Goal: Task Accomplishment & Management: Manage account settings

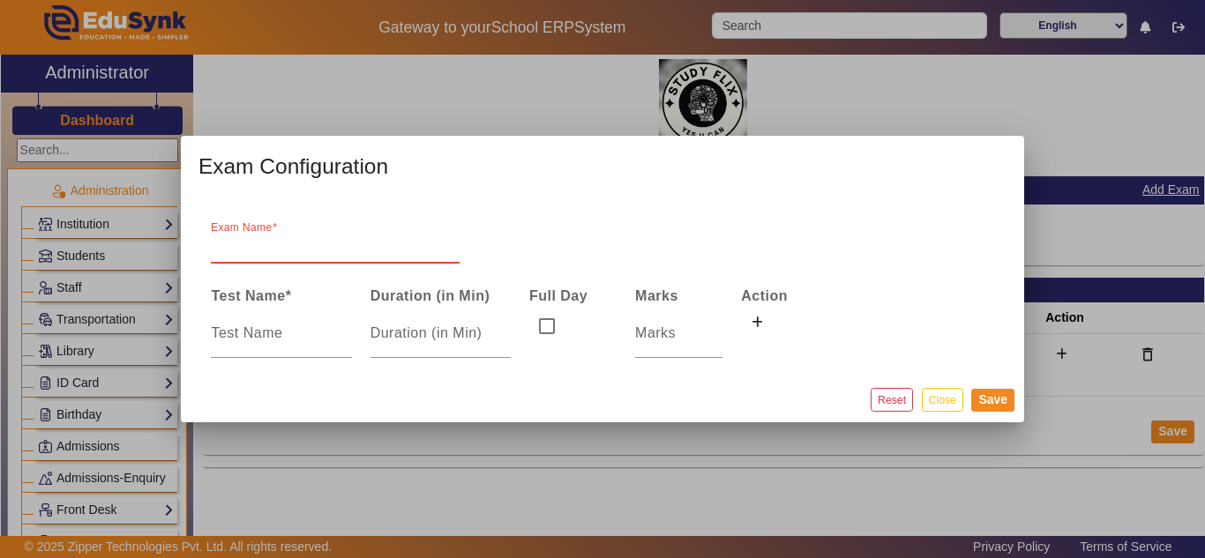
scroll to position [735, 0]
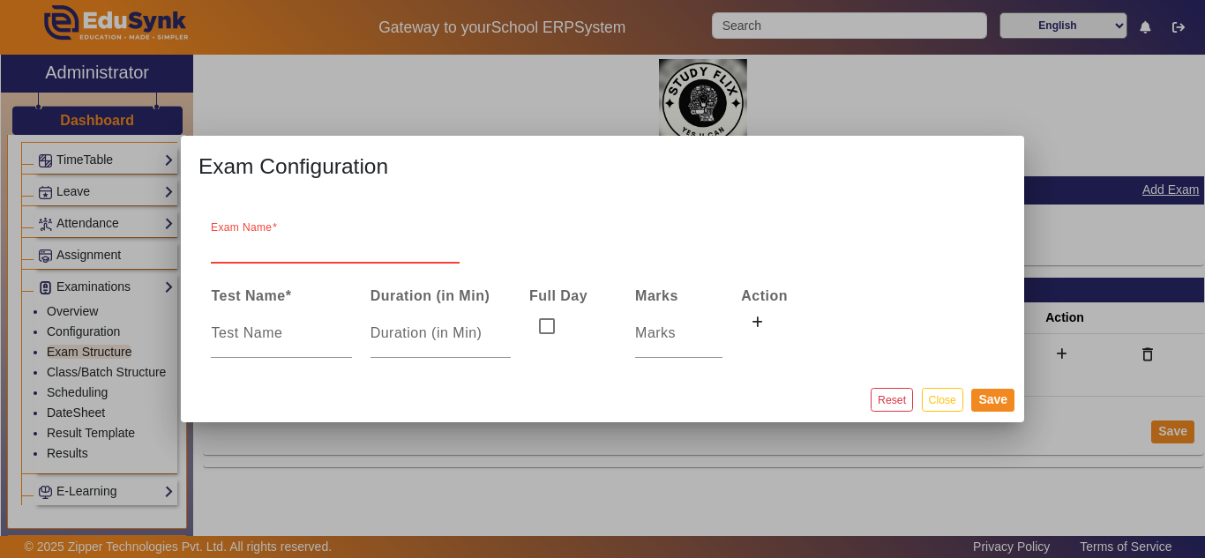
click at [291, 243] on input "Exam Name" at bounding box center [335, 246] width 249 height 21
click at [247, 236] on mat-label "Exam Name" at bounding box center [252, 238] width 82 height 15
click at [247, 236] on input "Exam Name" at bounding box center [335, 246] width 249 height 21
type input "[DATE] - [DATE]"
click at [262, 335] on input at bounding box center [281, 333] width 140 height 21
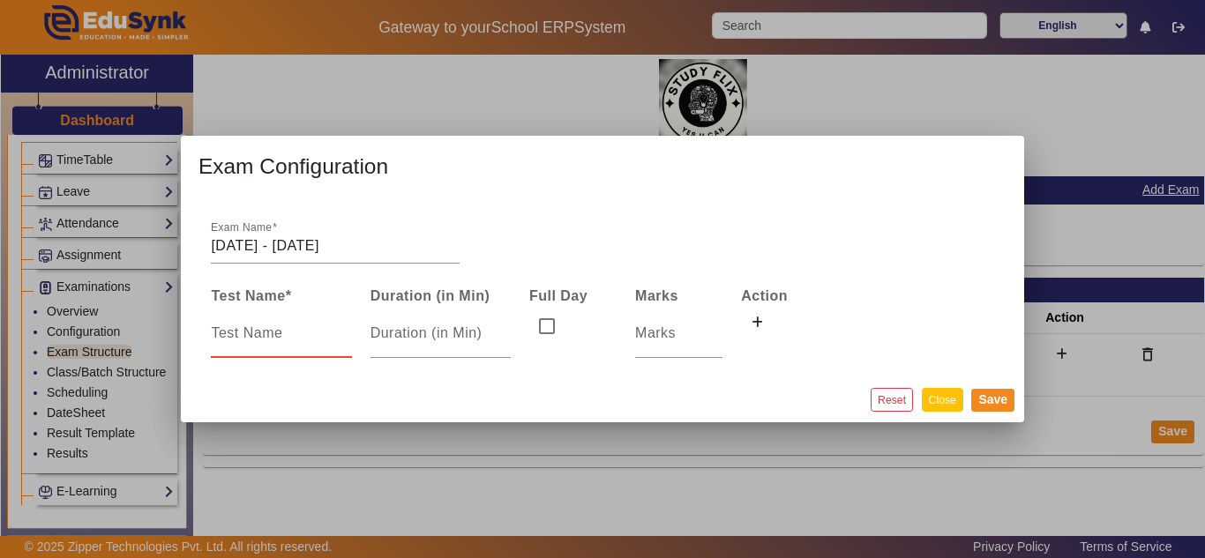
click at [943, 400] on button "Close" at bounding box center [942, 400] width 41 height 24
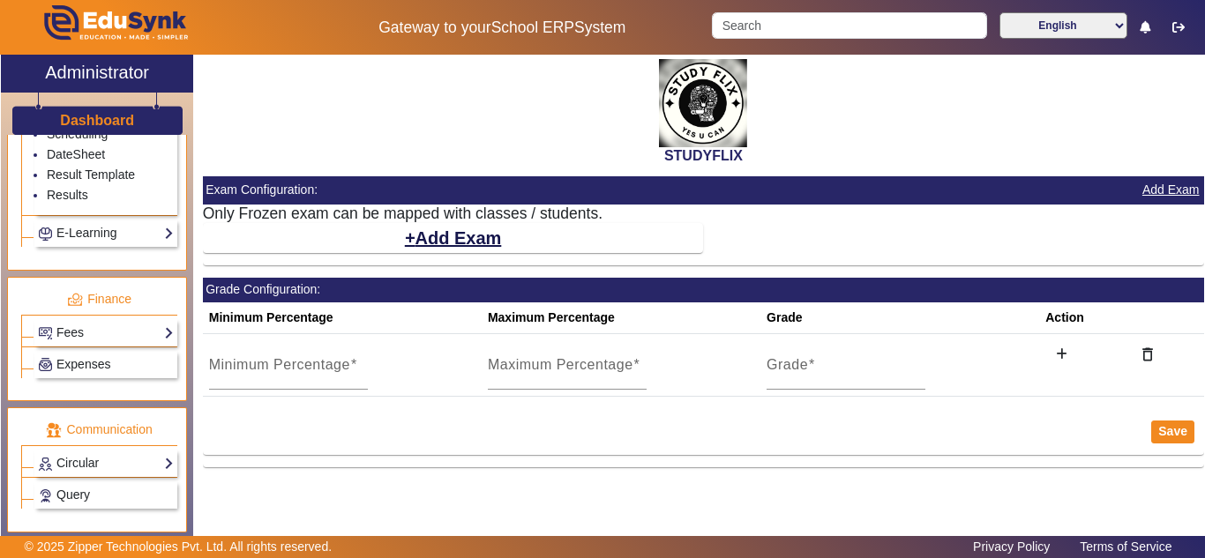
scroll to position [1030, 0]
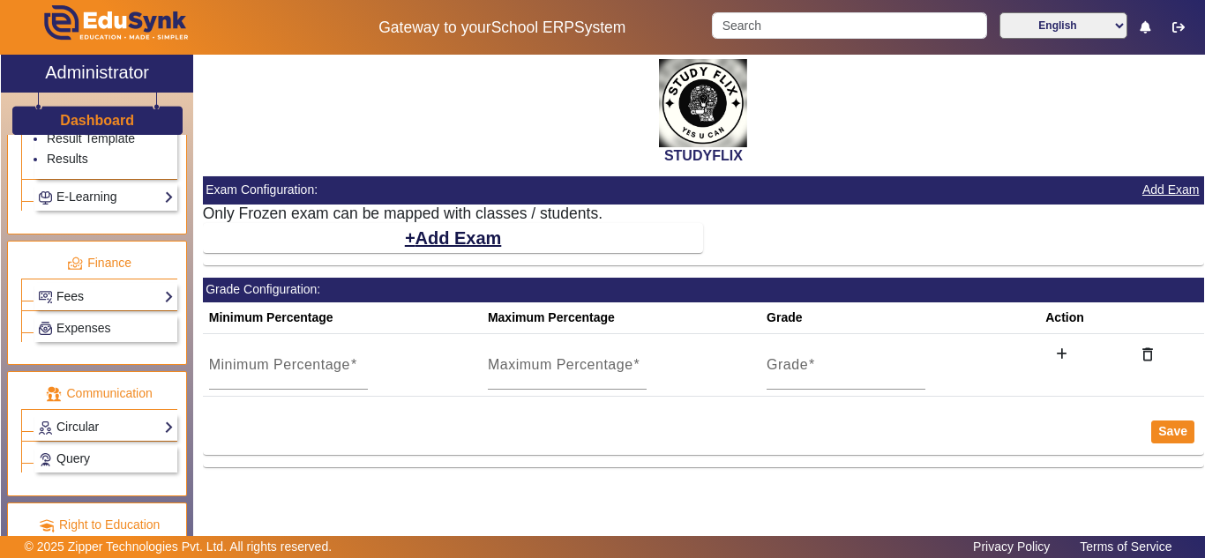
click at [90, 307] on link "Fees" at bounding box center [106, 297] width 136 height 20
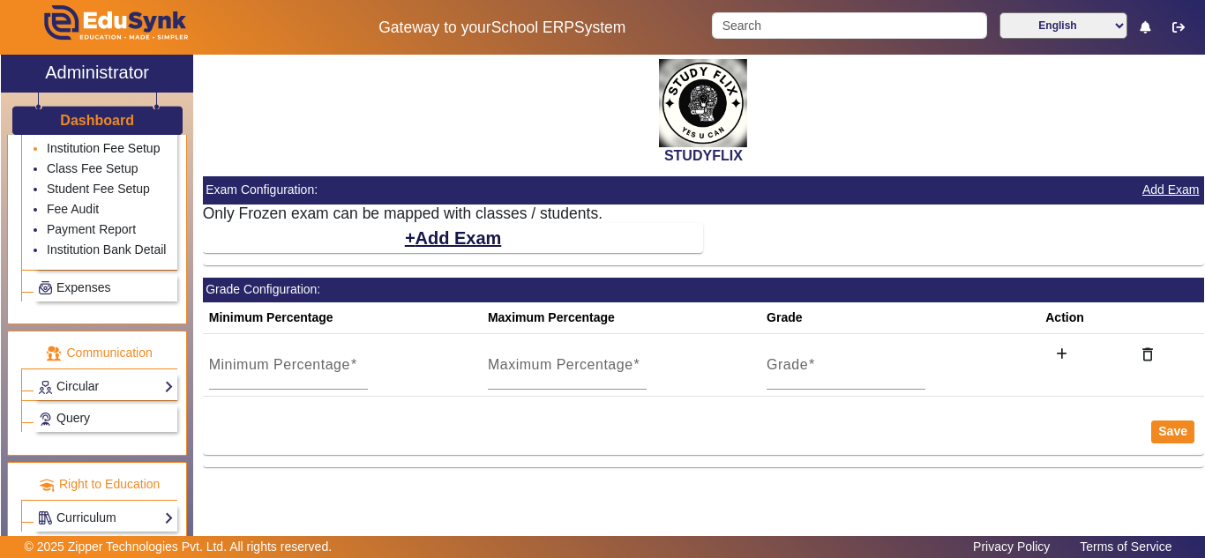
click at [85, 155] on link "Institution Fee Setup" at bounding box center [103, 148] width 113 height 14
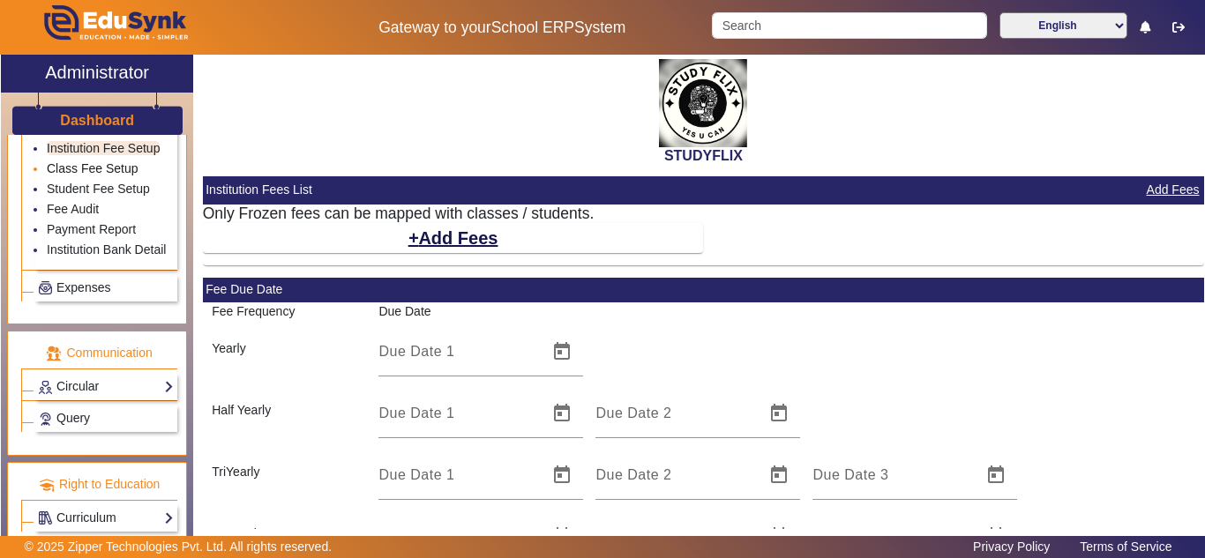
click at [89, 176] on link "Class Fee Setup" at bounding box center [93, 168] width 92 height 14
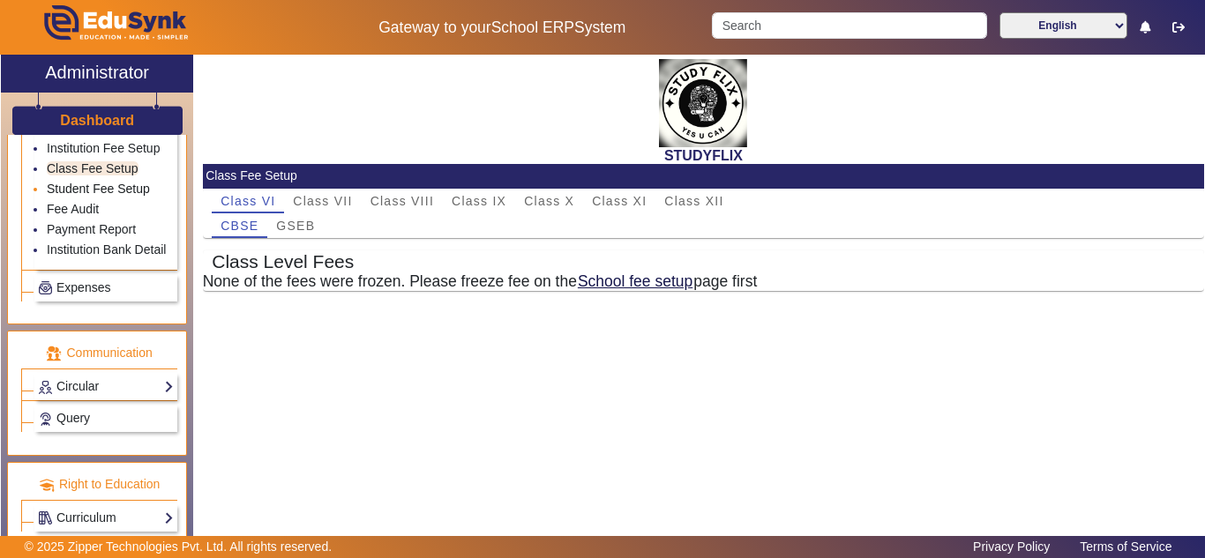
click at [91, 196] on link "Student Fee Setup" at bounding box center [98, 189] width 103 height 14
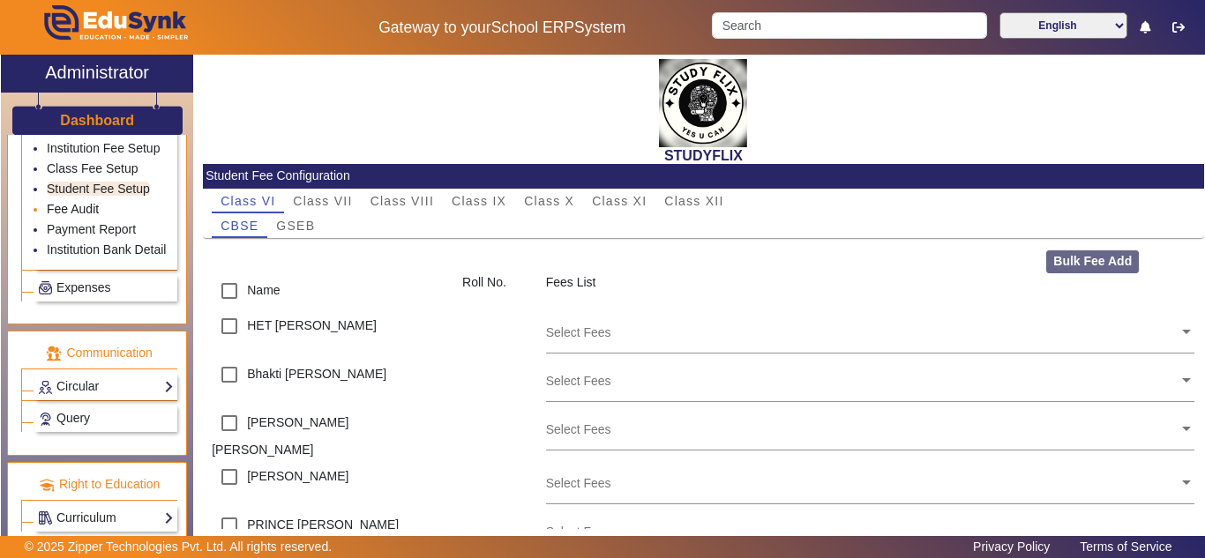
click at [92, 216] on link "Fee Audit" at bounding box center [73, 209] width 52 height 14
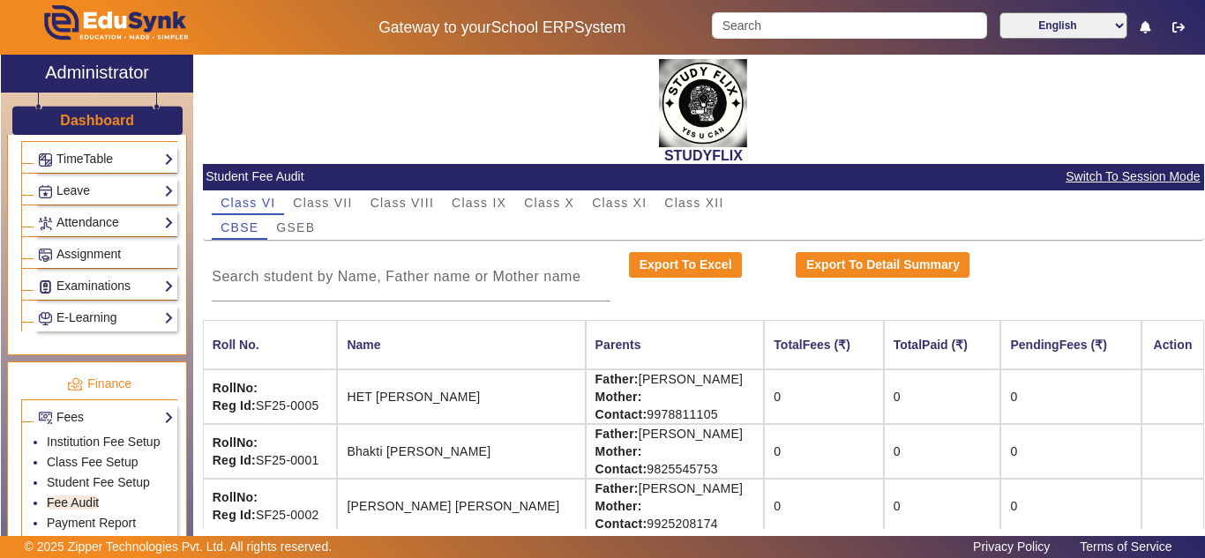
scroll to position [735, 0]
click at [94, 297] on link "Examinations" at bounding box center [106, 287] width 136 height 20
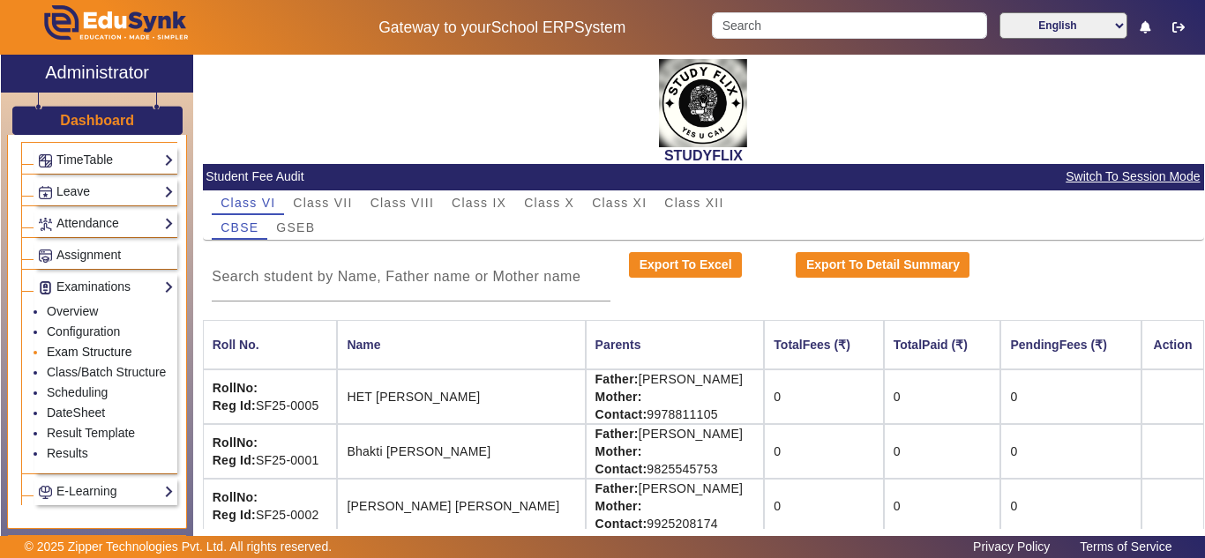
click at [80, 359] on link "Exam Structure" at bounding box center [89, 352] width 85 height 14
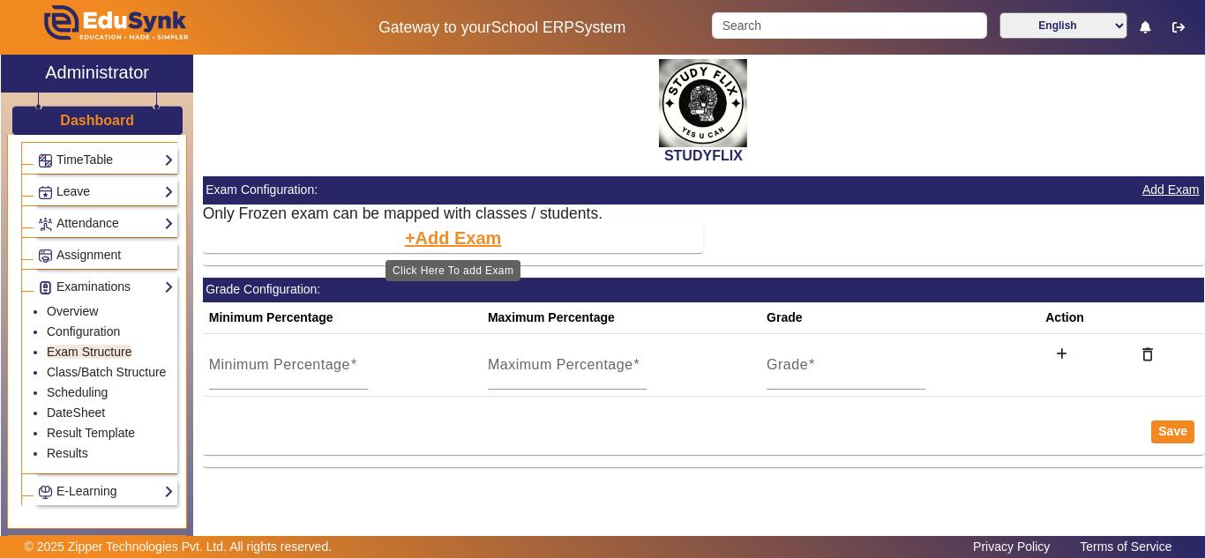
click at [428, 235] on button "Add Exam" at bounding box center [453, 238] width 101 height 30
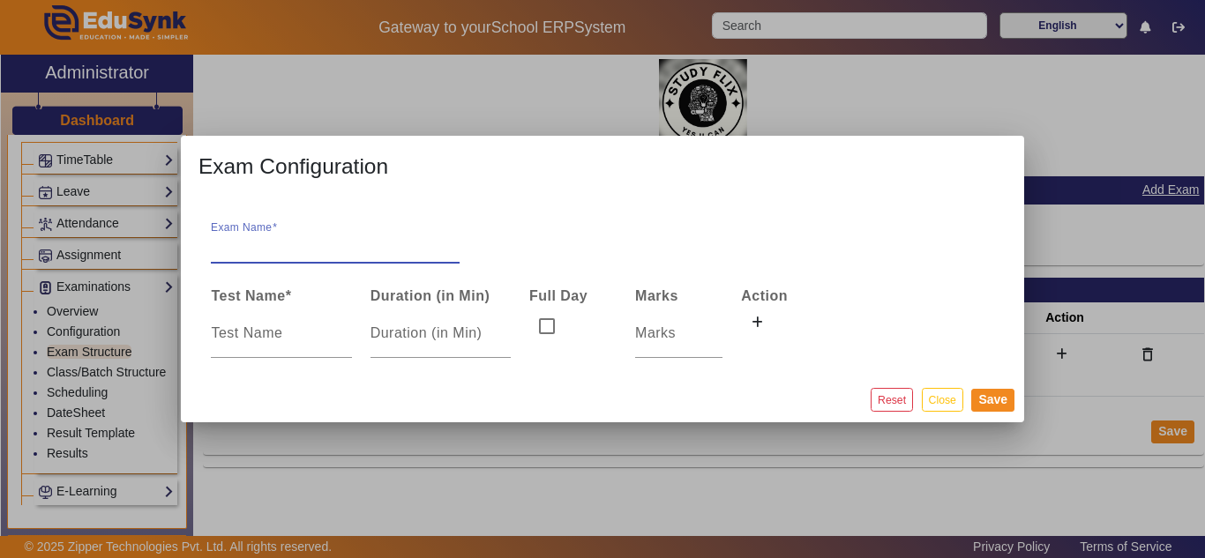
click at [287, 245] on input "Exam Name" at bounding box center [335, 246] width 249 height 21
click at [359, 236] on input "Exam Name" at bounding box center [335, 246] width 249 height 21
type input "[DATE] - [DATE]"
click at [289, 346] on div at bounding box center [281, 333] width 140 height 49
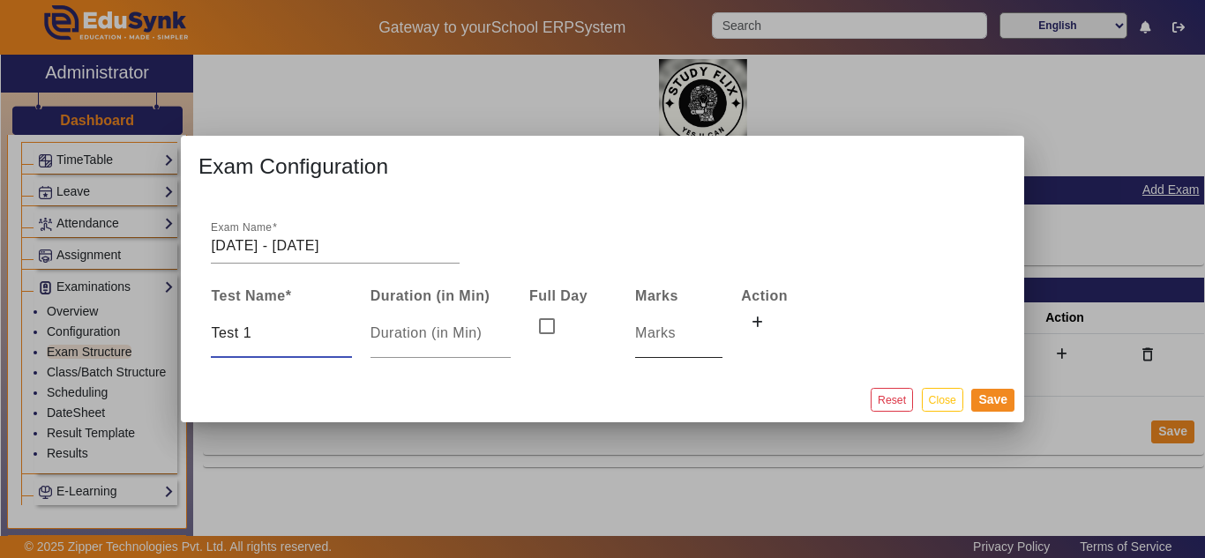
type input "Test 1"
click at [665, 334] on input "number" at bounding box center [678, 333] width 87 height 21
click at [1004, 397] on button "Save" at bounding box center [992, 400] width 43 height 23
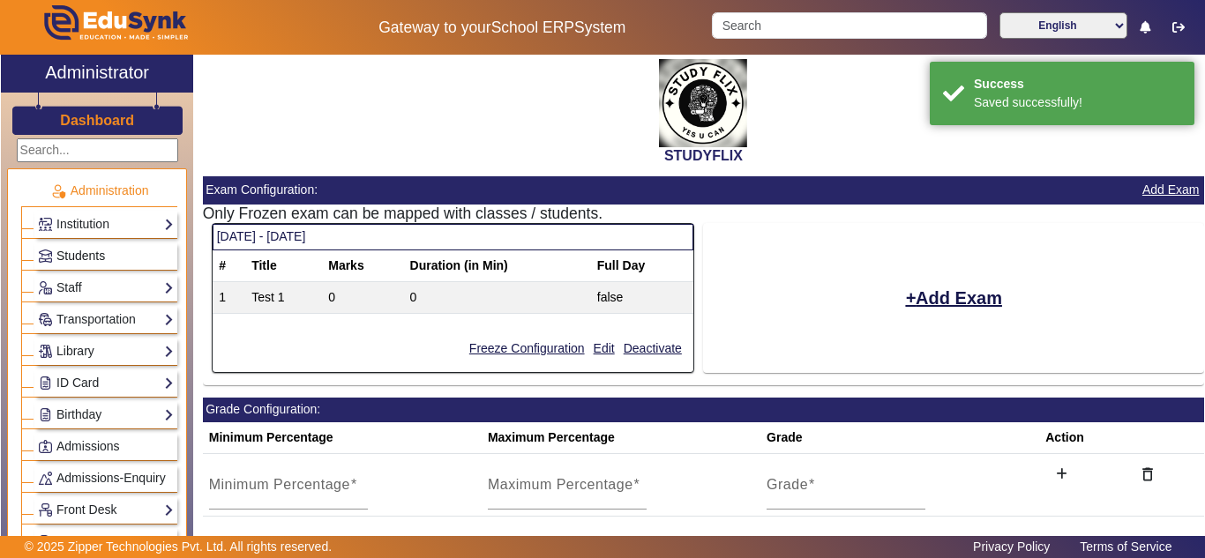
click at [96, 253] on span "Students" at bounding box center [80, 256] width 49 height 14
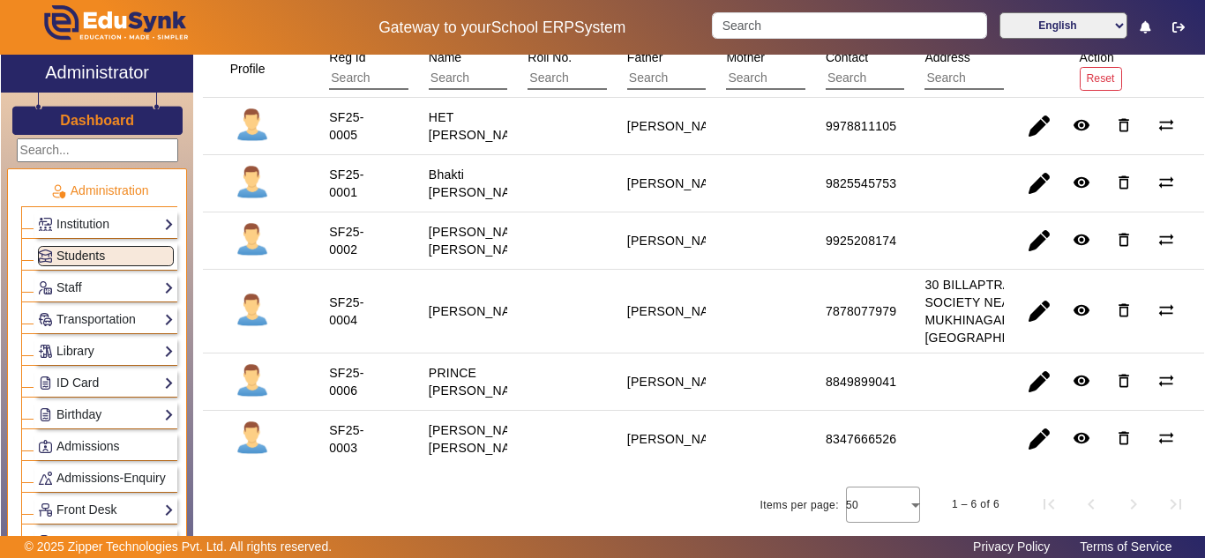
scroll to position [16, 0]
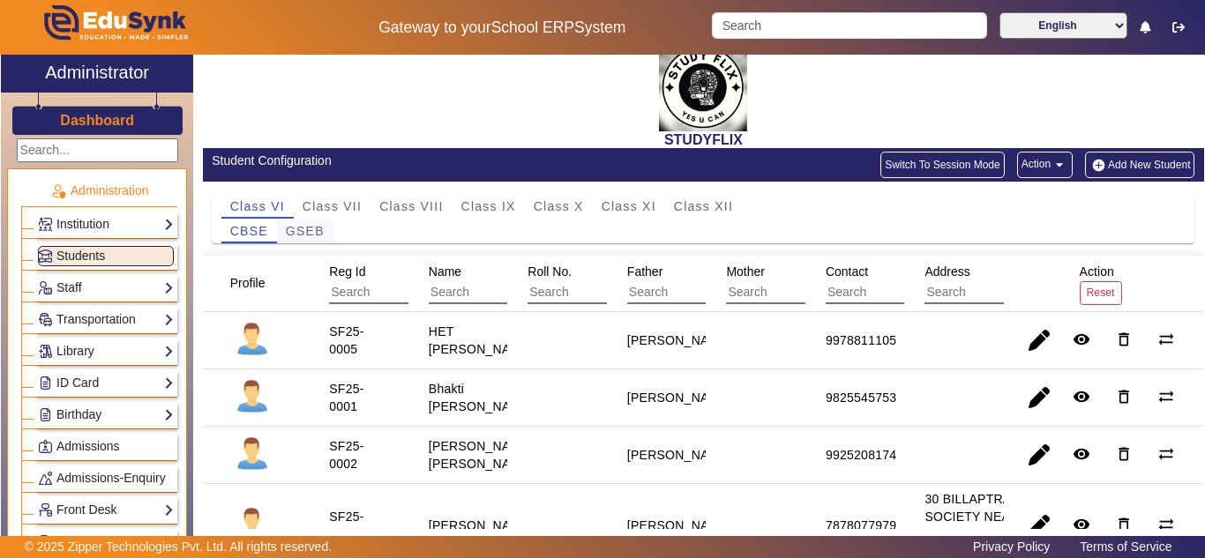
click at [325, 229] on div "GSEB" at bounding box center [305, 231] width 56 height 25
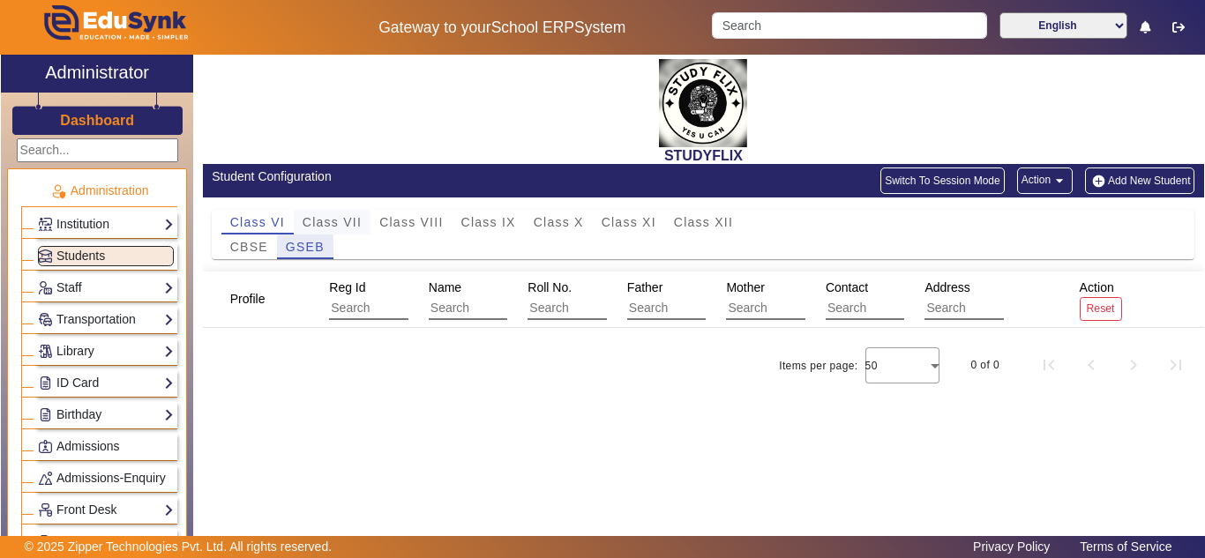
scroll to position [0, 0]
click at [346, 222] on span "Class VII" at bounding box center [332, 222] width 59 height 12
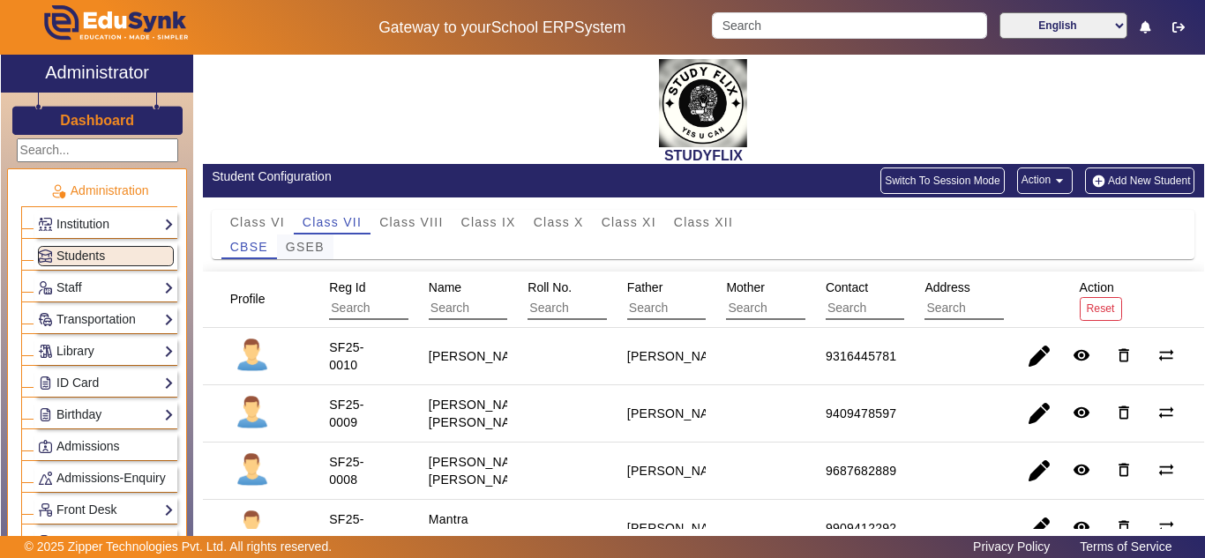
click at [305, 247] on span "GSEB" at bounding box center [305, 247] width 39 height 12
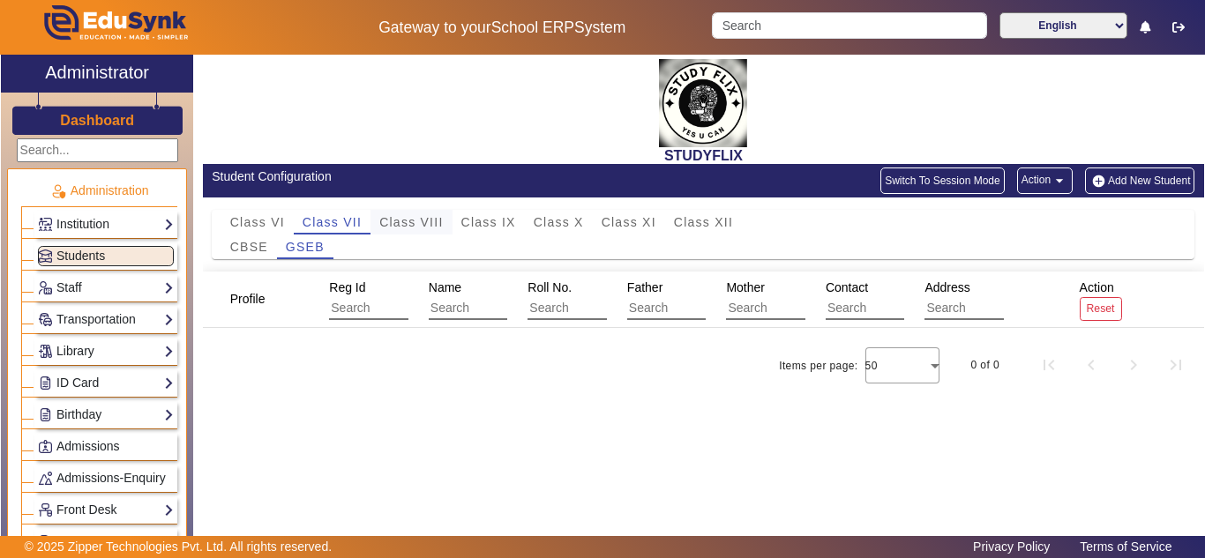
click at [391, 224] on span "Class VIII" at bounding box center [411, 222] width 64 height 12
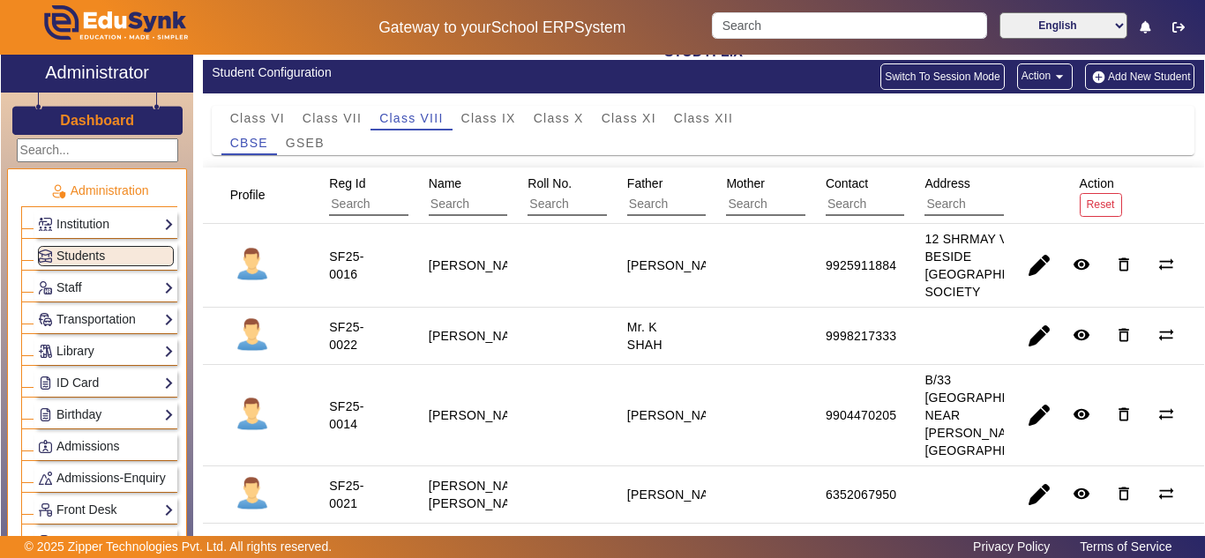
scroll to position [147, 0]
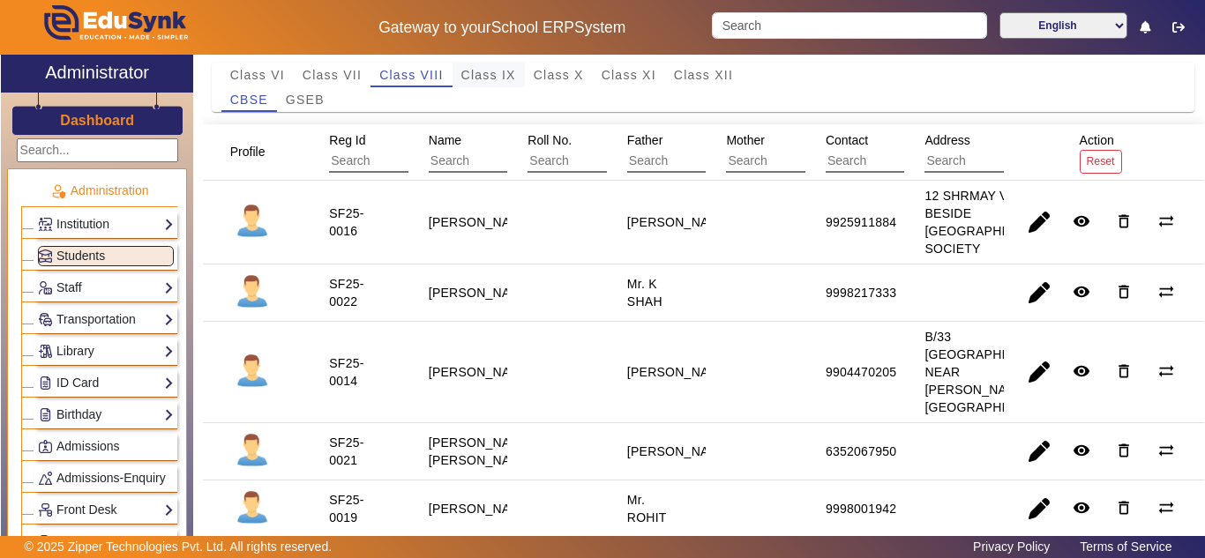
click at [489, 74] on span "Class IX" at bounding box center [488, 75] width 55 height 12
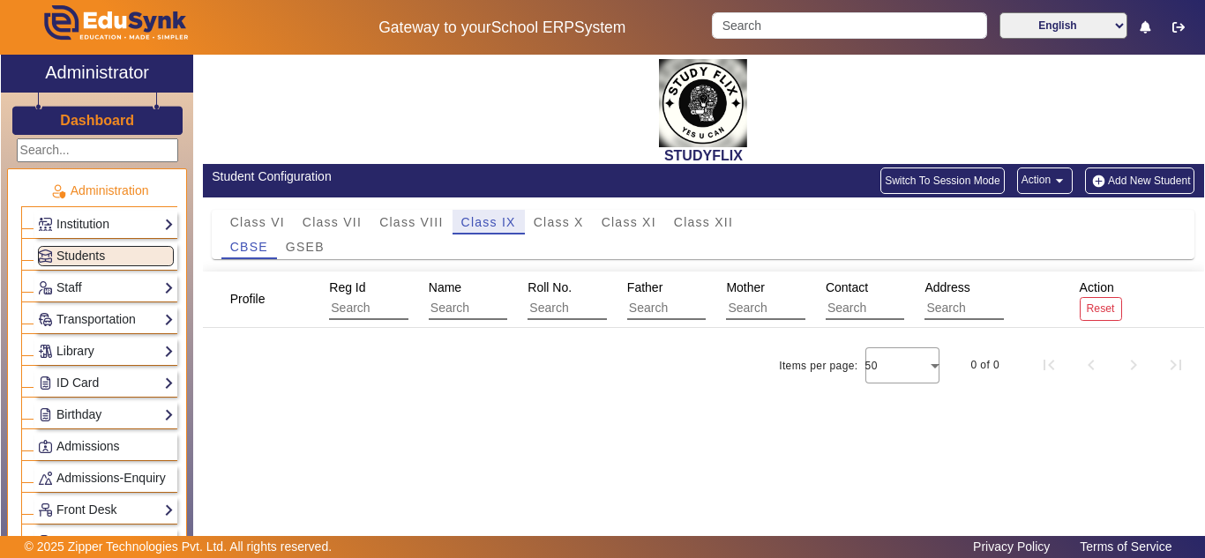
scroll to position [0, 0]
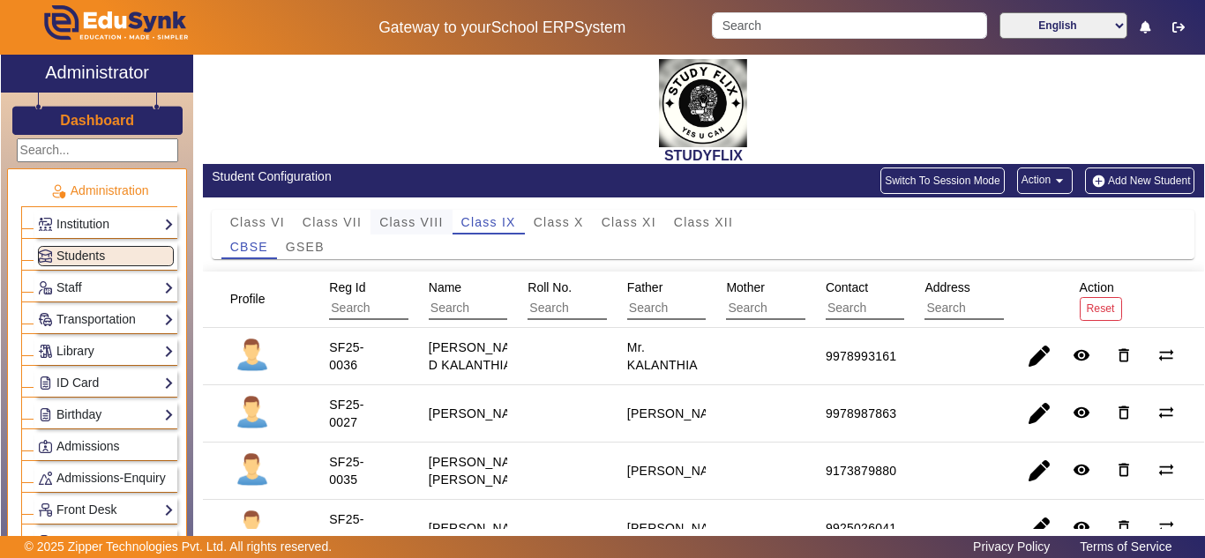
click at [414, 221] on span "Class VIII" at bounding box center [411, 222] width 64 height 12
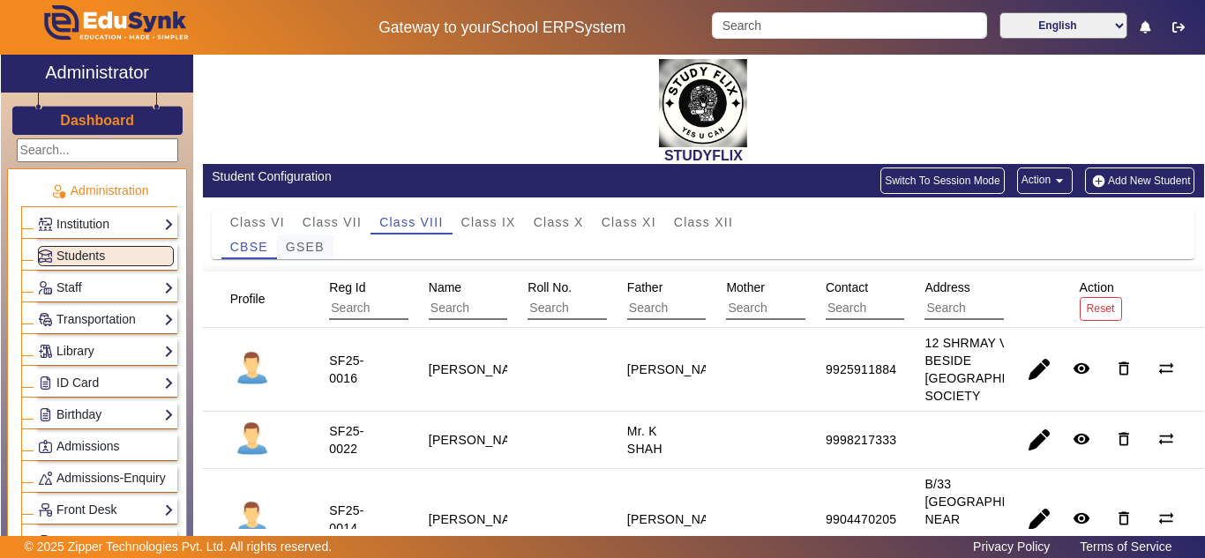
click at [317, 242] on span "GSEB" at bounding box center [305, 247] width 39 height 12
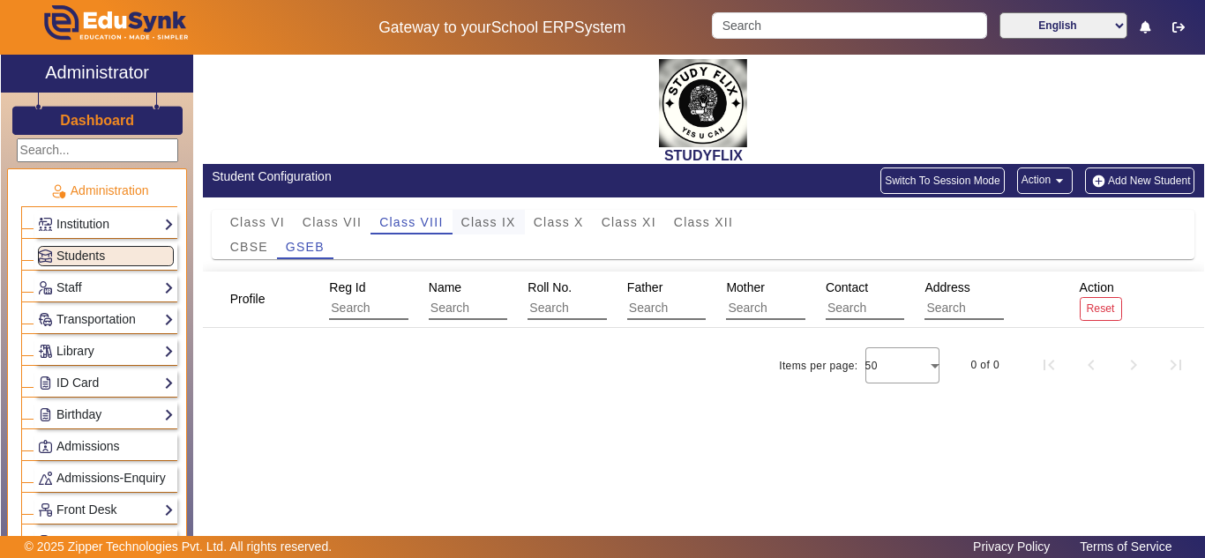
click at [475, 224] on span "Class IX" at bounding box center [488, 222] width 55 height 12
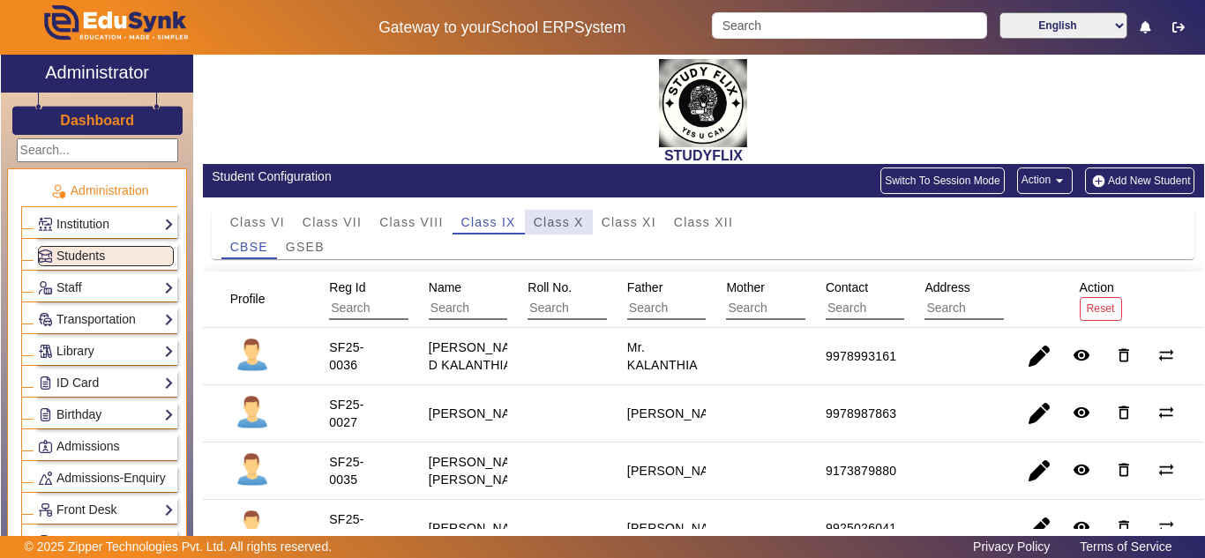
click at [579, 223] on span "Class X" at bounding box center [559, 222] width 50 height 12
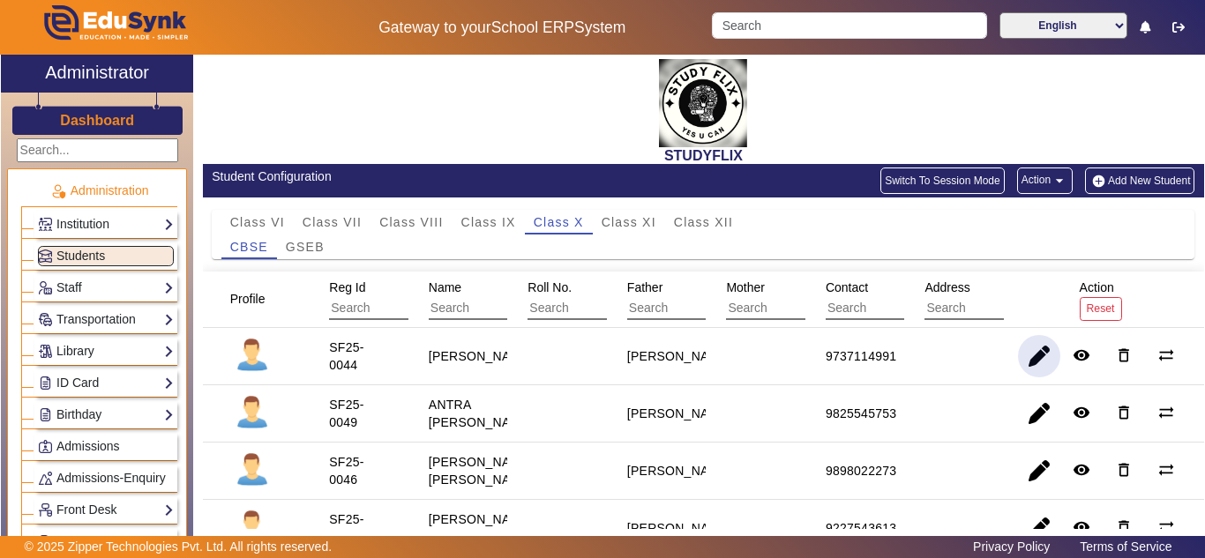
click at [1024, 356] on span "button" at bounding box center [1039, 356] width 42 height 42
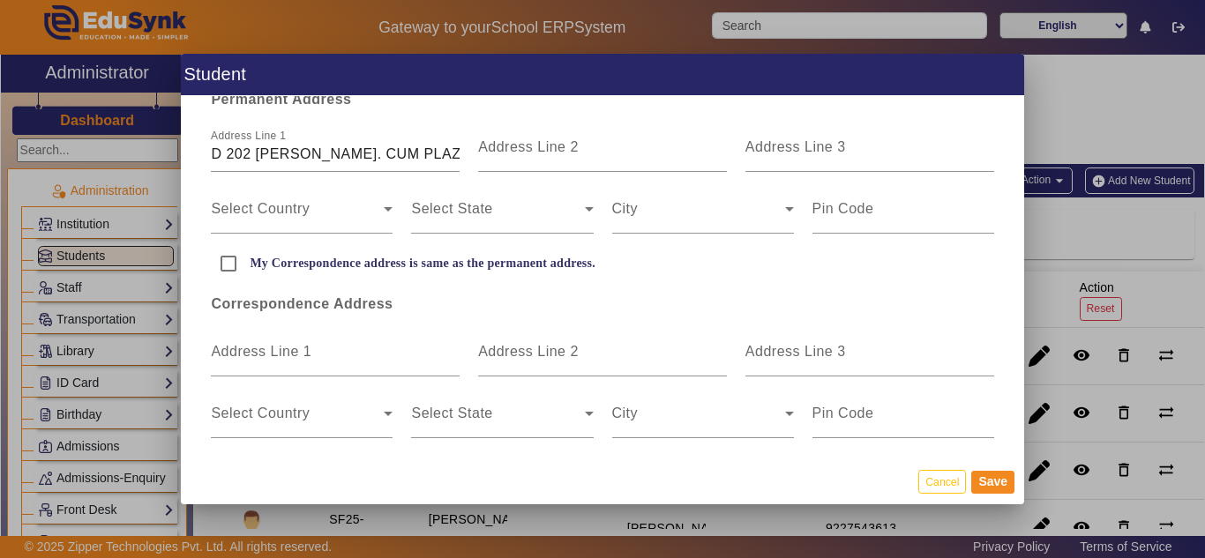
scroll to position [147, 0]
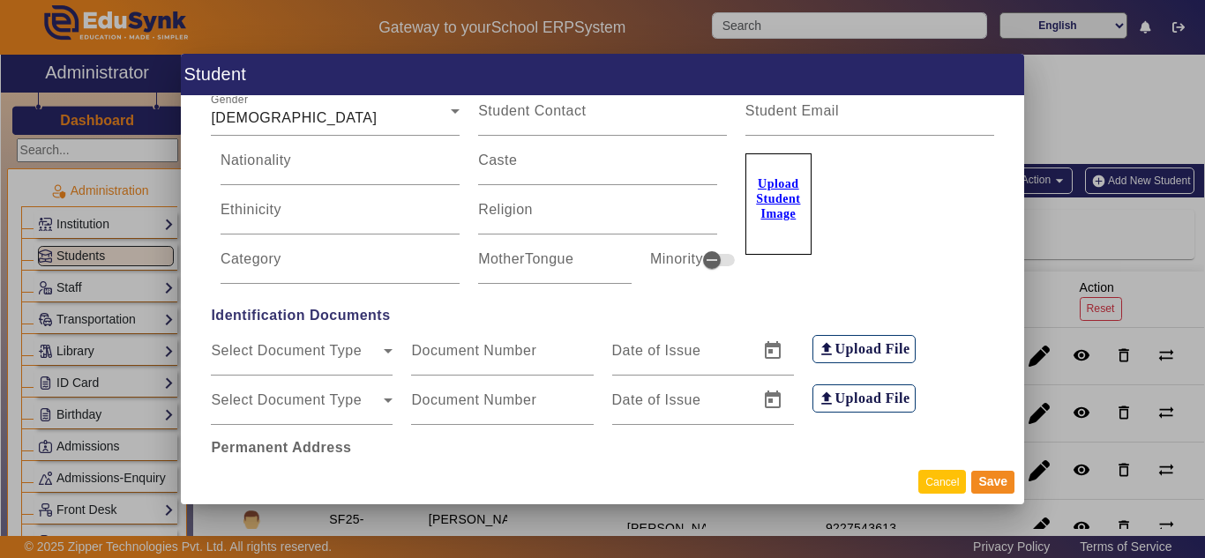
click at [937, 481] on button "Cancel" at bounding box center [942, 482] width 48 height 24
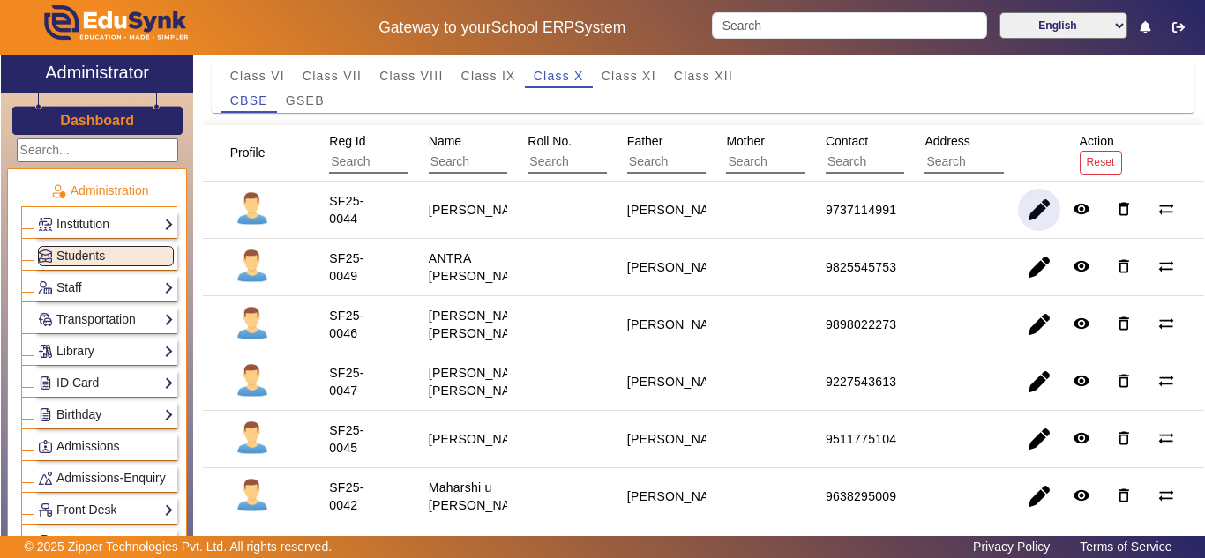
scroll to position [0, 0]
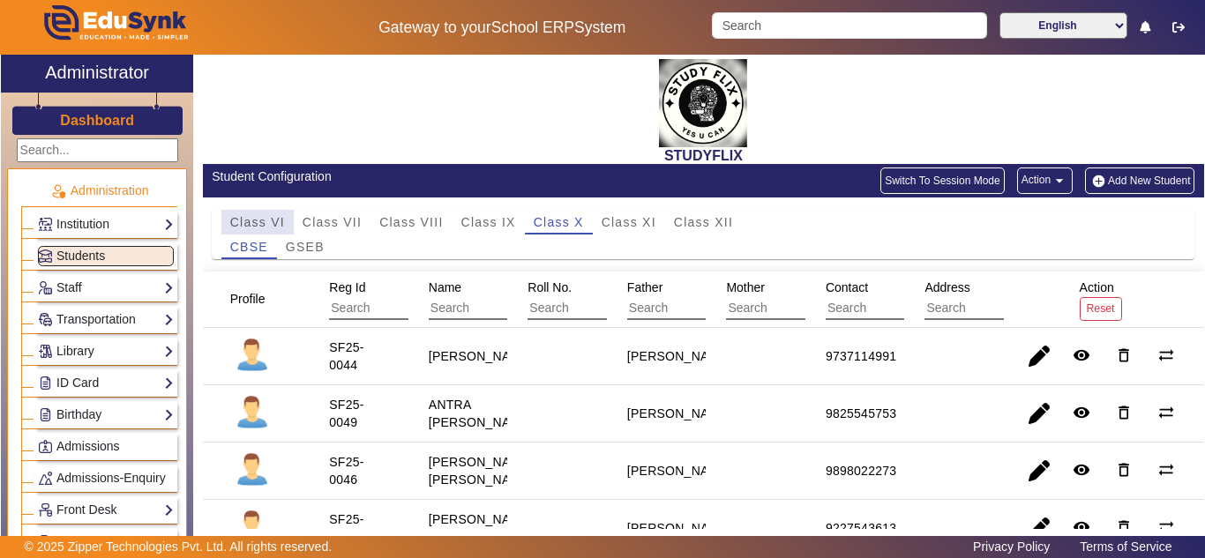
click at [273, 221] on span "Class VI" at bounding box center [257, 222] width 55 height 12
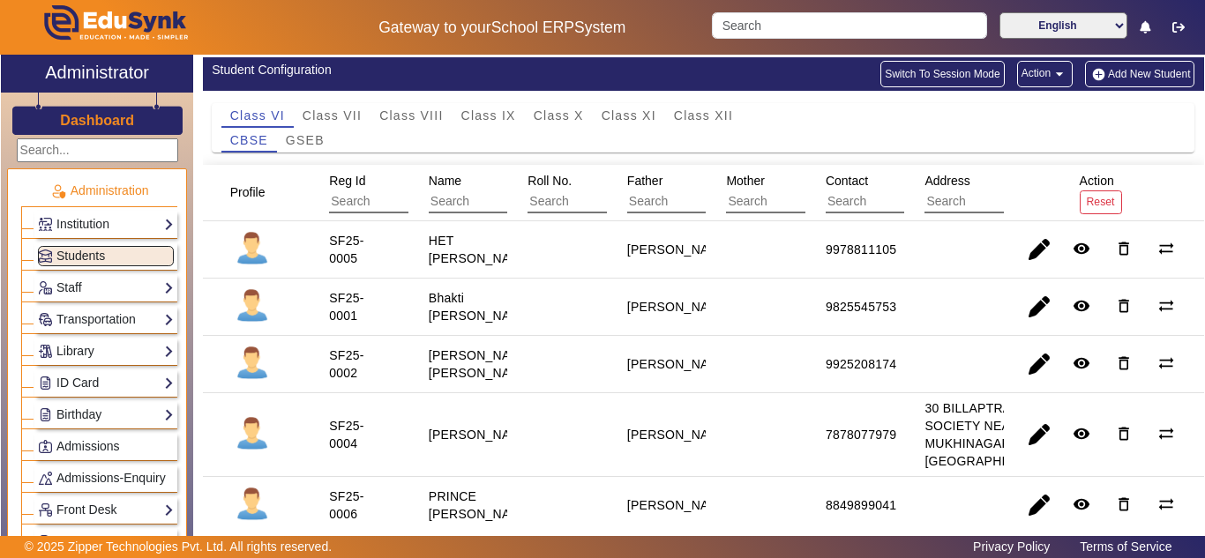
scroll to position [147, 0]
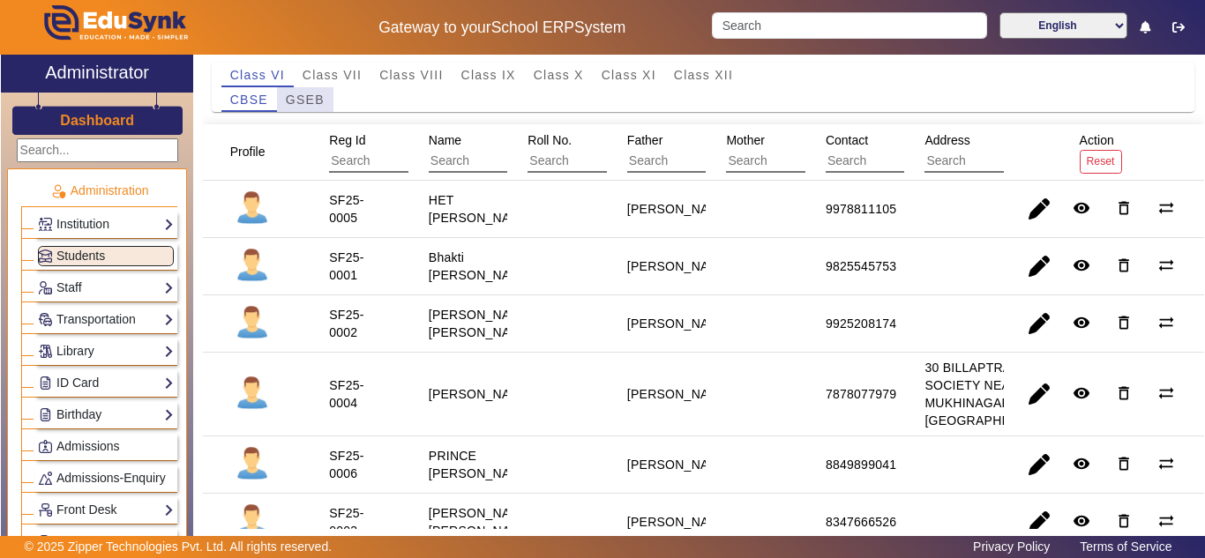
click at [316, 102] on span "GSEB" at bounding box center [305, 100] width 39 height 12
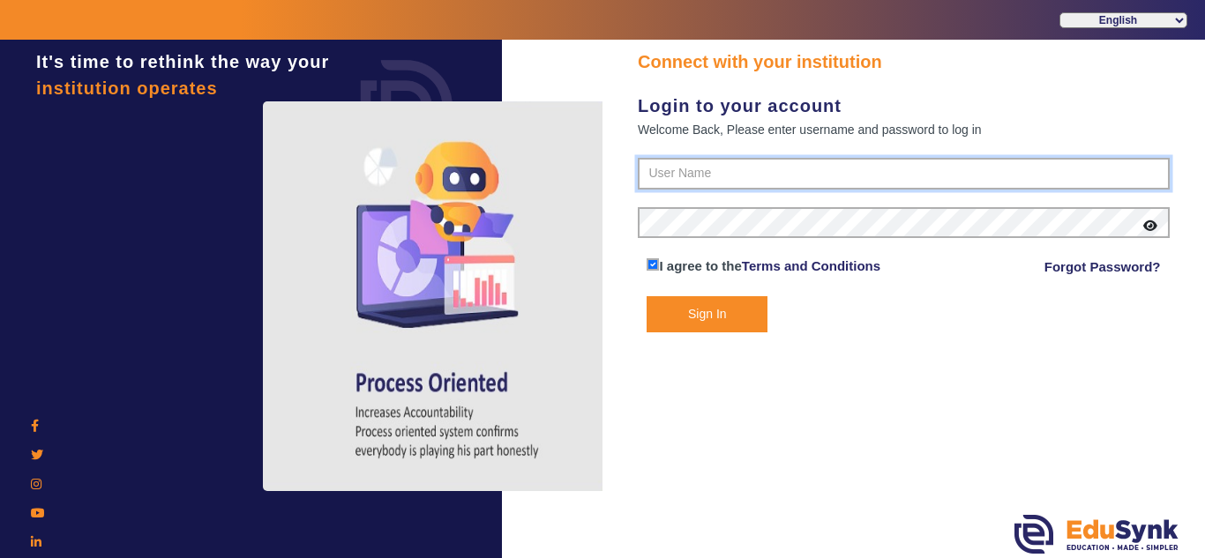
type input "6354922771"
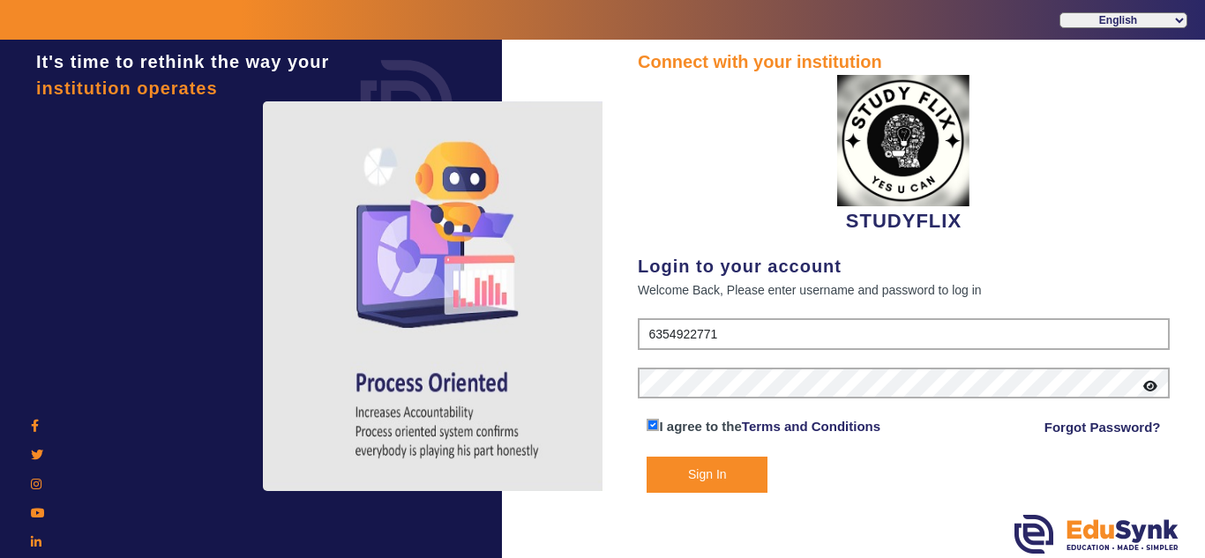
click at [686, 461] on button "Sign In" at bounding box center [707, 475] width 121 height 36
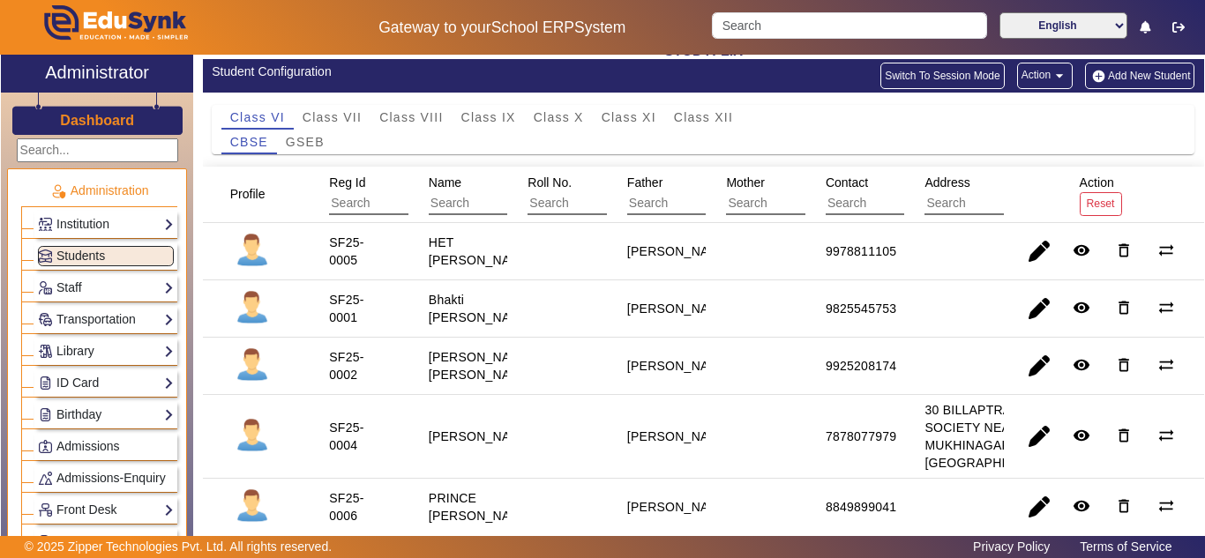
scroll to position [147, 0]
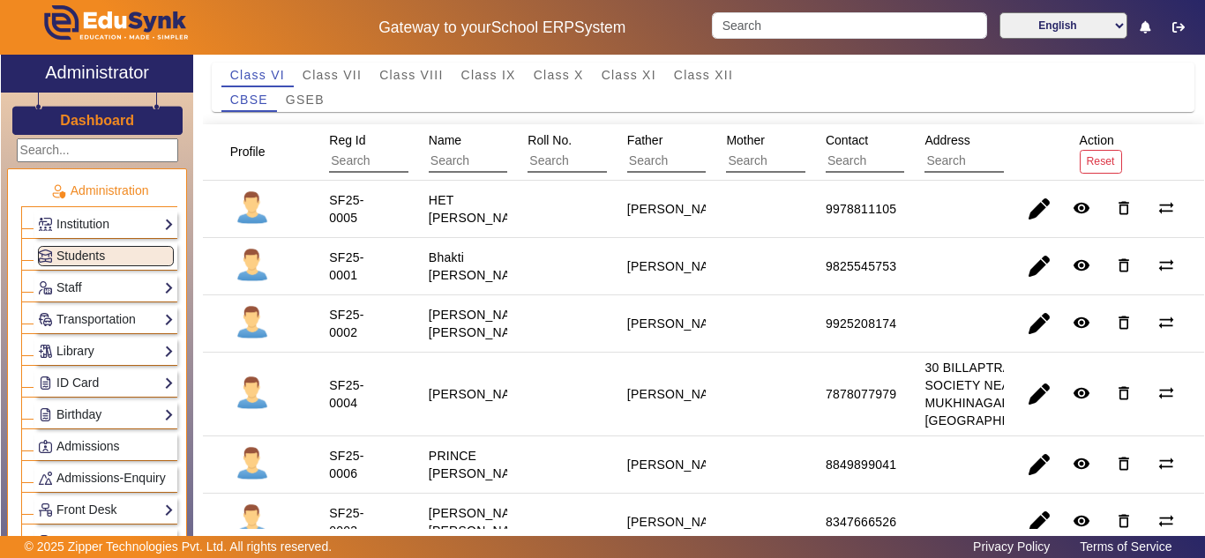
click at [305, 102] on span "GSEB" at bounding box center [305, 100] width 39 height 12
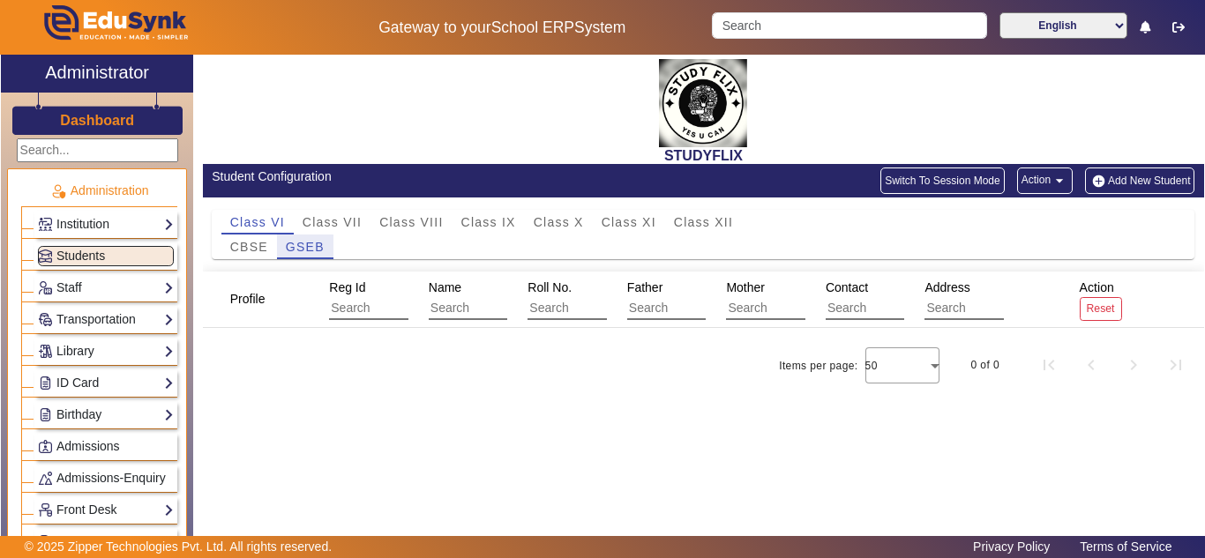
scroll to position [0, 0]
drag, startPoint x: 262, startPoint y: 252, endPoint x: 383, endPoint y: 213, distance: 127.2
click at [260, 252] on span "CBSE" at bounding box center [249, 247] width 38 height 12
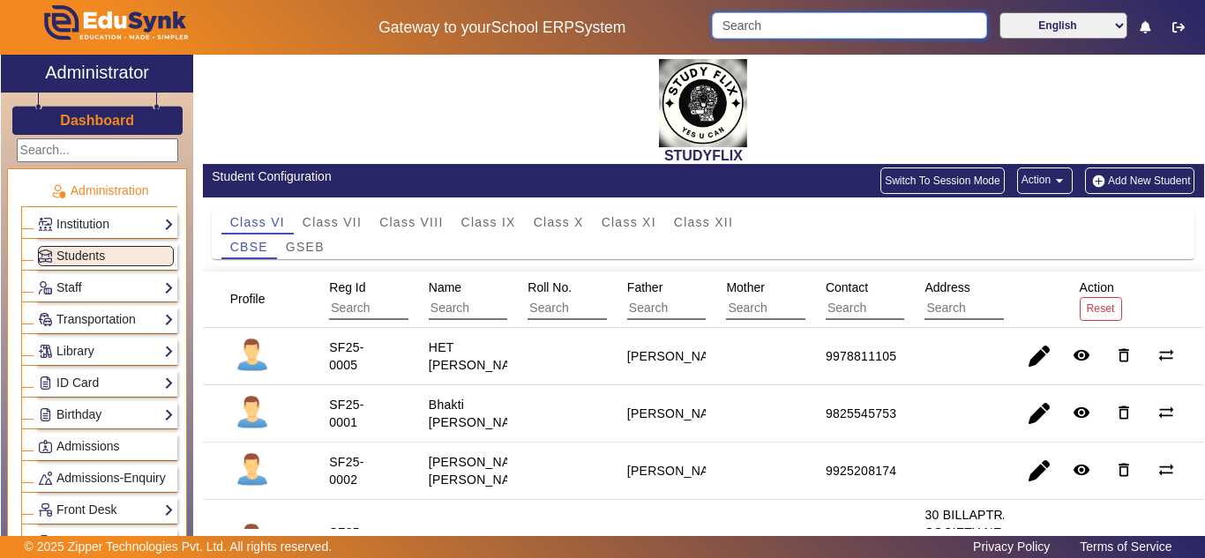
click at [771, 24] on input "Search" at bounding box center [849, 25] width 274 height 26
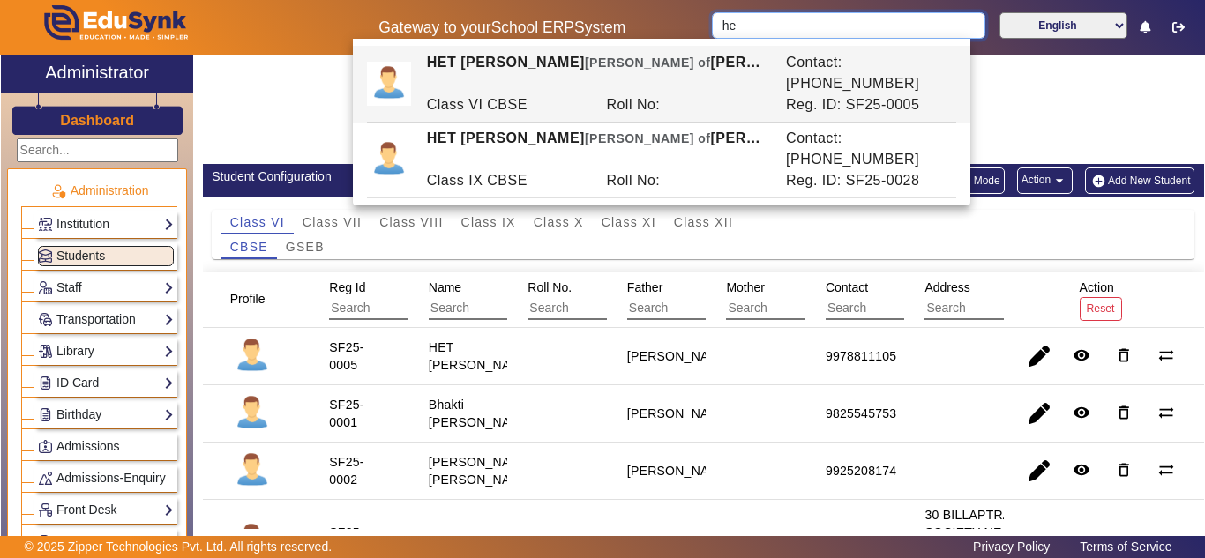
type input "h"
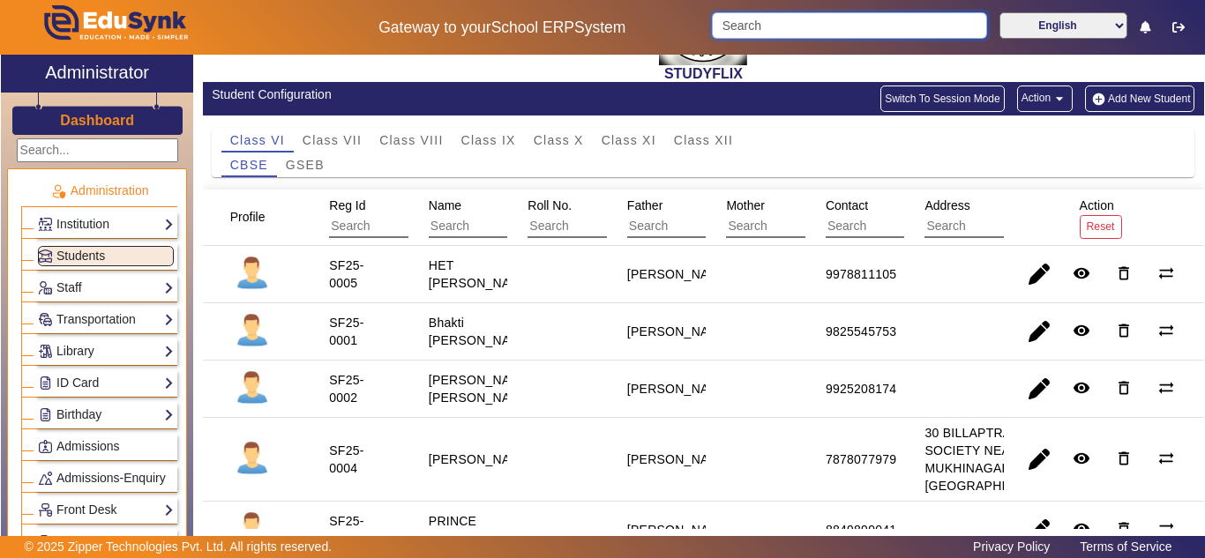
scroll to position [162, 0]
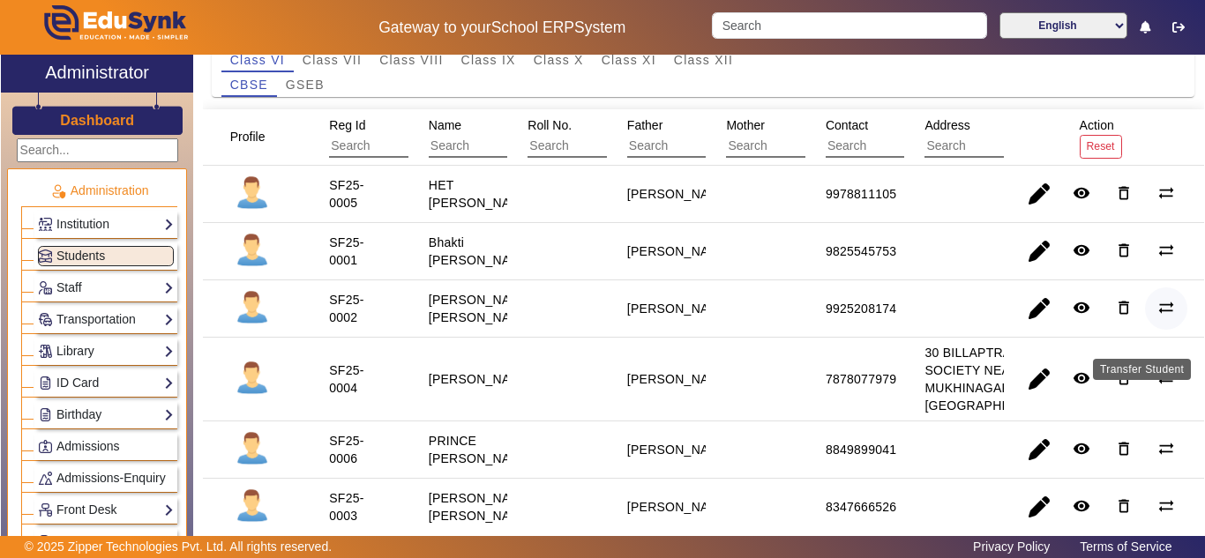
click at [1158, 317] on mat-icon "sync_alt" at bounding box center [1167, 308] width 18 height 18
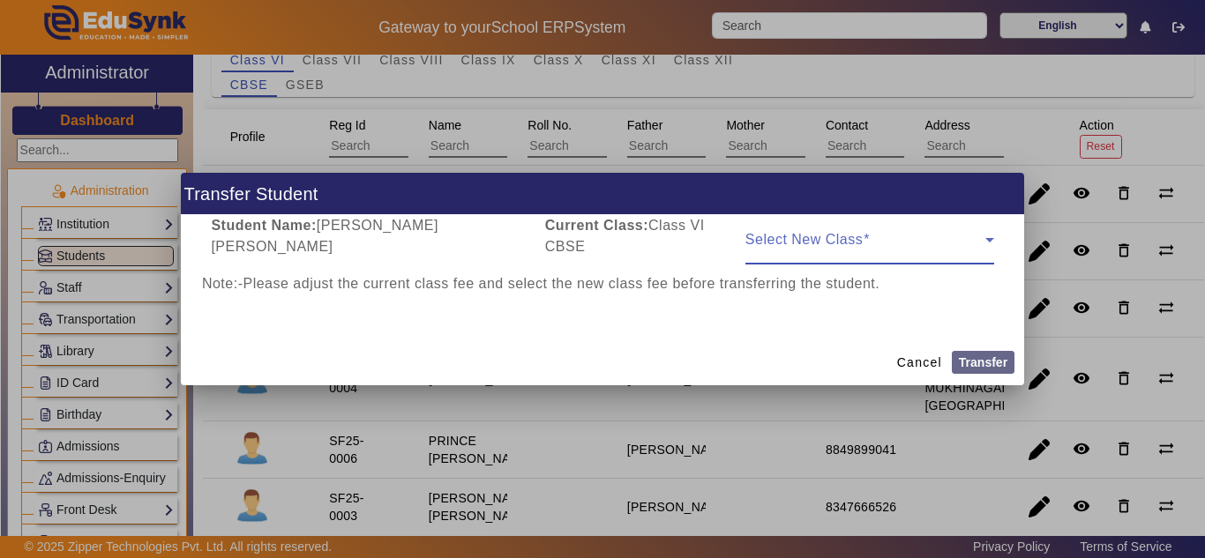
click at [899, 239] on span at bounding box center [866, 246] width 240 height 21
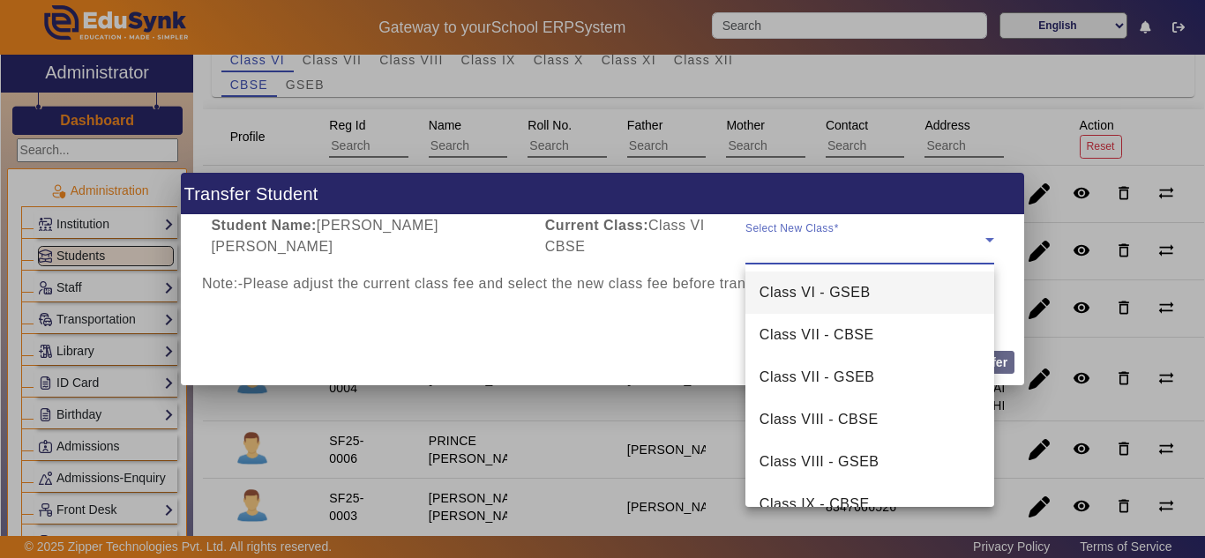
click at [865, 292] on span "Class VI - GSEB" at bounding box center [815, 292] width 111 height 21
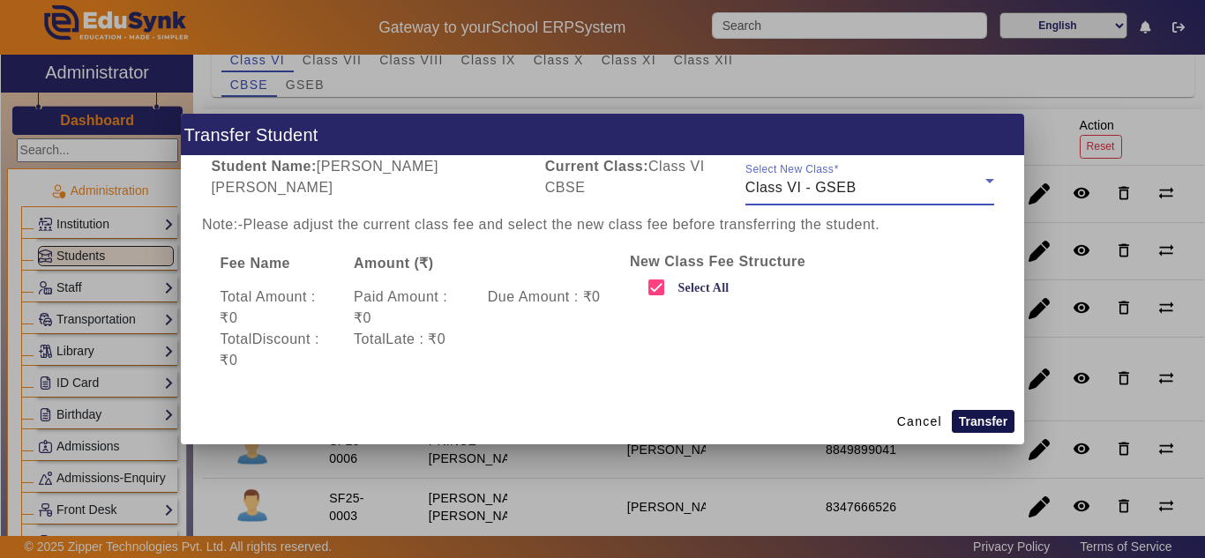
click at [992, 423] on button "Transfer" at bounding box center [983, 421] width 63 height 23
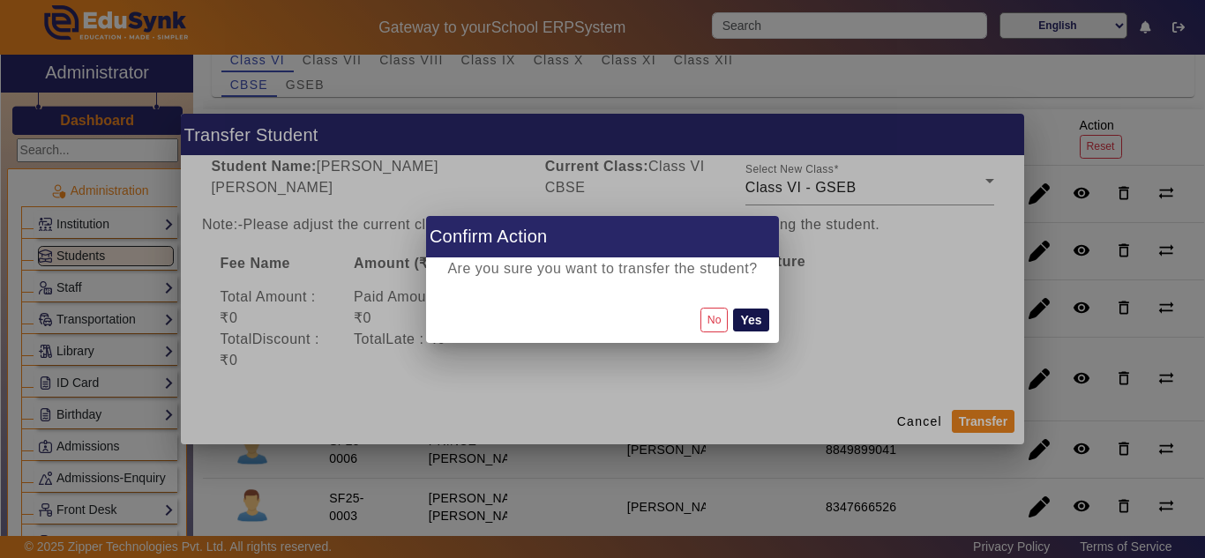
click at [765, 323] on button "Yes" at bounding box center [750, 320] width 35 height 23
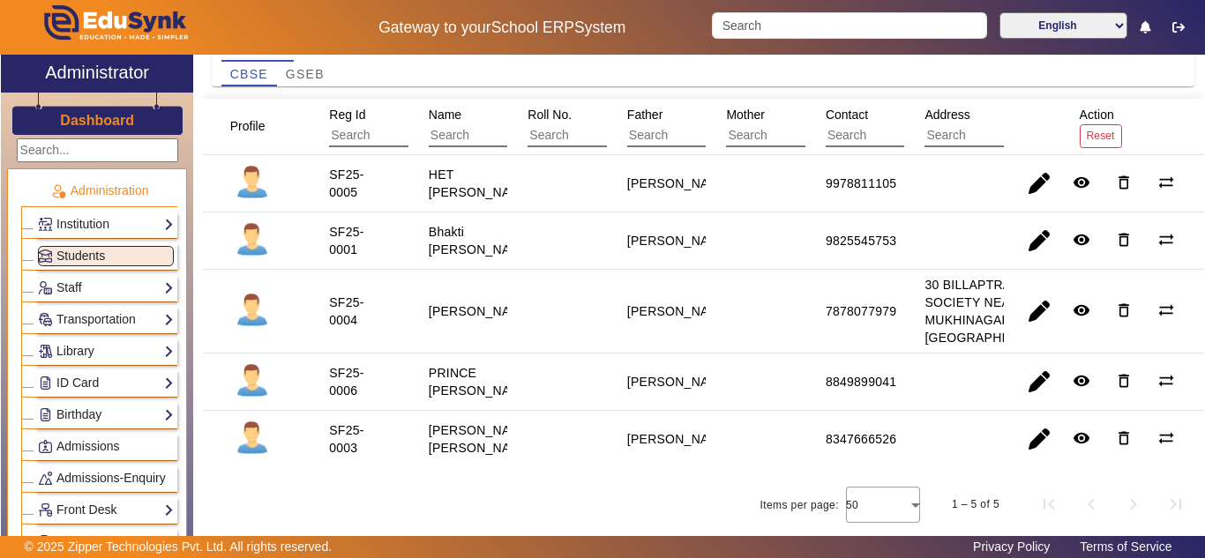
scroll to position [96, 0]
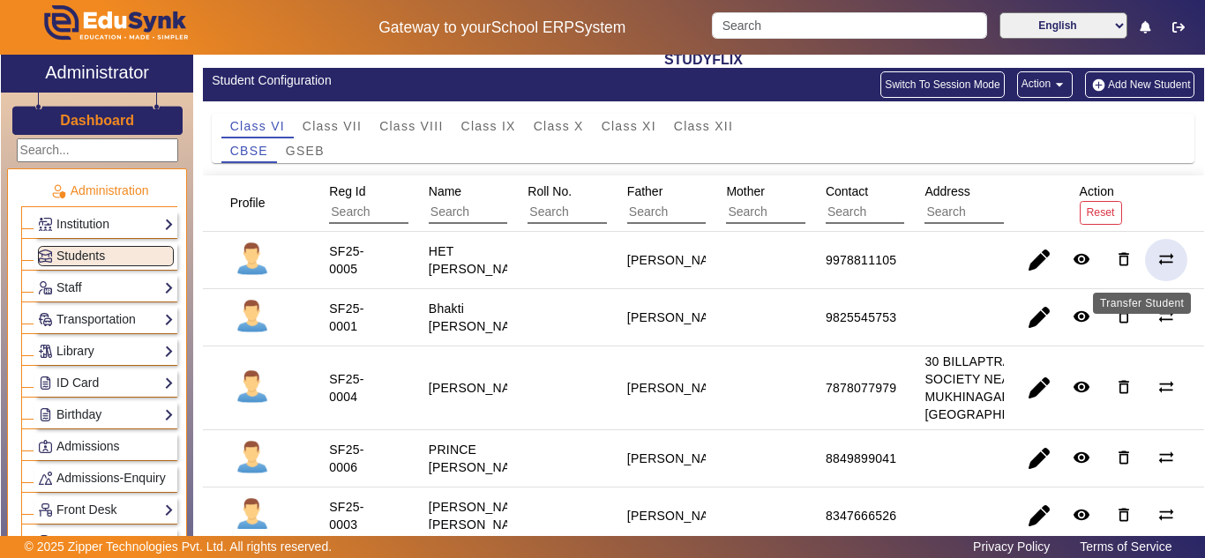
click at [1159, 261] on mat-icon "sync_alt" at bounding box center [1167, 260] width 18 height 18
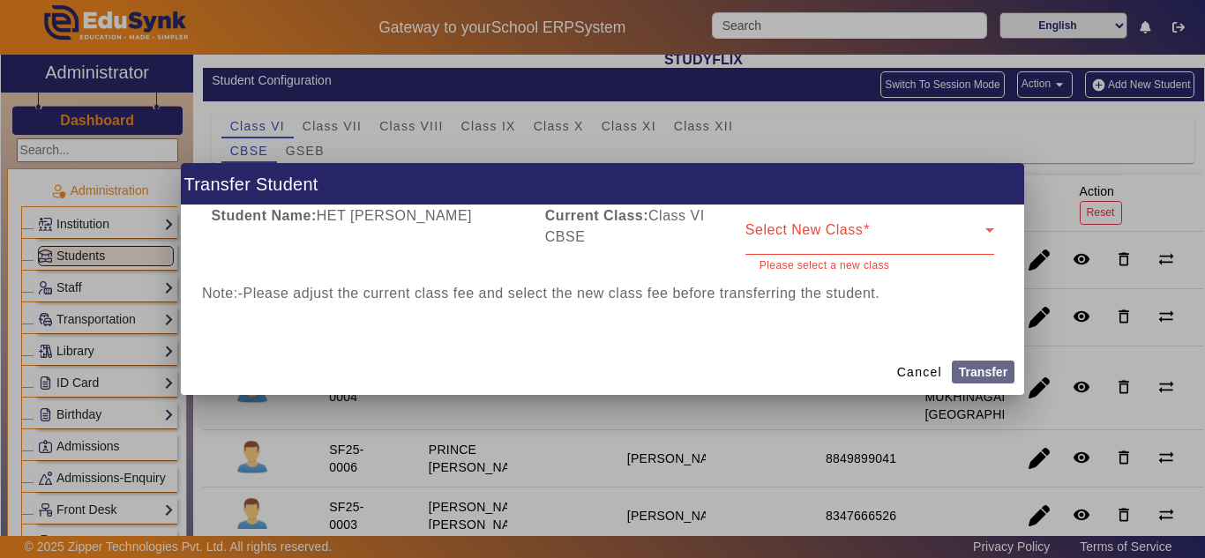
click at [826, 233] on div "Select New Class" at bounding box center [870, 230] width 249 height 49
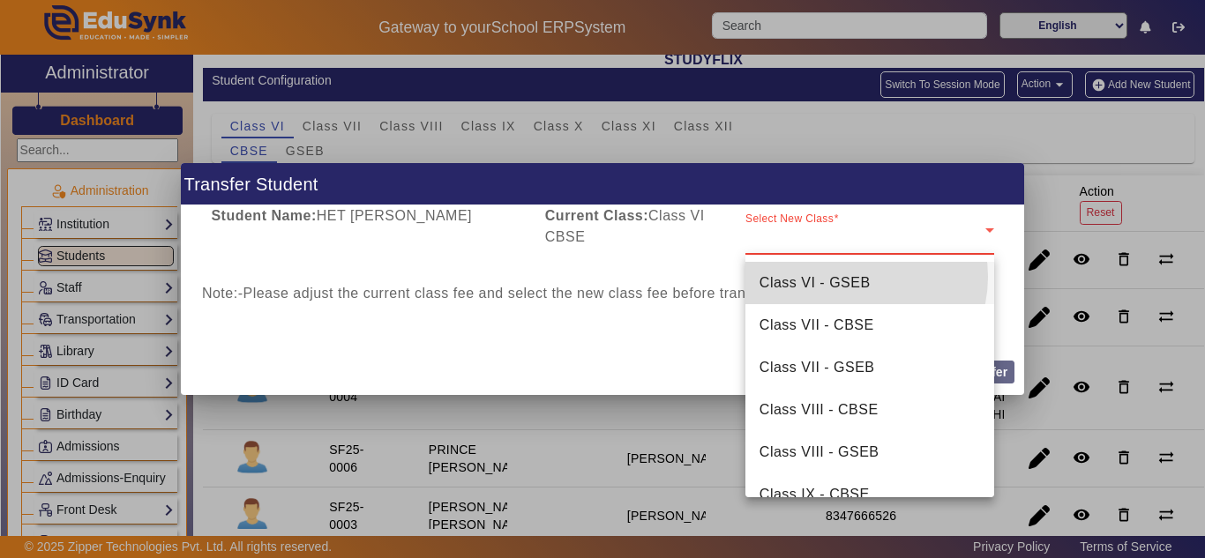
click at [852, 277] on span "Class VI - GSEB" at bounding box center [815, 283] width 111 height 21
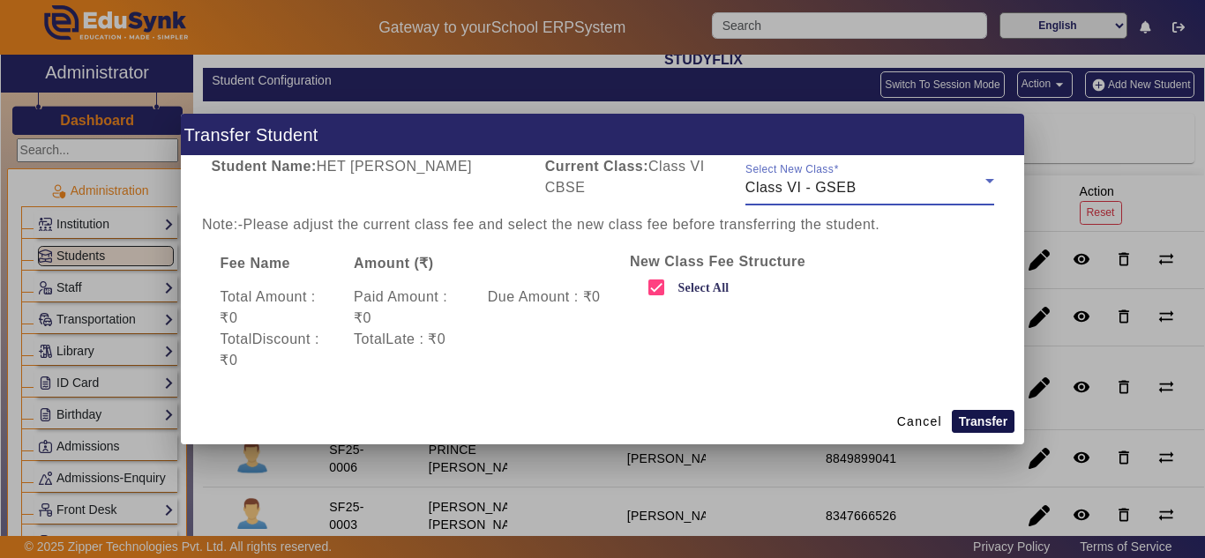
click at [971, 420] on button "Transfer" at bounding box center [983, 421] width 63 height 23
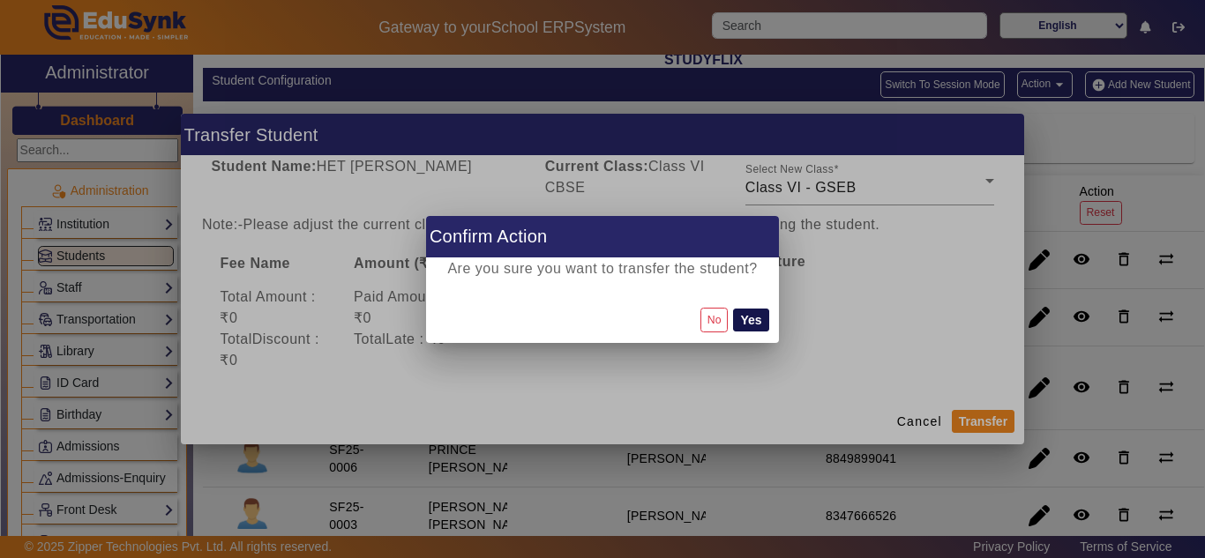
click at [761, 315] on button "Yes" at bounding box center [750, 320] width 35 height 23
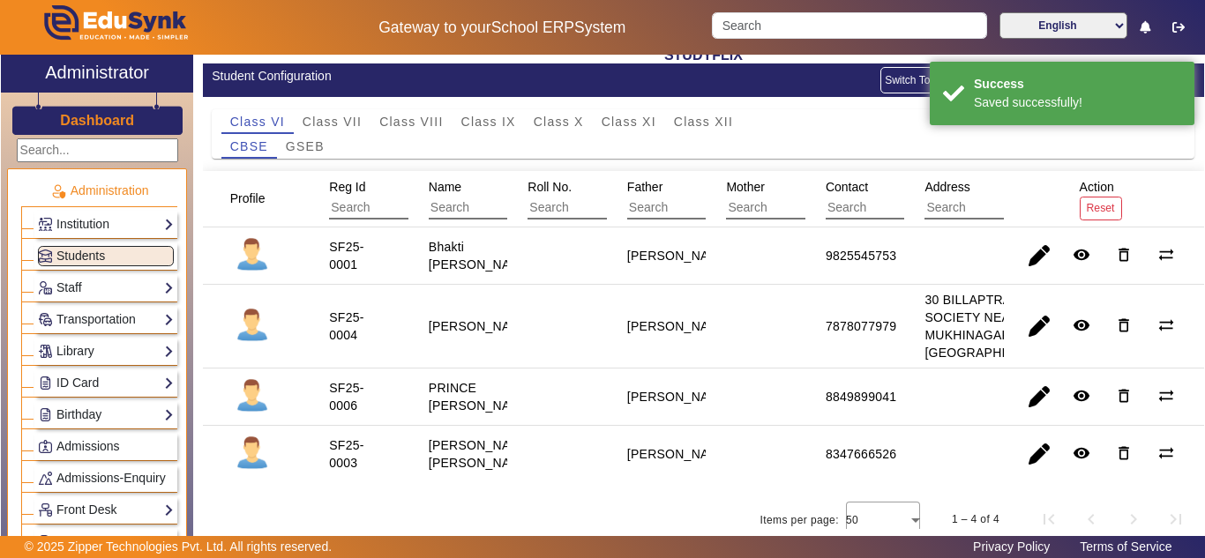
scroll to position [177, 0]
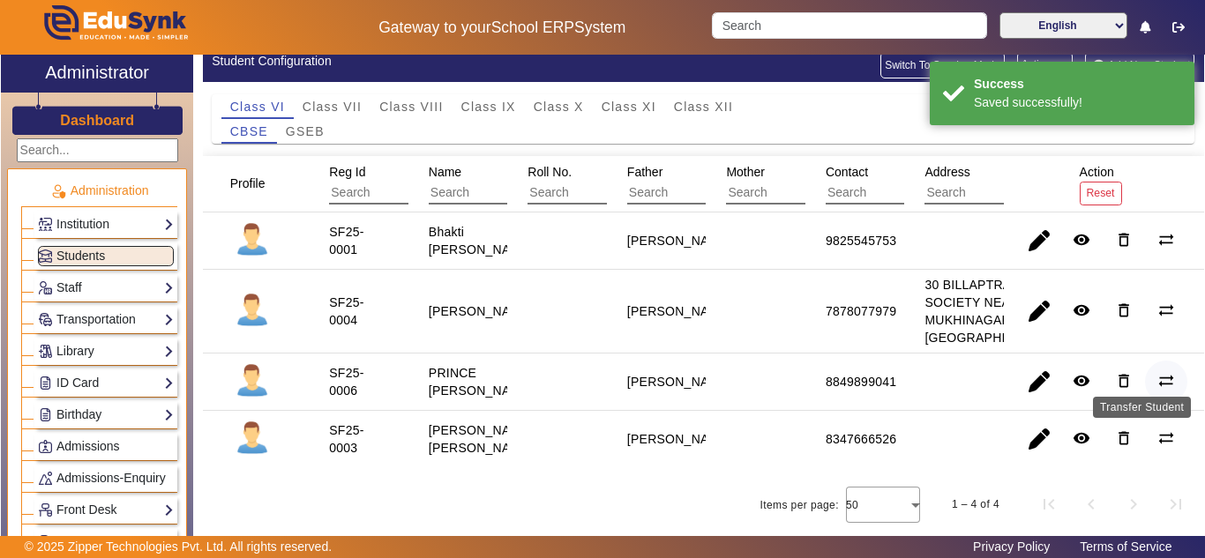
click at [1162, 372] on mat-icon "sync_alt" at bounding box center [1167, 381] width 18 height 18
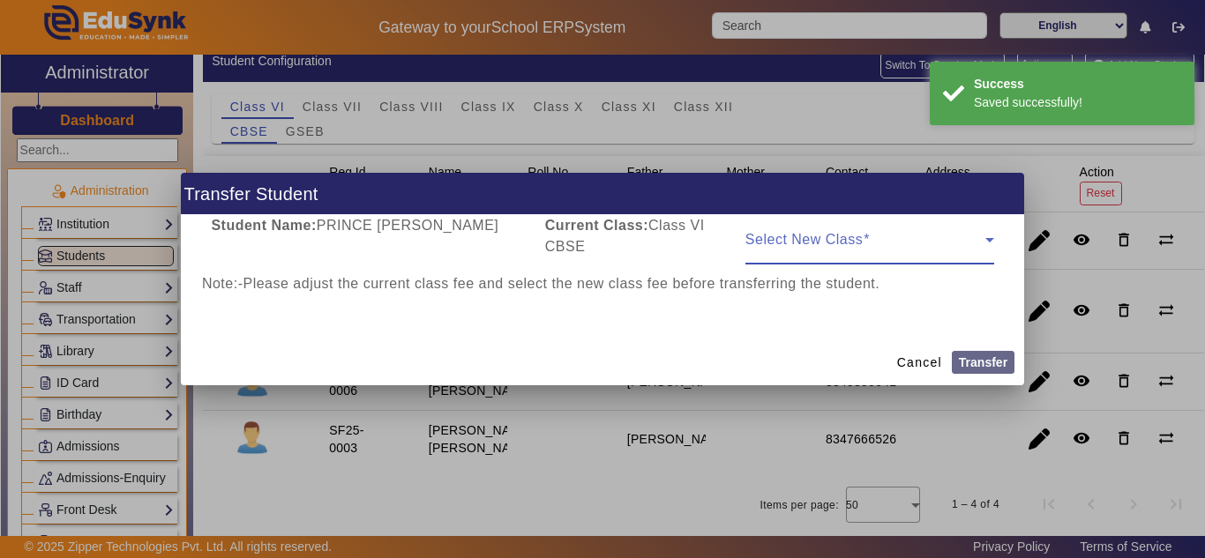
click at [897, 248] on span at bounding box center [866, 246] width 240 height 21
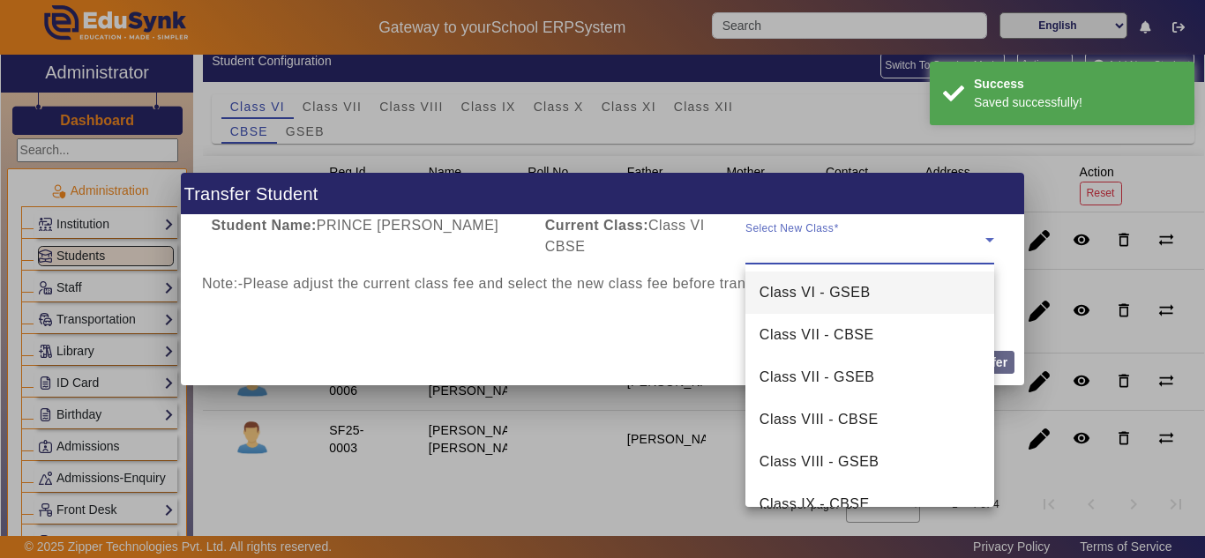
click at [874, 284] on mat-option "Class VI - GSEB" at bounding box center [870, 293] width 249 height 42
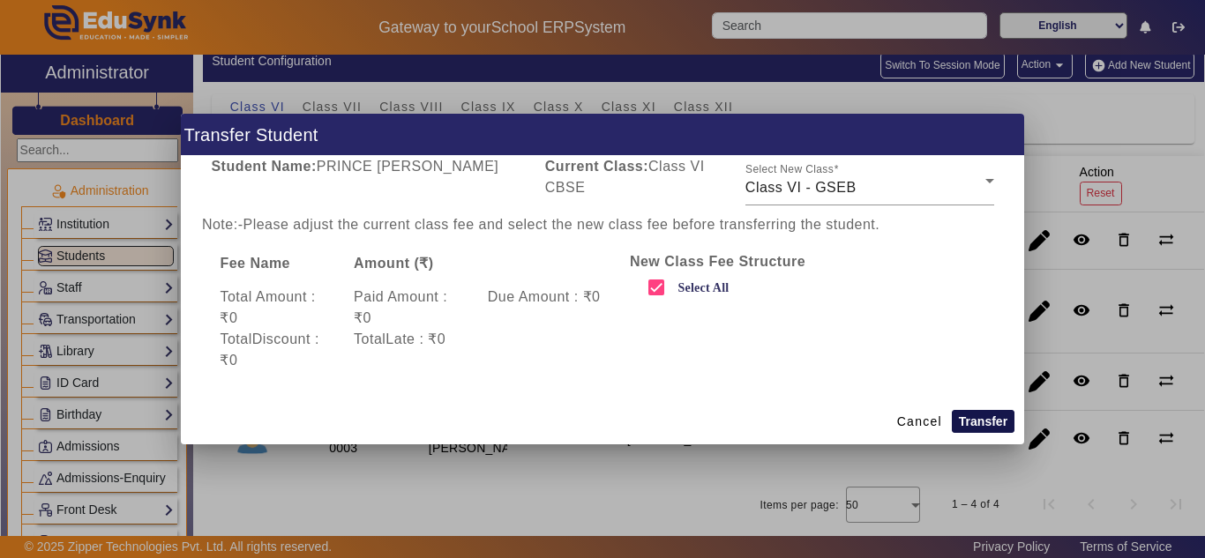
click at [985, 426] on button "Transfer" at bounding box center [983, 421] width 63 height 23
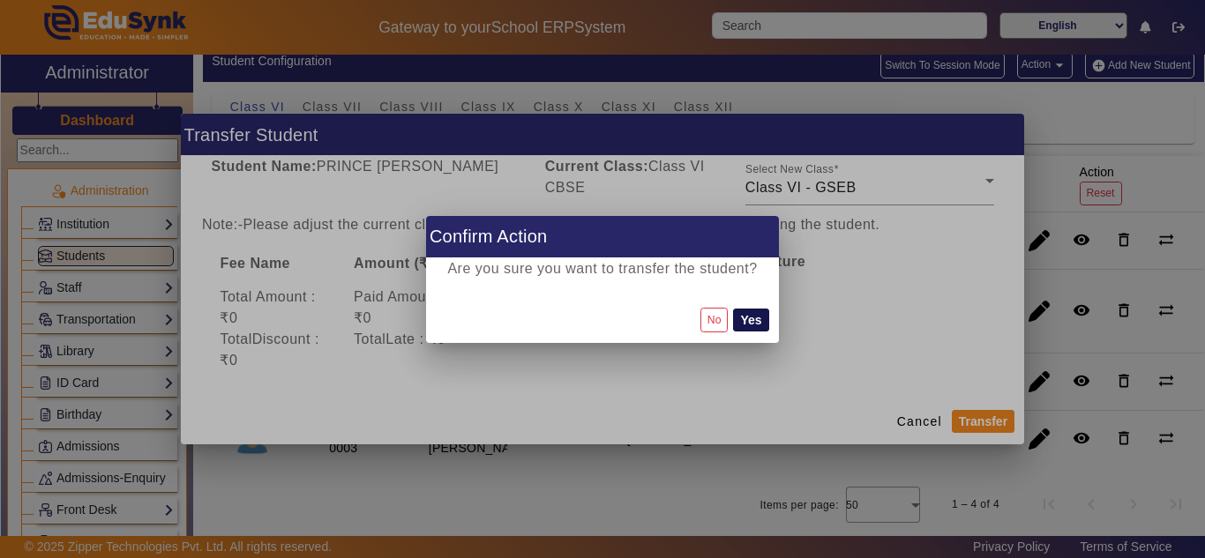
click at [746, 319] on button "Yes" at bounding box center [750, 320] width 35 height 23
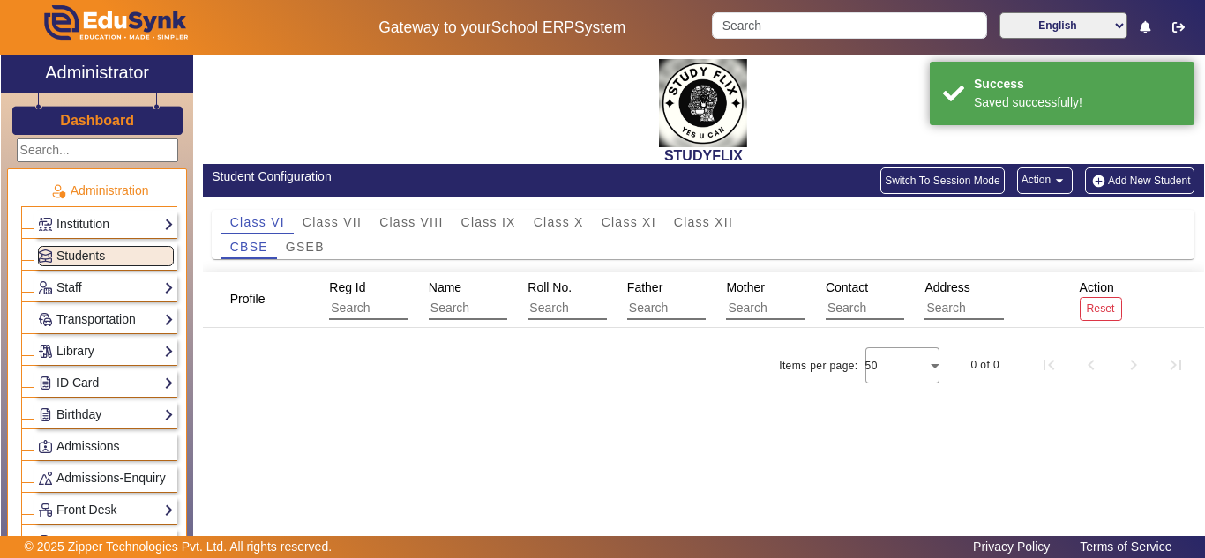
scroll to position [0, 0]
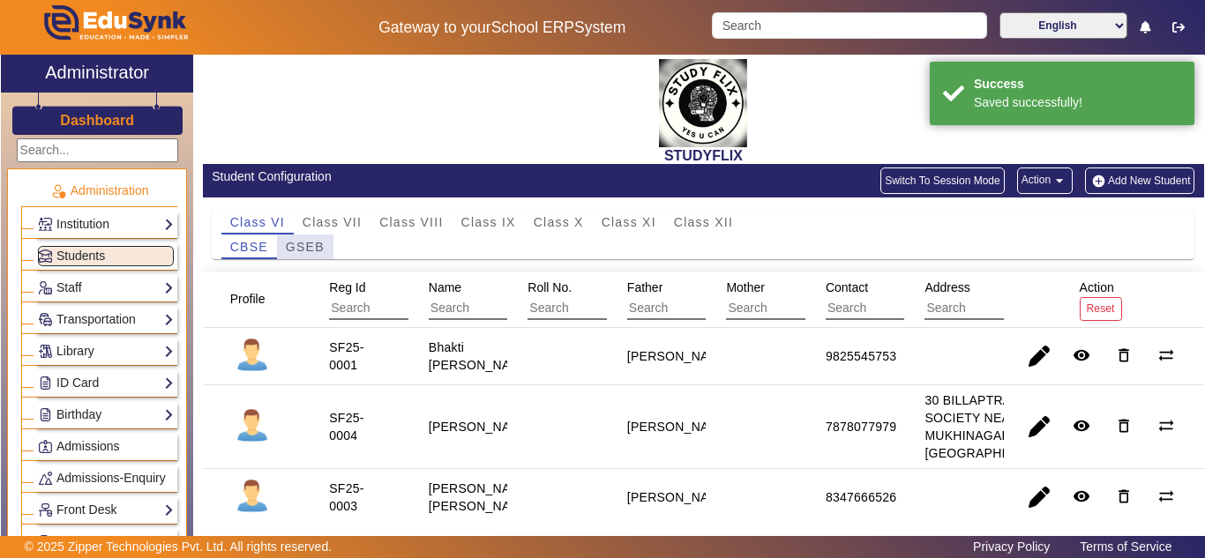
click at [318, 241] on span "GSEB" at bounding box center [305, 247] width 39 height 12
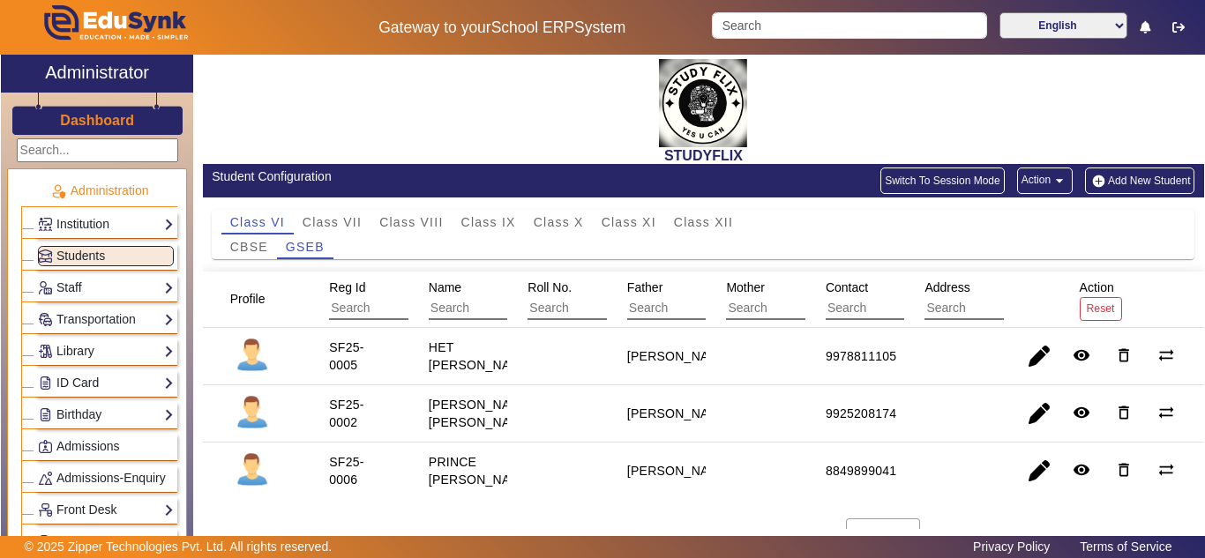
click at [1034, 183] on button "Action arrow_drop_down" at bounding box center [1045, 181] width 56 height 26
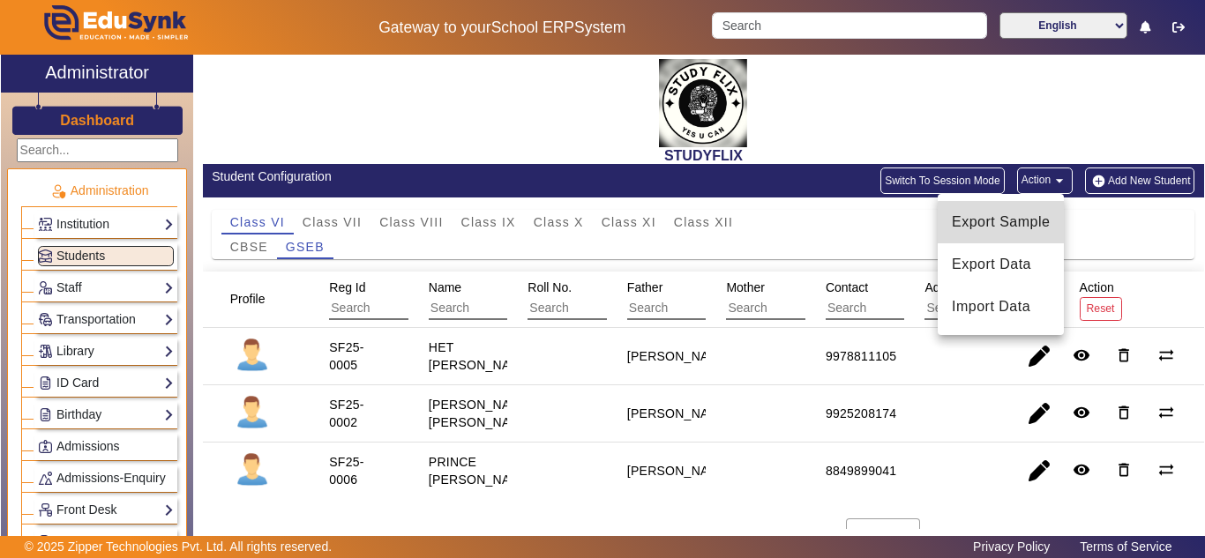
click at [1028, 224] on span "Export Sample" at bounding box center [1001, 222] width 98 height 21
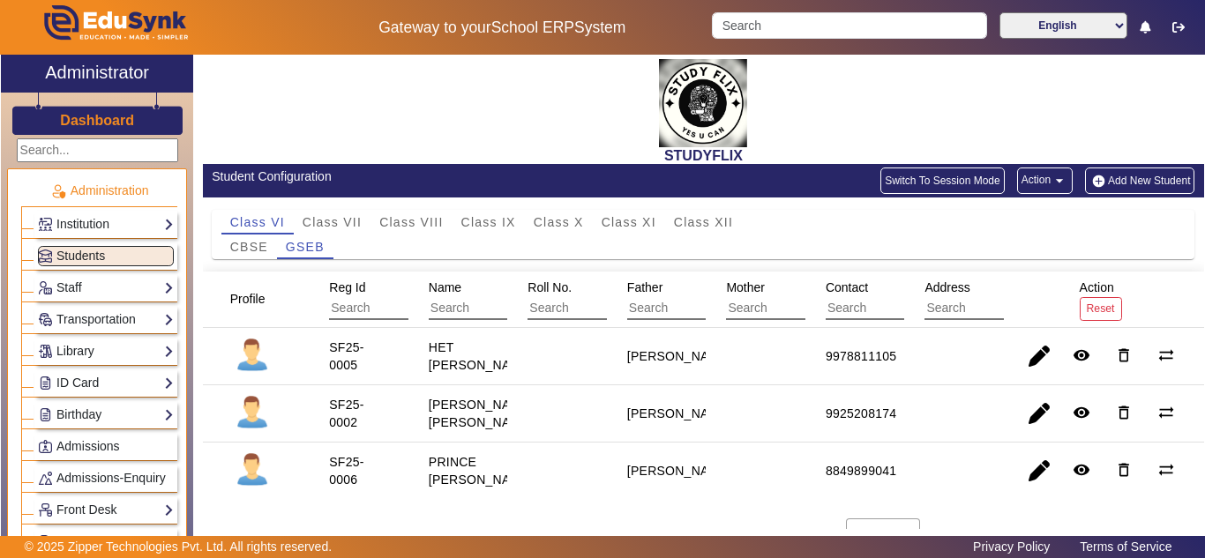
click at [1004, 184] on div "Switch To Session Mode Action arrow_drop_down Add New Student" at bounding box center [954, 181] width 483 height 26
click at [1034, 182] on button "Action arrow_drop_down" at bounding box center [1045, 181] width 56 height 26
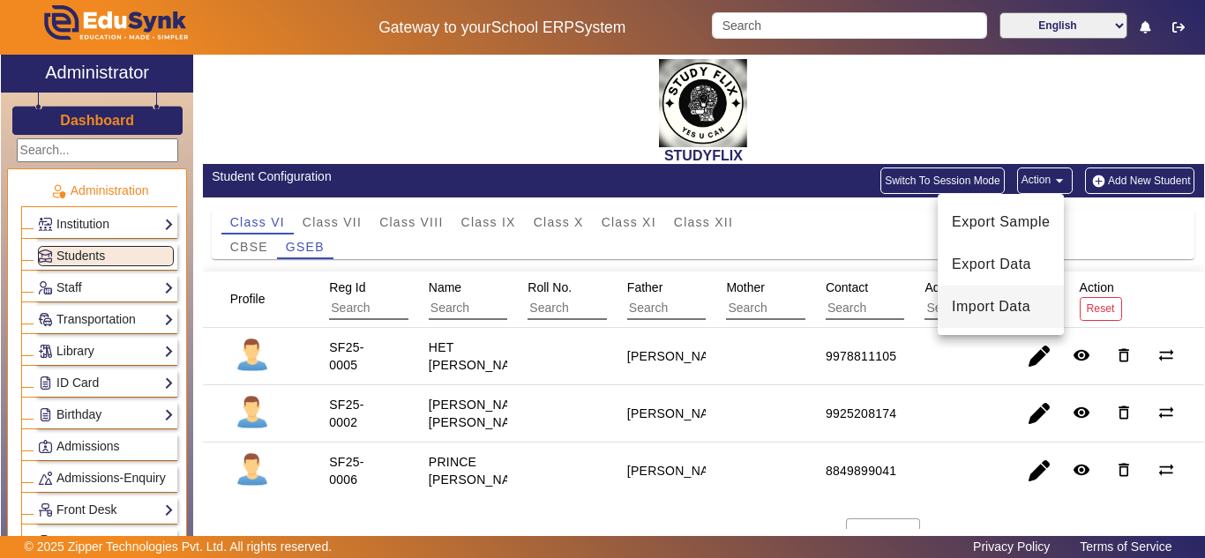
click at [979, 306] on span "Import Data" at bounding box center [1001, 306] width 98 height 21
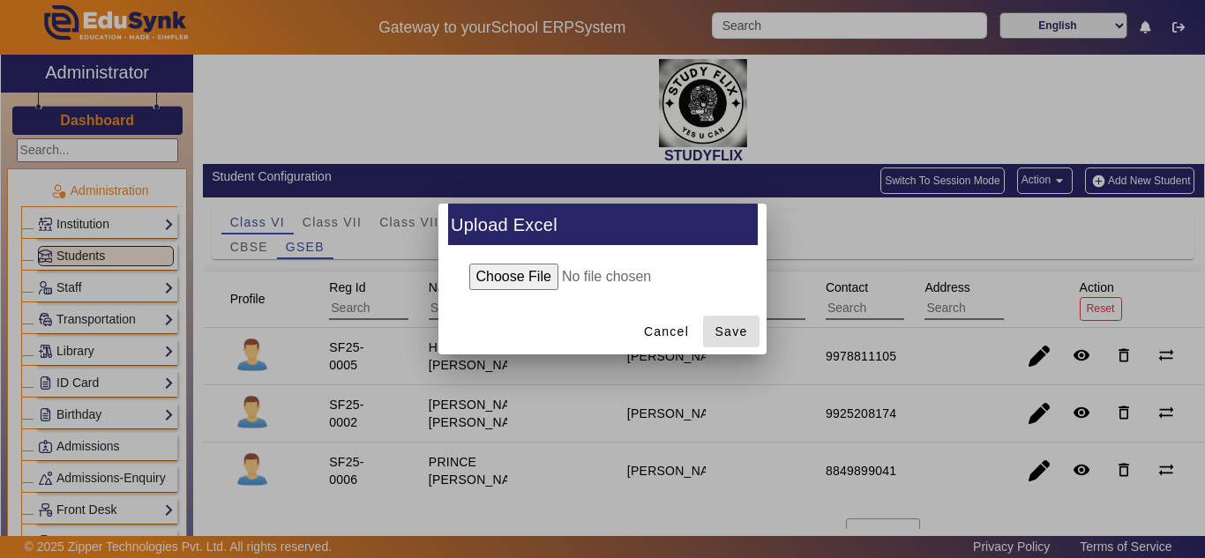
click at [475, 284] on input "file" at bounding box center [603, 277] width 286 height 26
type input "C:\fakepath\Student_8_11_2025_GSEB.xlsx"
click at [730, 326] on span "Save" at bounding box center [732, 332] width 33 height 19
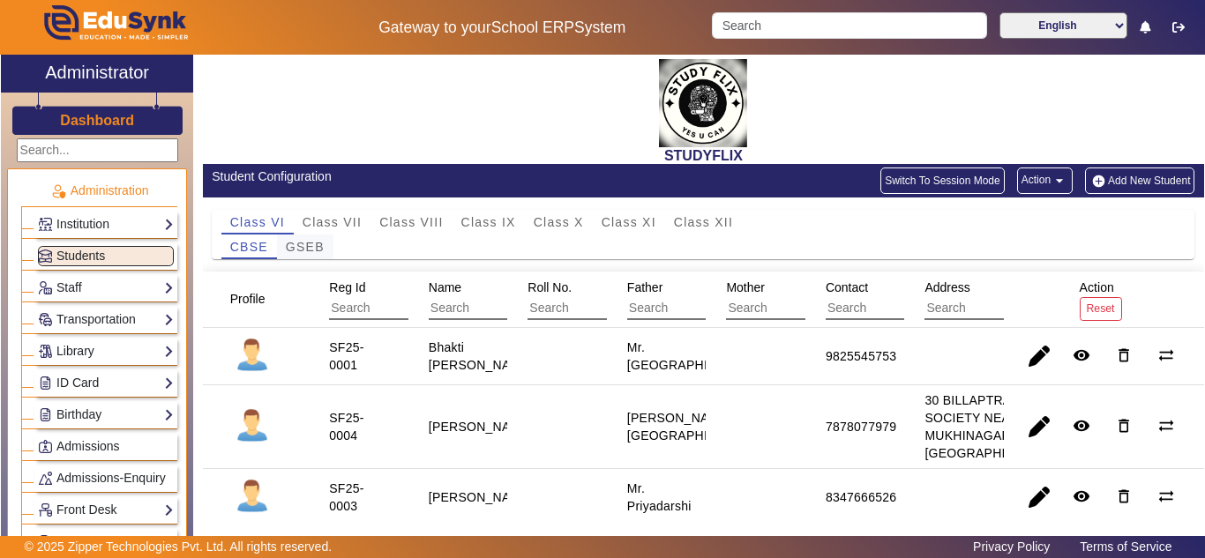
click at [319, 246] on span "GSEB" at bounding box center [305, 247] width 39 height 12
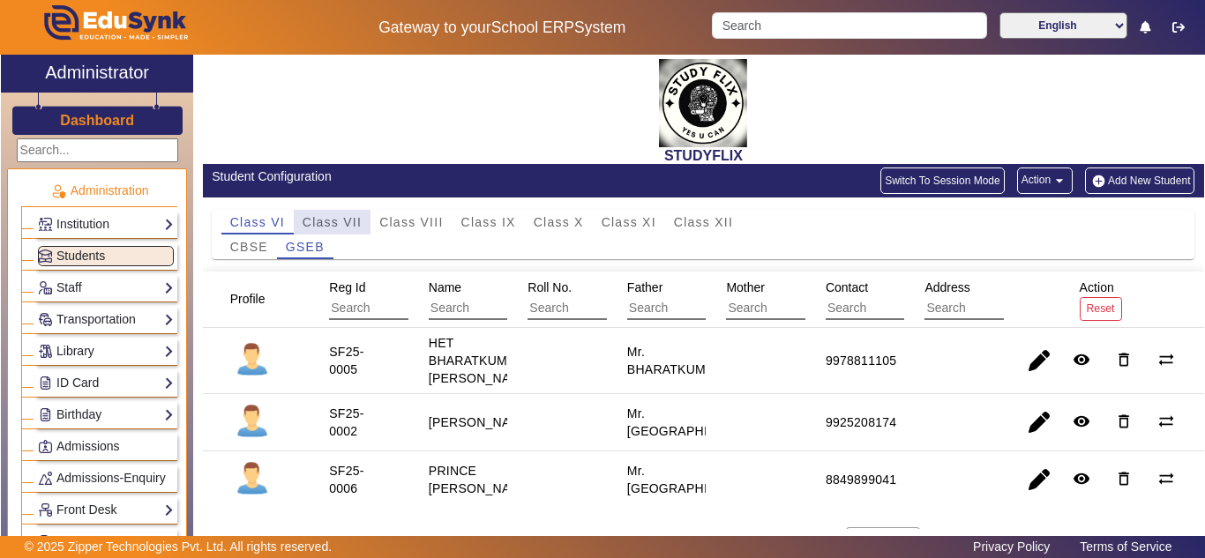
click at [342, 226] on span "Class VII" at bounding box center [332, 222] width 59 height 12
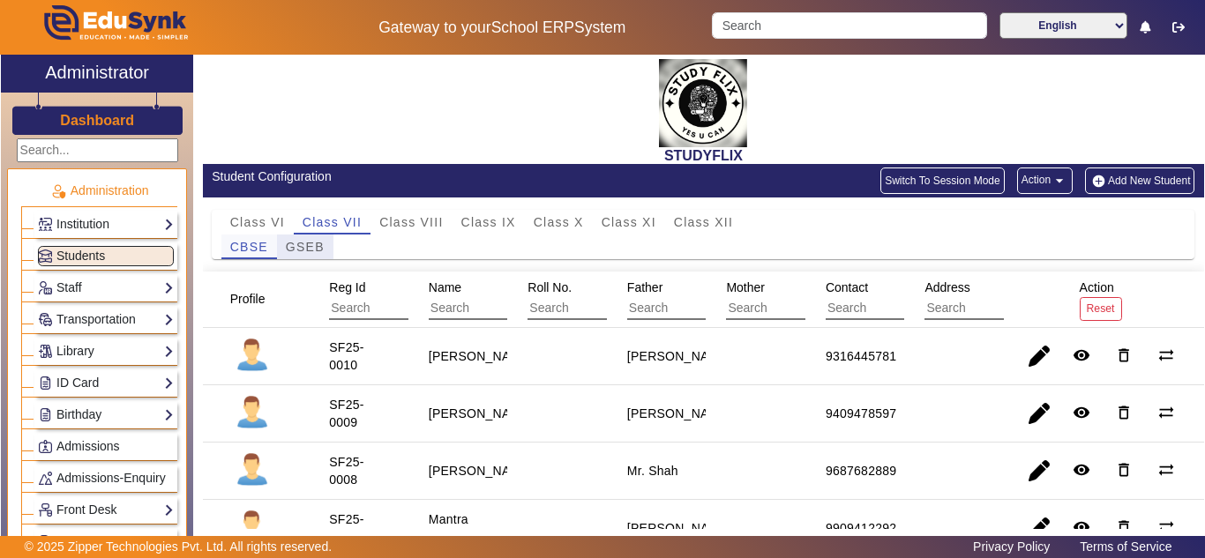
click at [326, 253] on div "GSEB" at bounding box center [305, 247] width 56 height 25
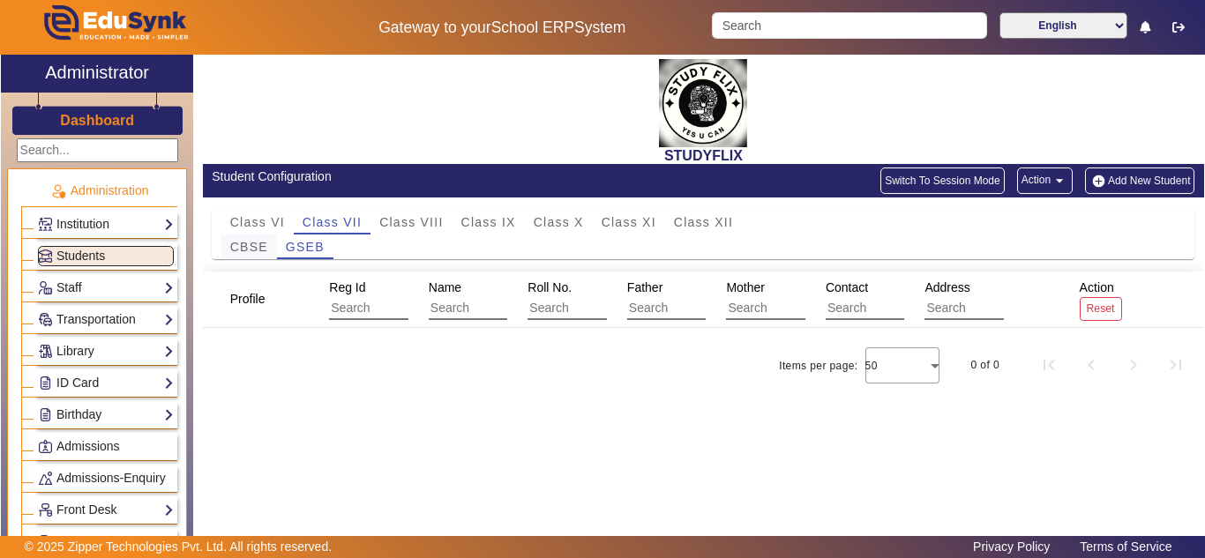
click at [249, 246] on span "CBSE" at bounding box center [249, 247] width 38 height 12
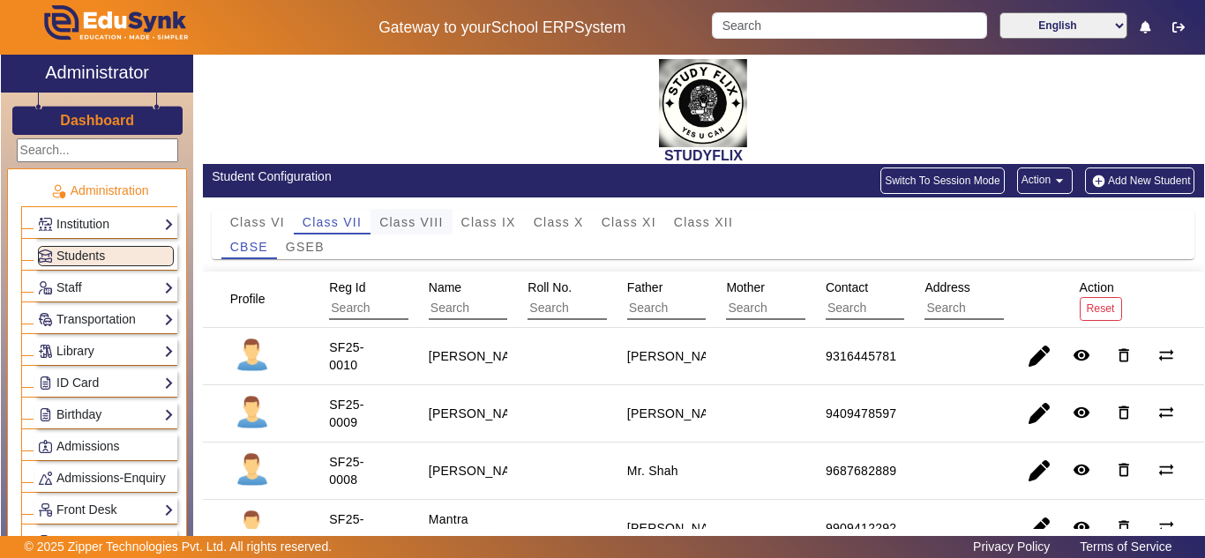
click at [406, 229] on span "Class VIII" at bounding box center [411, 222] width 64 height 12
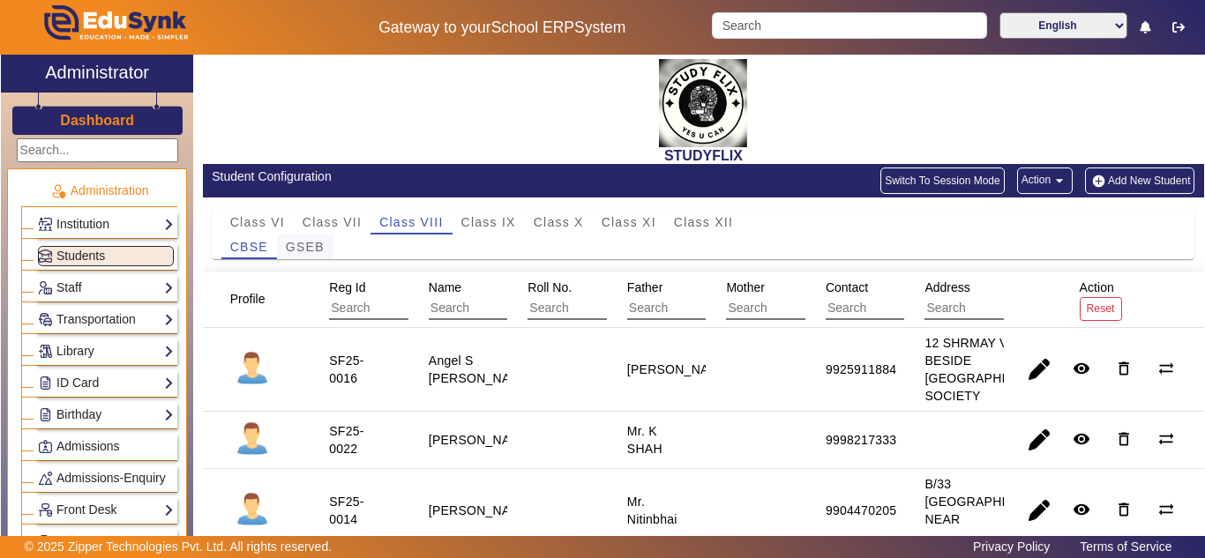
click at [304, 244] on span "GSEB" at bounding box center [305, 247] width 39 height 12
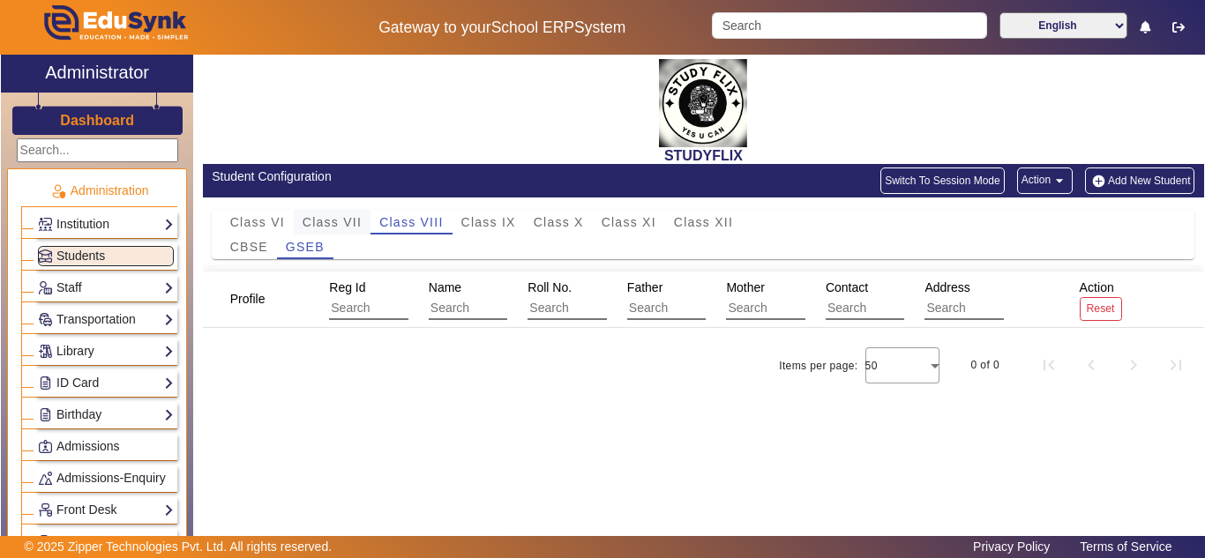
click at [355, 225] on span "Class VII" at bounding box center [332, 222] width 59 height 12
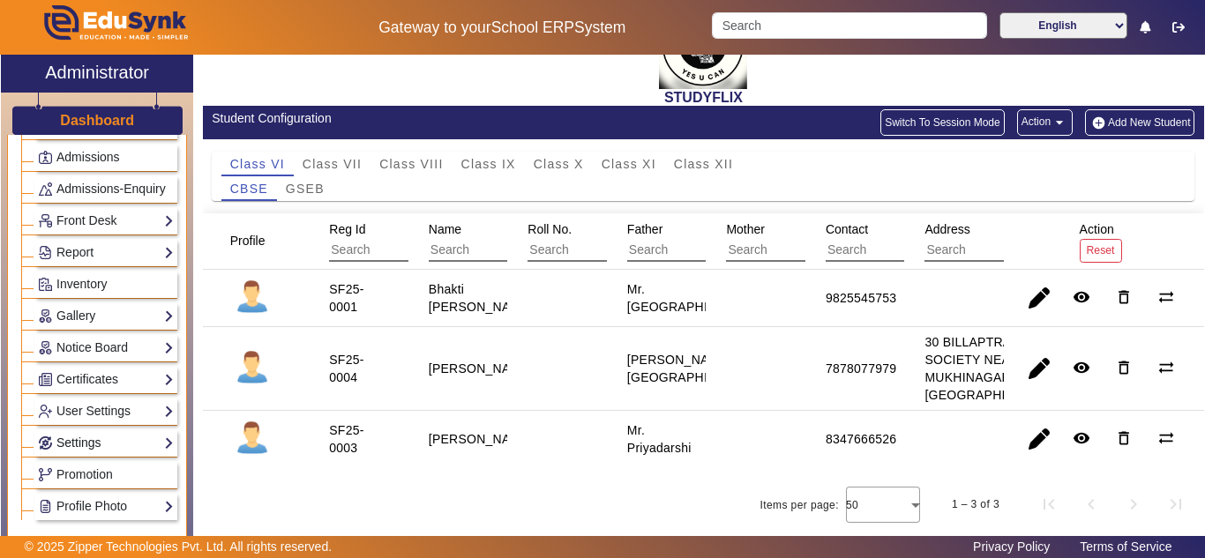
scroll to position [294, 0]
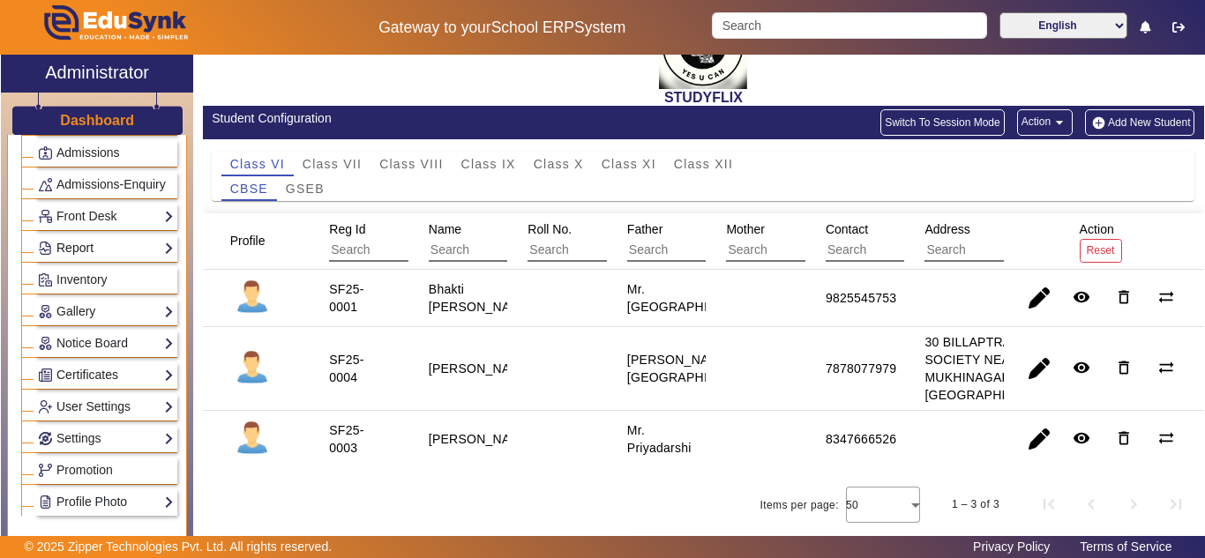
click at [94, 259] on link "Report" at bounding box center [106, 248] width 136 height 20
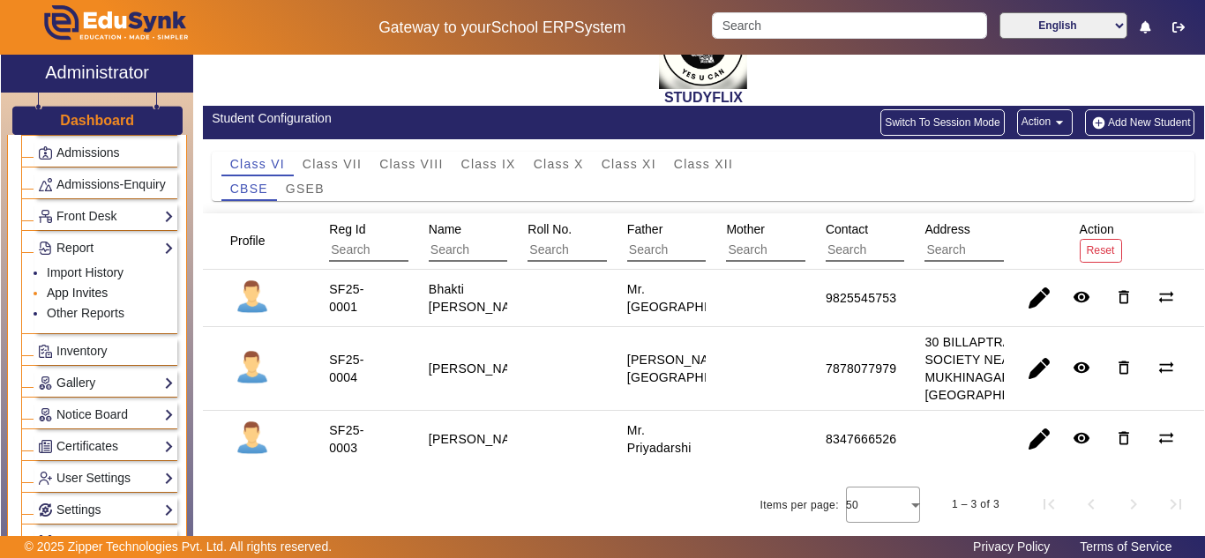
click at [88, 300] on link "App Invites" at bounding box center [77, 293] width 61 height 14
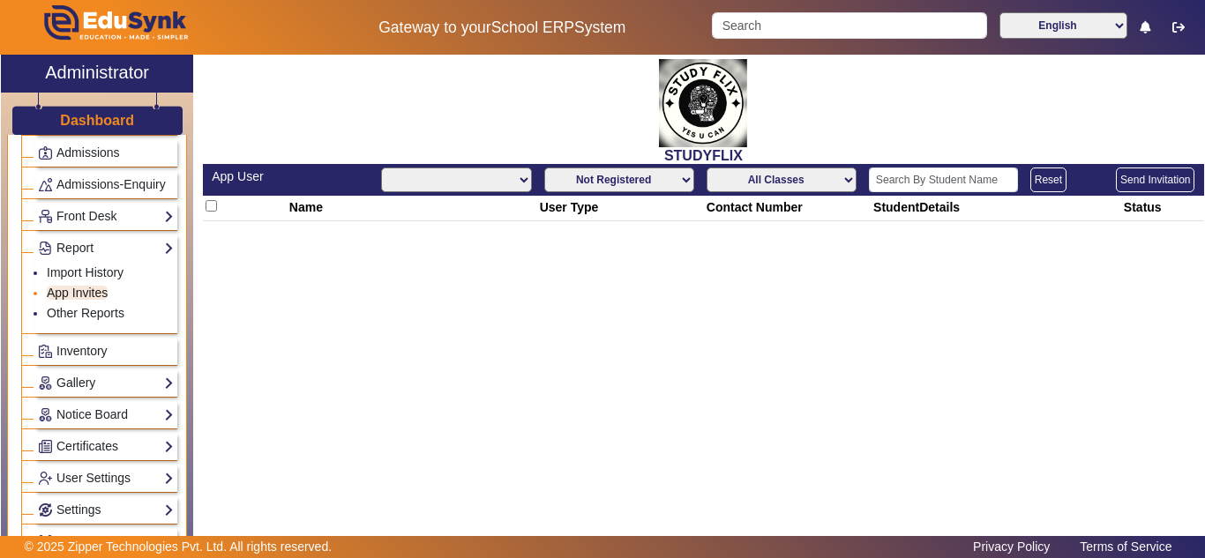
select select "All"
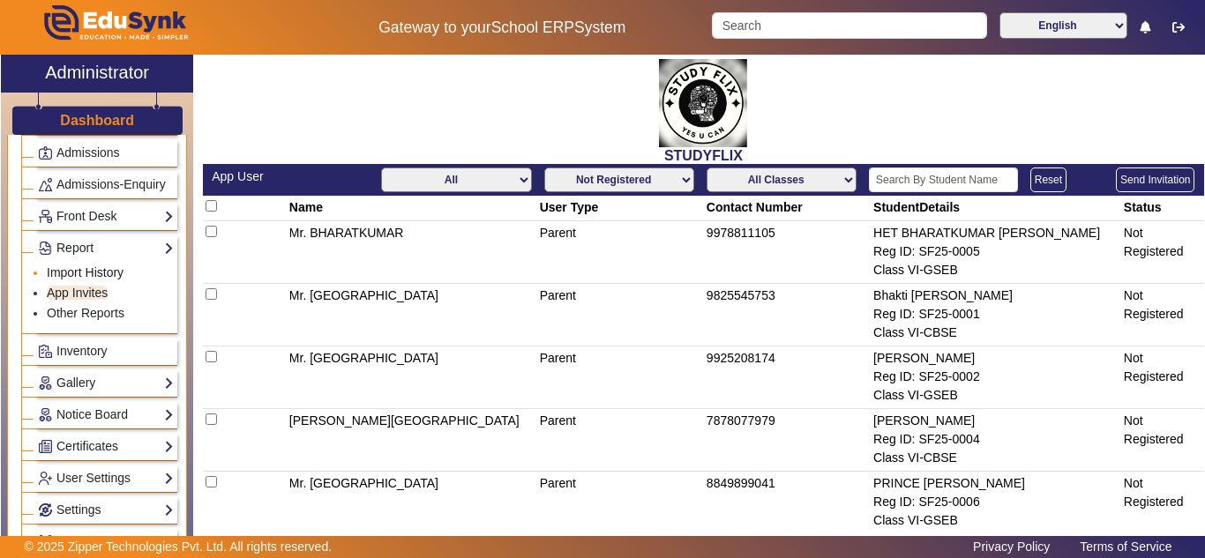
click at [92, 280] on link "Import History" at bounding box center [85, 273] width 77 height 14
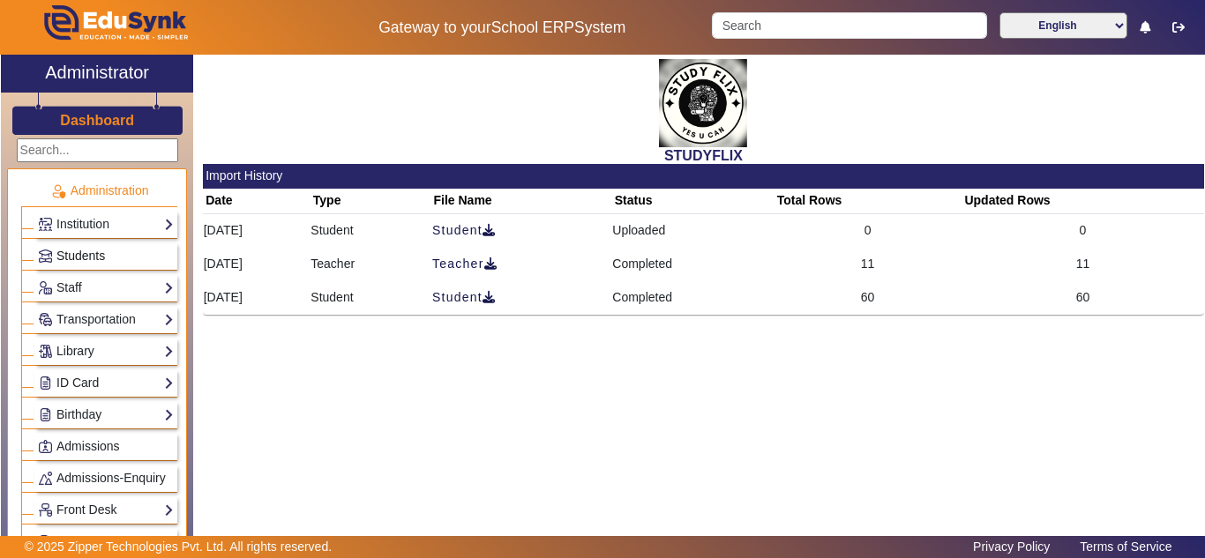
click at [71, 262] on span "Students" at bounding box center [80, 256] width 49 height 14
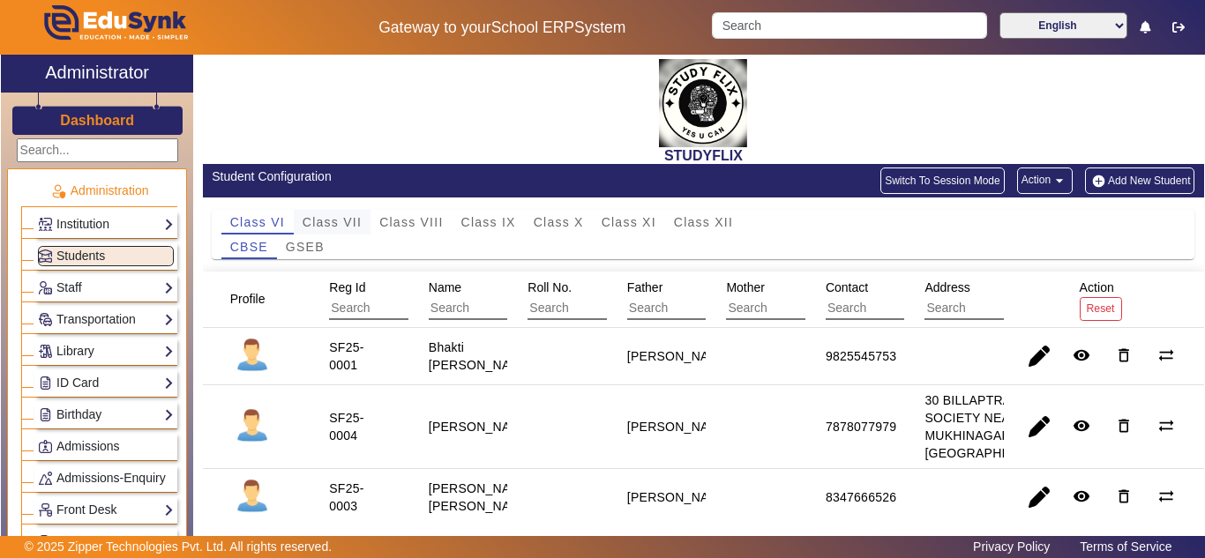
click at [346, 221] on span "Class VII" at bounding box center [332, 222] width 59 height 12
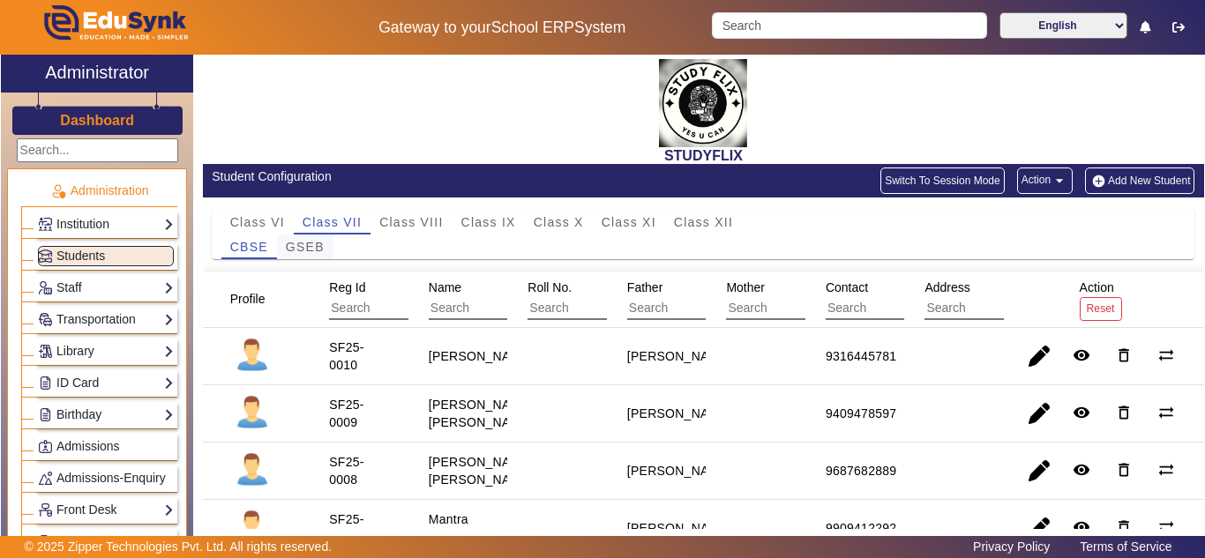
click at [317, 249] on span "GSEB" at bounding box center [305, 247] width 39 height 12
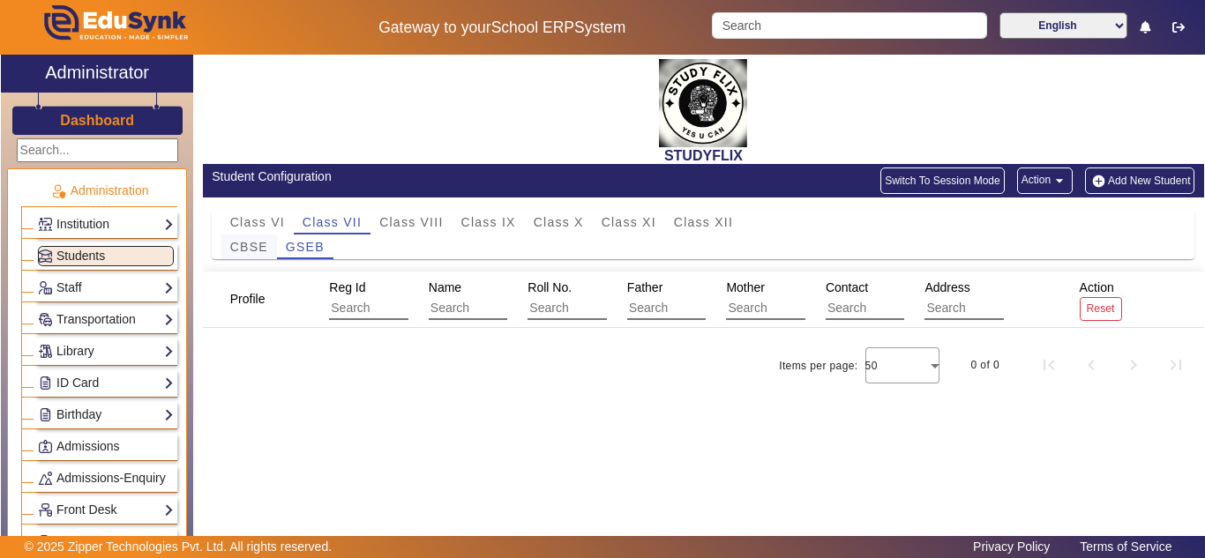
click at [254, 245] on span "CBSE" at bounding box center [249, 247] width 38 height 12
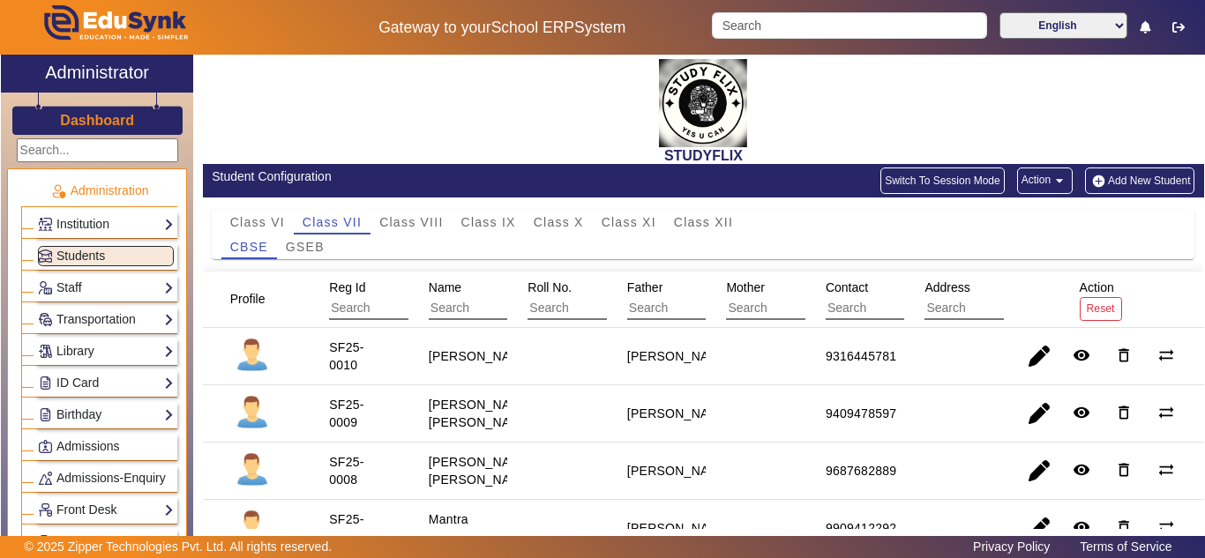
click at [1030, 176] on button "Action arrow_drop_down" at bounding box center [1045, 181] width 56 height 26
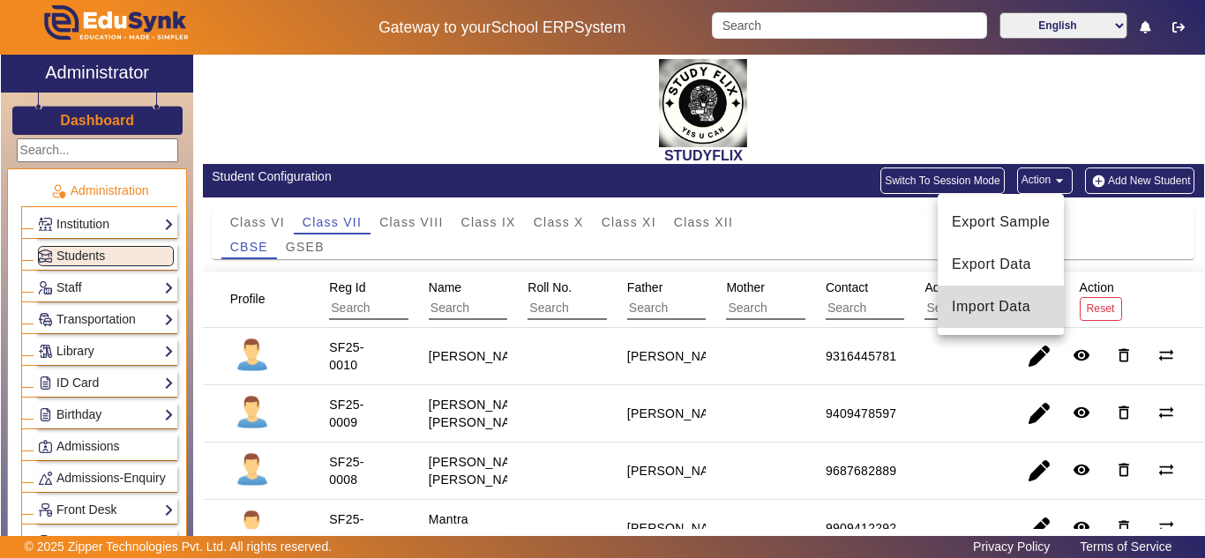
click at [981, 305] on span "Import Data" at bounding box center [1001, 306] width 98 height 21
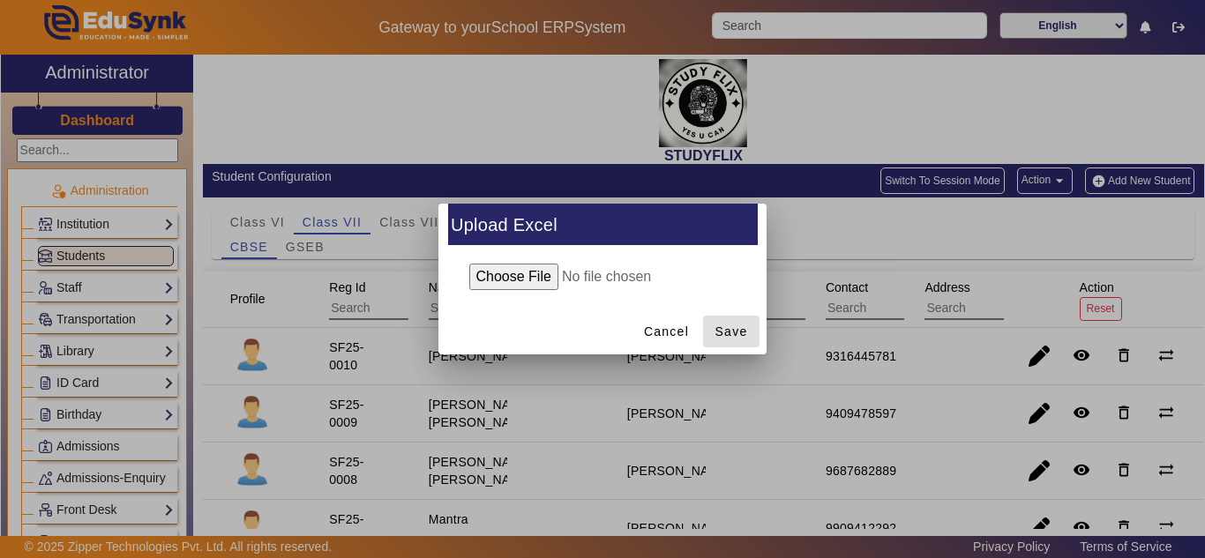
click at [502, 275] on input "file" at bounding box center [603, 277] width 286 height 26
type input "C:\fakepath\Student_8_11_2025_GSEB.xlsx"
click at [735, 335] on span "Save" at bounding box center [732, 332] width 33 height 19
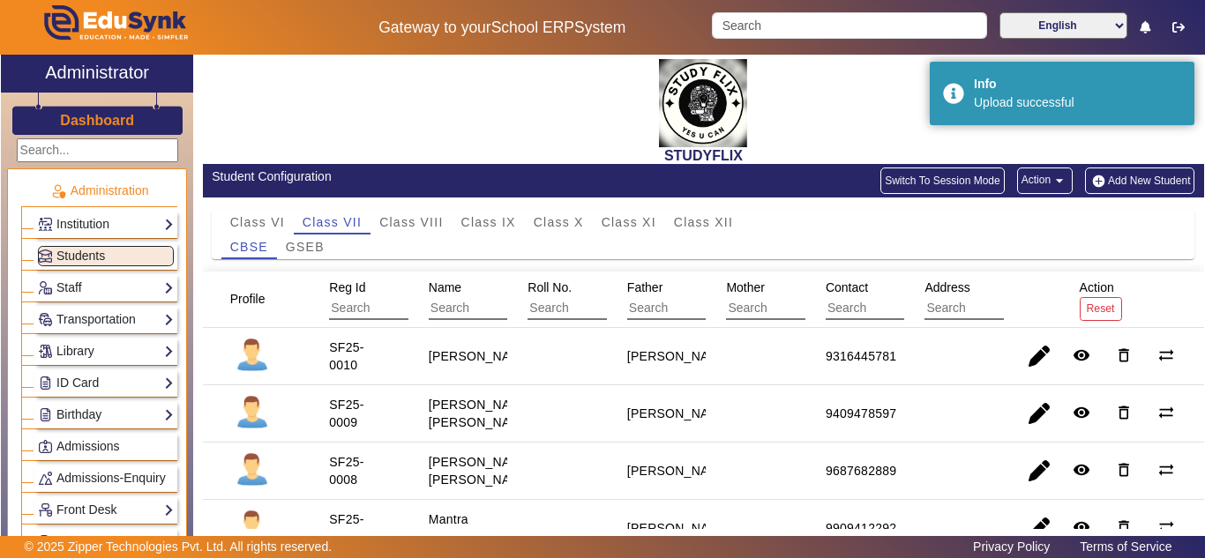
click at [93, 116] on h3 "Dashboard" at bounding box center [97, 120] width 74 height 17
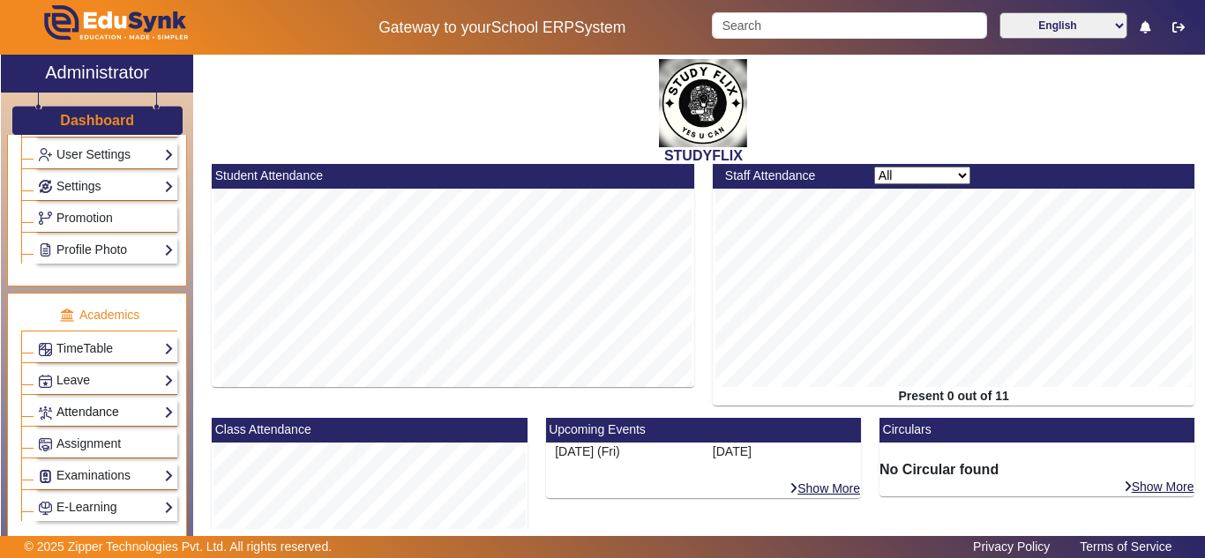
scroll to position [588, 0]
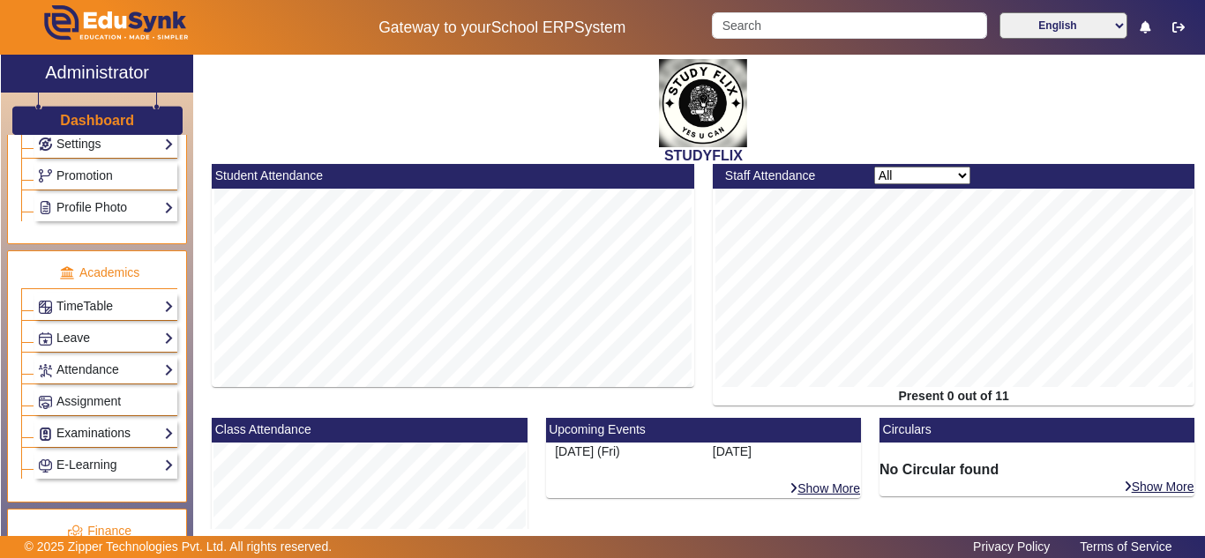
click at [109, 444] on link "Examinations" at bounding box center [106, 433] width 136 height 20
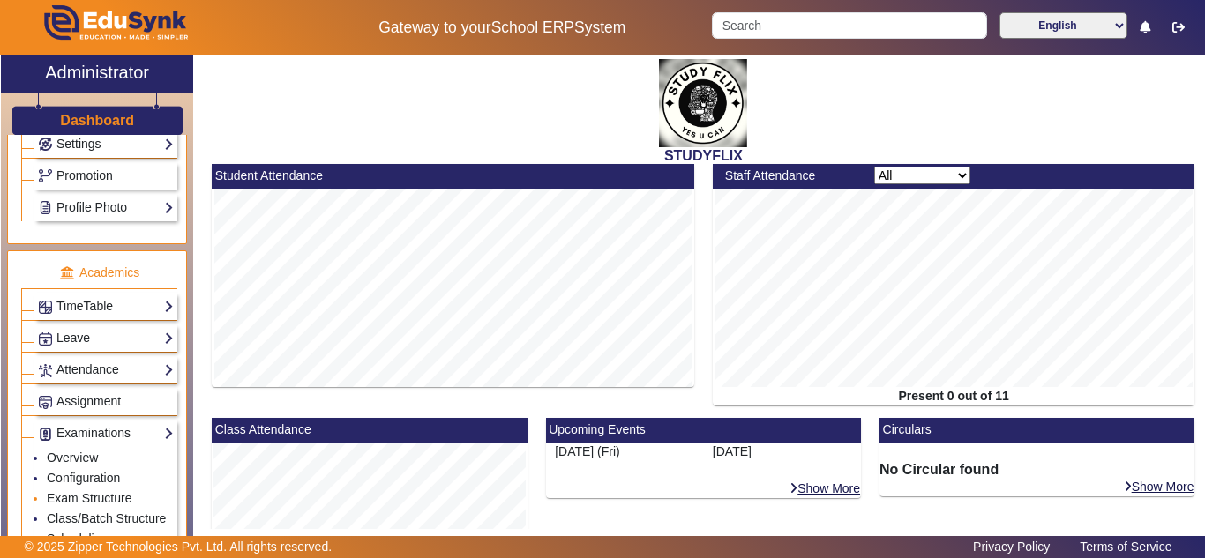
scroll to position [735, 0]
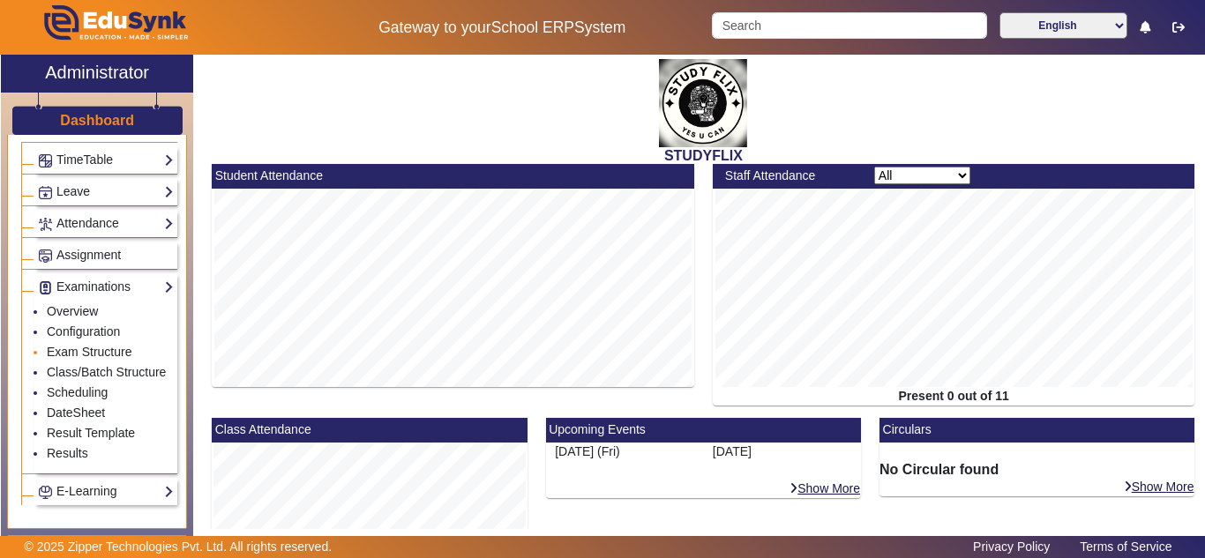
click at [82, 363] on li "Exam Structure" at bounding box center [110, 353] width 127 height 20
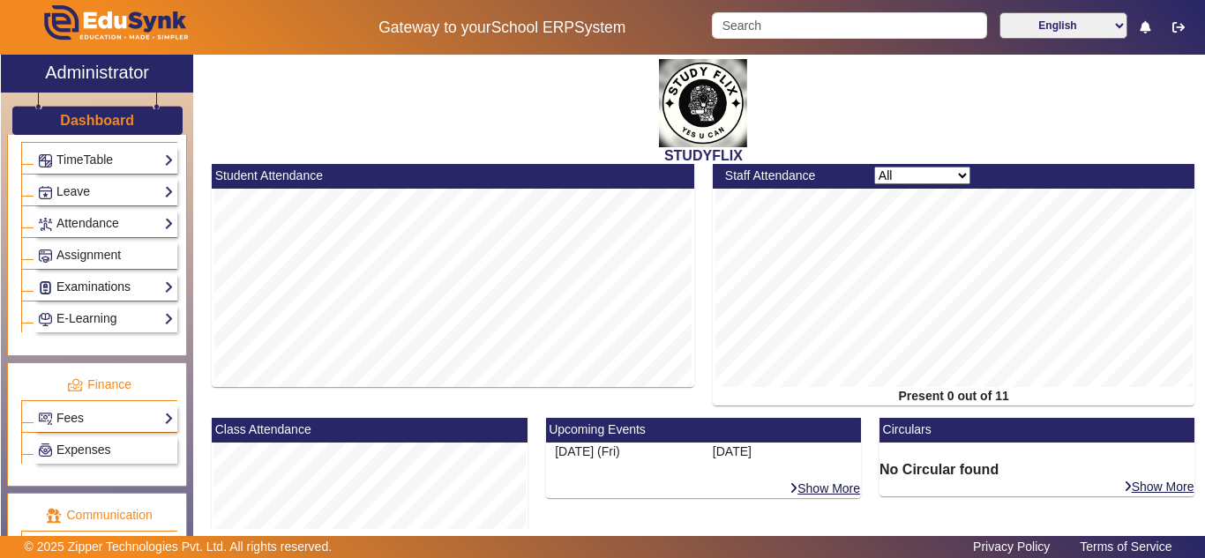
click at [102, 297] on link "Examinations" at bounding box center [106, 287] width 136 height 20
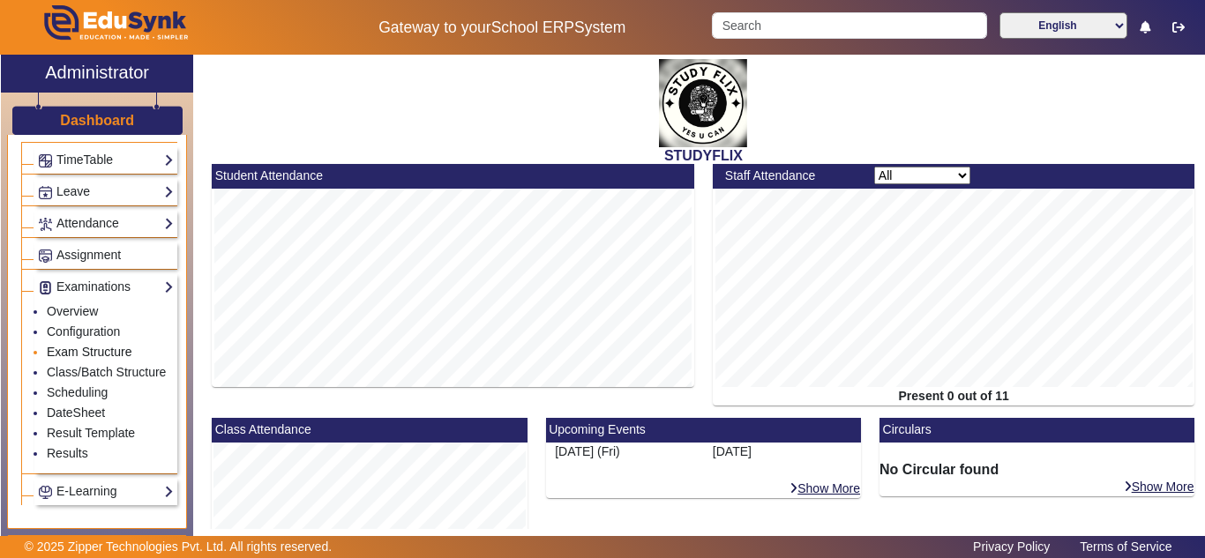
click at [96, 359] on link "Exam Structure" at bounding box center [89, 352] width 85 height 14
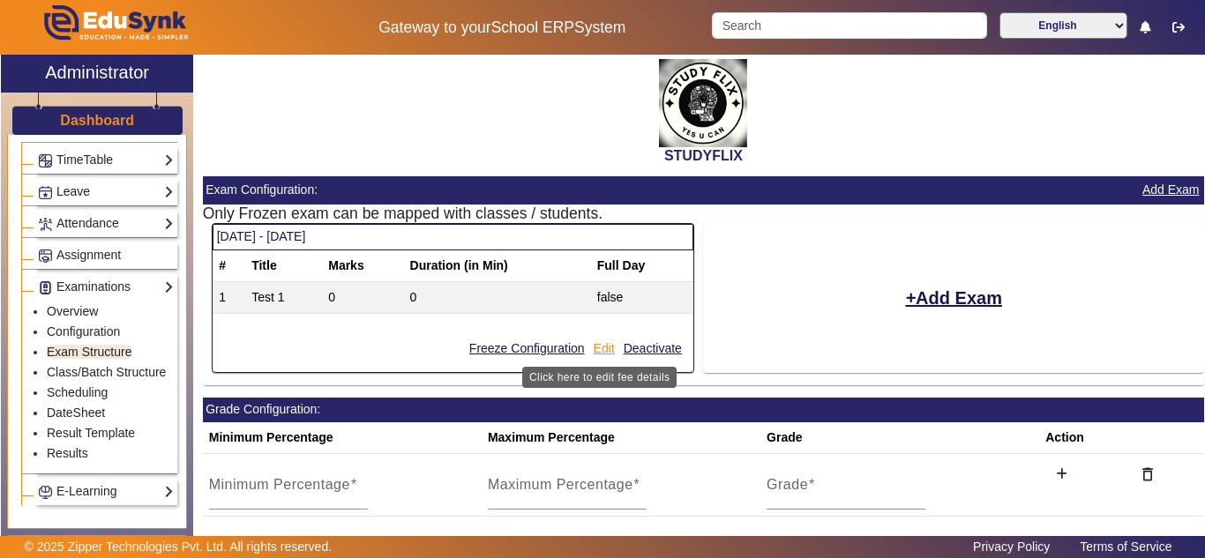
click at [596, 345] on button "Edit" at bounding box center [604, 349] width 25 height 22
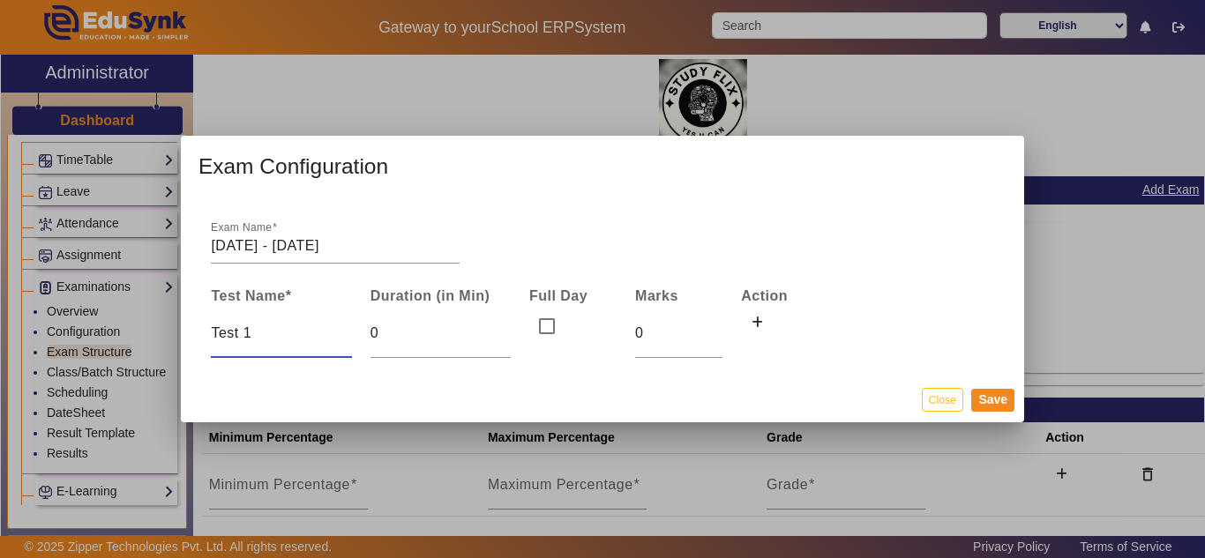
drag, startPoint x: 240, startPoint y: 329, endPoint x: 205, endPoint y: 329, distance: 35.3
click at [205, 329] on td "Test 1" at bounding box center [281, 333] width 159 height 51
click at [274, 334] on input "Test 1" at bounding box center [281, 333] width 140 height 21
drag, startPoint x: 226, startPoint y: 334, endPoint x: 199, endPoint y: 335, distance: 26.5
click at [202, 335] on td "Test 1" at bounding box center [281, 333] width 159 height 51
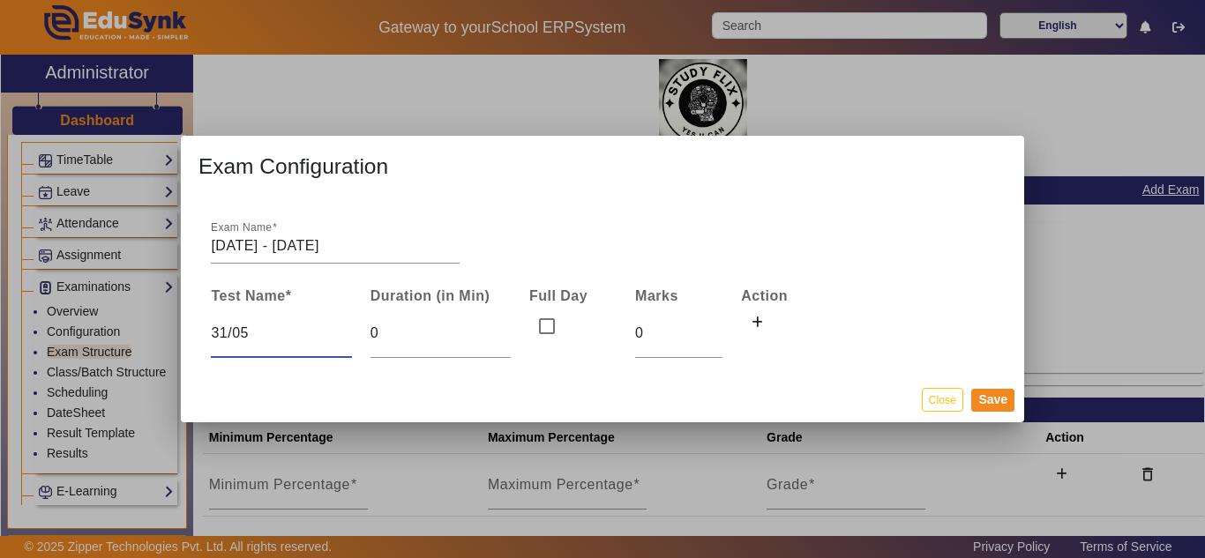
type input "31/05"
type input "2"
type input "25"
click at [997, 401] on button "Save" at bounding box center [992, 400] width 43 height 23
click at [292, 335] on input "31/05" at bounding box center [281, 333] width 140 height 21
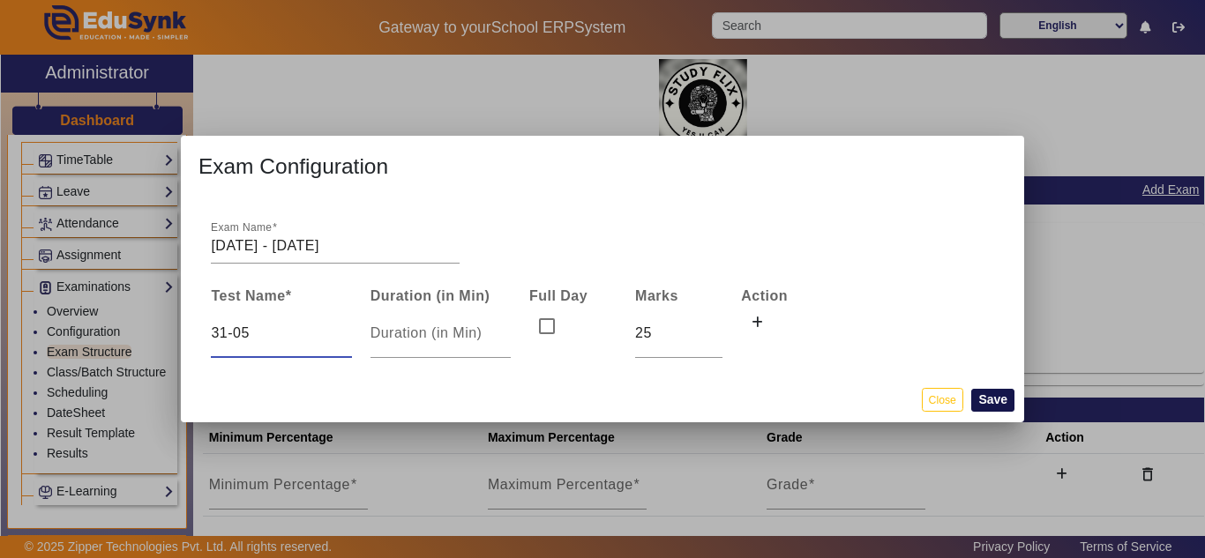
type input "31-05"
click at [992, 399] on button "Save" at bounding box center [992, 400] width 43 height 23
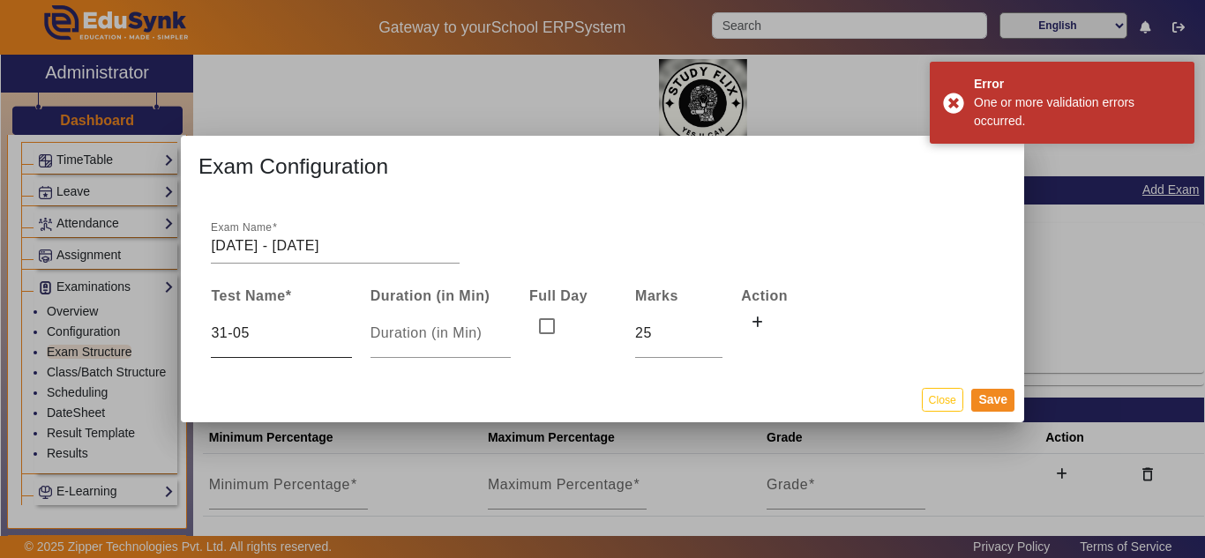
click at [258, 334] on input "31-05" at bounding box center [281, 333] width 140 height 21
click at [295, 247] on input "[DATE] - [DATE]" at bounding box center [335, 246] width 249 height 21
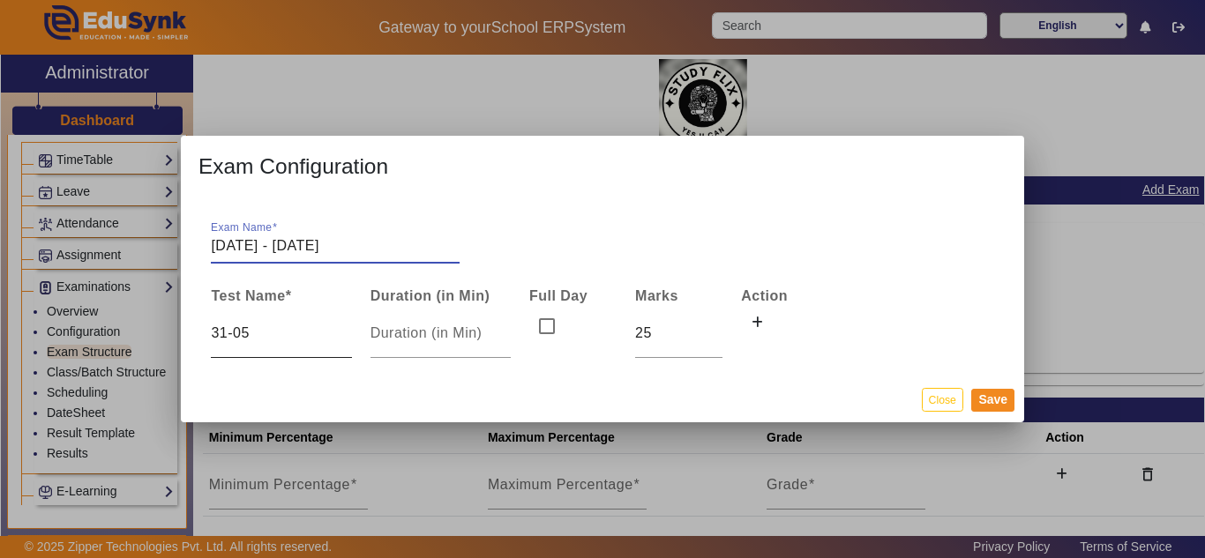
click at [259, 335] on input "31-05" at bounding box center [281, 333] width 140 height 21
click at [939, 398] on button "Close" at bounding box center [942, 400] width 41 height 24
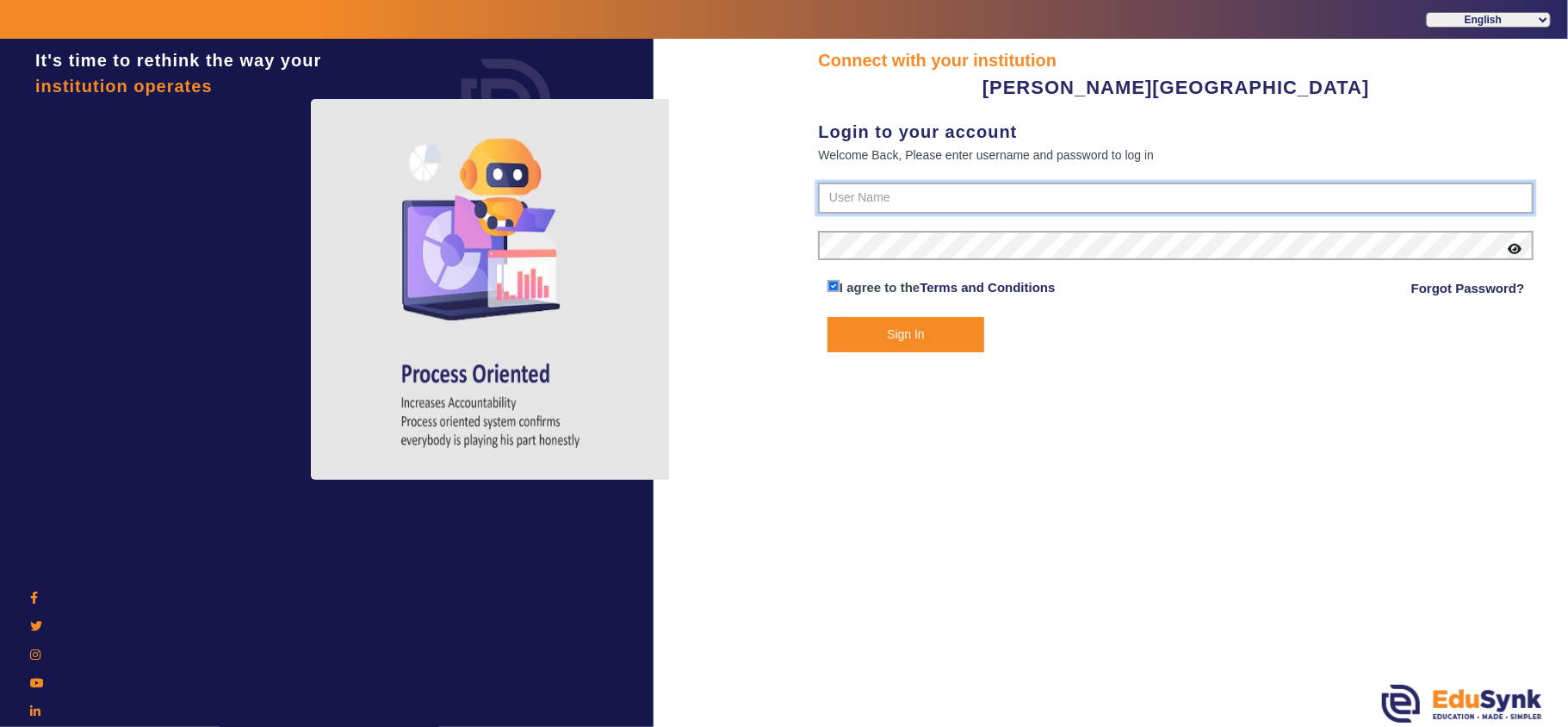
type input "9799013603"
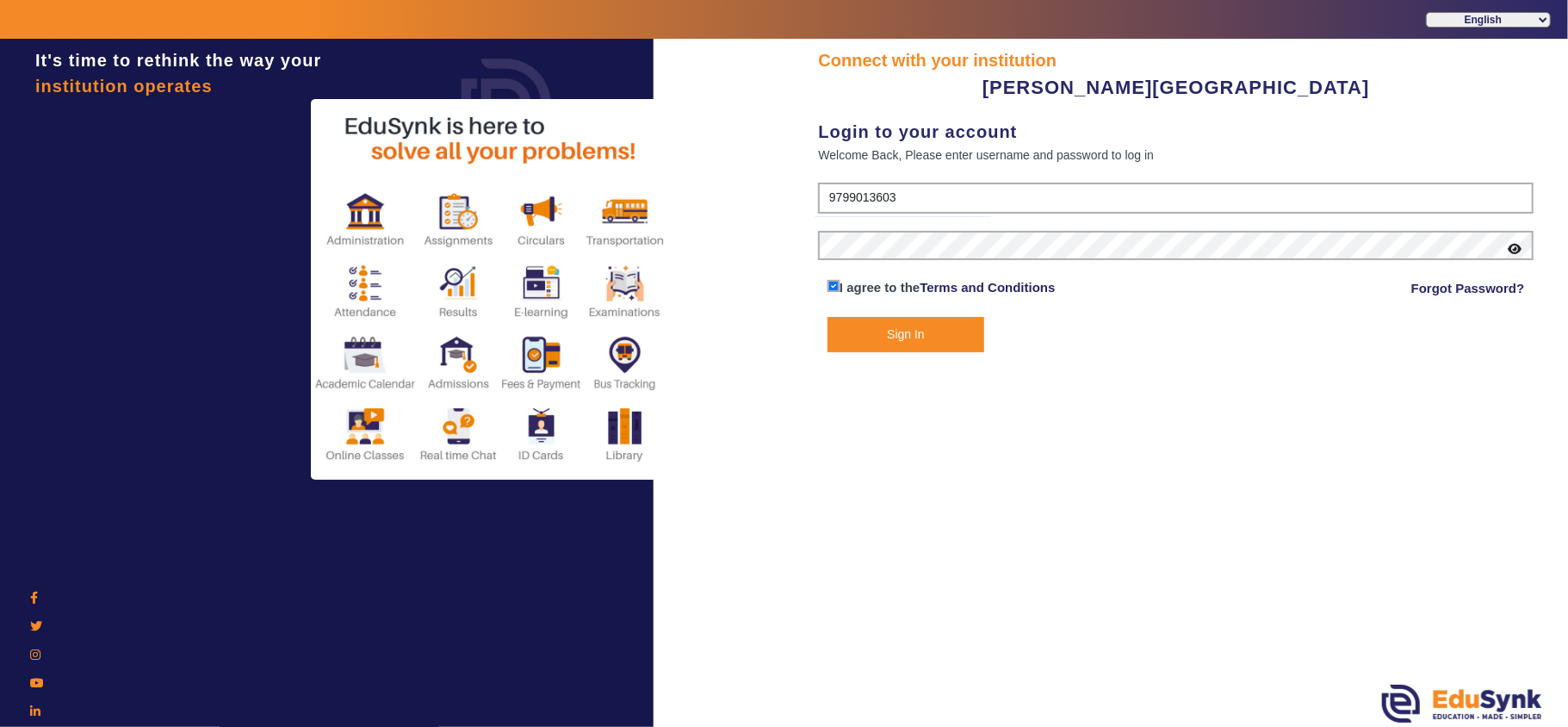
click at [865, 331] on button "Sign In" at bounding box center [905, 335] width 157 height 35
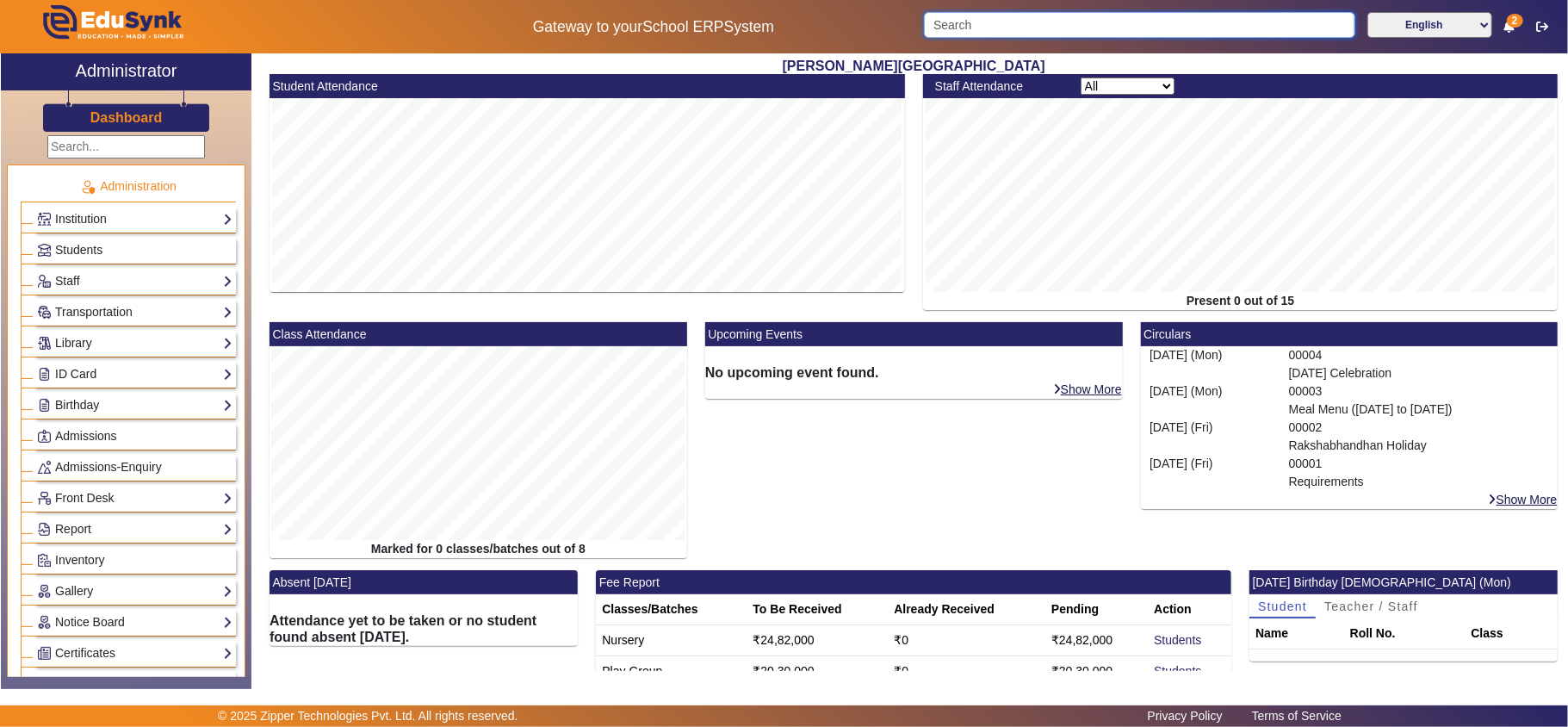
click at [1056, 21] on input "Search" at bounding box center [1140, 24] width 431 height 25
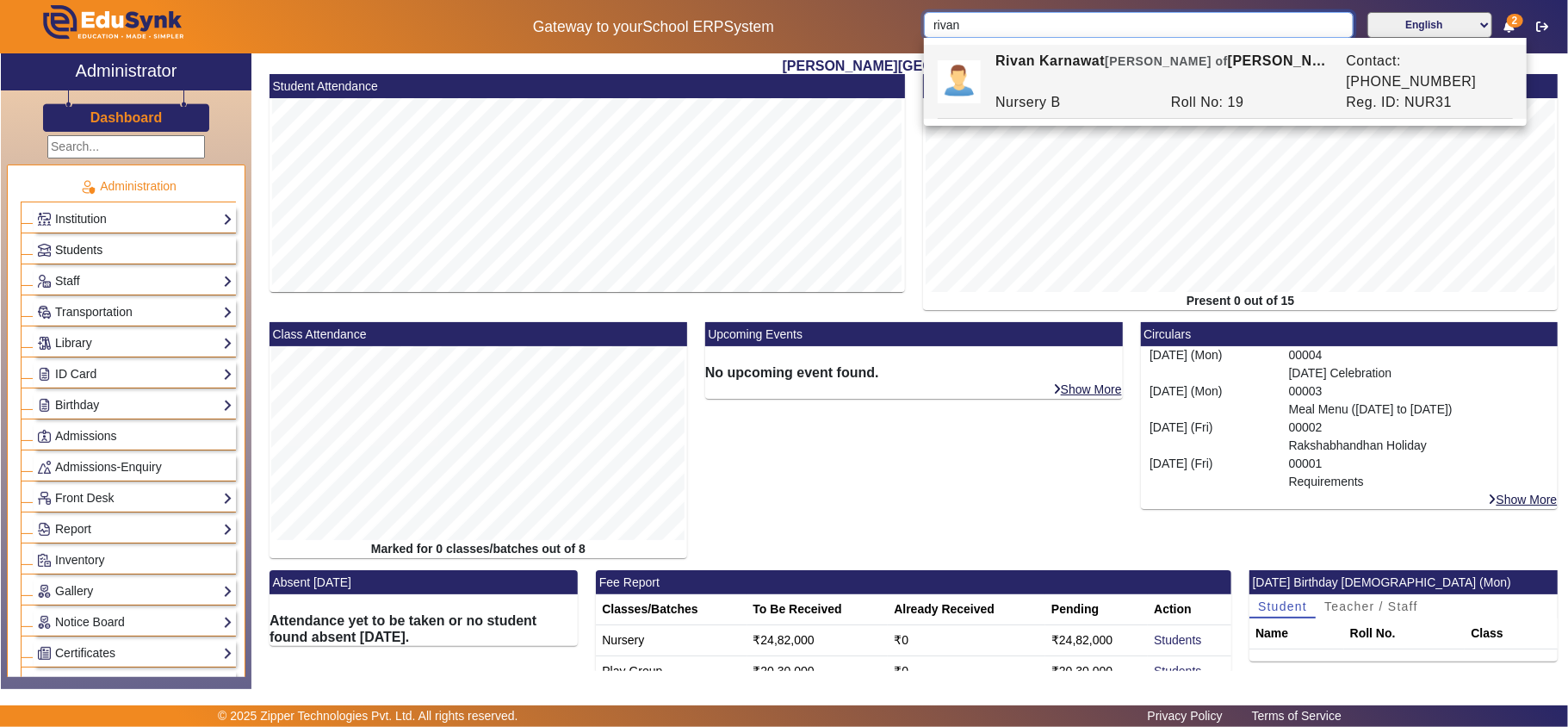
type input "rivan"
click at [74, 245] on span "Students" at bounding box center [78, 250] width 48 height 14
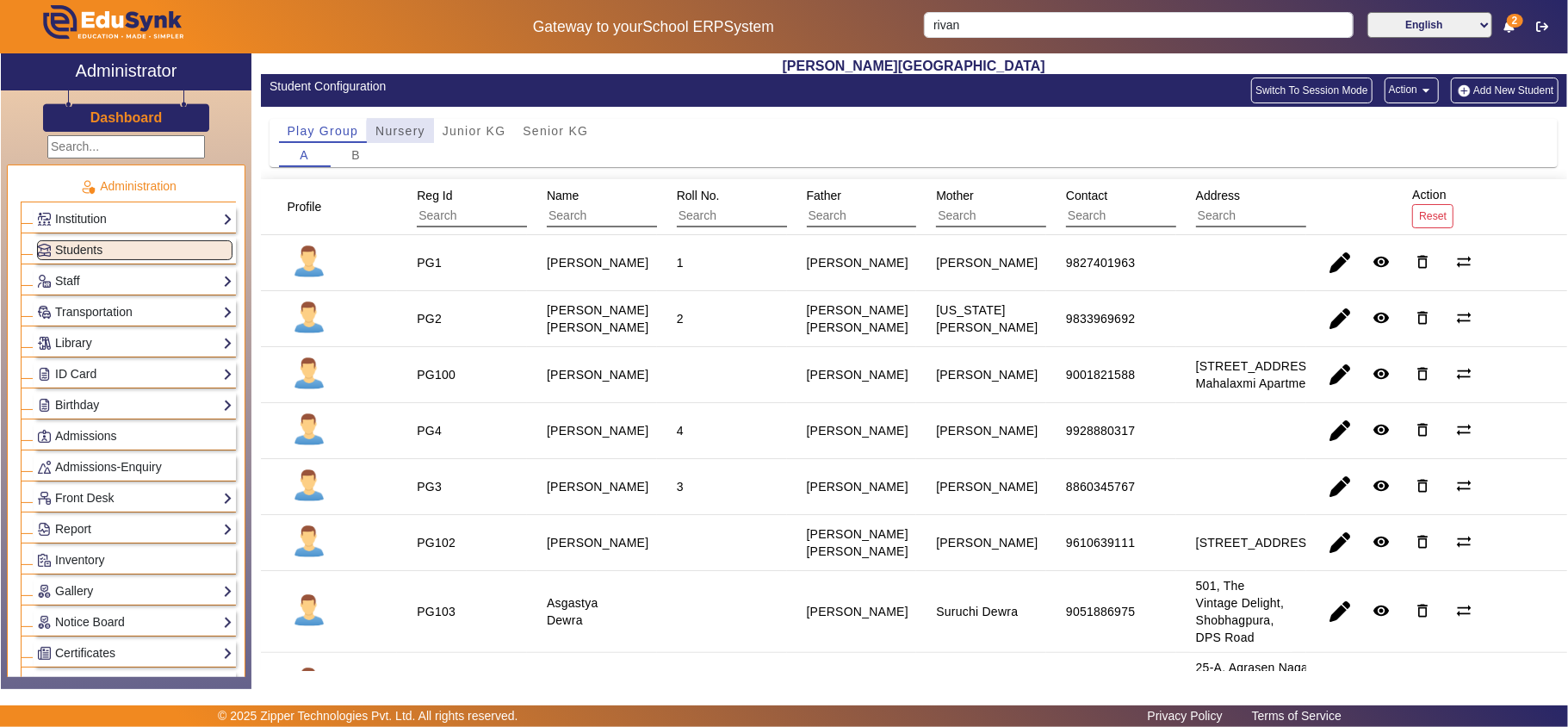
click at [407, 131] on span "Nursery" at bounding box center [400, 131] width 50 height 12
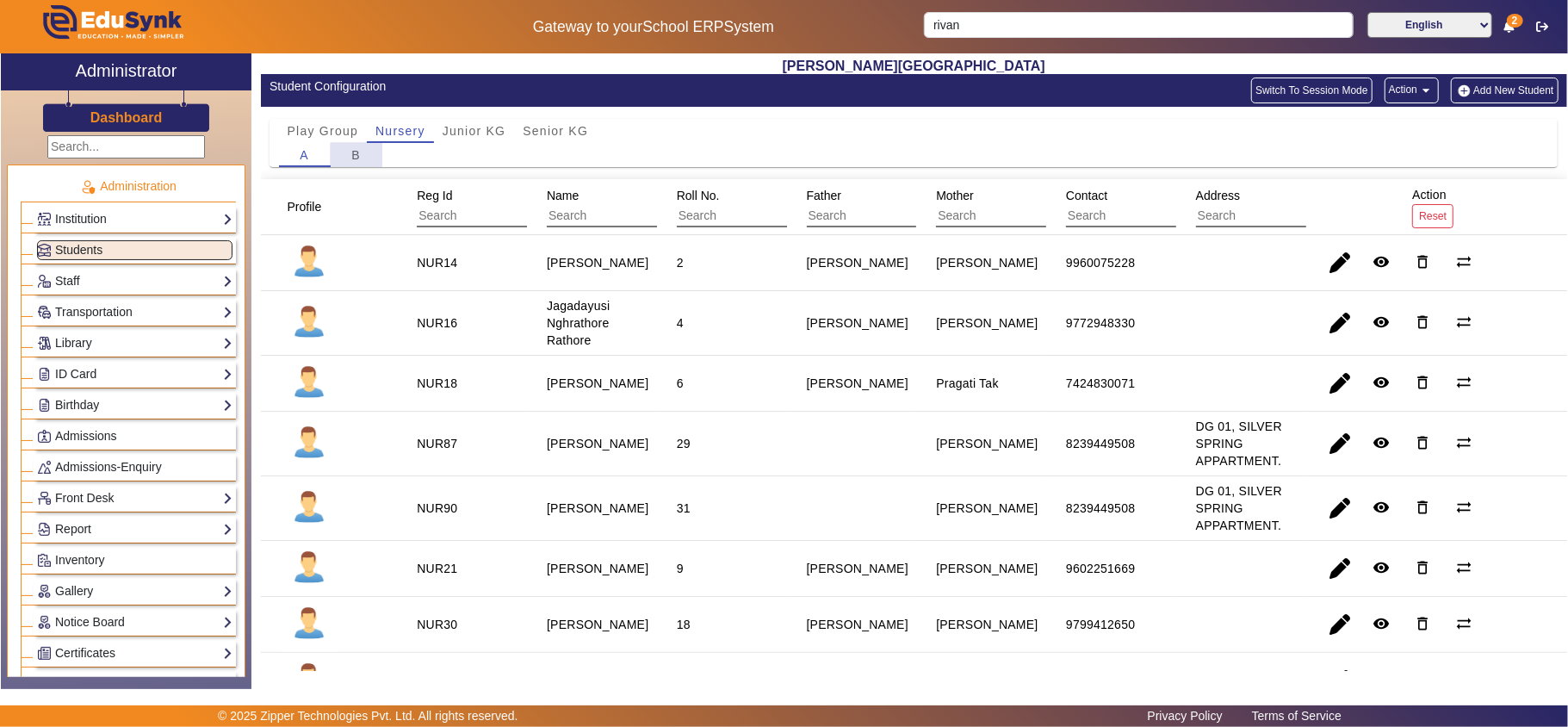
click at [369, 157] on div "B" at bounding box center [356, 154] width 52 height 24
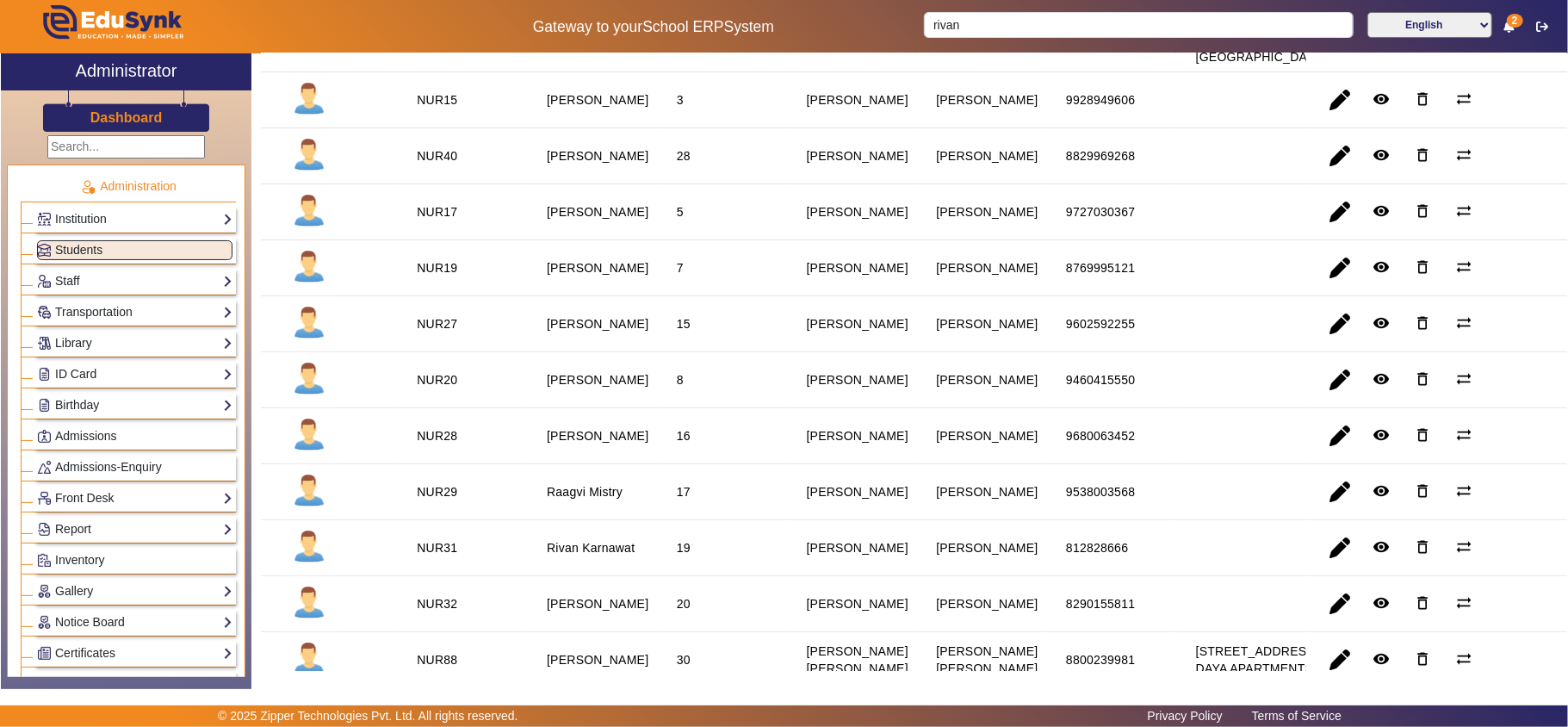
scroll to position [574, 0]
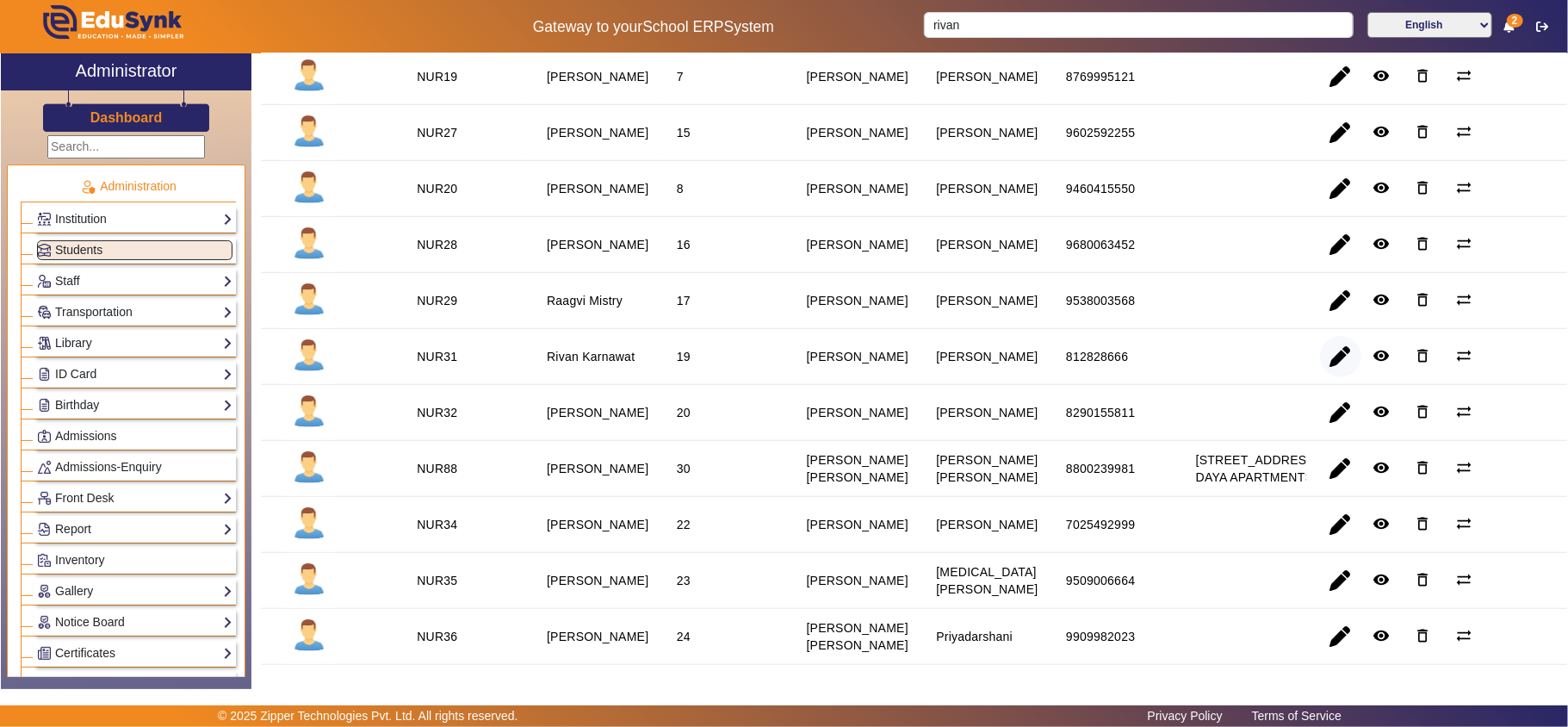
click at [1333, 377] on span "button" at bounding box center [1341, 356] width 41 height 41
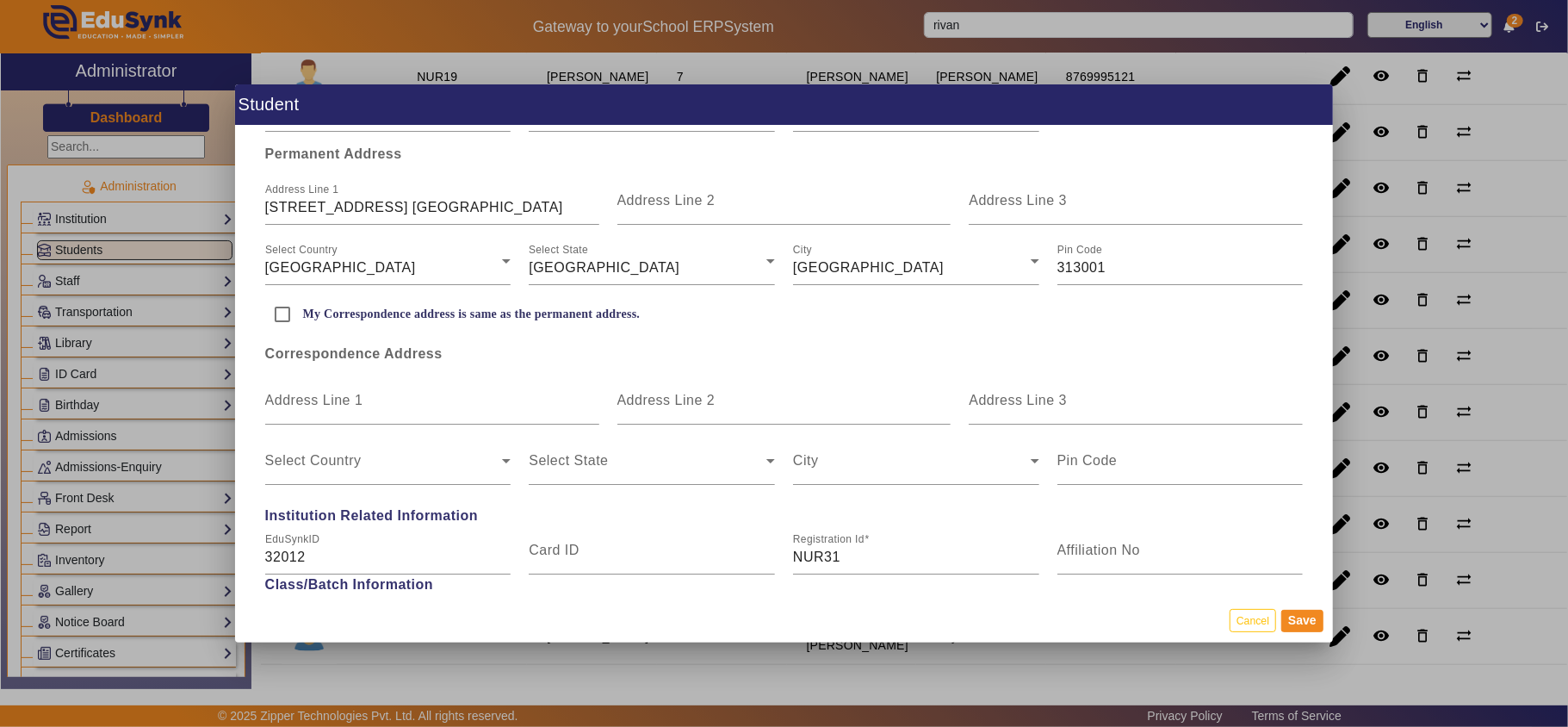
scroll to position [383, 0]
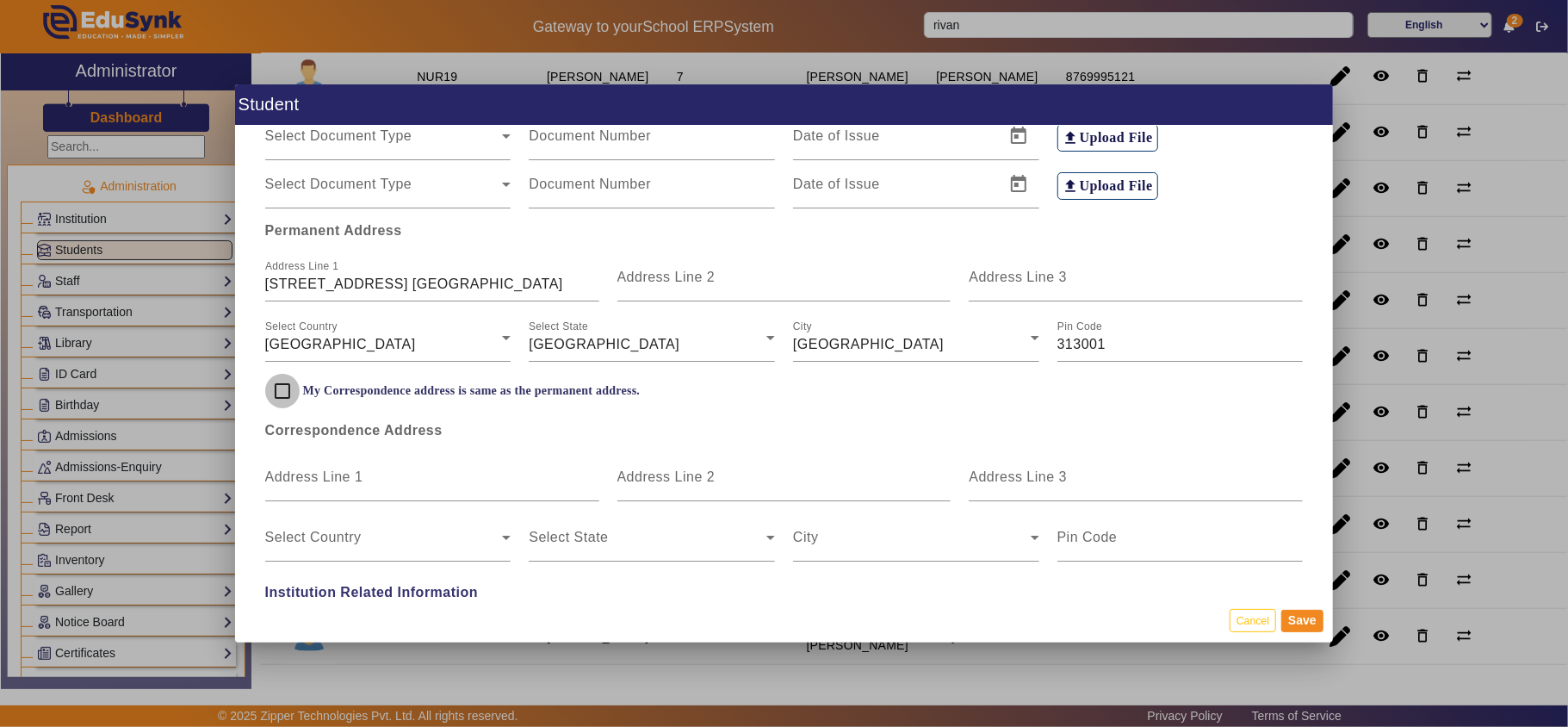
click at [277, 387] on input "My Correspondence address is same as the permanent address." at bounding box center [282, 390] width 34 height 34
checkbox input "true"
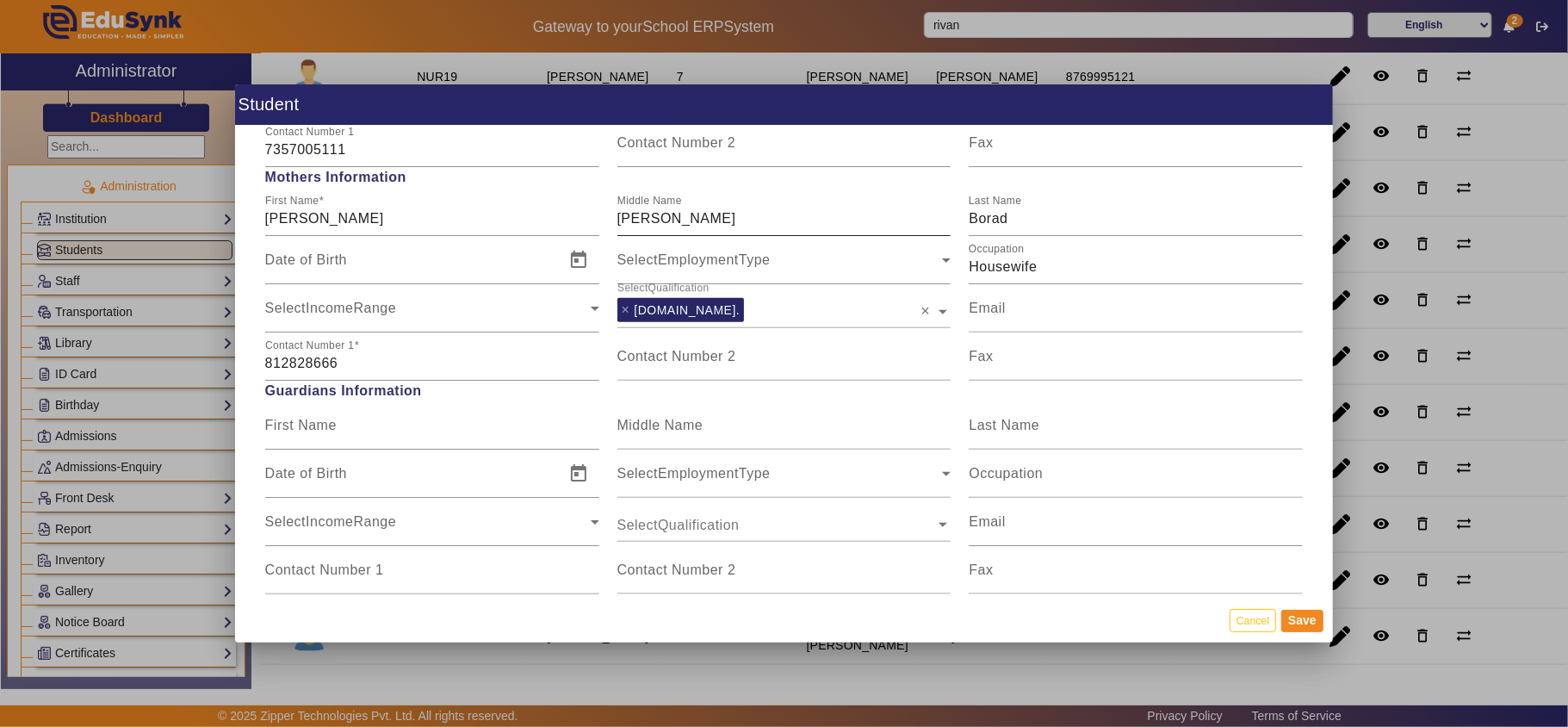
scroll to position [1340, 0]
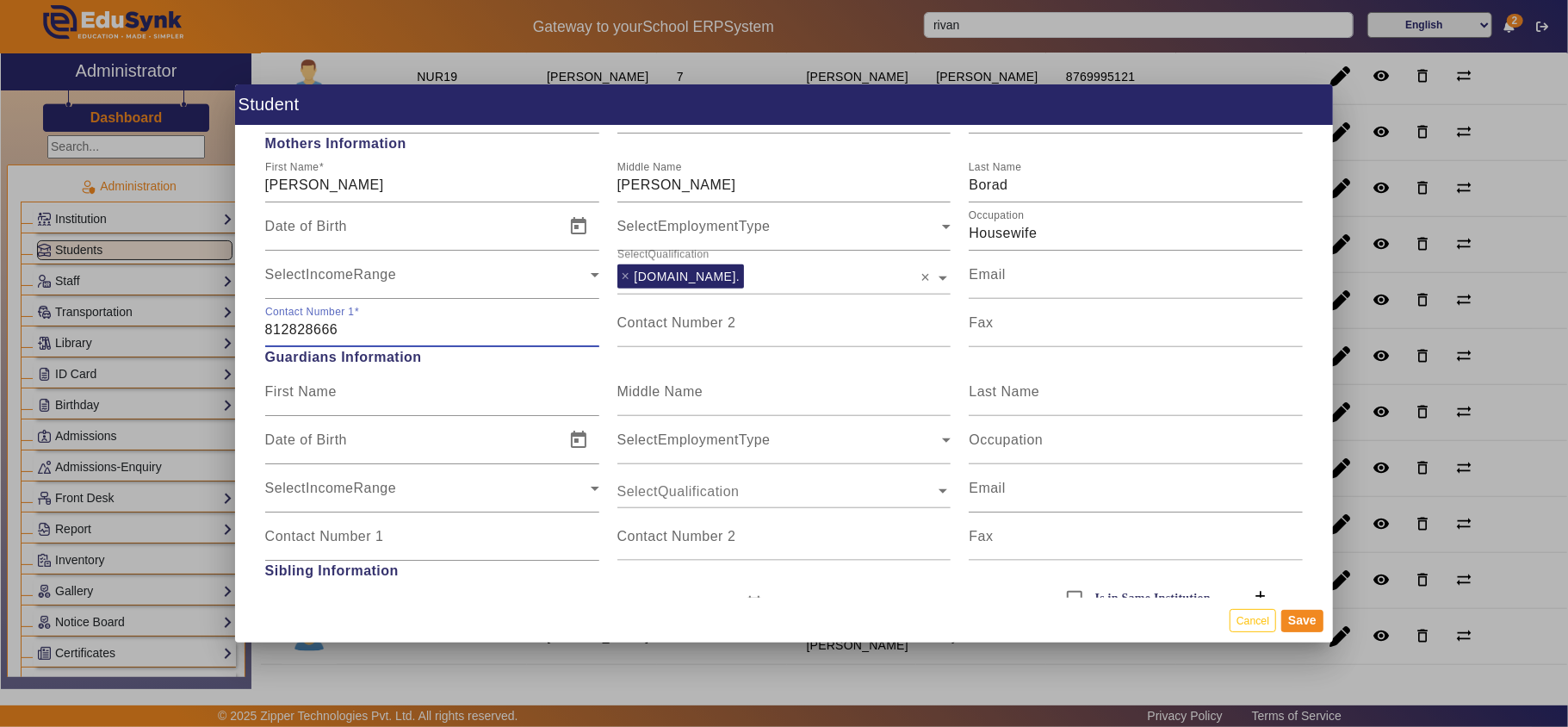
click at [400, 332] on input "812828666" at bounding box center [432, 329] width 334 height 20
click at [313, 332] on input "812828666" at bounding box center [432, 329] width 334 height 20
type input "8128282666"
click at [1302, 617] on button "Save" at bounding box center [1302, 621] width 42 height 22
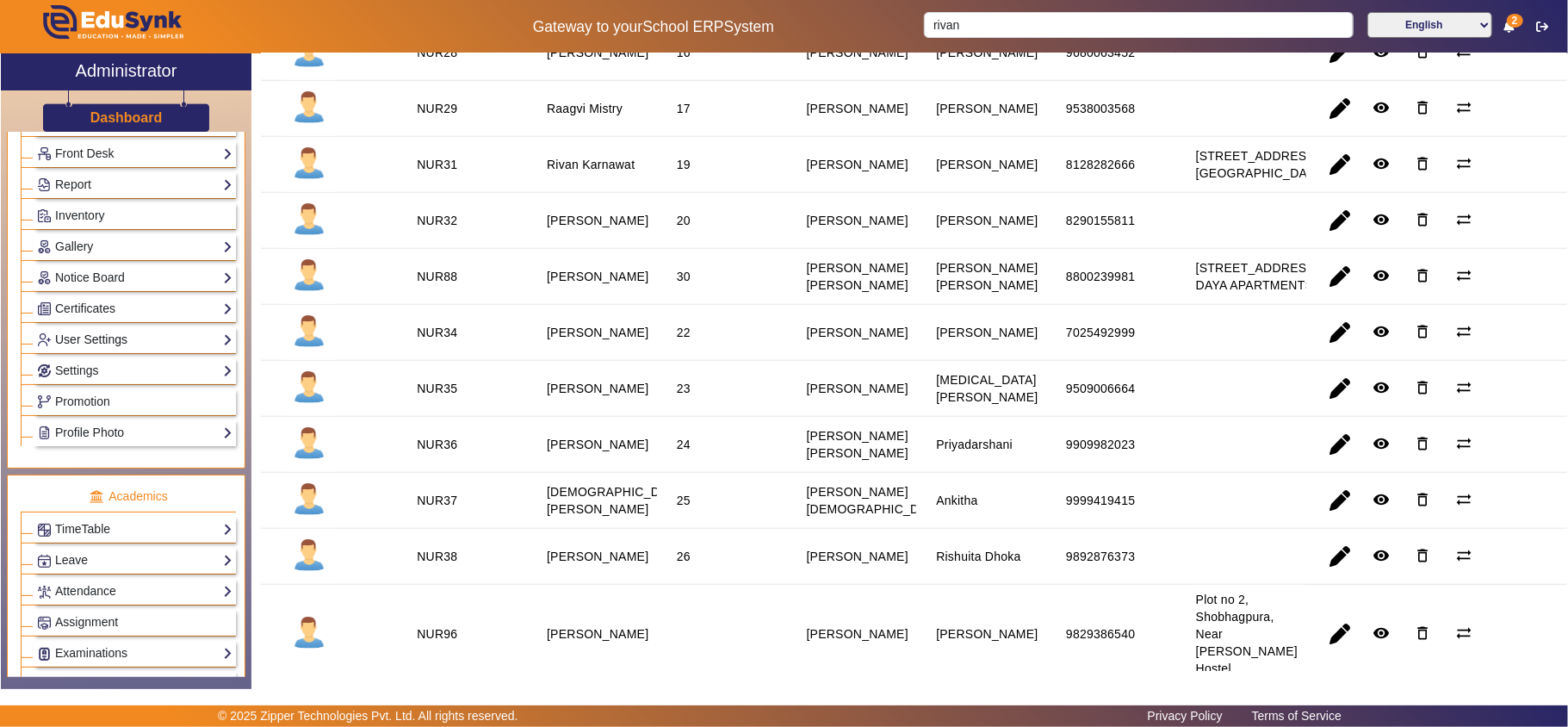
scroll to position [574, 0]
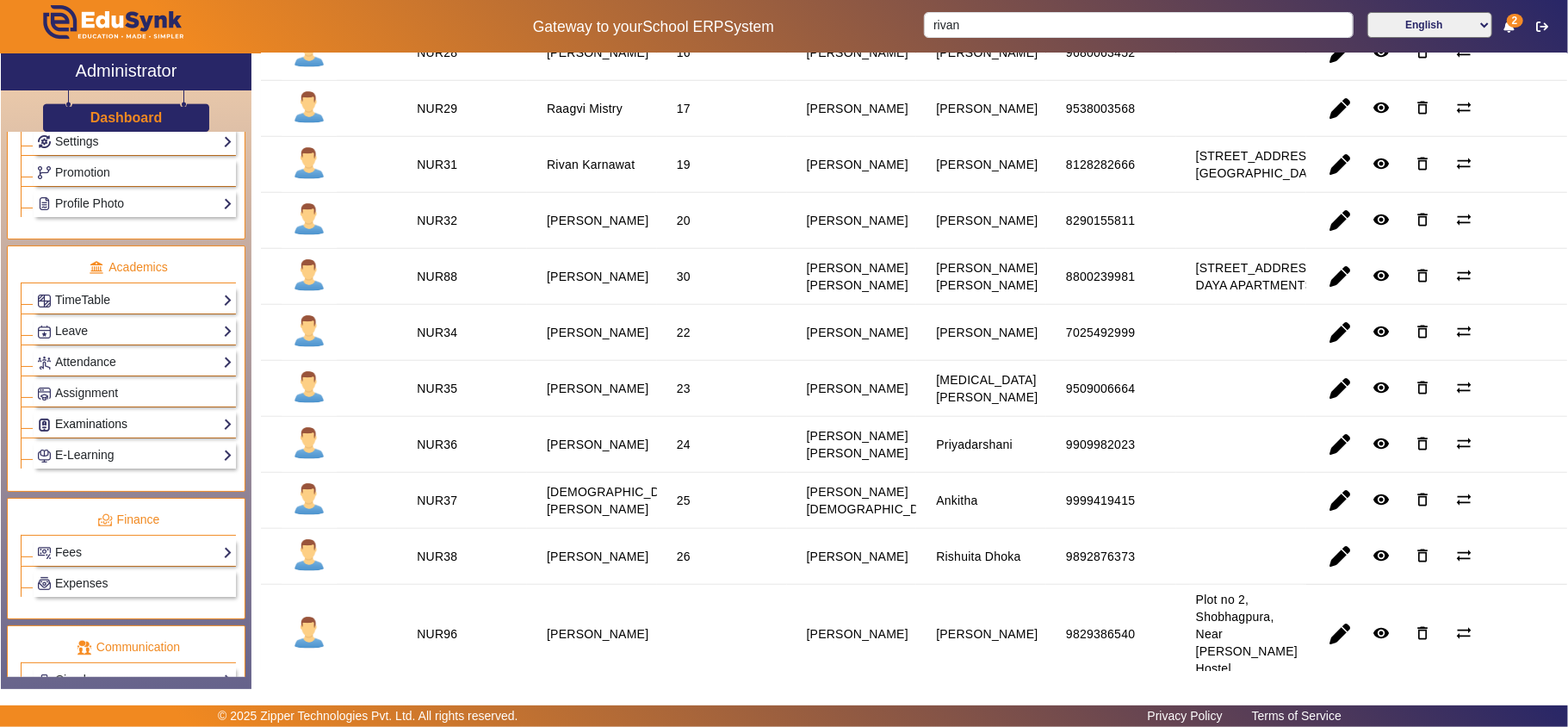
click at [97, 434] on link "Examinations" at bounding box center [135, 424] width 195 height 20
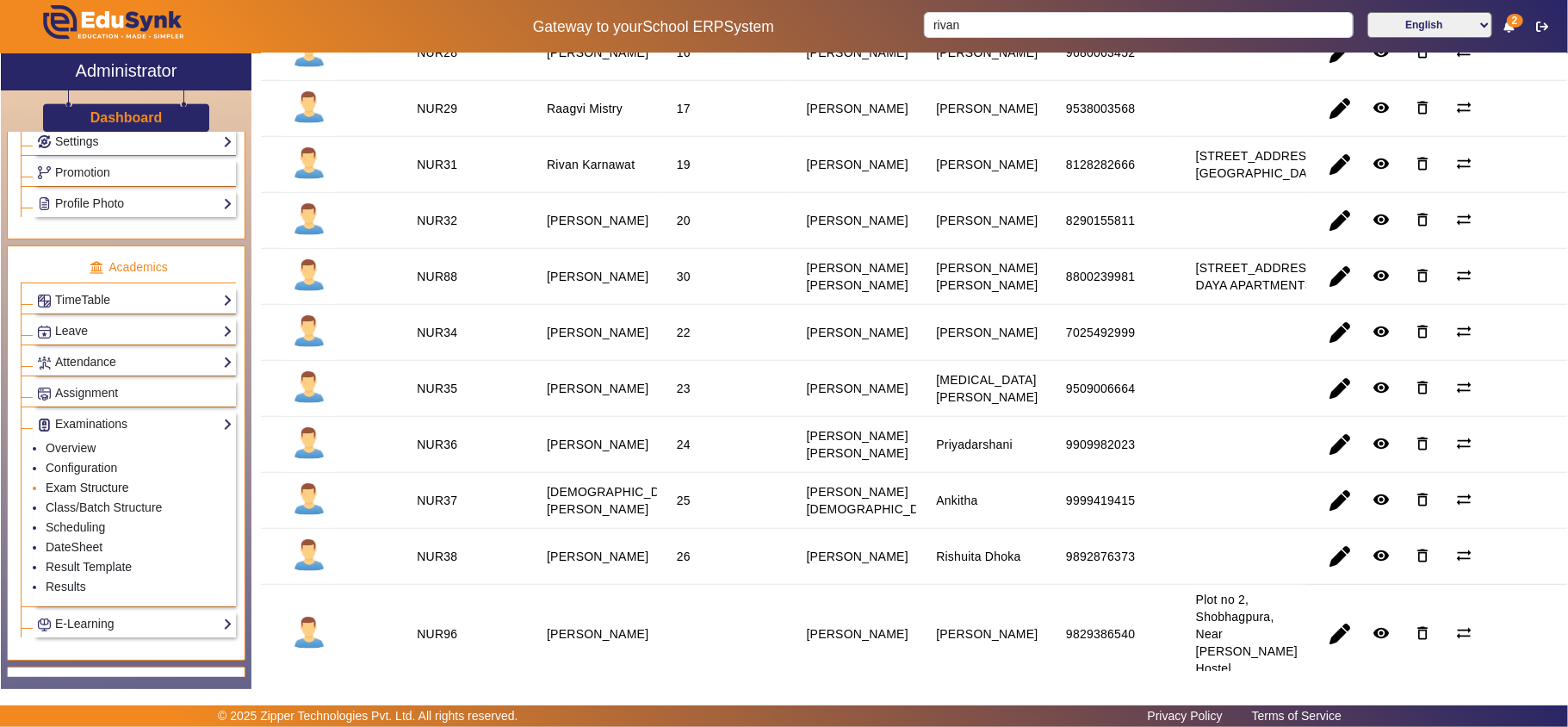
click at [79, 494] on link "Exam Structure" at bounding box center [87, 487] width 83 height 14
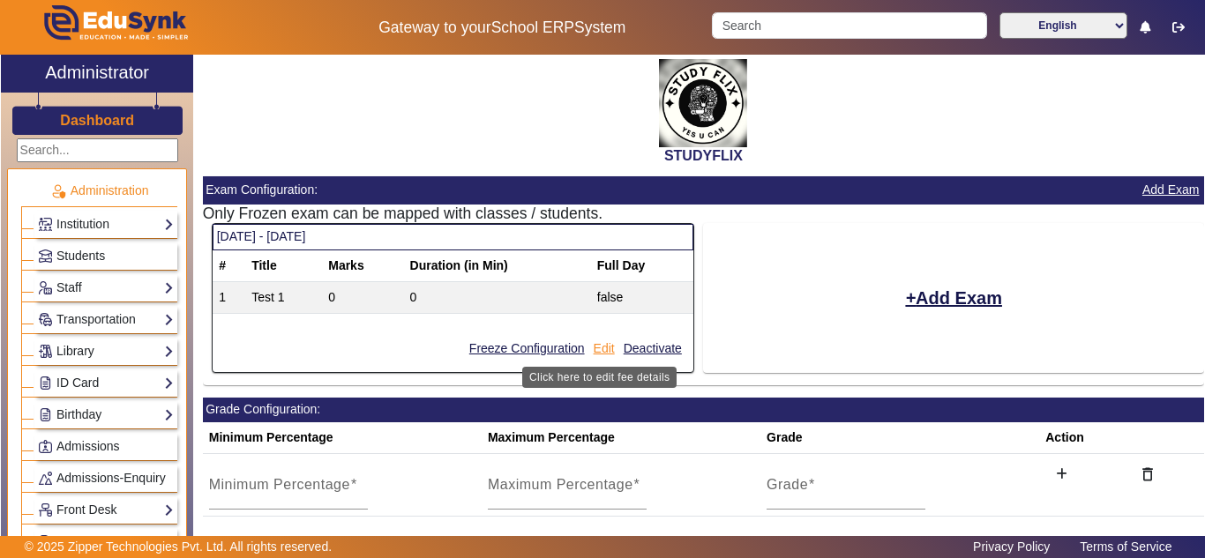
click at [598, 347] on button "Edit" at bounding box center [604, 349] width 25 height 22
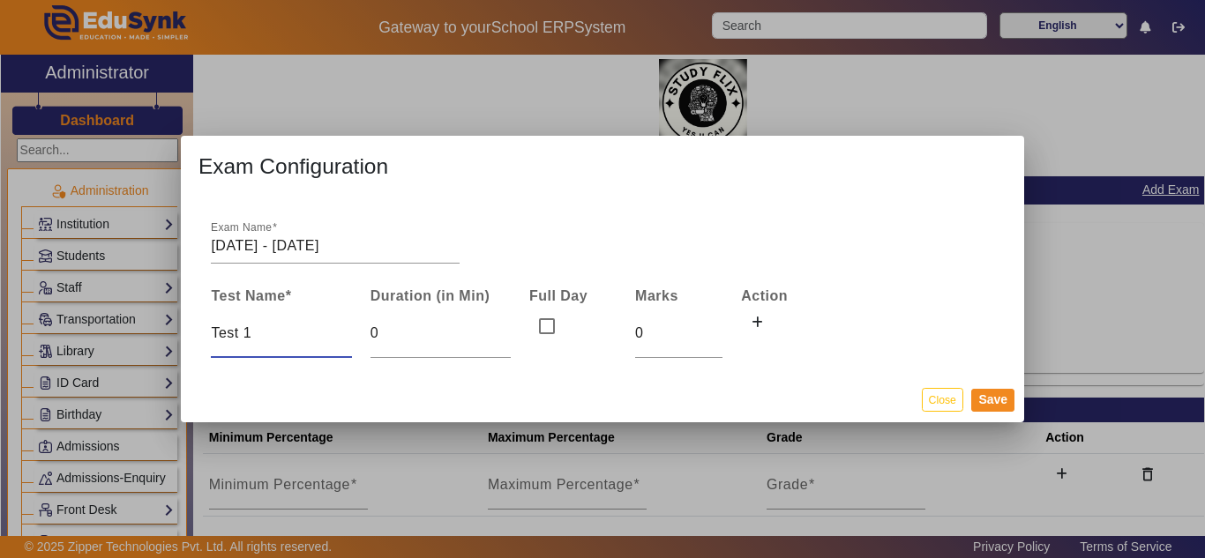
drag, startPoint x: 260, startPoint y: 332, endPoint x: 135, endPoint y: 334, distance: 125.3
click at [135, 334] on div "Exam Configuration Exam Name [DATE] - [DATE] Test Name * Duration (in Min) Full…" at bounding box center [602, 279] width 1205 height 558
click at [237, 334] on input "31-05" at bounding box center [281, 333] width 140 height 21
type input "31/05"
click at [981, 406] on button "Save" at bounding box center [992, 400] width 43 height 23
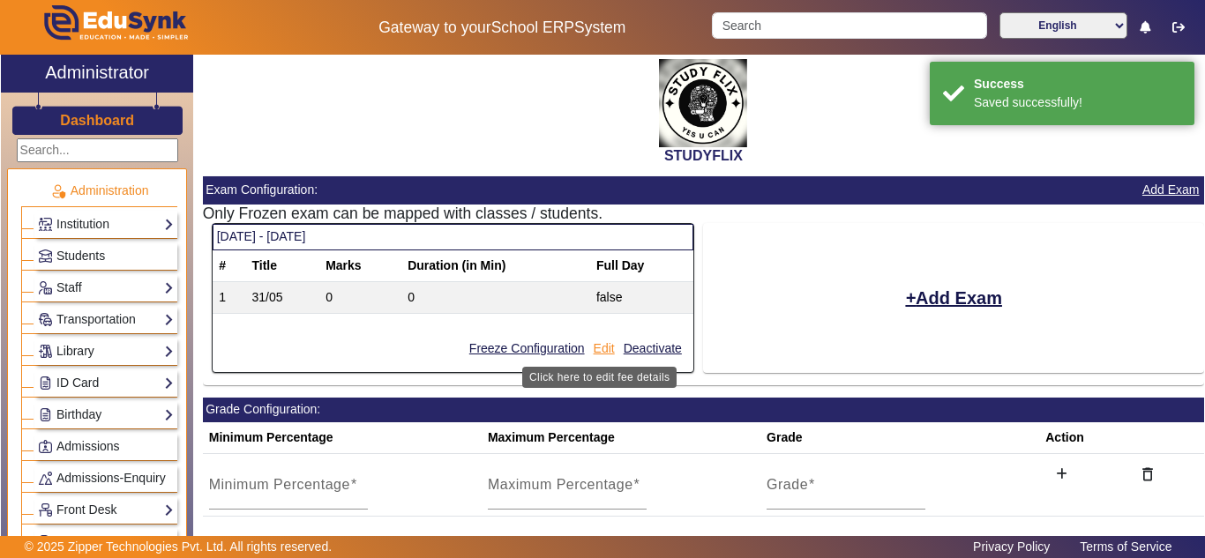
click at [599, 349] on button "Edit" at bounding box center [604, 349] width 25 height 22
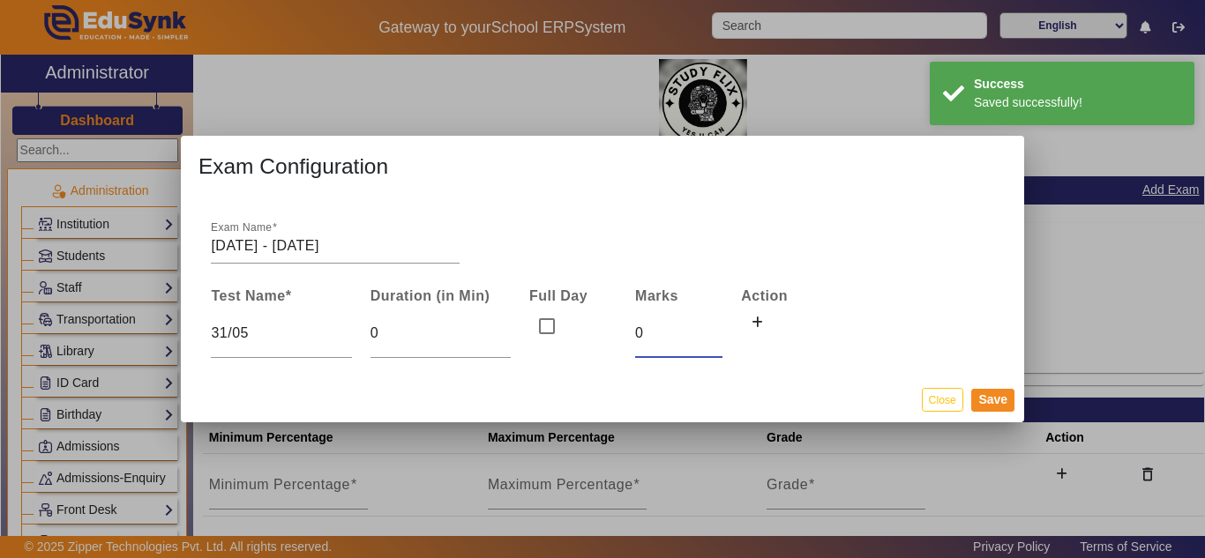
drag, startPoint x: 645, startPoint y: 330, endPoint x: 629, endPoint y: 333, distance: 16.1
click at [629, 333] on td "0" at bounding box center [679, 333] width 106 height 51
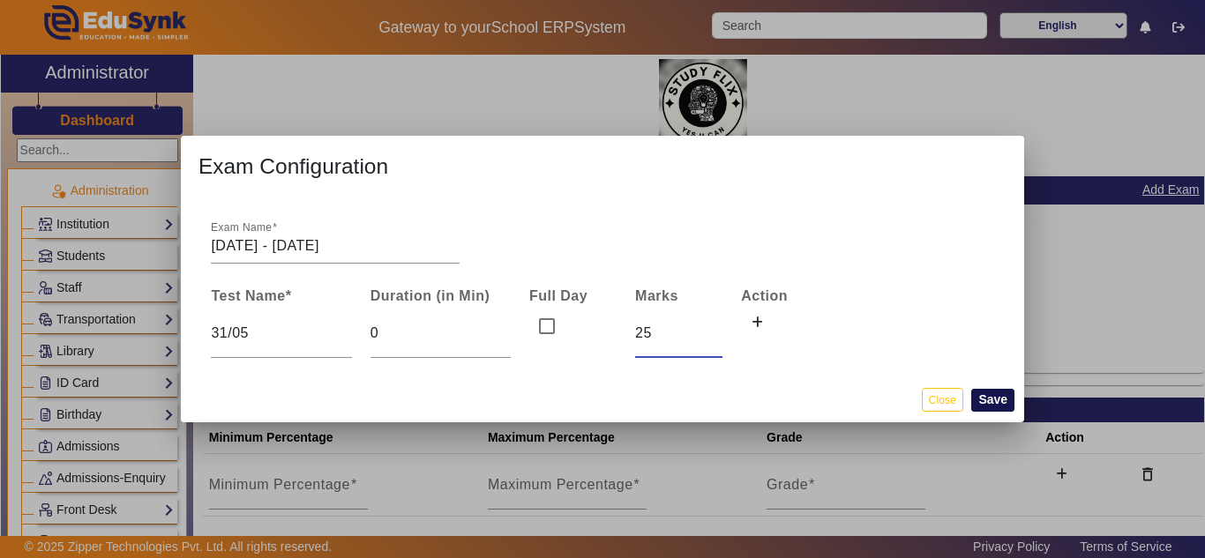
type input "25"
click at [990, 402] on button "Save" at bounding box center [992, 400] width 43 height 23
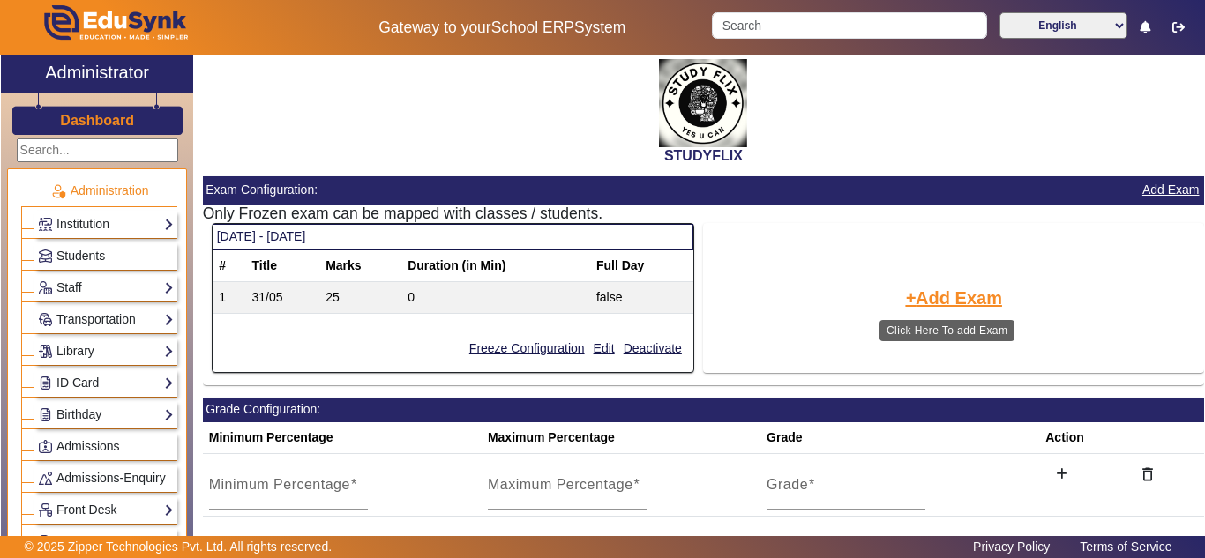
click at [927, 304] on button "Add Exam" at bounding box center [953, 298] width 101 height 30
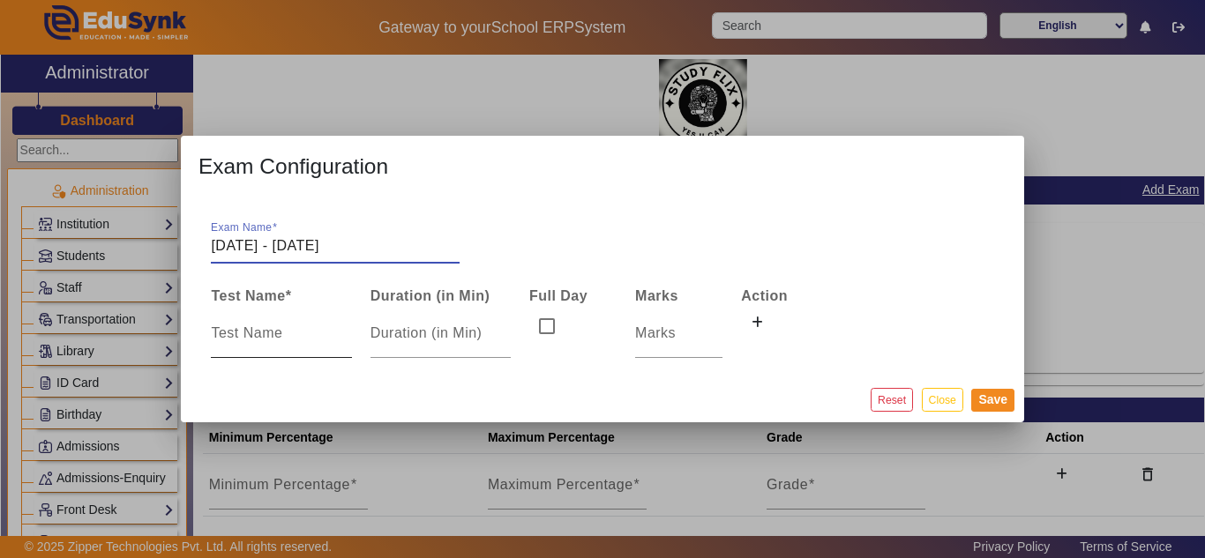
type input "[DATE] - [DATE]"
click at [256, 329] on input at bounding box center [281, 333] width 140 height 21
type input "05/06"
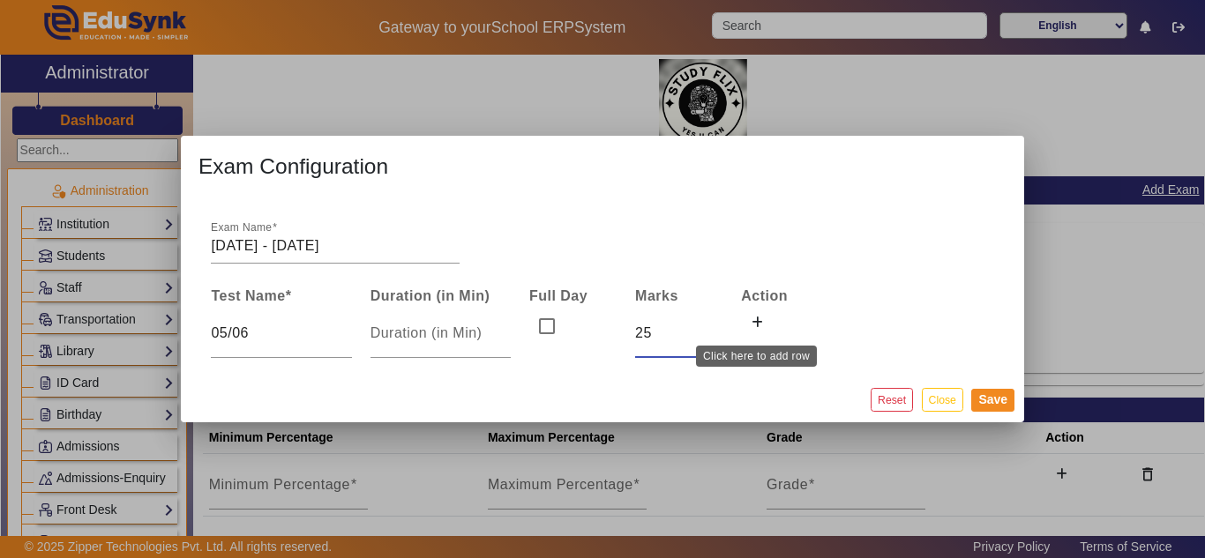
type input "25"
click at [754, 322] on icon at bounding box center [757, 323] width 11 height 12
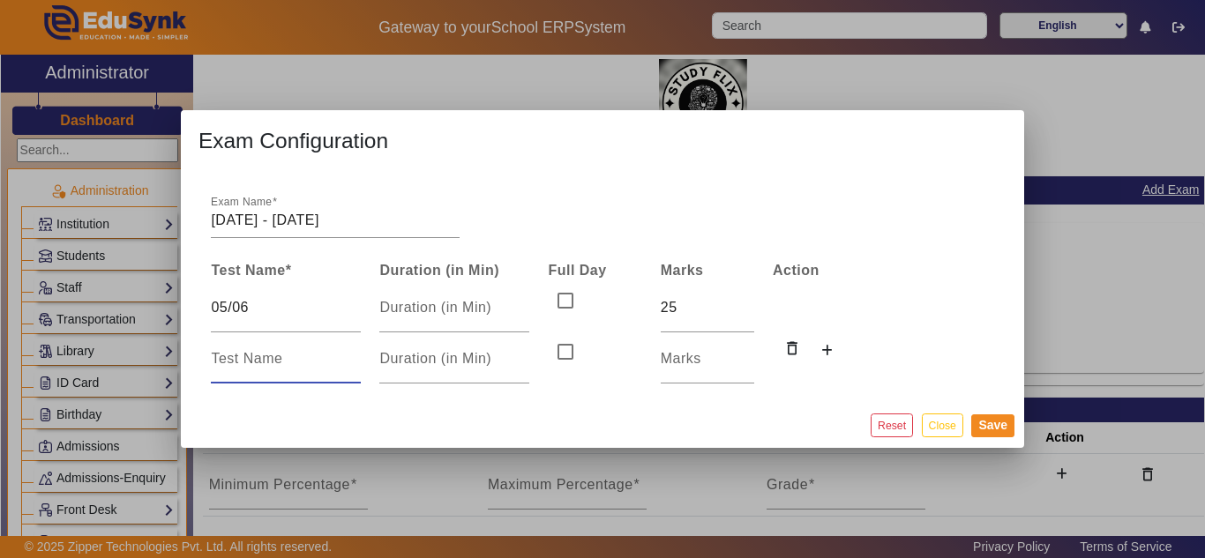
click at [217, 353] on input at bounding box center [286, 359] width 150 height 21
type input "07/06"
type input "25"
click at [994, 426] on button "Save" at bounding box center [992, 426] width 43 height 23
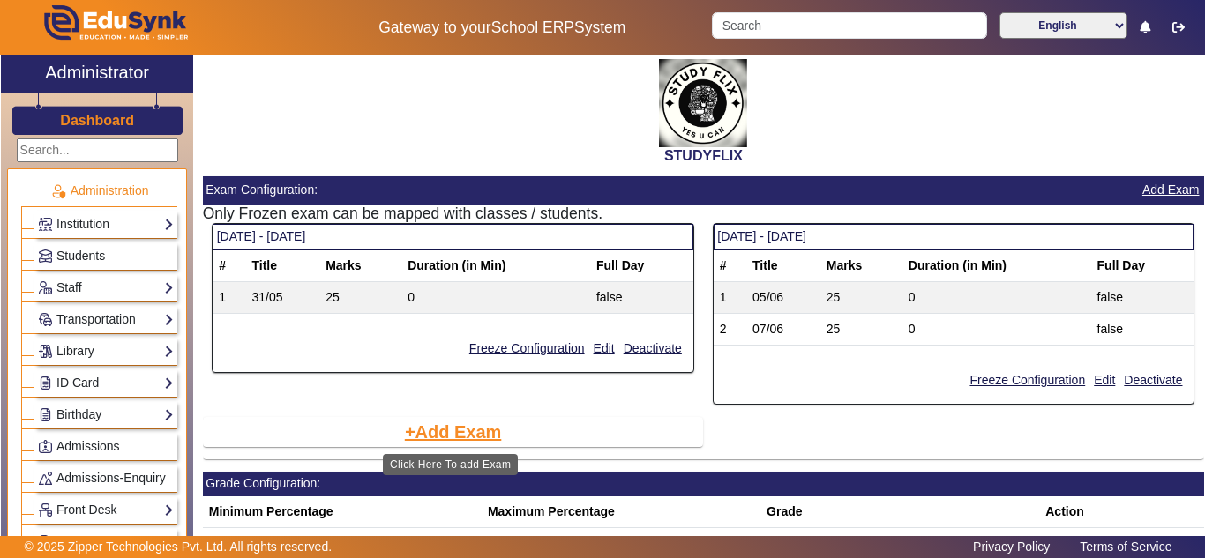
click at [422, 433] on button "Add Exam" at bounding box center [453, 432] width 101 height 30
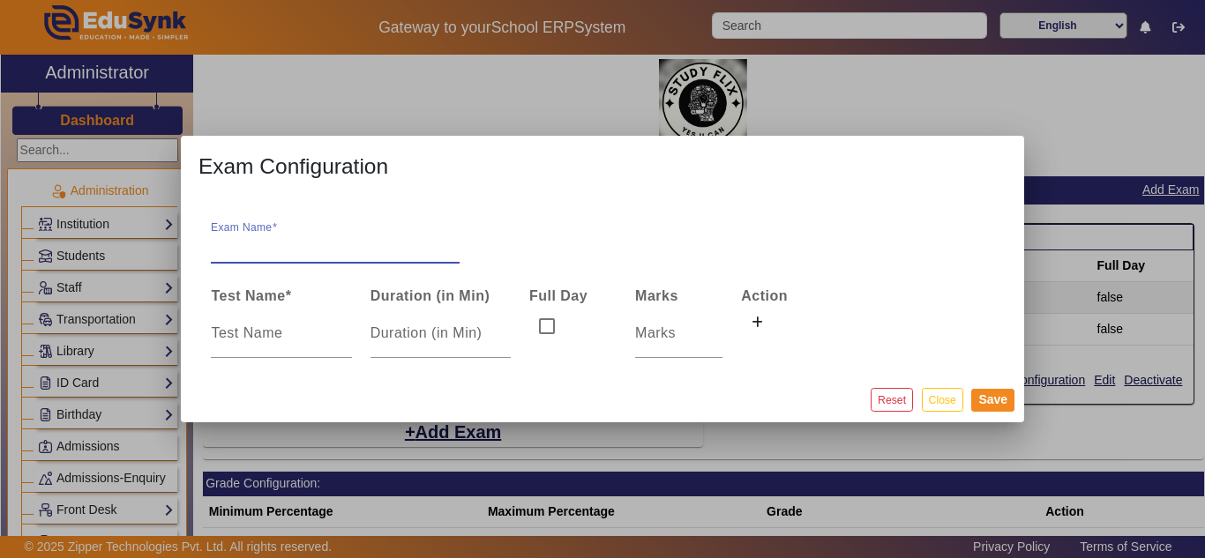
click at [396, 267] on mat-dialog-content "Exam Name Test Name * Duration (in Min) Full Day Marks Action" at bounding box center [602, 287] width 843 height 180
click at [354, 242] on input "Exam Name" at bounding box center [335, 246] width 249 height 21
type input "[DATE] - [DATE]"
click at [993, 400] on button "Save" at bounding box center [992, 400] width 43 height 23
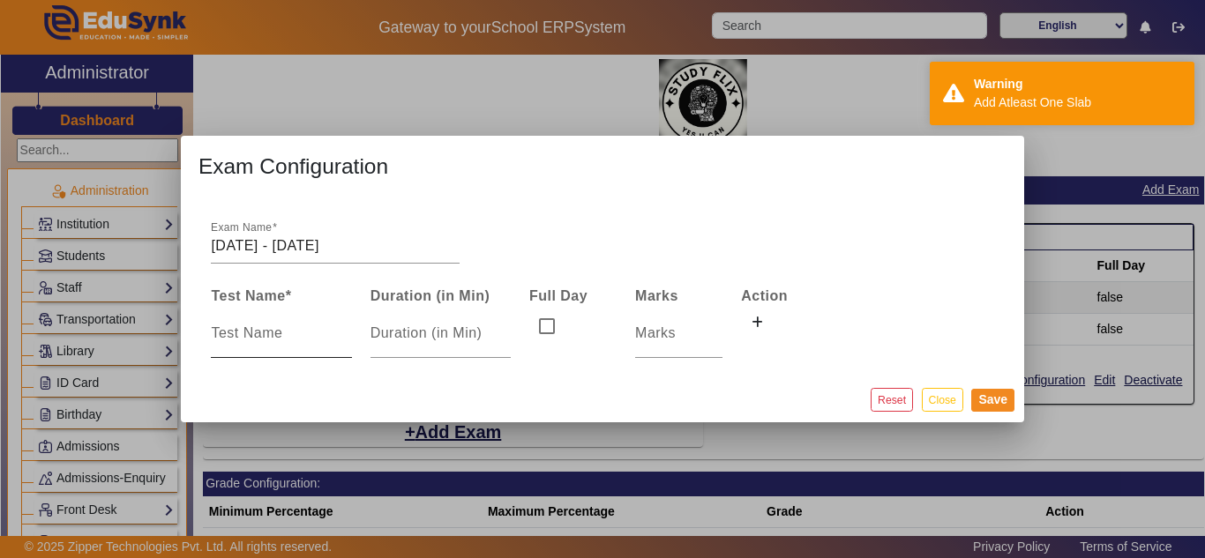
click at [278, 339] on input at bounding box center [281, 333] width 140 height 21
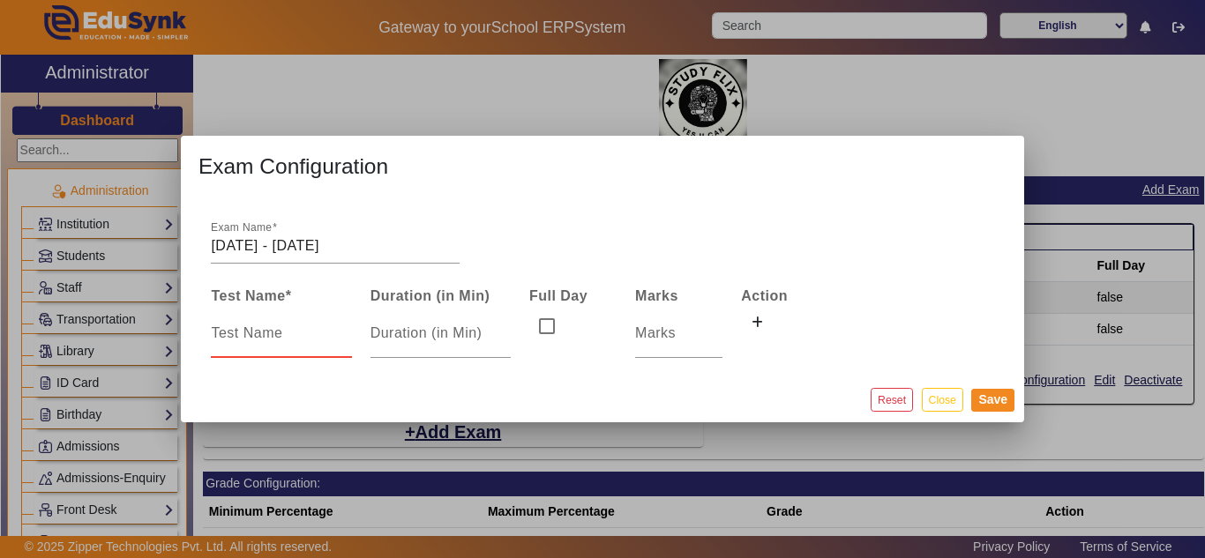
click at [306, 334] on input at bounding box center [281, 333] width 140 height 21
type input "14/06"
type input "25"
click at [985, 403] on button "Save" at bounding box center [992, 400] width 43 height 23
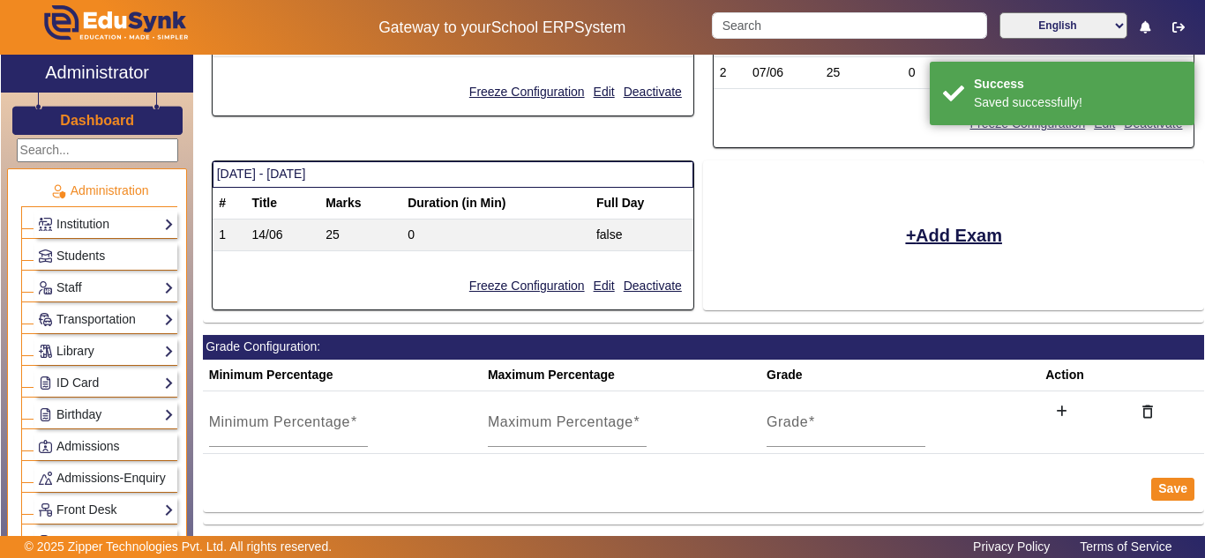
scroll to position [265, 0]
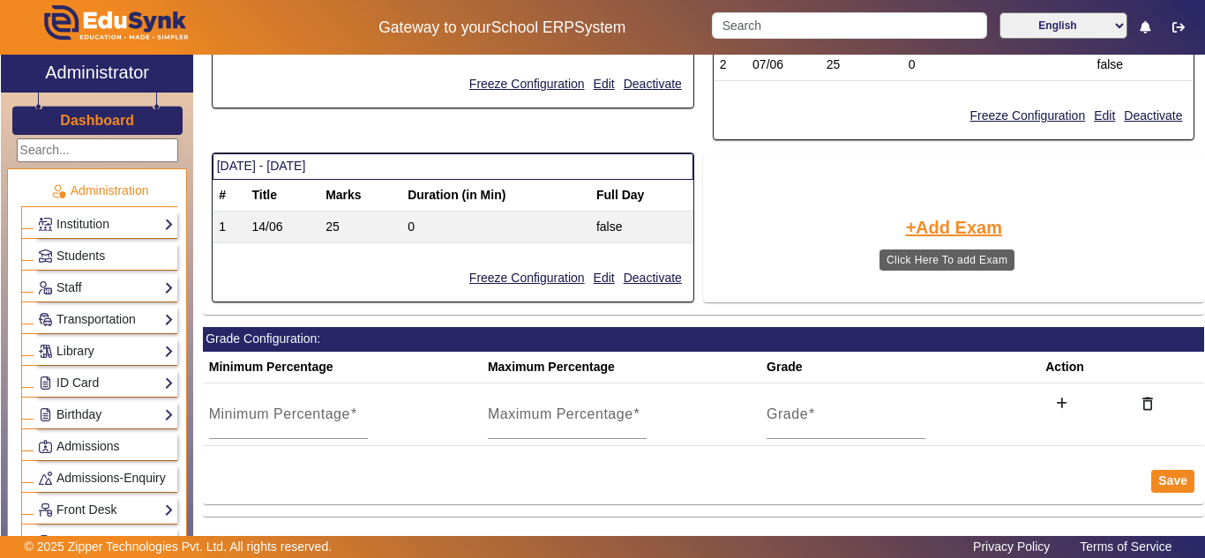
click at [956, 222] on button "Add Exam" at bounding box center [953, 228] width 101 height 30
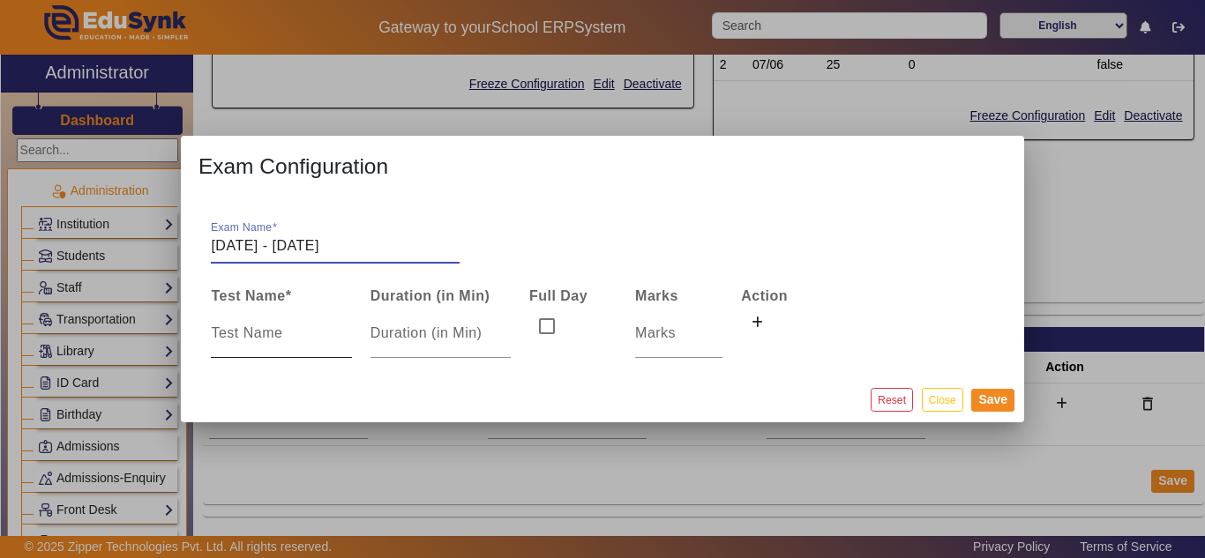
type input "[DATE] - [DATE]"
click at [252, 337] on input at bounding box center [281, 333] width 140 height 21
type input "16/06"
click at [998, 399] on button "Save" at bounding box center [992, 400] width 43 height 23
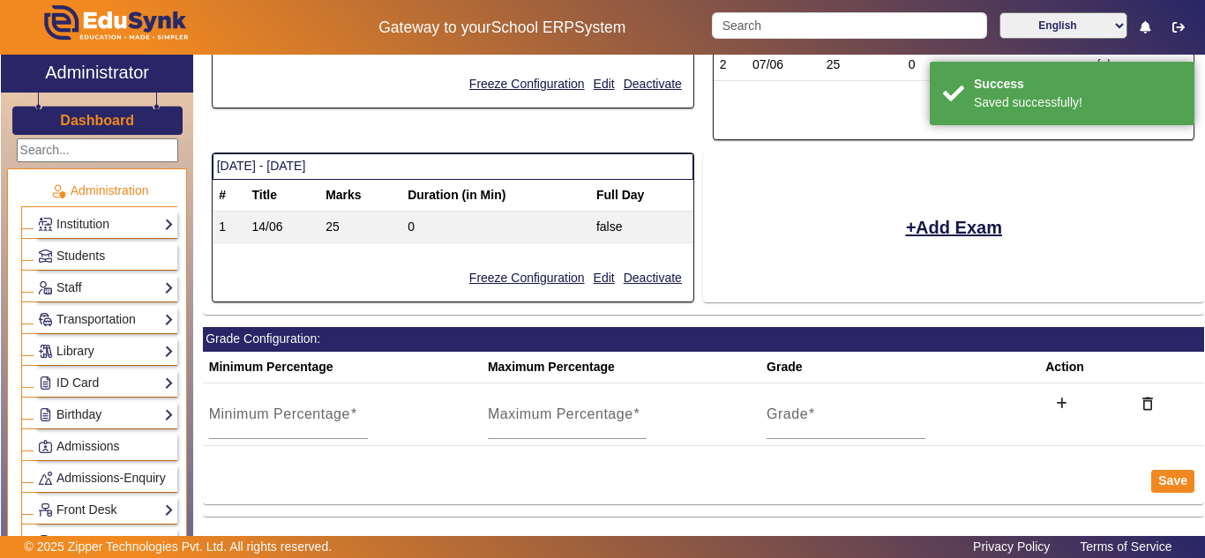
scroll to position [307, 0]
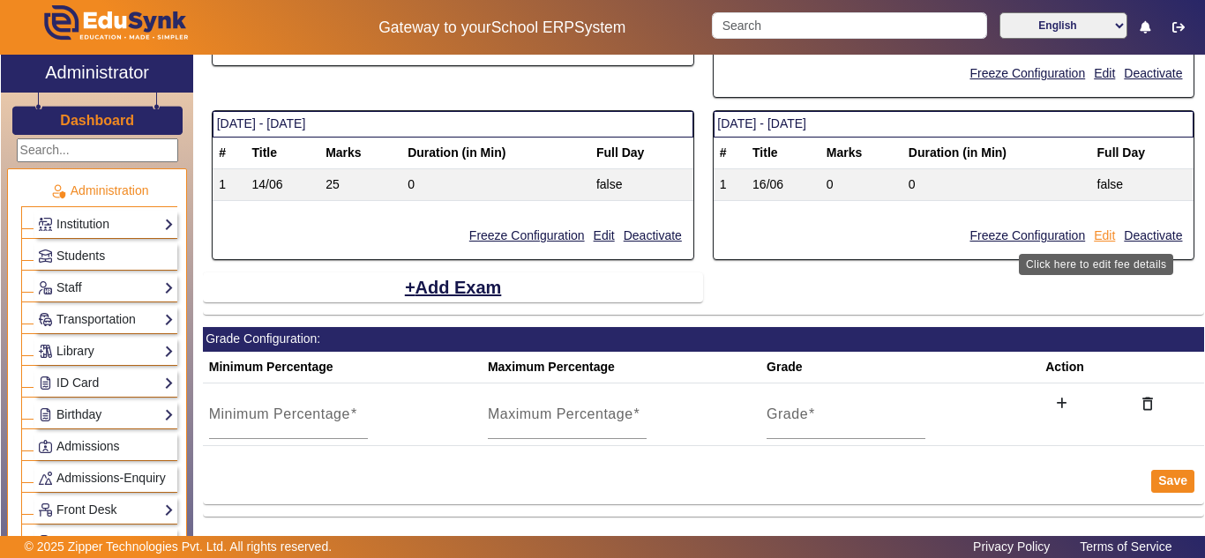
click at [1101, 236] on button "Edit" at bounding box center [1104, 236] width 25 height 22
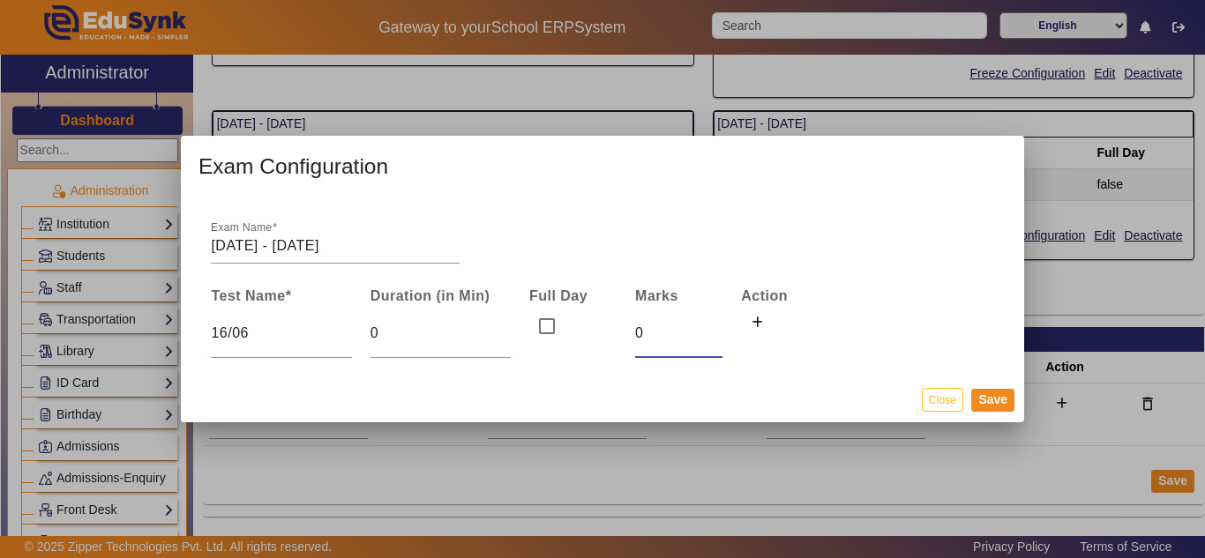
drag, startPoint x: 636, startPoint y: 340, endPoint x: 625, endPoint y: 340, distance: 11.5
click at [625, 340] on tr "16/06 0 0" at bounding box center [520, 333] width 636 height 51
type input "25"
click at [756, 319] on icon at bounding box center [757, 323] width 11 height 12
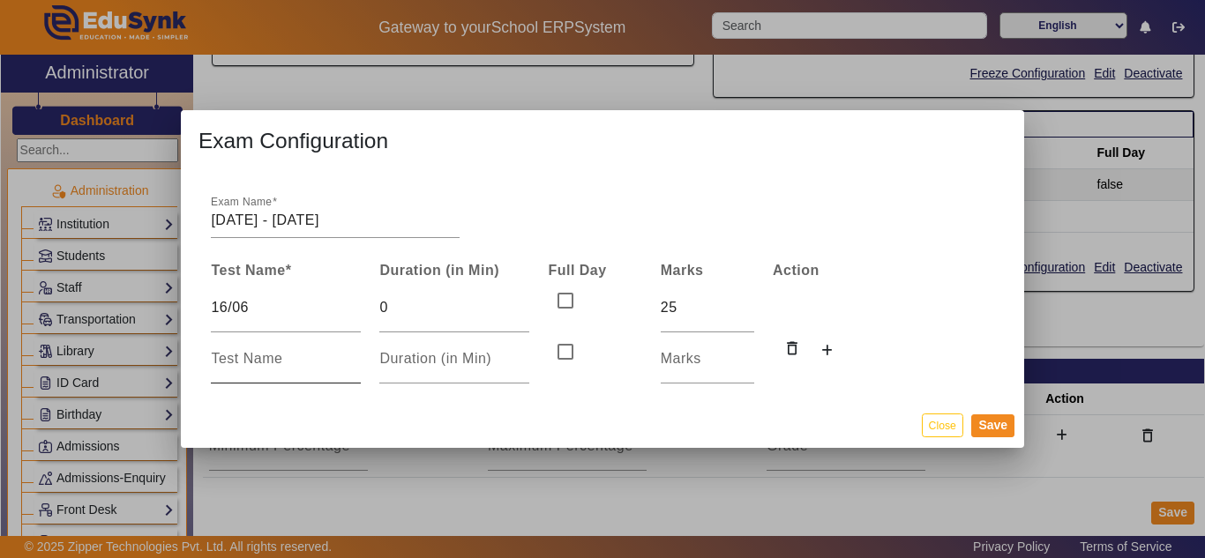
click at [277, 356] on input at bounding box center [286, 359] width 150 height 21
type input "19/06"
type input "25"
click button at bounding box center [827, 352] width 32 height 30
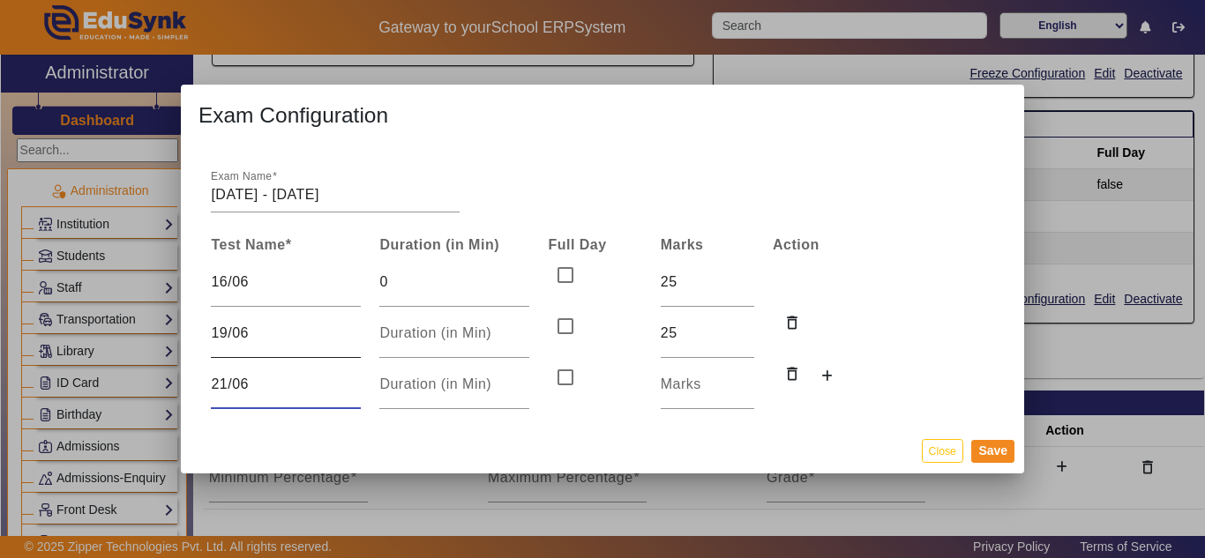
type input "21/06"
type input "25"
click at [997, 448] on button "Save" at bounding box center [992, 451] width 43 height 23
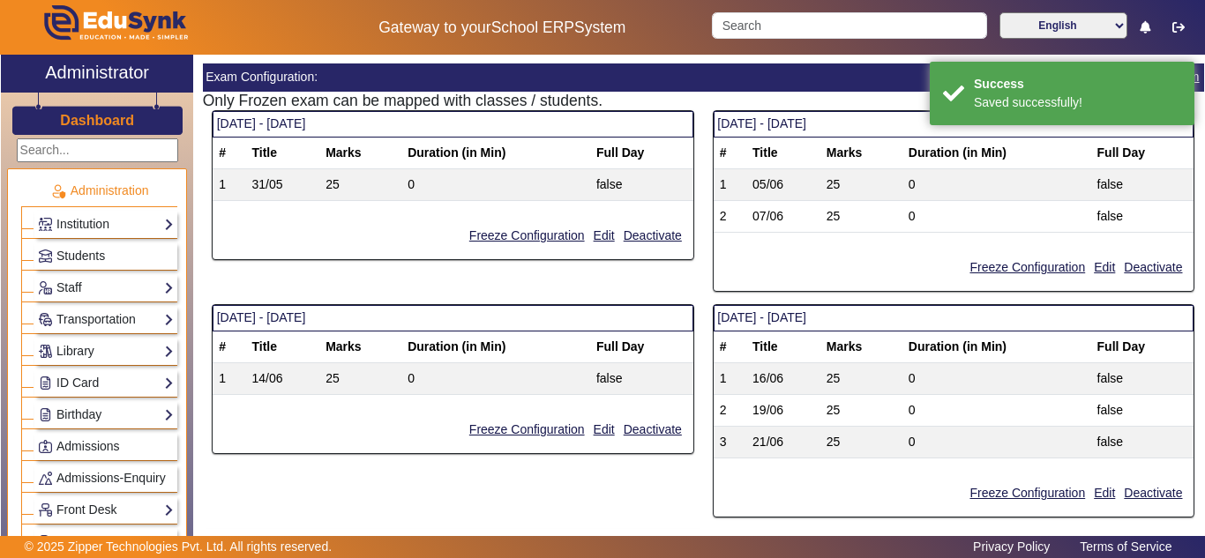
scroll to position [371, 0]
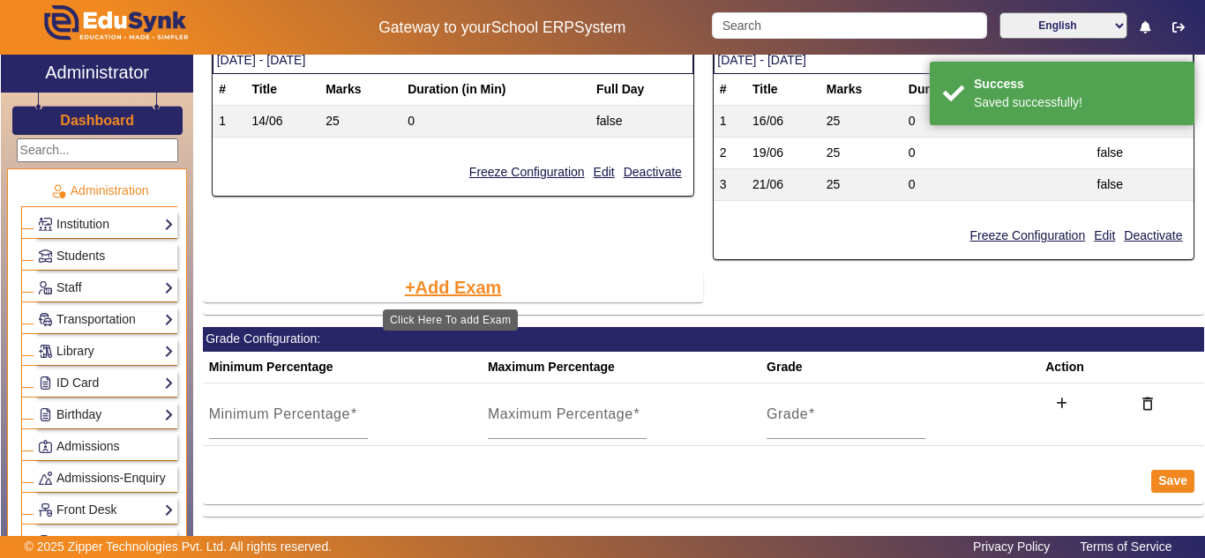
click at [485, 286] on button "Add Exam" at bounding box center [453, 288] width 101 height 30
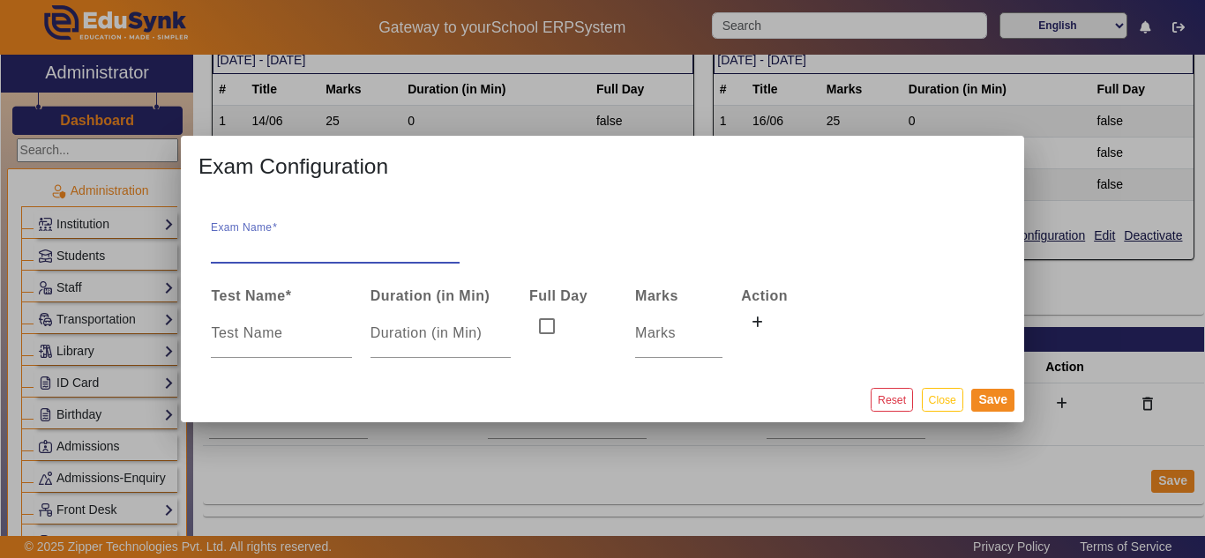
click at [309, 242] on input "Exam Name" at bounding box center [335, 246] width 249 height 21
type input "[DATE] - [DATE]"
click at [251, 334] on input at bounding box center [281, 333] width 140 height 21
click at [309, 336] on input at bounding box center [281, 333] width 140 height 21
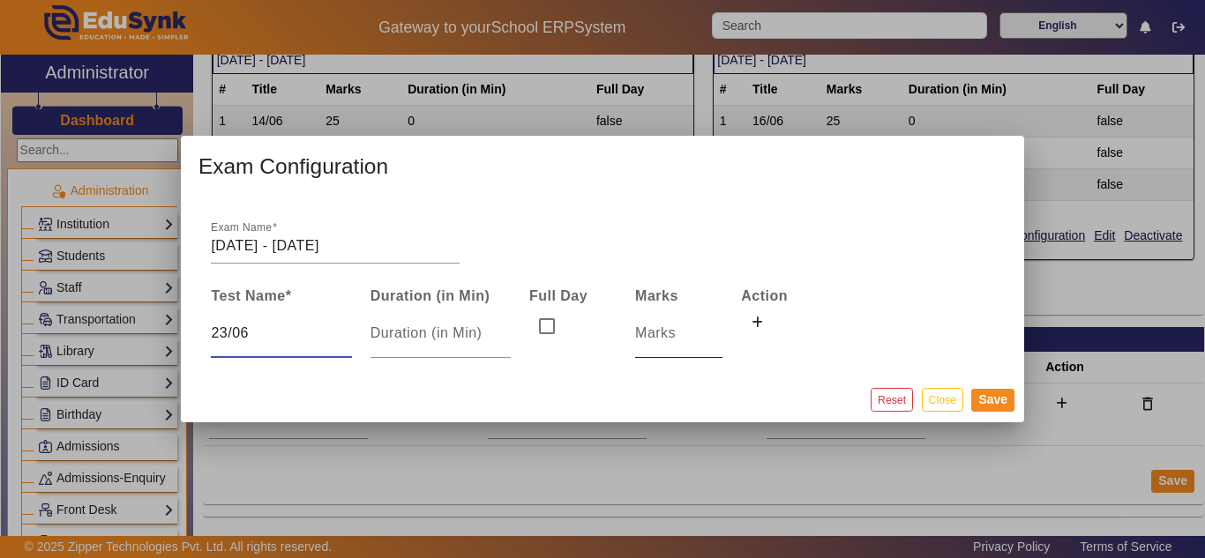
type input "23/06"
click at [654, 339] on input "number" at bounding box center [678, 333] width 87 height 21
type input "25"
click at [754, 318] on icon at bounding box center [757, 323] width 11 height 12
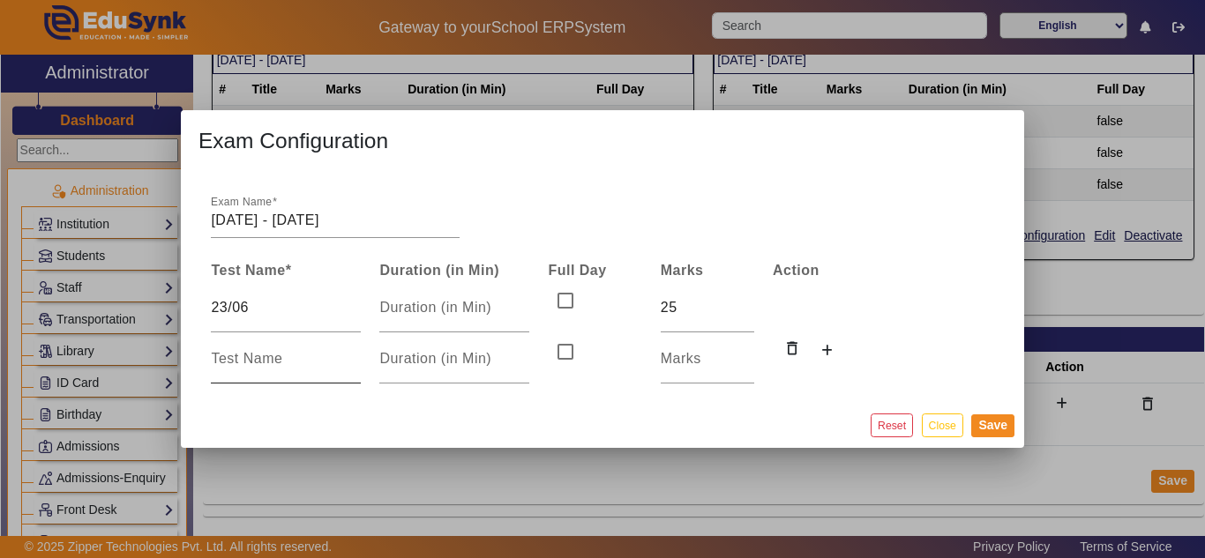
click at [286, 359] on input at bounding box center [286, 359] width 150 height 21
type input "26/06"
type input "25"
click button at bounding box center [827, 352] width 32 height 30
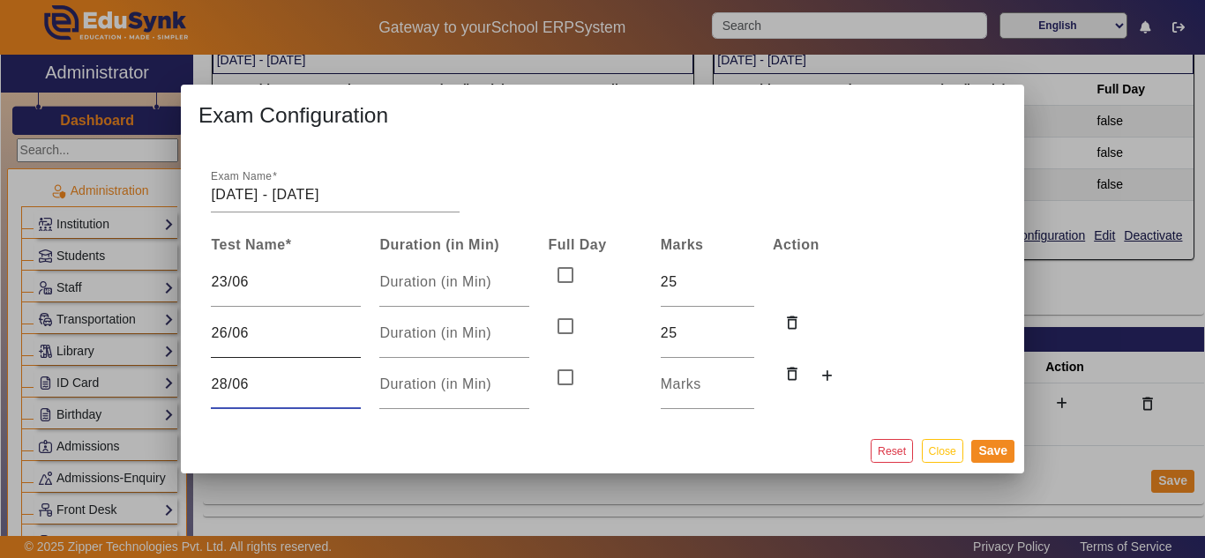
type input "28/06"
type input "25"
click at [226, 383] on input "28/06" at bounding box center [286, 384] width 150 height 21
type input "26/06 (Retest)"
click at [829, 371] on icon at bounding box center [826, 377] width 11 height 12
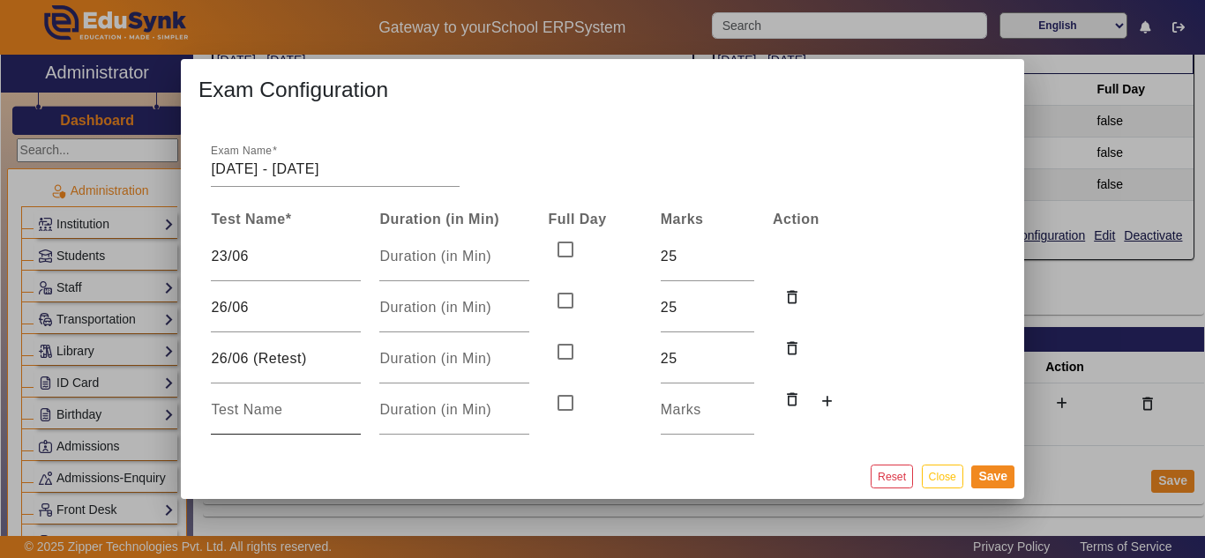
click at [282, 422] on div at bounding box center [286, 410] width 150 height 49
type input "28/06"
type input "25"
click at [993, 477] on button "Save" at bounding box center [992, 477] width 43 height 23
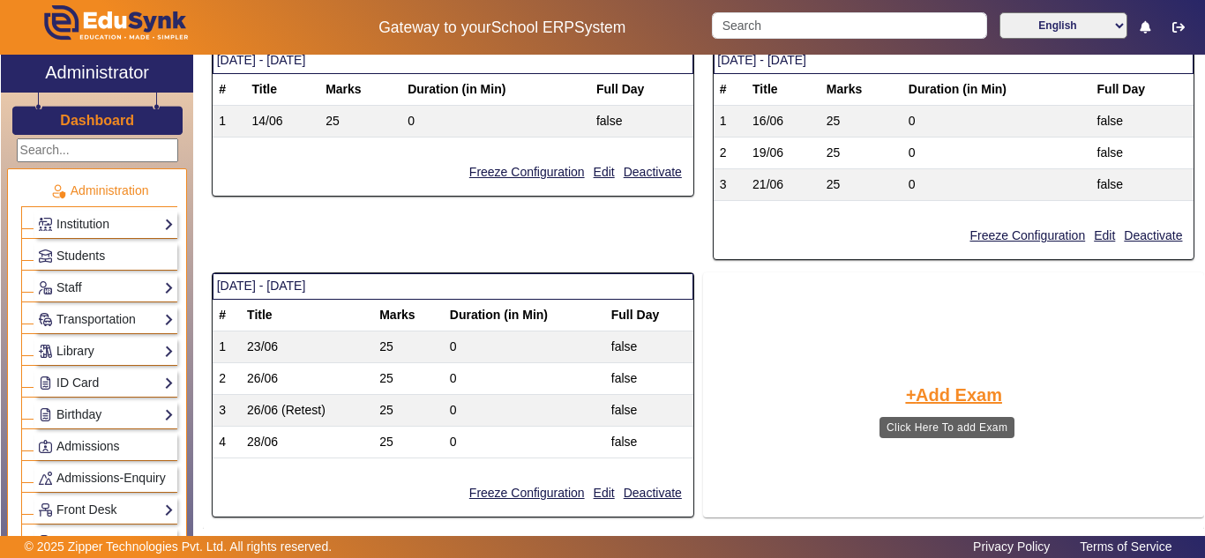
click at [949, 393] on button "Add Exam" at bounding box center [953, 395] width 101 height 30
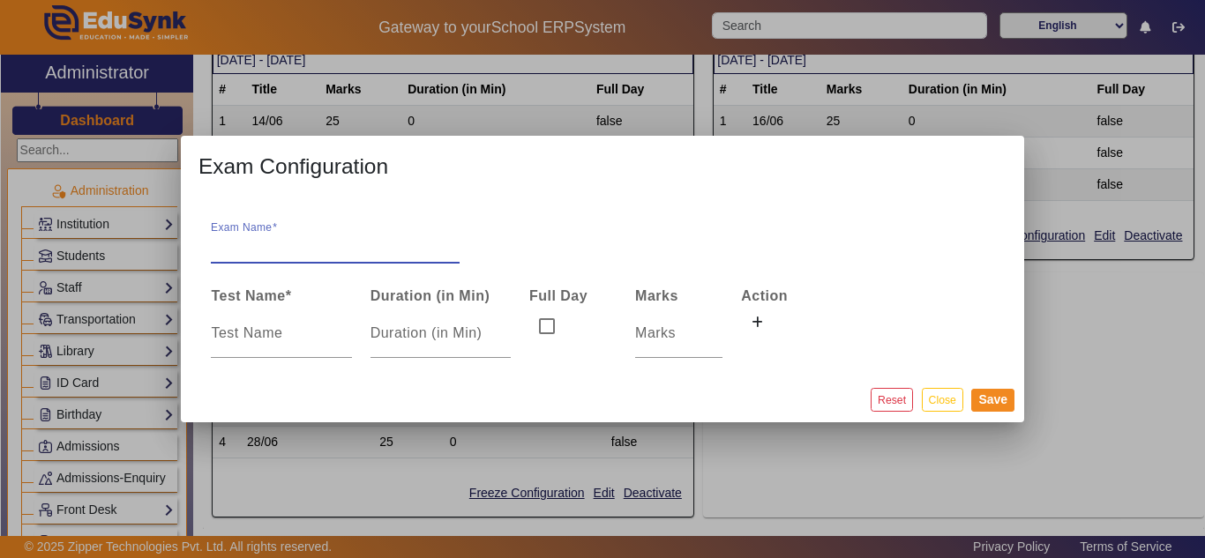
click at [340, 243] on input "Exam Name" at bounding box center [335, 246] width 249 height 21
type input "[DATE] - [DATE]"
click at [235, 334] on input at bounding box center [281, 333] width 140 height 21
click at [317, 336] on input at bounding box center [281, 333] width 140 height 21
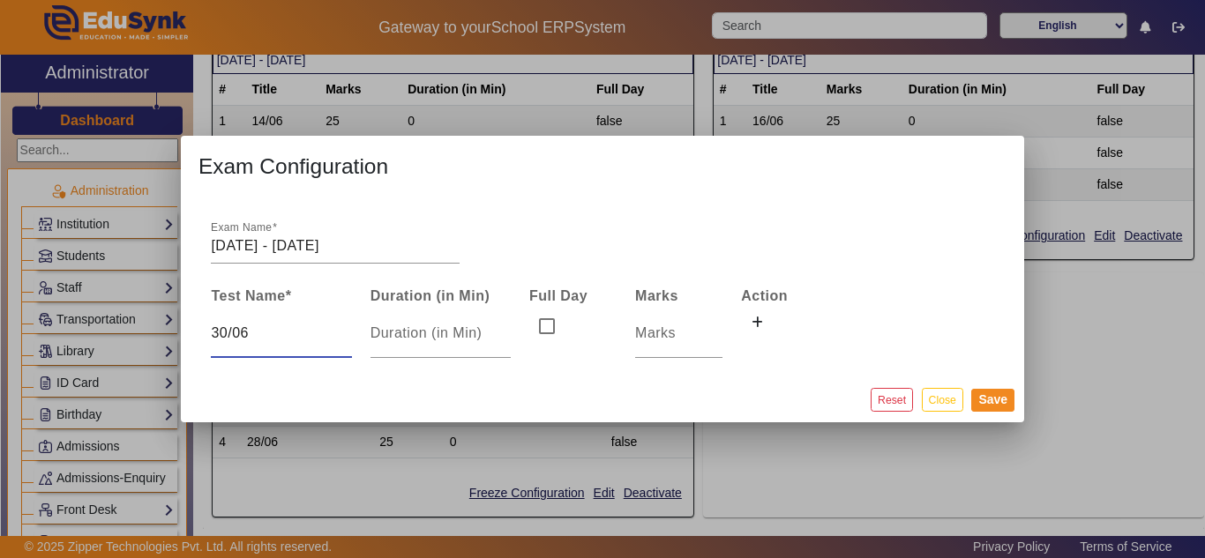
type input "30/06"
type input "25"
click at [871, 388] on button "Reset" at bounding box center [892, 400] width 42 height 24
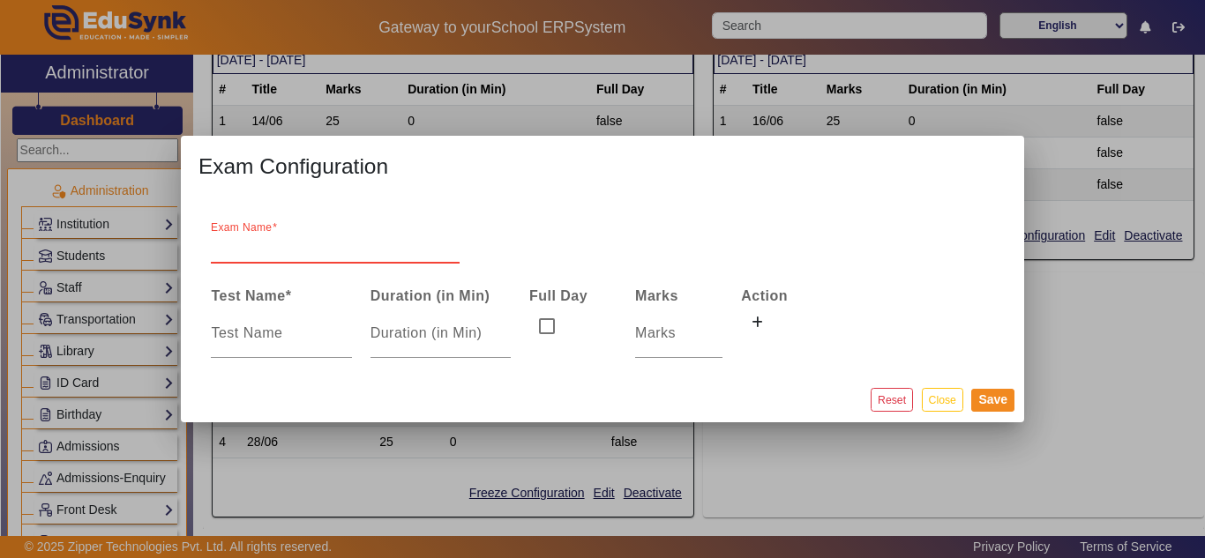
click at [274, 250] on input "Exam Name" at bounding box center [335, 246] width 249 height 21
type input "[DATE] - [DATE]"
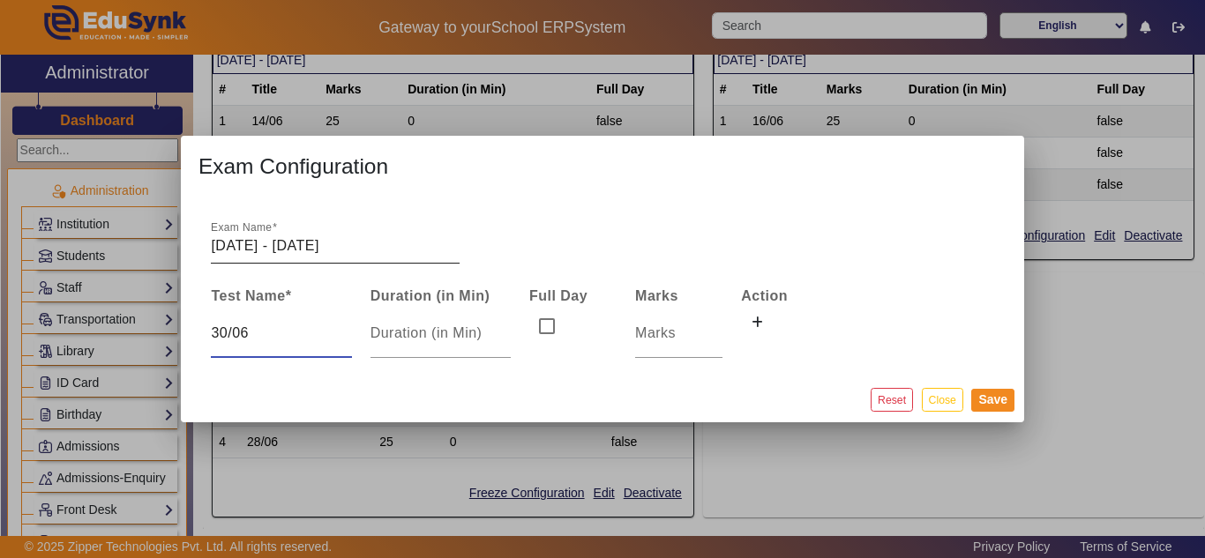
type input "30/06"
type input "25"
click button at bounding box center [757, 324] width 32 height 30
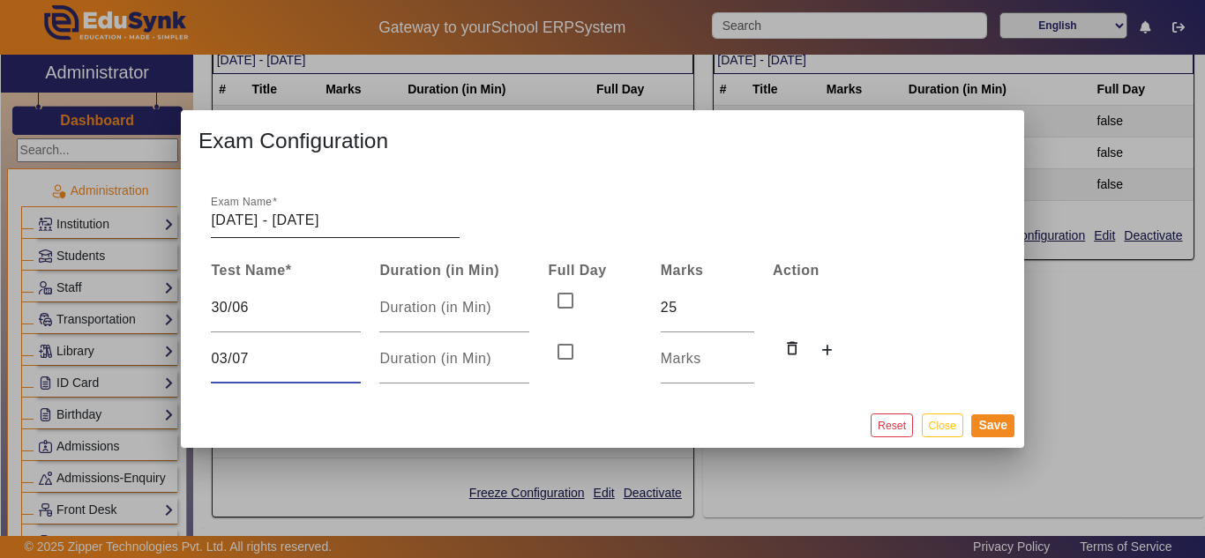
type input "03/07"
type input "25"
click at [824, 351] on icon at bounding box center [826, 351] width 11 height 12
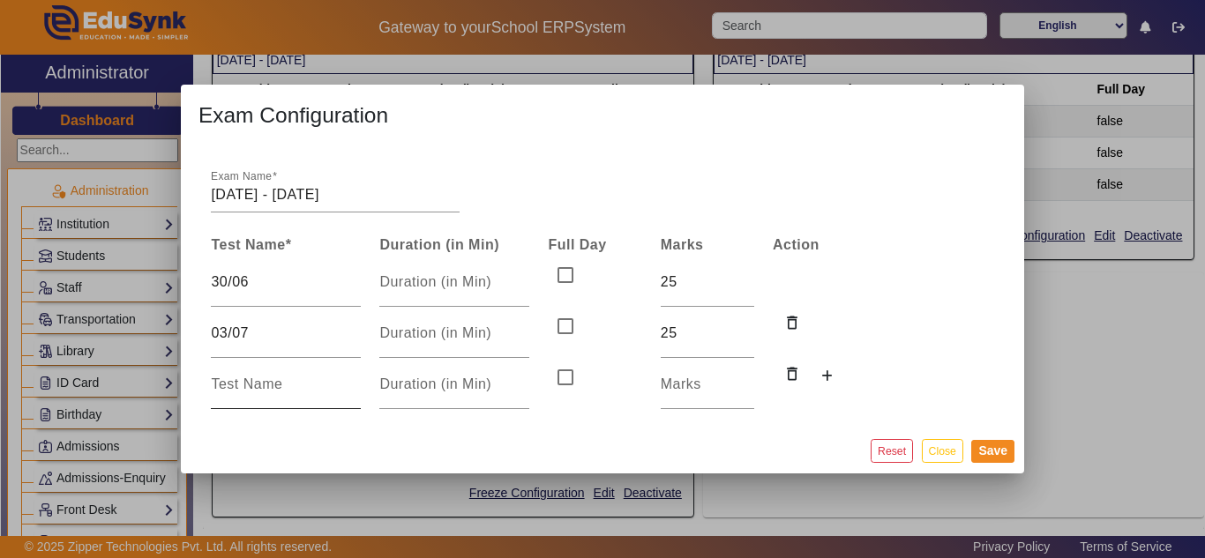
click at [316, 391] on input at bounding box center [286, 384] width 150 height 21
type input "05/07"
type input "25"
click at [999, 446] on button "Save" at bounding box center [992, 451] width 43 height 23
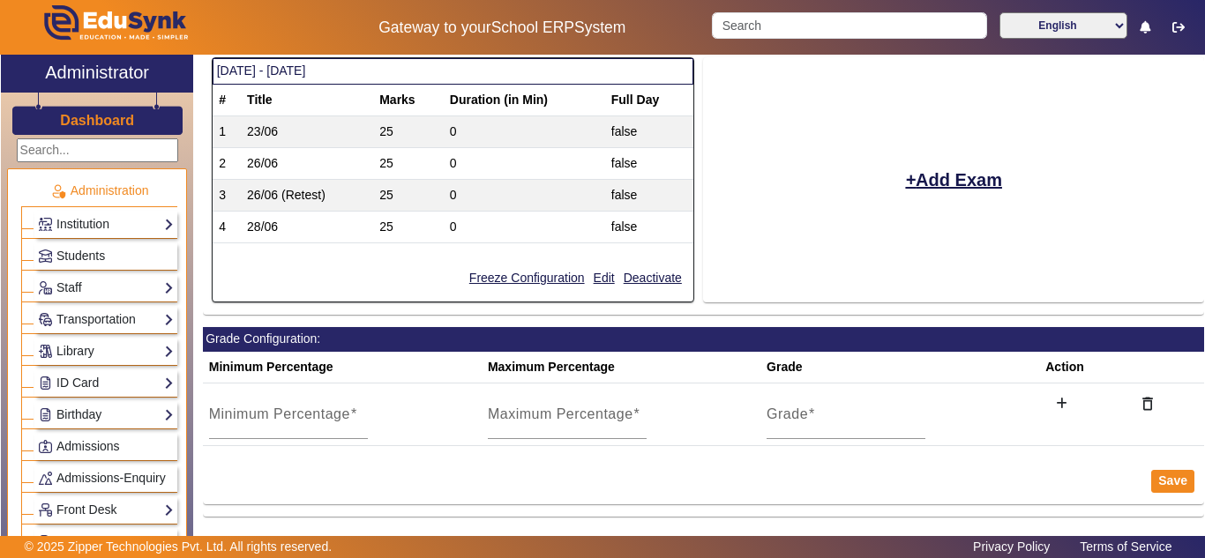
scroll to position [292, 0]
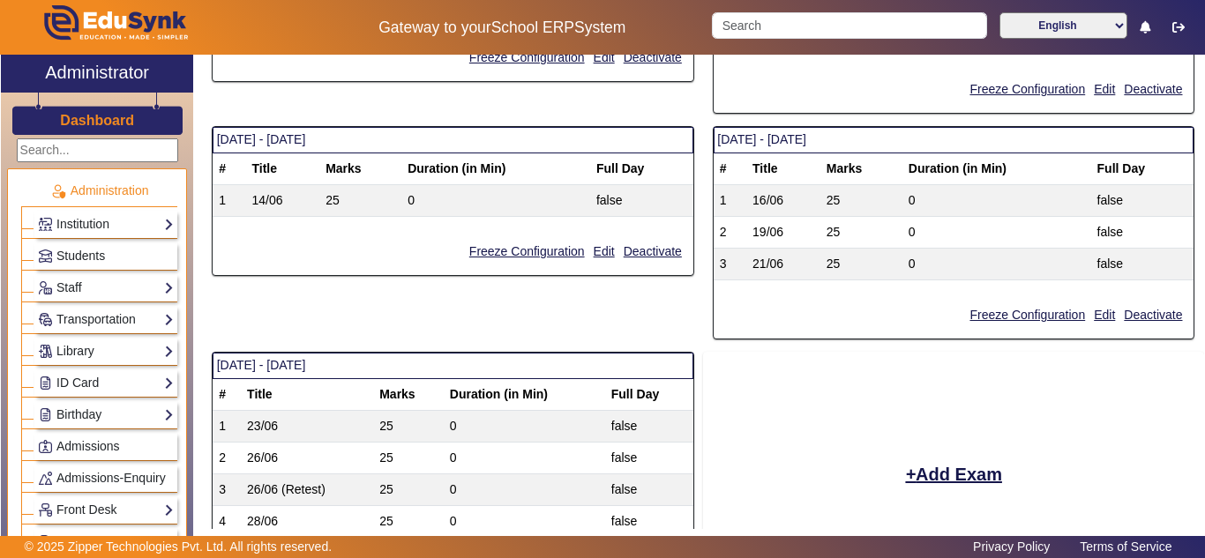
scroll to position [294, 0]
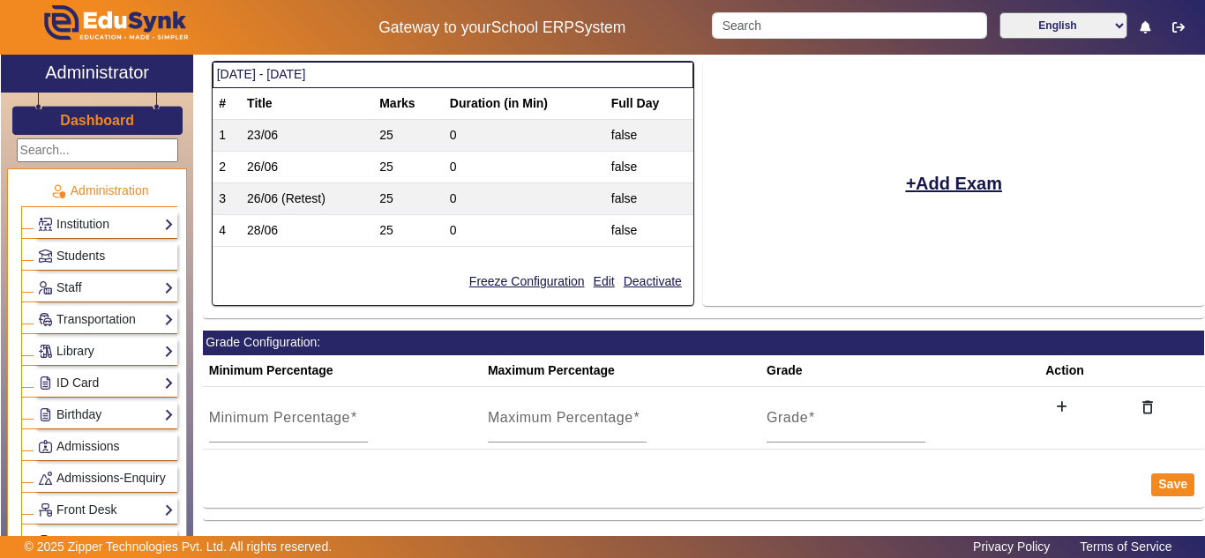
scroll to position [586, 0]
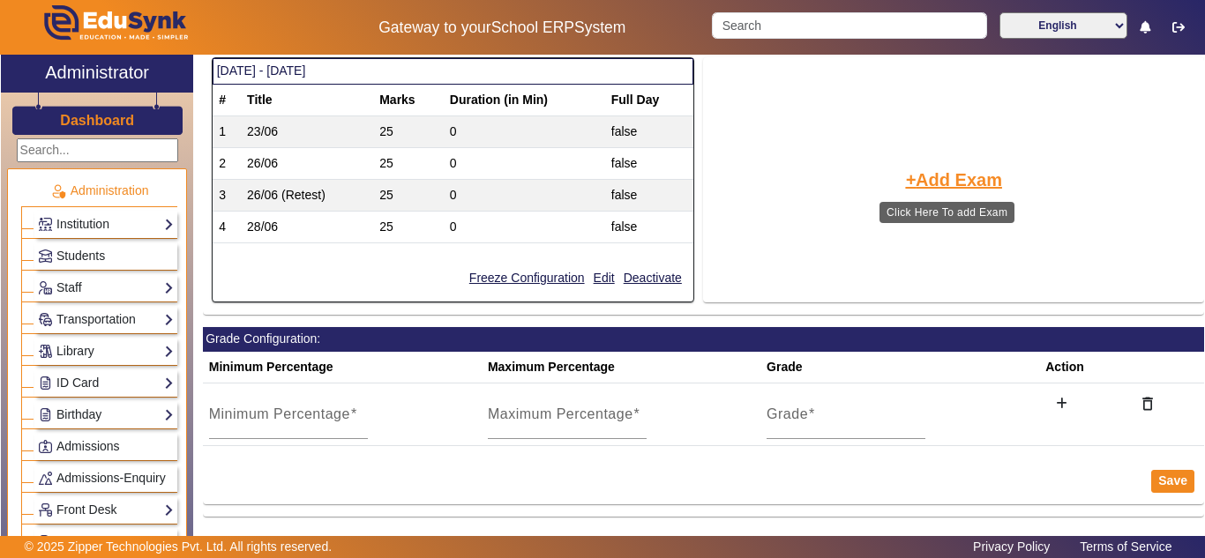
click at [959, 176] on button "Add Exam" at bounding box center [953, 180] width 101 height 30
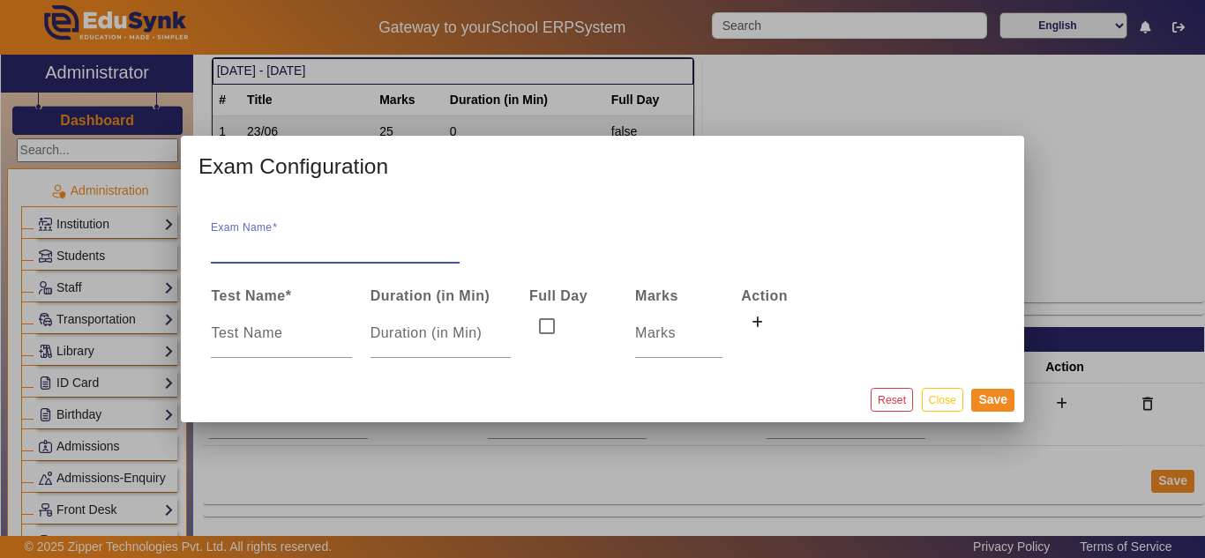
click at [281, 246] on input "Exam Name" at bounding box center [335, 246] width 249 height 21
type input "[DATE] - [DATE]"
click at [753, 319] on icon at bounding box center [757, 323] width 11 height 12
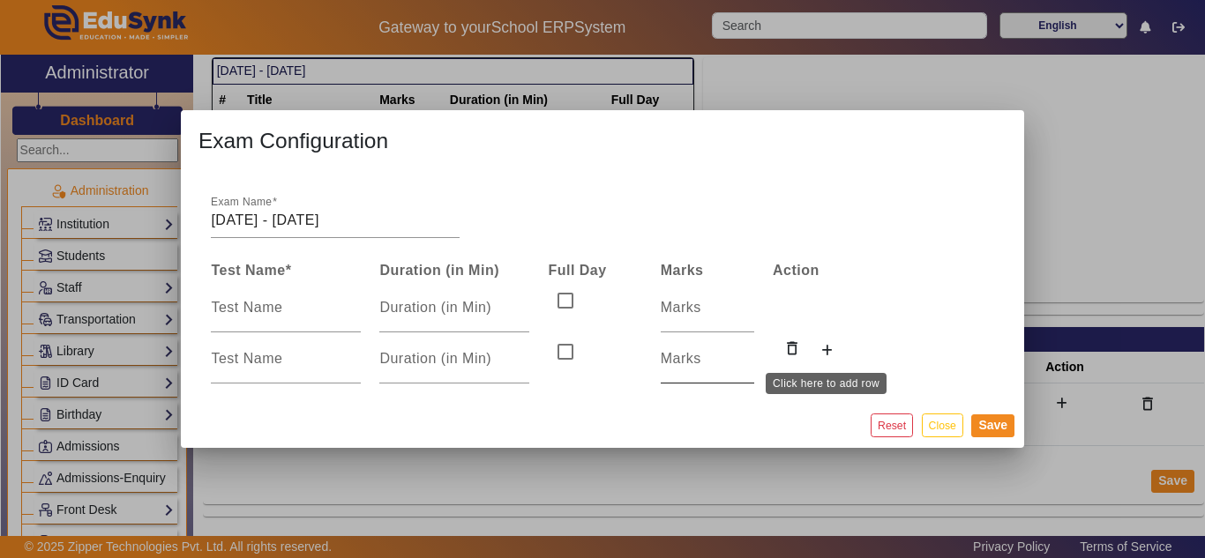
drag, startPoint x: 825, startPoint y: 349, endPoint x: 714, endPoint y: 358, distance: 111.5
click at [823, 349] on icon at bounding box center [826, 351] width 11 height 12
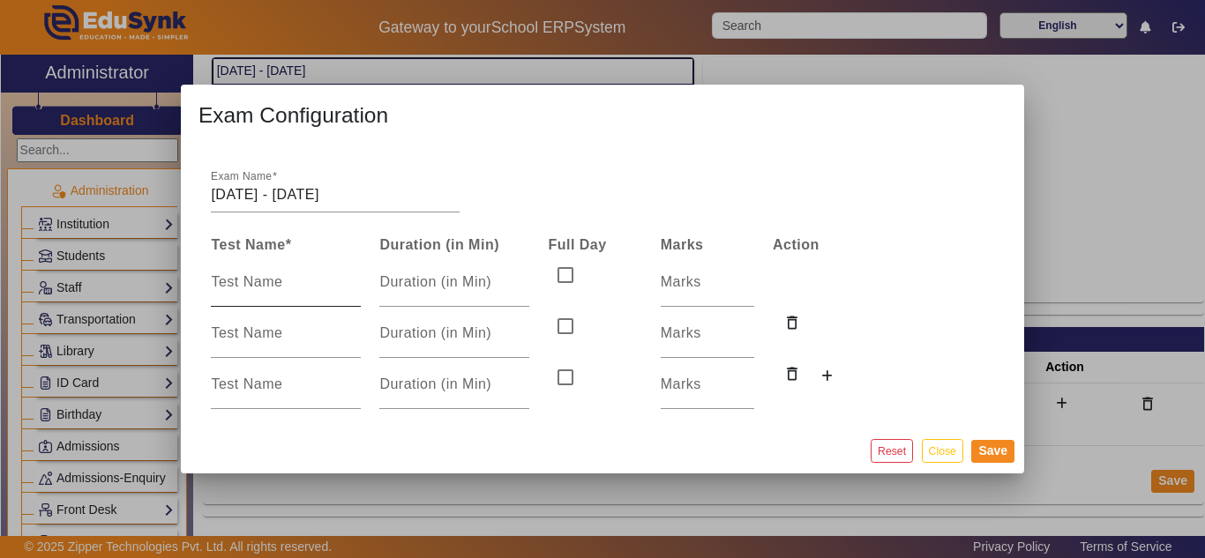
click at [259, 284] on input at bounding box center [286, 282] width 150 height 21
type input "30/06"
click at [253, 332] on input at bounding box center [286, 333] width 150 height 21
type input "03/07"
click at [244, 391] on input at bounding box center [286, 384] width 150 height 21
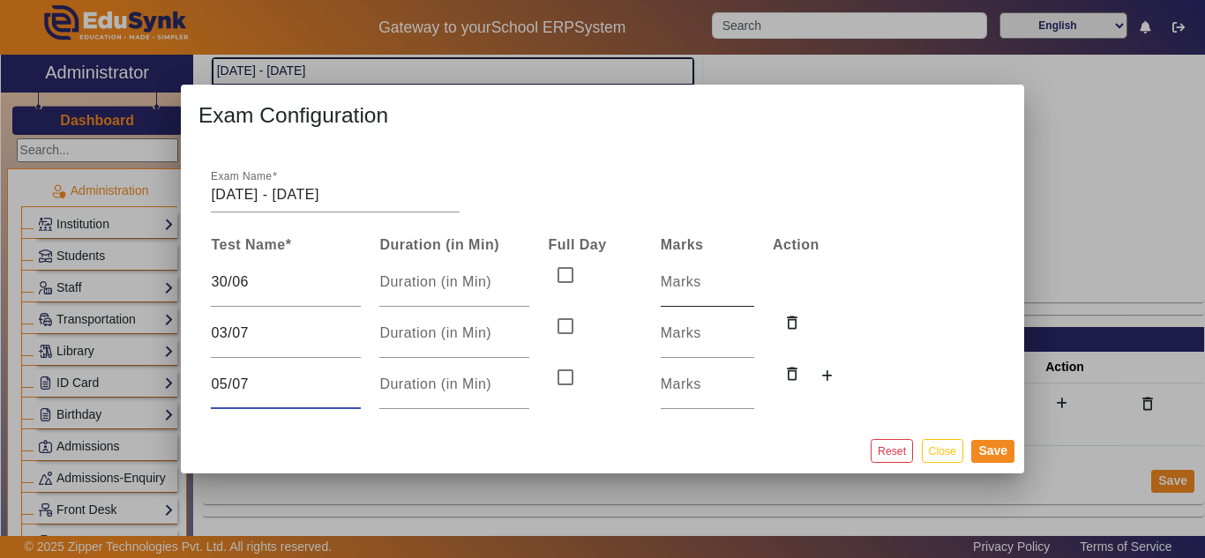
type input "05/07"
drag, startPoint x: 730, startPoint y: 276, endPoint x: 719, endPoint y: 277, distance: 10.6
click at [727, 276] on input "number" at bounding box center [708, 282] width 94 height 21
type input "25"
click at [672, 348] on div at bounding box center [708, 333] width 94 height 49
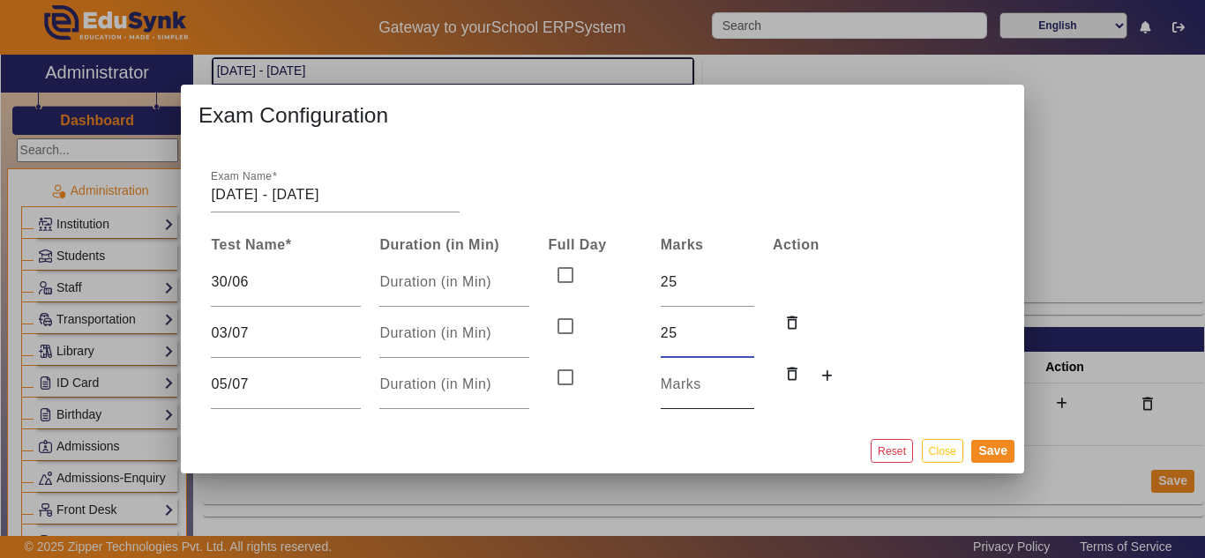
type input "25"
click at [683, 386] on input "number" at bounding box center [708, 384] width 94 height 21
type input "25"
click at [986, 448] on button "Save" at bounding box center [992, 451] width 43 height 23
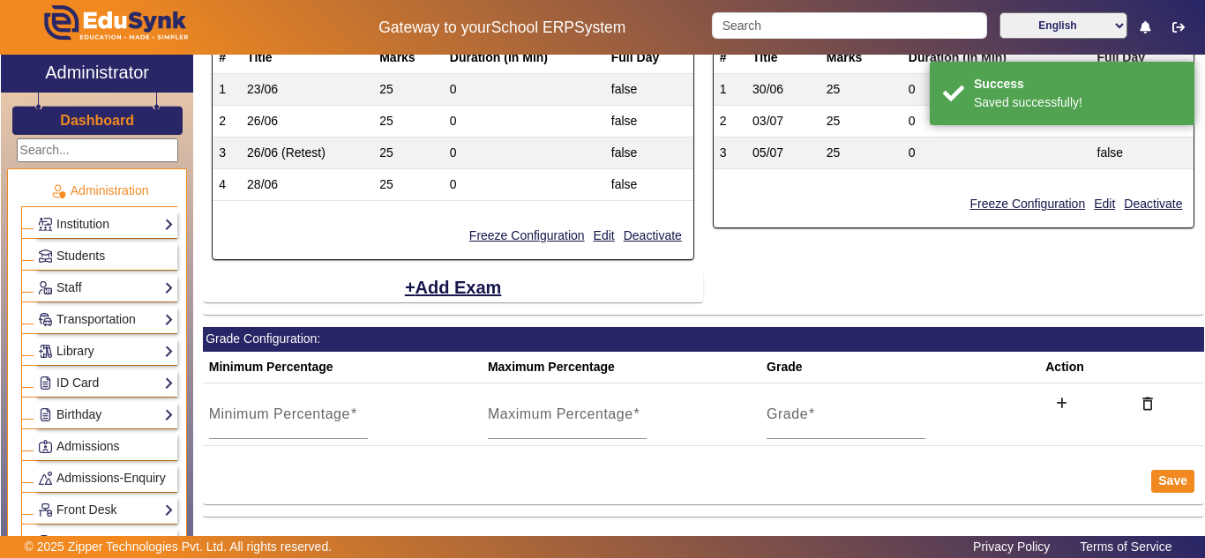
scroll to position [481, 0]
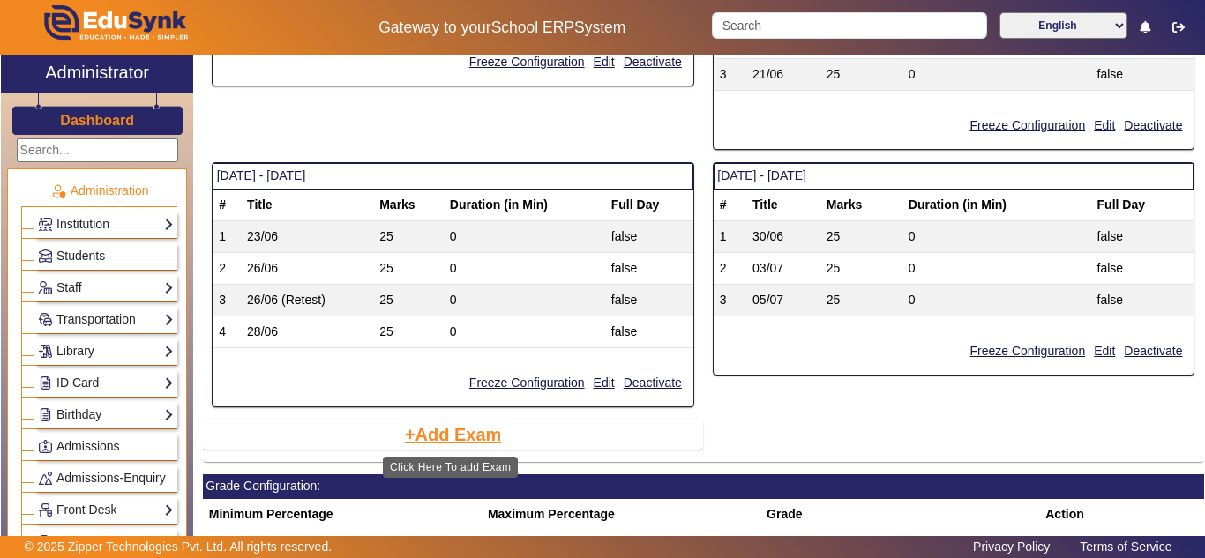
click at [483, 436] on button "Add Exam" at bounding box center [453, 435] width 101 height 30
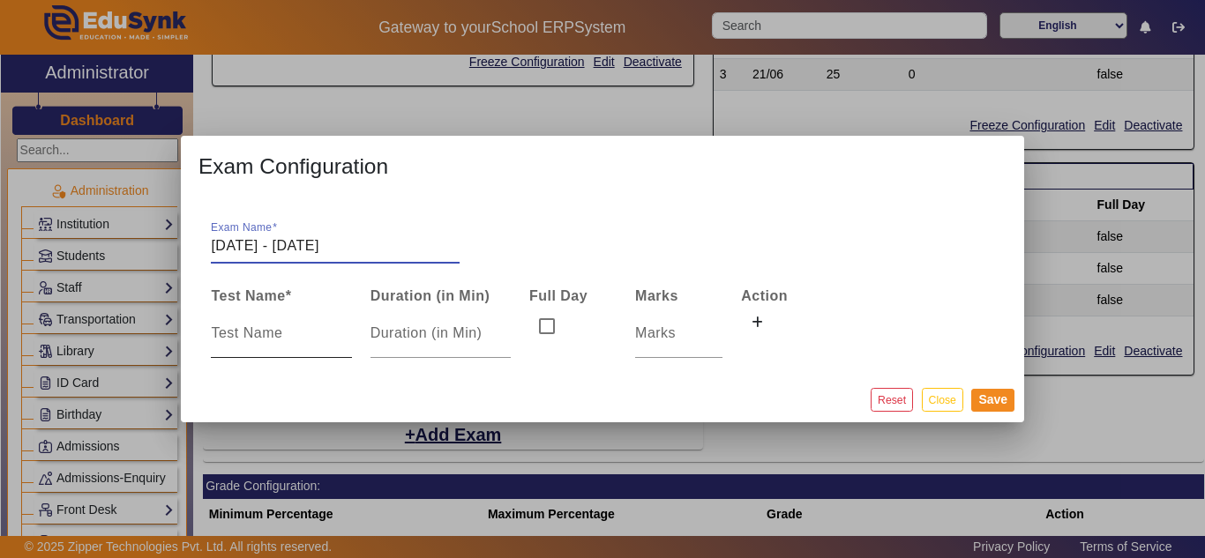
type input "[DATE] - [DATE]"
click at [239, 335] on input at bounding box center [281, 333] width 140 height 21
type input "07/07"
type input "25"
click button at bounding box center [757, 324] width 32 height 30
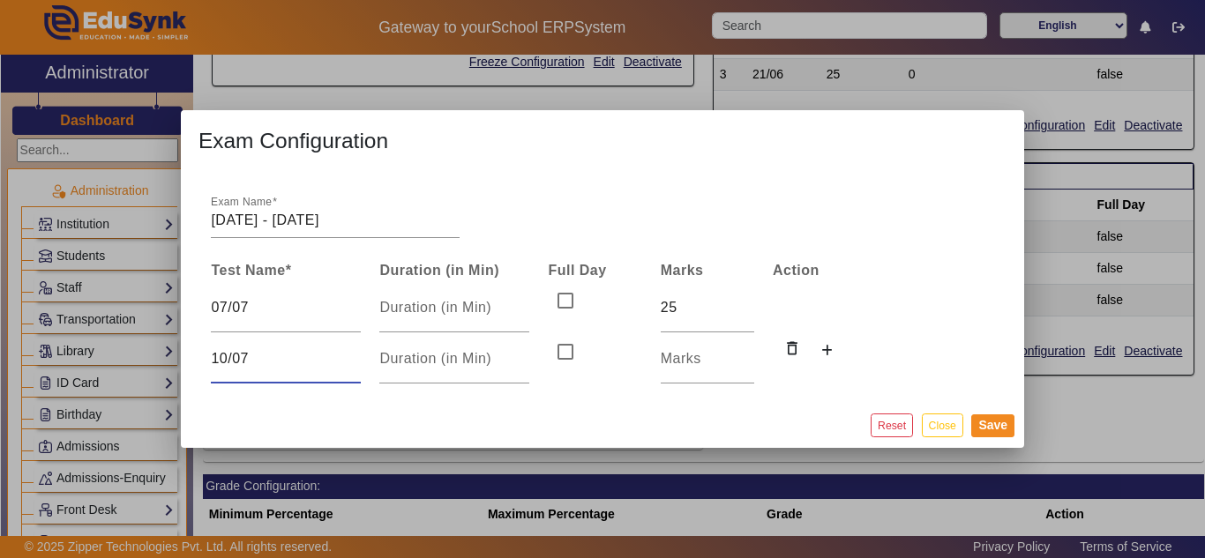
type input "10/07"
type input "3"
type input "25"
click button at bounding box center [827, 352] width 32 height 30
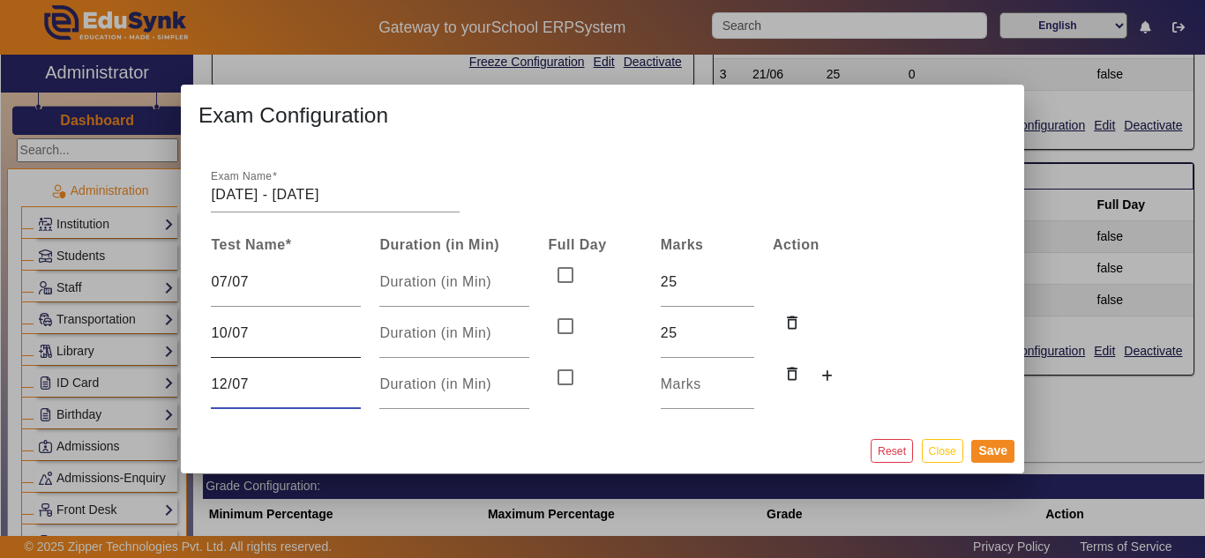
type input "12/07"
type input "25"
click at [1006, 446] on button "Save" at bounding box center [992, 451] width 43 height 23
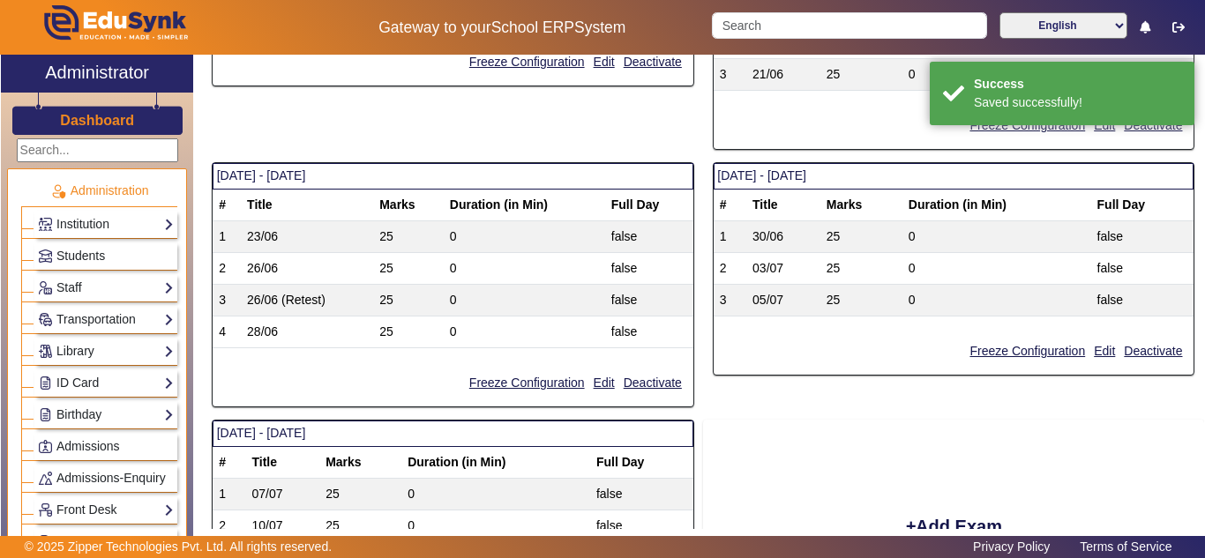
scroll to position [628, 0]
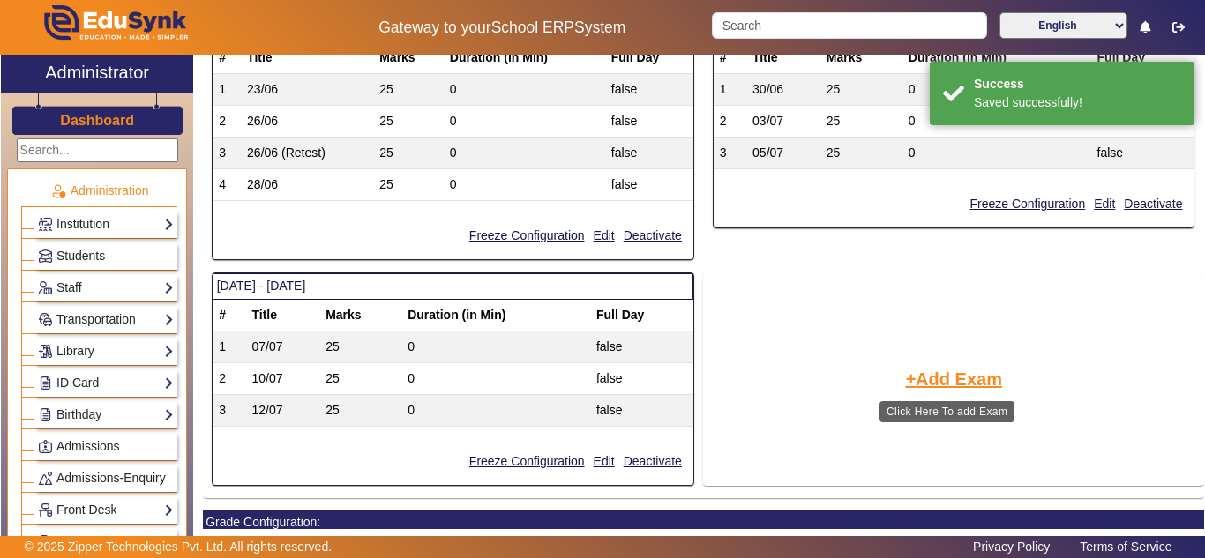
click at [929, 379] on button "Add Exam" at bounding box center [953, 379] width 101 height 30
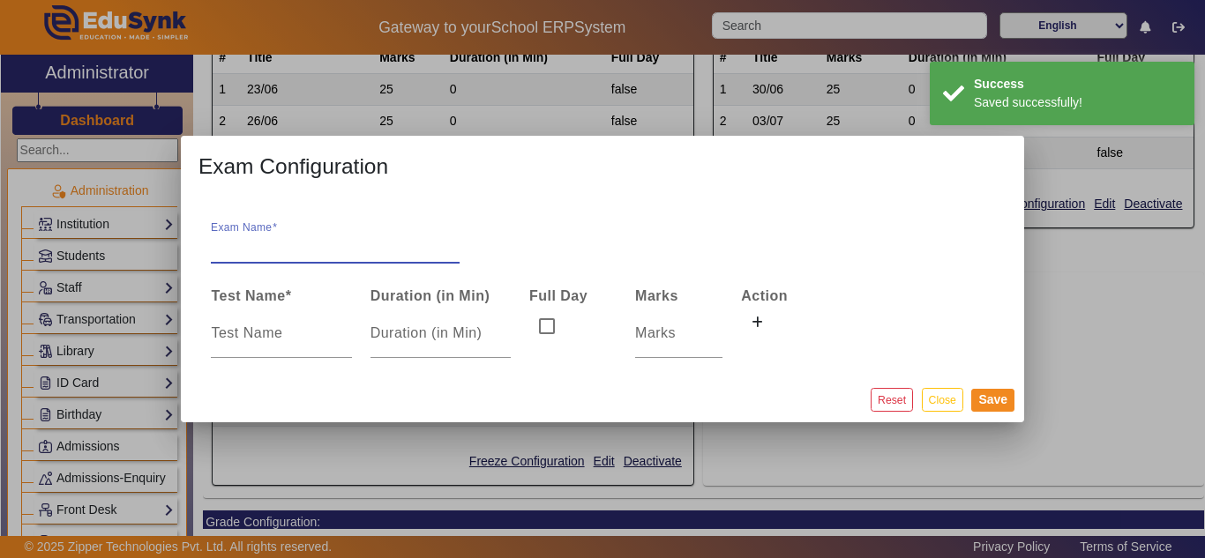
click at [340, 246] on input "Exam Name" at bounding box center [335, 246] width 249 height 21
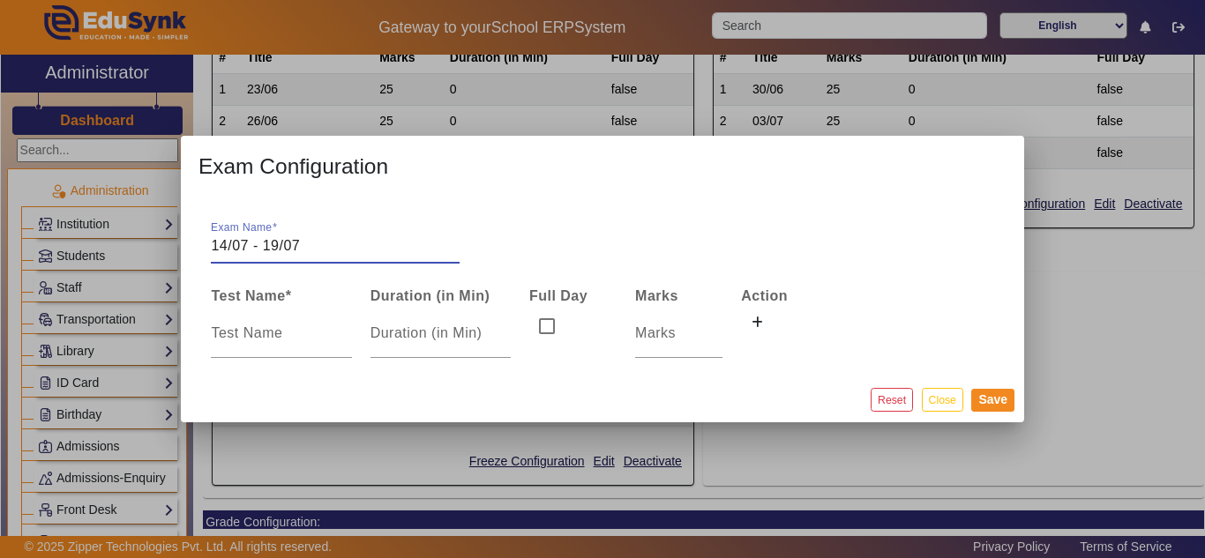
type input "14/07 - 19/07"
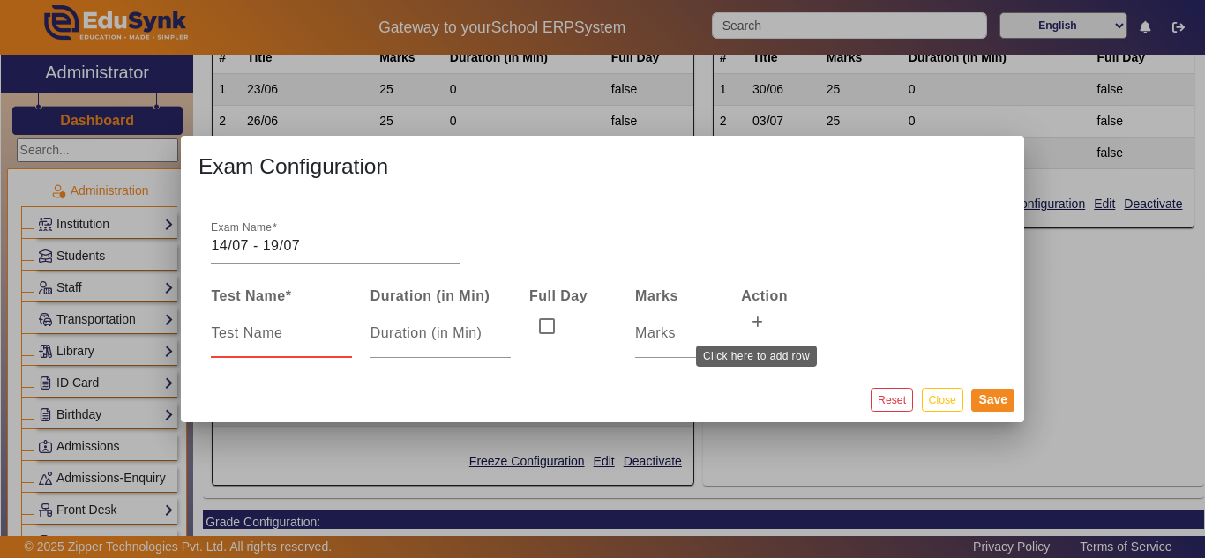
click at [755, 318] on icon at bounding box center [757, 323] width 11 height 12
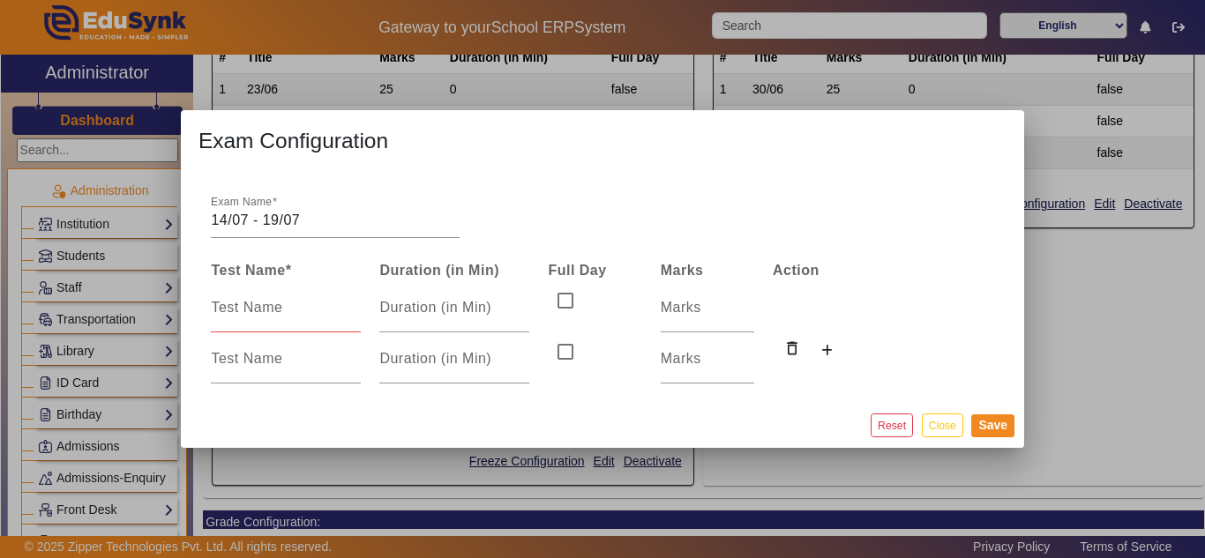
click at [760, 319] on td at bounding box center [707, 307] width 112 height 51
click at [817, 350] on button at bounding box center [827, 352] width 32 height 30
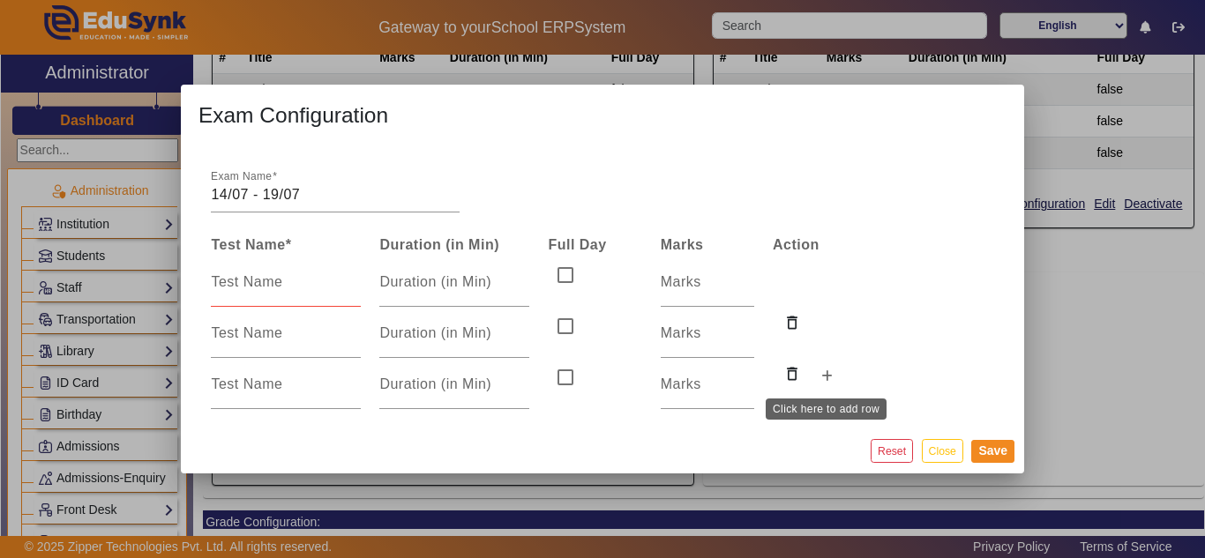
click at [822, 386] on button at bounding box center [827, 378] width 32 height 30
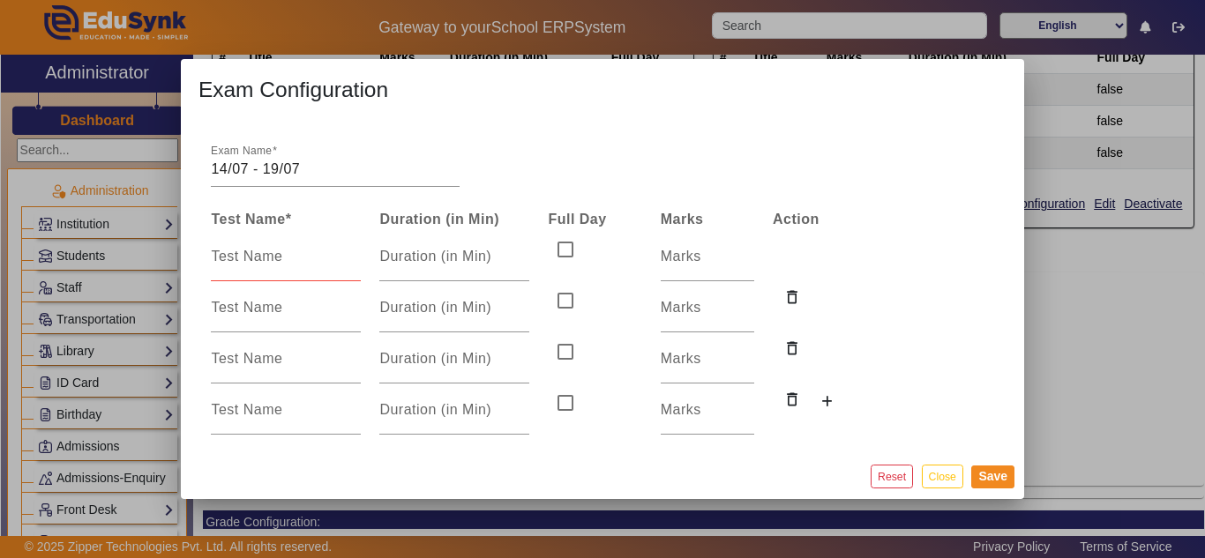
click at [268, 262] on input at bounding box center [286, 256] width 150 height 21
type input "14/07"
click at [255, 312] on input at bounding box center [286, 307] width 150 height 21
type input "17/07"
click at [261, 361] on input at bounding box center [286, 359] width 150 height 21
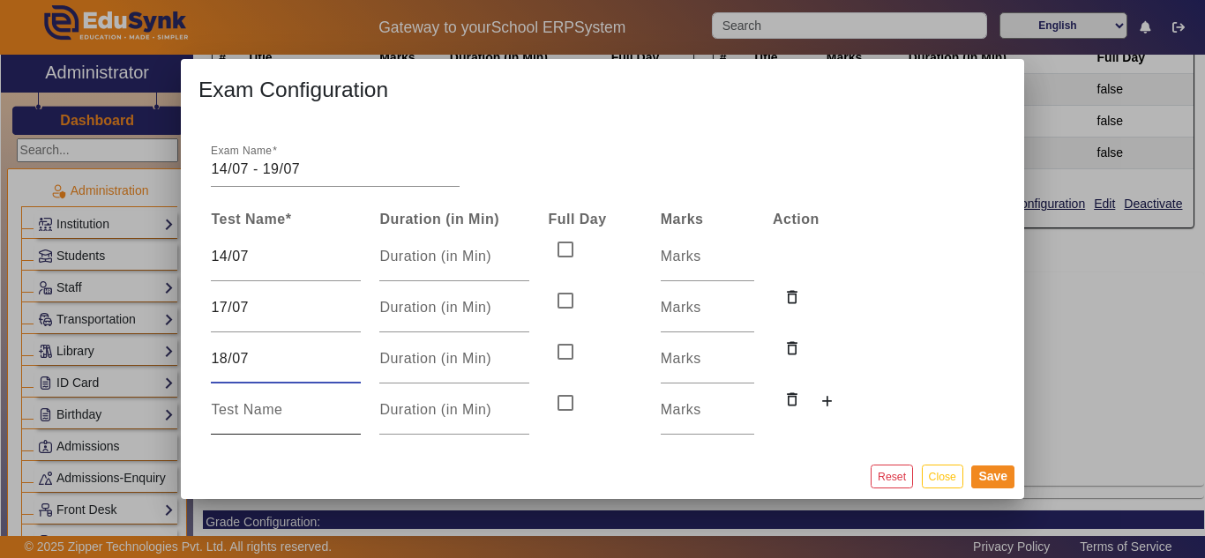
type input "18/07"
click at [258, 413] on input at bounding box center [286, 410] width 150 height 21
type input "19/07"
click at [671, 266] on input "number" at bounding box center [708, 256] width 94 height 21
type input "25"
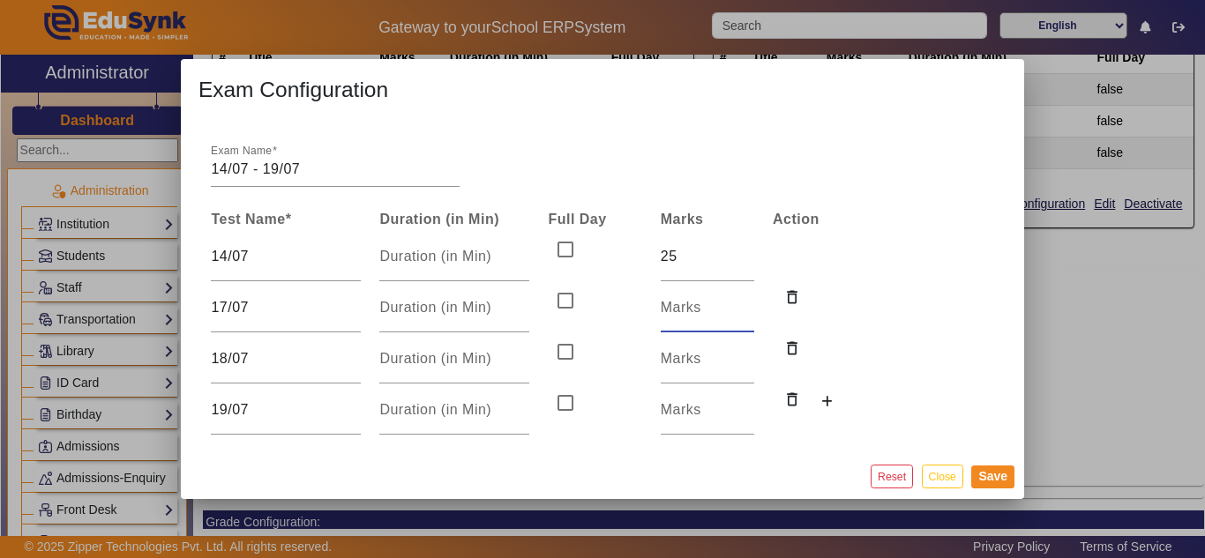
click at [688, 313] on input "number" at bounding box center [708, 307] width 94 height 21
type input "25"
click at [695, 356] on input "number" at bounding box center [708, 359] width 94 height 21
type input "25"
click at [685, 421] on input "number" at bounding box center [708, 410] width 94 height 21
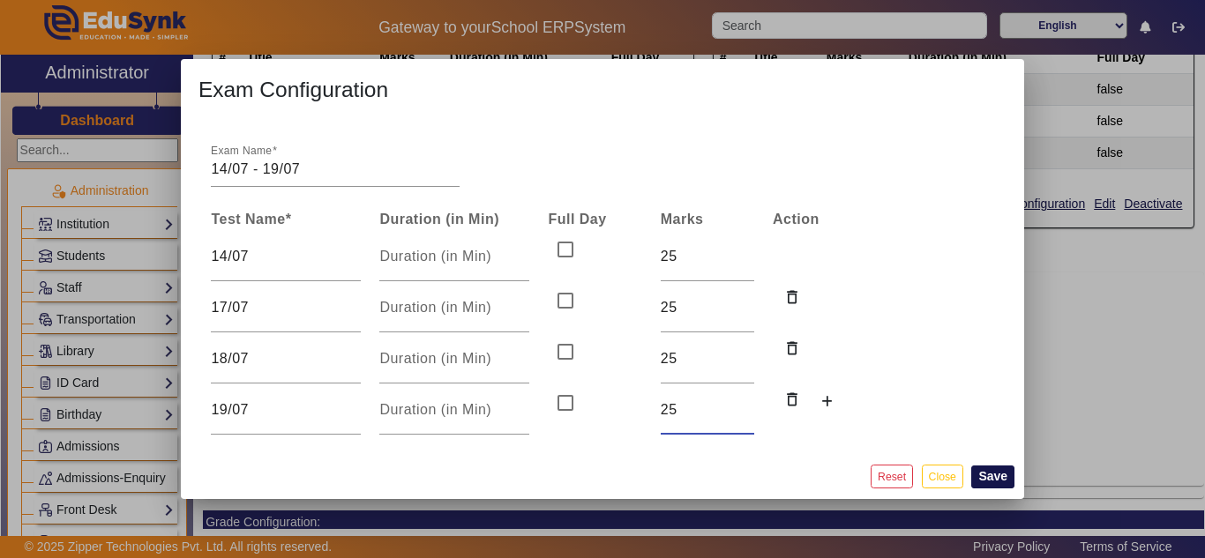
type input "25"
click at [992, 474] on button "Save" at bounding box center [992, 477] width 43 height 23
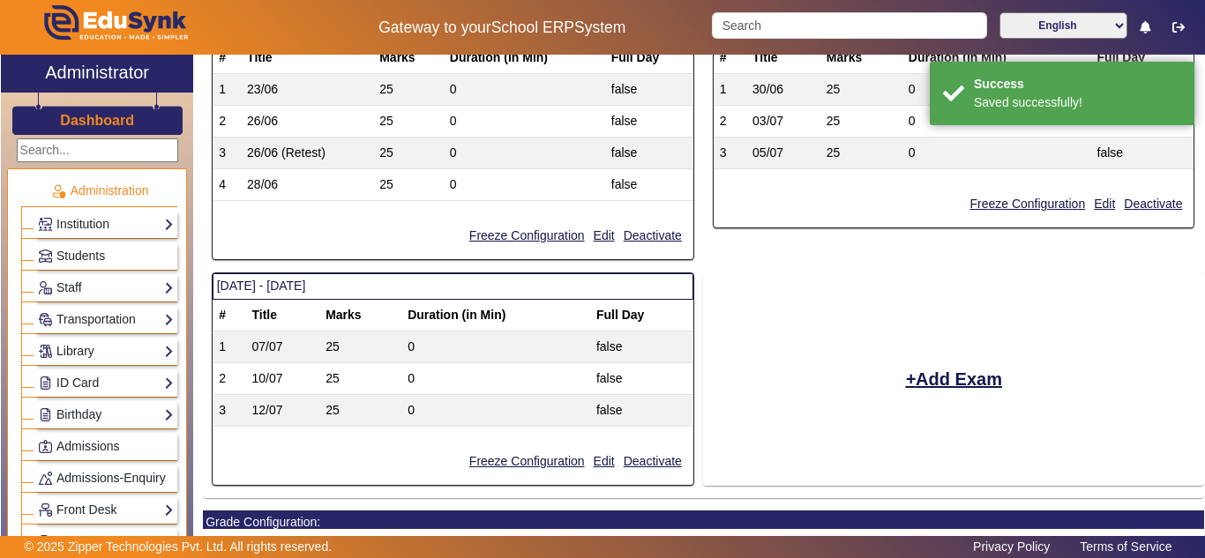
scroll to position [886, 0]
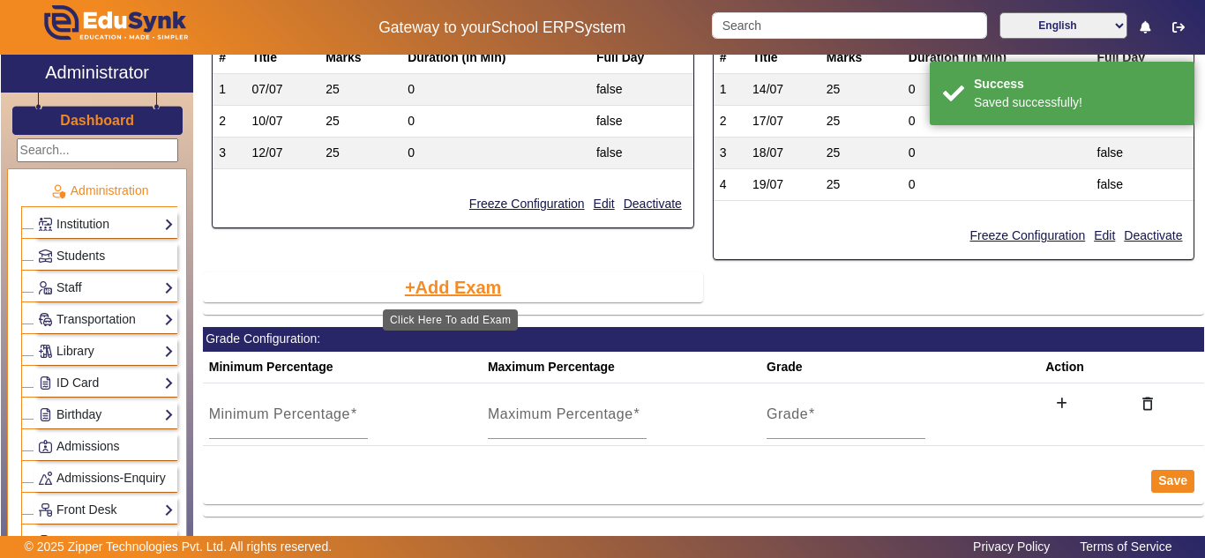
click at [447, 291] on button "Add Exam" at bounding box center [453, 288] width 101 height 30
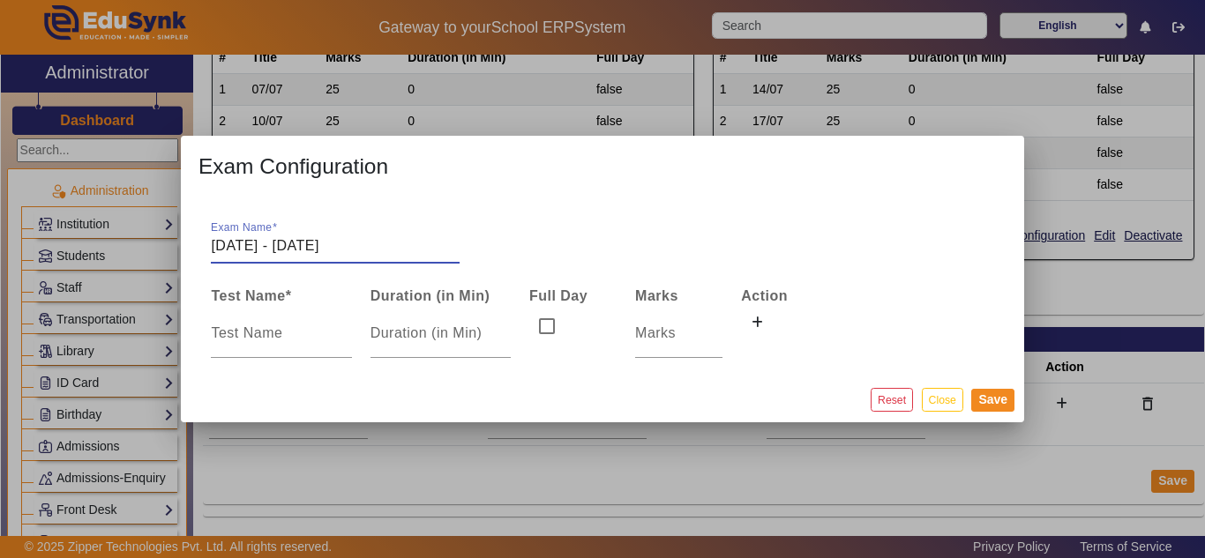
type input "[DATE] - [DATE]"
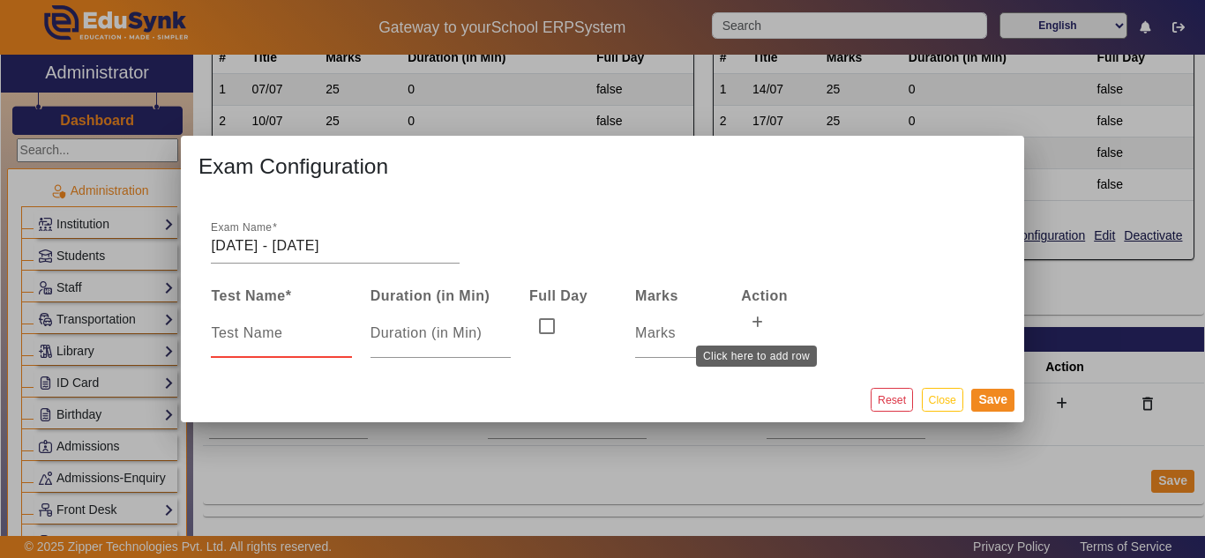
click at [756, 322] on icon at bounding box center [757, 323] width 11 height 12
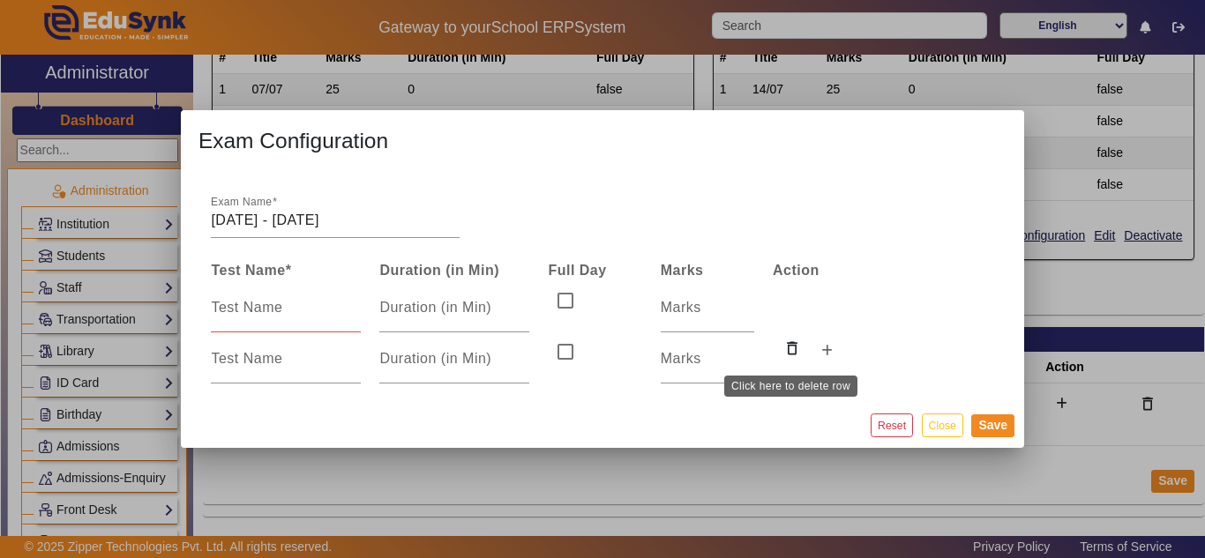
click at [822, 353] on icon at bounding box center [826, 351] width 11 height 12
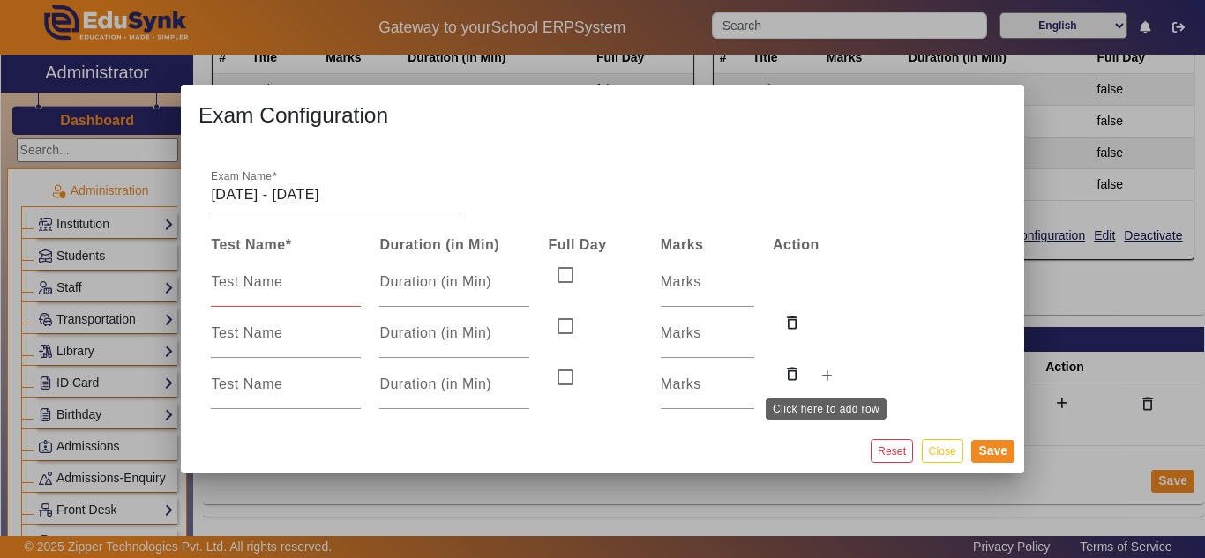
click at [828, 386] on button at bounding box center [827, 378] width 32 height 30
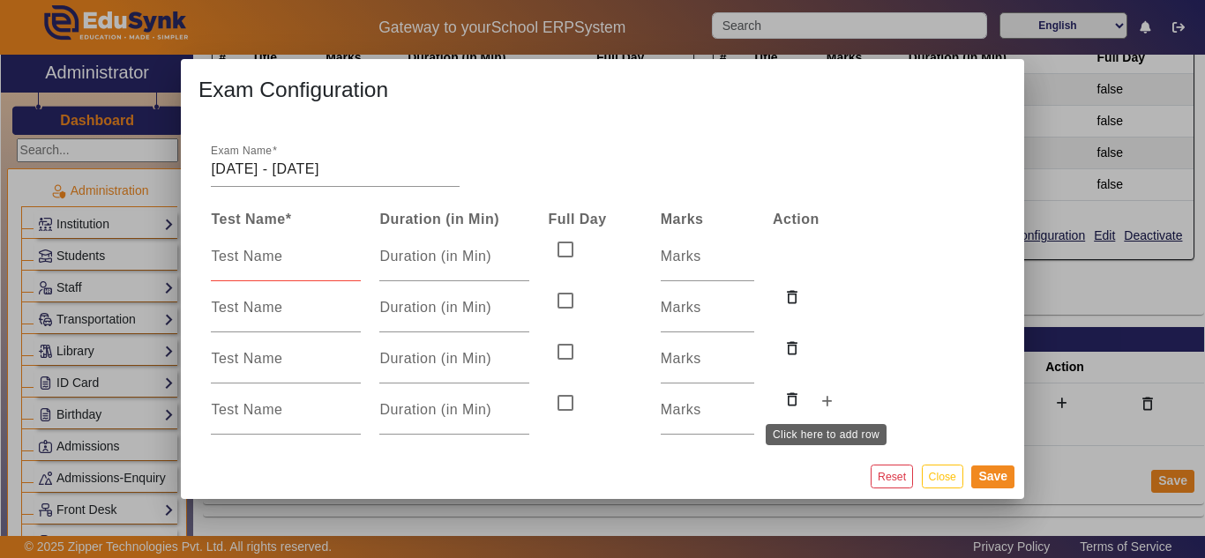
drag, startPoint x: 828, startPoint y: 406, endPoint x: 826, endPoint y: 418, distance: 12.6
click at [828, 407] on icon at bounding box center [826, 402] width 11 height 12
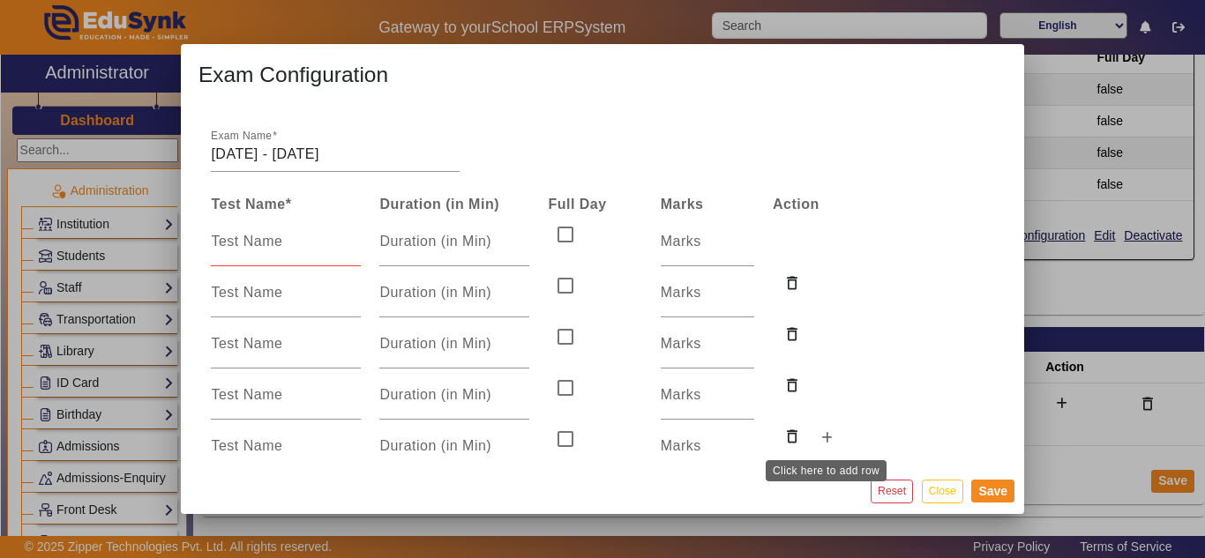
click at [828, 438] on icon at bounding box center [826, 438] width 11 height 12
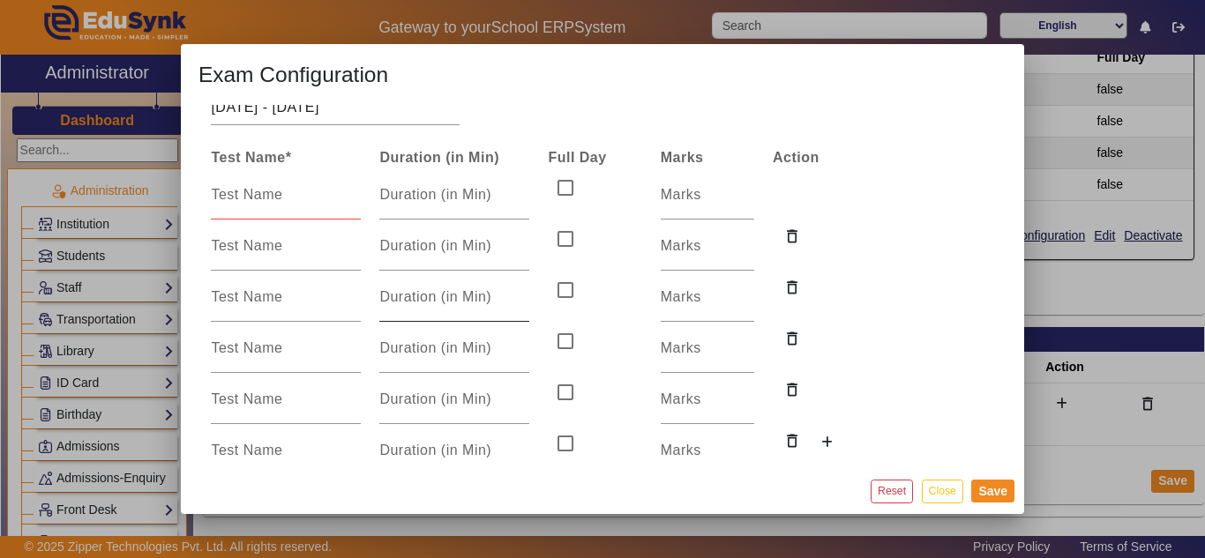
scroll to position [72, 0]
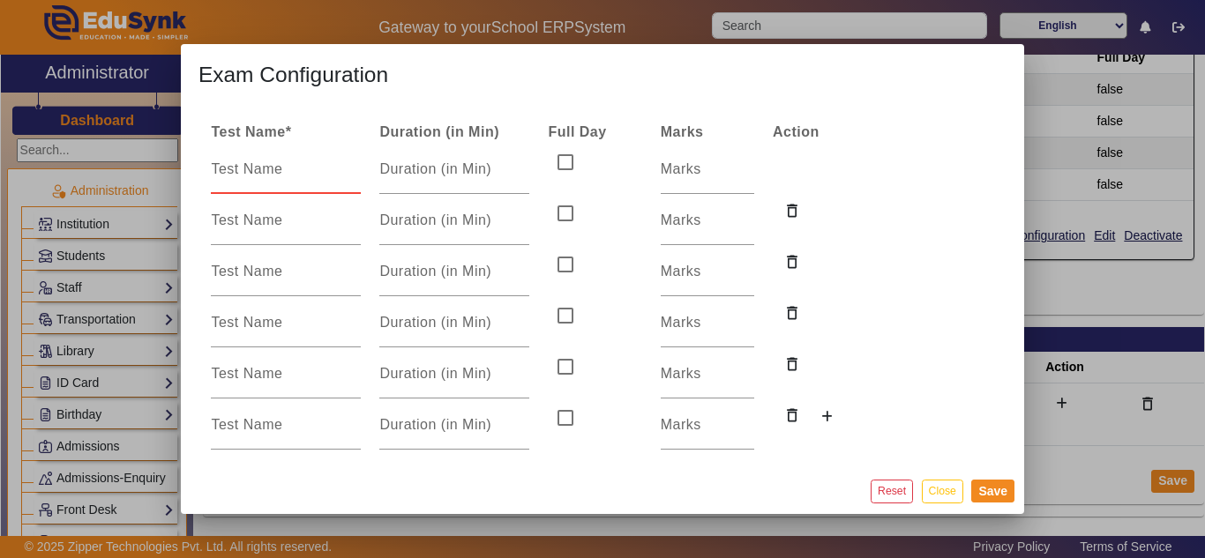
click at [273, 165] on input at bounding box center [286, 169] width 150 height 21
type input "21"
click at [256, 224] on input at bounding box center [286, 220] width 150 height 21
type input "22"
click at [246, 266] on input at bounding box center [286, 271] width 150 height 21
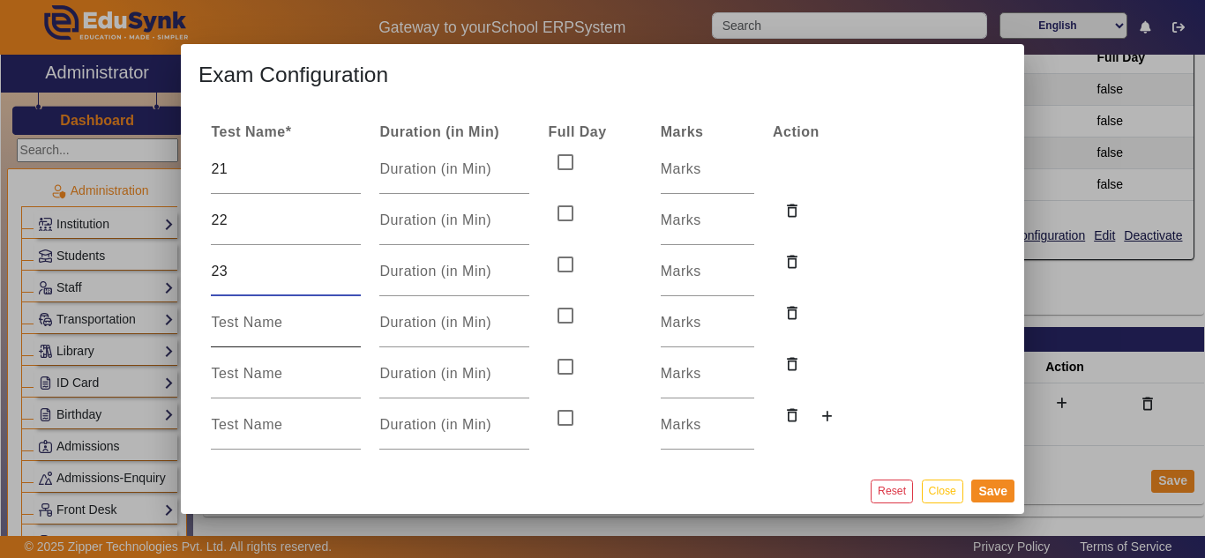
type input "23"
click at [237, 322] on input at bounding box center [286, 322] width 150 height 21
type input "24"
click at [236, 379] on input at bounding box center [286, 374] width 150 height 21
type input "25"
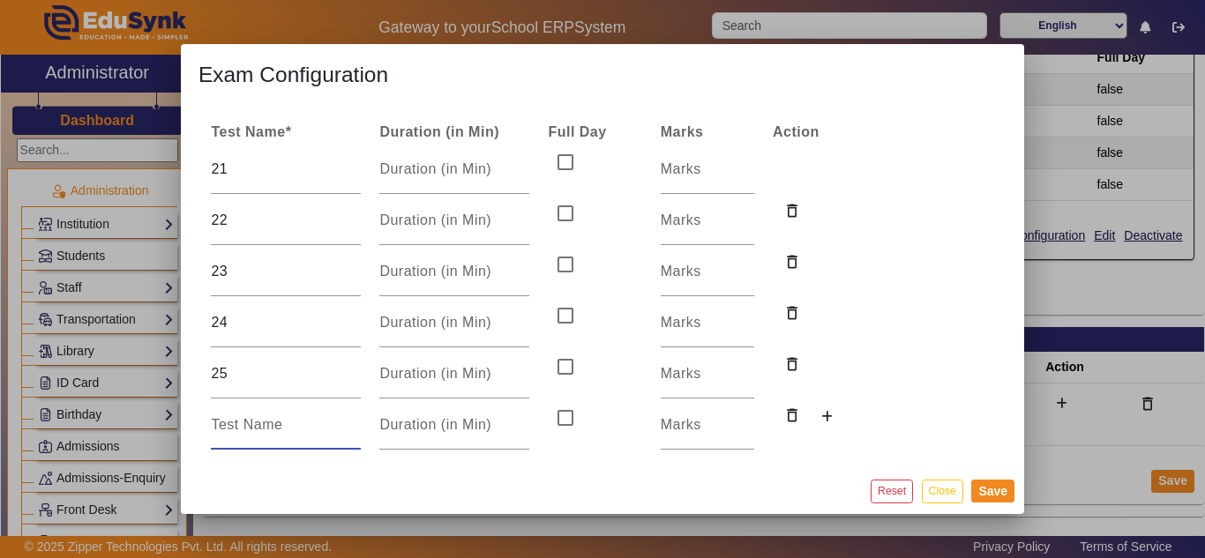
click at [255, 427] on input at bounding box center [286, 425] width 150 height 21
type input "26/07"
click at [279, 171] on input "21" at bounding box center [286, 169] width 150 height 21
paste input "/07"
type input "21/07"
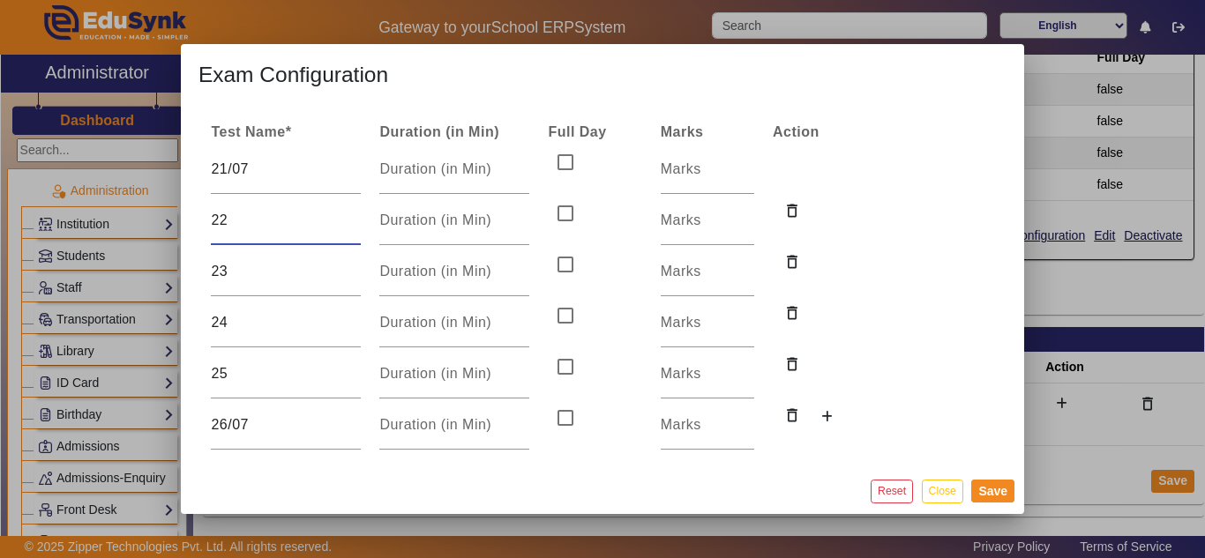
click at [277, 223] on input "22" at bounding box center [286, 220] width 150 height 21
paste input "/07"
type input "22/07"
click at [261, 292] on div "23" at bounding box center [286, 271] width 150 height 49
paste input "/07"
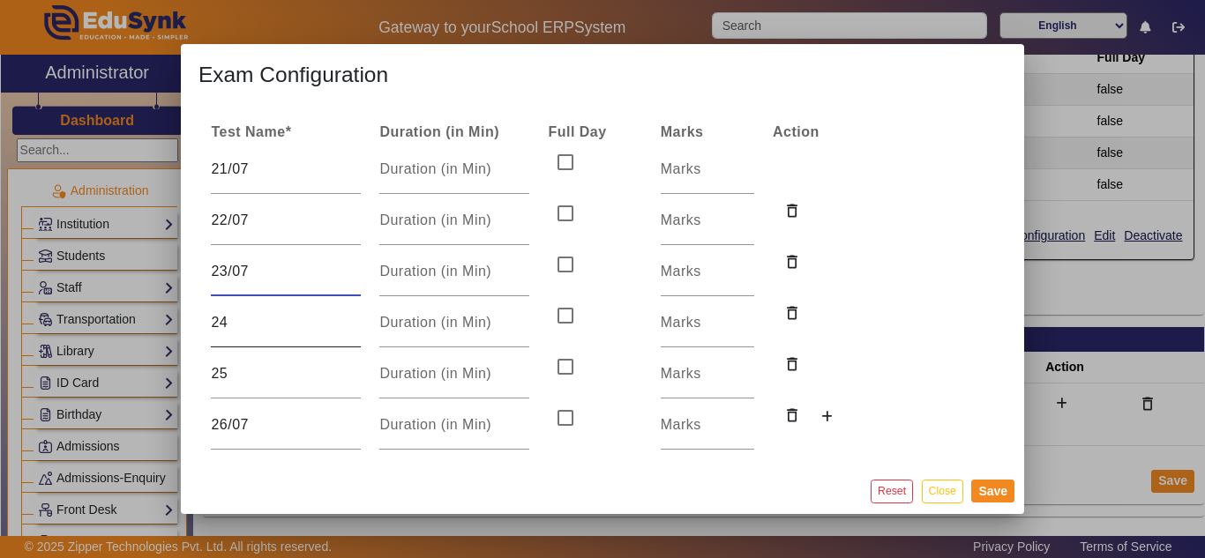
type input "23/07"
click at [262, 322] on input "24" at bounding box center [286, 322] width 150 height 21
paste input "/07"
type input "24/07"
click at [259, 373] on input "25" at bounding box center [286, 374] width 150 height 21
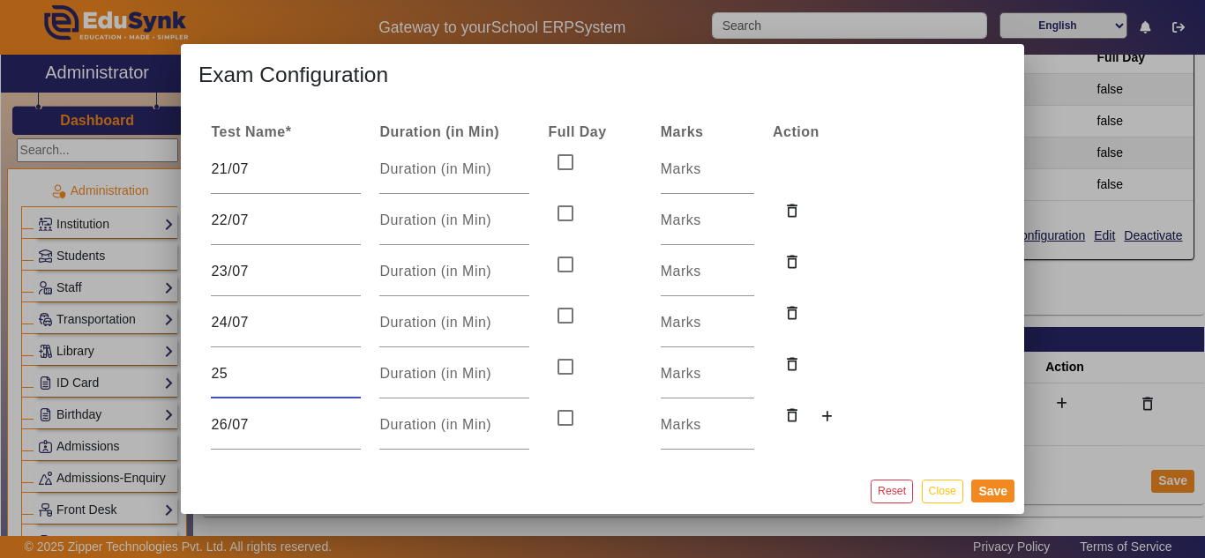
paste input "/07"
type input "25/07"
click at [693, 177] on input "number" at bounding box center [708, 169] width 94 height 21
type input "25"
click at [693, 228] on input "number" at bounding box center [708, 220] width 94 height 21
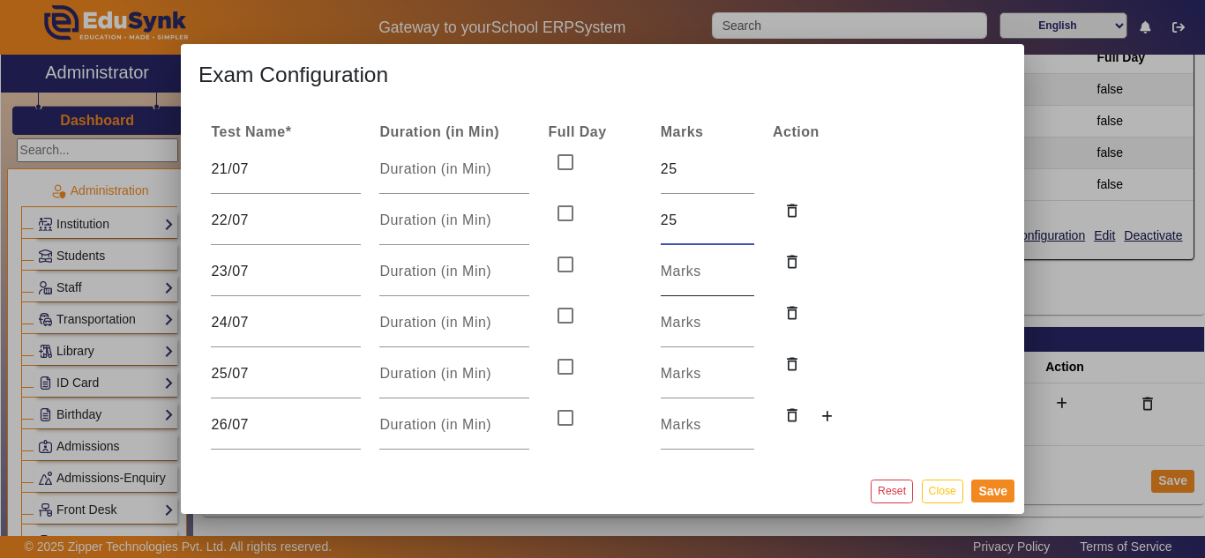
type input "25"
click at [693, 284] on div at bounding box center [708, 271] width 94 height 49
type input "25"
click at [696, 327] on input "number" at bounding box center [708, 322] width 94 height 21
type input "25"
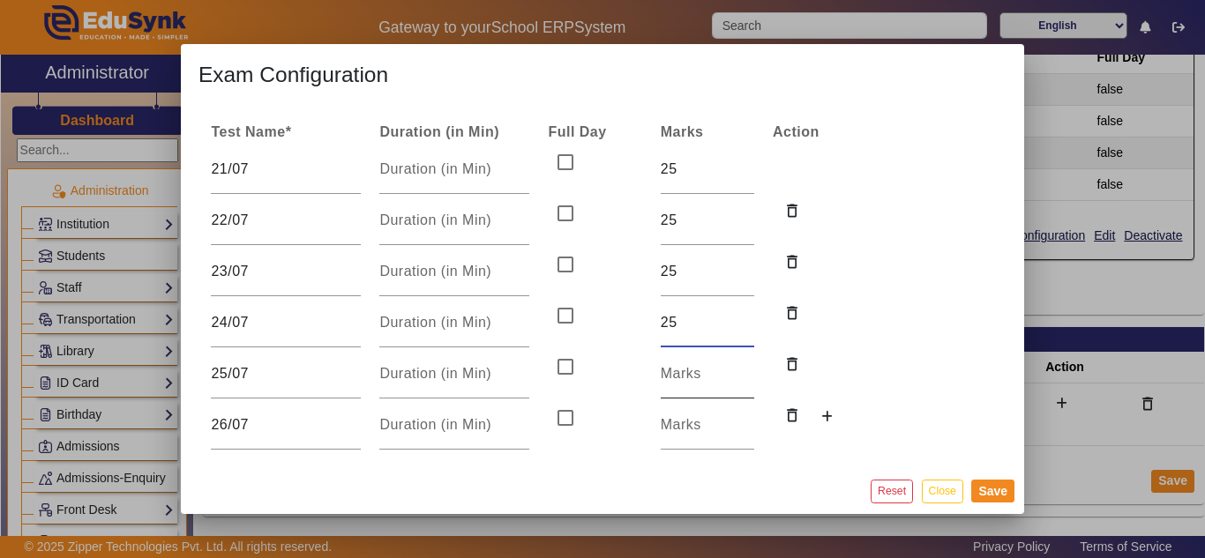
click at [689, 378] on input "number" at bounding box center [708, 374] width 94 height 21
type input "25"
click at [689, 428] on input "number" at bounding box center [708, 425] width 94 height 21
type input "25"
click at [992, 491] on button "Save" at bounding box center [992, 491] width 43 height 23
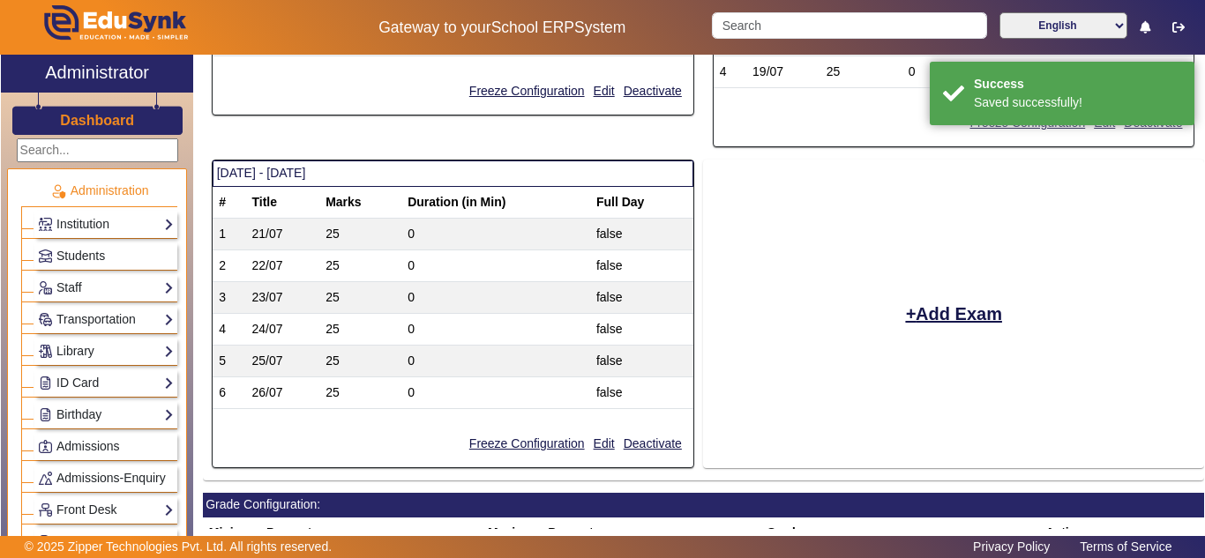
scroll to position [1033, 0]
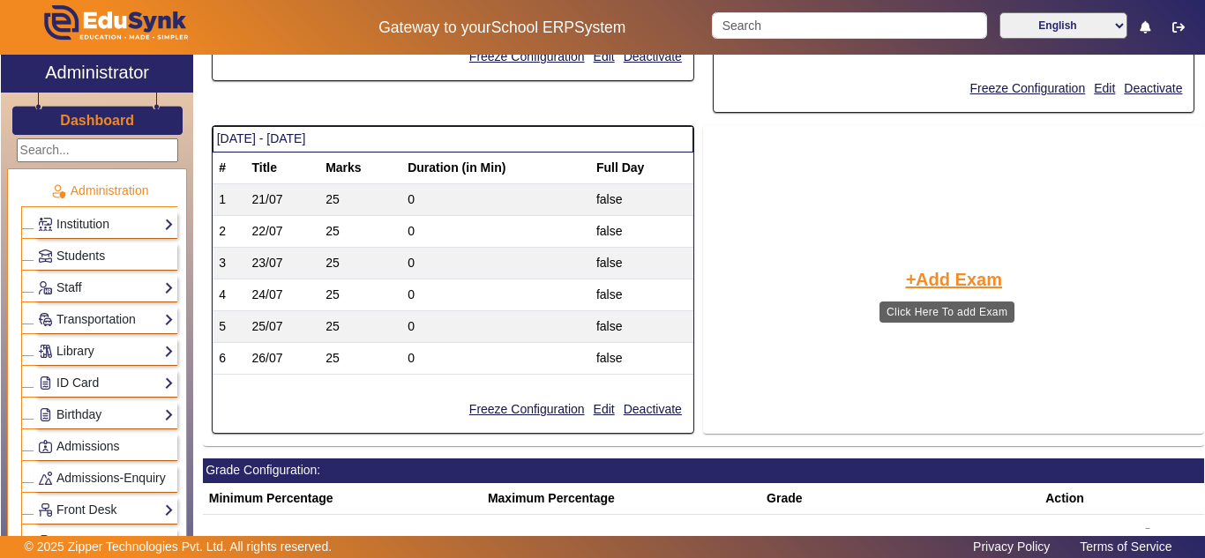
click at [920, 279] on button "Add Exam" at bounding box center [953, 280] width 101 height 30
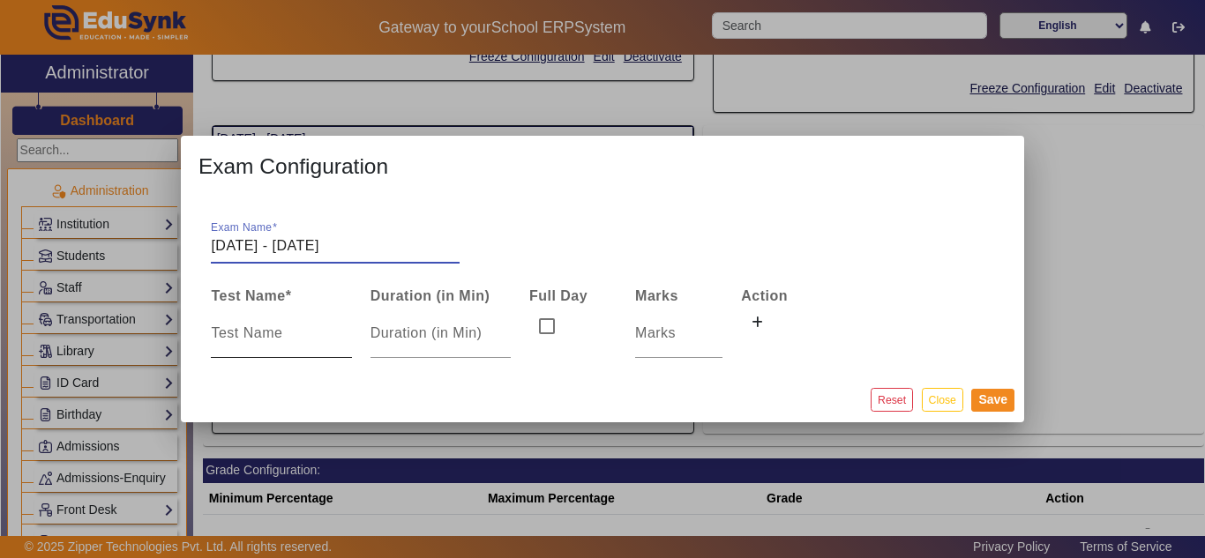
type input "28/07/2026 - 02/08/2025"
click at [216, 330] on input at bounding box center [281, 333] width 140 height 21
click at [761, 318] on icon at bounding box center [757, 323] width 11 height 12
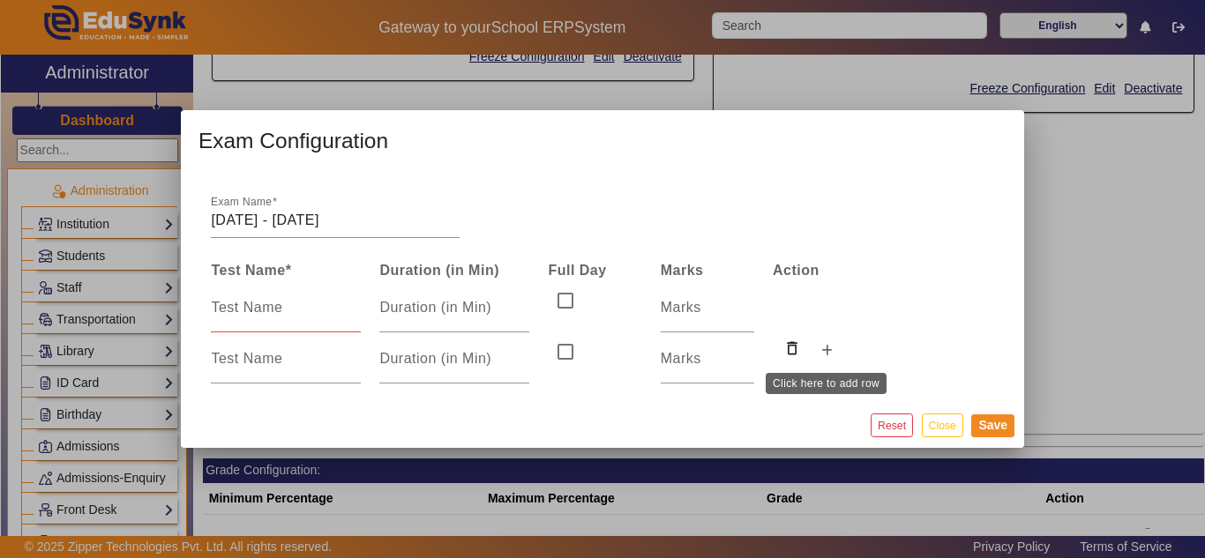
click at [821, 353] on icon at bounding box center [826, 351] width 11 height 12
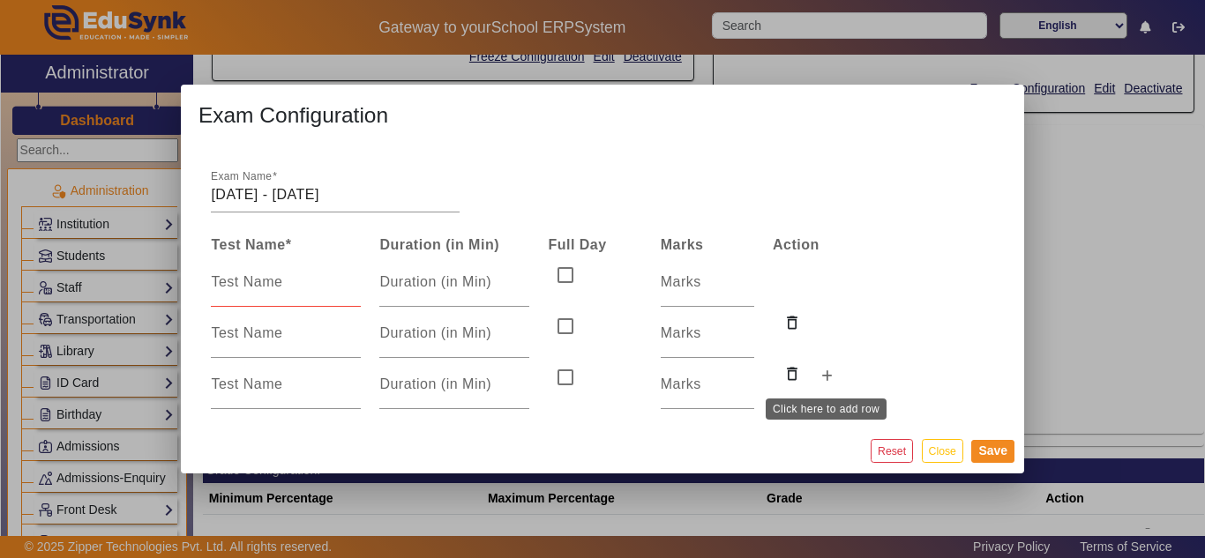
click at [835, 379] on button at bounding box center [827, 378] width 32 height 30
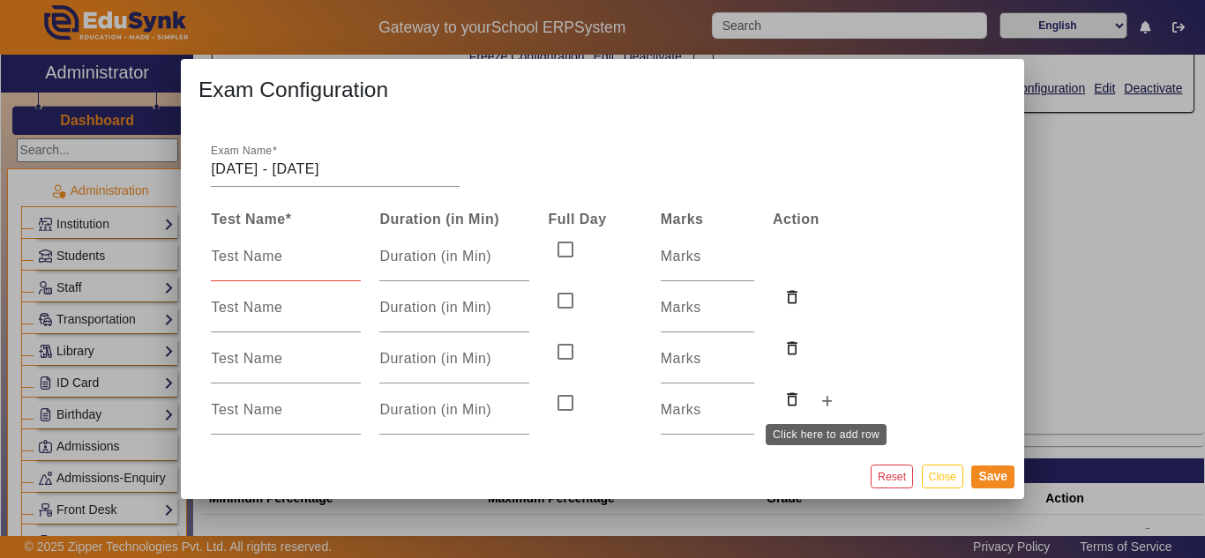
click at [829, 399] on icon at bounding box center [826, 402] width 11 height 12
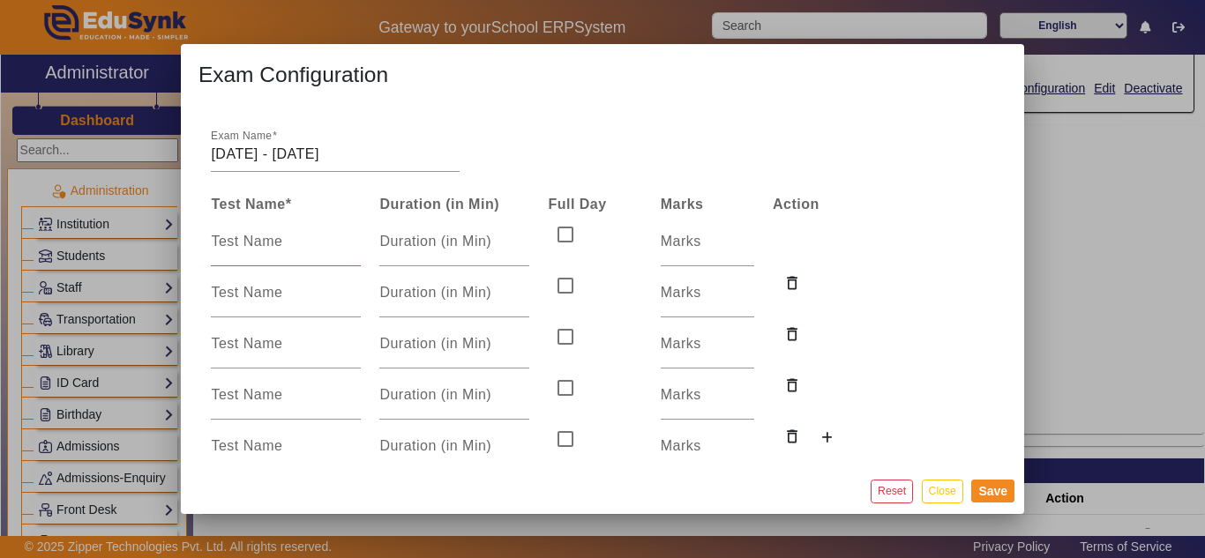
click at [257, 249] on input at bounding box center [286, 241] width 150 height 21
type input "28"
click at [255, 303] on input at bounding box center [286, 292] width 150 height 21
type input "30"
click at [245, 346] on input at bounding box center [286, 344] width 150 height 21
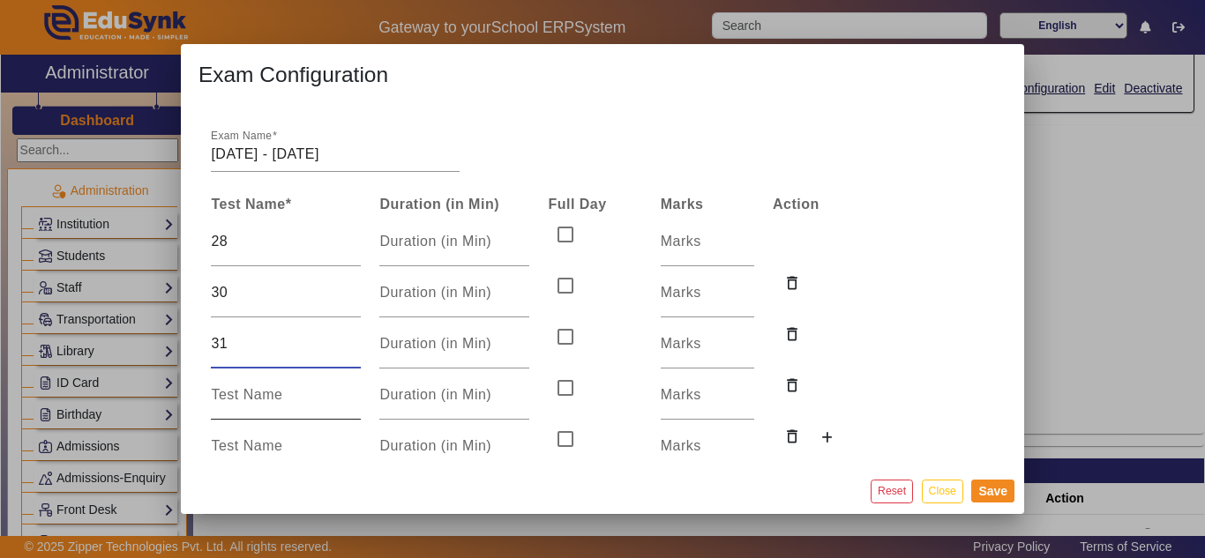
type input "31"
click at [258, 393] on input at bounding box center [286, 395] width 150 height 21
type input "01"
drag, startPoint x: 231, startPoint y: 440, endPoint x: 227, endPoint y: 351, distance: 89.2
click at [231, 432] on div at bounding box center [286, 446] width 150 height 49
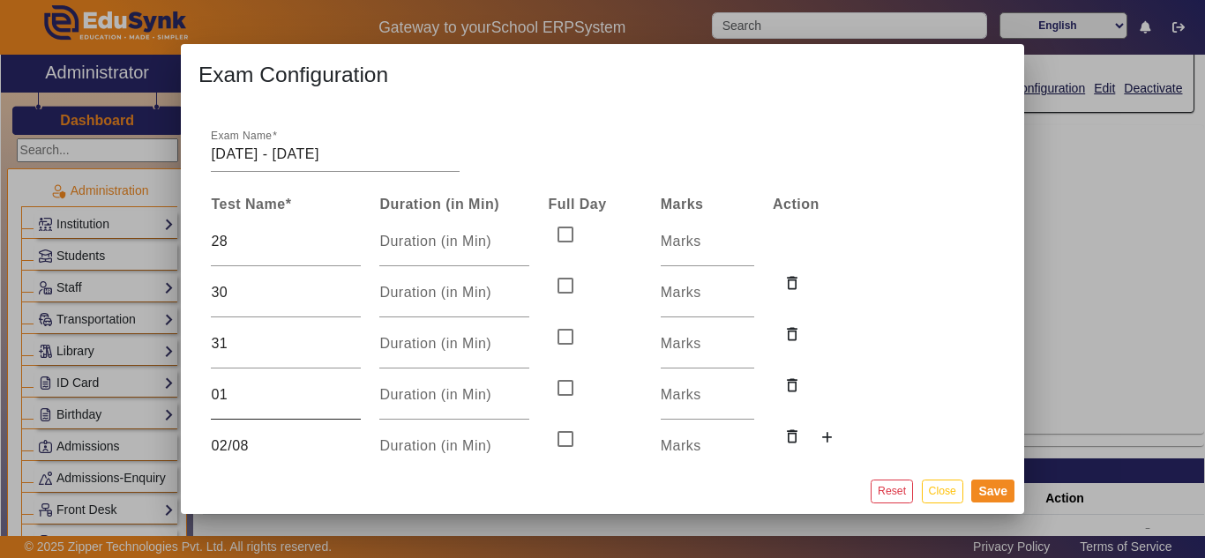
type input "02/08"
drag, startPoint x: 251, startPoint y: 407, endPoint x: 255, endPoint y: 349, distance: 57.5
click at [251, 405] on div "01" at bounding box center [286, 395] width 150 height 49
type input "01/08"
click at [238, 331] on div "31" at bounding box center [286, 343] width 150 height 49
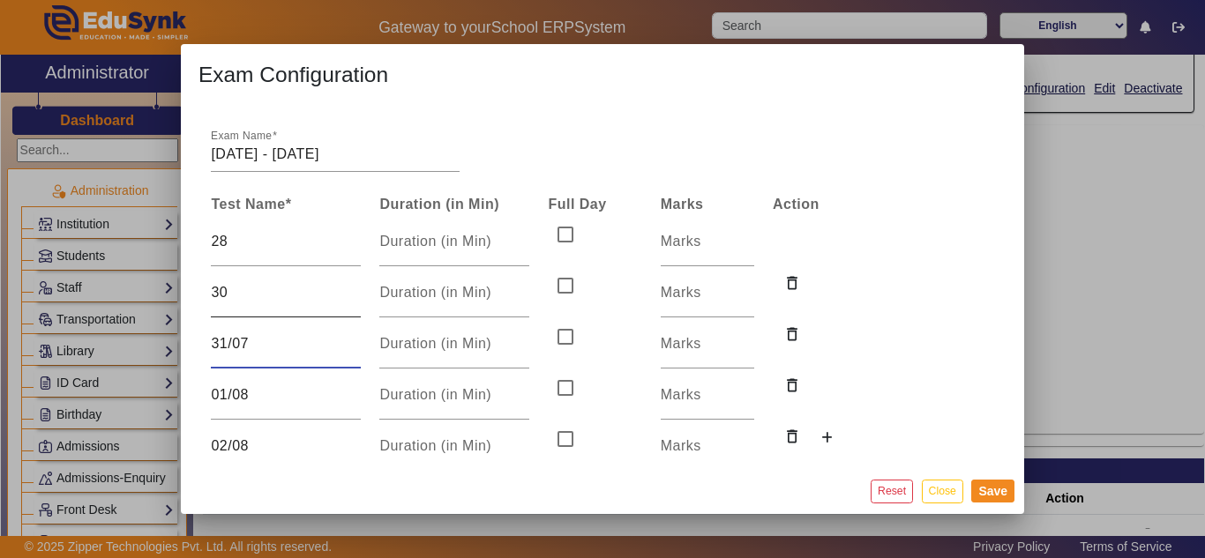
type input "31/07"
click at [245, 286] on input "30" at bounding box center [286, 292] width 150 height 21
paste input "/07"
type input "30/07"
click at [251, 256] on div "28" at bounding box center [286, 241] width 150 height 49
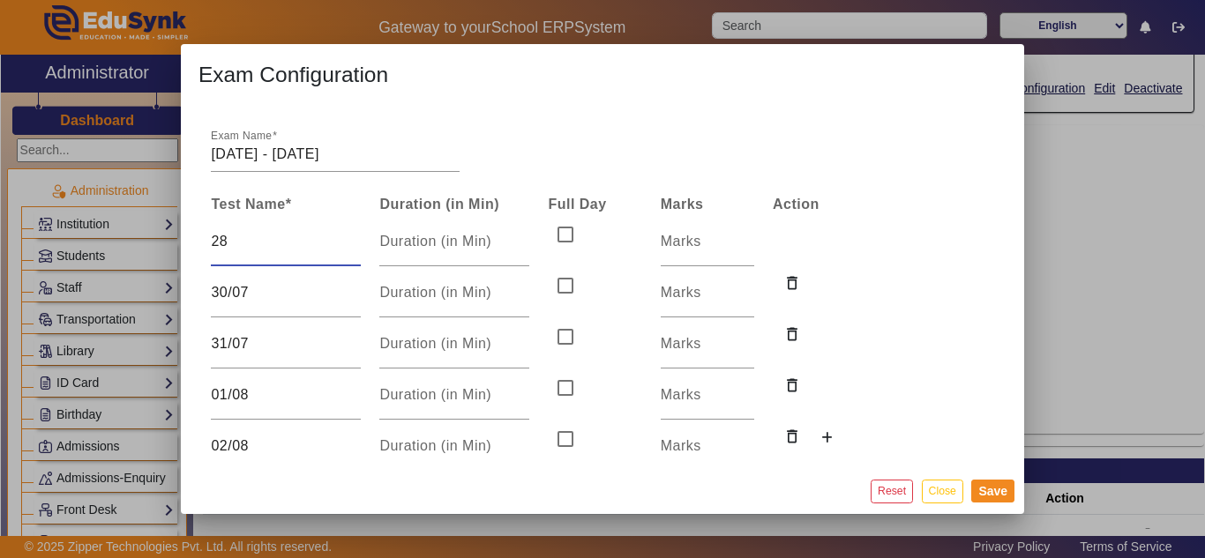
paste input "/07"
type input "28/07"
click at [678, 247] on input "number" at bounding box center [708, 241] width 94 height 21
type input "25"
click at [699, 293] on input "number" at bounding box center [708, 292] width 94 height 21
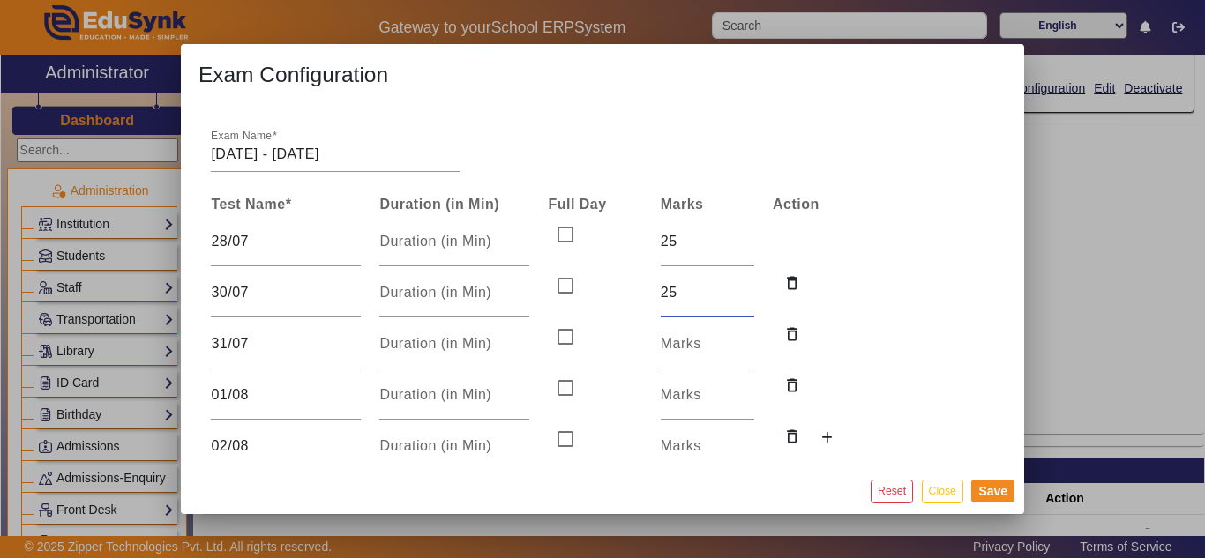
type input "25"
click at [693, 354] on input "number" at bounding box center [708, 344] width 94 height 21
type input "25"
click at [680, 399] on input "number" at bounding box center [708, 395] width 94 height 21
type input "25"
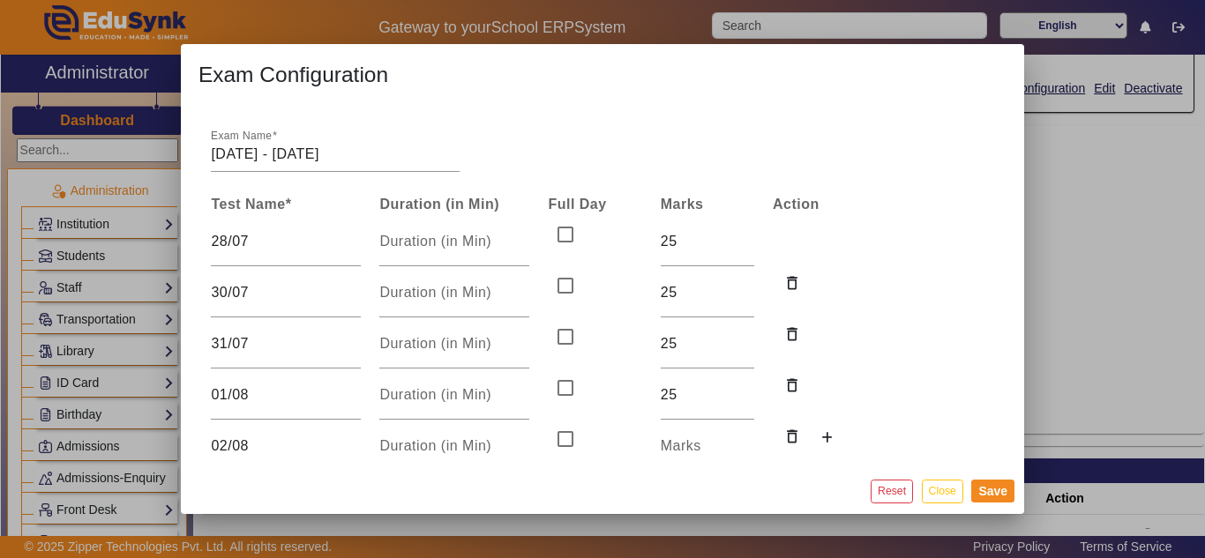
click at [685, 439] on input "number" at bounding box center [708, 446] width 94 height 21
type input "25"
click at [991, 491] on button "Save" at bounding box center [992, 491] width 43 height 23
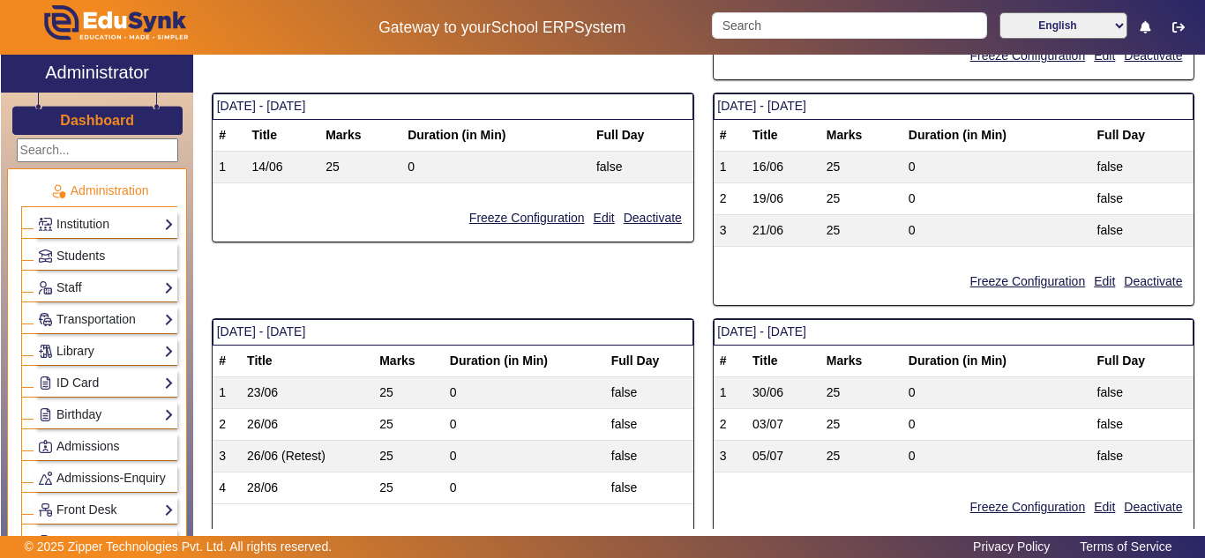
scroll to position [177, 0]
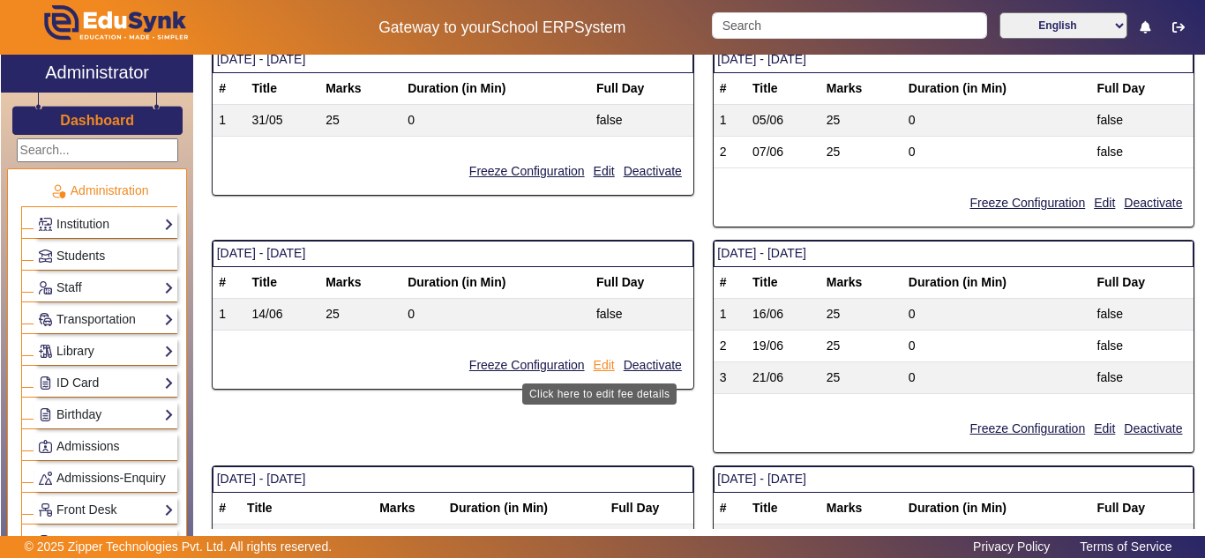
click at [594, 357] on button "Edit" at bounding box center [604, 366] width 25 height 22
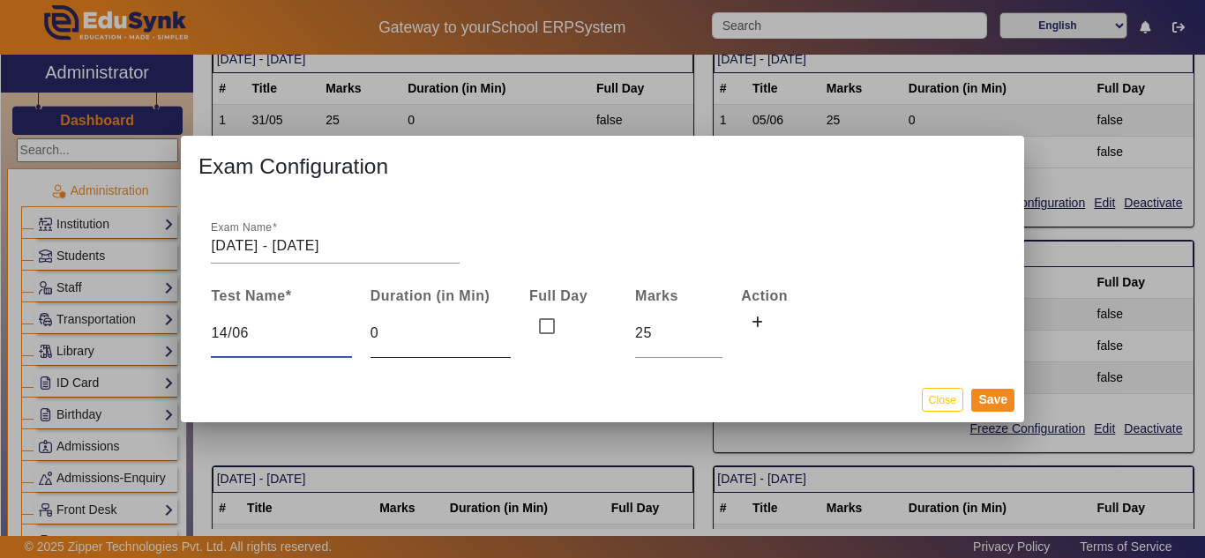
drag, startPoint x: 224, startPoint y: 330, endPoint x: 496, endPoint y: 334, distance: 271.8
click at [229, 330] on input "14/06" at bounding box center [281, 333] width 140 height 21
type input "12/06"
click at [760, 321] on icon at bounding box center [757, 323] width 11 height 12
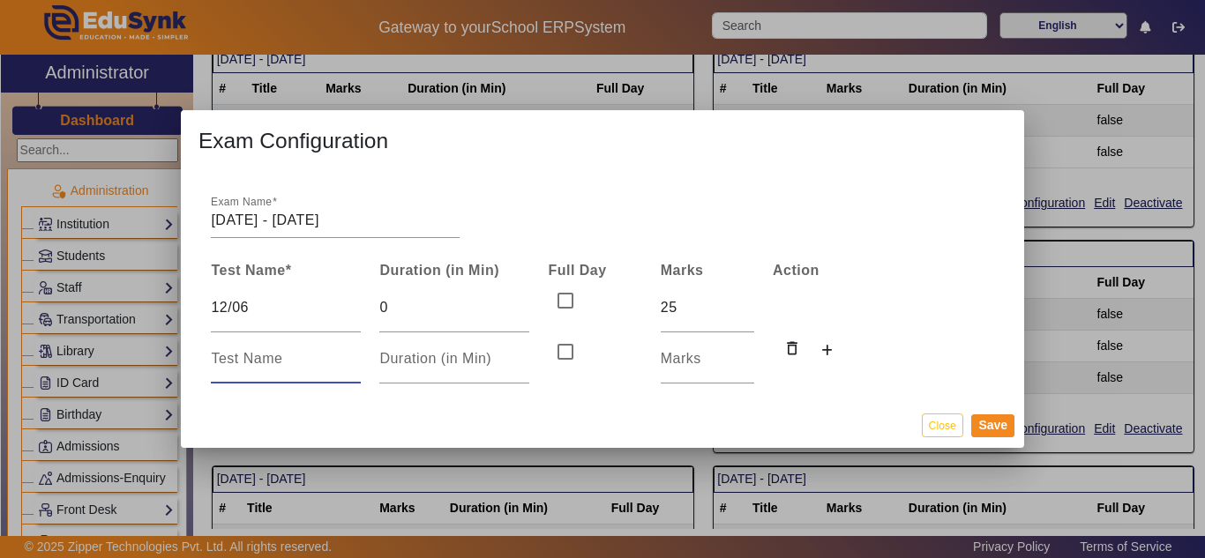
click at [242, 358] on input at bounding box center [286, 359] width 150 height 21
type input "14/06"
type input "25"
click at [992, 415] on button "Save" at bounding box center [992, 426] width 43 height 23
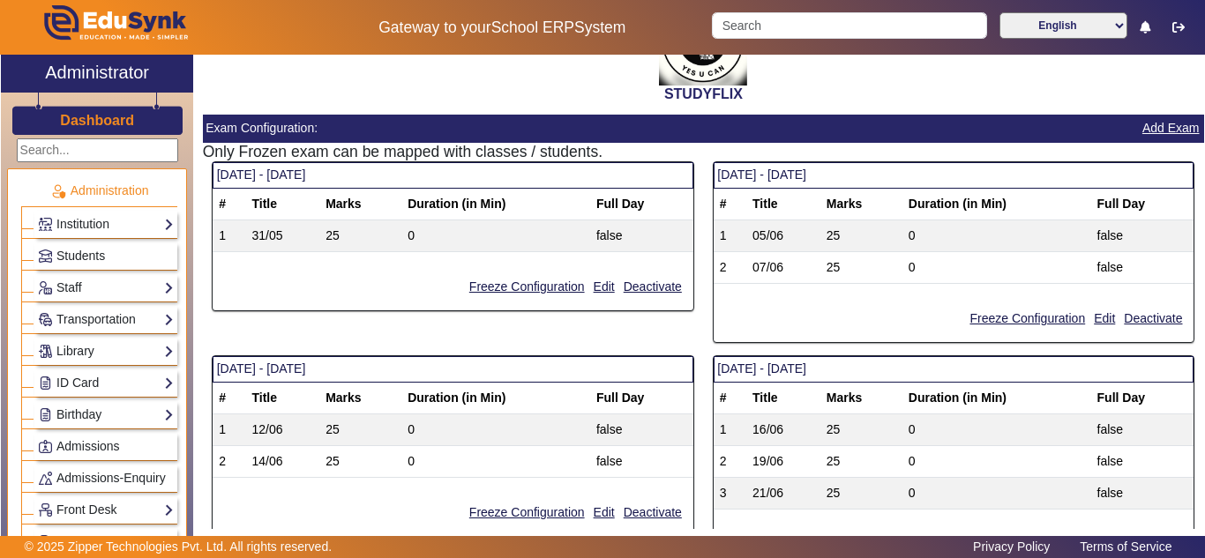
scroll to position [0, 0]
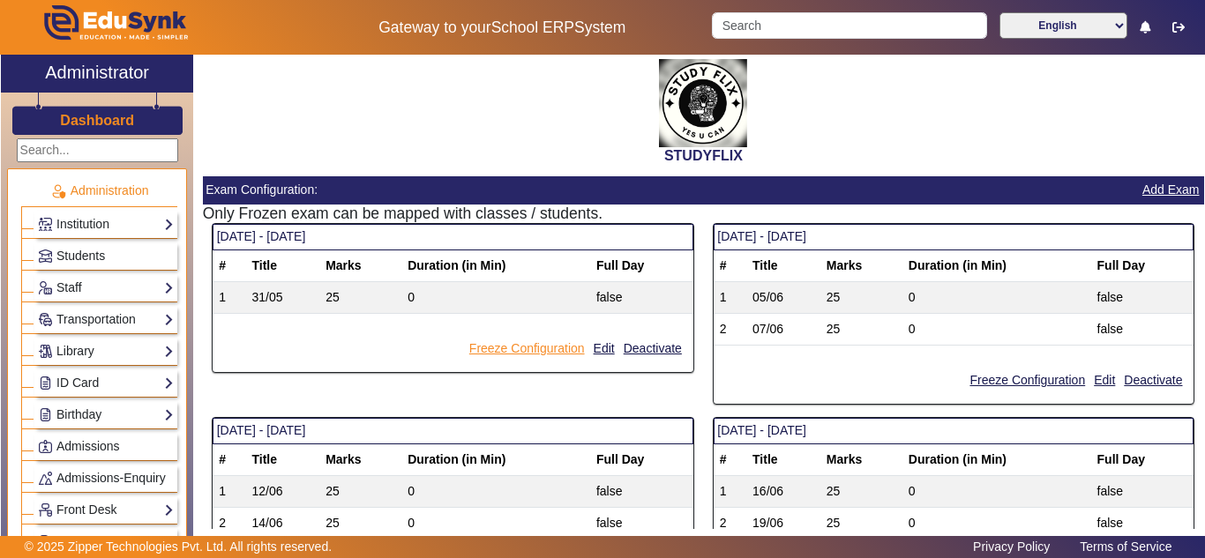
click at [521, 342] on button "Freeze Configuration" at bounding box center [527, 349] width 119 height 22
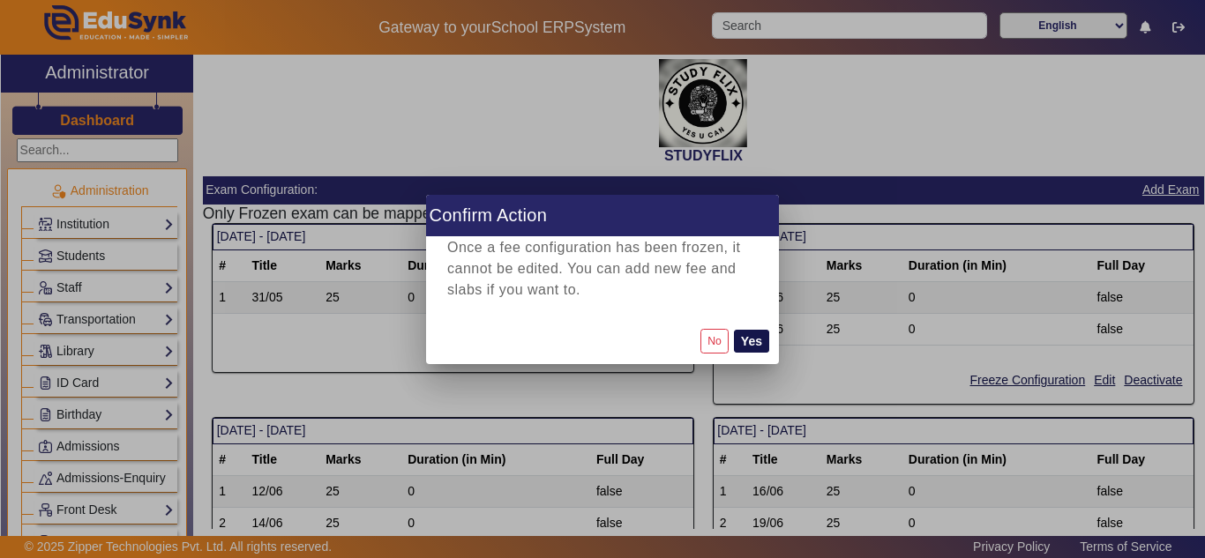
click at [752, 339] on button "Yes" at bounding box center [751, 341] width 35 height 23
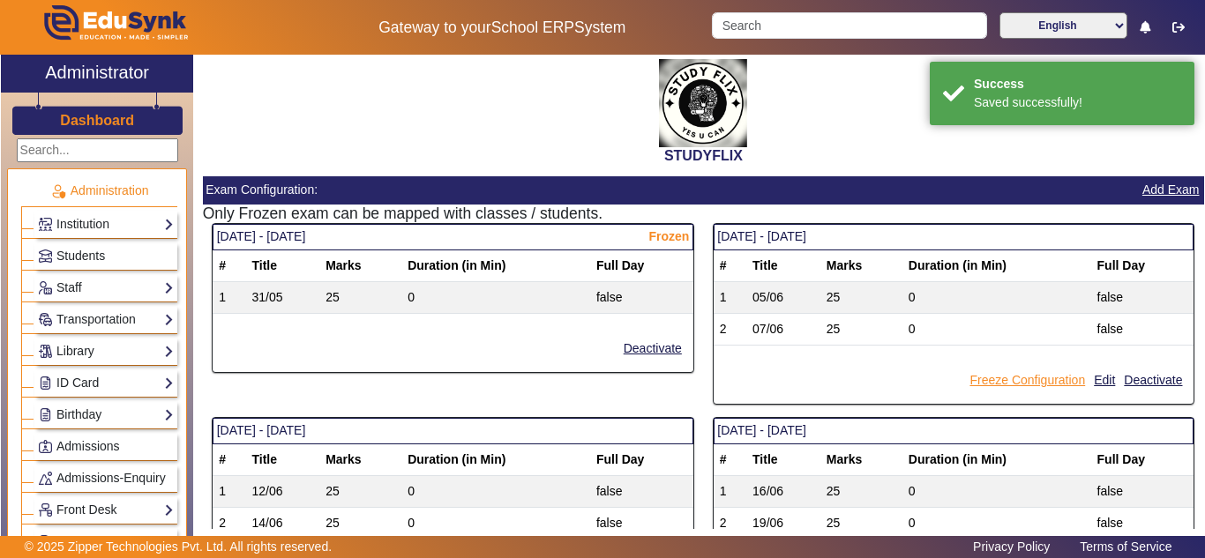
click at [1016, 376] on button "Freeze Configuration" at bounding box center [1027, 381] width 119 height 22
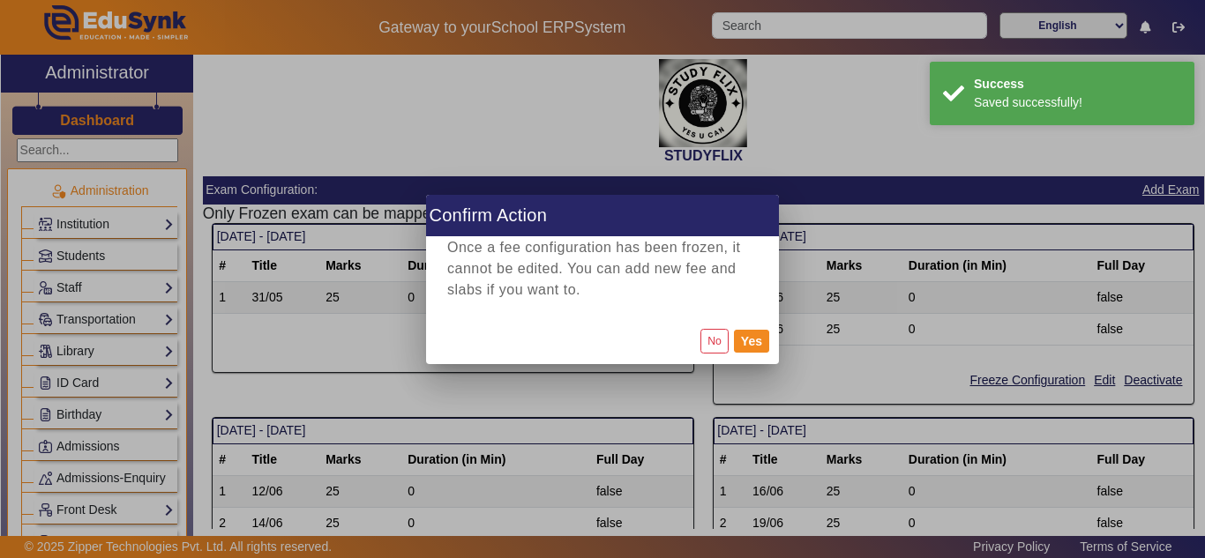
drag, startPoint x: 755, startPoint y: 341, endPoint x: 707, endPoint y: 363, distance: 52.9
click at [754, 341] on button "Yes" at bounding box center [751, 341] width 35 height 23
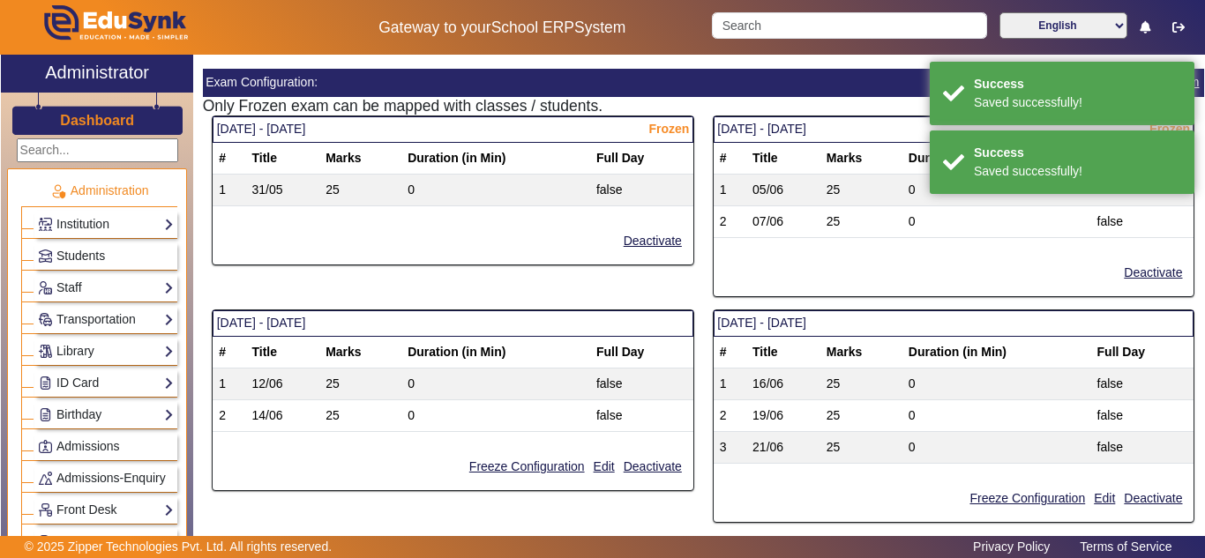
scroll to position [147, 0]
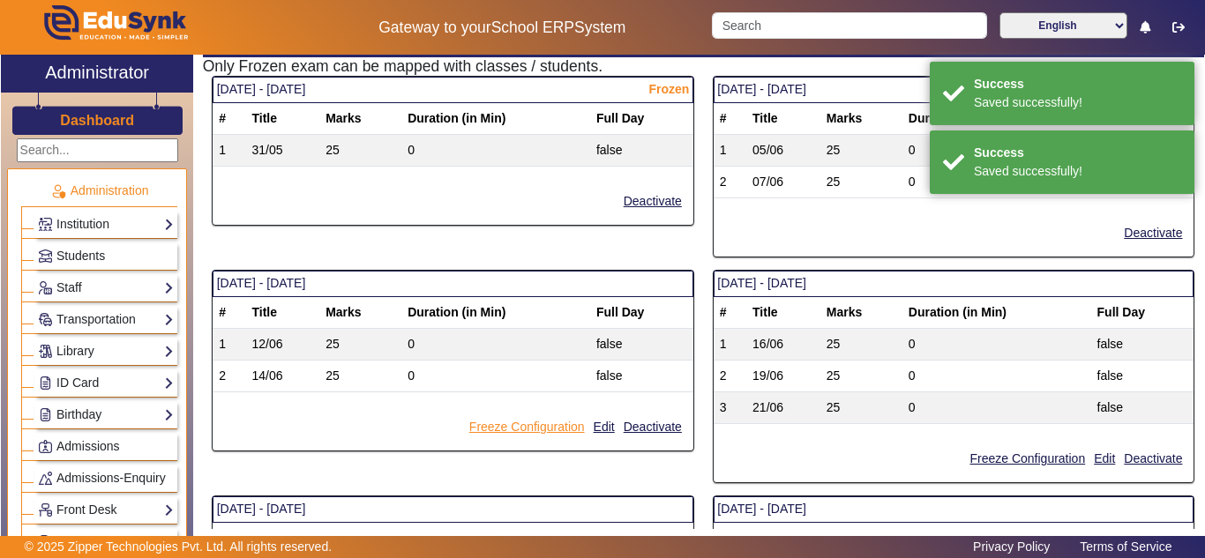
click at [537, 427] on button "Freeze Configuration" at bounding box center [527, 427] width 119 height 22
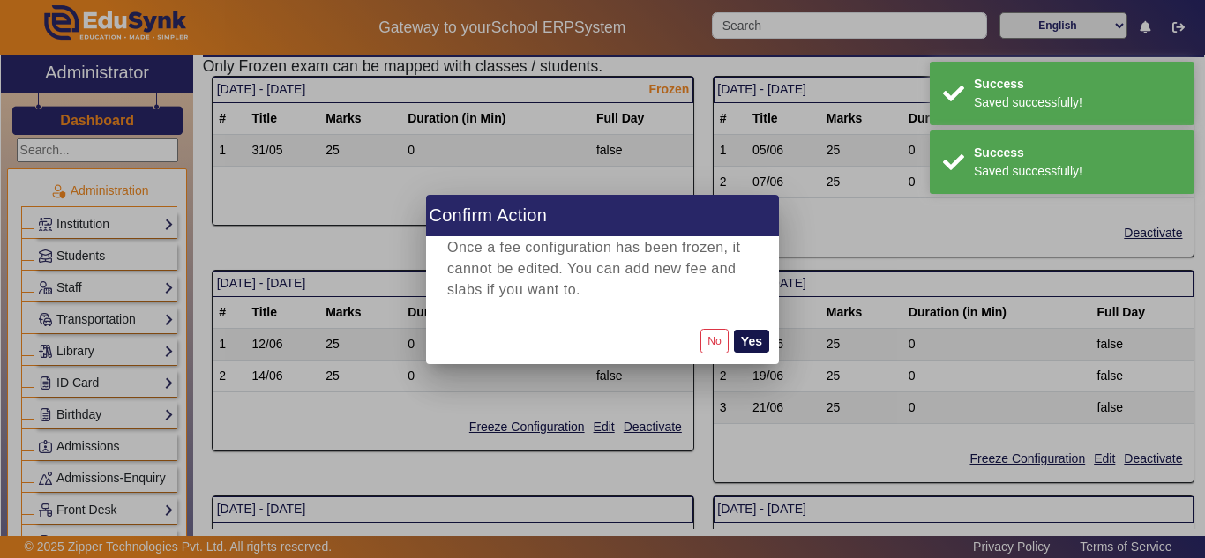
click at [753, 341] on button "Yes" at bounding box center [751, 341] width 35 height 23
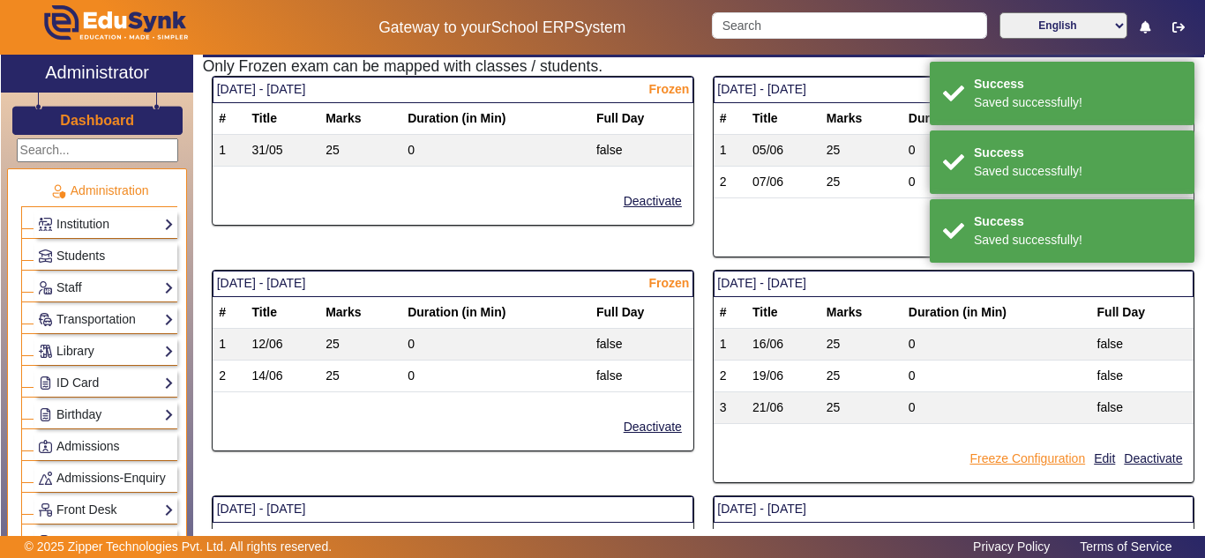
click at [999, 461] on button "Freeze Configuration" at bounding box center [1027, 459] width 119 height 22
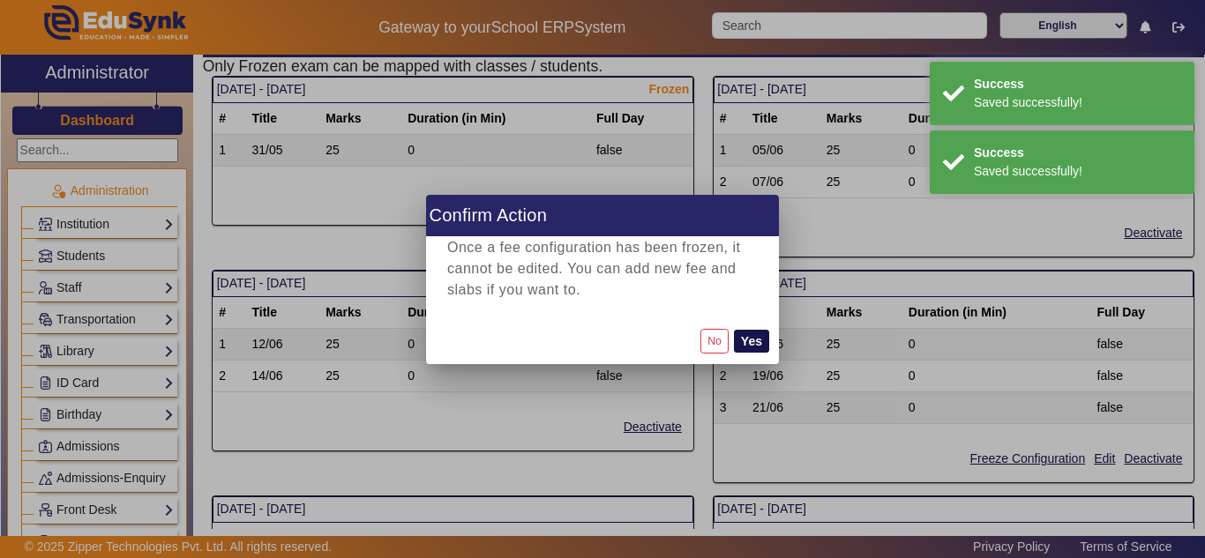
click at [756, 349] on button "Yes" at bounding box center [751, 341] width 35 height 23
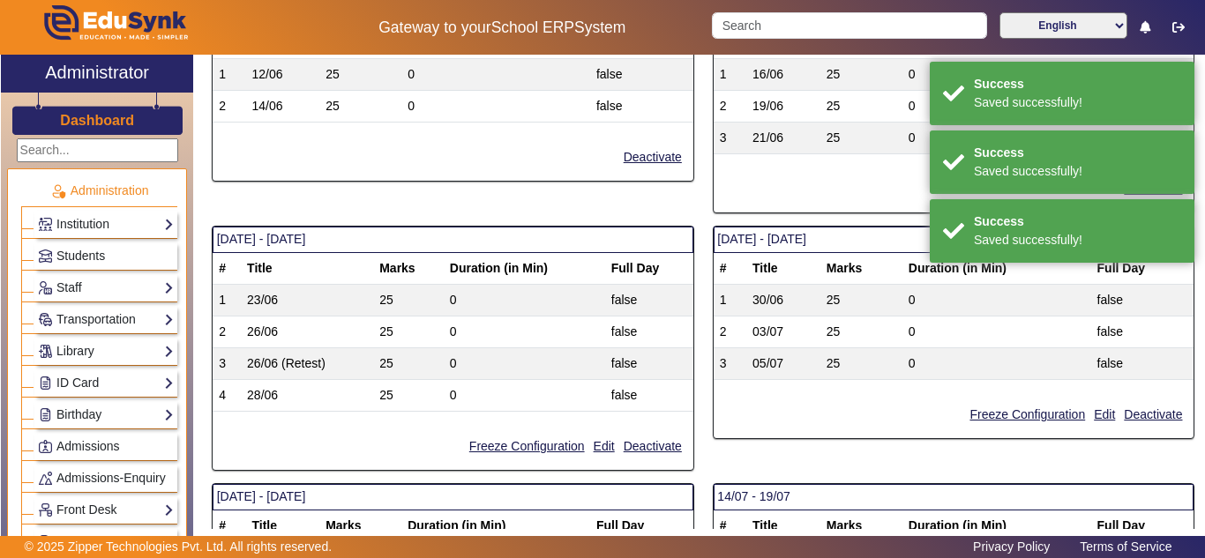
scroll to position [441, 0]
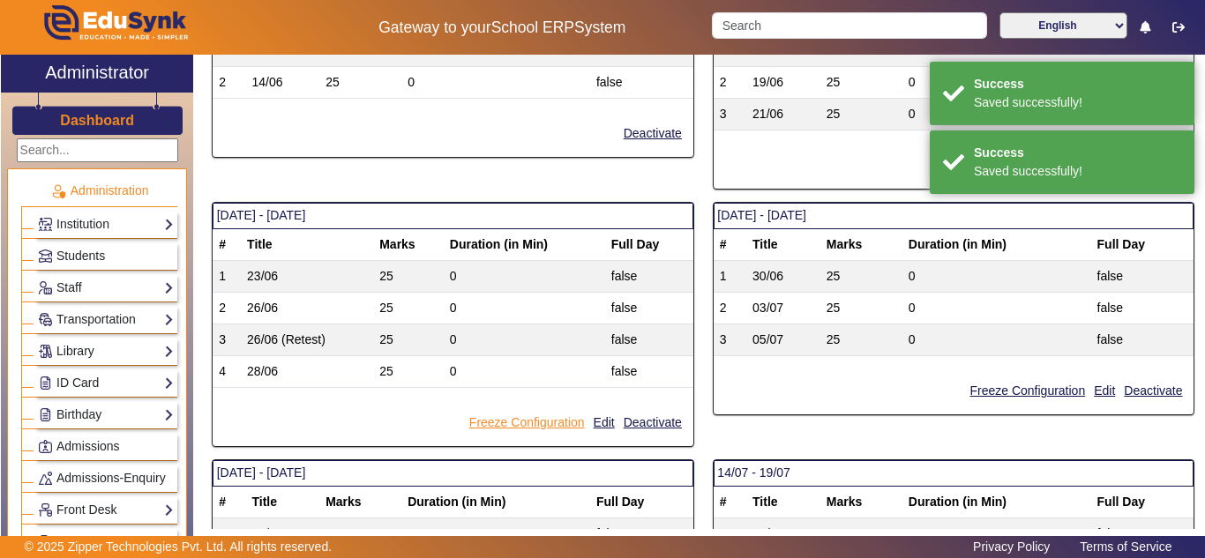
click at [525, 420] on button "Freeze Configuration" at bounding box center [527, 423] width 119 height 22
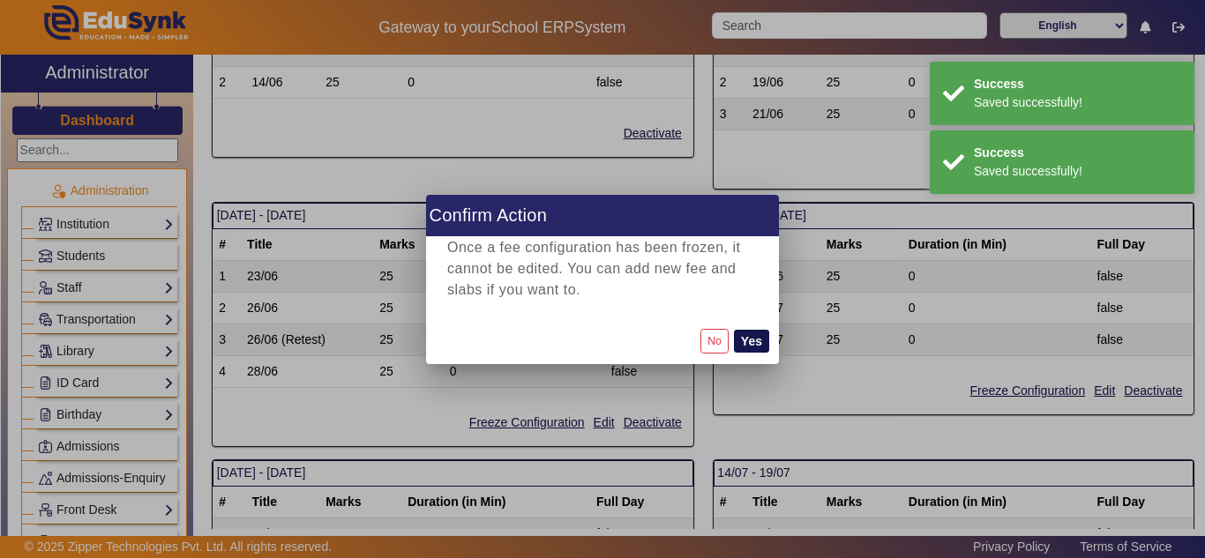
click at [762, 341] on button "Yes" at bounding box center [751, 341] width 35 height 23
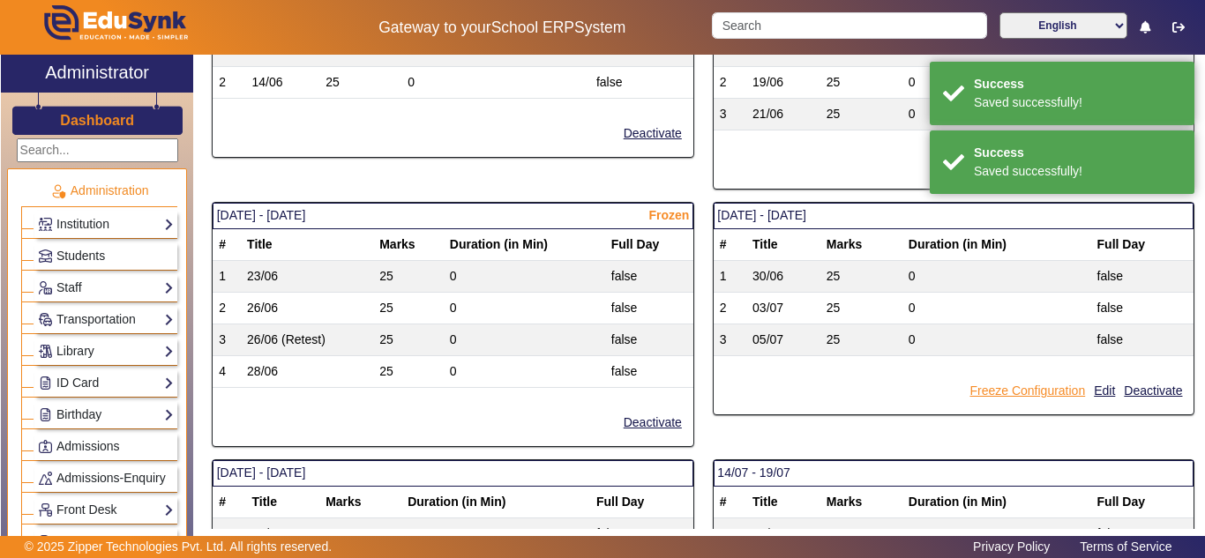
click at [1039, 388] on button "Freeze Configuration" at bounding box center [1027, 391] width 119 height 22
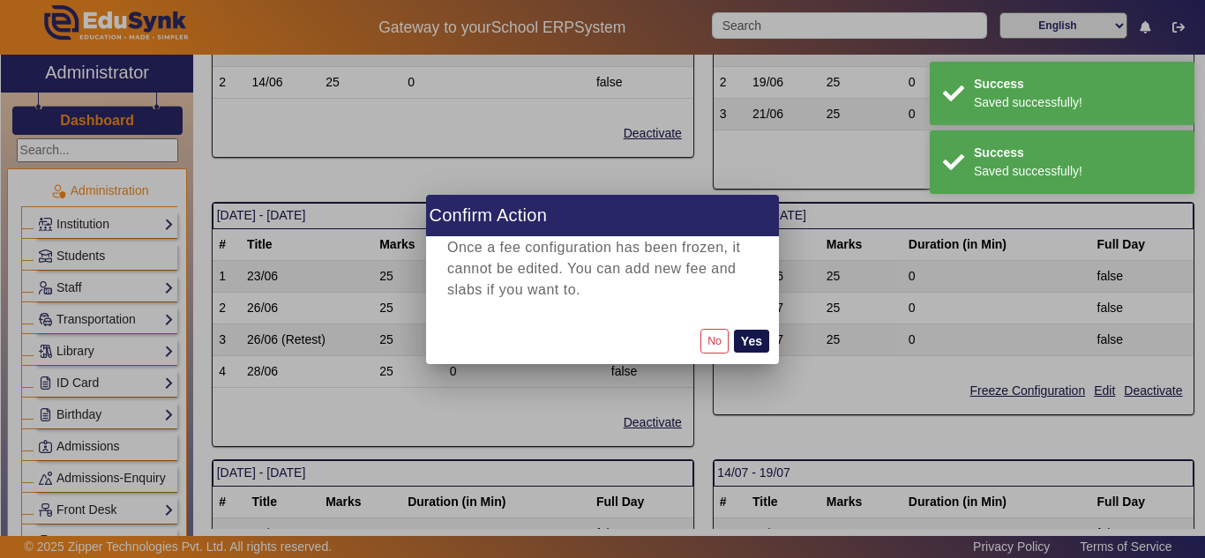
click at [754, 346] on button "Yes" at bounding box center [751, 341] width 35 height 23
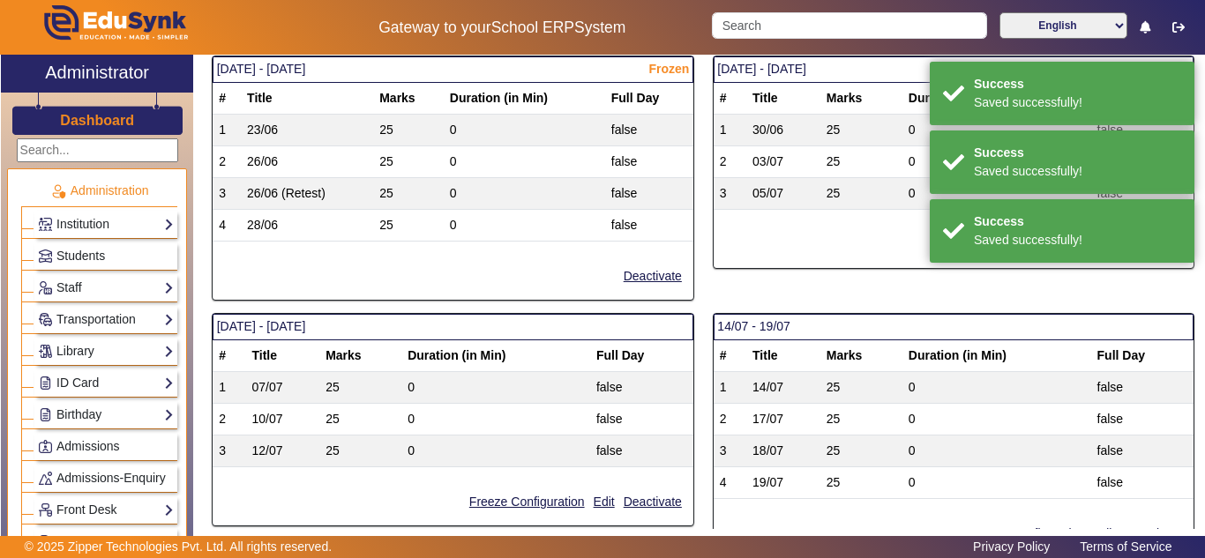
scroll to position [736, 0]
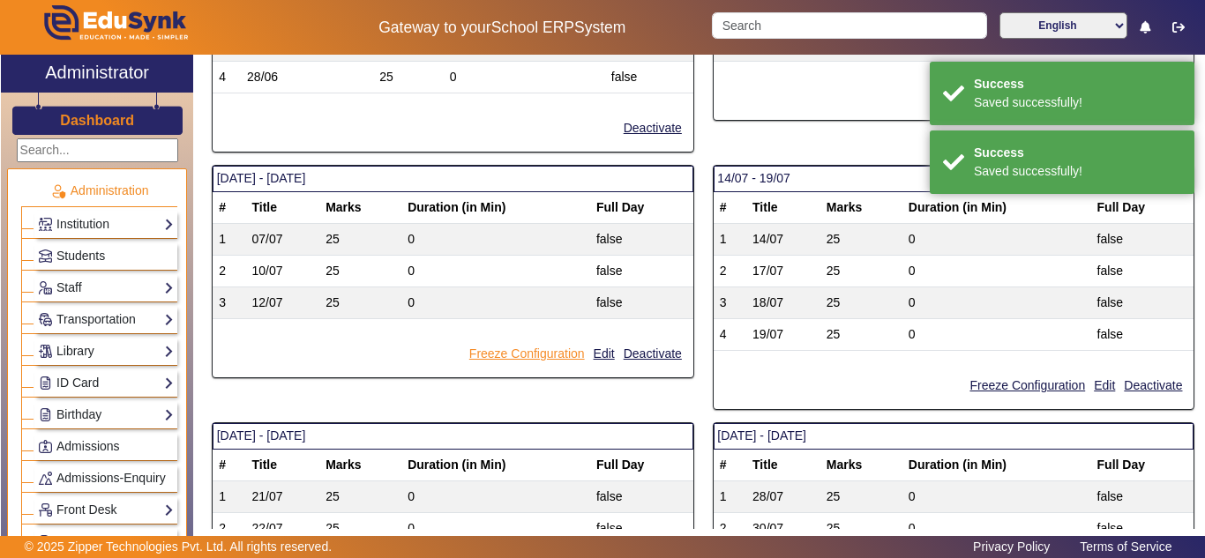
click at [536, 349] on button "Freeze Configuration" at bounding box center [527, 354] width 119 height 22
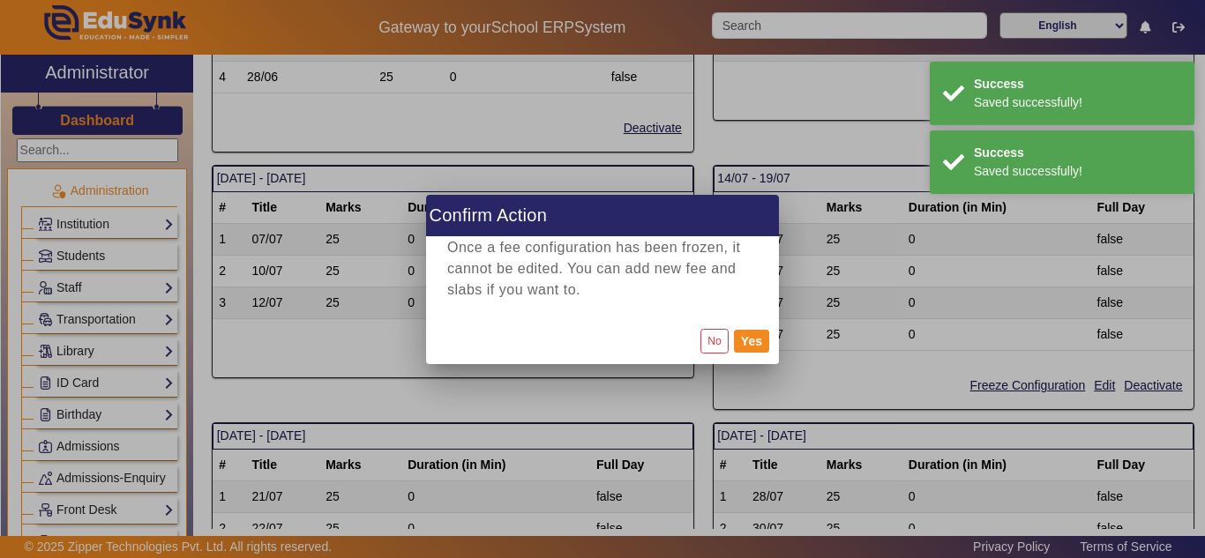
drag, startPoint x: 808, startPoint y: 364, endPoint x: 734, endPoint y: 359, distance: 74.3
click at [809, 364] on div at bounding box center [602, 279] width 1205 height 558
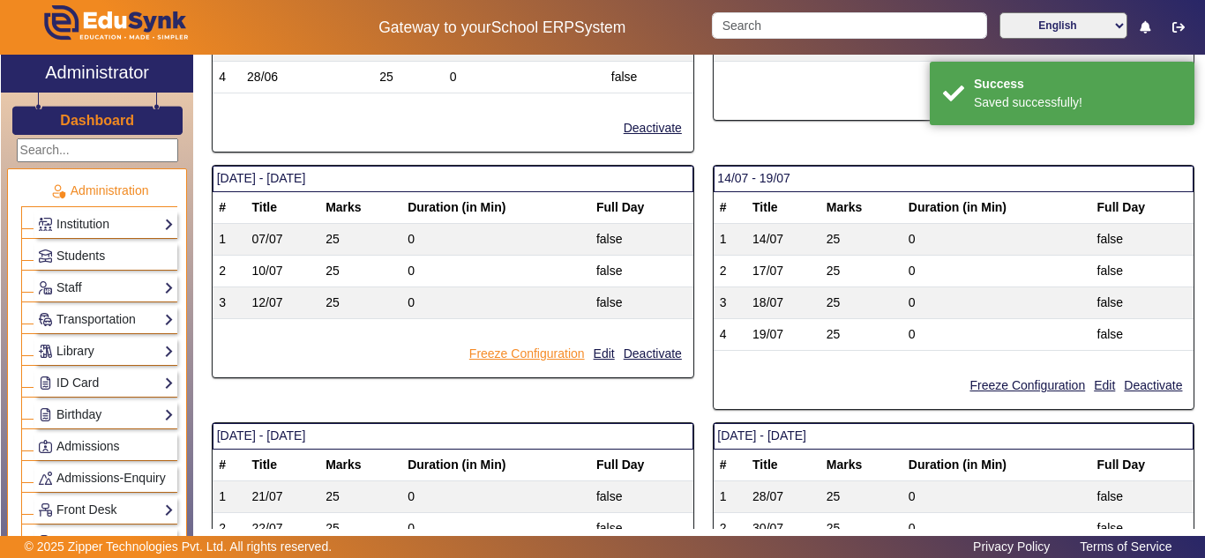
click at [562, 354] on button "Freeze Configuration" at bounding box center [527, 354] width 119 height 22
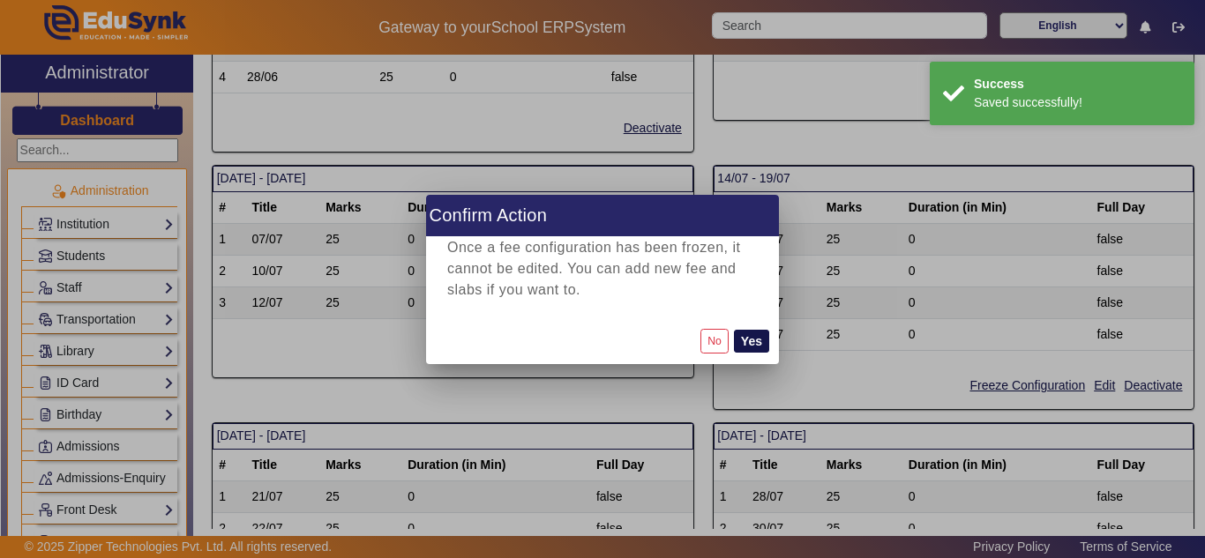
click at [744, 338] on button "Yes" at bounding box center [751, 341] width 35 height 23
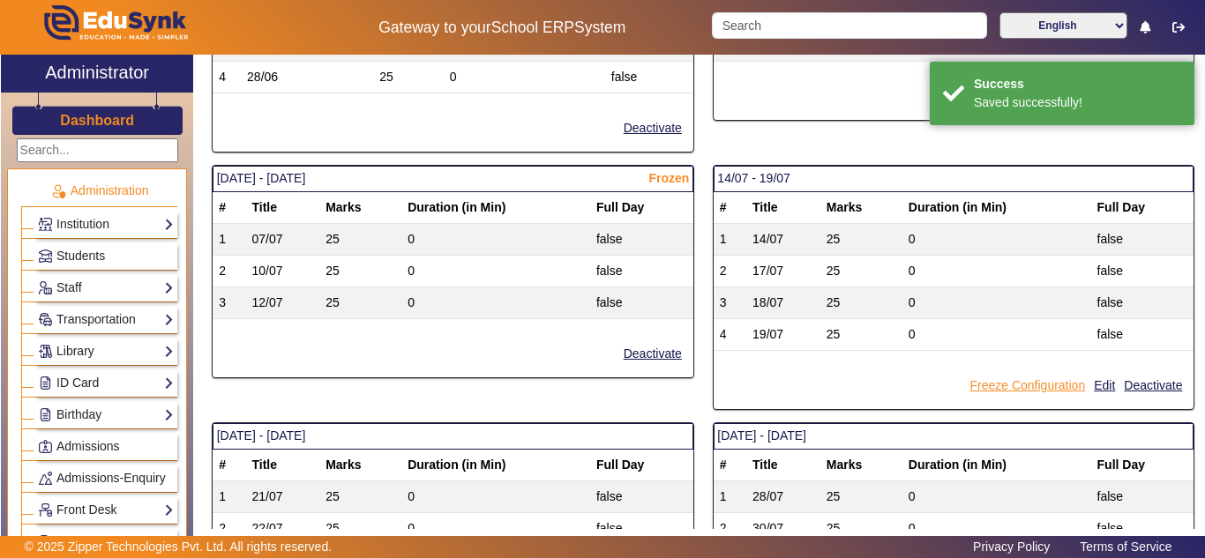
click at [995, 384] on button "Freeze Configuration" at bounding box center [1027, 386] width 119 height 22
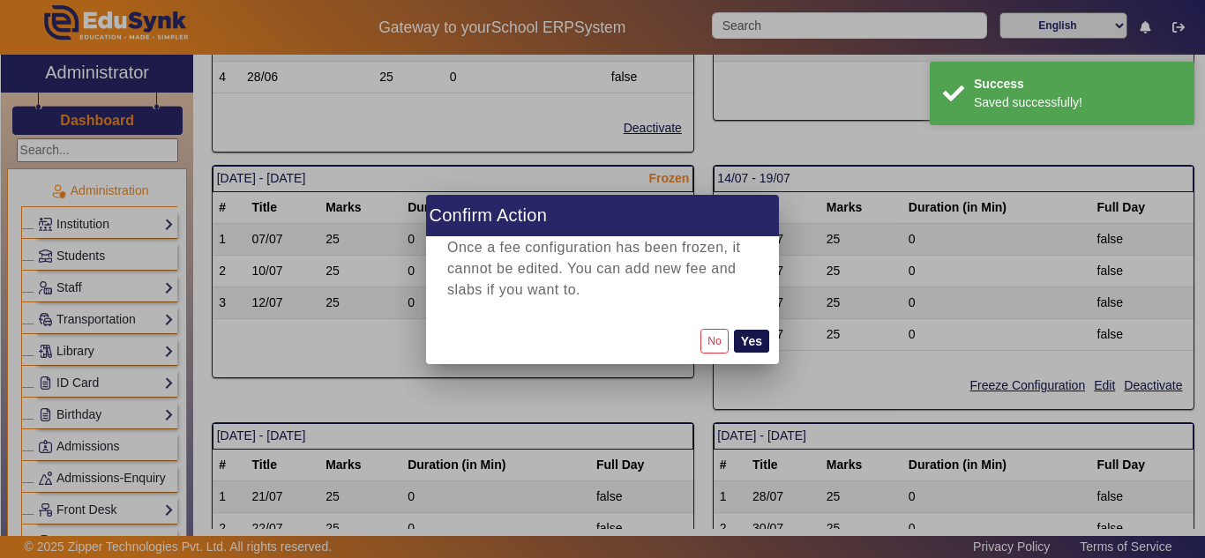
click at [755, 338] on button "Yes" at bounding box center [751, 341] width 35 height 23
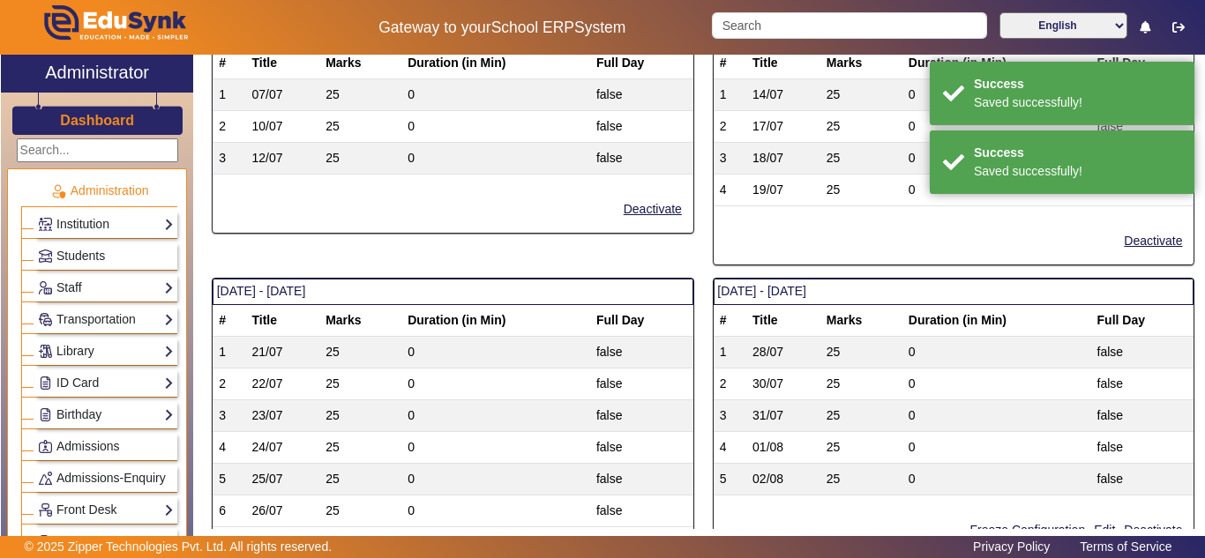
scroll to position [1030, 0]
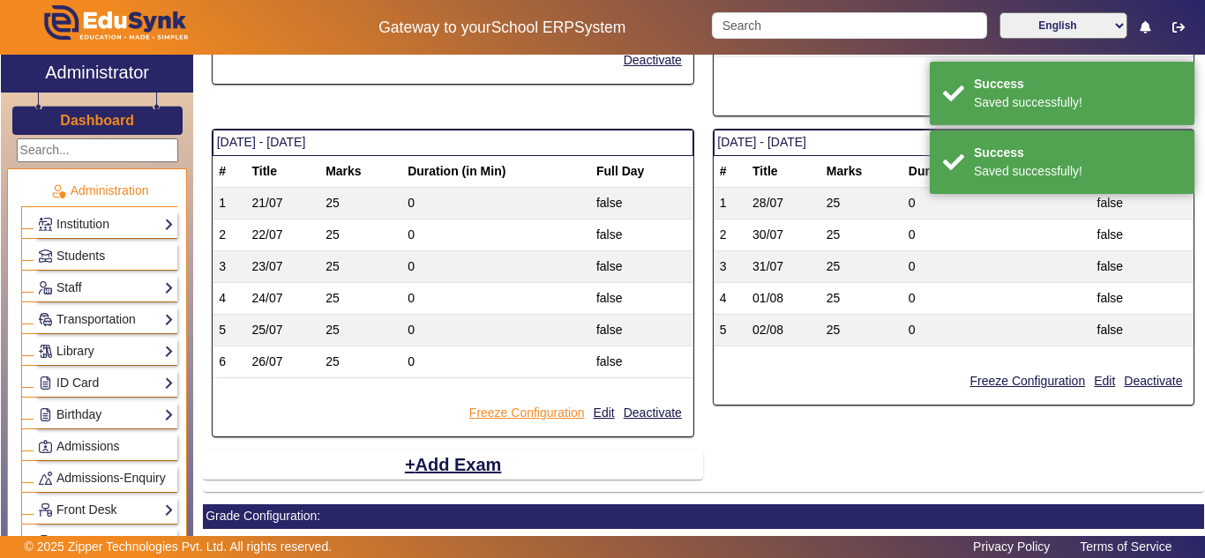
click at [551, 408] on button "Freeze Configuration" at bounding box center [527, 413] width 119 height 22
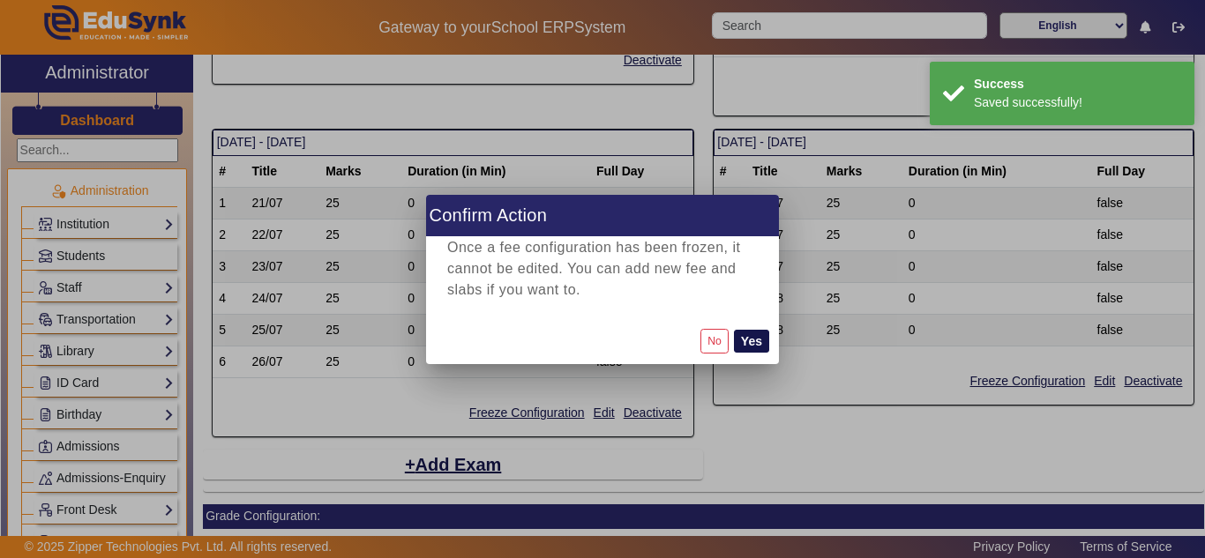
click at [746, 346] on button "Yes" at bounding box center [751, 341] width 35 height 23
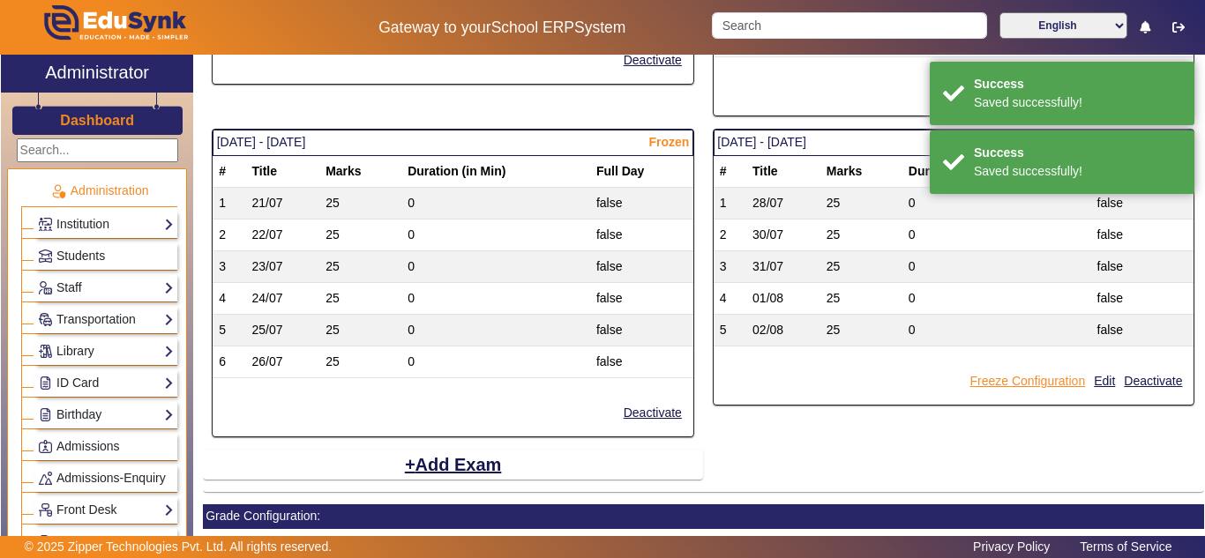
click at [1000, 380] on button "Freeze Configuration" at bounding box center [1027, 382] width 119 height 22
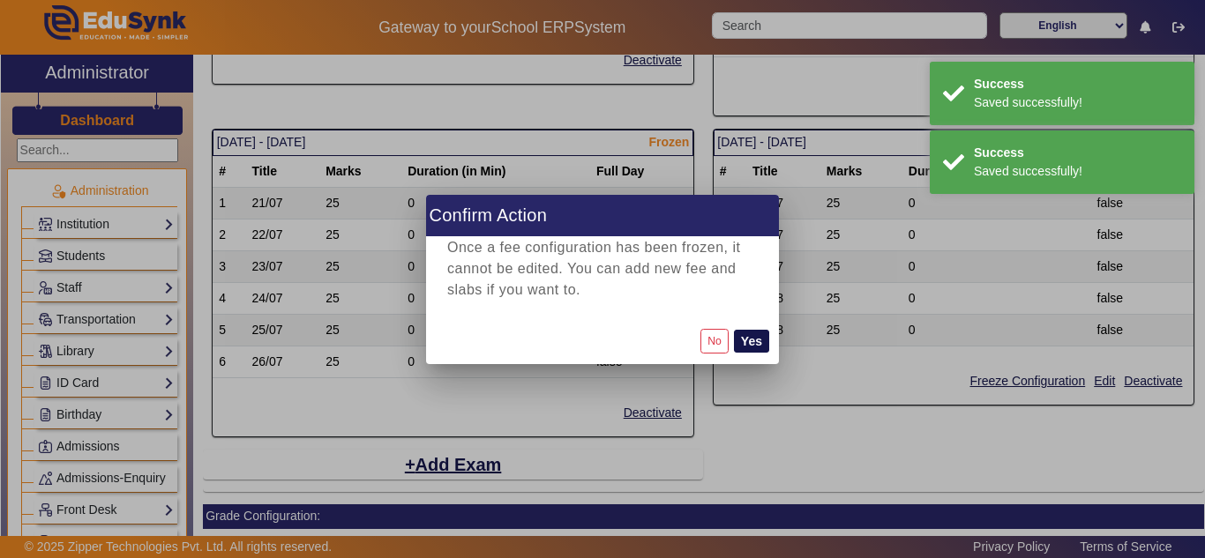
click at [756, 343] on button "Yes" at bounding box center [751, 341] width 35 height 23
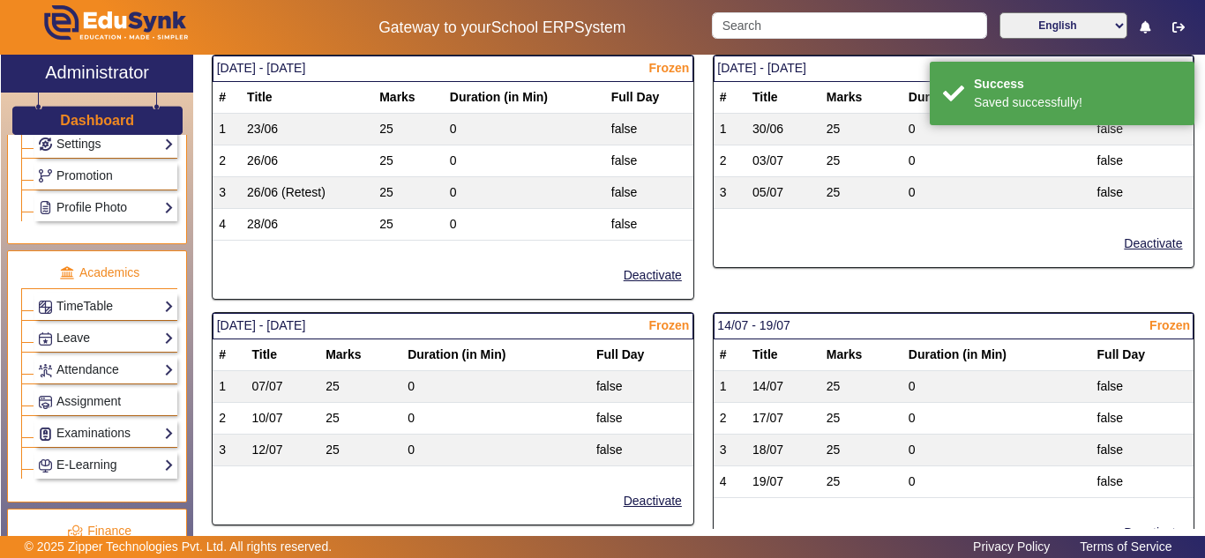
scroll to position [735, 0]
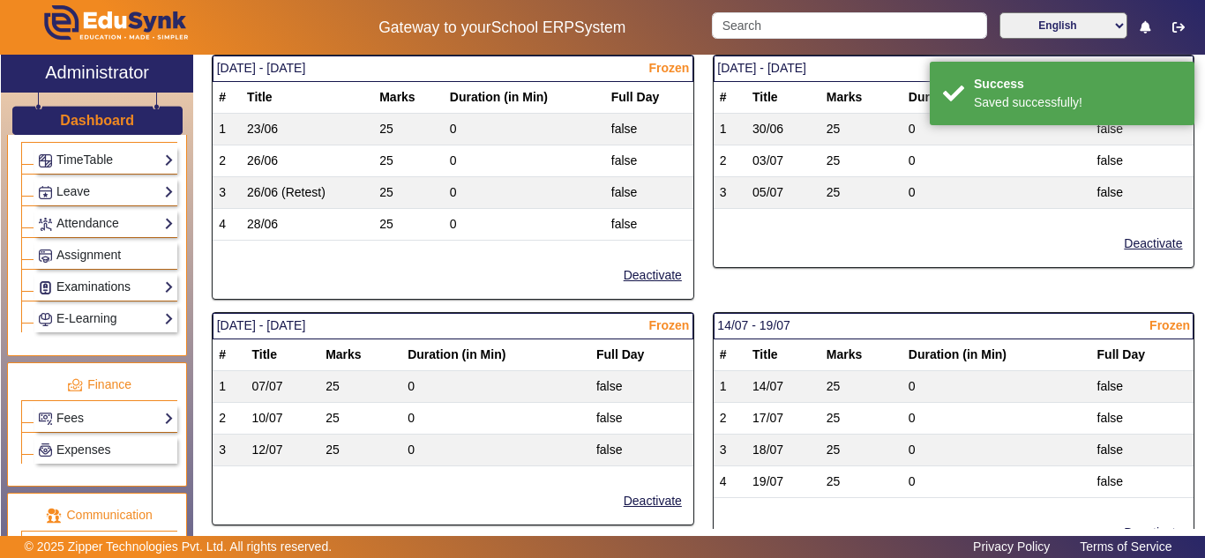
click at [90, 297] on link "Examinations" at bounding box center [106, 287] width 136 height 20
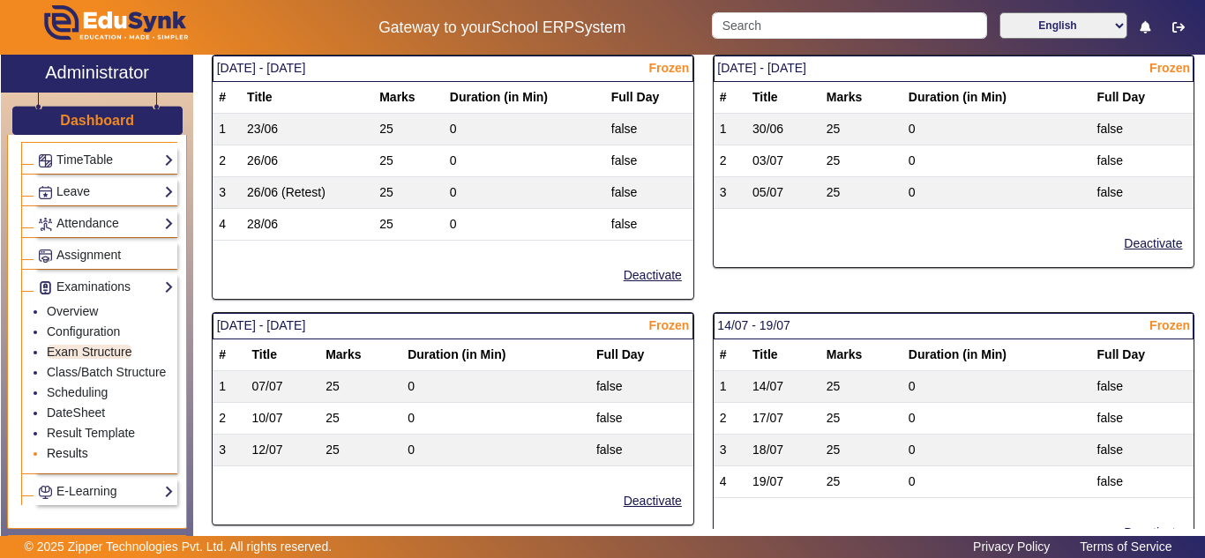
click at [63, 461] on link "Results" at bounding box center [67, 453] width 41 height 14
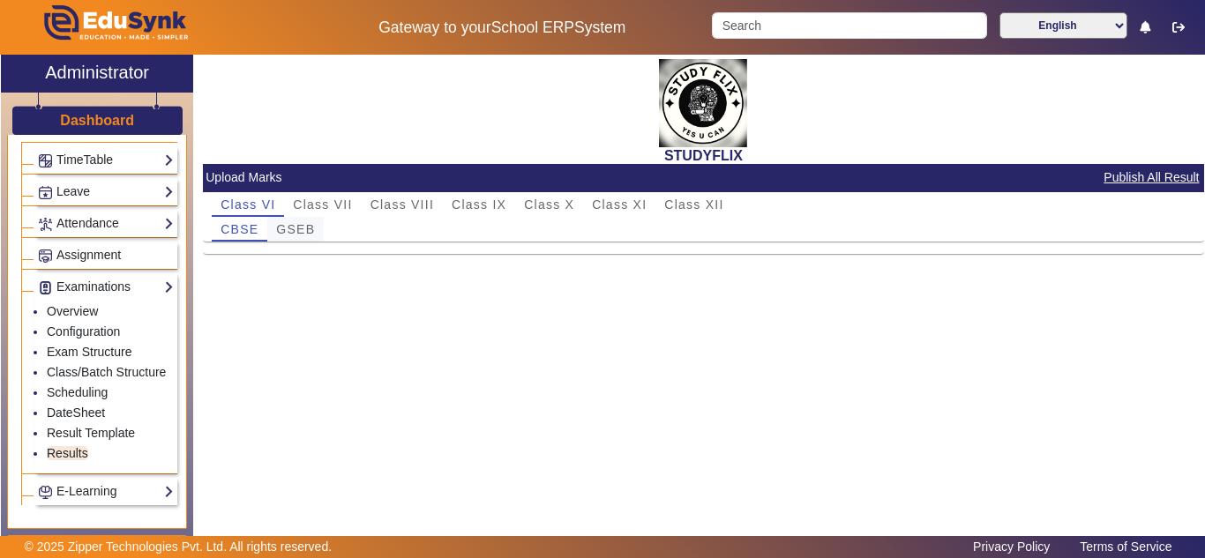
click at [308, 227] on span "GSEB" at bounding box center [295, 229] width 39 height 12
click at [245, 229] on span "CBSE" at bounding box center [240, 229] width 38 height 12
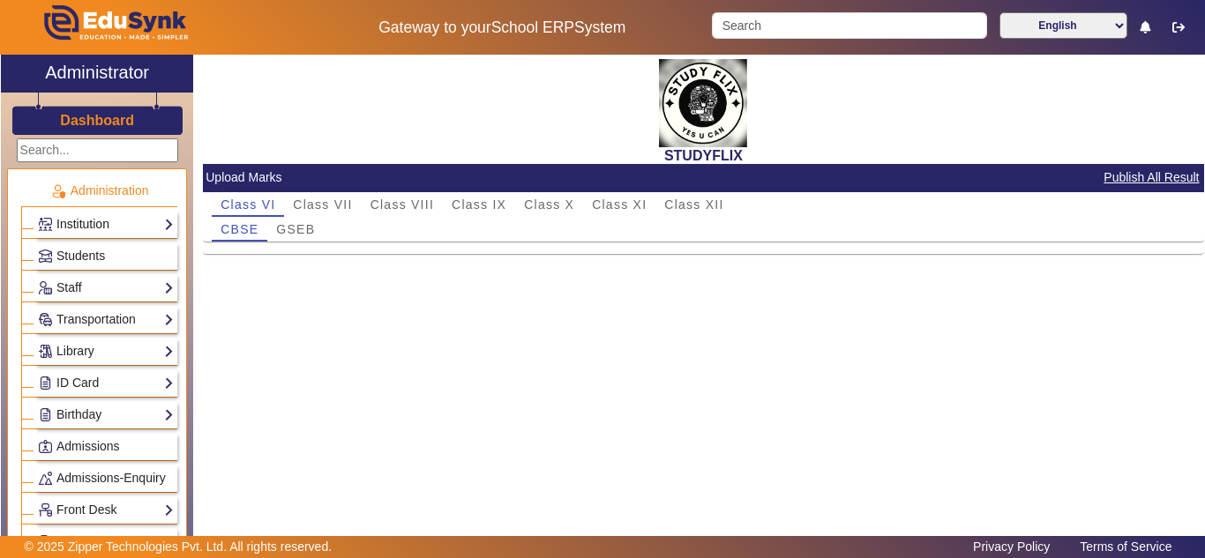
click at [102, 222] on link "Institution" at bounding box center [106, 224] width 136 height 20
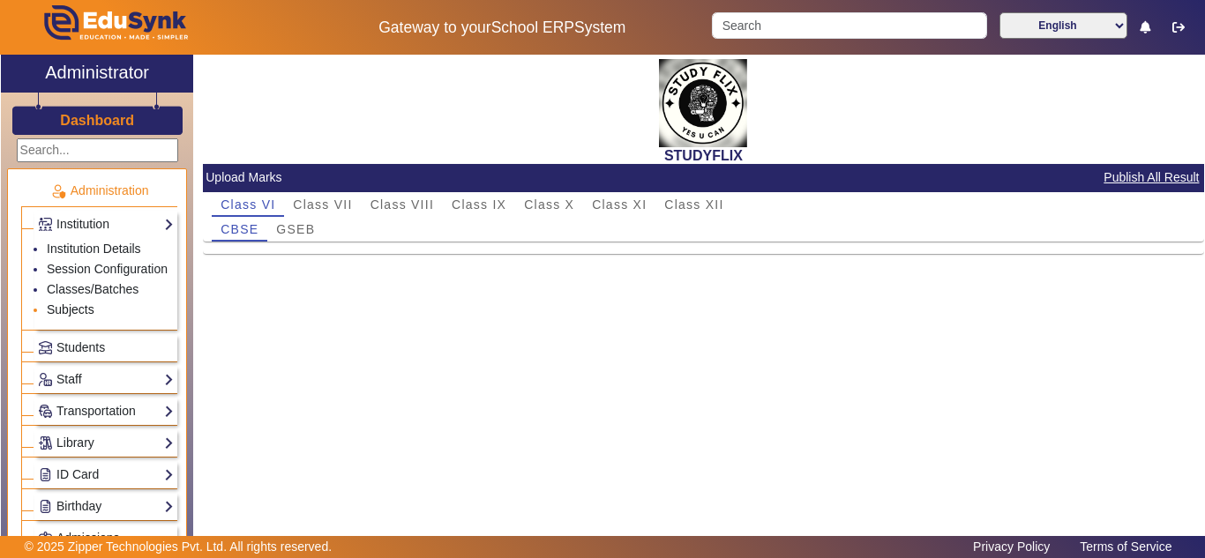
click at [67, 317] on link "Subjects" at bounding box center [71, 310] width 48 height 14
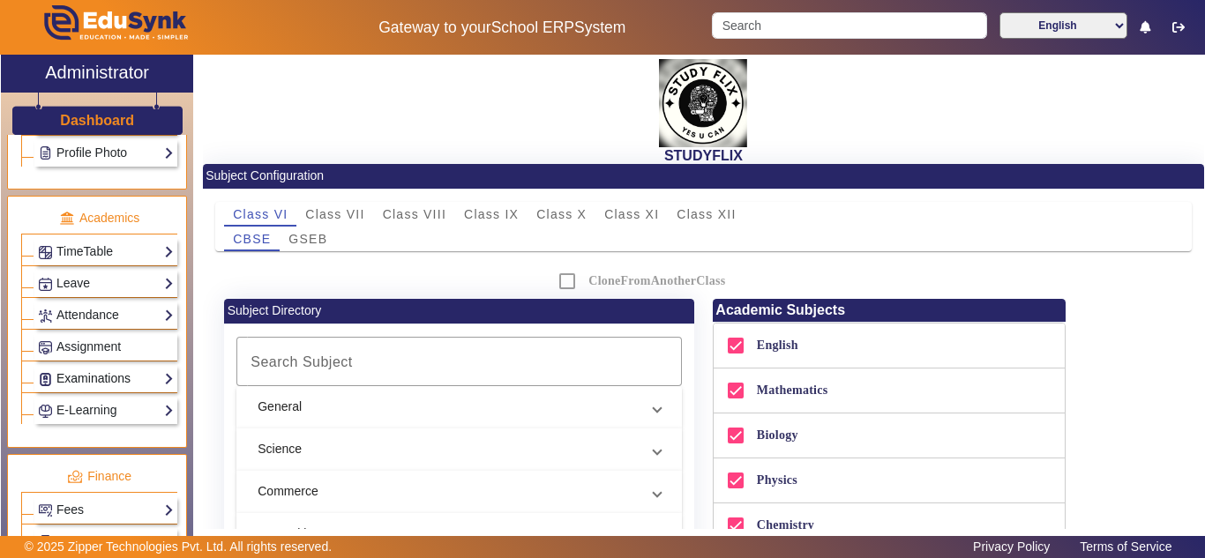
click at [87, 389] on link "Examinations" at bounding box center [106, 379] width 136 height 20
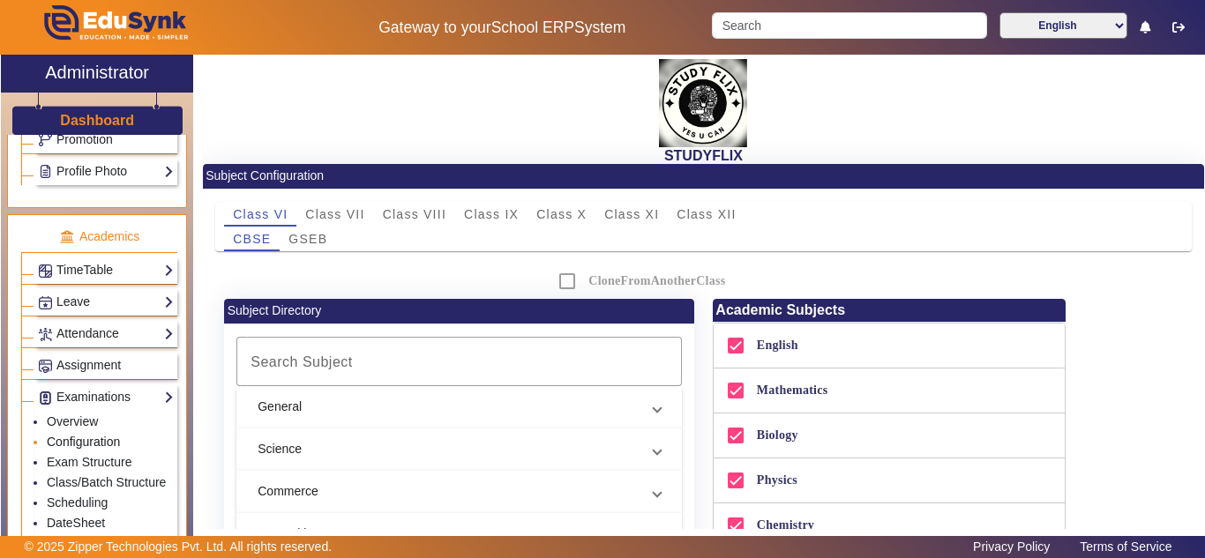
click at [92, 449] on link "Configuration" at bounding box center [83, 442] width 73 height 14
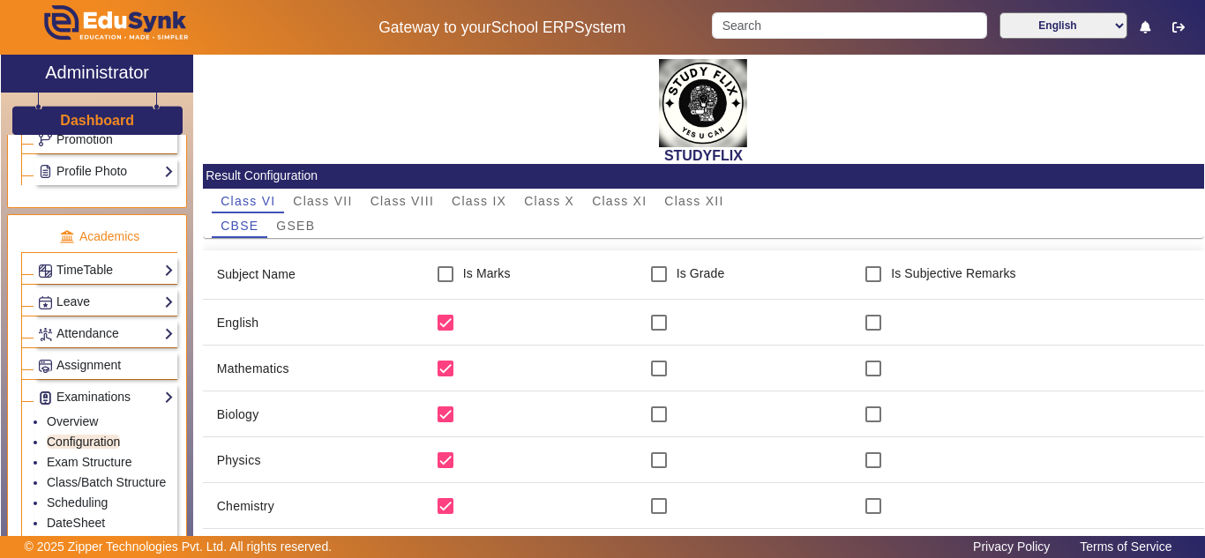
scroll to position [150, 0]
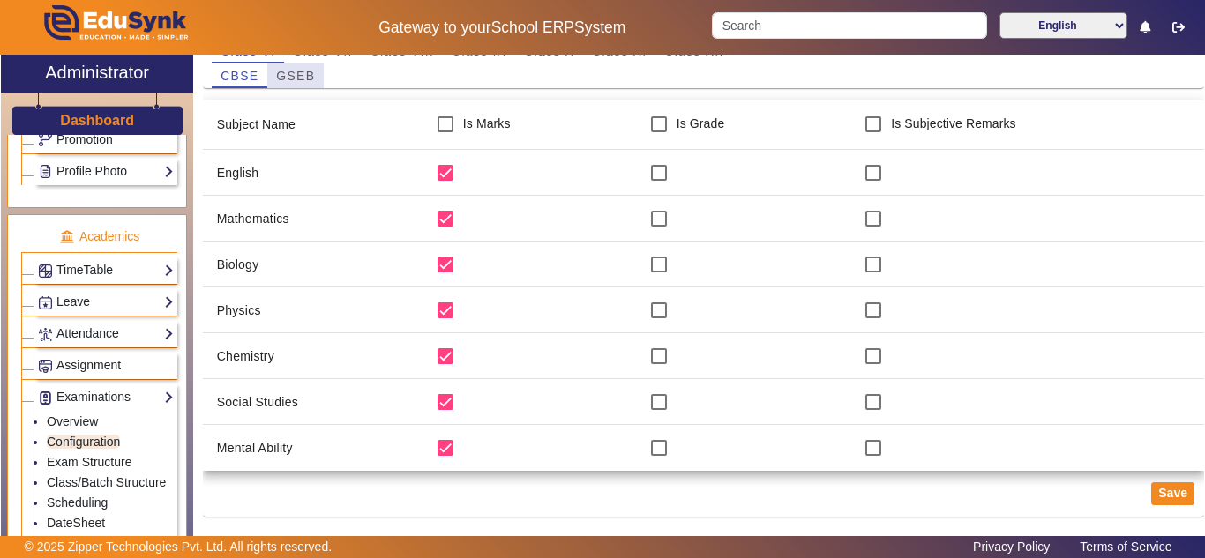
click at [311, 78] on span "GSEB" at bounding box center [295, 76] width 39 height 12
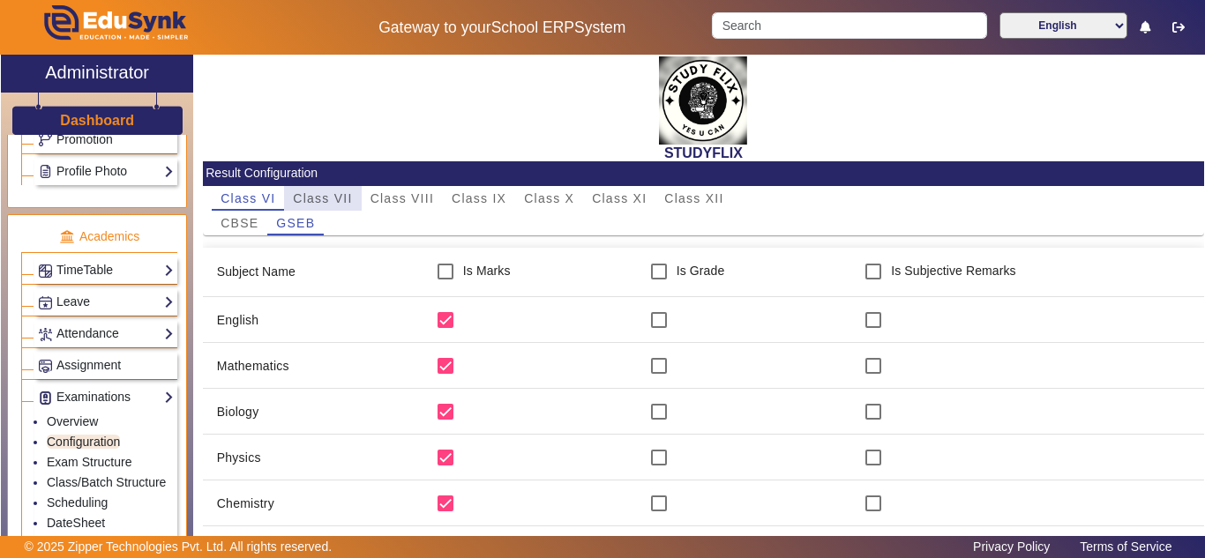
click at [329, 194] on span "Class VII" at bounding box center [322, 198] width 59 height 12
click at [303, 219] on span "GSEB" at bounding box center [295, 223] width 39 height 12
click at [390, 196] on span "Class VIII" at bounding box center [403, 198] width 64 height 12
click at [293, 223] on span "GSEB" at bounding box center [295, 223] width 39 height 12
click at [443, 200] on div "Class IX" at bounding box center [479, 198] width 72 height 25
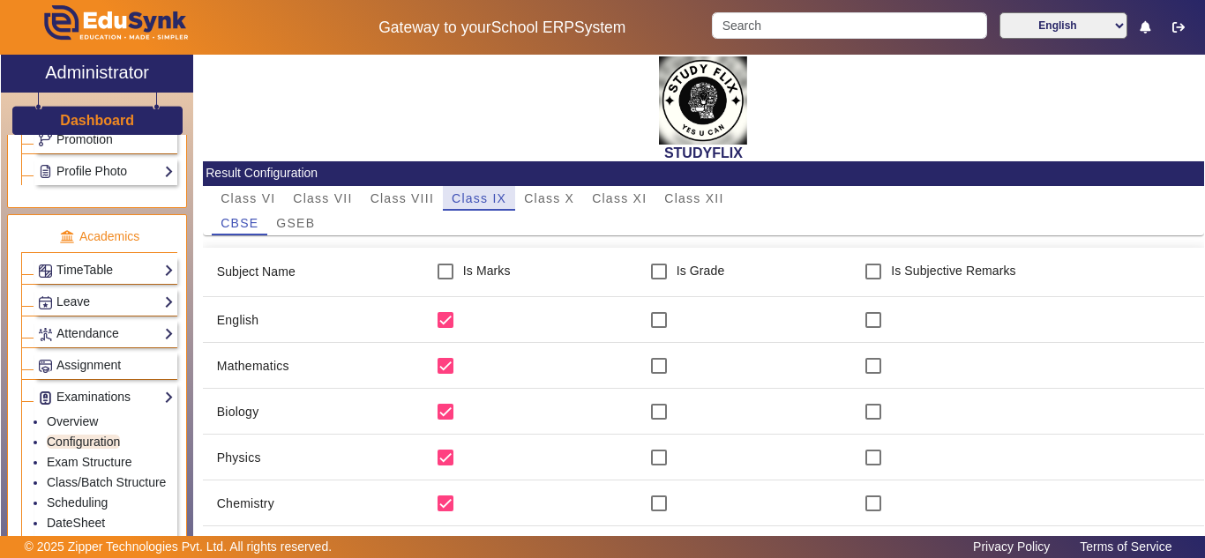
click at [501, 196] on span "Class IX" at bounding box center [479, 198] width 55 height 12
click at [307, 226] on span "GSEB" at bounding box center [295, 223] width 39 height 12
click at [535, 201] on span "Class X" at bounding box center [549, 198] width 50 height 12
click at [303, 229] on span "GSEB" at bounding box center [295, 223] width 39 height 12
click at [603, 193] on span "Class XI" at bounding box center [619, 198] width 55 height 12
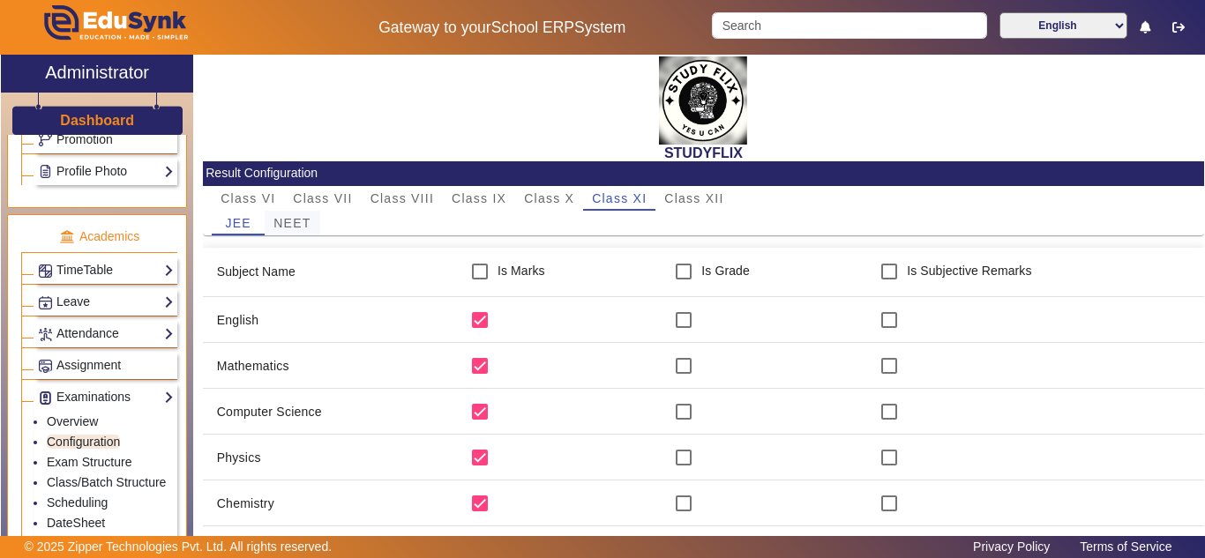
click at [300, 221] on span "NEET" at bounding box center [292, 223] width 37 height 12
click at [699, 192] on span "Class XII" at bounding box center [693, 198] width 59 height 12
click at [299, 223] on span "NEET" at bounding box center [292, 223] width 37 height 12
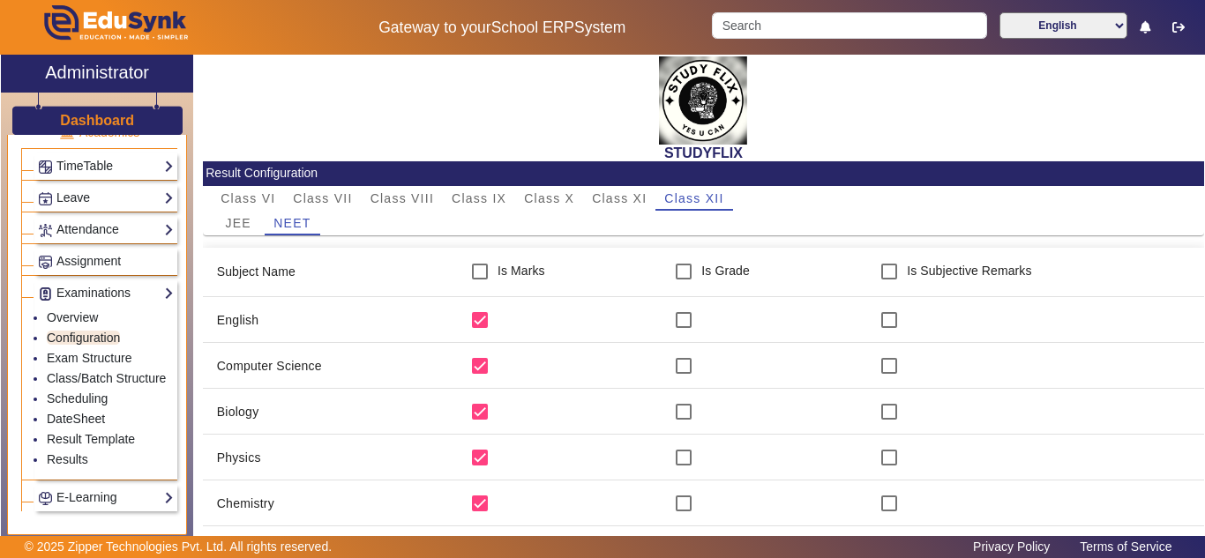
scroll to position [772, 0]
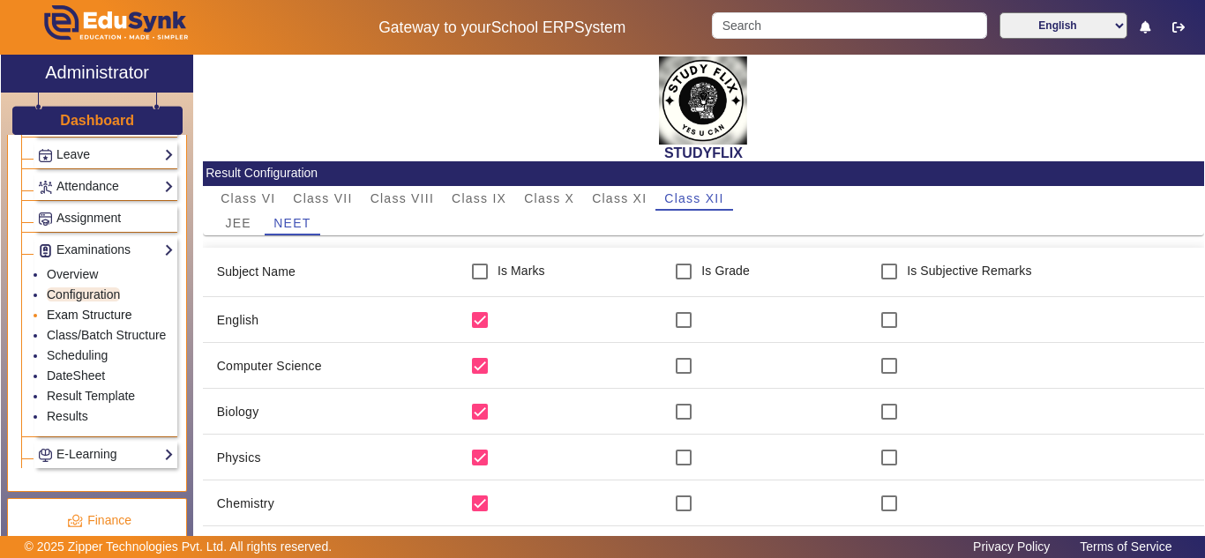
click at [84, 322] on link "Exam Structure" at bounding box center [89, 315] width 85 height 14
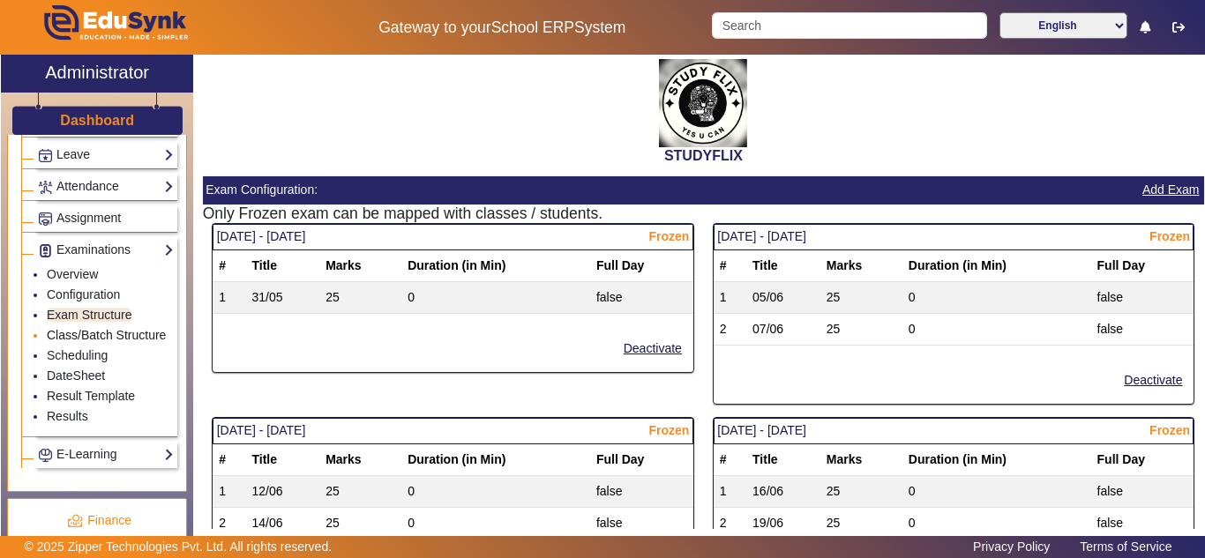
click at [79, 342] on link "Class/Batch Structure" at bounding box center [106, 335] width 119 height 14
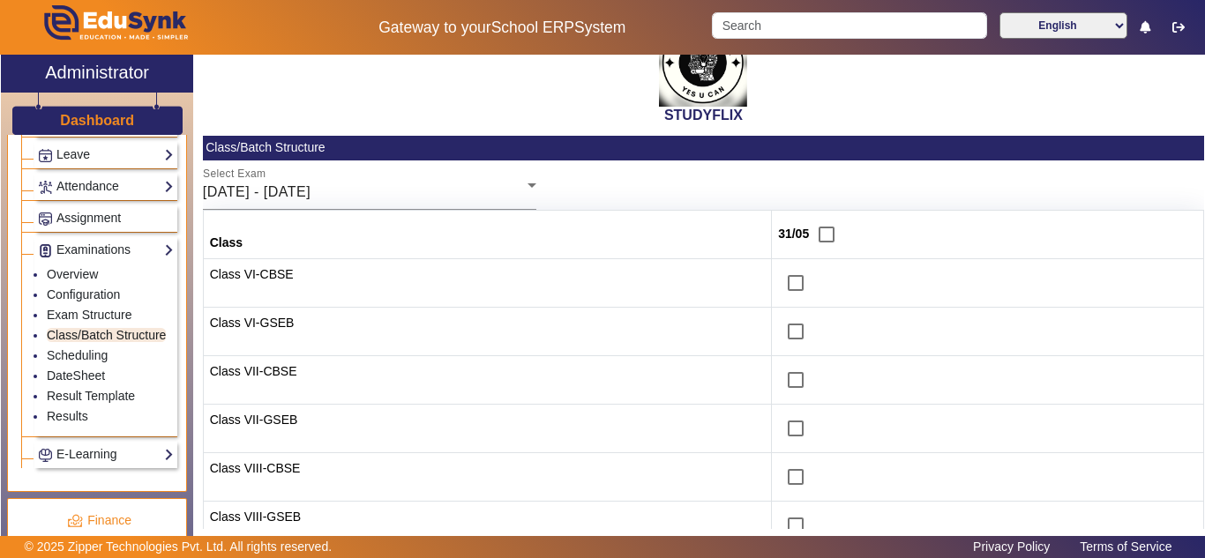
scroll to position [147, 0]
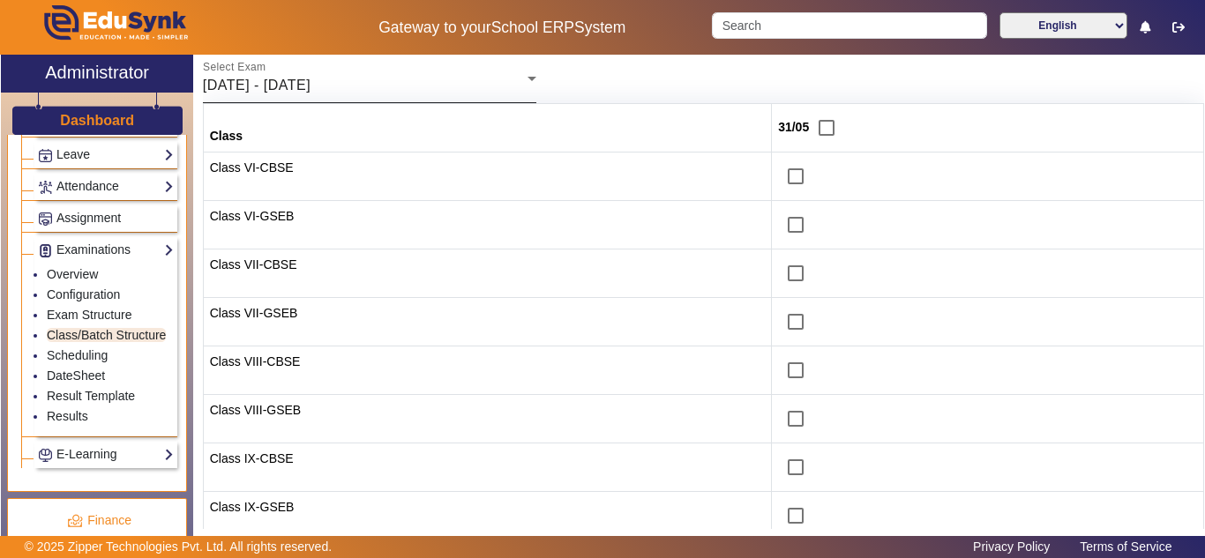
click at [389, 86] on div "26/05/2025 - 31/05/2025" at bounding box center [365, 85] width 325 height 21
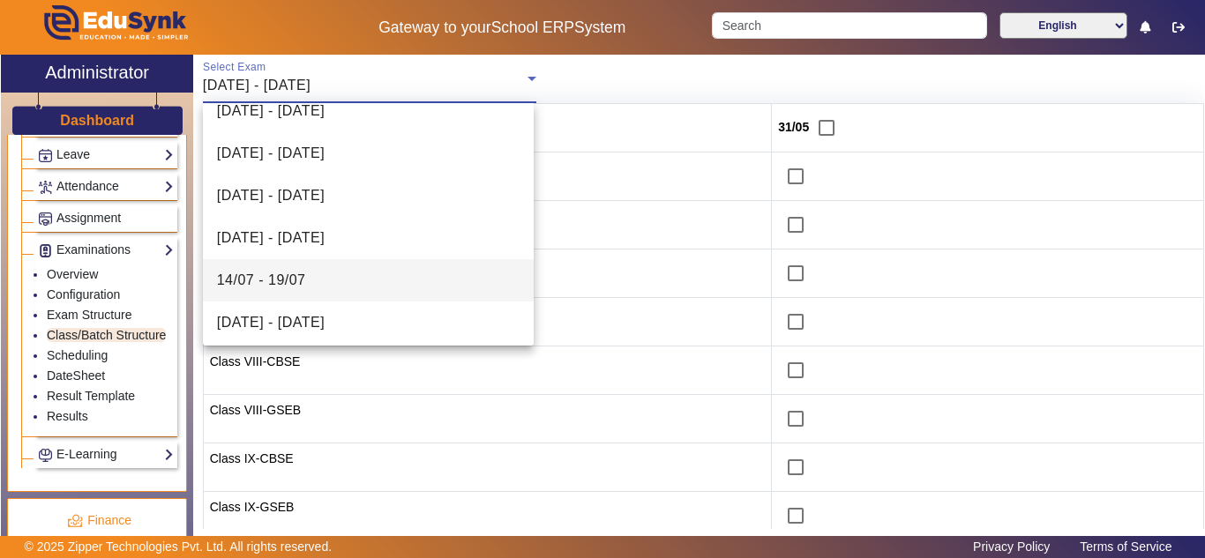
click at [294, 277] on span "14/07 - 19/07" at bounding box center [261, 280] width 89 height 21
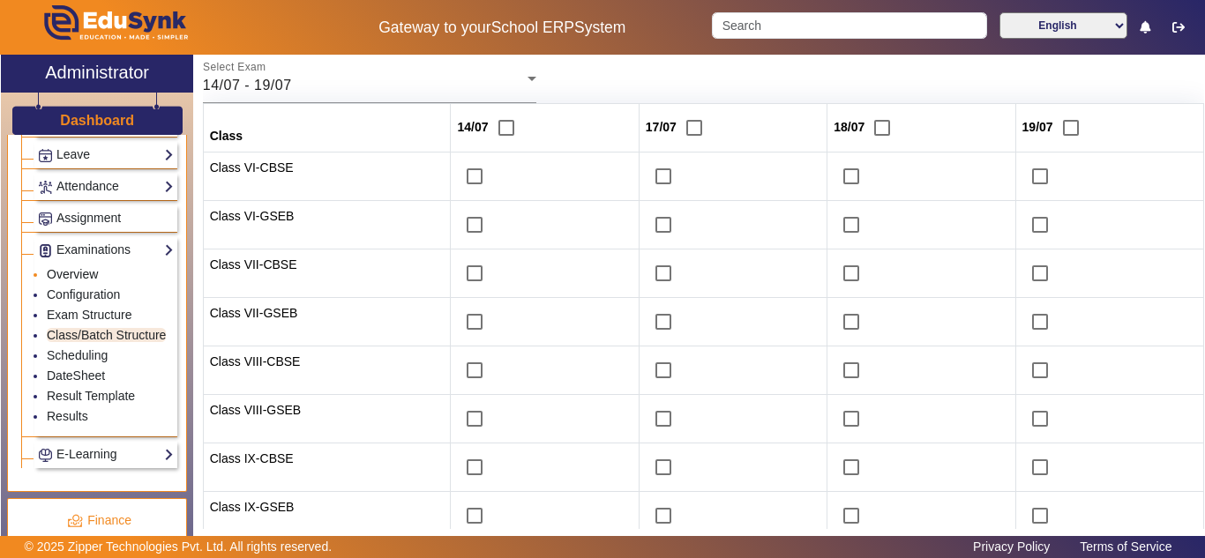
click at [69, 281] on link "Overview" at bounding box center [72, 274] width 51 height 14
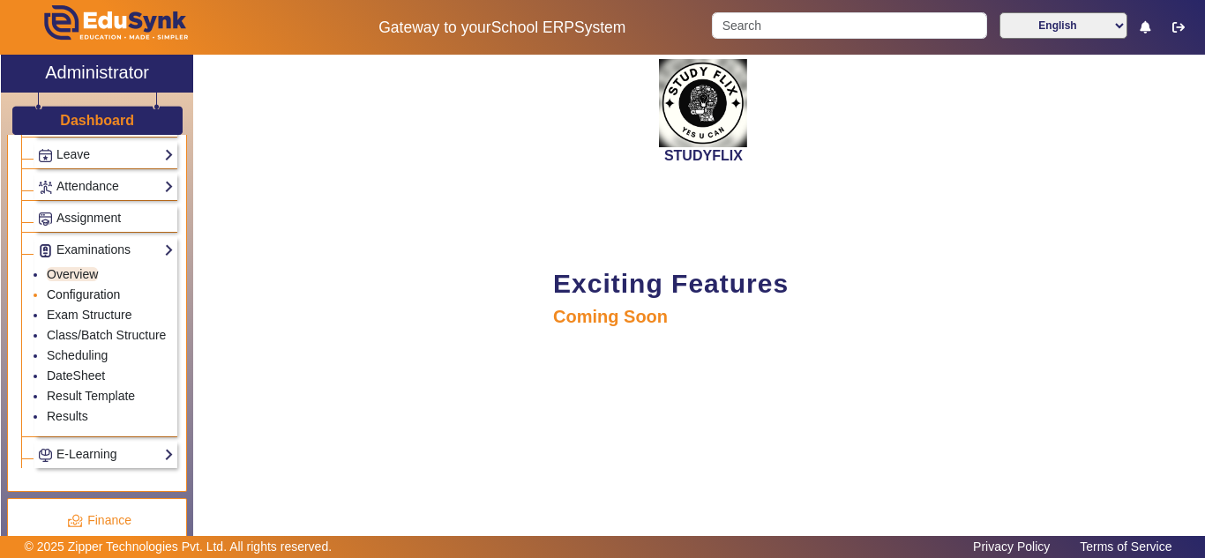
click at [65, 302] on link "Configuration" at bounding box center [83, 295] width 73 height 14
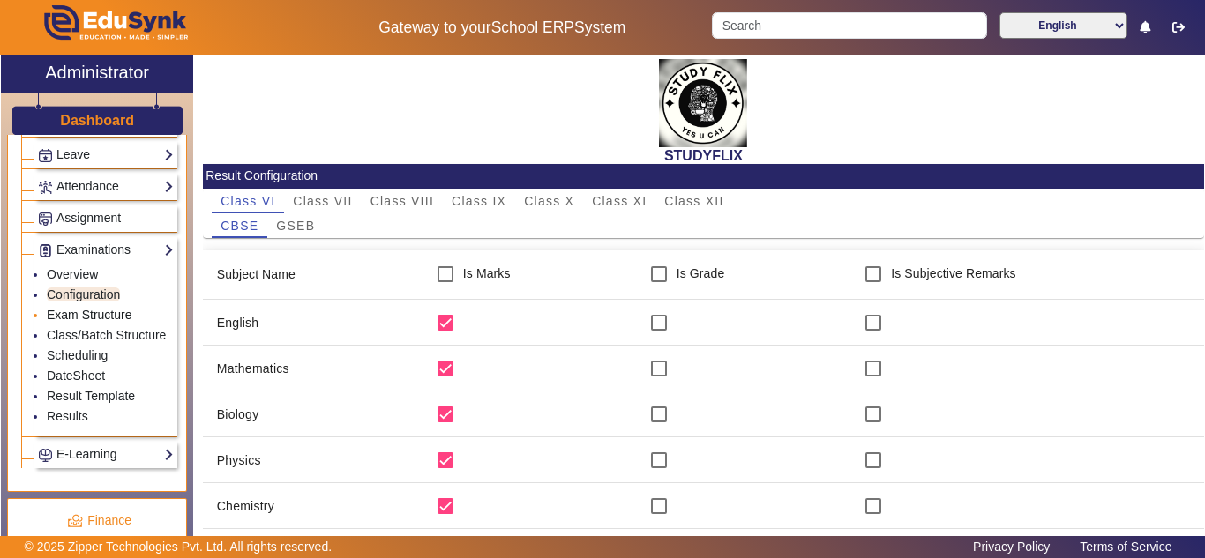
click at [62, 322] on link "Exam Structure" at bounding box center [89, 315] width 85 height 14
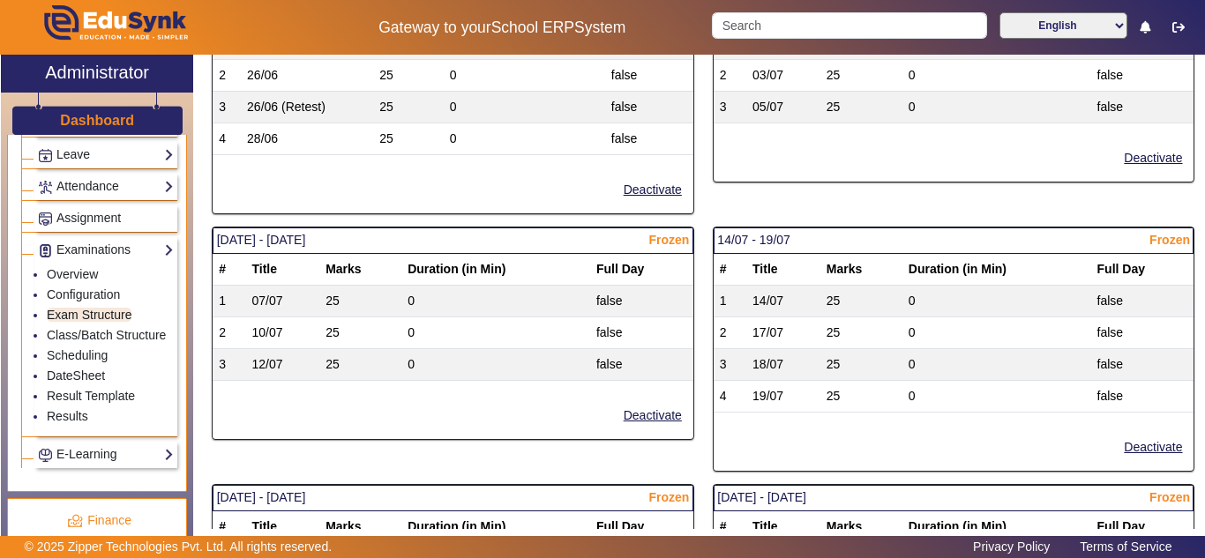
scroll to position [735, 0]
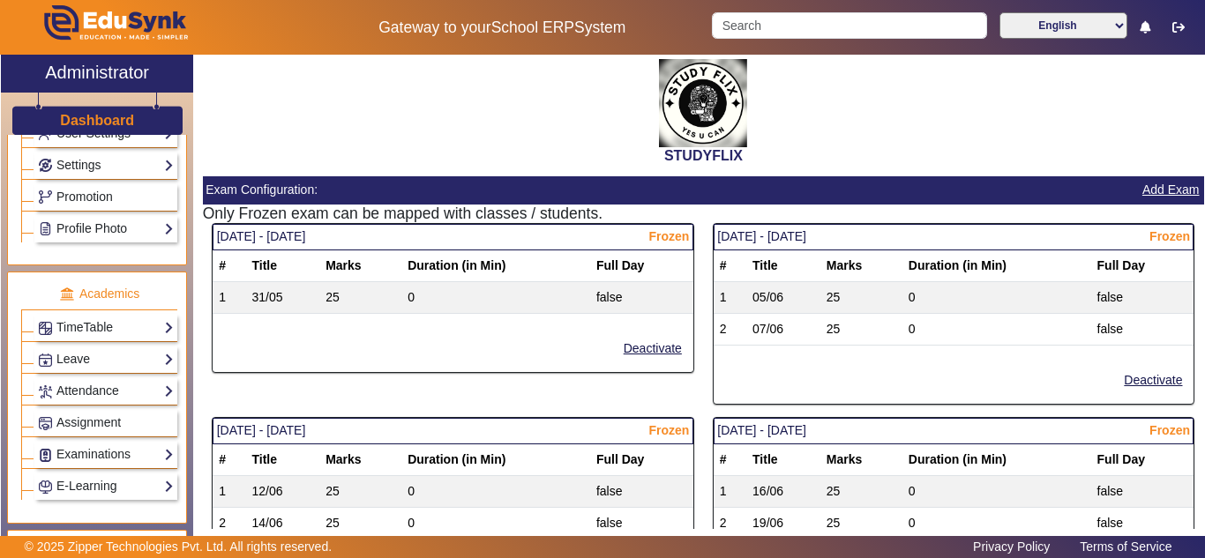
scroll to position [588, 0]
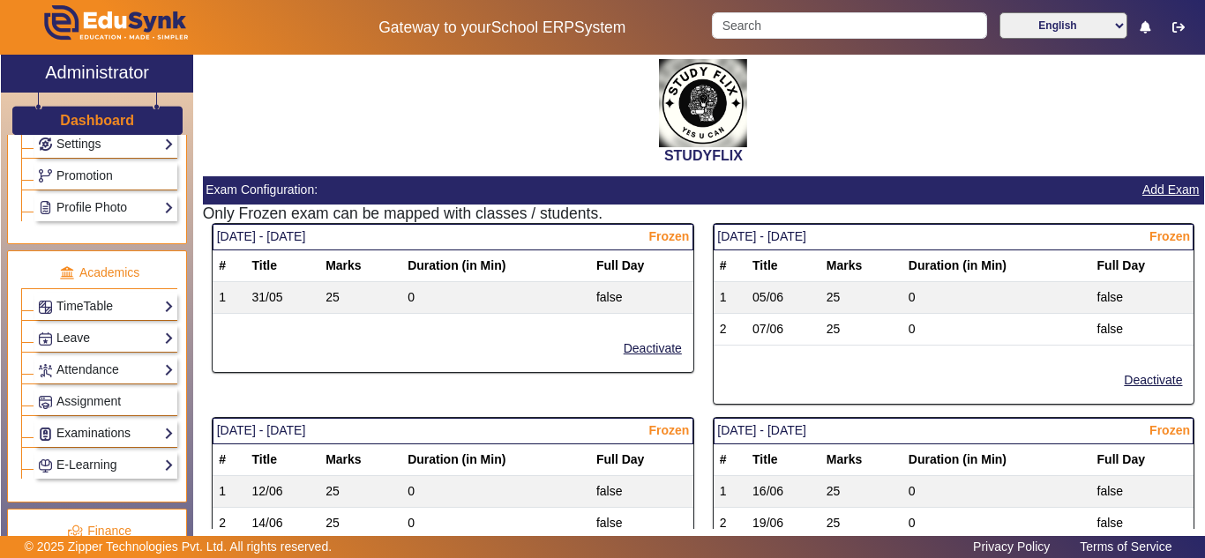
click at [108, 444] on link "Examinations" at bounding box center [106, 433] width 136 height 20
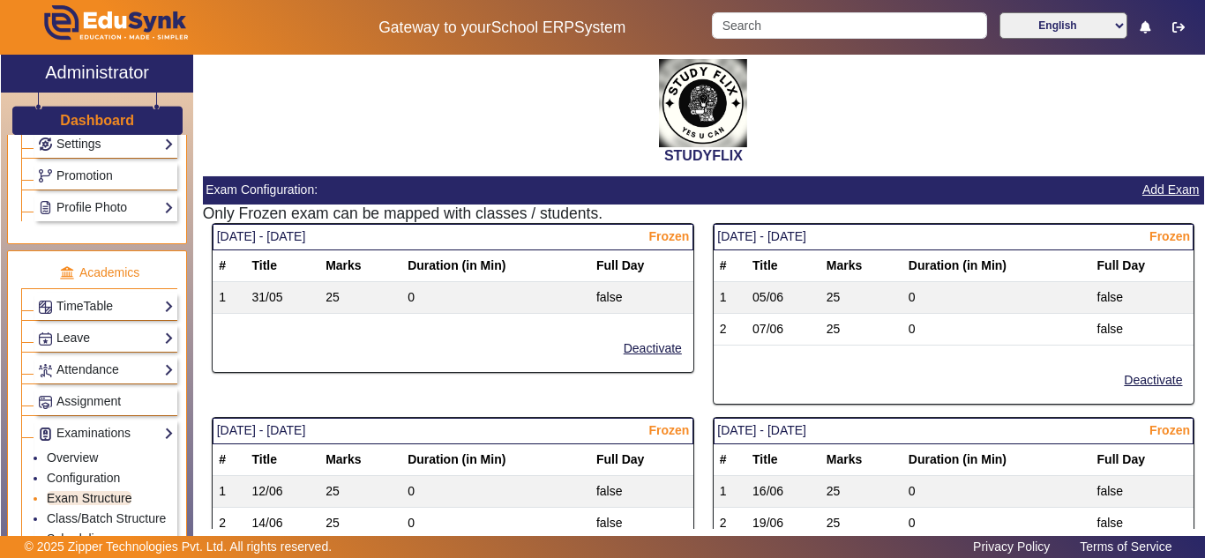
click at [84, 506] on link "Exam Structure" at bounding box center [89, 498] width 85 height 14
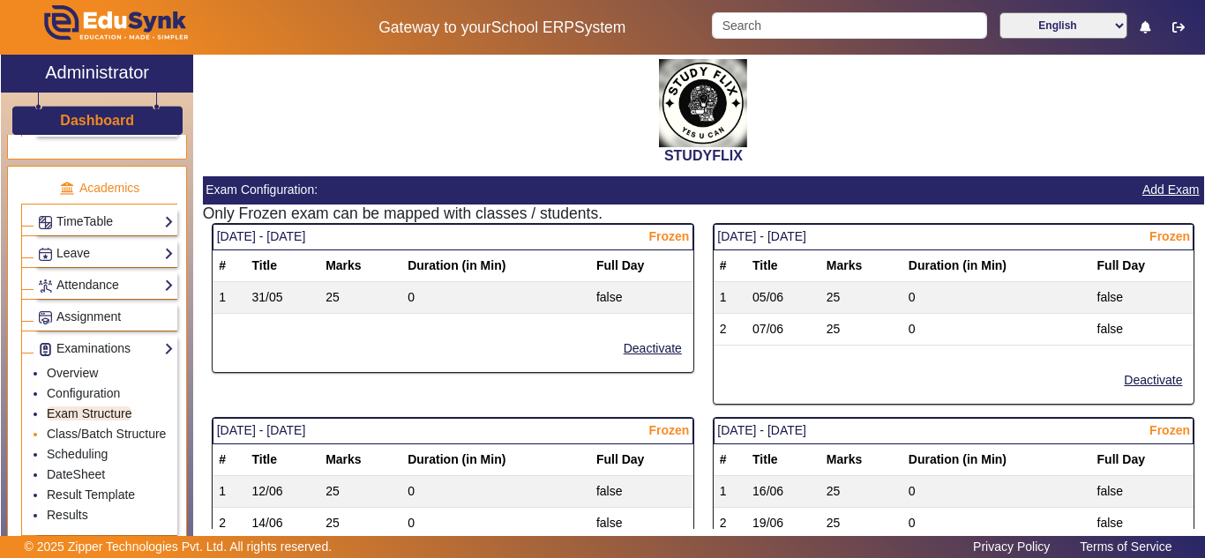
scroll to position [735, 0]
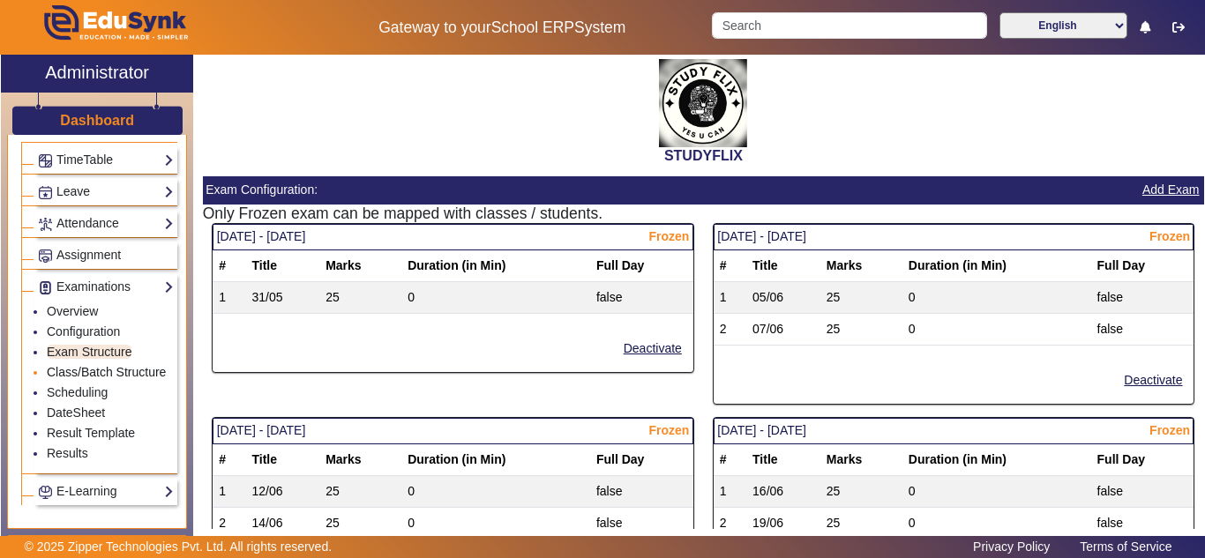
click at [65, 379] on link "Class/Batch Structure" at bounding box center [106, 372] width 119 height 14
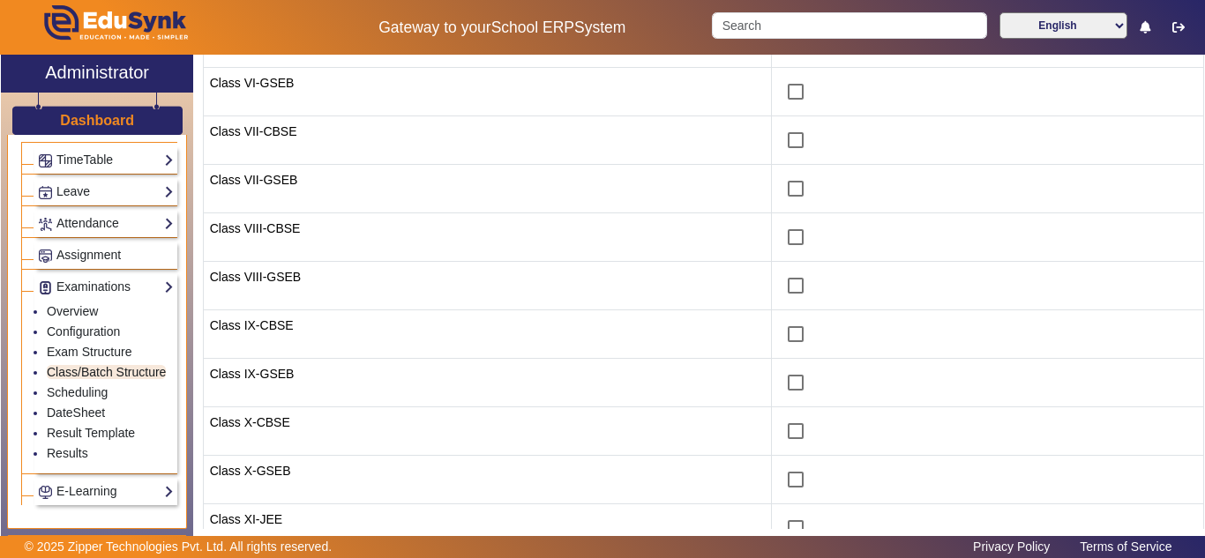
scroll to position [147, 0]
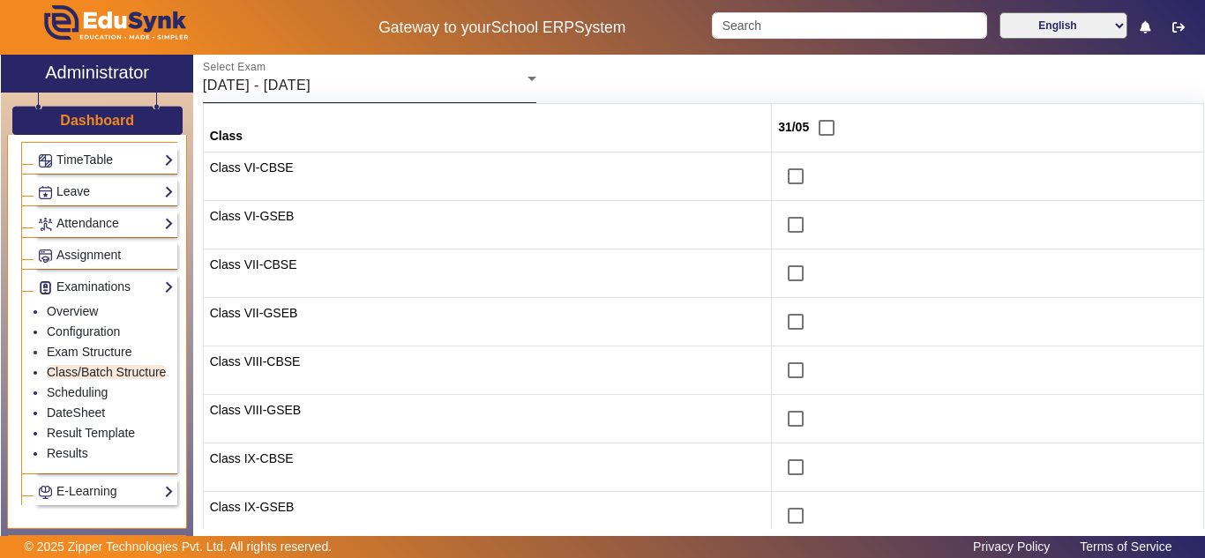
click at [475, 79] on div "[DATE] - [DATE]" at bounding box center [365, 85] width 325 height 21
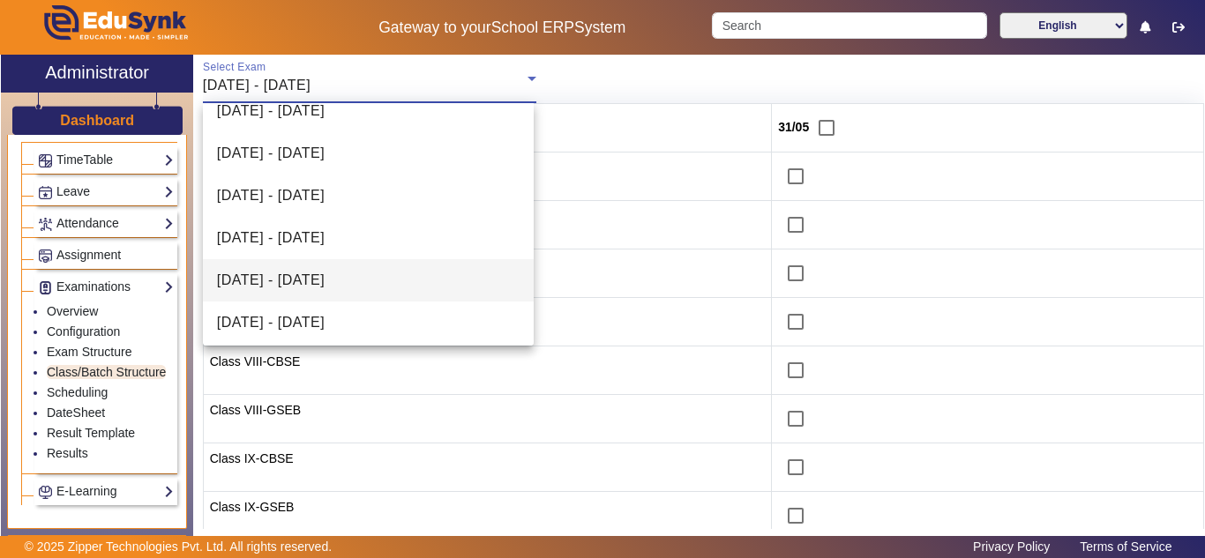
click at [325, 278] on span "[DATE] - [DATE]" at bounding box center [271, 280] width 108 height 21
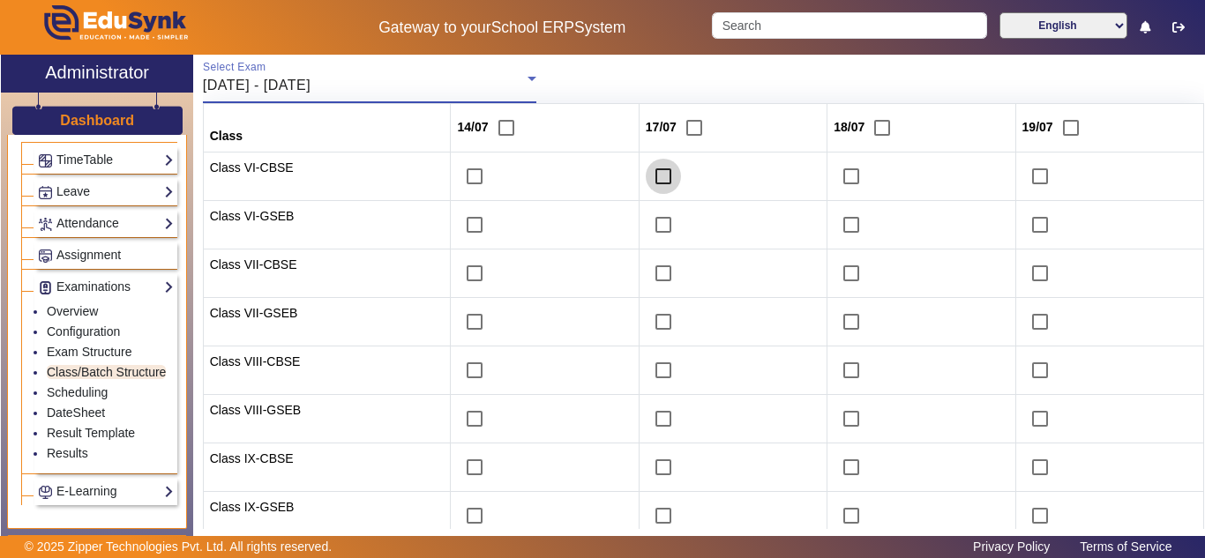
click at [656, 176] on input "checkbox" at bounding box center [663, 176] width 35 height 35
checkbox input "true"
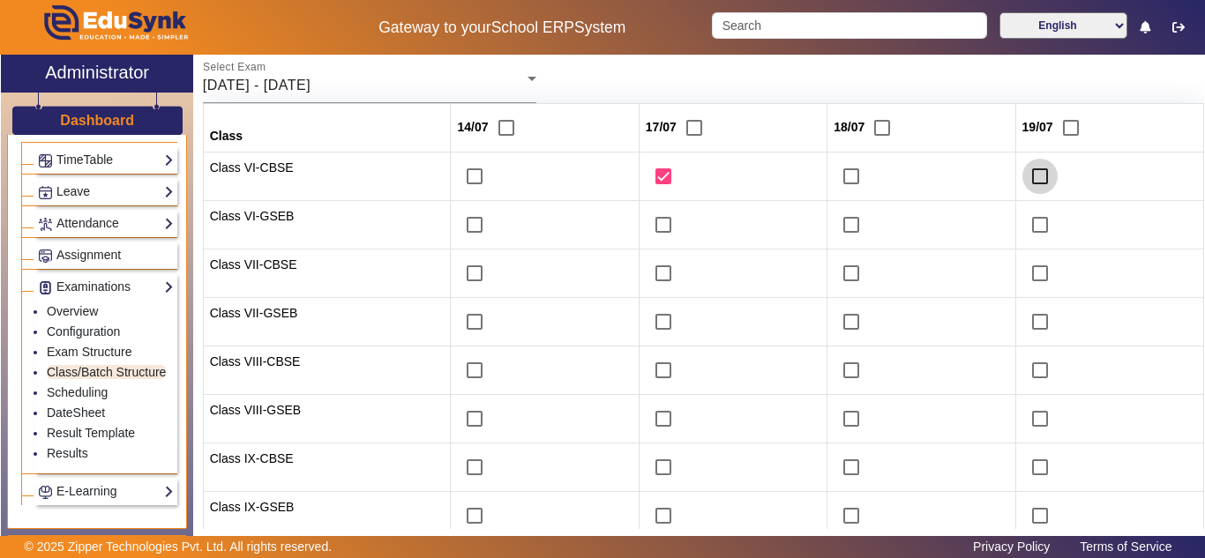
click at [1031, 175] on input "checkbox" at bounding box center [1040, 176] width 35 height 35
checkbox input "true"
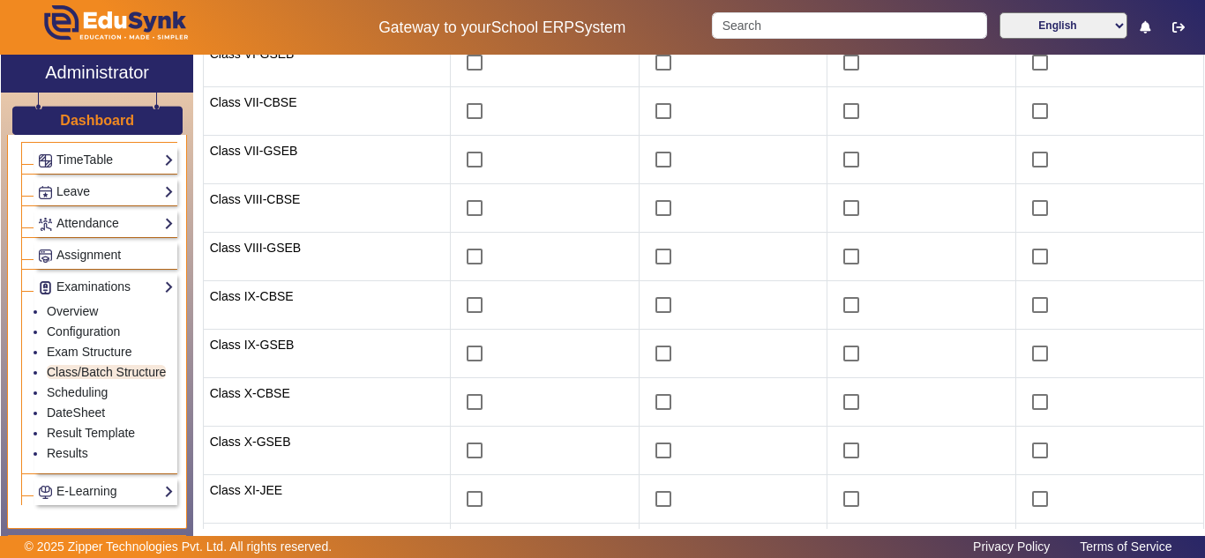
scroll to position [478, 0]
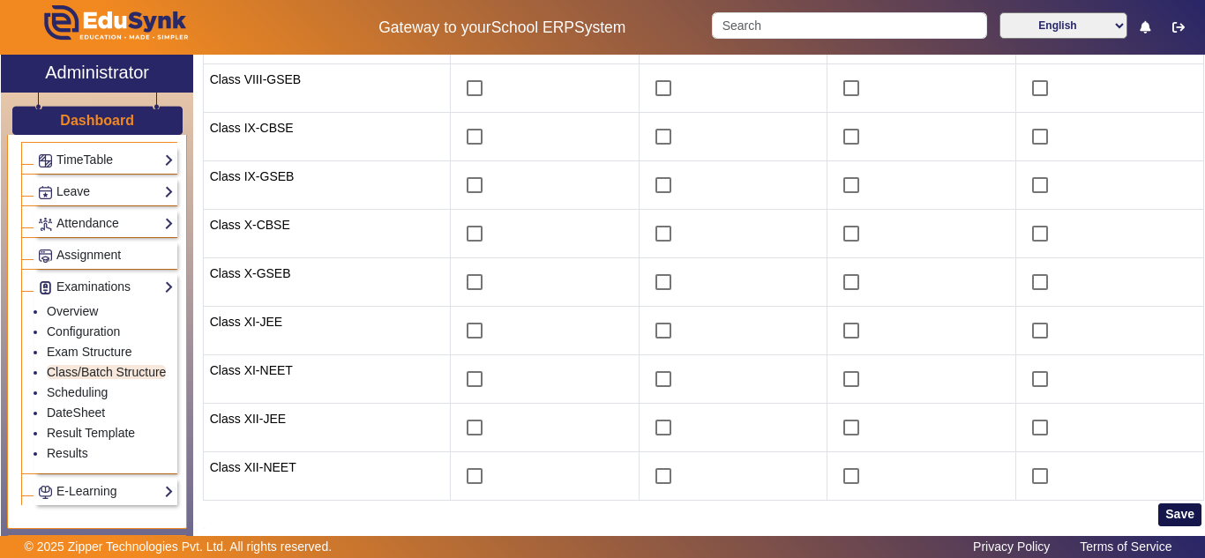
click at [1180, 513] on button "Save" at bounding box center [1179, 515] width 43 height 23
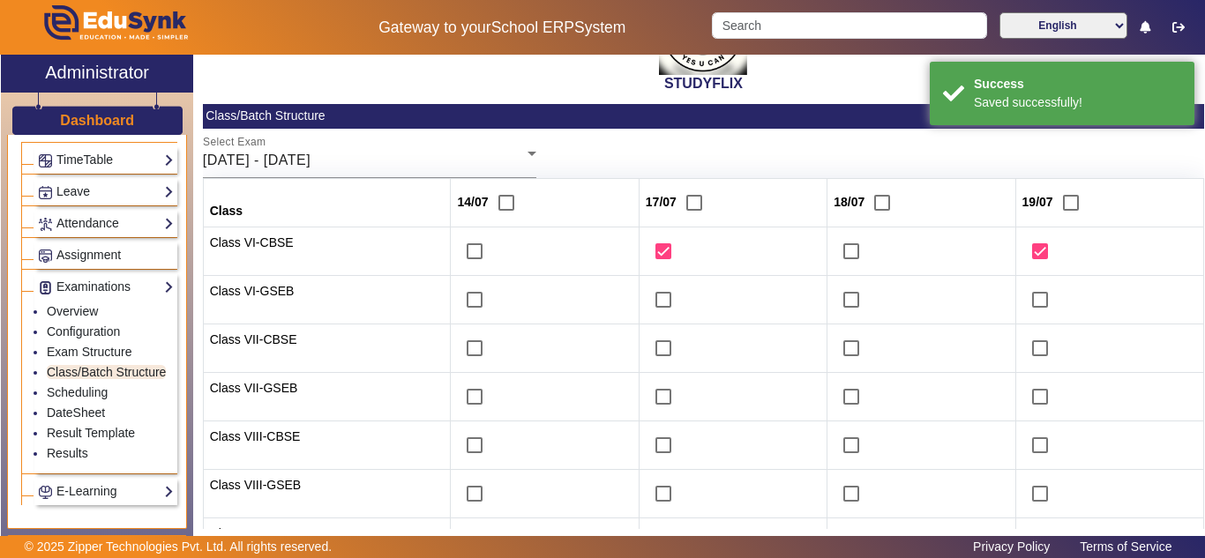
scroll to position [37, 0]
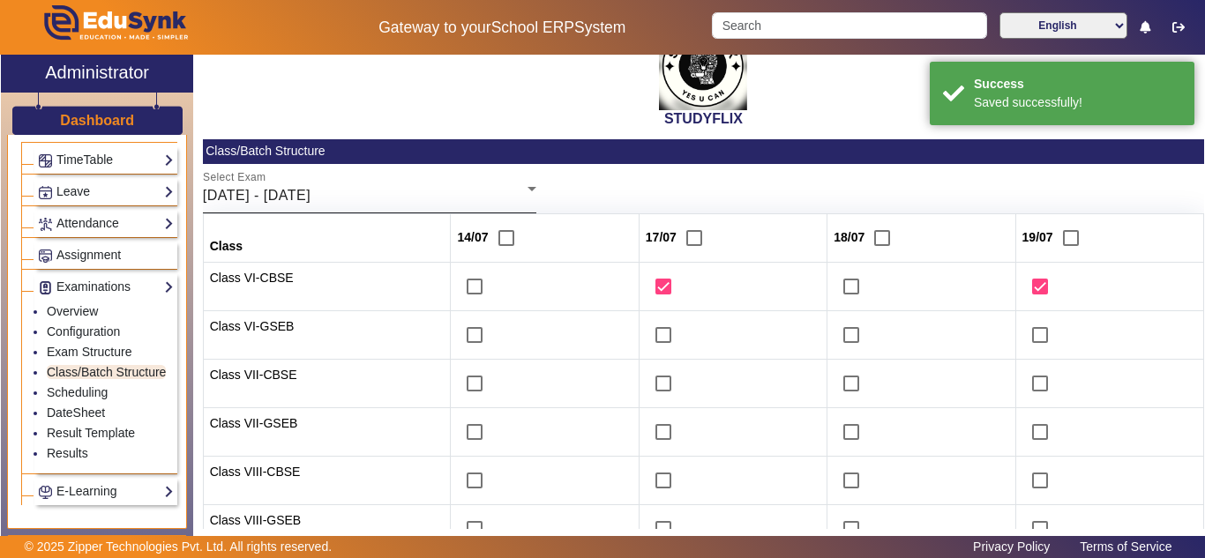
click at [311, 199] on span "14/07/2025 - 19/07/2025" at bounding box center [257, 195] width 108 height 15
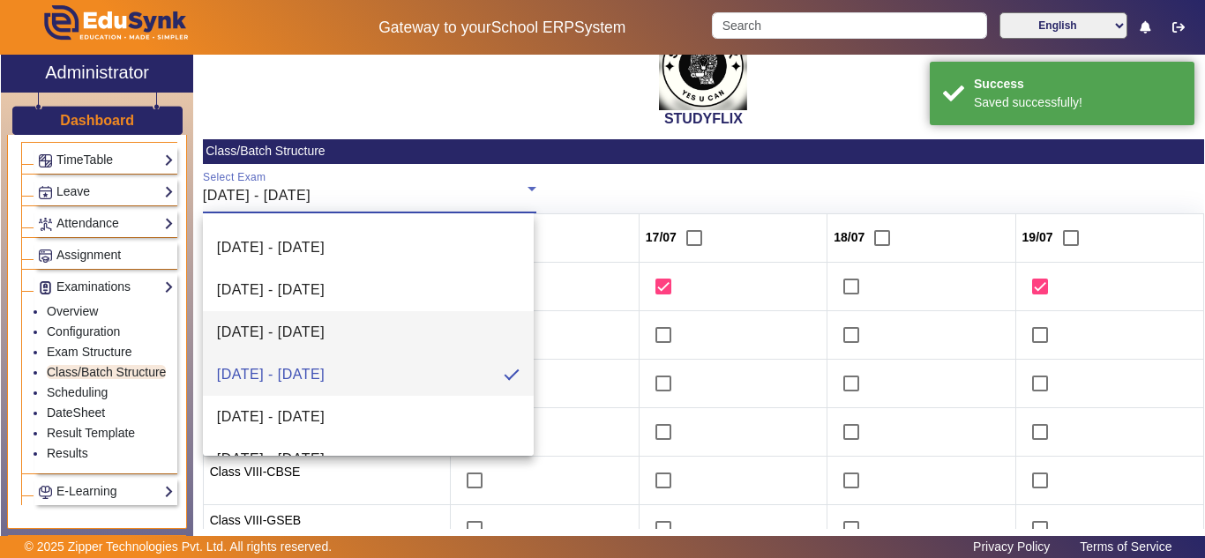
scroll to position [195, 0]
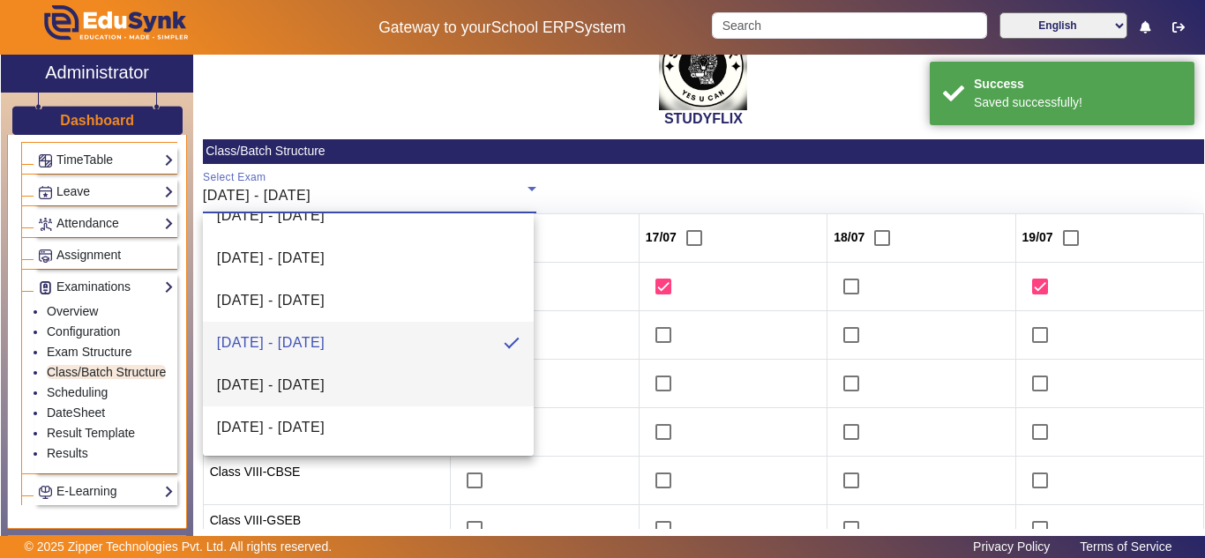
click at [325, 384] on span "21/07/2025 - 26/07/2025" at bounding box center [271, 385] width 108 height 21
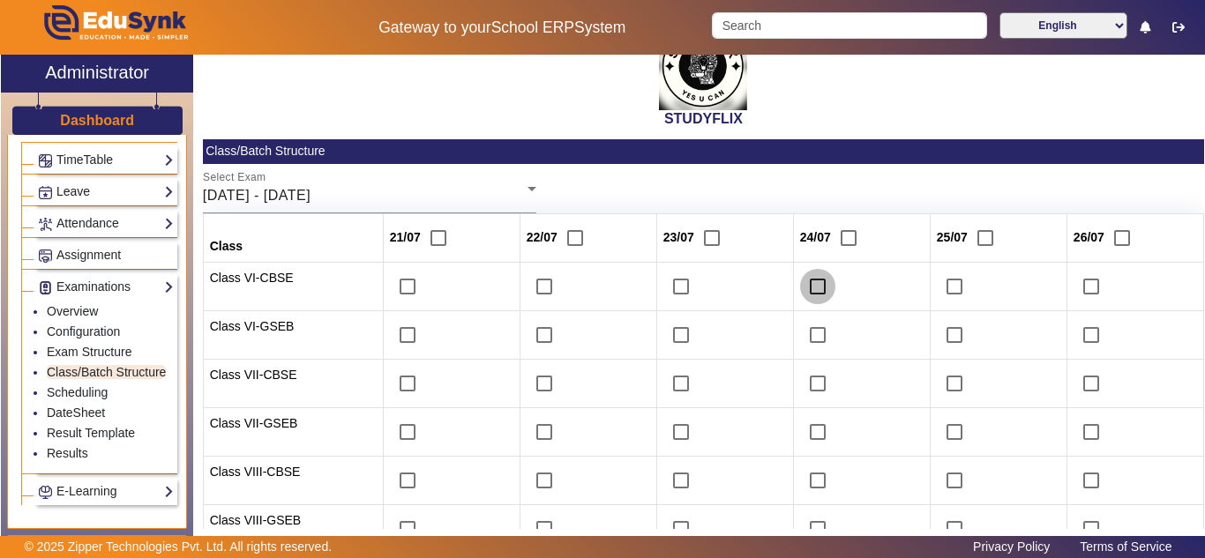
click at [816, 287] on input "checkbox" at bounding box center [817, 286] width 35 height 35
checkbox input "true"
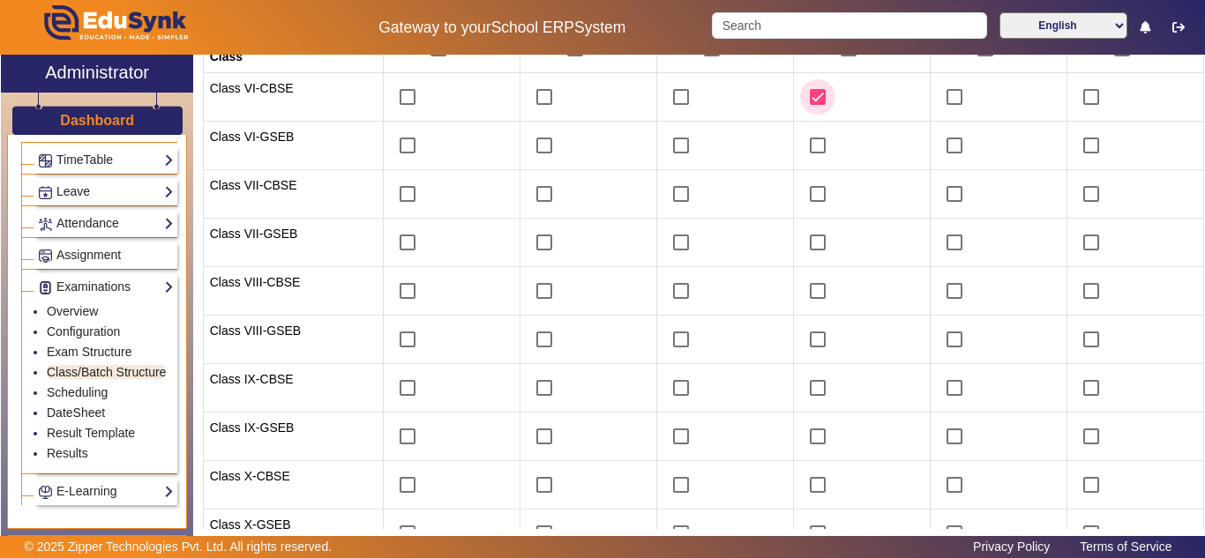
scroll to position [478, 0]
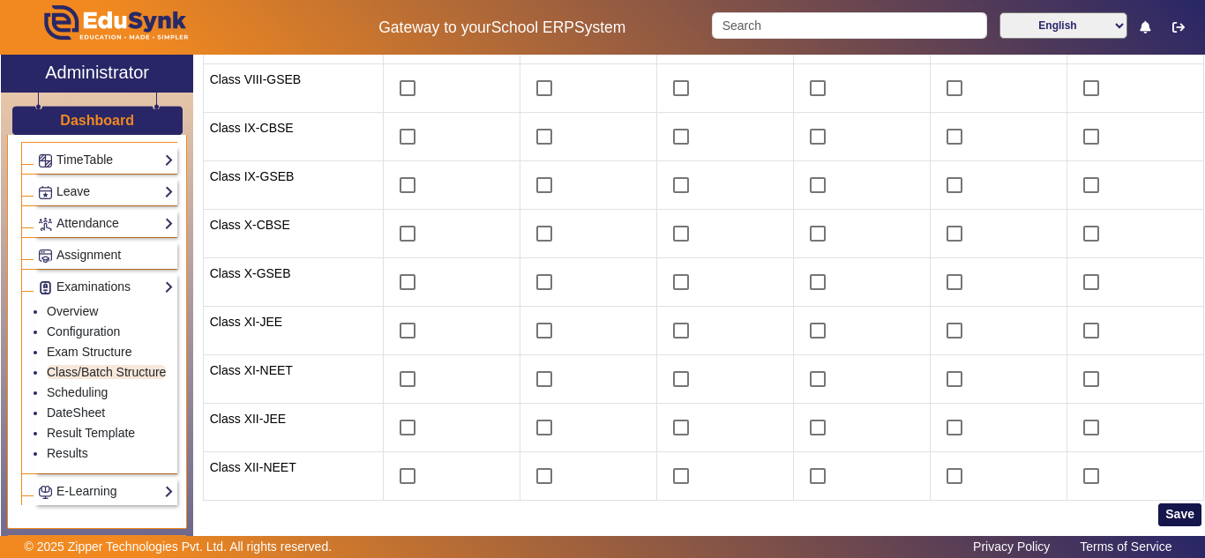
click at [1164, 506] on button "Save" at bounding box center [1179, 515] width 43 height 23
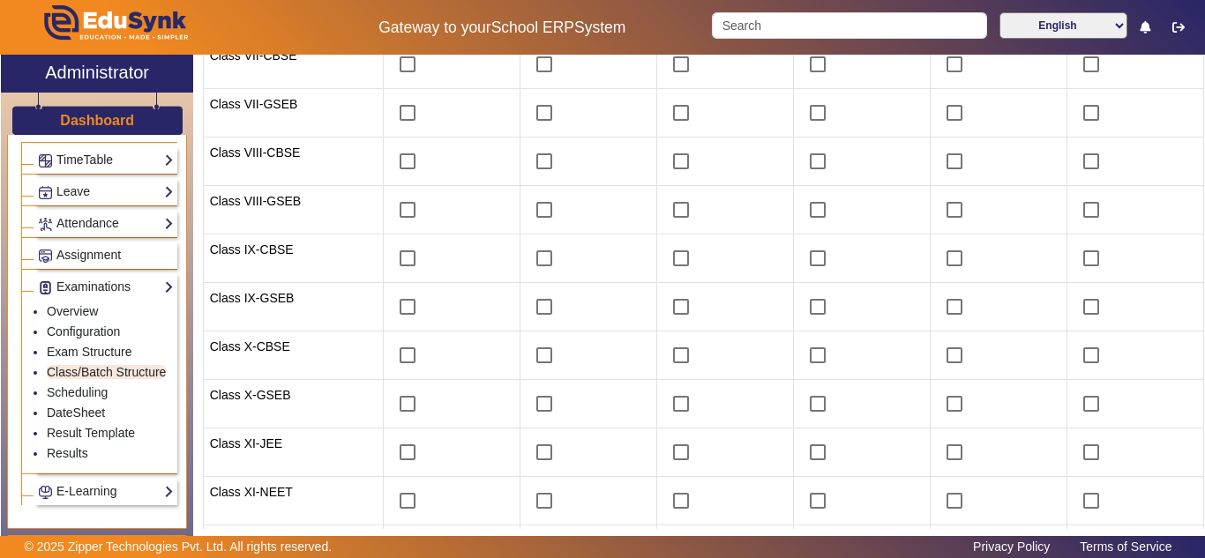
scroll to position [37, 0]
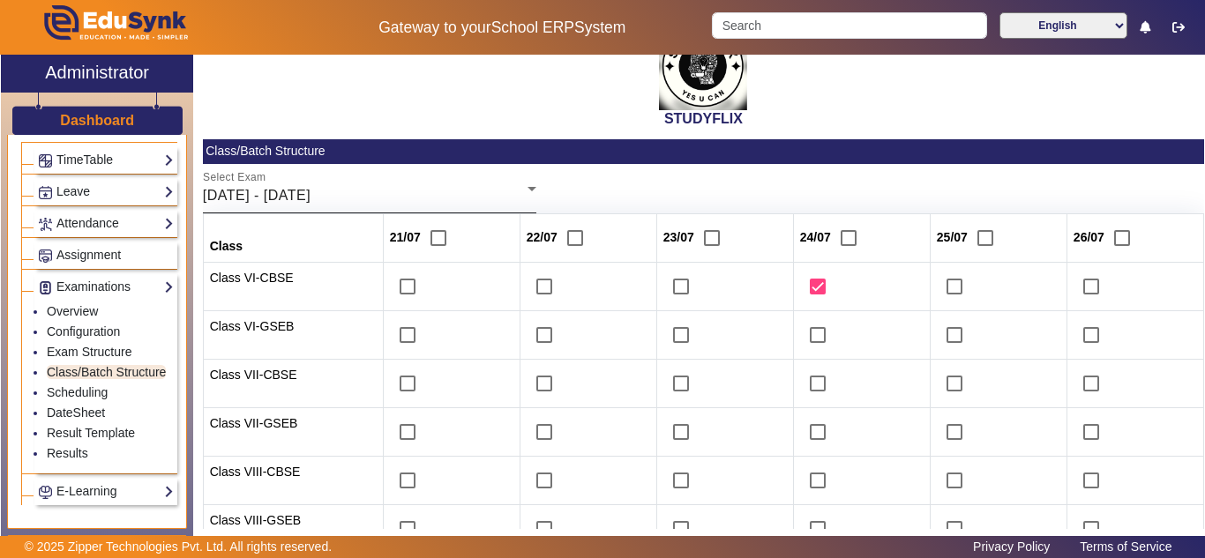
click at [311, 193] on span "21/07/2025 - 26/07/2025" at bounding box center [257, 195] width 108 height 15
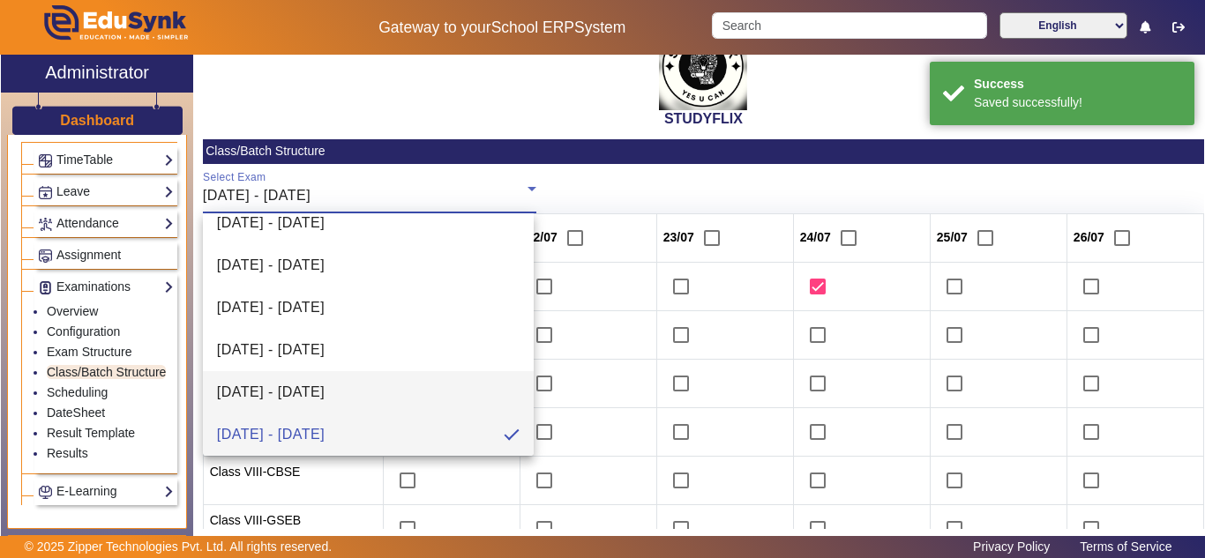
scroll to position [195, 0]
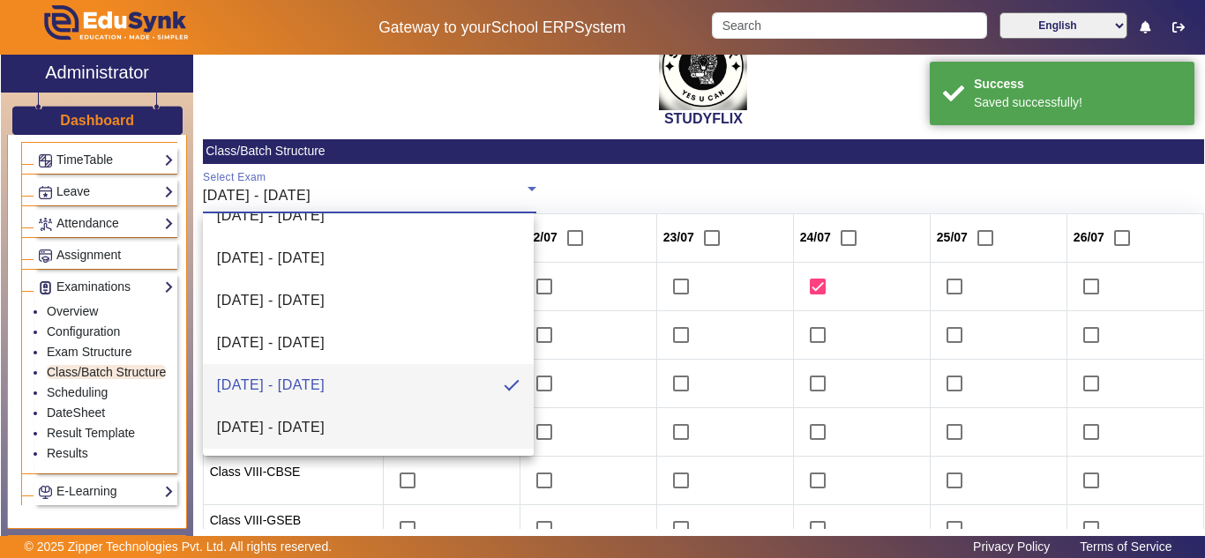
click at [316, 427] on span "28/07/2026 - 02/08/2025" at bounding box center [271, 427] width 108 height 21
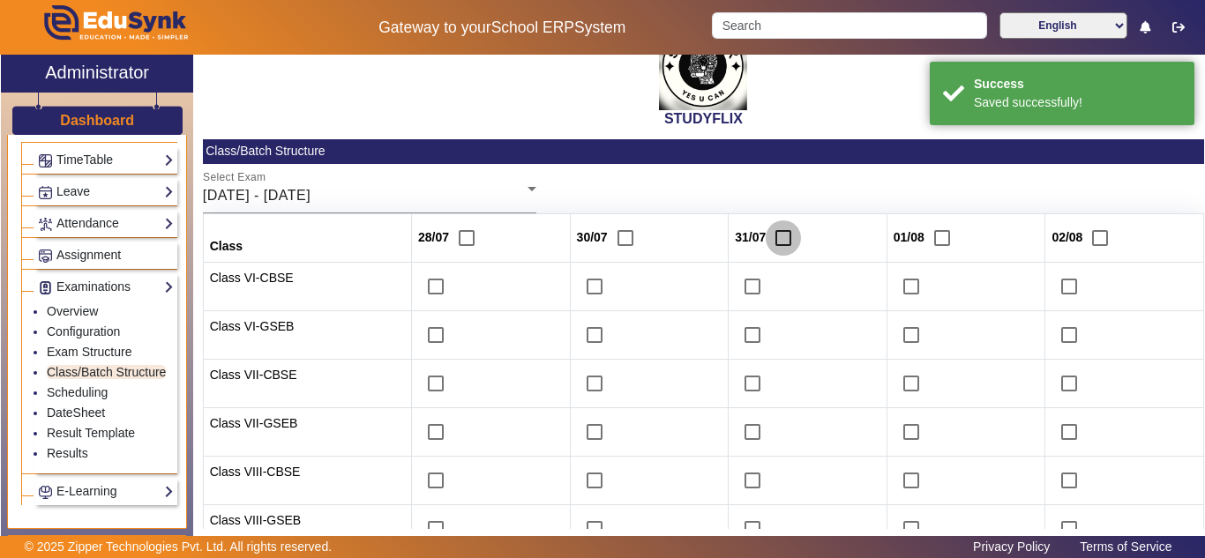
click at [788, 238] on input "checkbox" at bounding box center [783, 238] width 35 height 35
checkbox input "true"
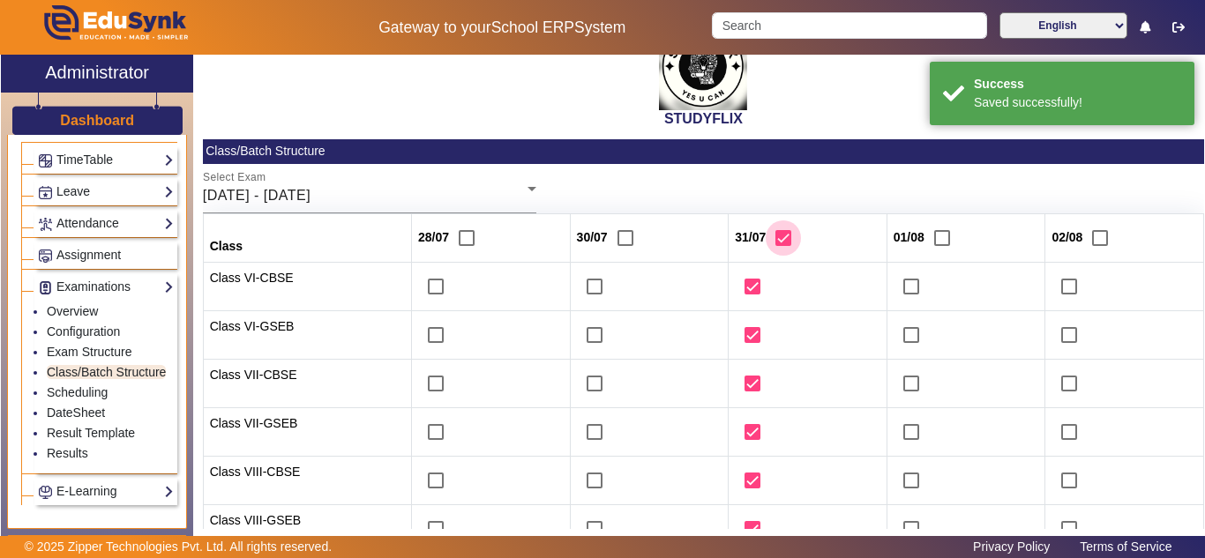
checkbox input "true"
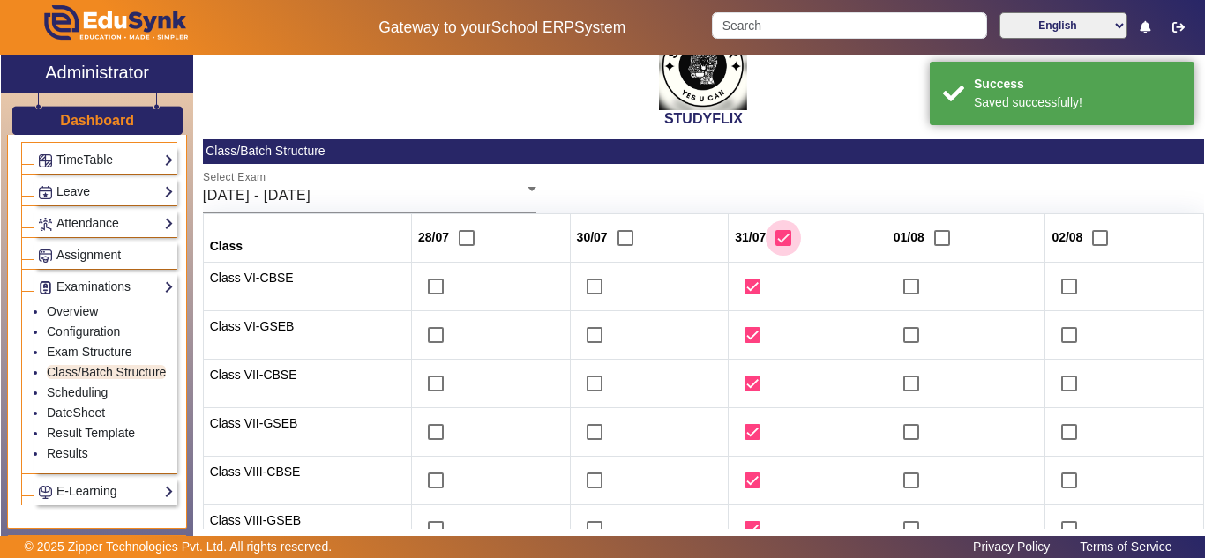
checkbox input "true"
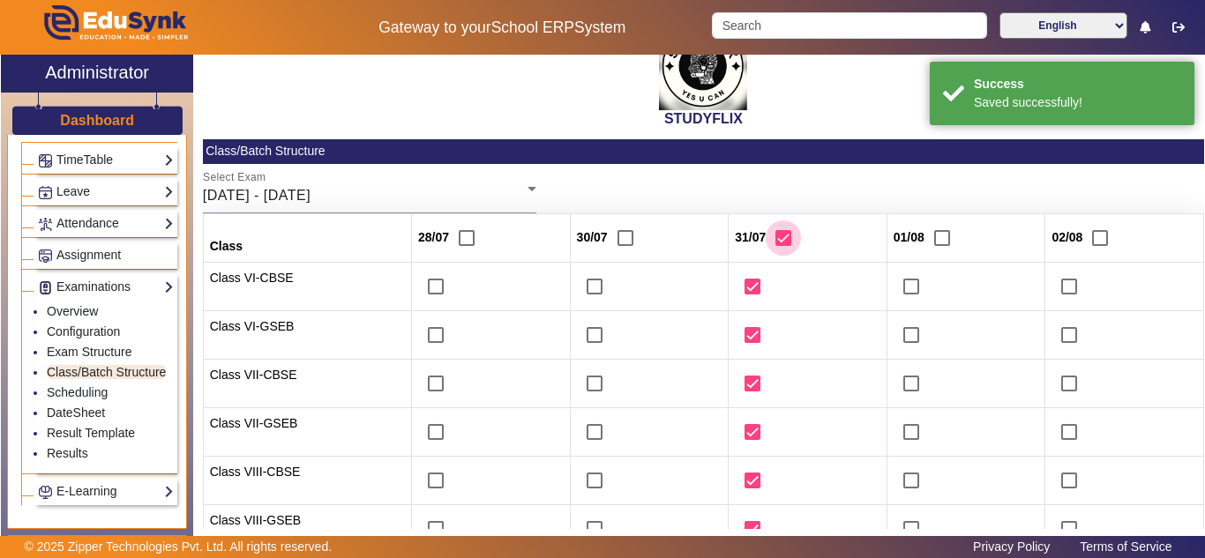
checkbox input "true"
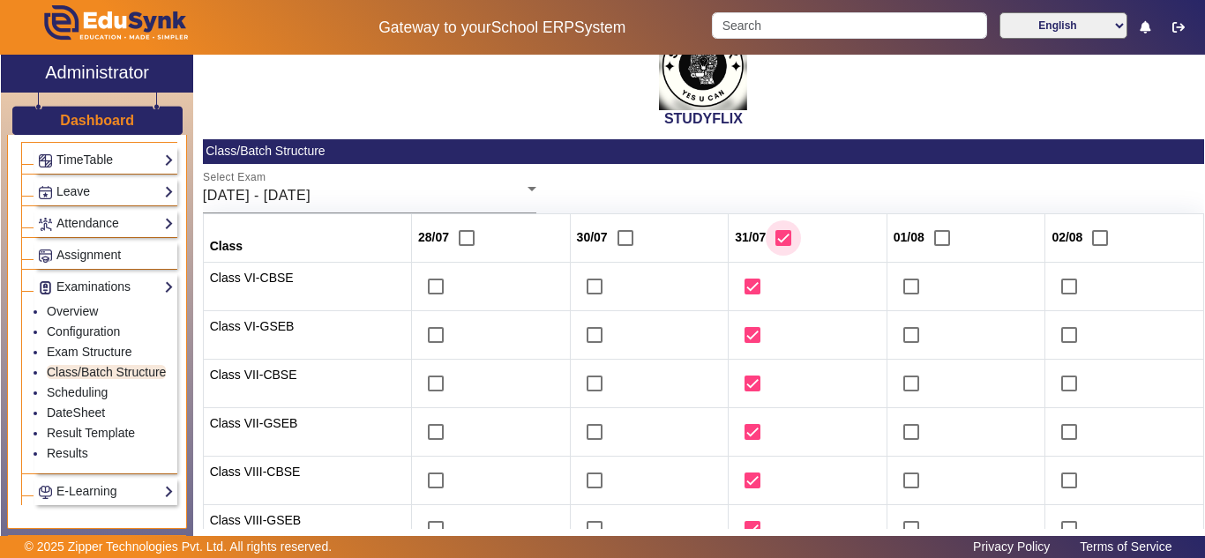
click at [776, 240] on input "checkbox" at bounding box center [783, 238] width 35 height 35
checkbox input "false"
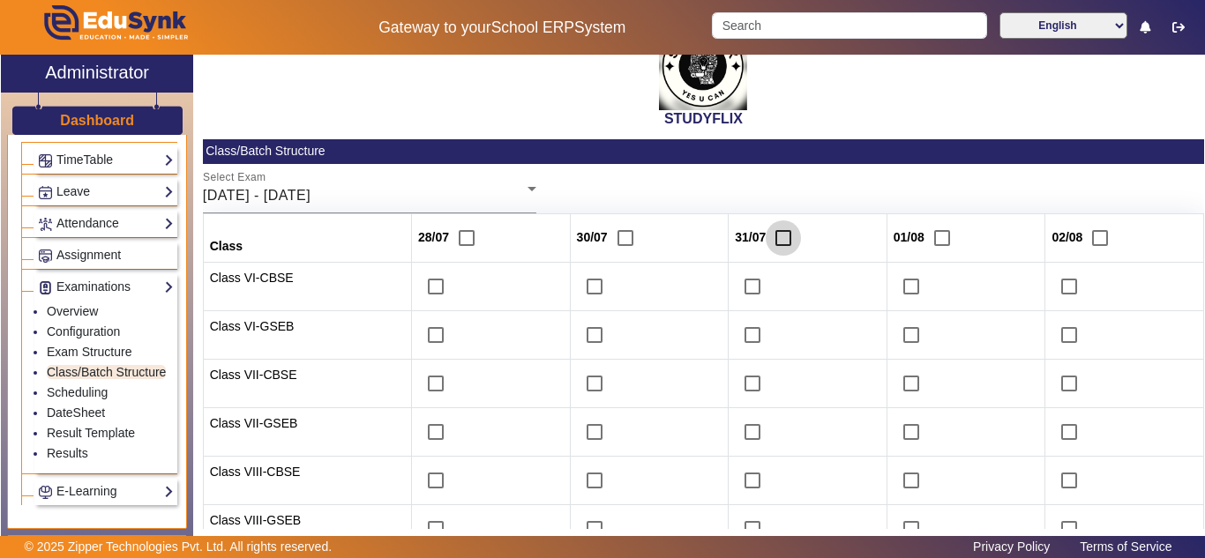
checkbox input "false"
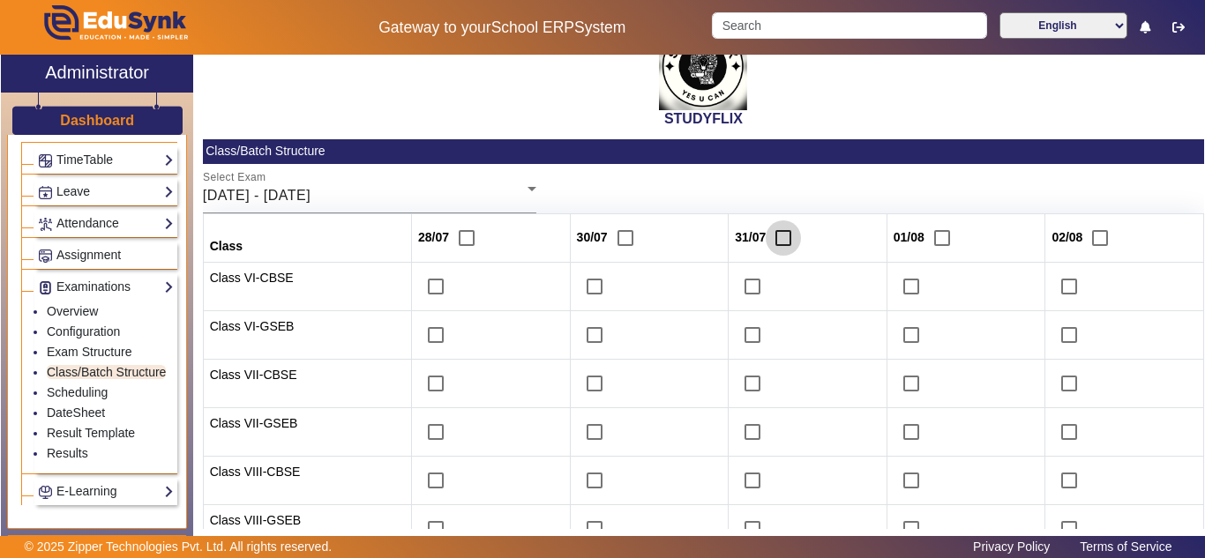
checkbox input "false"
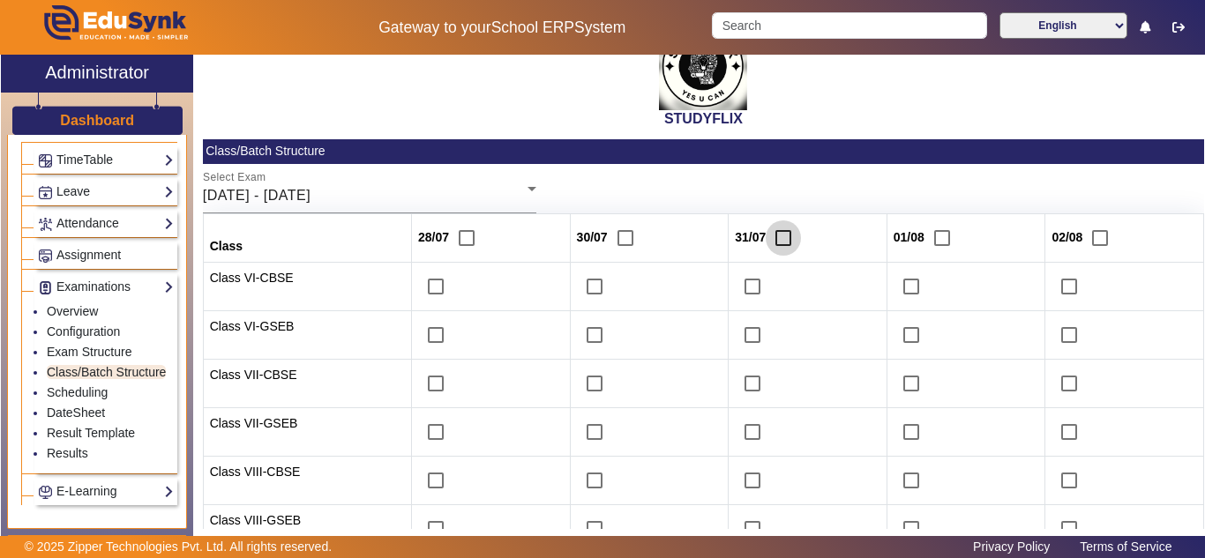
checkbox input "false"
click at [746, 289] on input "checkbox" at bounding box center [752, 286] width 35 height 35
checkbox input "true"
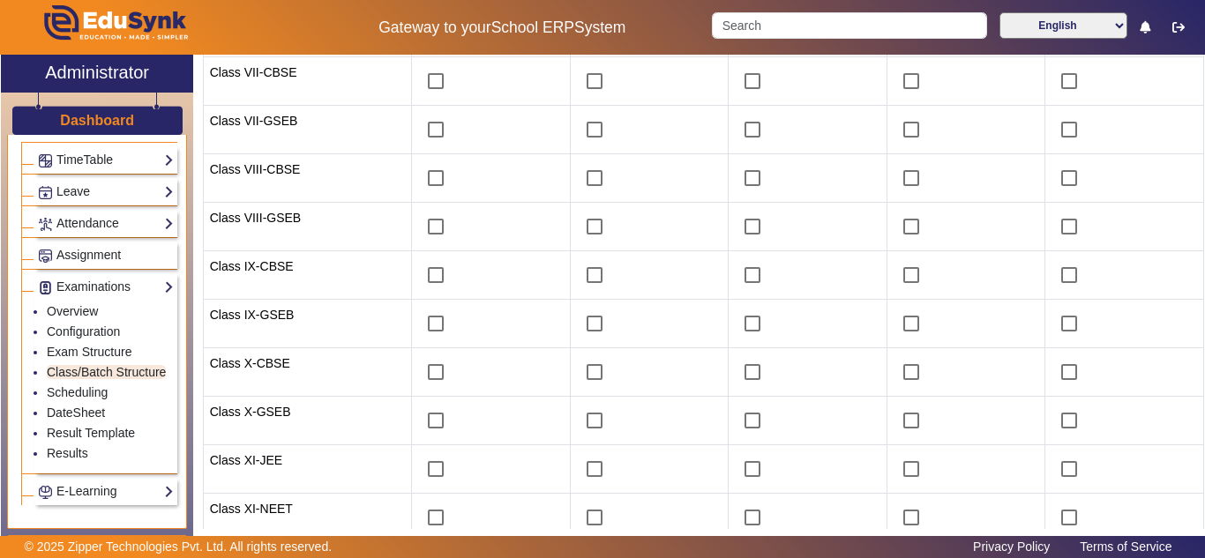
scroll to position [478, 0]
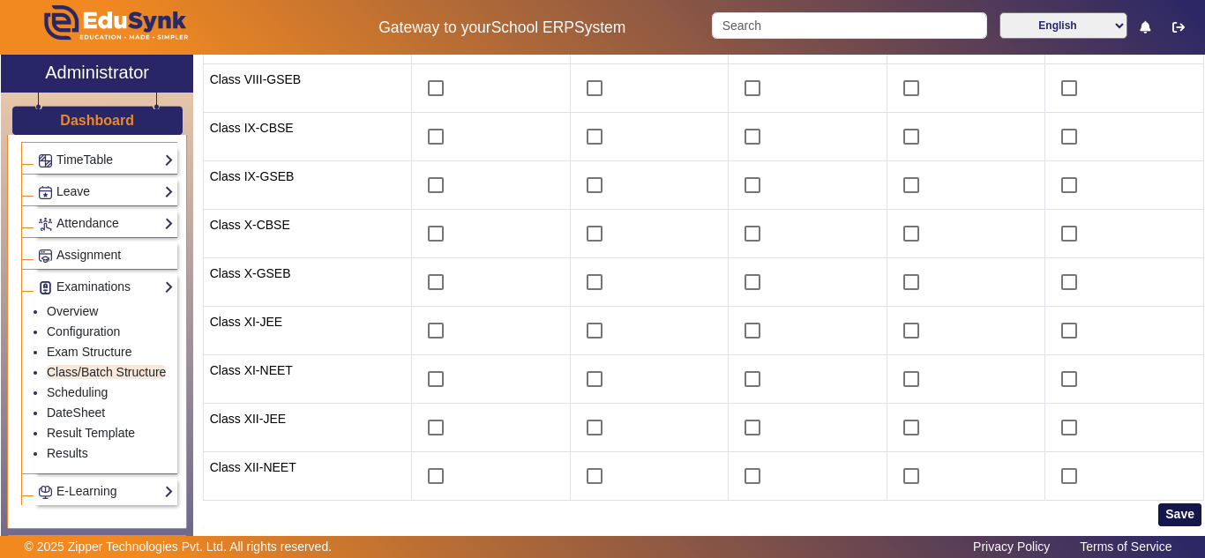
click at [1168, 513] on button "Save" at bounding box center [1179, 515] width 43 height 23
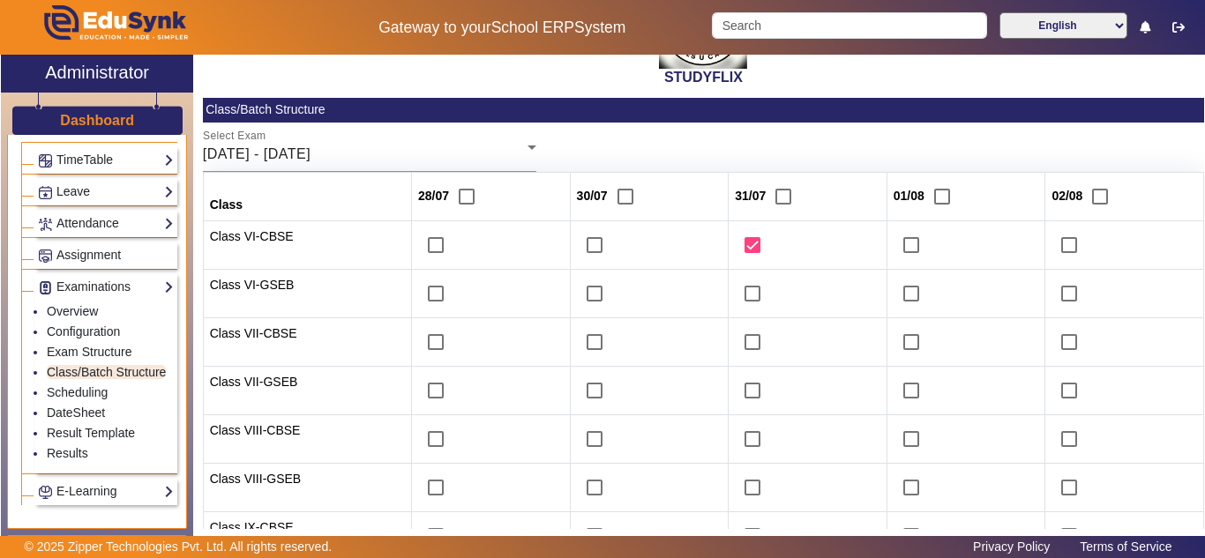
scroll to position [0, 0]
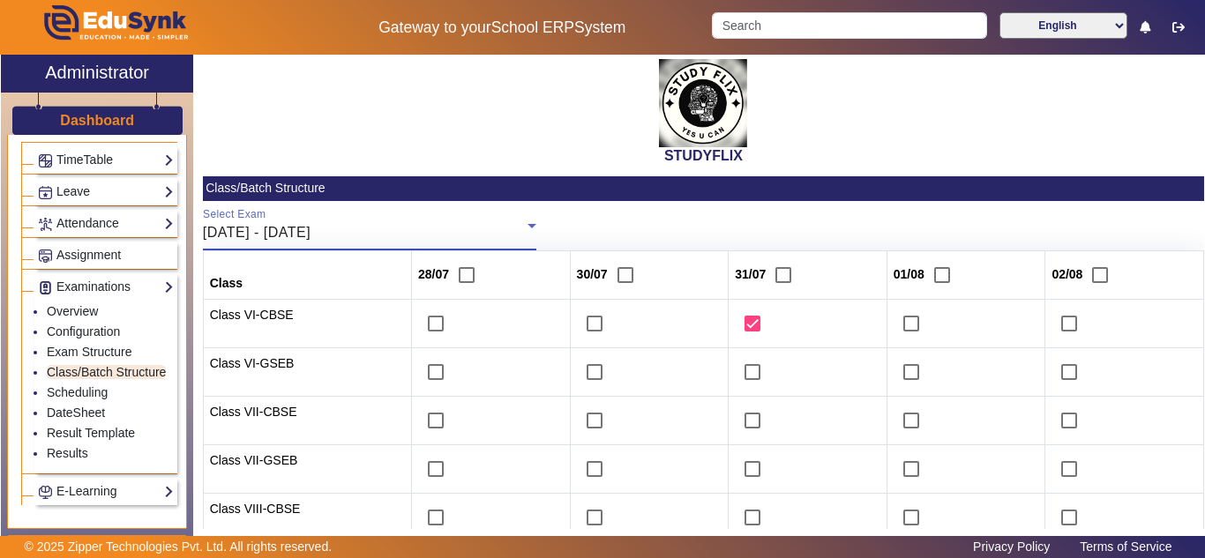
click at [388, 227] on div "28/07/2026 - 02/08/2025" at bounding box center [365, 232] width 325 height 21
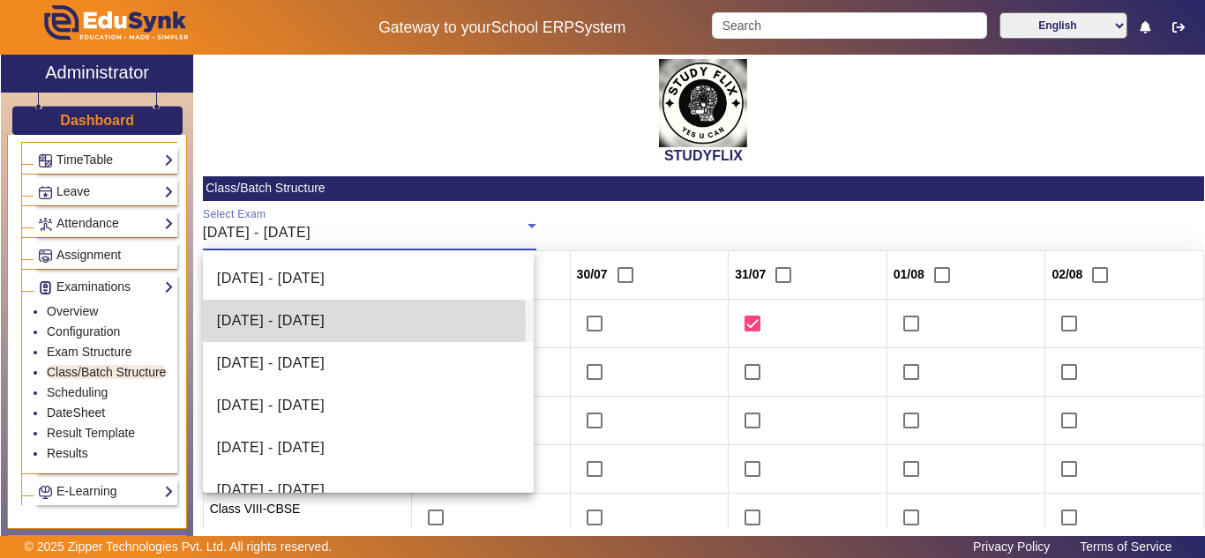
click at [315, 324] on span "02/06/2025 - 07/06/2025" at bounding box center [271, 321] width 108 height 21
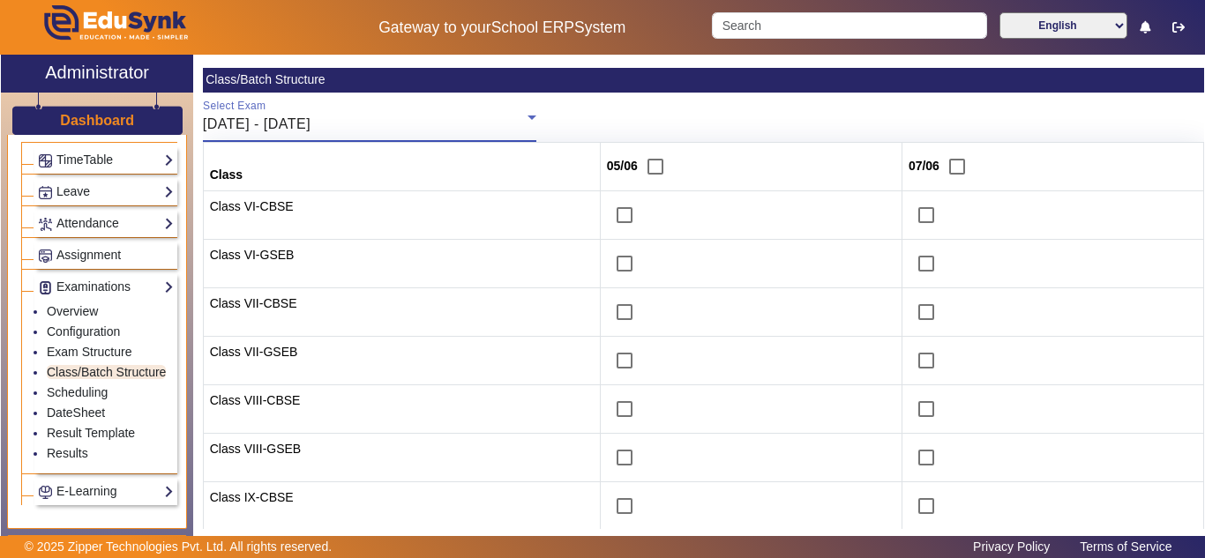
scroll to position [147, 0]
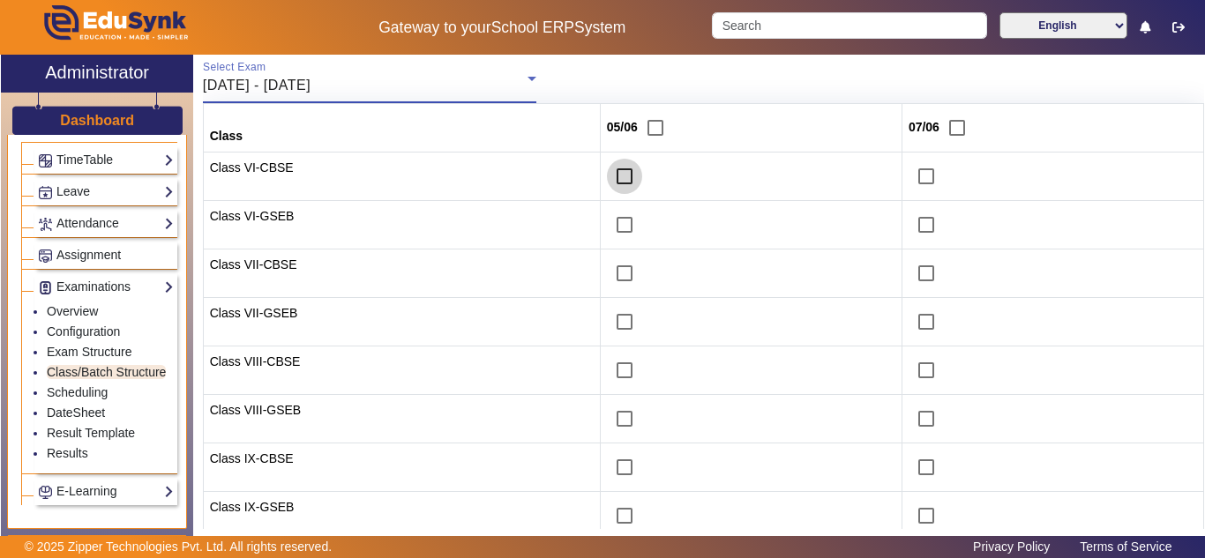
click at [611, 174] on input "checkbox" at bounding box center [624, 176] width 35 height 35
checkbox input "true"
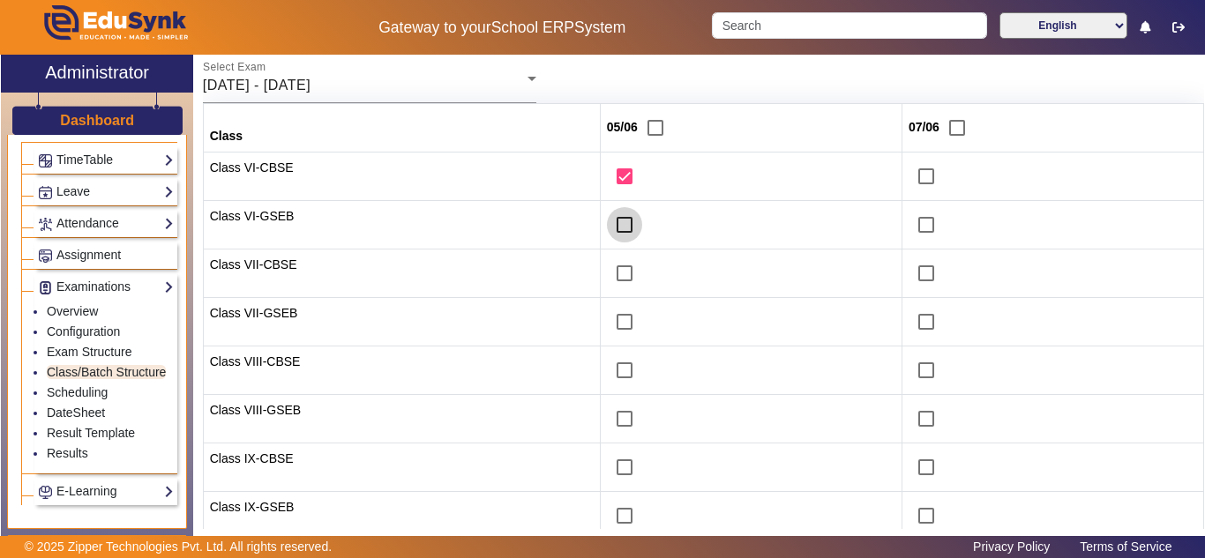
click at [613, 220] on input "checkbox" at bounding box center [624, 224] width 35 height 35
checkbox input "true"
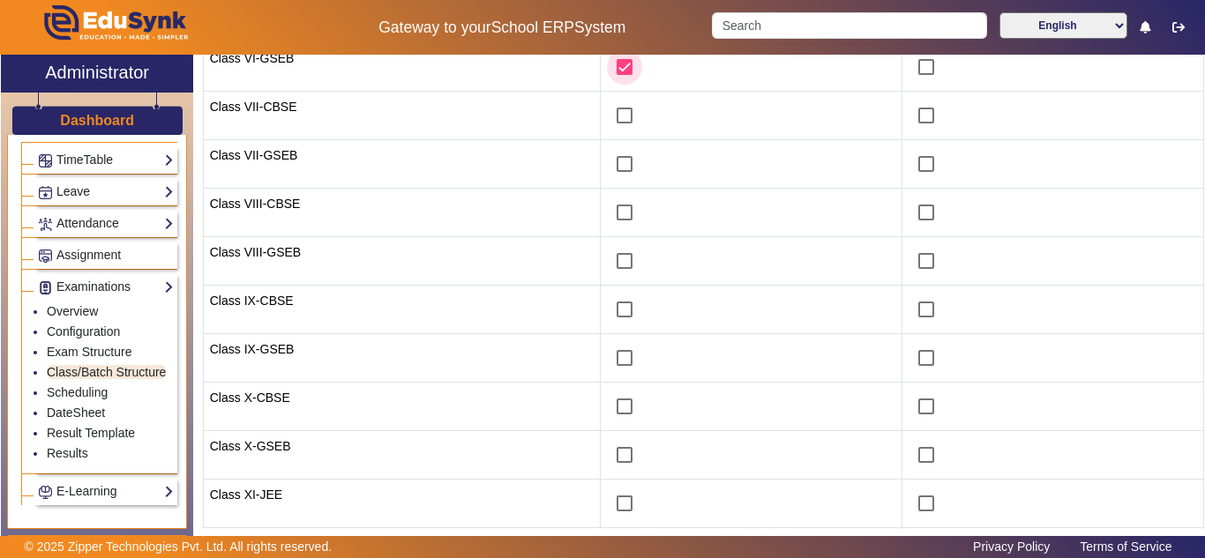
scroll to position [478, 0]
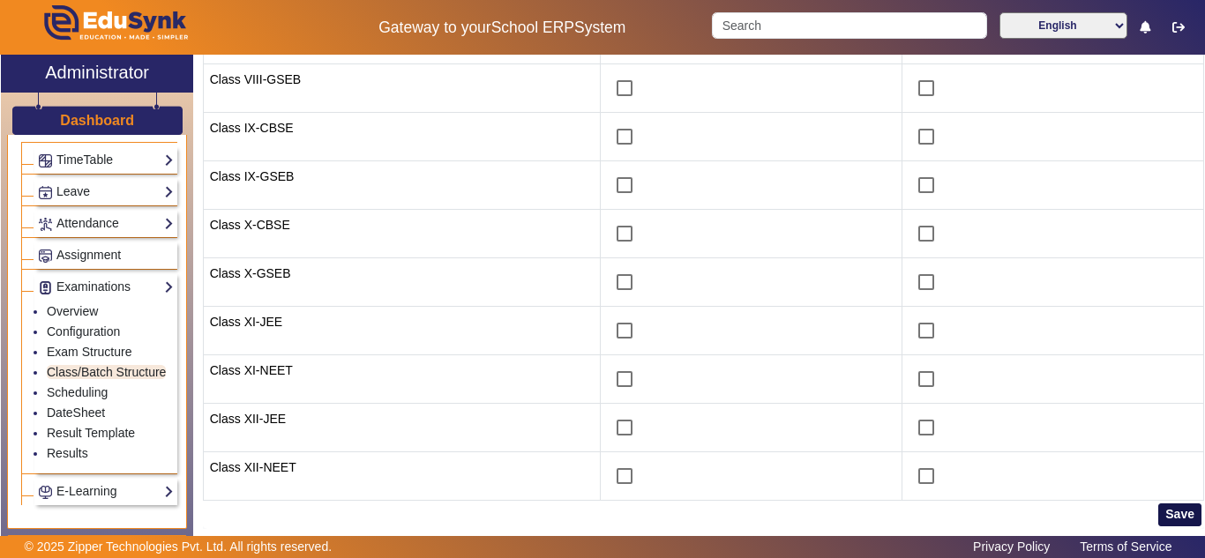
click at [1172, 512] on button "Save" at bounding box center [1179, 515] width 43 height 23
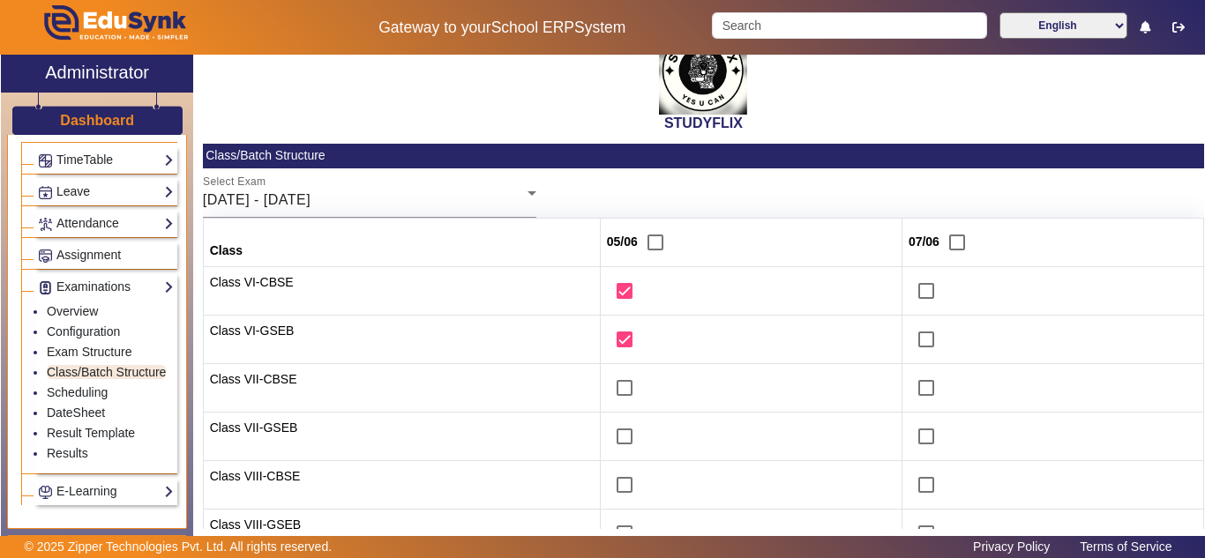
scroll to position [0, 0]
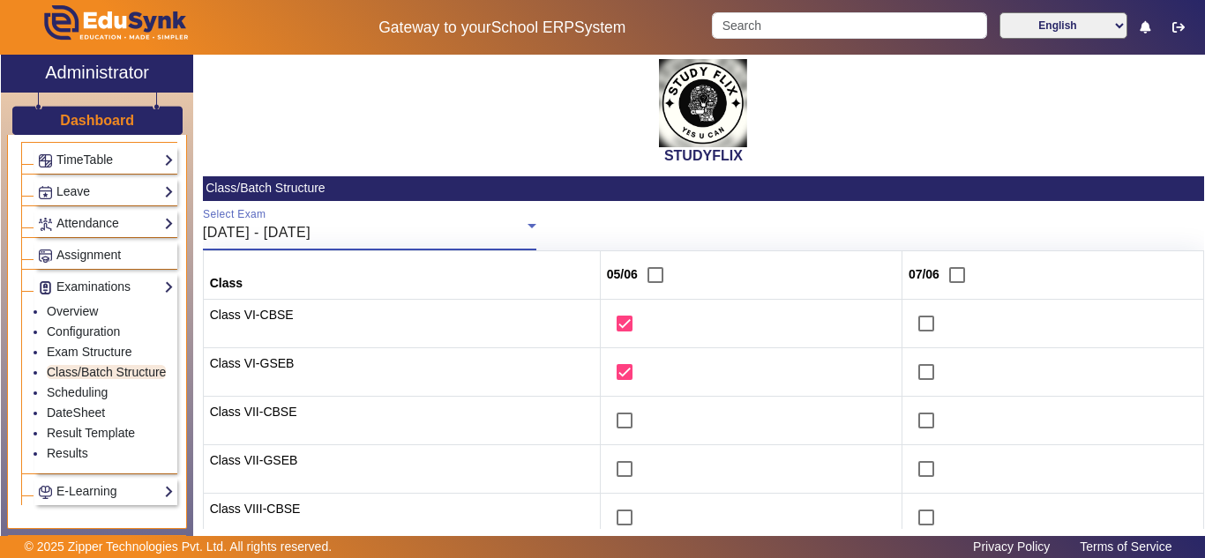
click at [309, 238] on span "02/06/2025 - 07/06/2025" at bounding box center [257, 232] width 108 height 15
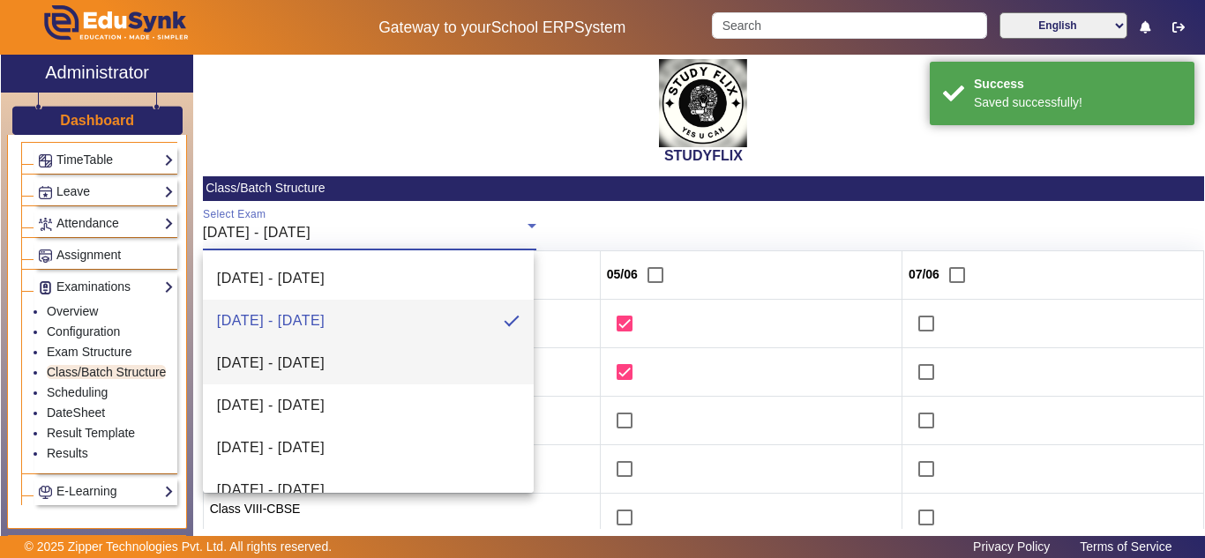
click at [284, 360] on span "09/06/2025 - 14/06/2025" at bounding box center [271, 363] width 108 height 21
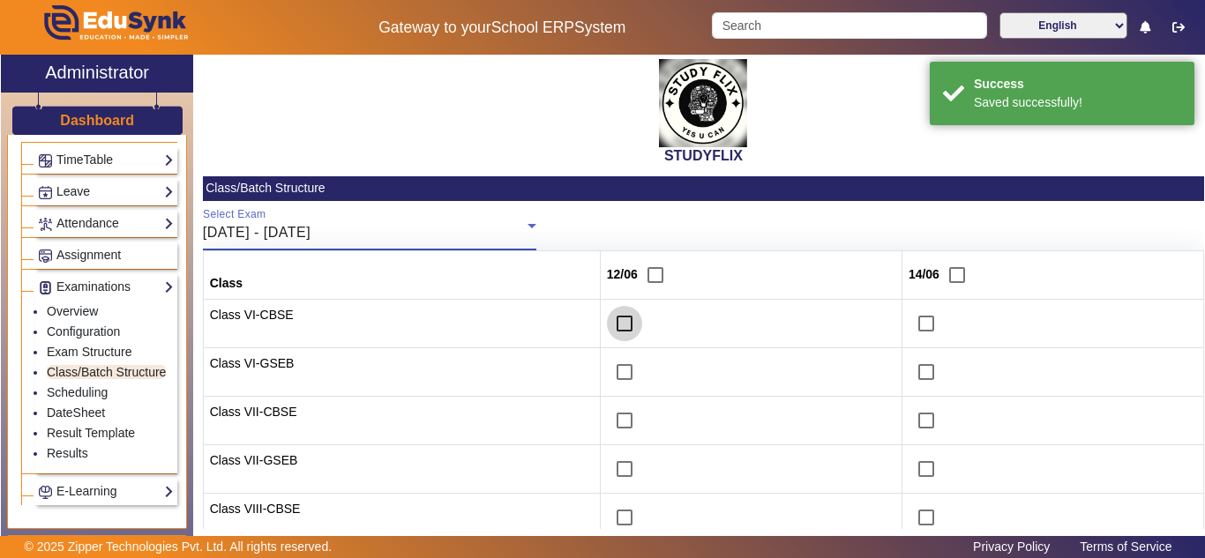
click at [611, 326] on input "checkbox" at bounding box center [624, 323] width 35 height 35
checkbox input "true"
click at [613, 385] on input "checkbox" at bounding box center [624, 372] width 35 height 35
checkbox input "true"
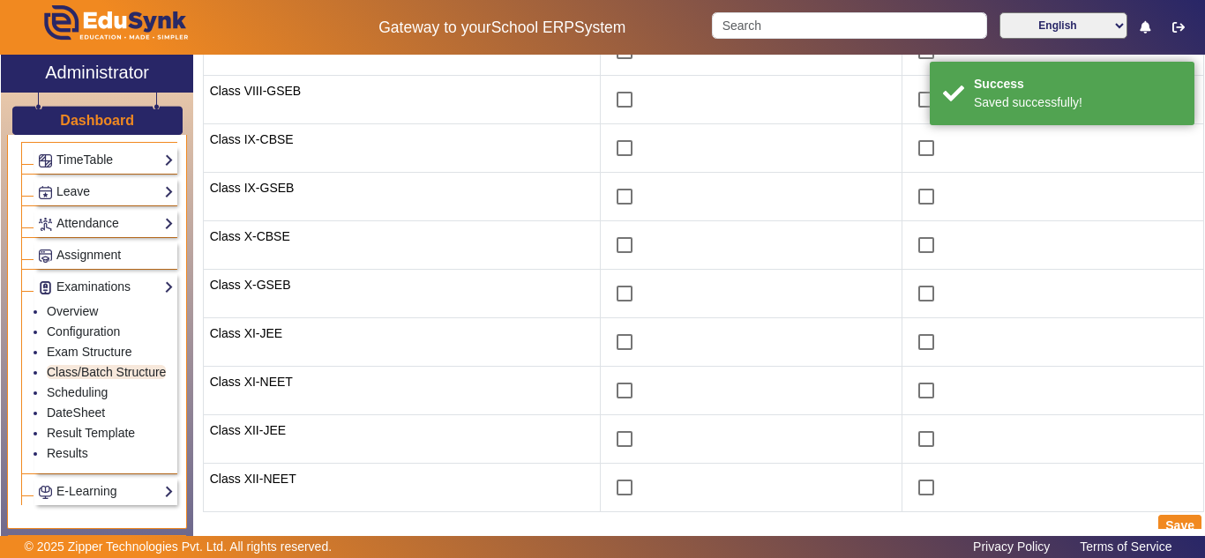
scroll to position [478, 0]
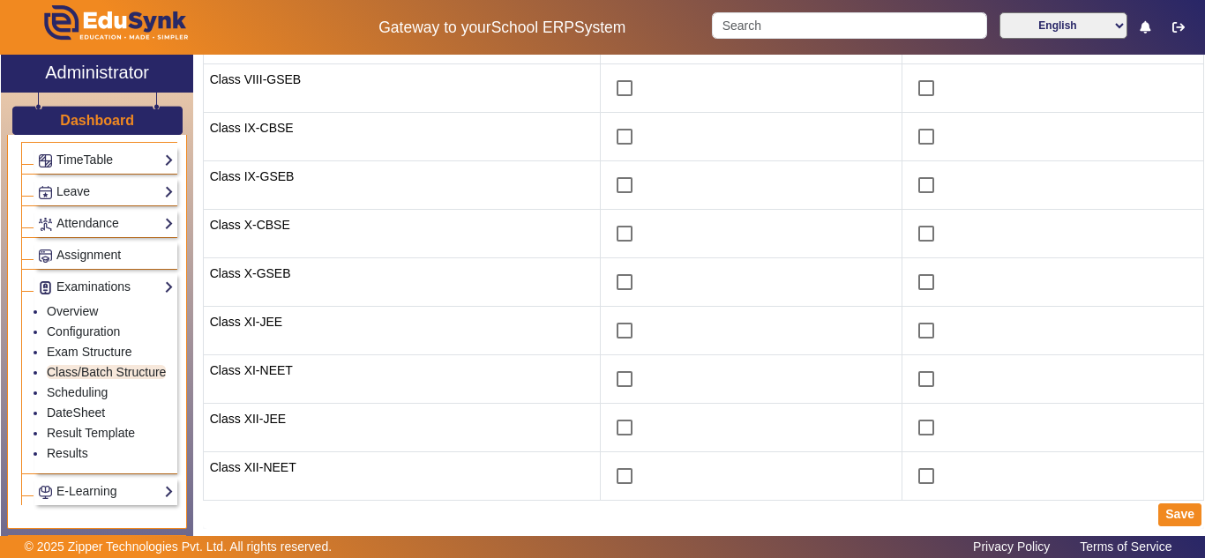
click at [1180, 502] on div "Save" at bounding box center [703, 515] width 1001 height 28
click at [1177, 522] on button "Save" at bounding box center [1179, 515] width 43 height 23
click at [1173, 509] on button "Save" at bounding box center [1179, 515] width 43 height 23
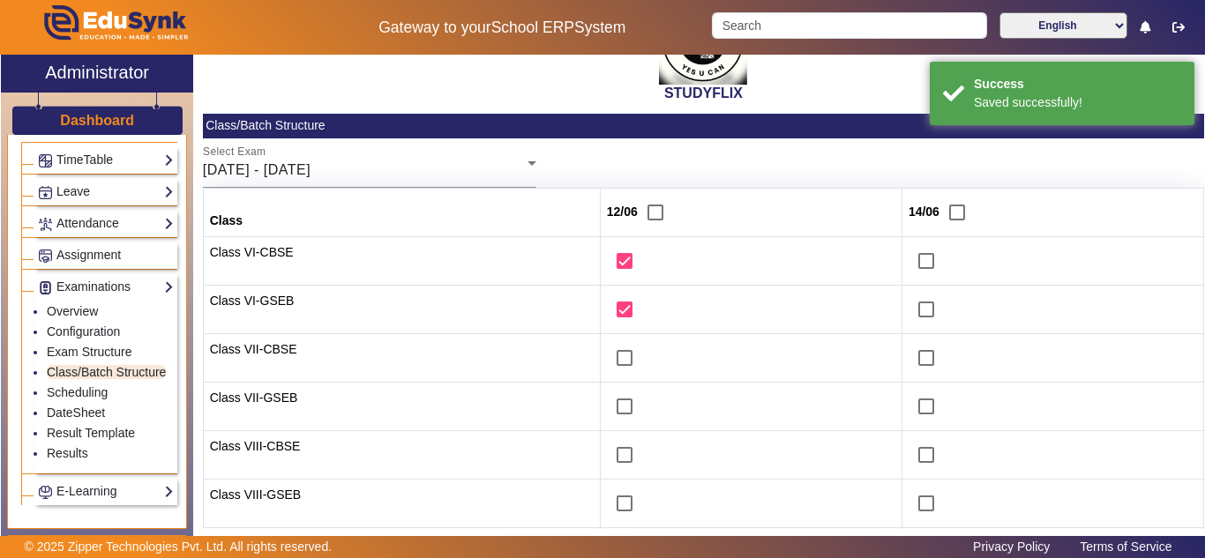
scroll to position [0, 0]
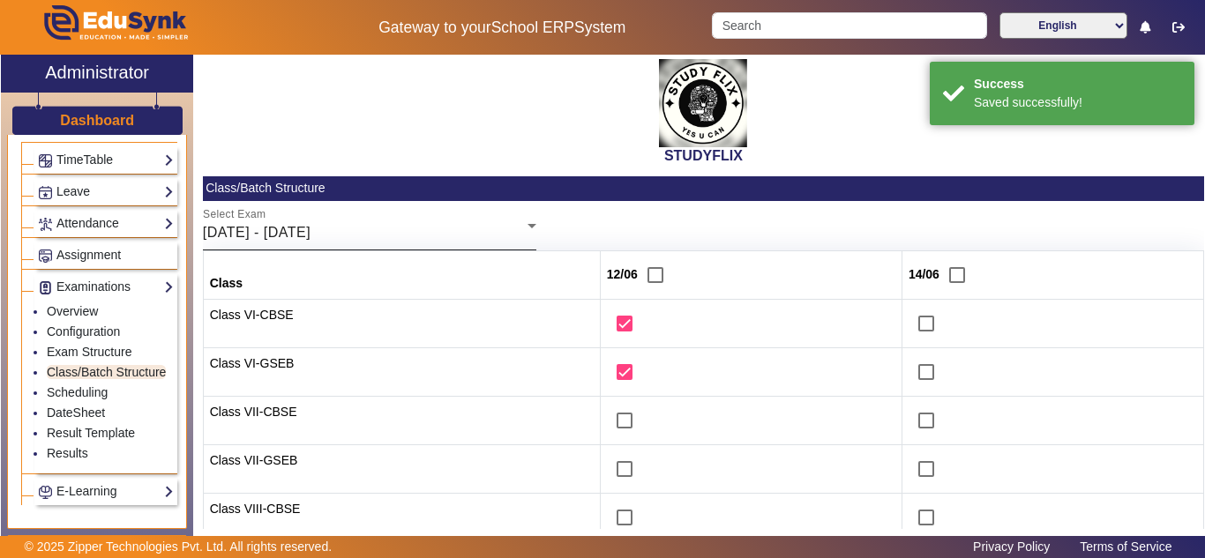
click at [311, 227] on span "09/06/2025 - 14/06/2025" at bounding box center [257, 232] width 108 height 15
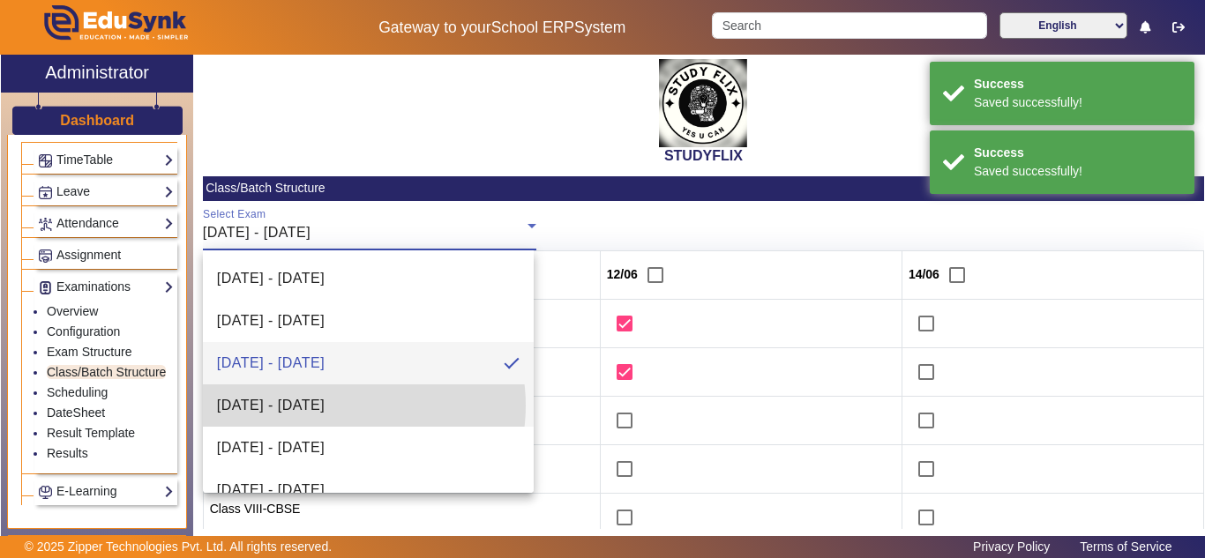
click at [325, 406] on span "16/06/2025 - 21/06/2025" at bounding box center [271, 405] width 108 height 21
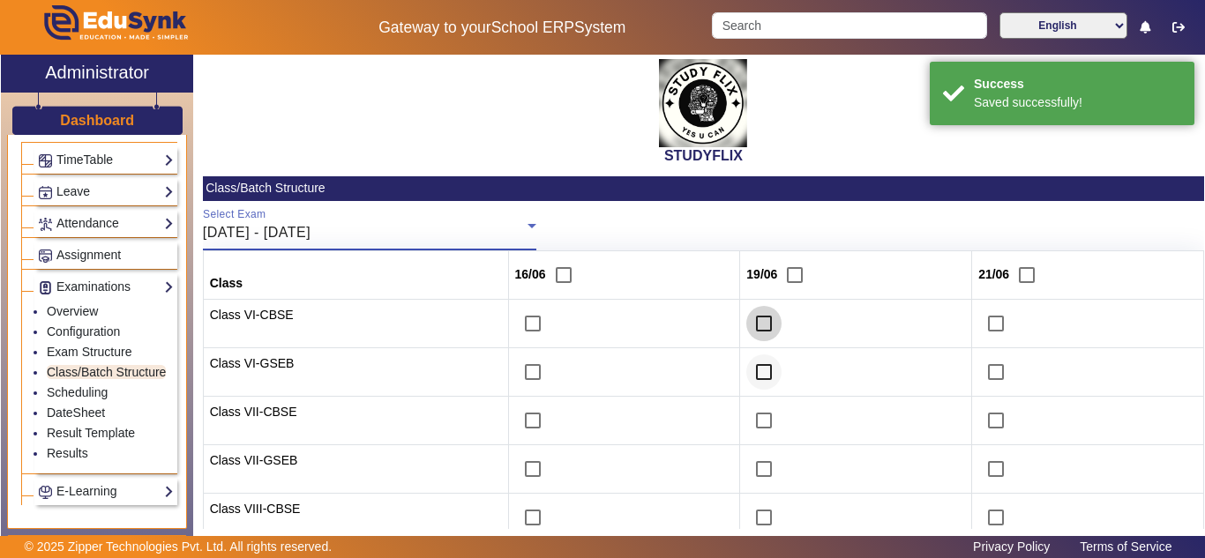
drag, startPoint x: 761, startPoint y: 326, endPoint x: 769, endPoint y: 361, distance: 36.4
click at [760, 326] on input "checkbox" at bounding box center [763, 323] width 35 height 35
checkbox input "true"
click at [758, 372] on input "checkbox" at bounding box center [763, 372] width 35 height 35
checkbox input "true"
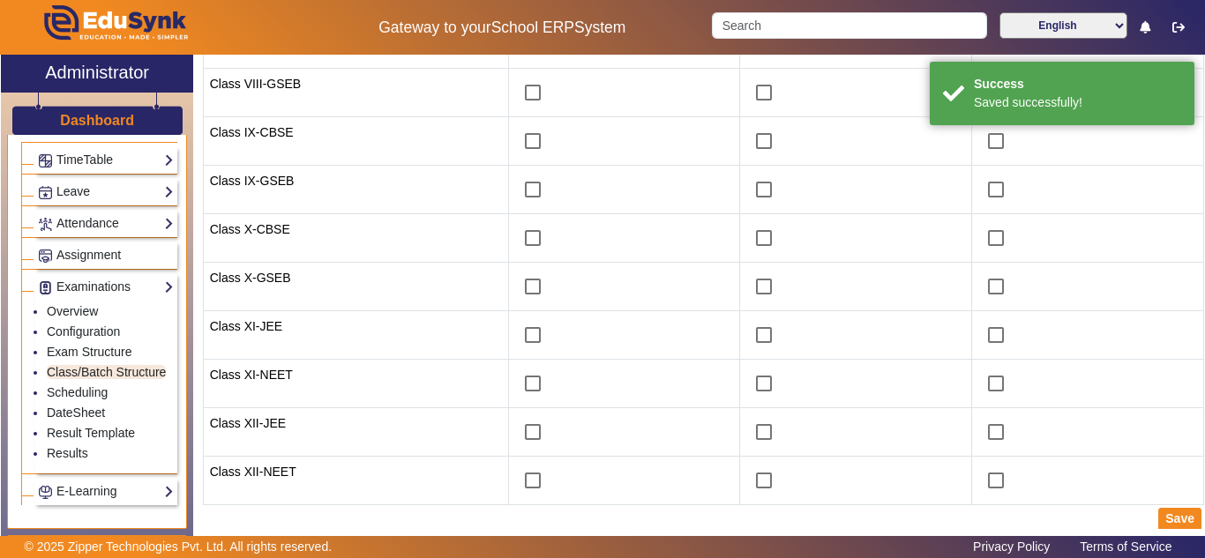
scroll to position [478, 0]
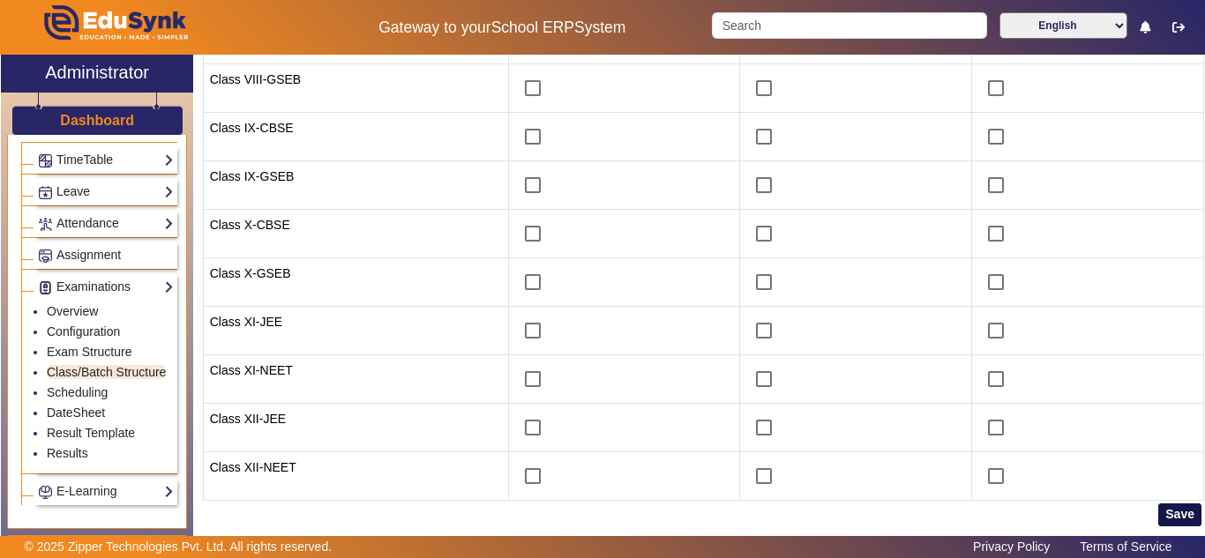
click at [1183, 511] on button "Save" at bounding box center [1179, 515] width 43 height 23
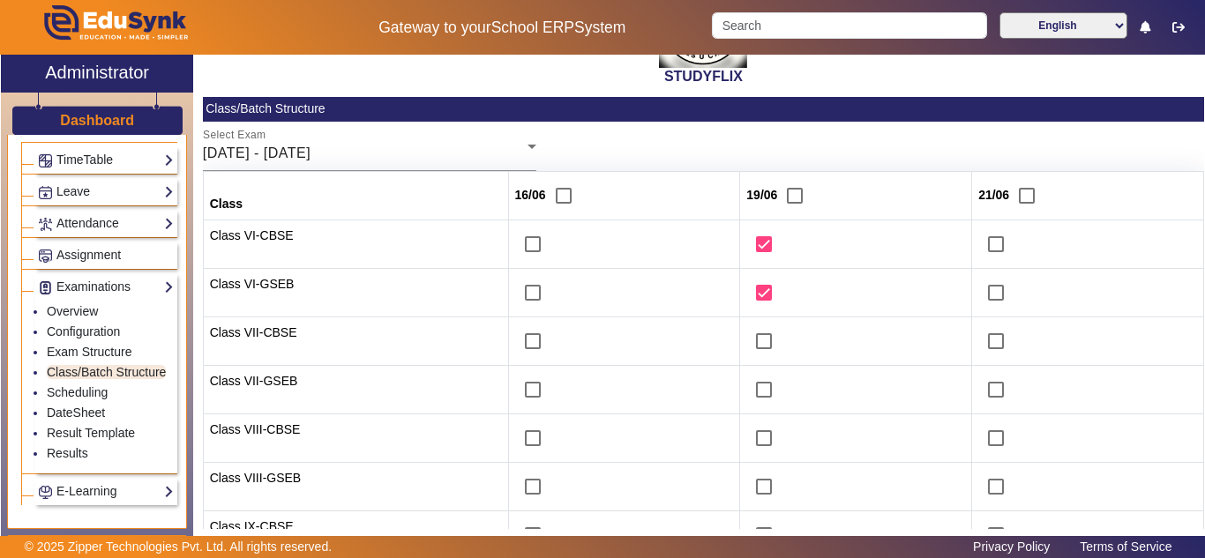
scroll to position [37, 0]
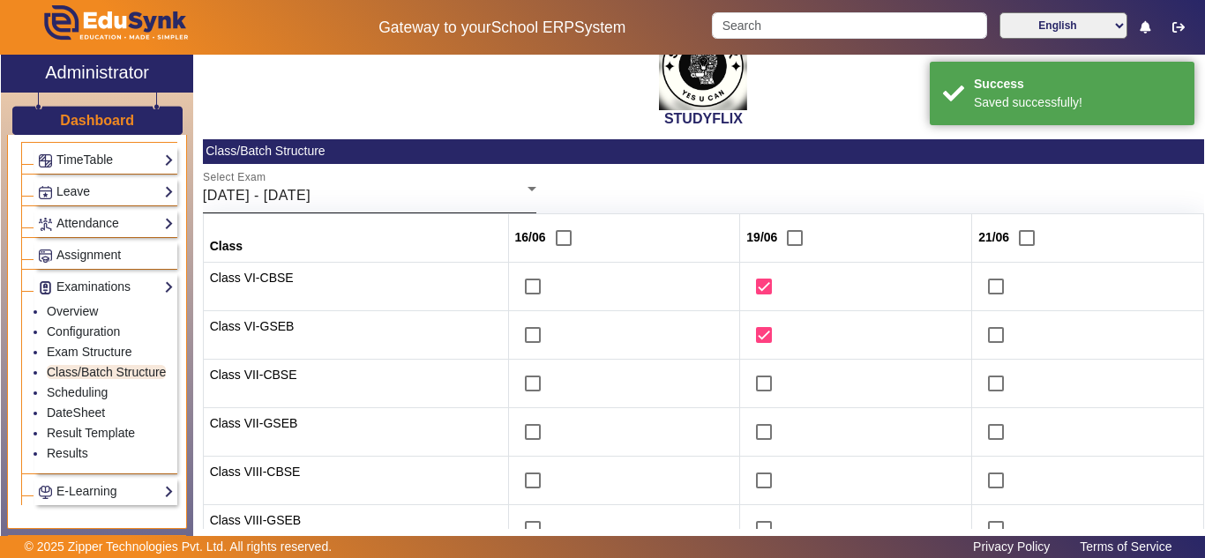
click at [311, 199] on span "16/06/2025 - 21/06/2025" at bounding box center [257, 195] width 108 height 15
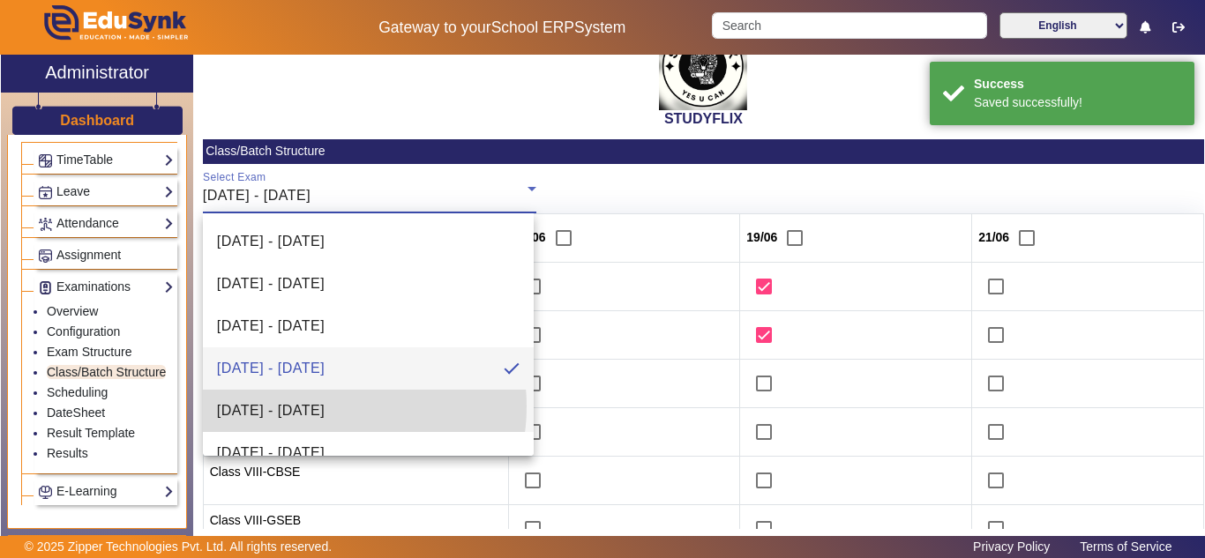
click at [323, 407] on span "23/06/2025 - 28/06/2025" at bounding box center [271, 411] width 108 height 21
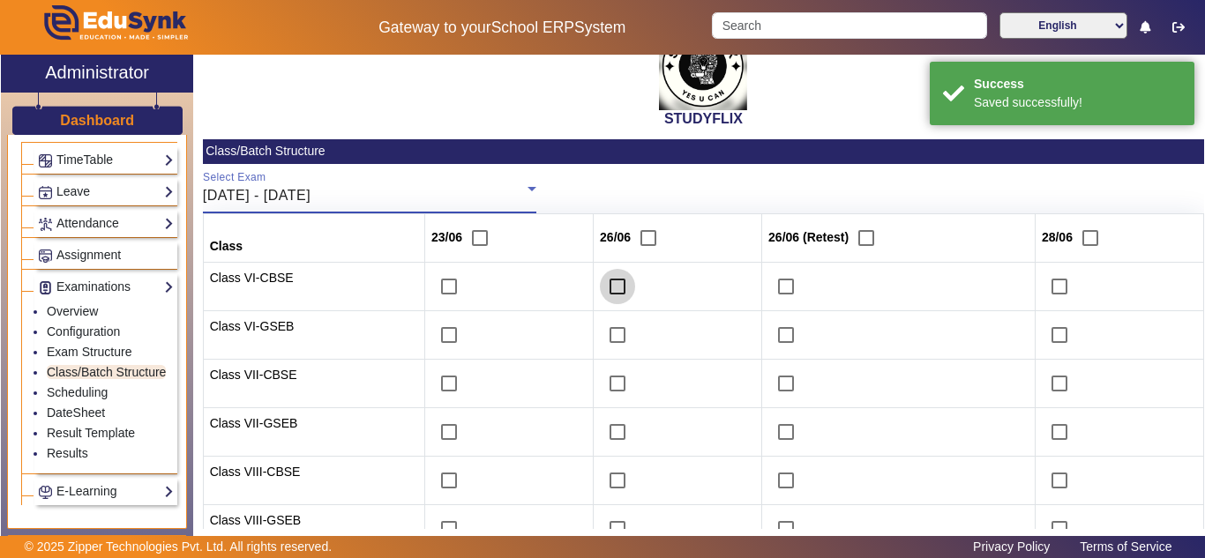
click at [612, 288] on input "checkbox" at bounding box center [617, 286] width 35 height 35
checkbox input "true"
click at [608, 324] on input "checkbox" at bounding box center [617, 335] width 35 height 35
checkbox input "true"
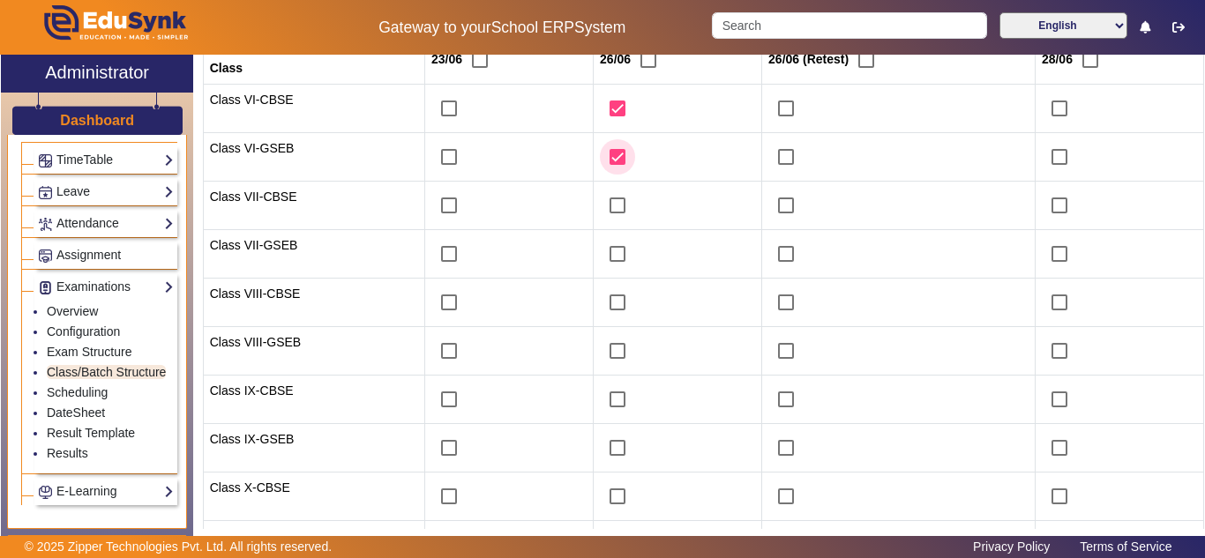
scroll to position [478, 0]
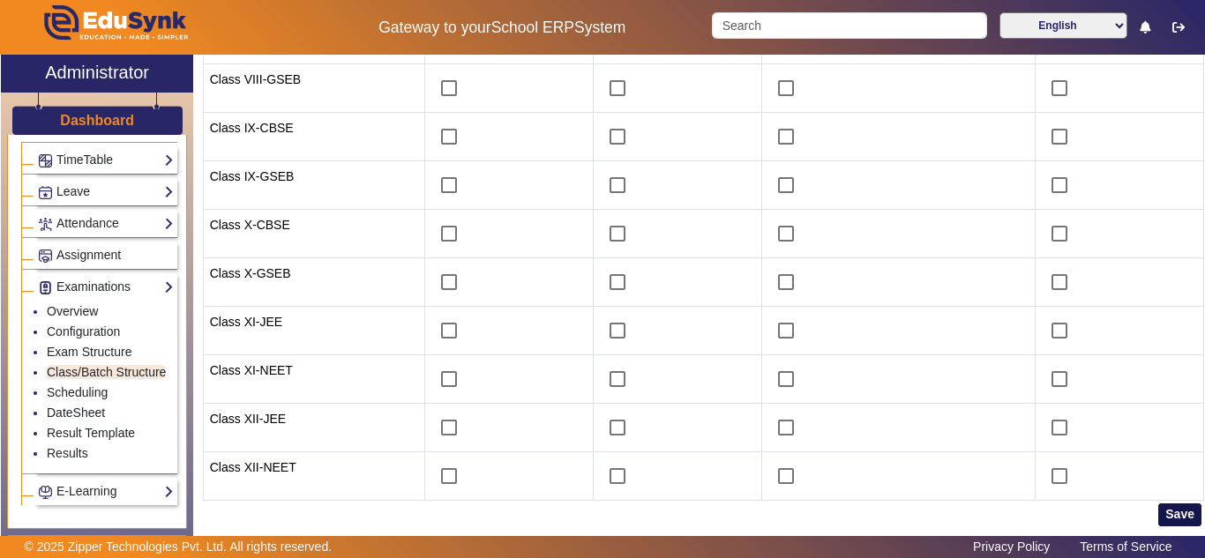
click at [1158, 509] on button "Save" at bounding box center [1179, 515] width 43 height 23
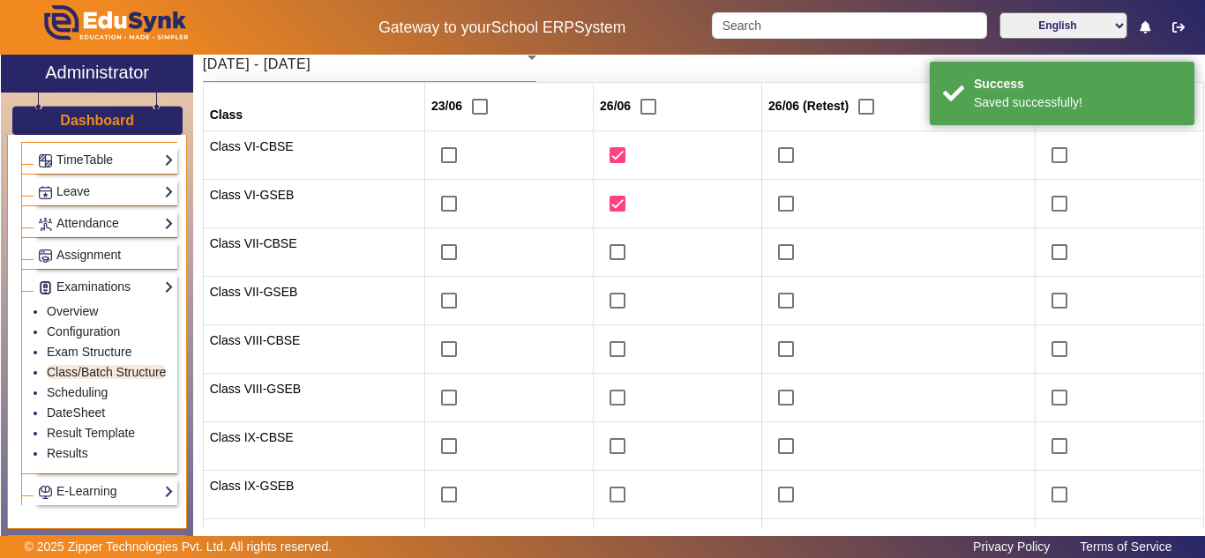
scroll to position [0, 0]
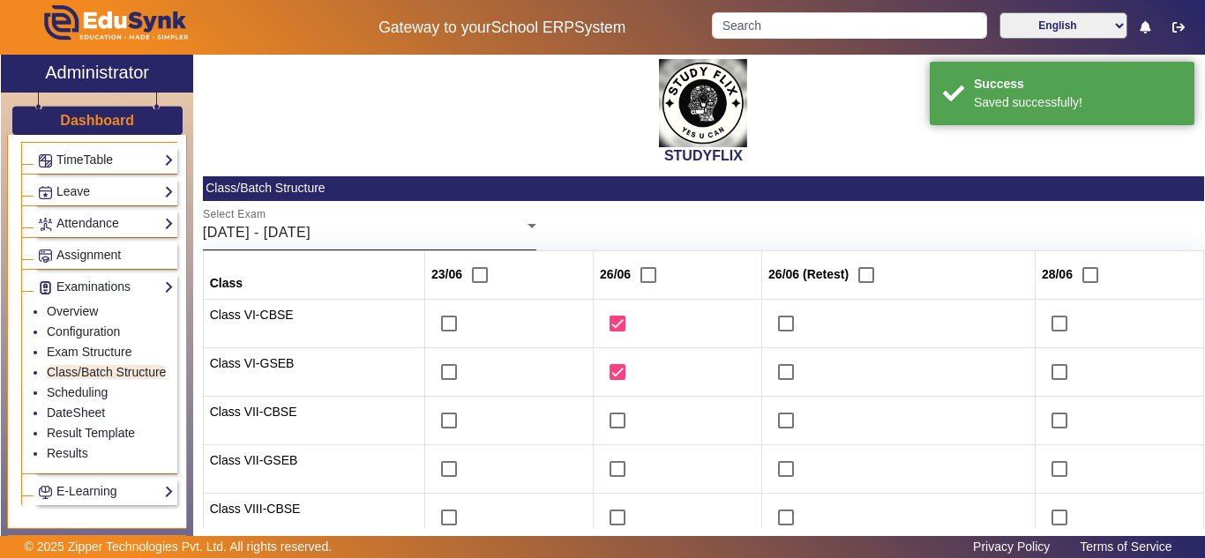
click at [324, 244] on div "Select Exam 23/06/2025 - 28/06/2025" at bounding box center [370, 225] width 334 height 49
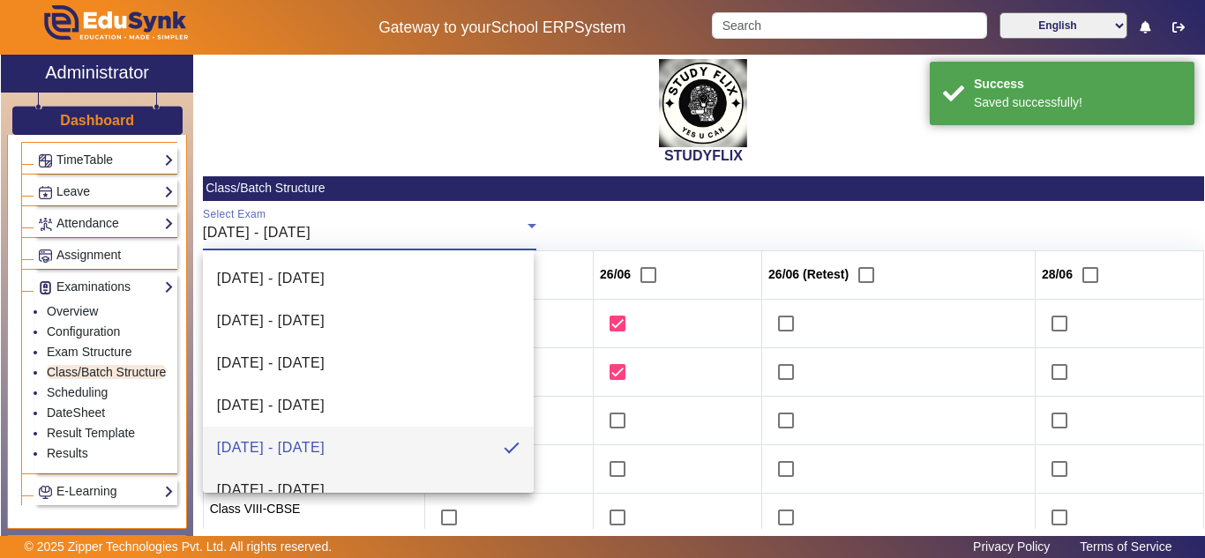
click at [325, 486] on span "30/06/2025 - 05/07/2025" at bounding box center [271, 490] width 108 height 21
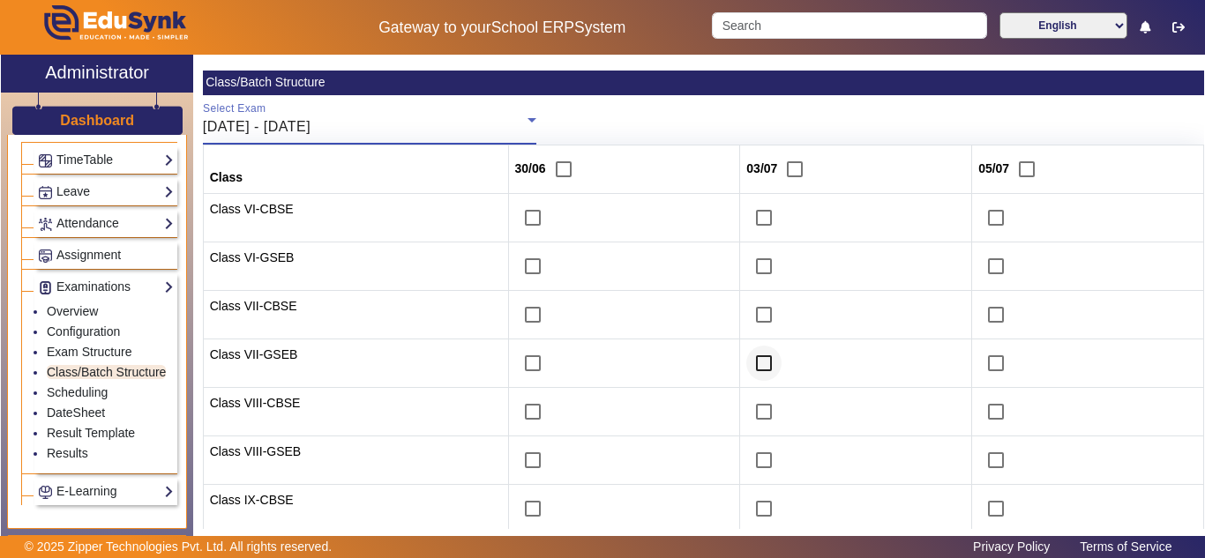
scroll to position [147, 0]
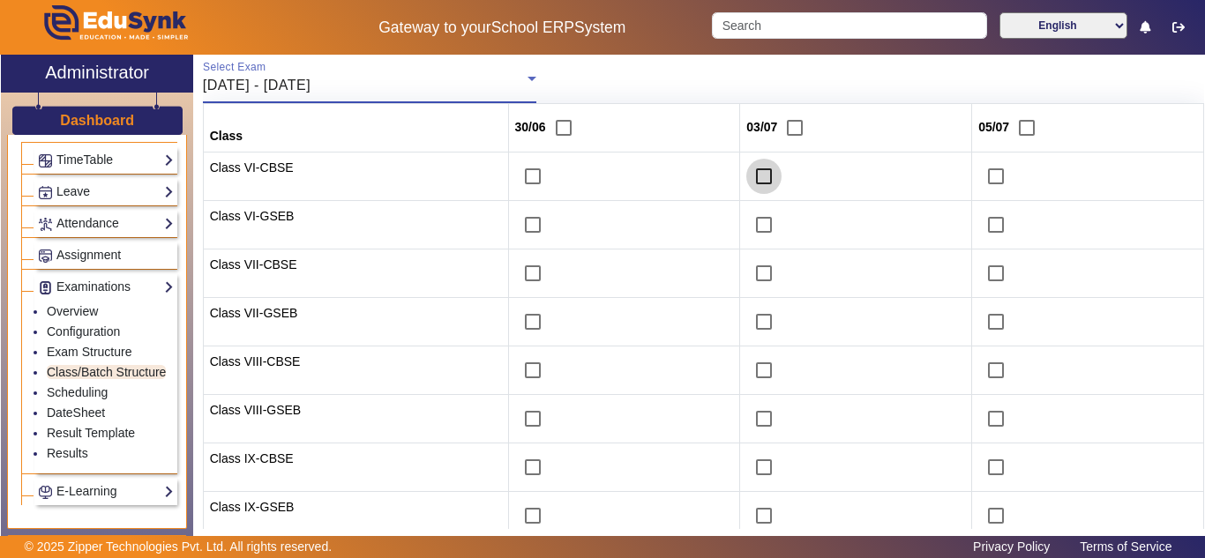
click at [759, 178] on input "checkbox" at bounding box center [763, 176] width 35 height 35
checkbox input "true"
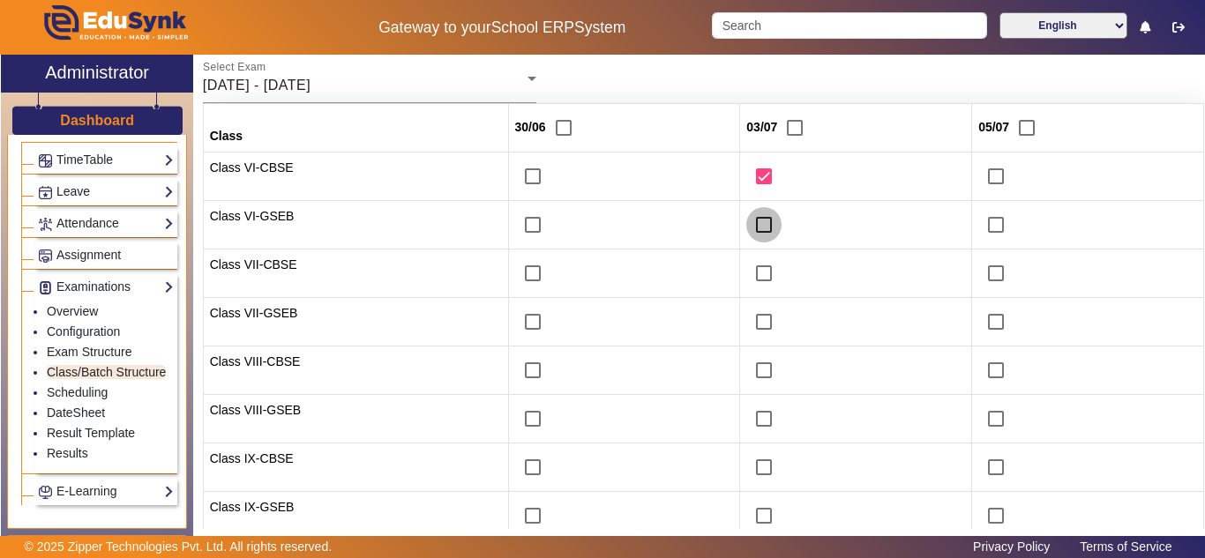
click at [754, 219] on input "checkbox" at bounding box center [763, 224] width 35 height 35
checkbox input "true"
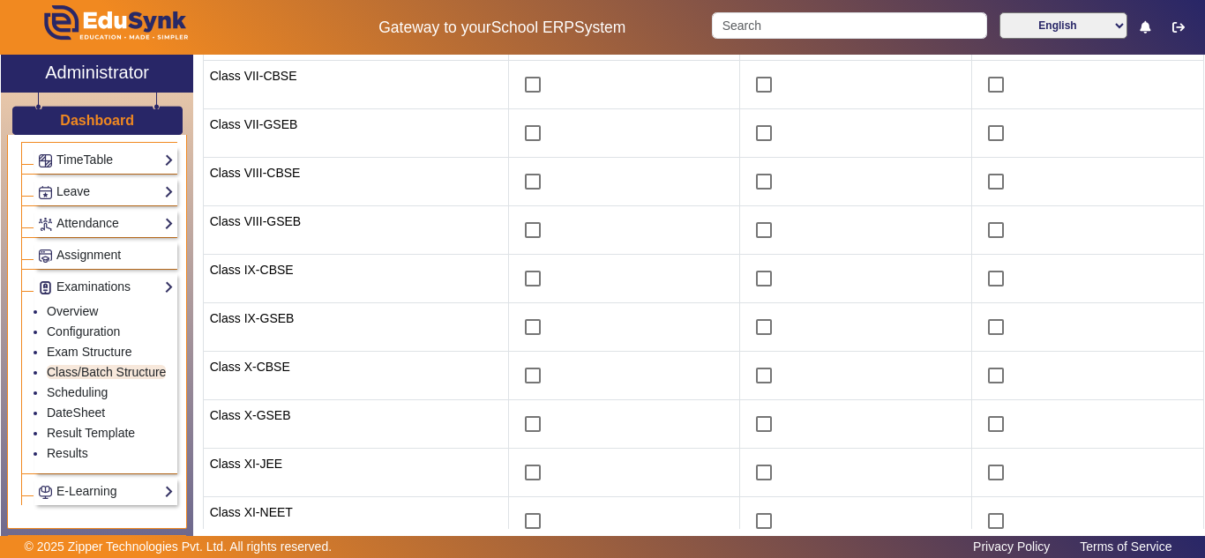
scroll to position [478, 0]
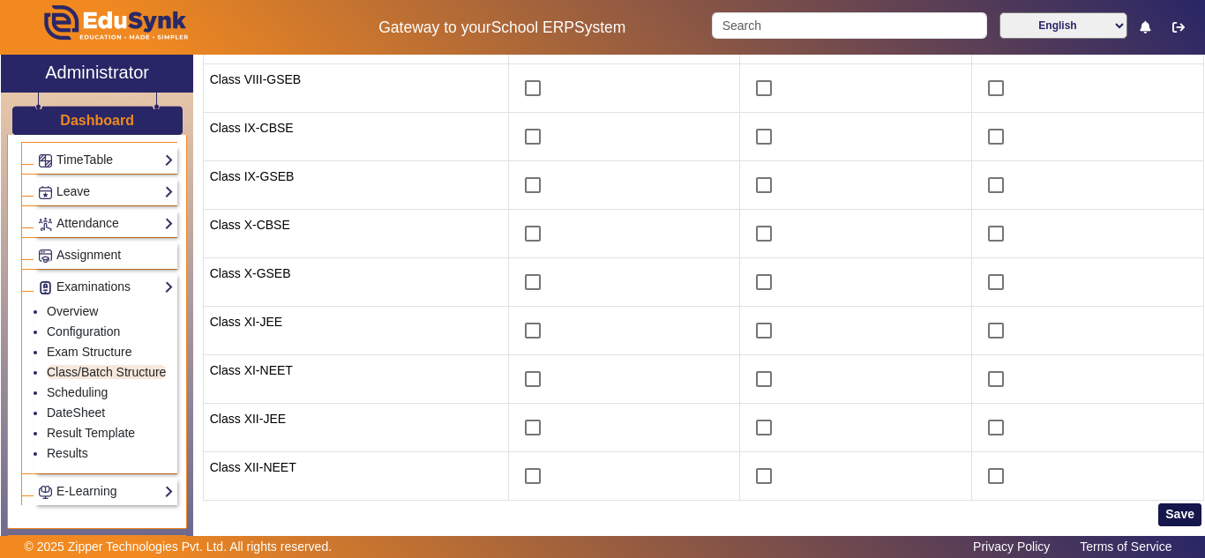
click at [1163, 511] on button "Save" at bounding box center [1179, 515] width 43 height 23
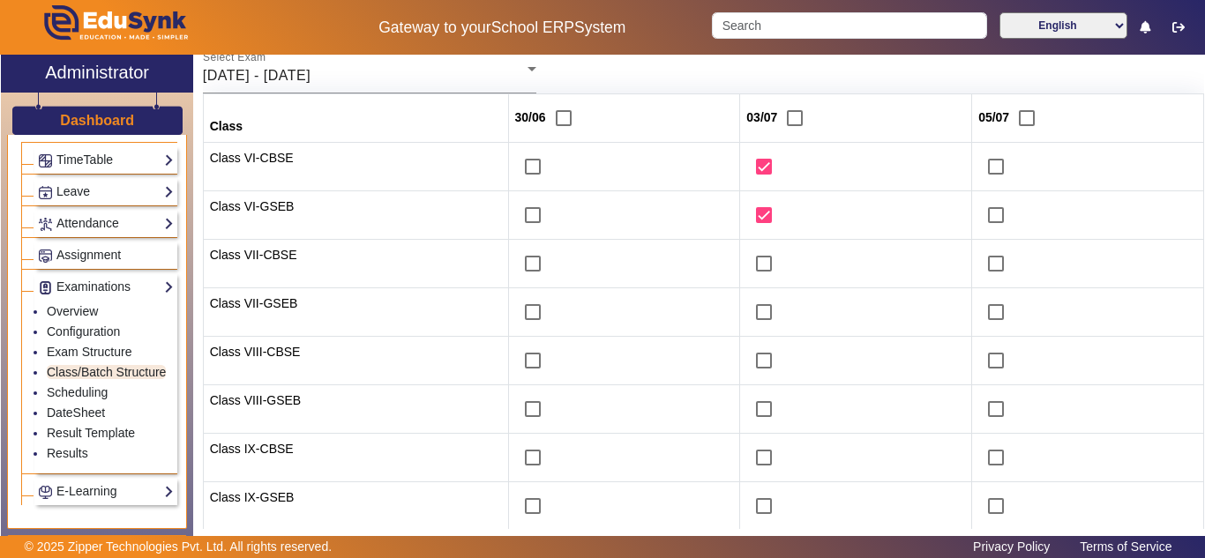
scroll to position [0, 0]
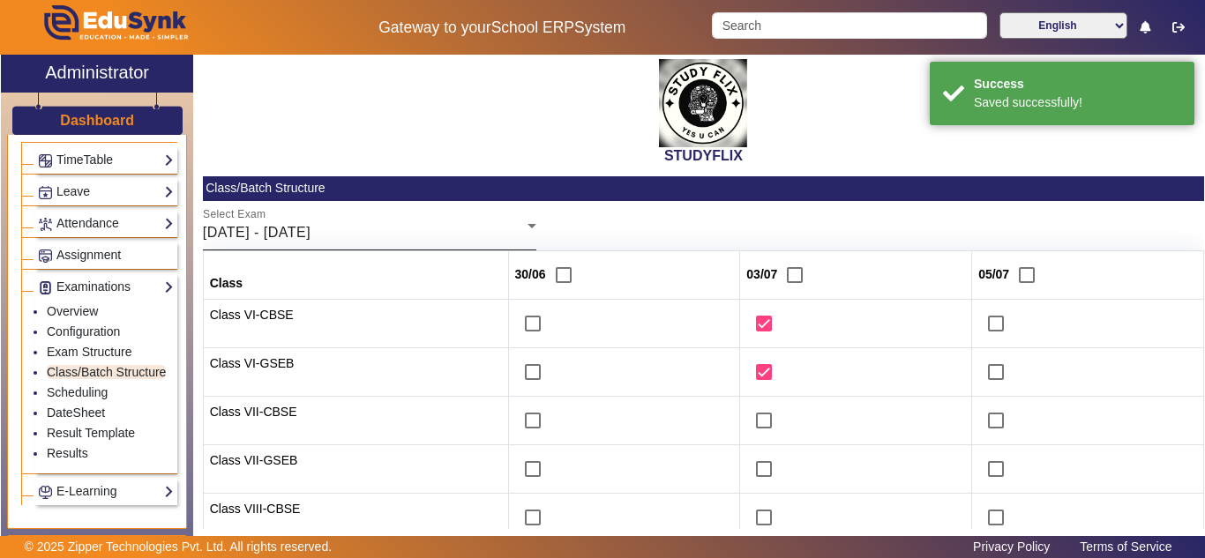
click at [304, 227] on span "30/06/2025 - 05/07/2025" at bounding box center [257, 232] width 108 height 15
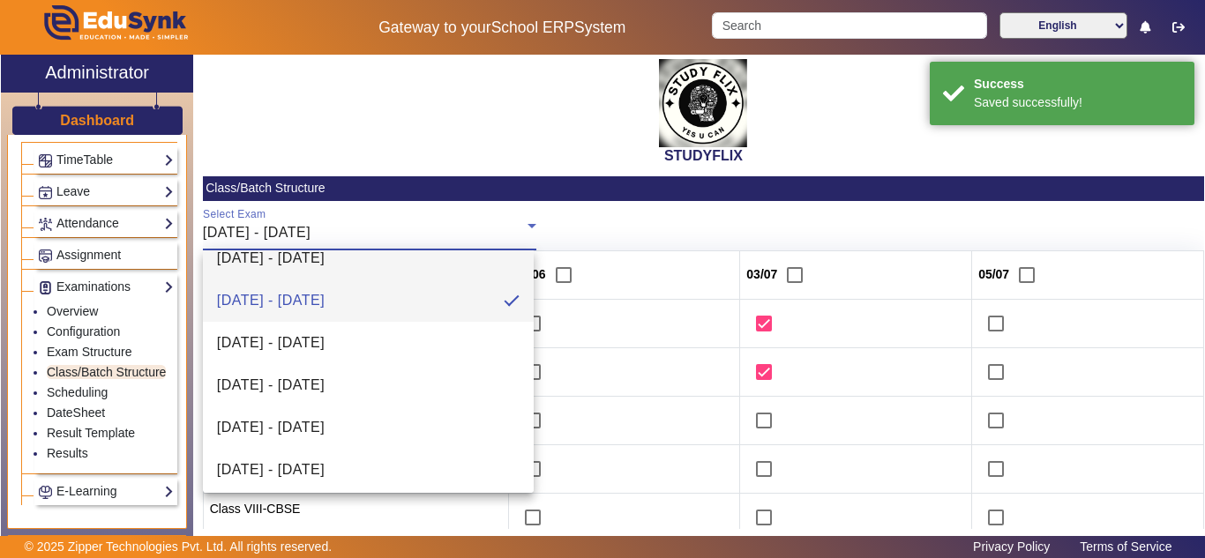
scroll to position [195, 0]
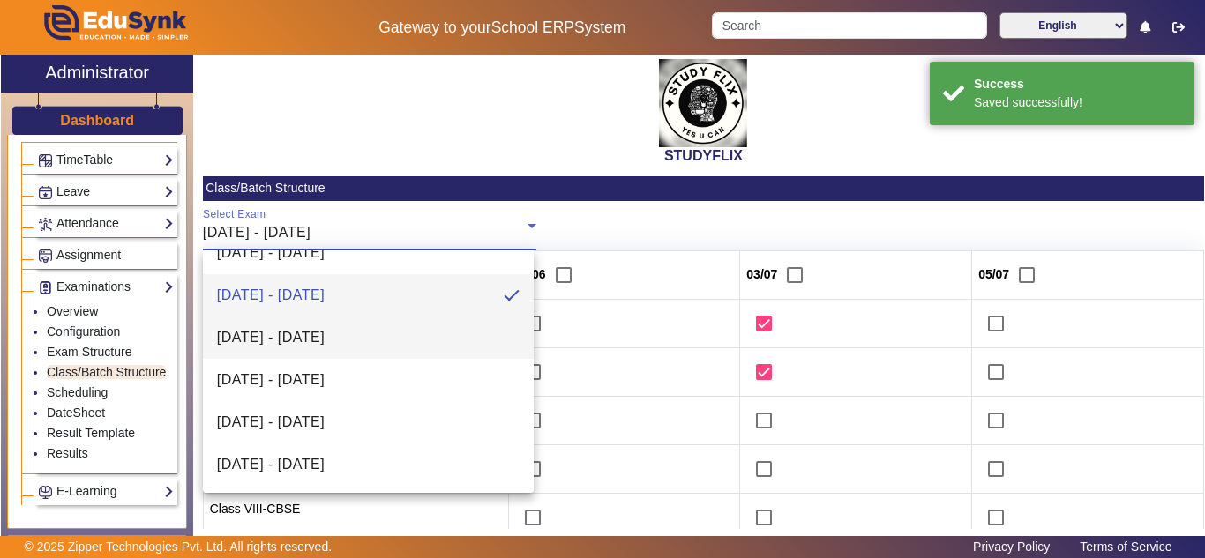
click at [325, 334] on span "07/07/2025 - 12/07/2025" at bounding box center [271, 337] width 108 height 21
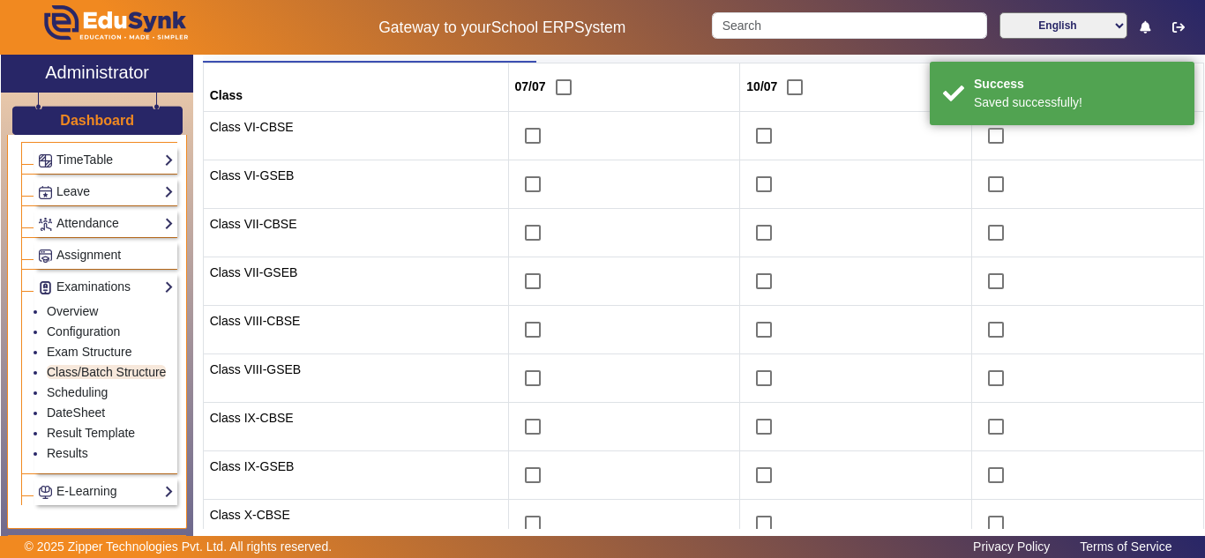
scroll to position [147, 0]
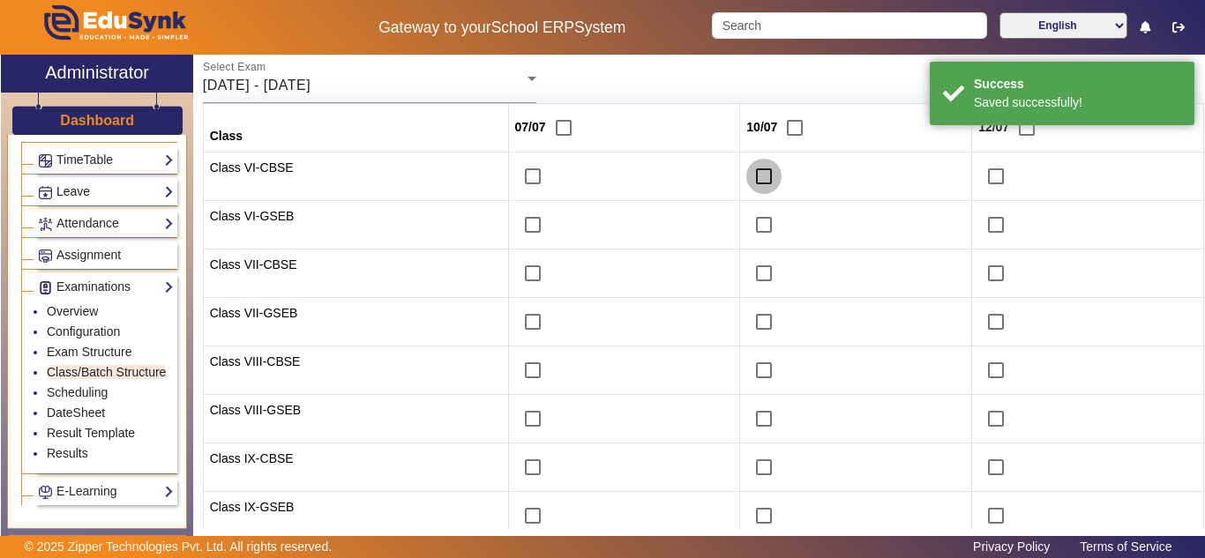
drag, startPoint x: 750, startPoint y: 176, endPoint x: 751, endPoint y: 212, distance: 36.2
click at [750, 177] on input "checkbox" at bounding box center [763, 176] width 35 height 35
checkbox input "true"
click at [751, 216] on input "checkbox" at bounding box center [763, 224] width 35 height 35
checkbox input "true"
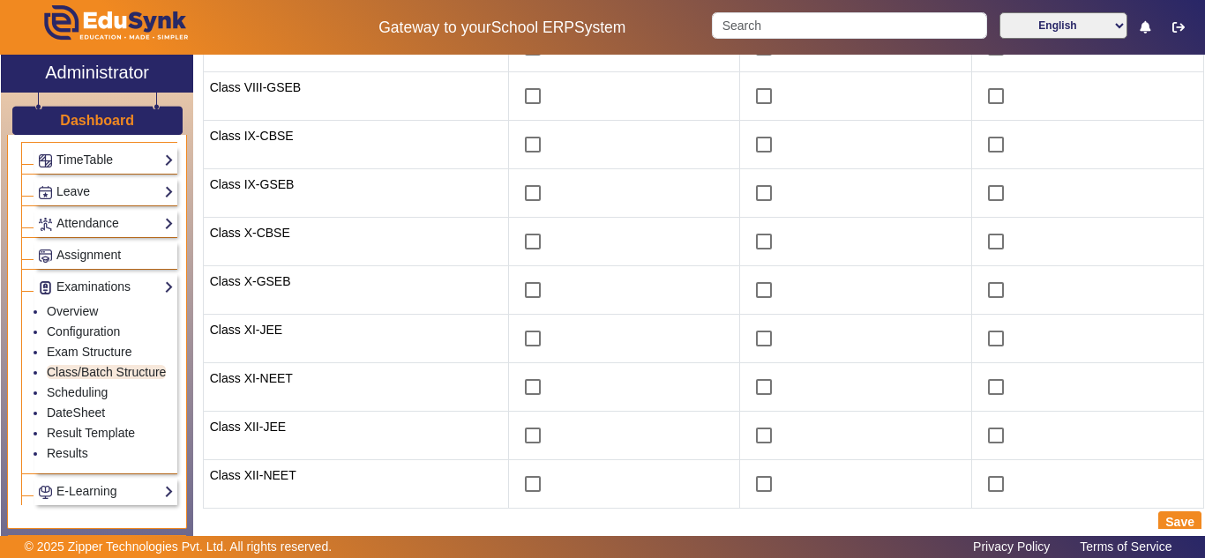
scroll to position [478, 0]
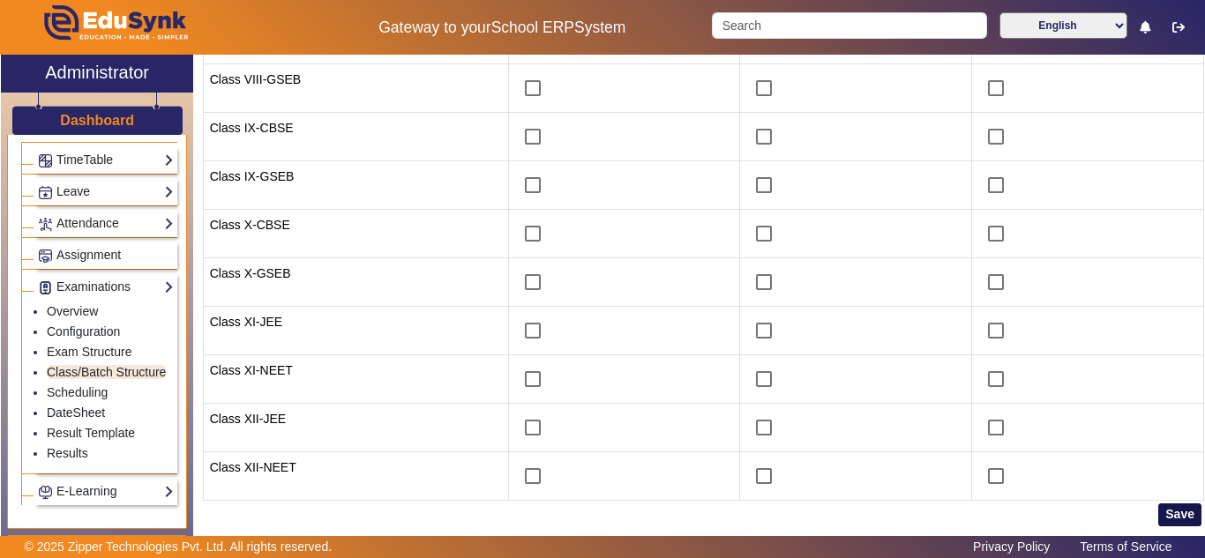
click at [1159, 506] on button "Save" at bounding box center [1179, 515] width 43 height 23
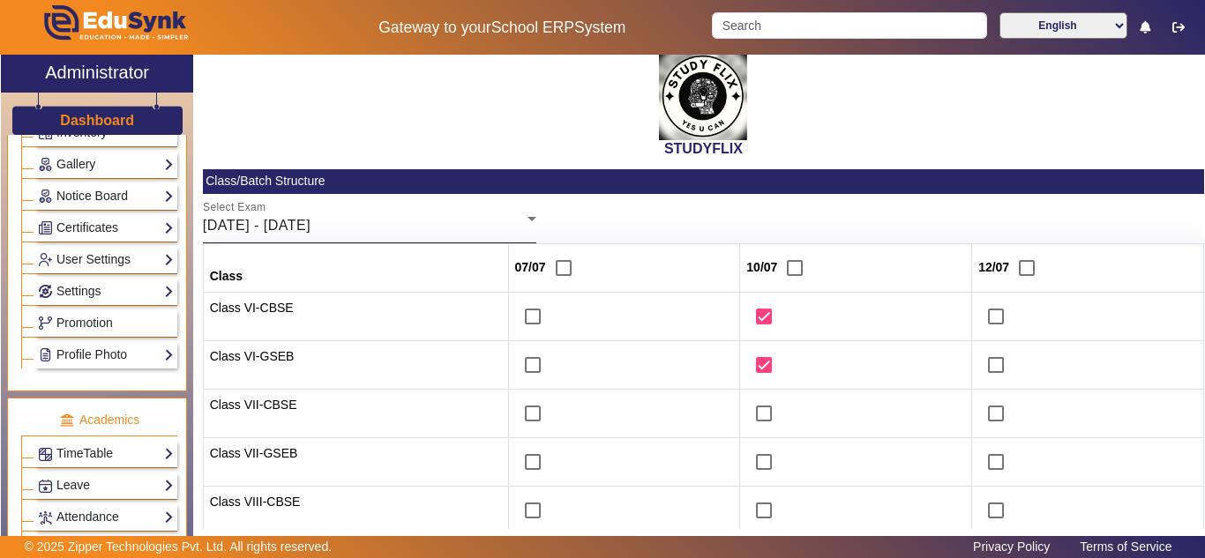
scroll to position [0, 0]
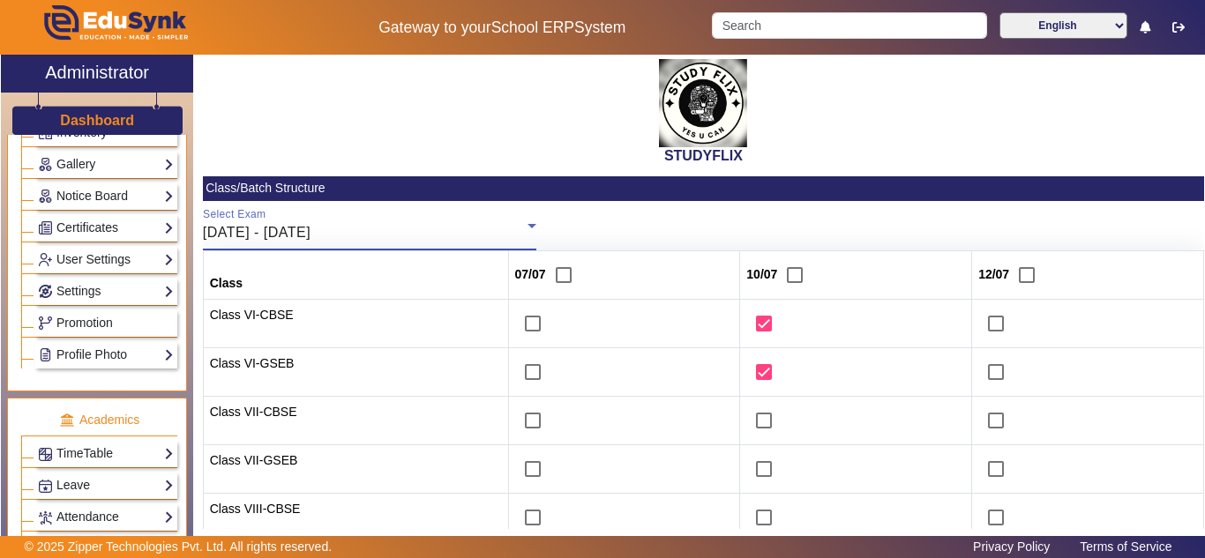
click at [449, 233] on div "07/07/2025 - 12/07/2025" at bounding box center [365, 232] width 325 height 21
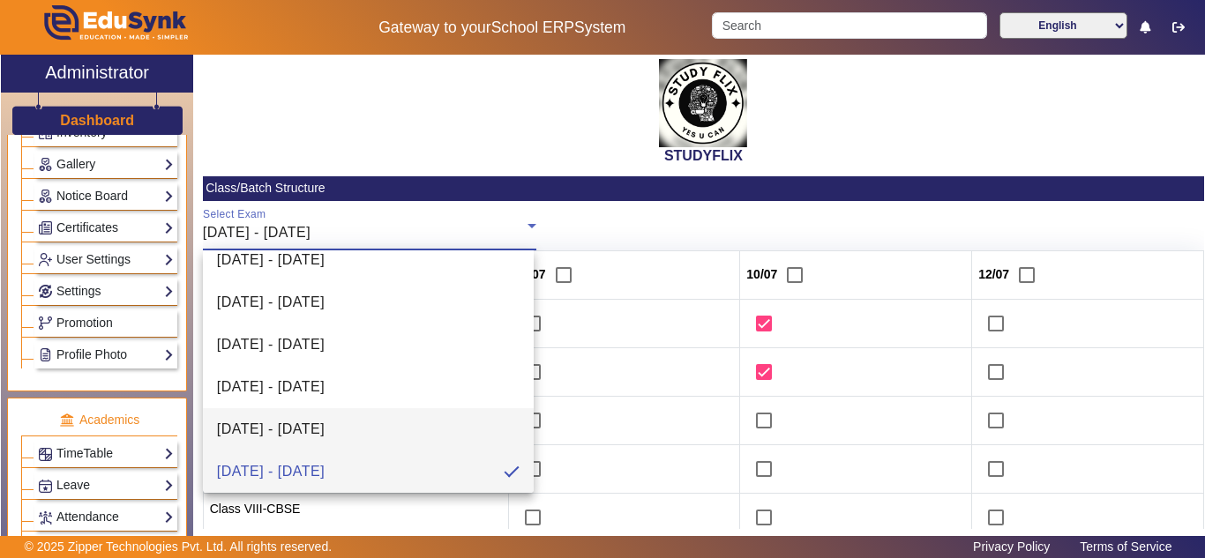
scroll to position [195, 0]
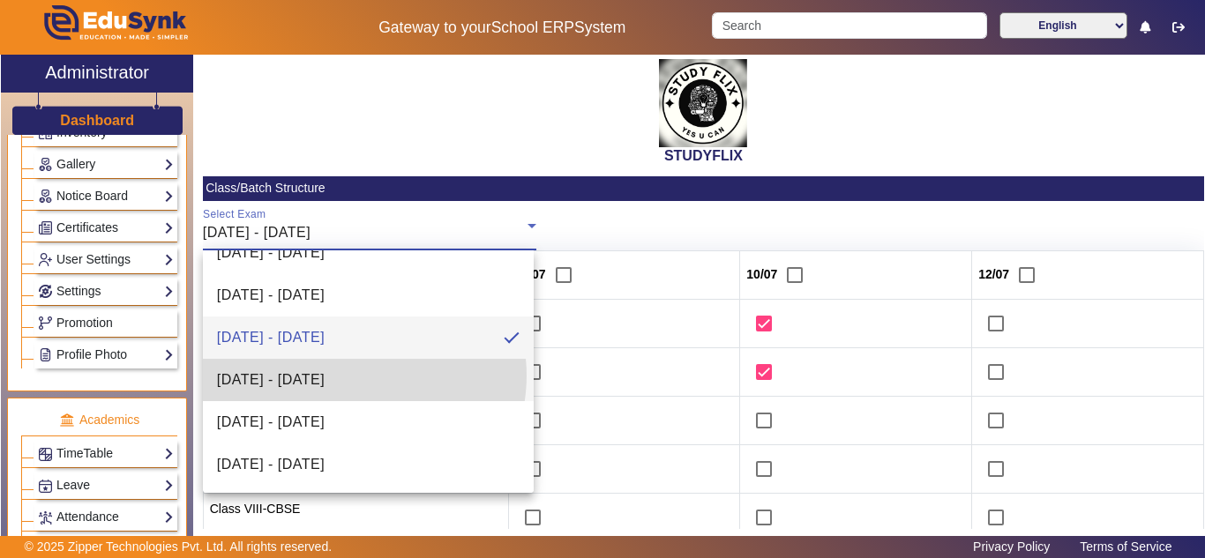
click at [325, 376] on span "14/07/2025 - 19/07/2025" at bounding box center [271, 380] width 108 height 21
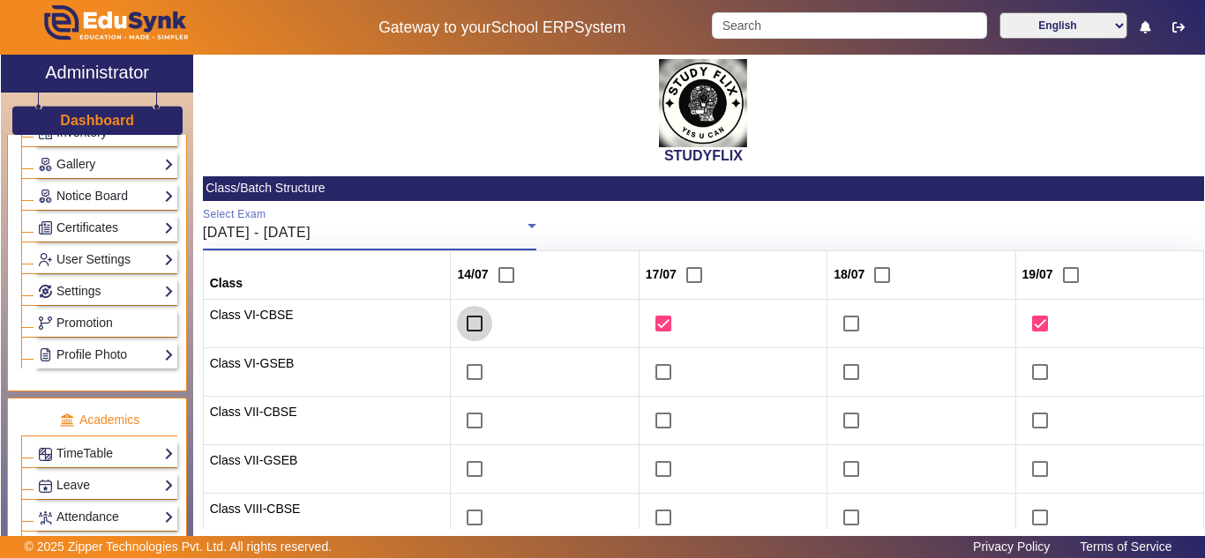
click at [470, 320] on input "checkbox" at bounding box center [474, 323] width 35 height 35
click at [468, 326] on input "checkbox" at bounding box center [474, 323] width 35 height 35
checkbox input "false"
click at [655, 376] on input "checkbox" at bounding box center [663, 372] width 35 height 35
checkbox input "true"
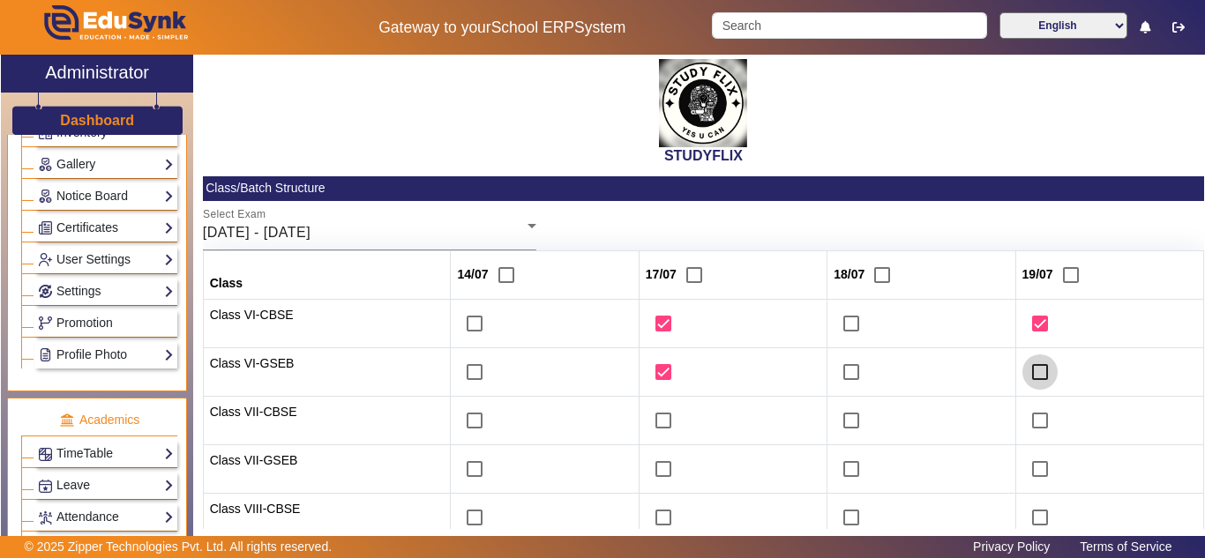
click at [1039, 371] on input "checkbox" at bounding box center [1040, 372] width 35 height 35
checkbox input "true"
click at [466, 430] on input "checkbox" at bounding box center [474, 420] width 35 height 35
checkbox input "true"
click at [466, 476] on input "checkbox" at bounding box center [474, 469] width 35 height 35
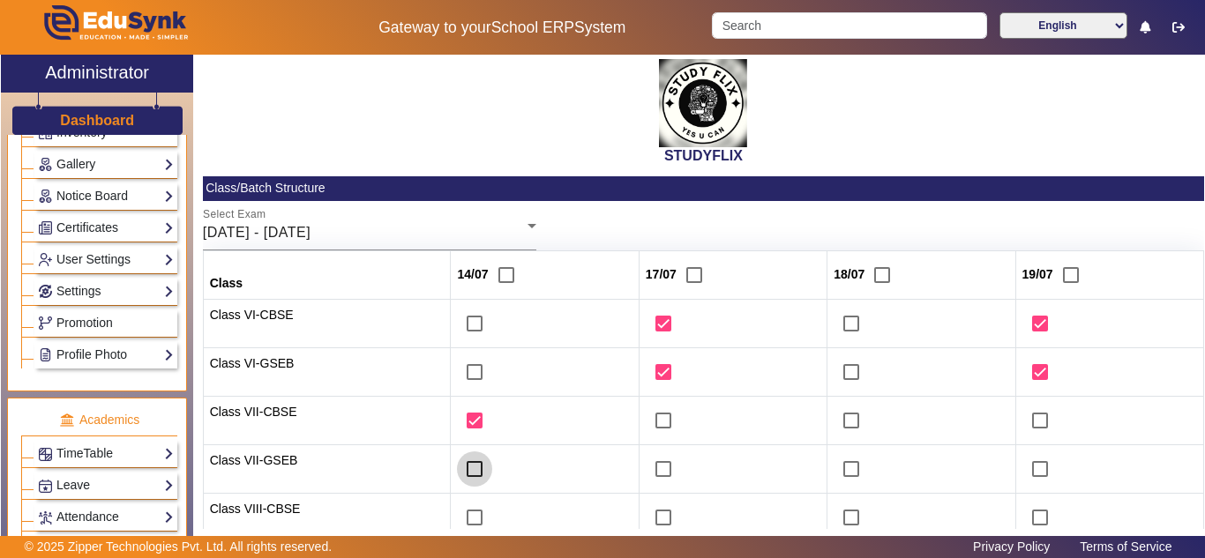
checkbox input "true"
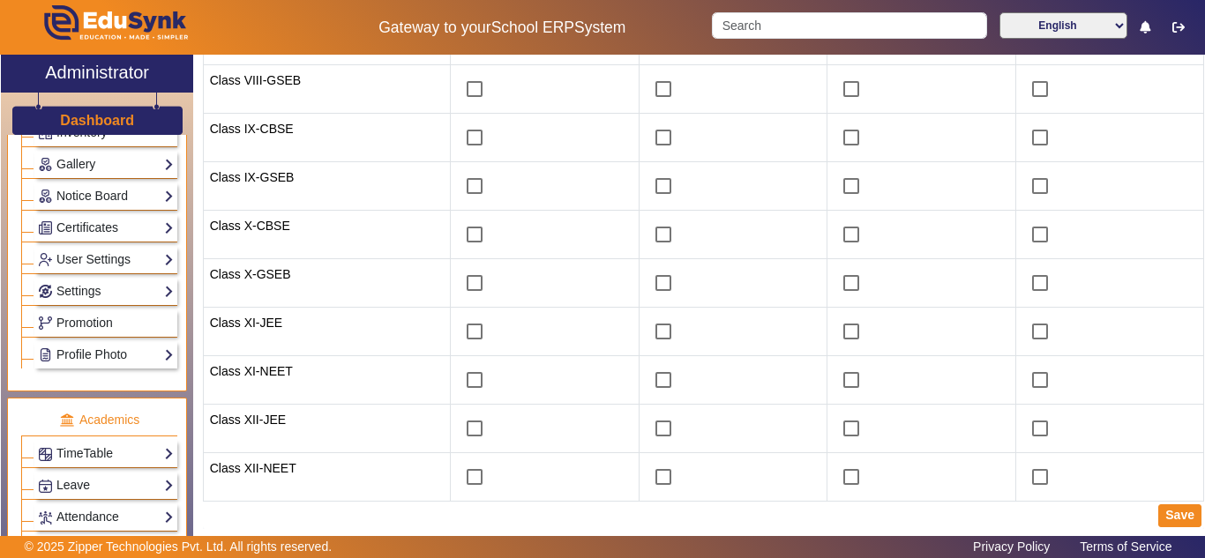
scroll to position [478, 0]
click at [1171, 512] on button "Save" at bounding box center [1179, 515] width 43 height 23
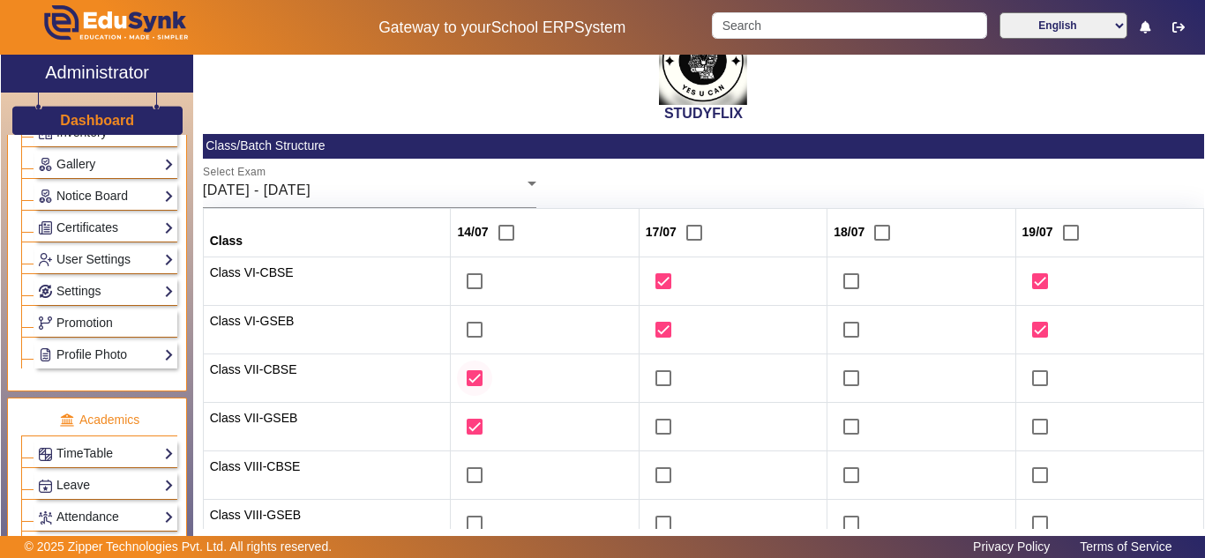
scroll to position [37, 0]
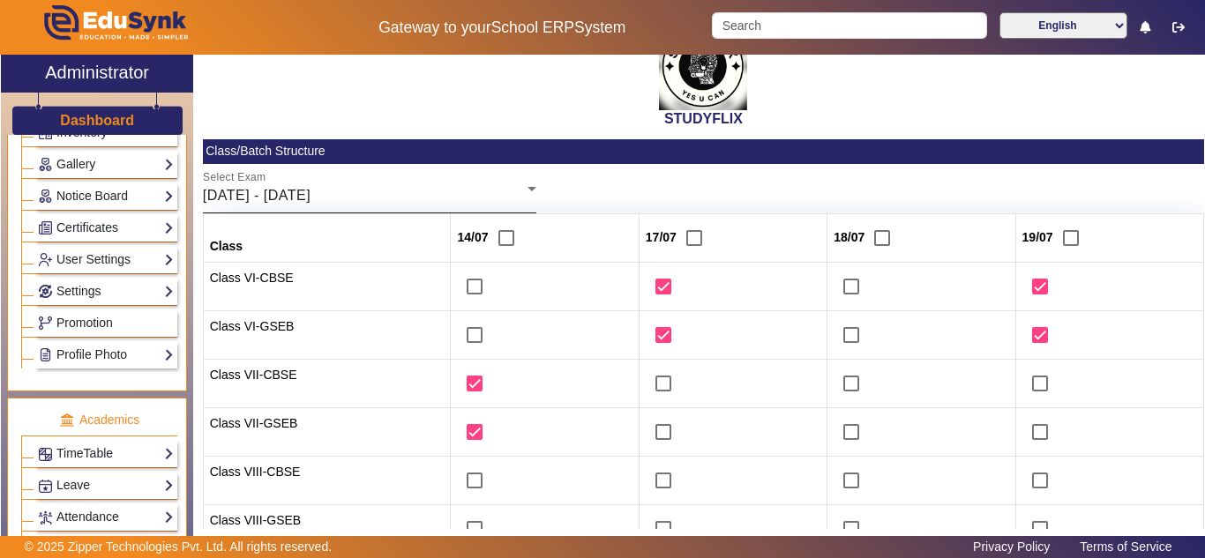
click at [311, 189] on span "14/07/2025 - 19/07/2025" at bounding box center [257, 195] width 108 height 15
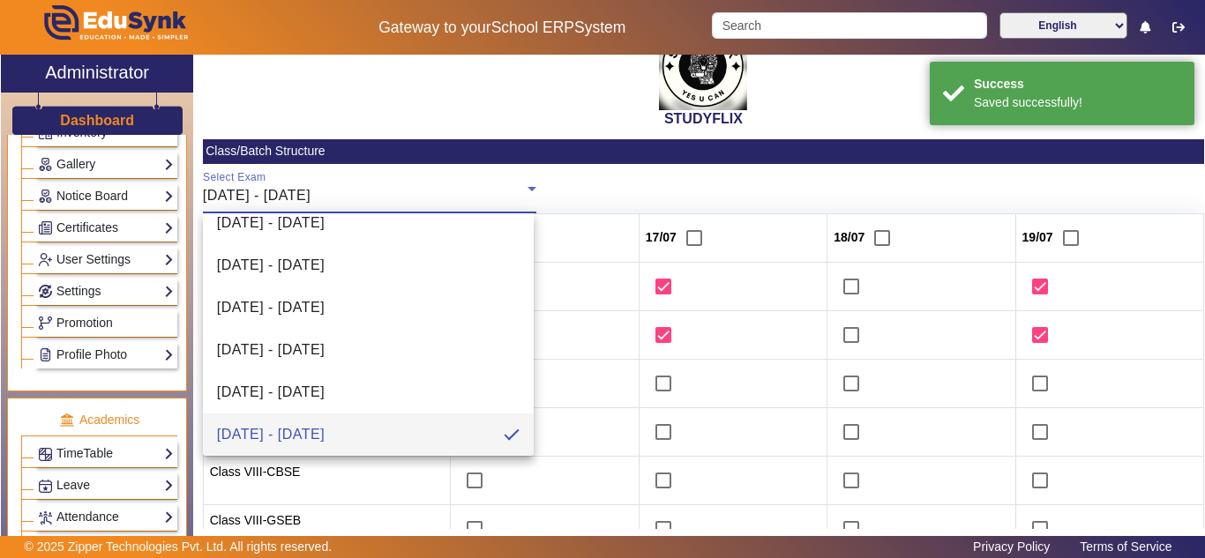
scroll to position [195, 0]
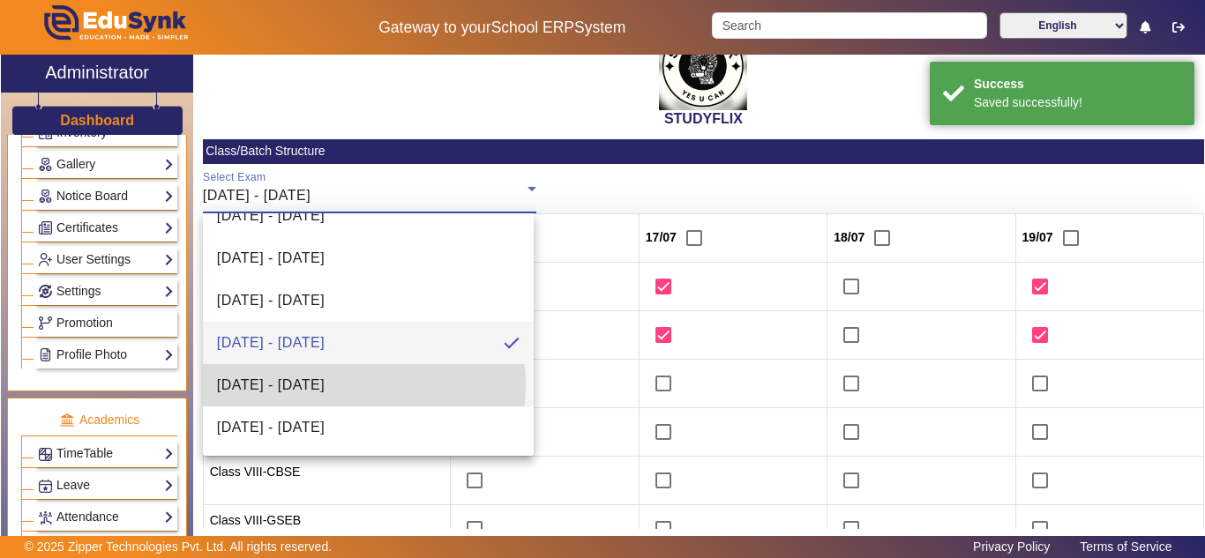
click at [325, 386] on span "21/07/2025 - 26/07/2025" at bounding box center [271, 385] width 108 height 21
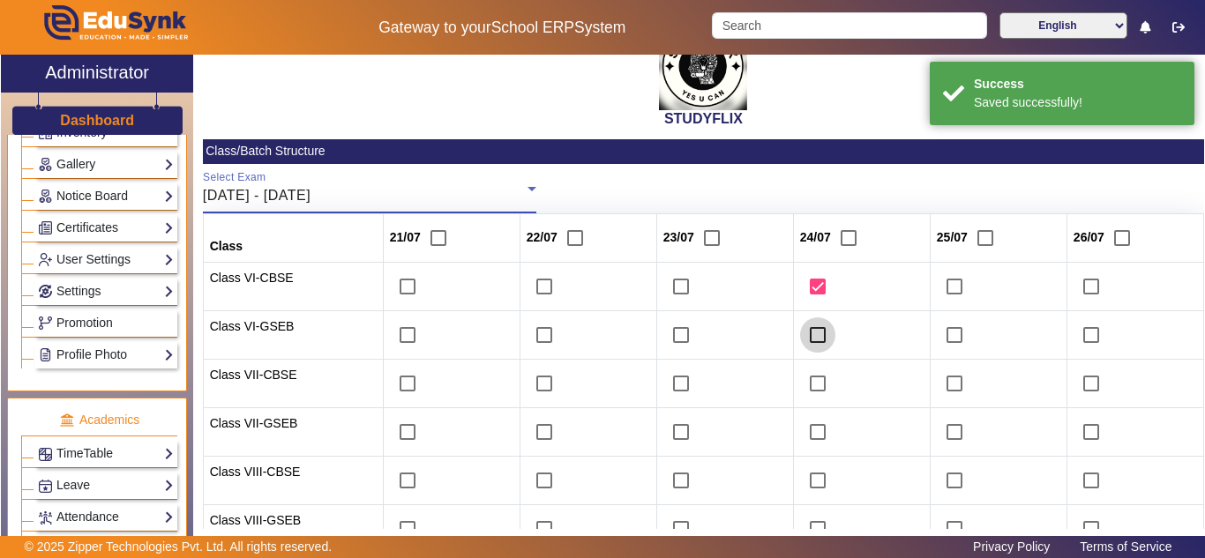
click at [807, 334] on input "checkbox" at bounding box center [817, 335] width 35 height 35
checkbox input "true"
drag, startPoint x: 402, startPoint y: 383, endPoint x: 398, endPoint y: 418, distance: 35.6
click at [401, 383] on input "checkbox" at bounding box center [407, 383] width 35 height 35
checkbox input "true"
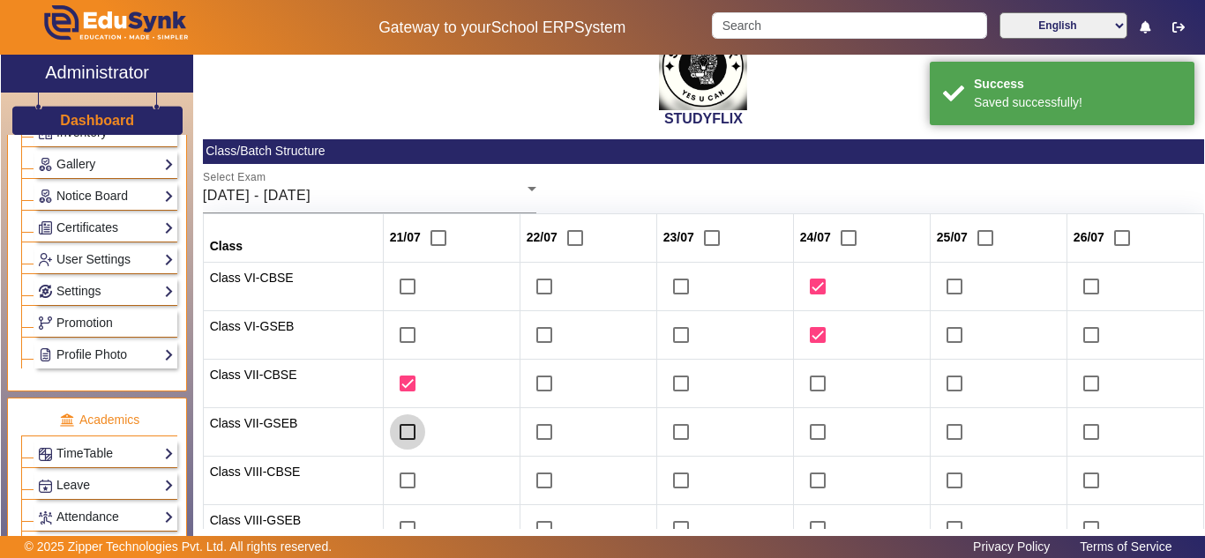
click at [396, 431] on input "checkbox" at bounding box center [407, 432] width 35 height 35
checkbox input "true"
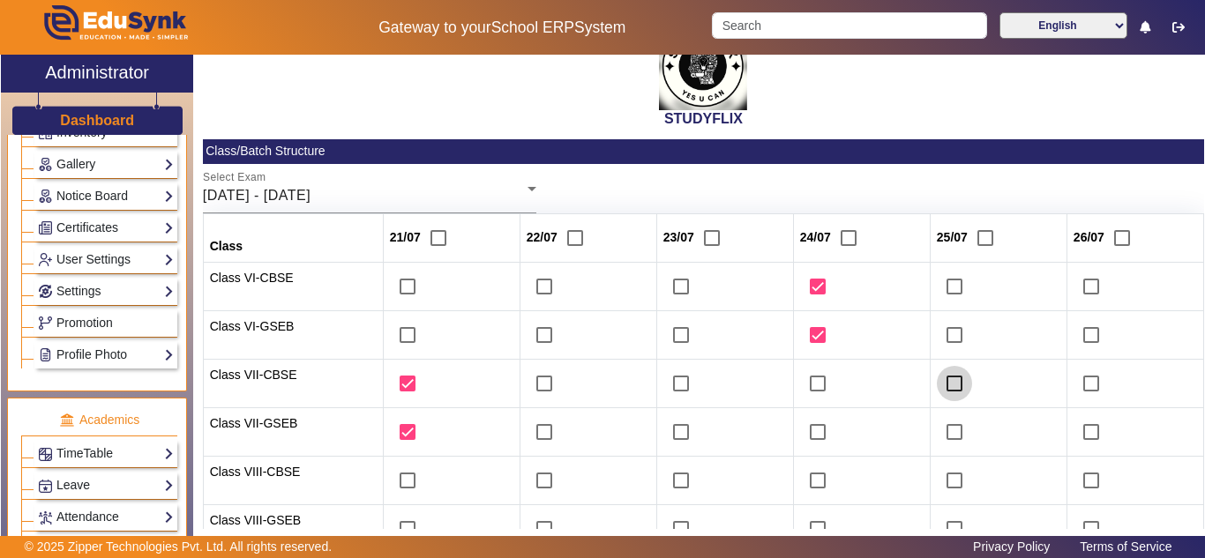
click at [948, 380] on input "checkbox" at bounding box center [954, 383] width 35 height 35
checkbox input "true"
click at [945, 418] on input "checkbox" at bounding box center [954, 432] width 35 height 35
checkbox input "true"
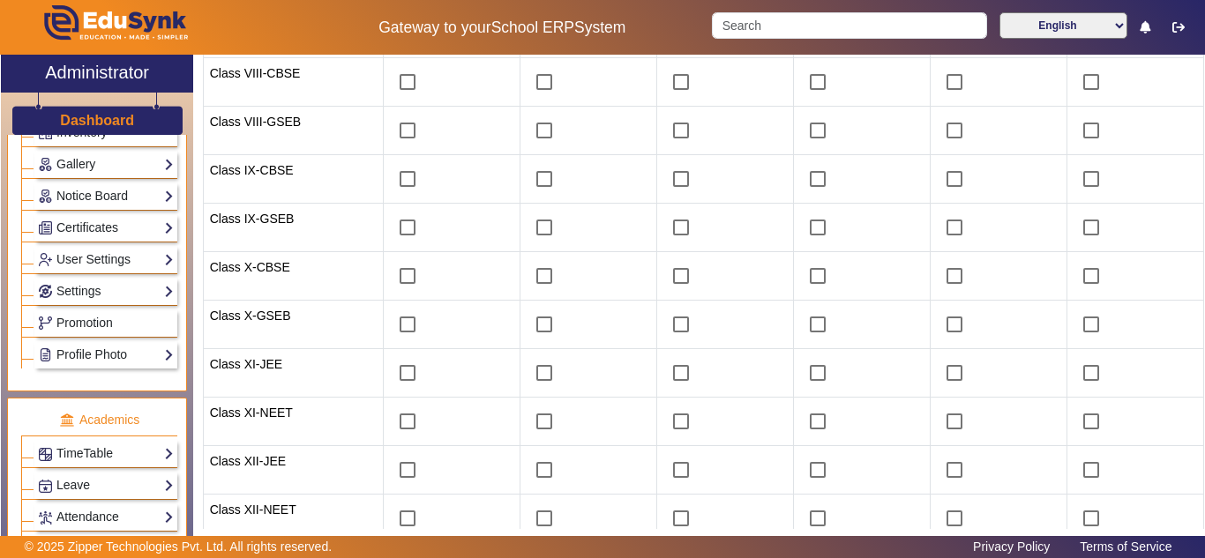
scroll to position [478, 0]
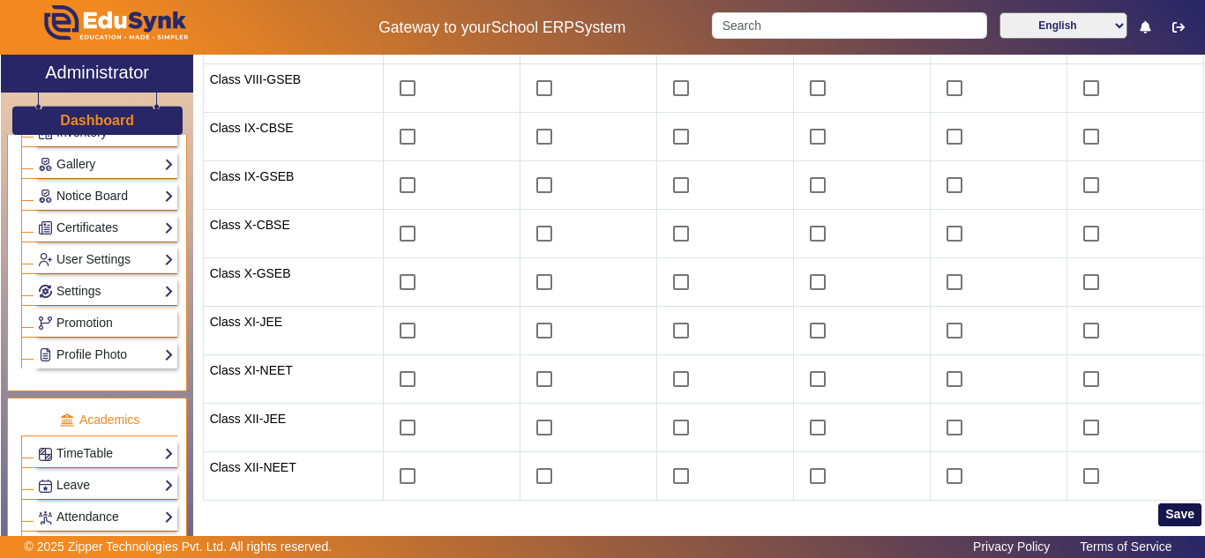
click at [1165, 517] on button "Save" at bounding box center [1179, 515] width 43 height 23
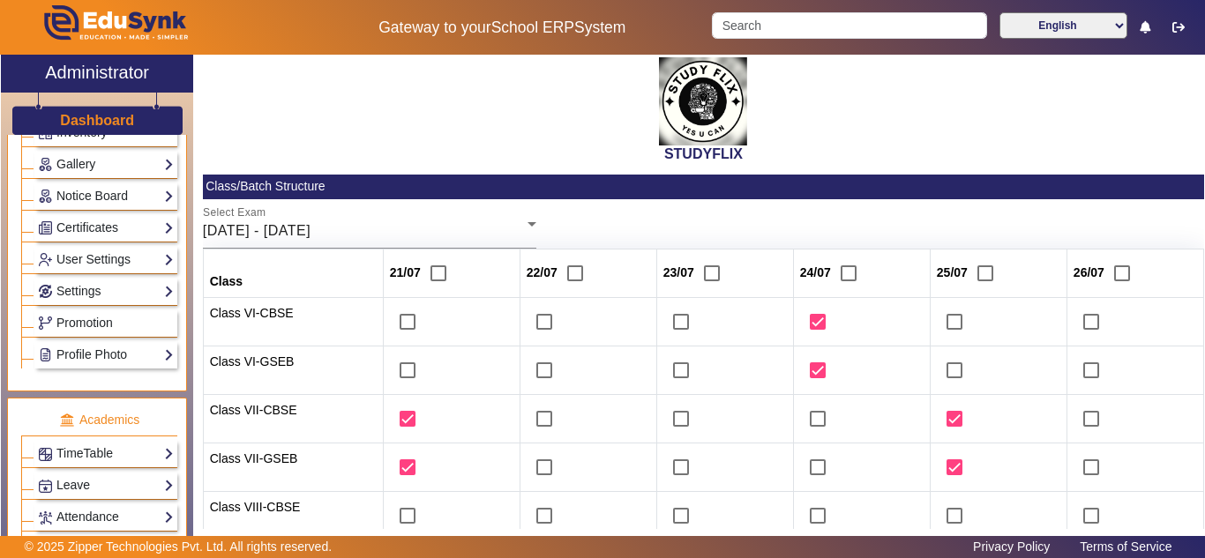
scroll to position [0, 0]
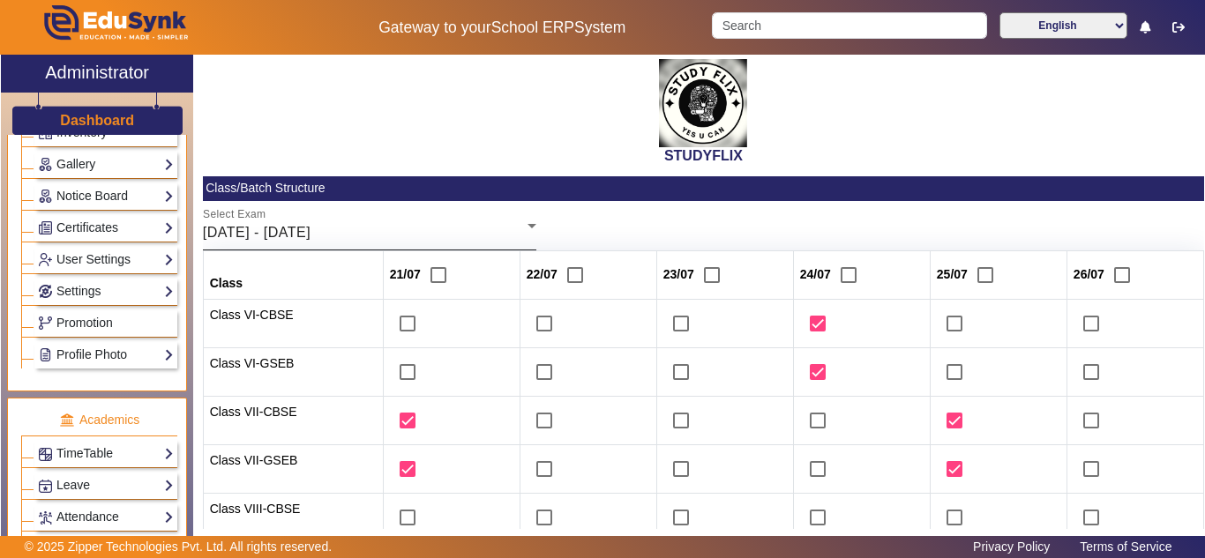
click at [405, 225] on div "21/07/2025 - 26/07/2025" at bounding box center [365, 232] width 325 height 21
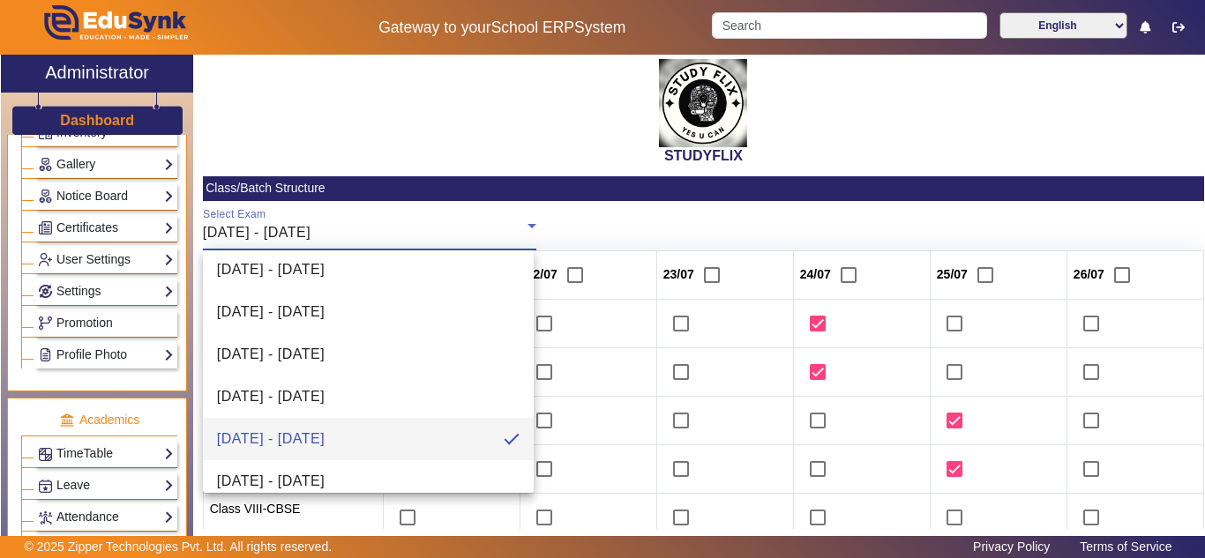
scroll to position [195, 0]
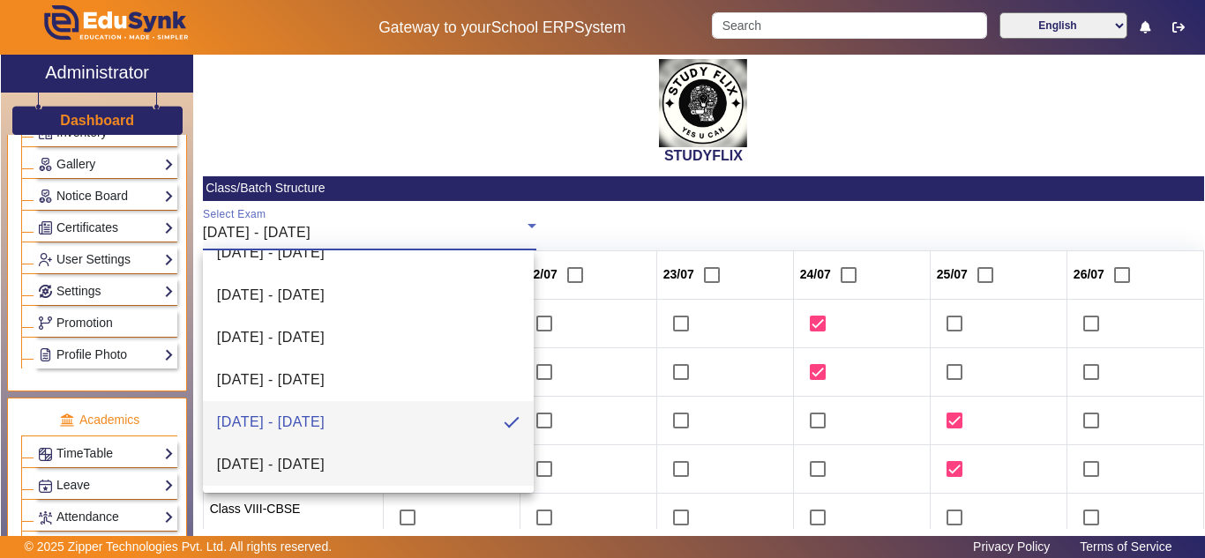
click at [325, 461] on span "28/07/2026 - 02/08/2025" at bounding box center [271, 464] width 108 height 21
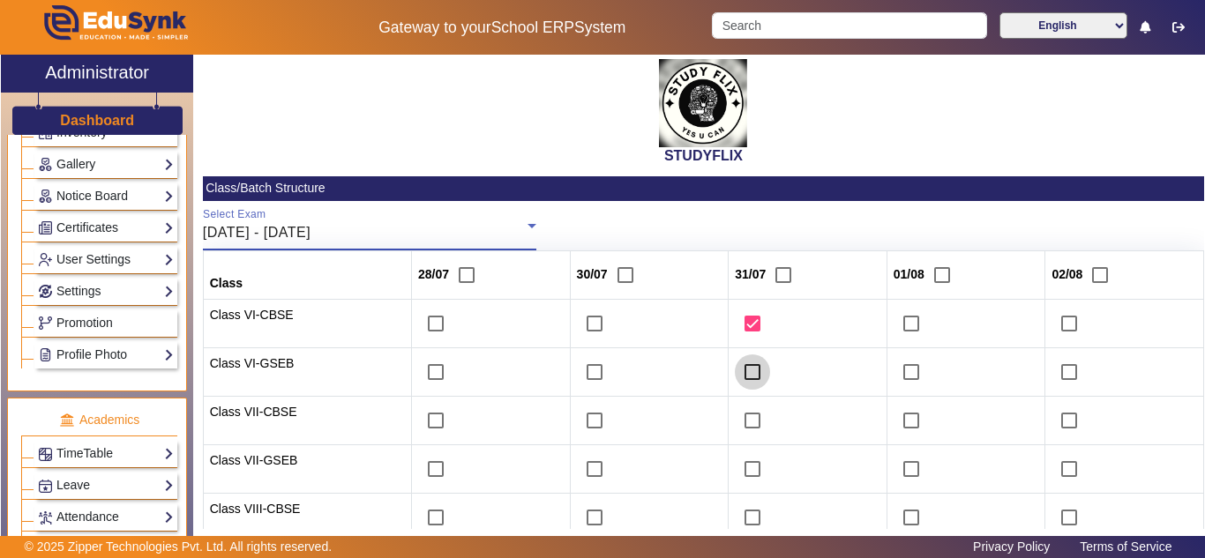
click at [749, 372] on input "checkbox" at bounding box center [752, 372] width 35 height 35
checkbox input "true"
click at [429, 426] on input "checkbox" at bounding box center [435, 420] width 35 height 35
checkbox input "true"
click at [432, 459] on input "checkbox" at bounding box center [435, 469] width 35 height 35
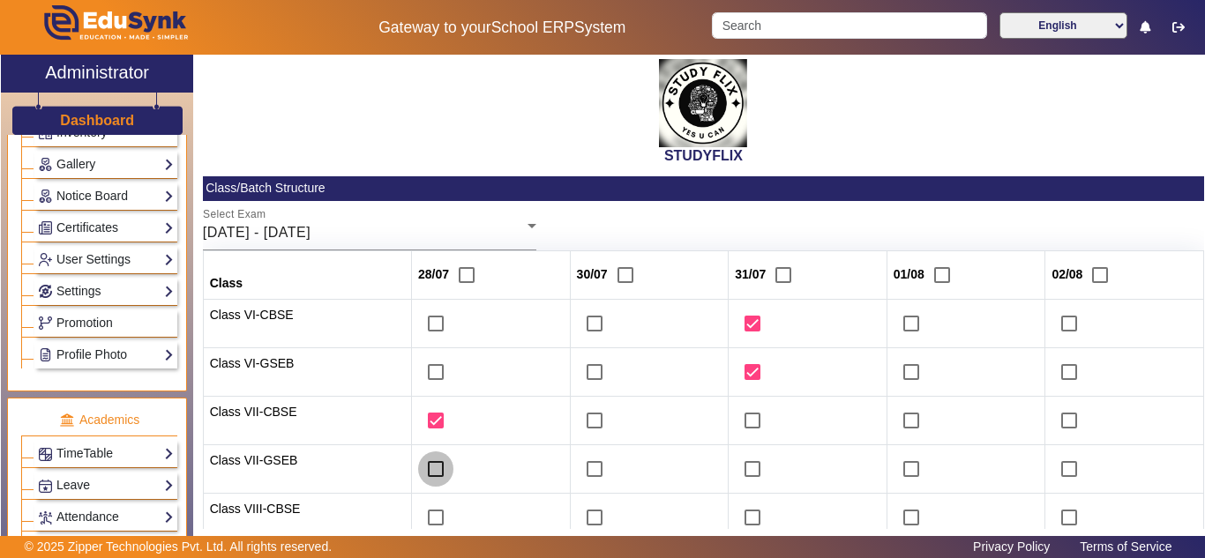
checkbox input "true"
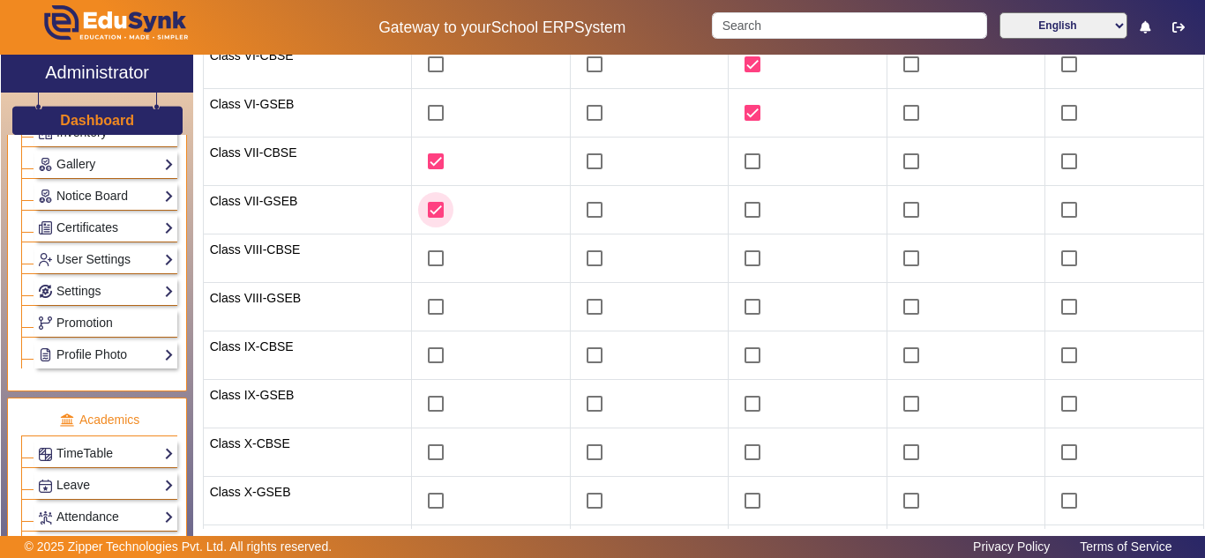
scroll to position [478, 0]
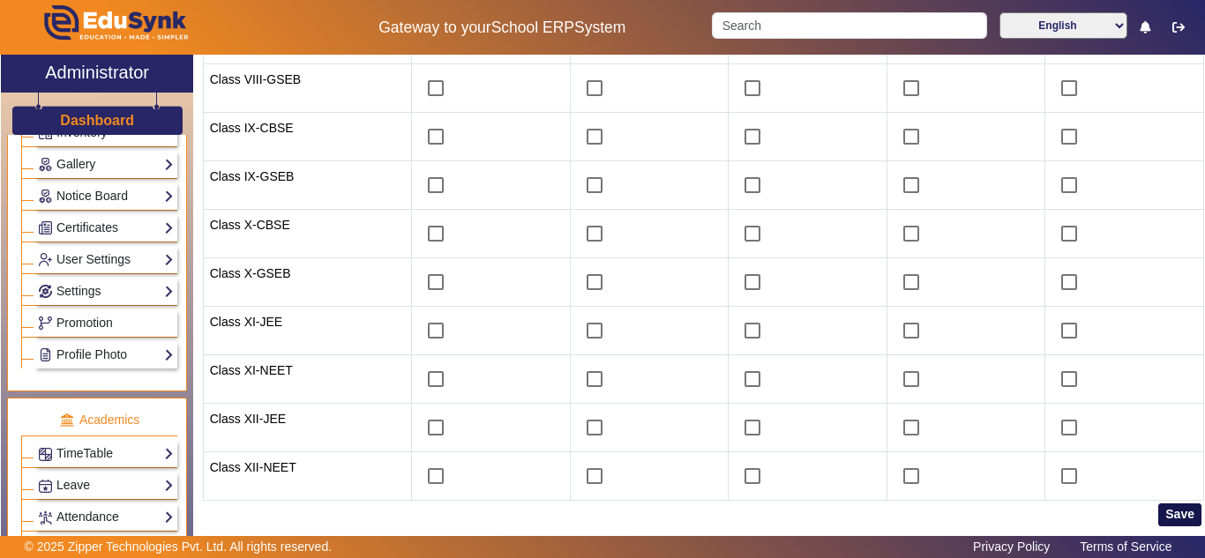
click at [1177, 509] on button "Save" at bounding box center [1179, 515] width 43 height 23
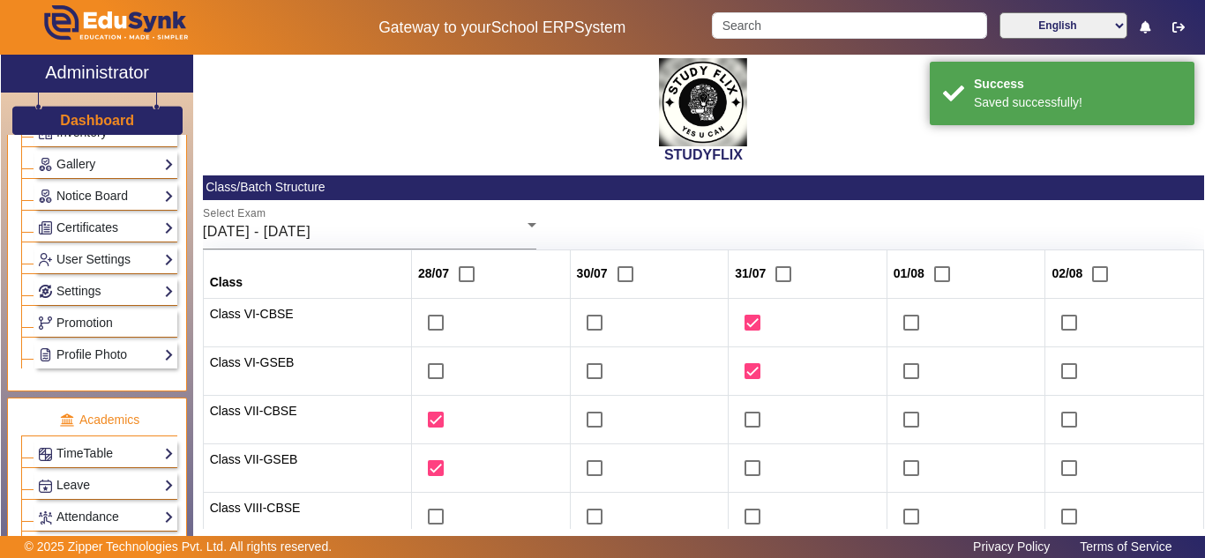
scroll to position [0, 0]
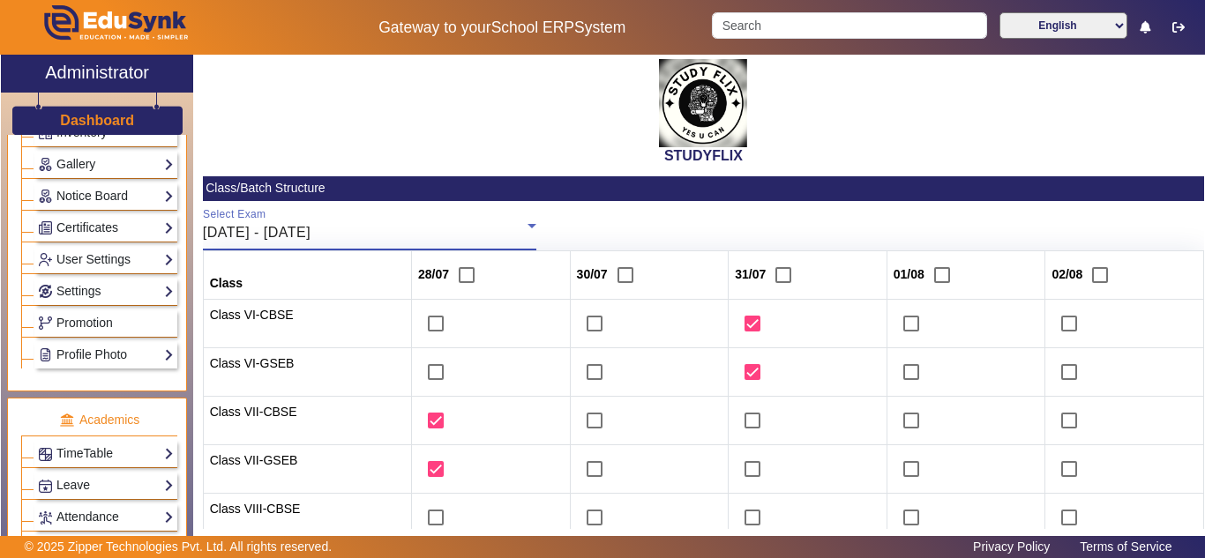
click at [372, 230] on div "28/07/2026 - 02/08/2025" at bounding box center [365, 232] width 325 height 21
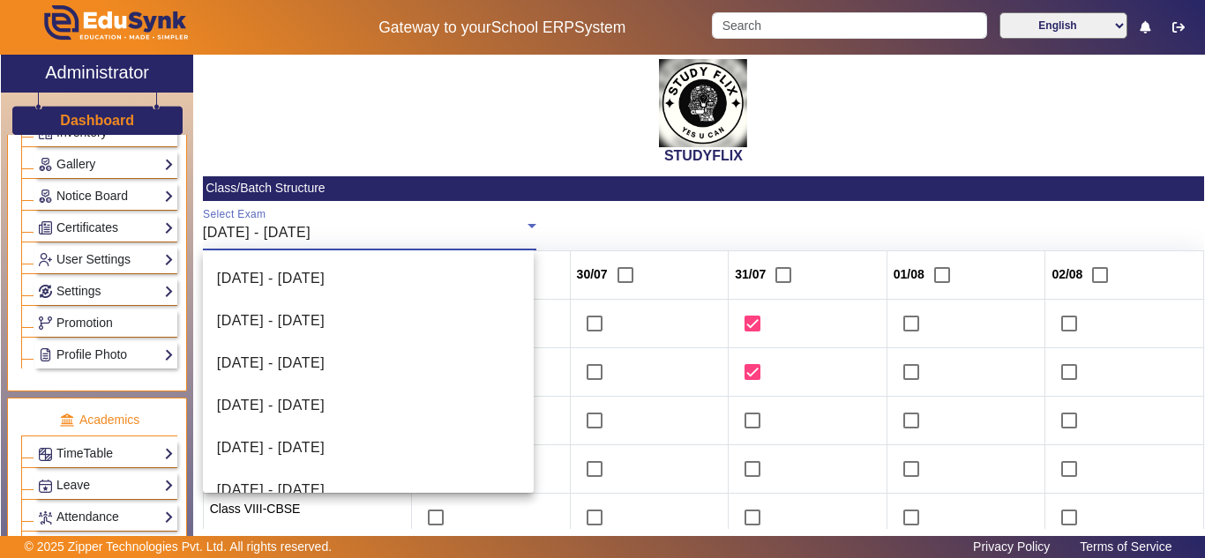
scroll to position [188, 0]
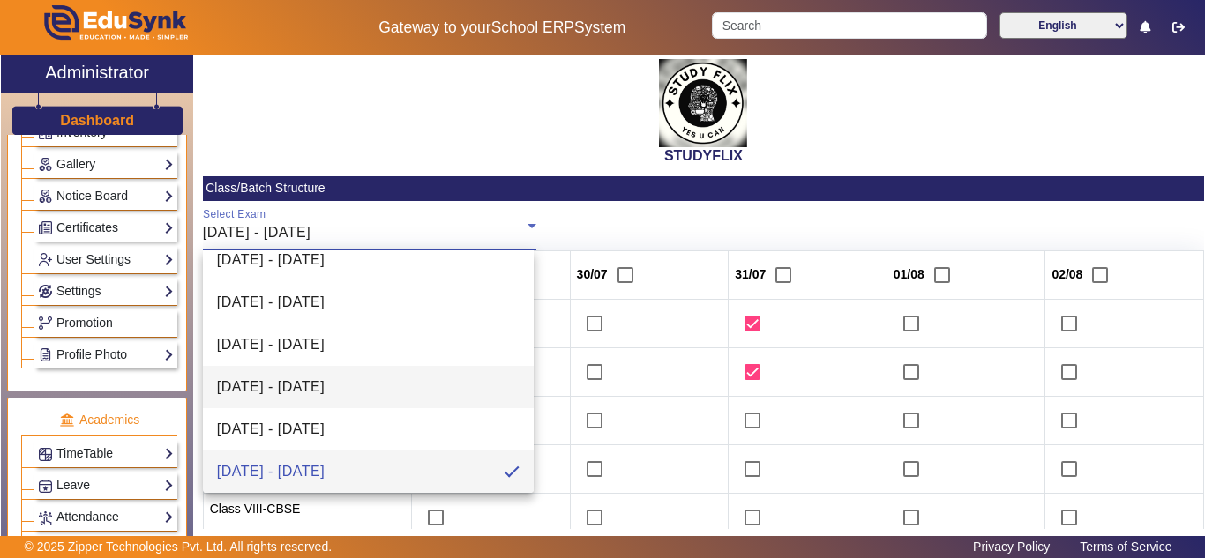
click at [315, 380] on span "14/07/2025 - 19/07/2025" at bounding box center [271, 387] width 108 height 21
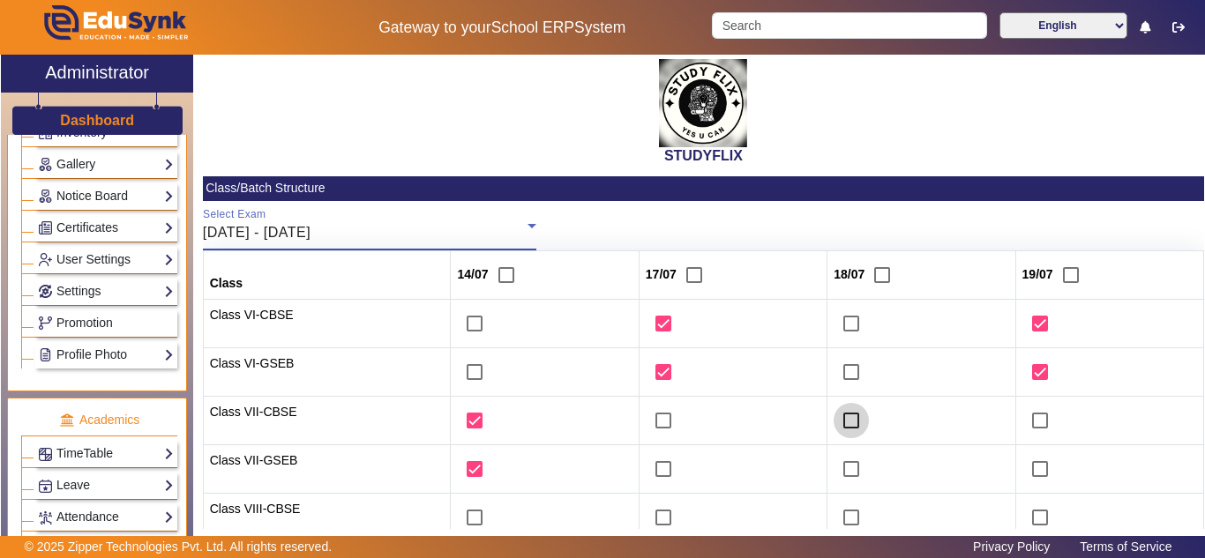
click at [843, 415] on input "checkbox" at bounding box center [851, 420] width 35 height 35
checkbox input "true"
click at [847, 463] on input "checkbox" at bounding box center [851, 469] width 35 height 35
checkbox input "true"
click at [1029, 423] on input "checkbox" at bounding box center [1040, 420] width 35 height 35
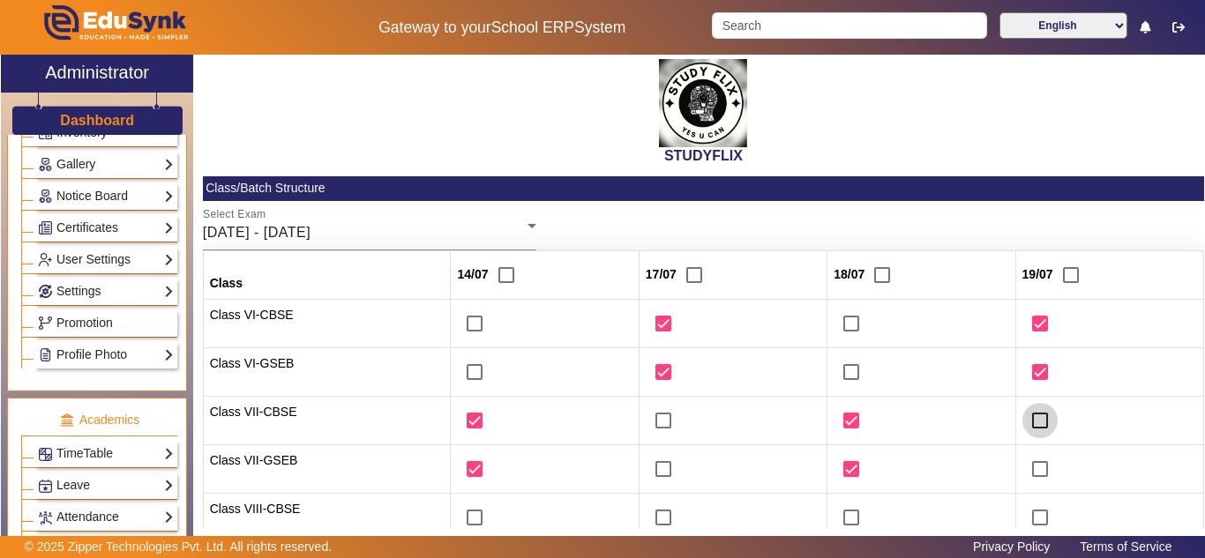
checkbox input "true"
click at [1030, 461] on input "checkbox" at bounding box center [1040, 469] width 35 height 35
checkbox input "true"
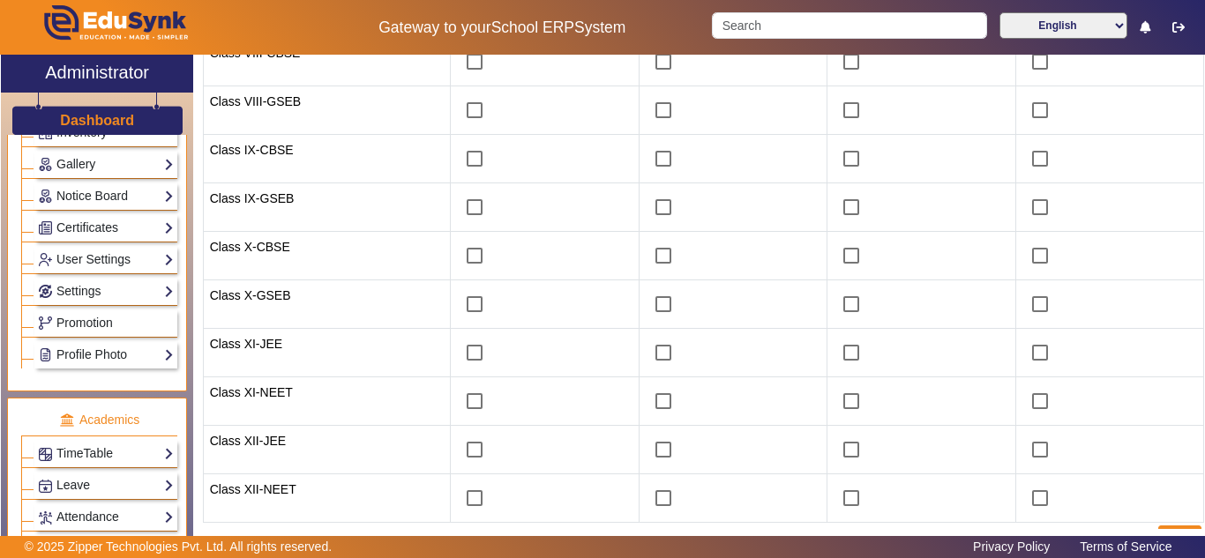
scroll to position [478, 0]
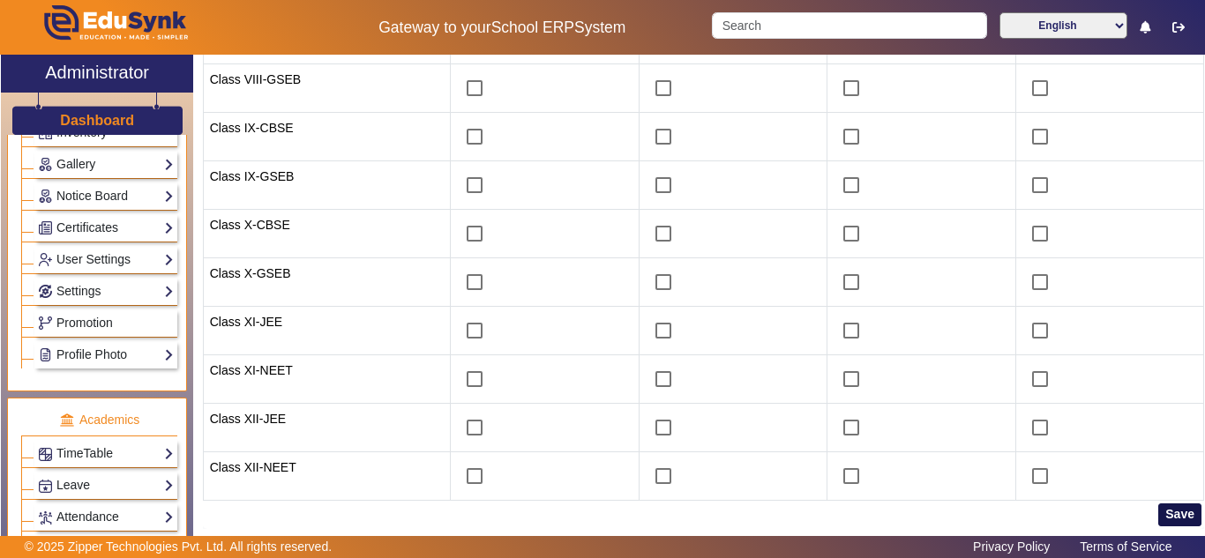
click at [1165, 516] on button "Save" at bounding box center [1179, 515] width 43 height 23
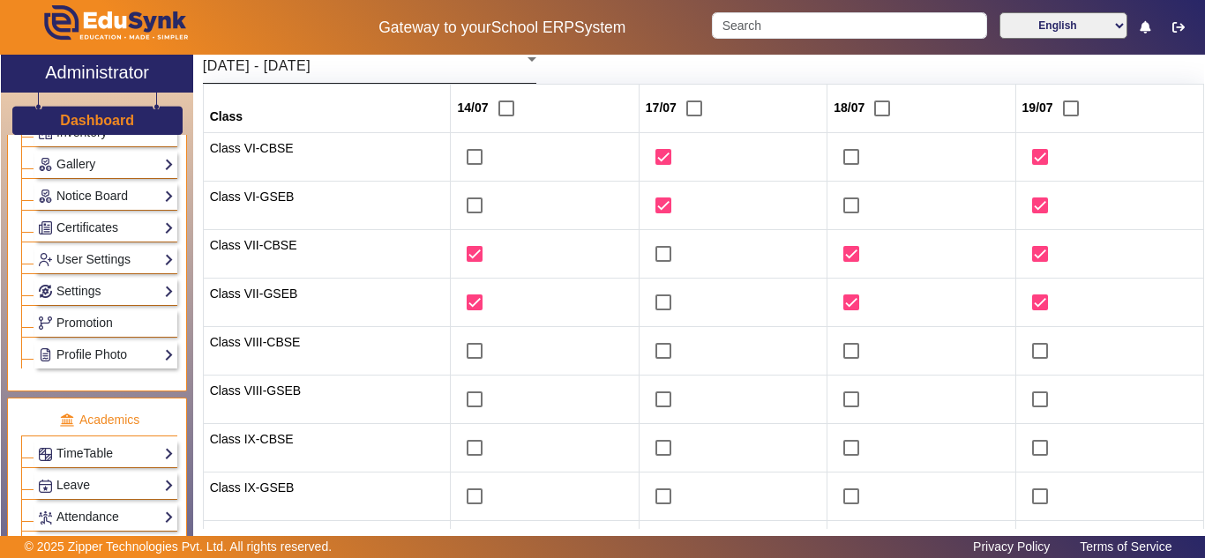
scroll to position [0, 0]
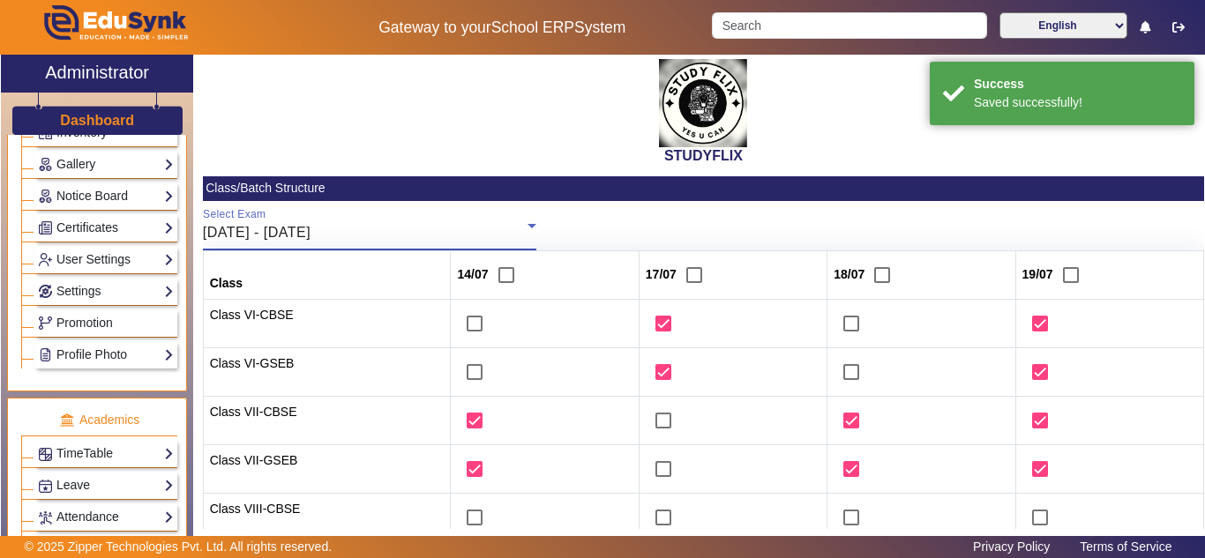
click at [270, 225] on span "14/07/2025 - 19/07/2025" at bounding box center [257, 232] width 108 height 15
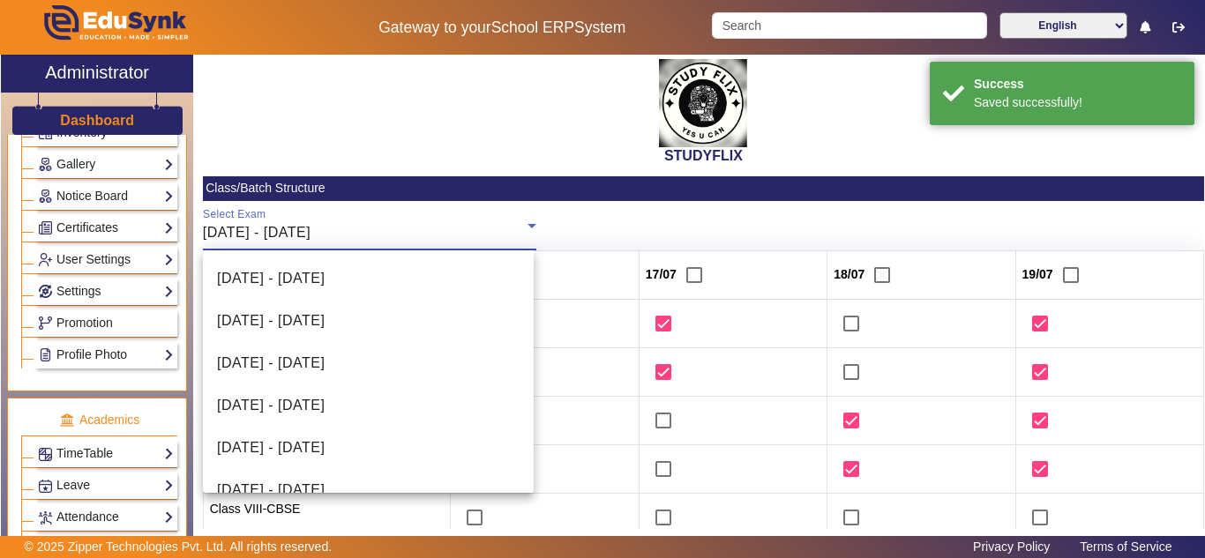
scroll to position [103, 0]
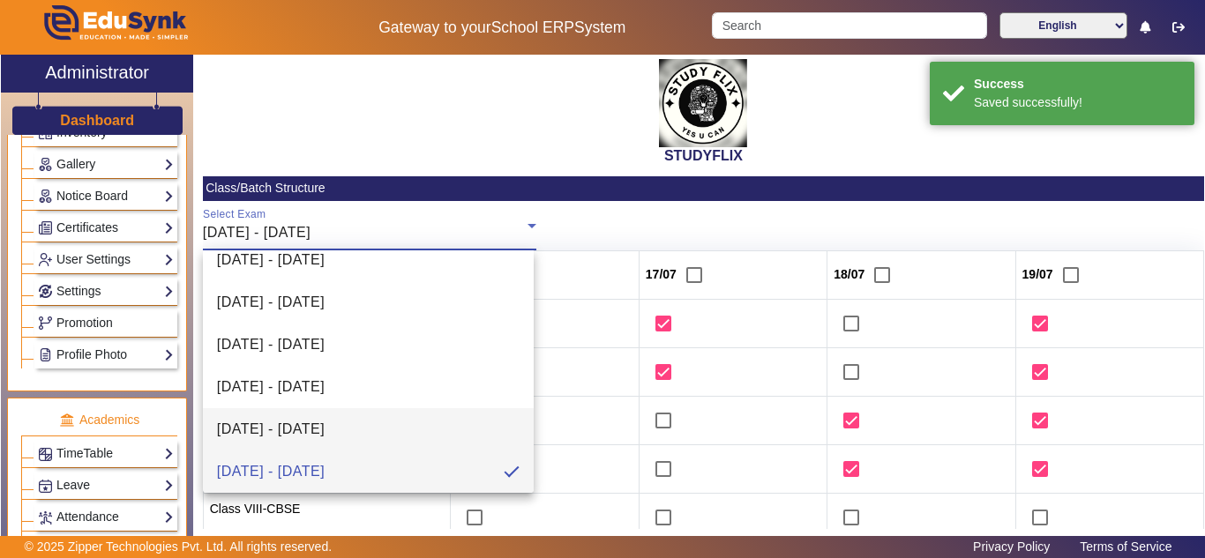
click at [278, 425] on span "07/07/2025 - 12/07/2025" at bounding box center [271, 429] width 108 height 21
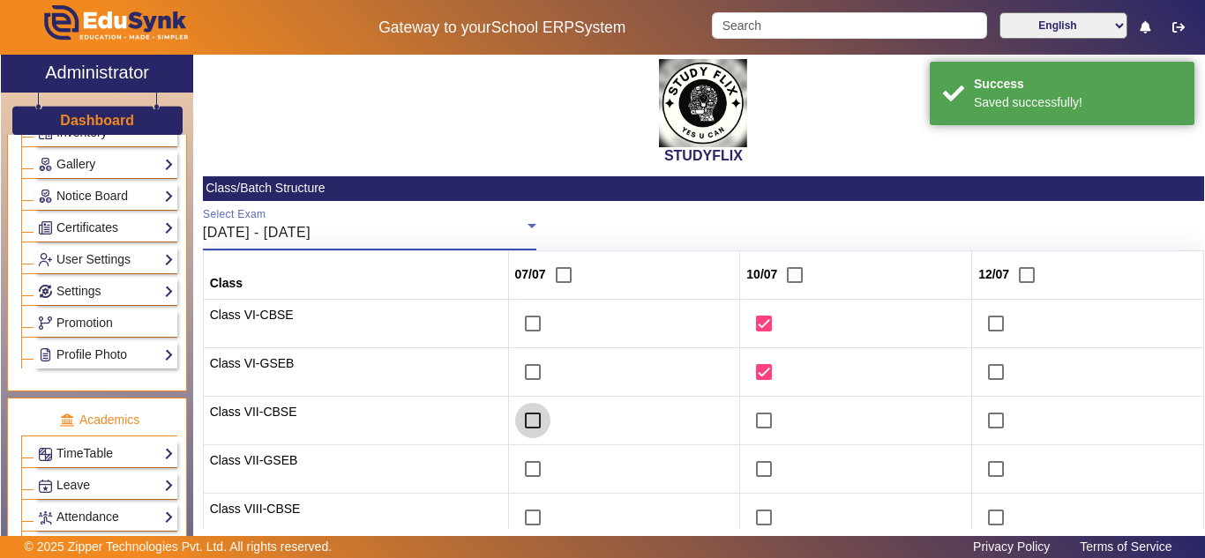
drag, startPoint x: 516, startPoint y: 414, endPoint x: 511, endPoint y: 459, distance: 45.3
click at [516, 415] on input "checkbox" at bounding box center [532, 420] width 35 height 35
checkbox input "true"
click at [515, 471] on input "checkbox" at bounding box center [532, 469] width 35 height 35
checkbox input "true"
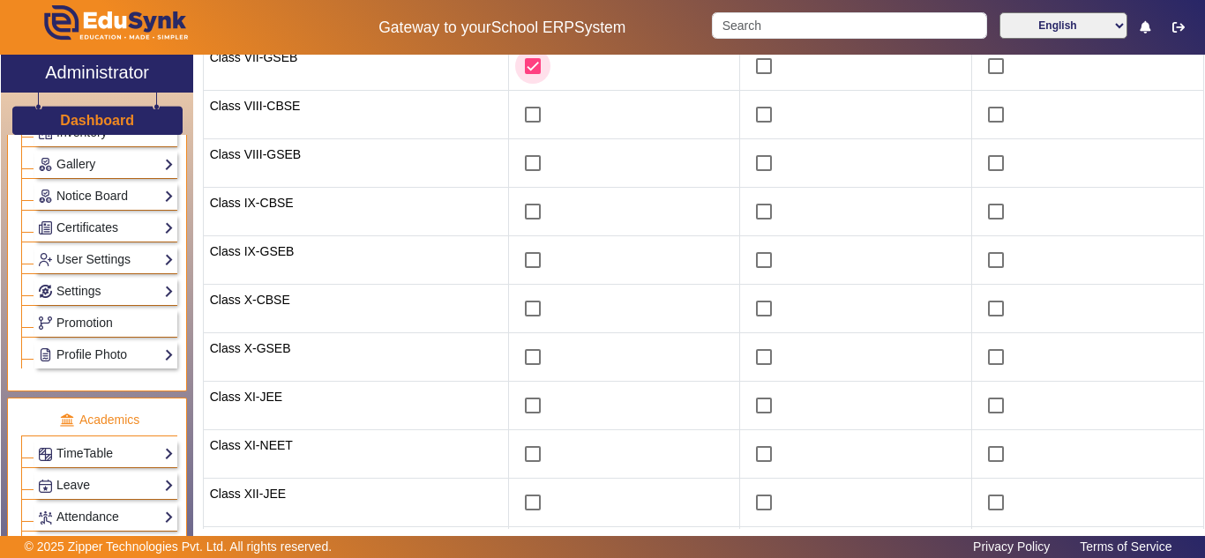
scroll to position [478, 0]
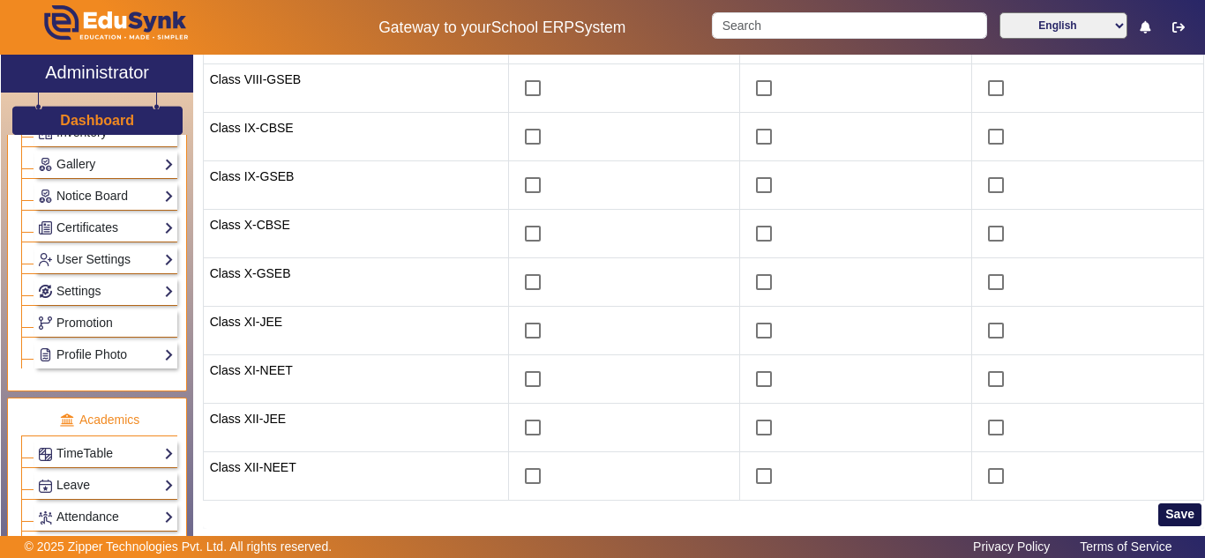
click at [1171, 511] on button "Save" at bounding box center [1179, 515] width 43 height 23
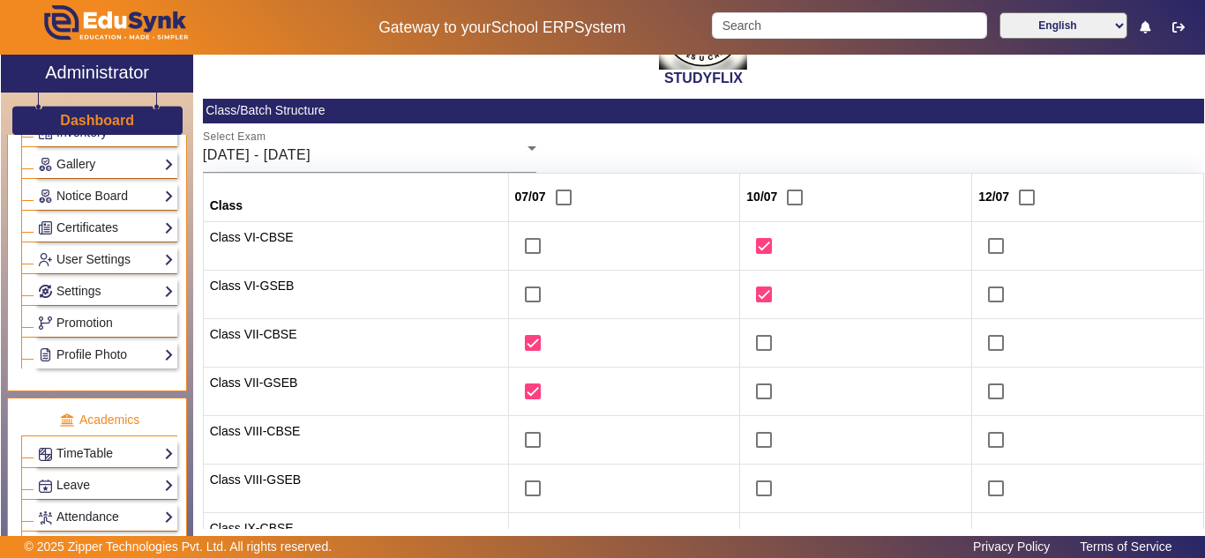
scroll to position [37, 0]
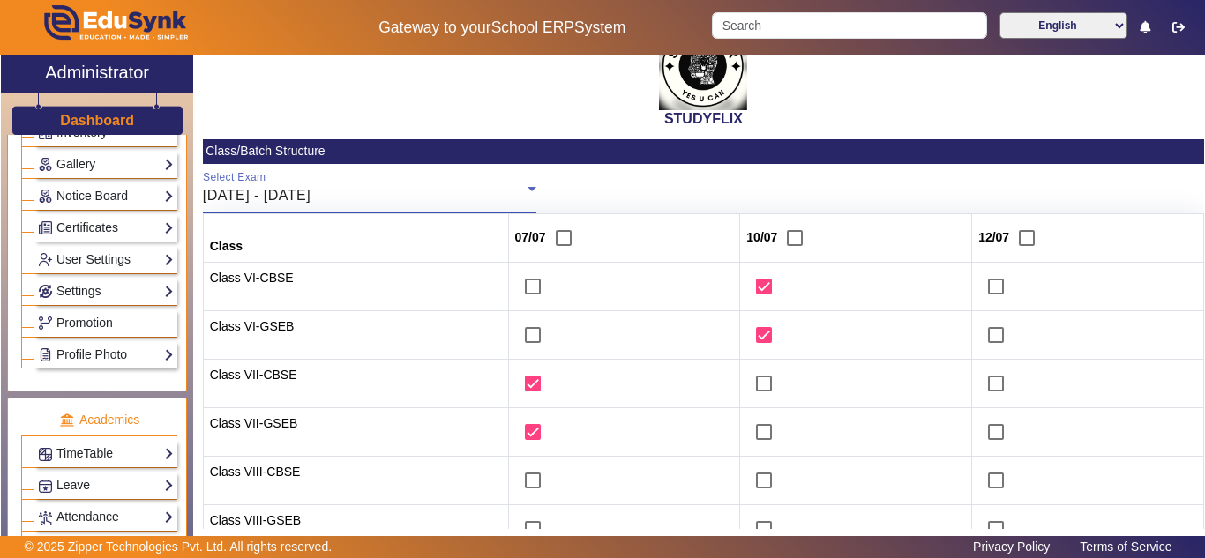
click at [500, 193] on div "07/07/2025 - 12/07/2025" at bounding box center [365, 195] width 325 height 21
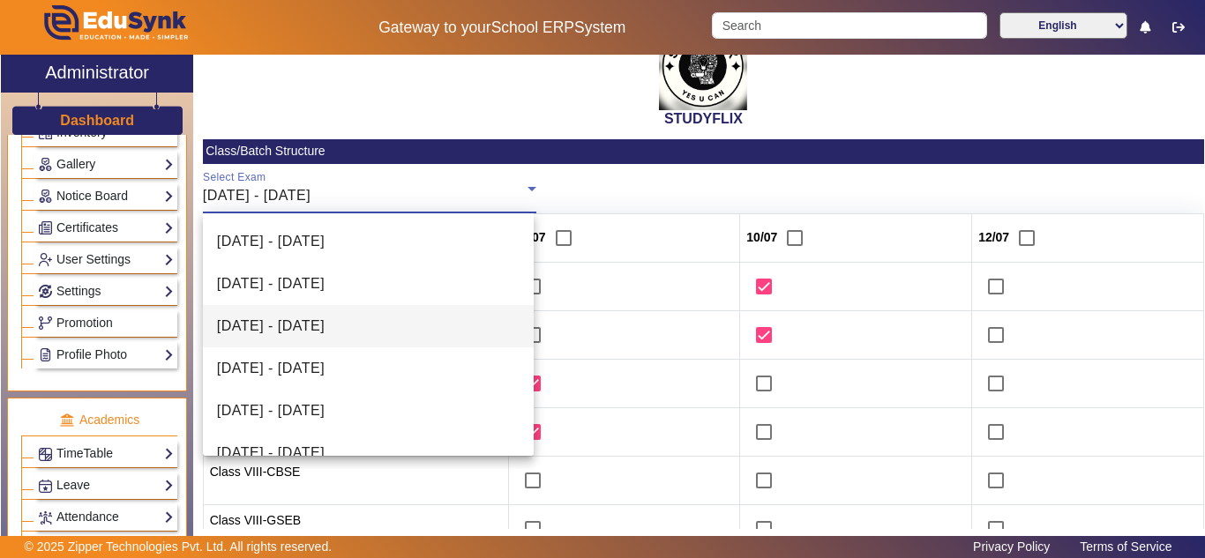
scroll to position [61, 0]
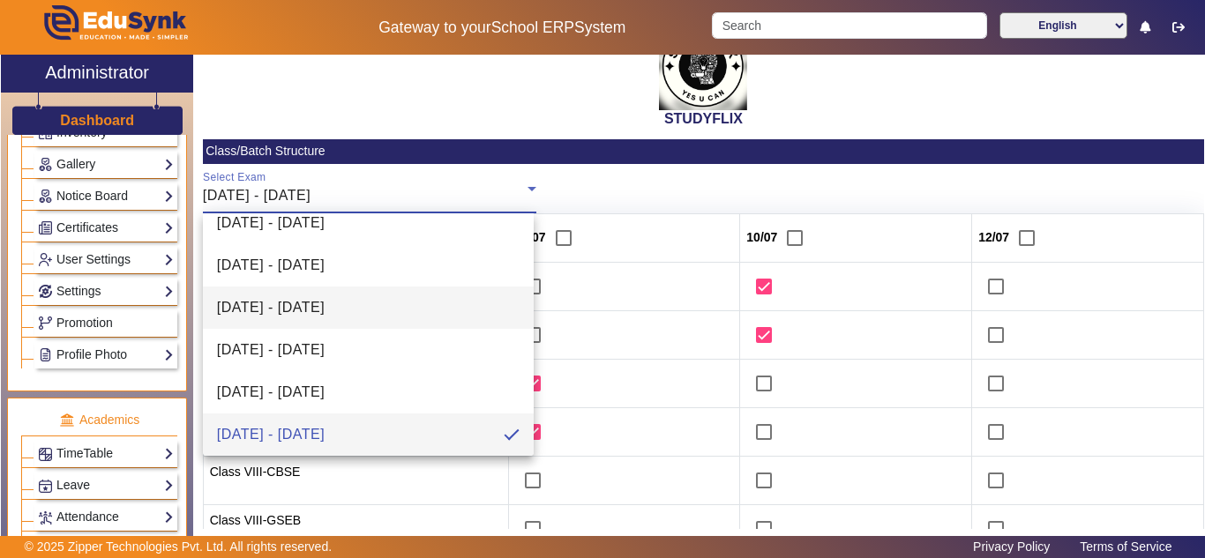
click at [325, 313] on span "16/06/2025 - 21/06/2025" at bounding box center [271, 307] width 108 height 21
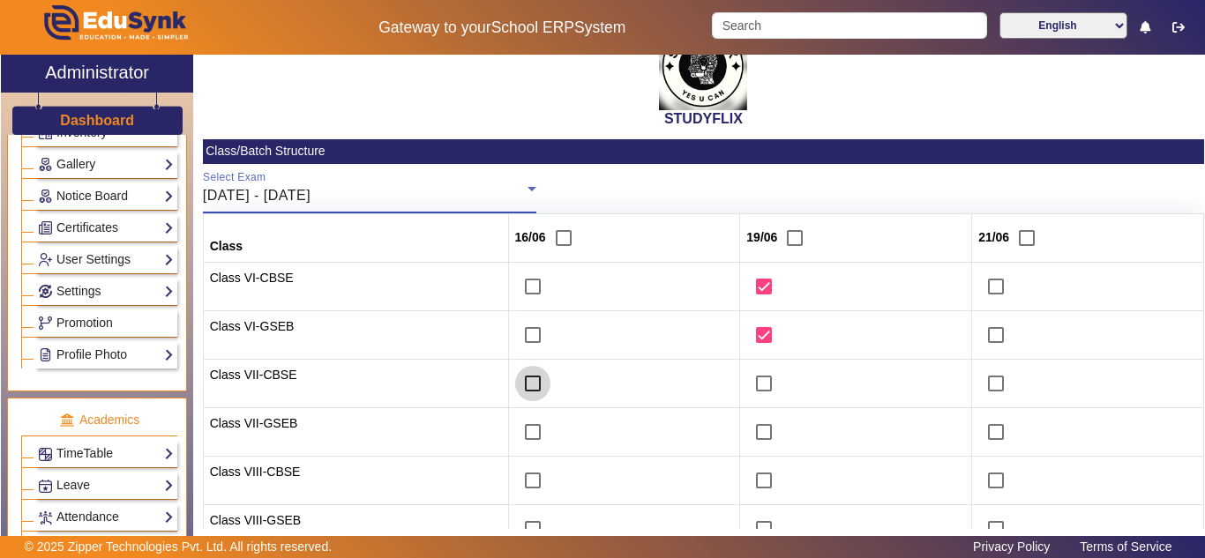
click at [522, 384] on input "checkbox" at bounding box center [532, 383] width 35 height 35
checkbox input "true"
click at [520, 434] on input "checkbox" at bounding box center [532, 432] width 35 height 35
checkbox input "true"
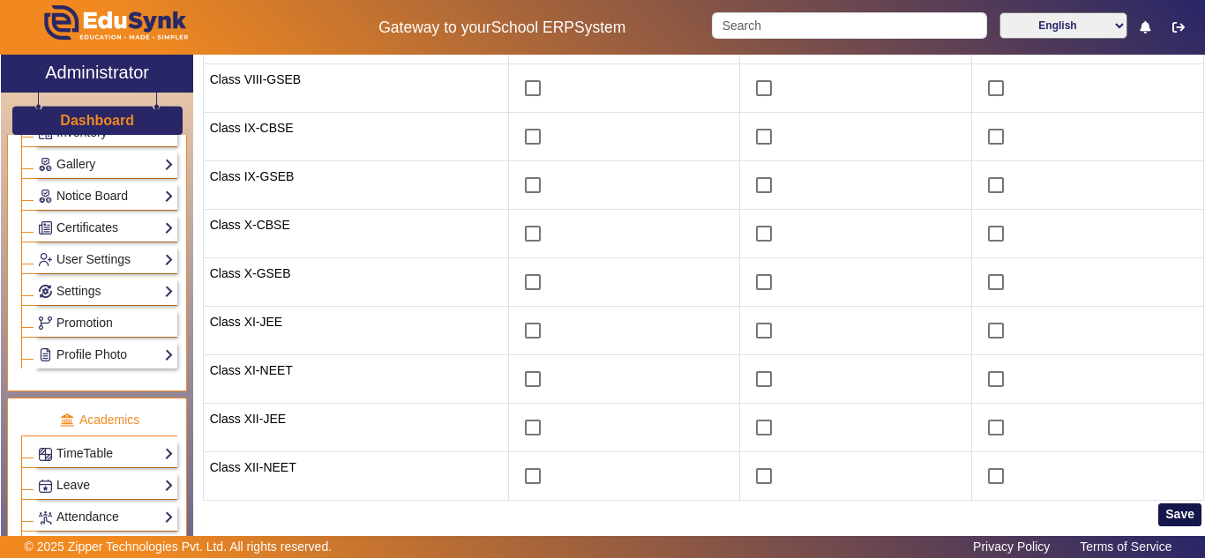
click at [1167, 513] on button "Save" at bounding box center [1179, 515] width 43 height 23
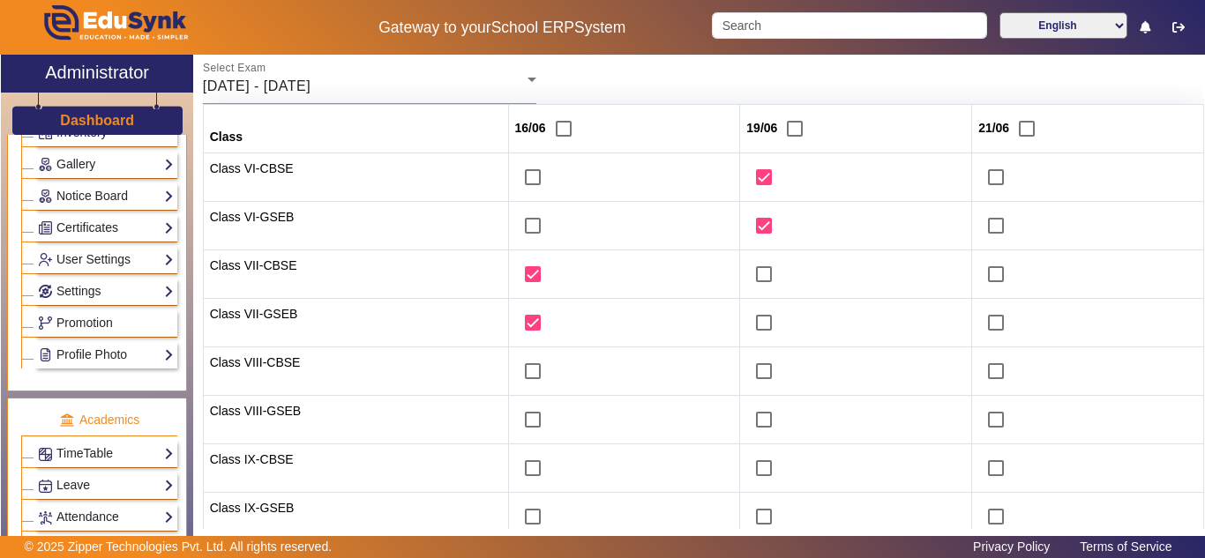
scroll to position [0, 0]
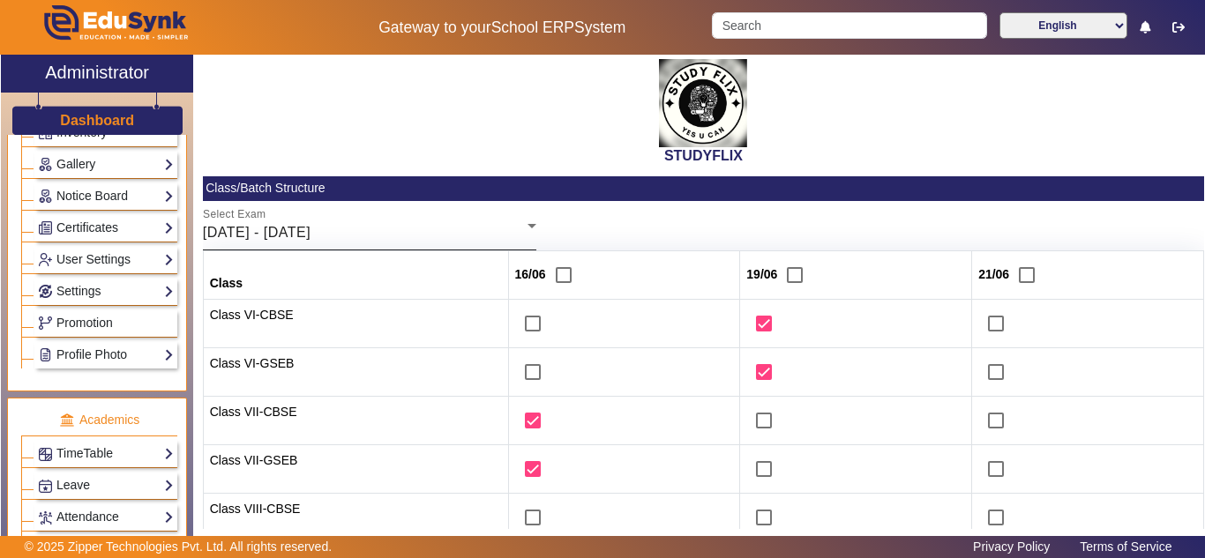
click at [387, 225] on div "16/06/2025 - 21/06/2025" at bounding box center [365, 232] width 325 height 21
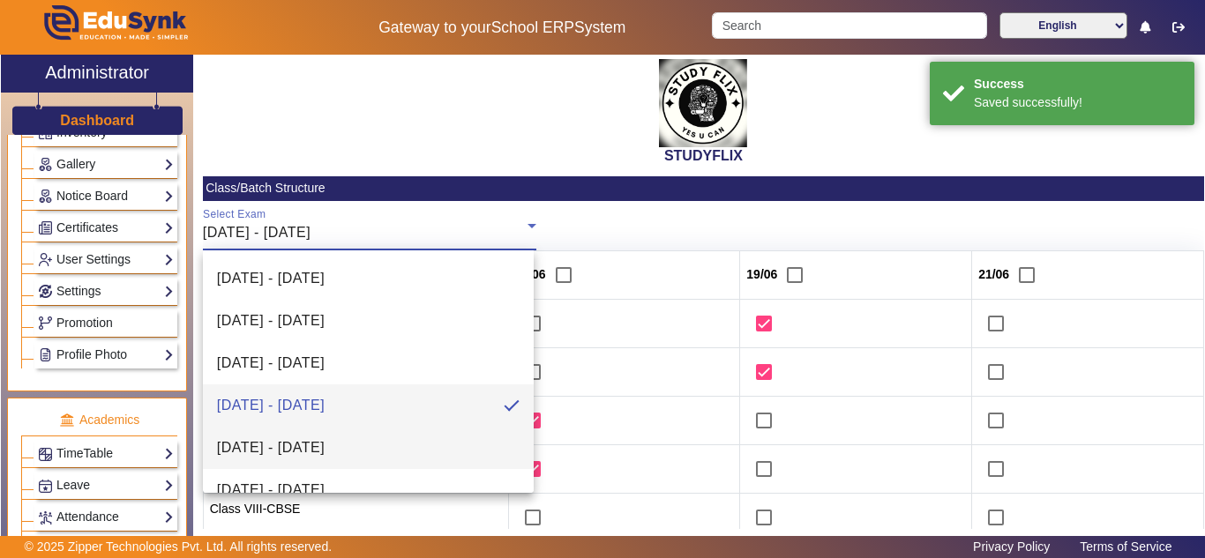
click at [324, 448] on span "23/06/2025 - 28/06/2025" at bounding box center [271, 448] width 108 height 21
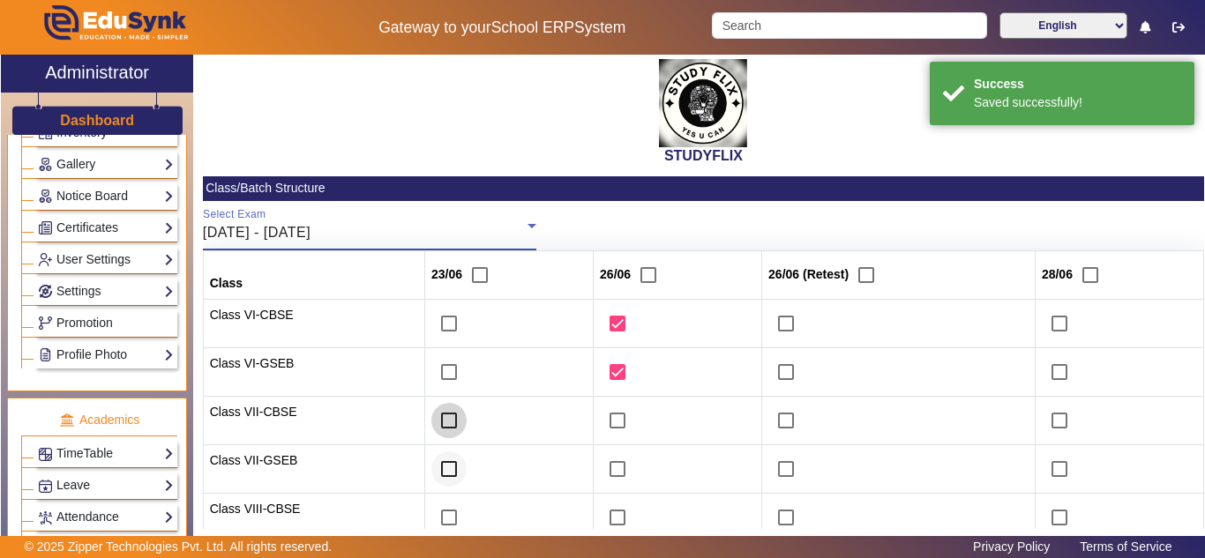
drag, startPoint x: 443, startPoint y: 424, endPoint x: 443, endPoint y: 449, distance: 24.7
click at [443, 425] on input "checkbox" at bounding box center [448, 420] width 35 height 35
checkbox input "true"
click at [446, 466] on input "checkbox" at bounding box center [448, 469] width 35 height 35
checkbox input "true"
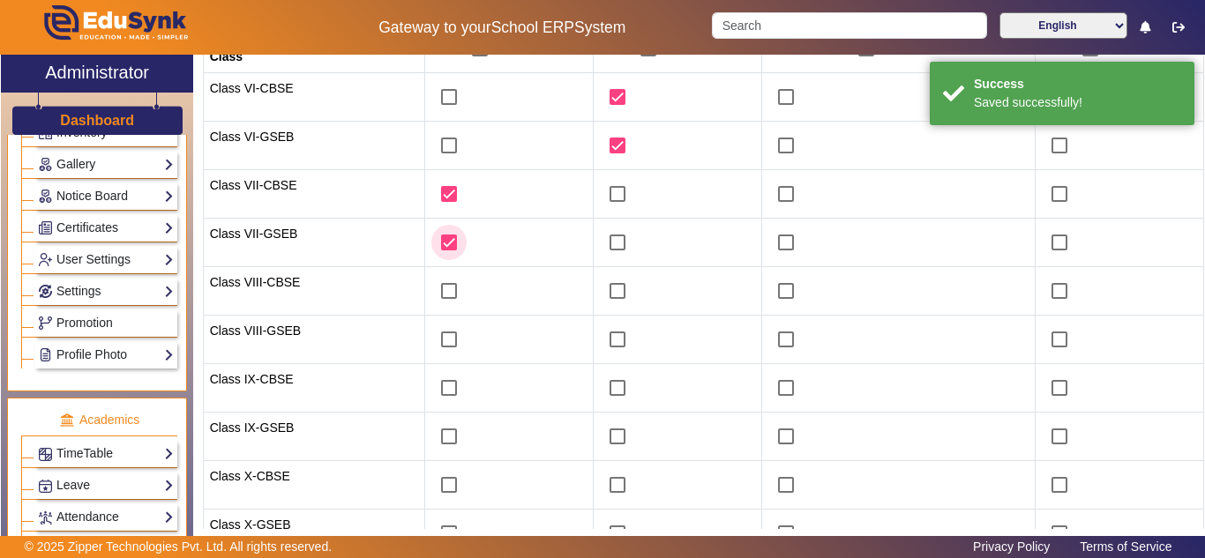
scroll to position [478, 0]
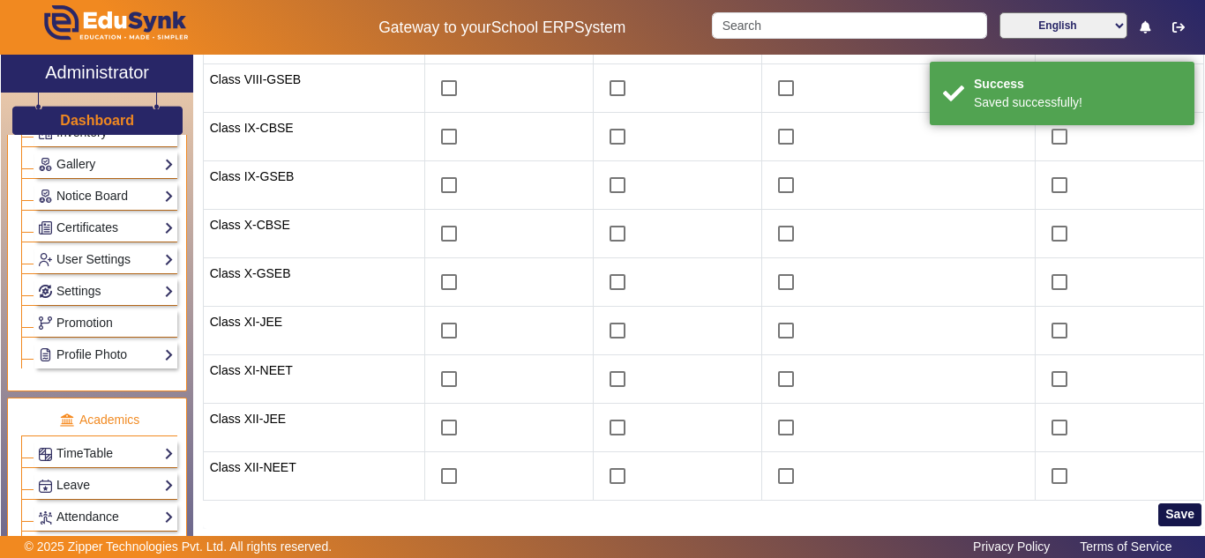
click at [1179, 515] on button "Save" at bounding box center [1179, 515] width 43 height 23
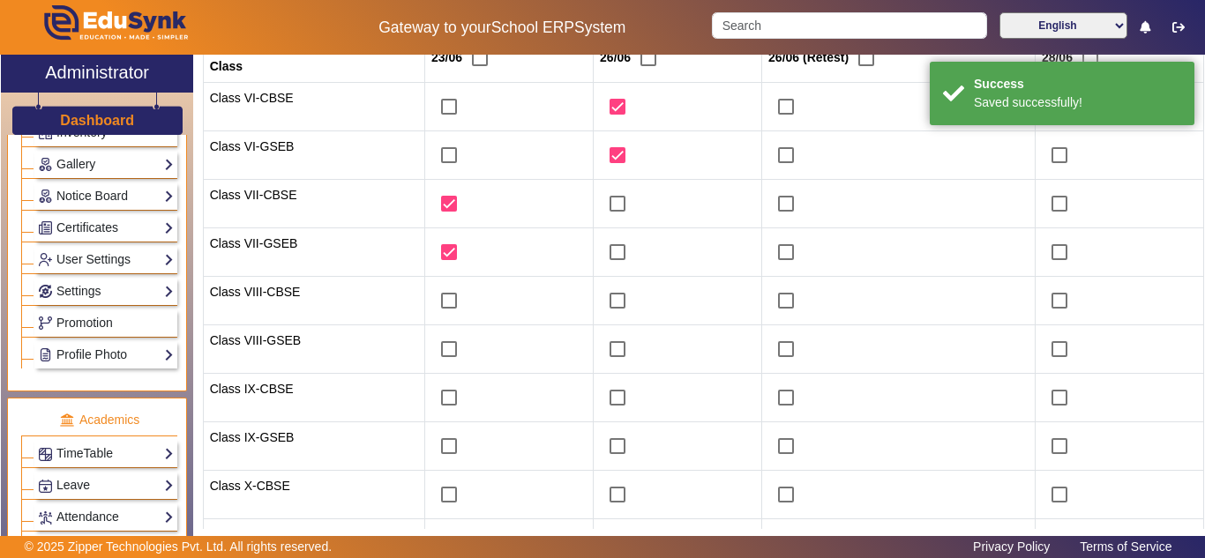
scroll to position [37, 0]
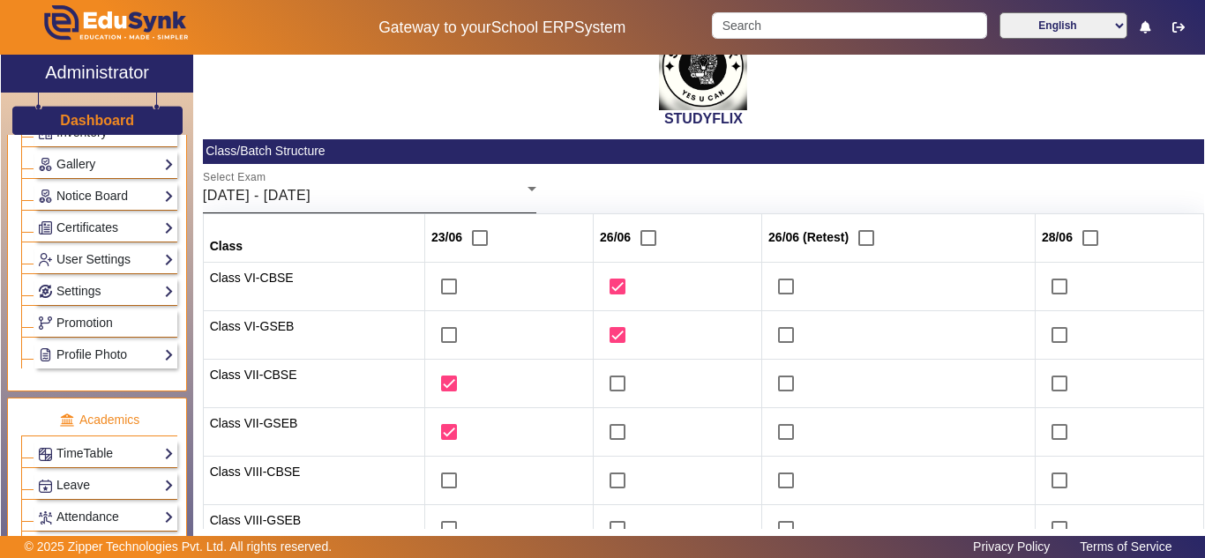
click at [397, 199] on div "23/06/2025 - 28/06/2025" at bounding box center [365, 195] width 325 height 21
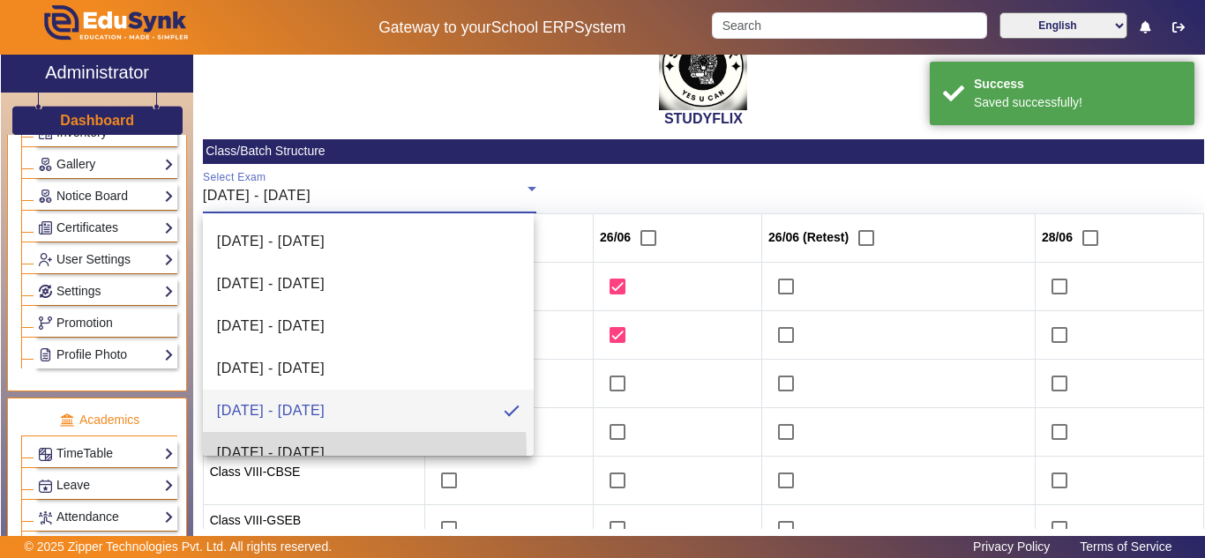
click at [325, 450] on span "30/06/2025 - 05/07/2025" at bounding box center [271, 453] width 108 height 21
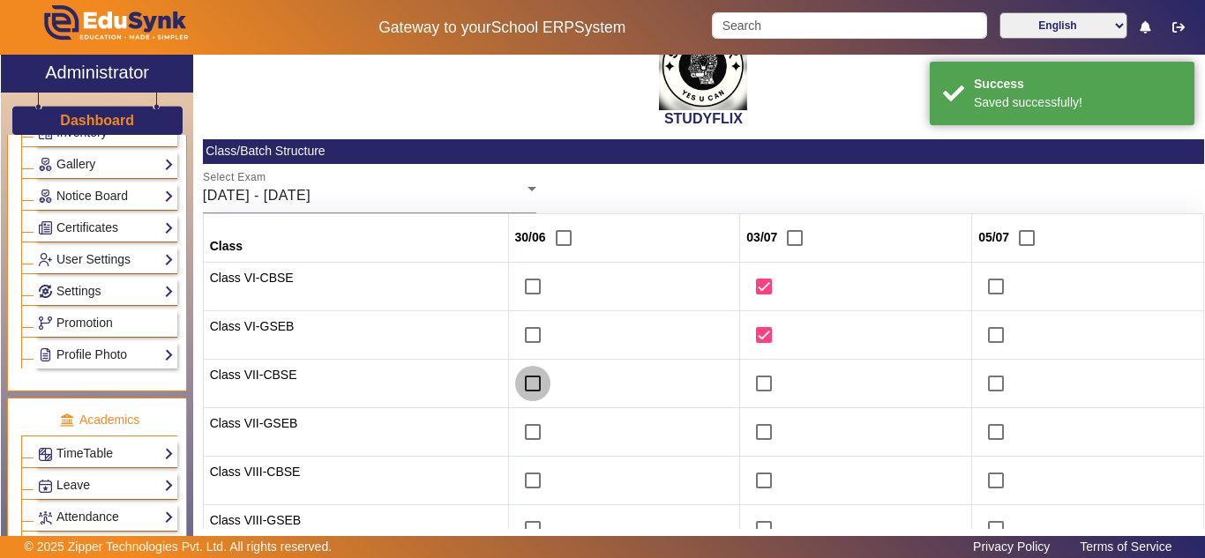
click at [526, 378] on input "checkbox" at bounding box center [532, 383] width 35 height 35
checkbox input "true"
click at [518, 436] on input "checkbox" at bounding box center [532, 432] width 35 height 35
checkbox input "true"
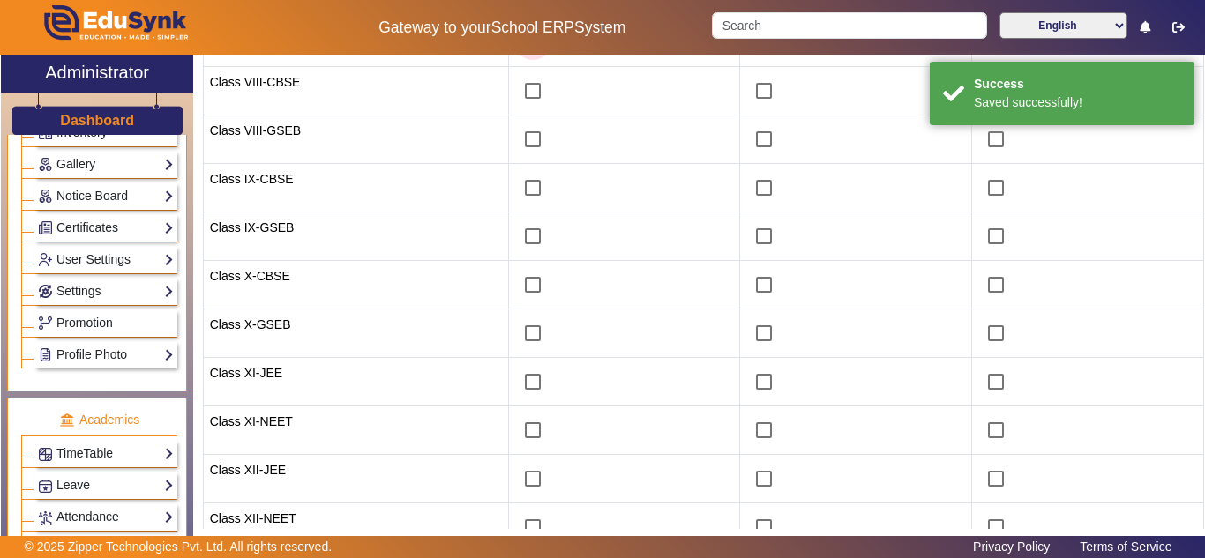
scroll to position [478, 0]
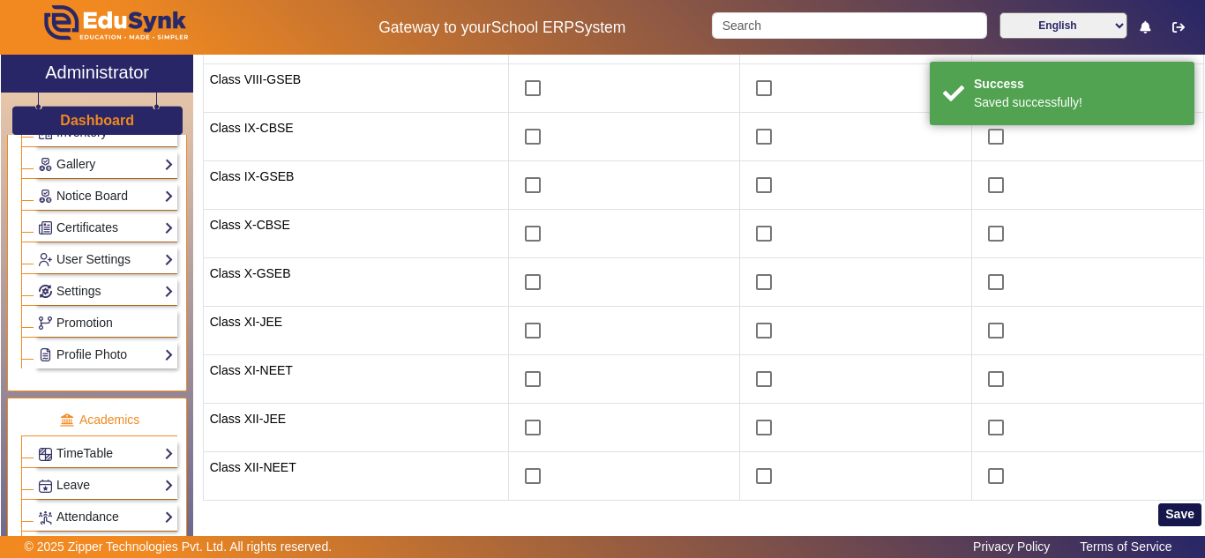
click at [1163, 514] on button "Save" at bounding box center [1179, 515] width 43 height 23
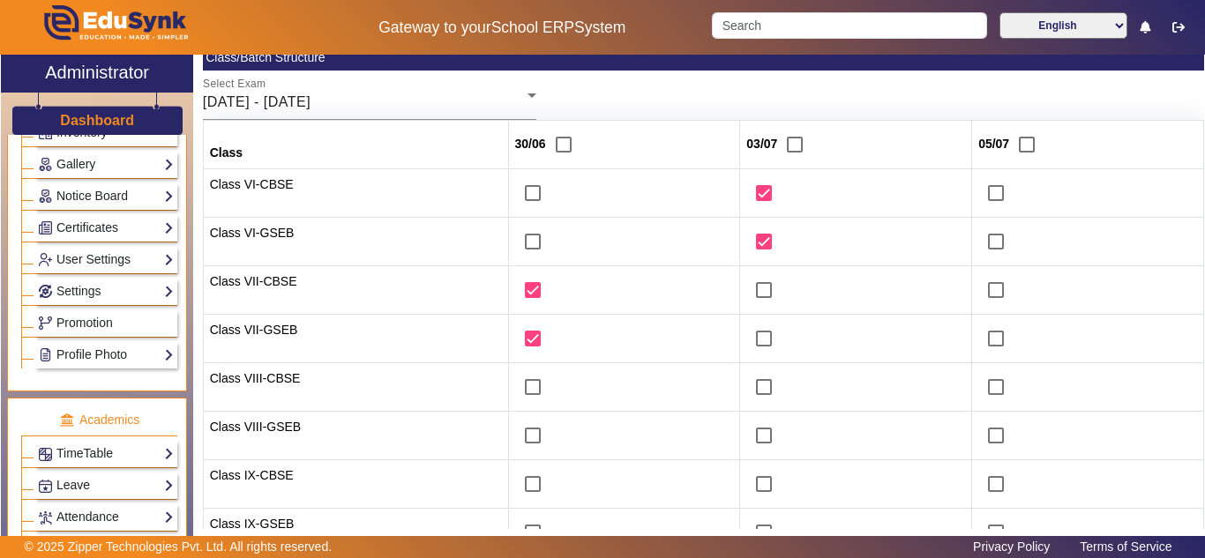
scroll to position [0, 0]
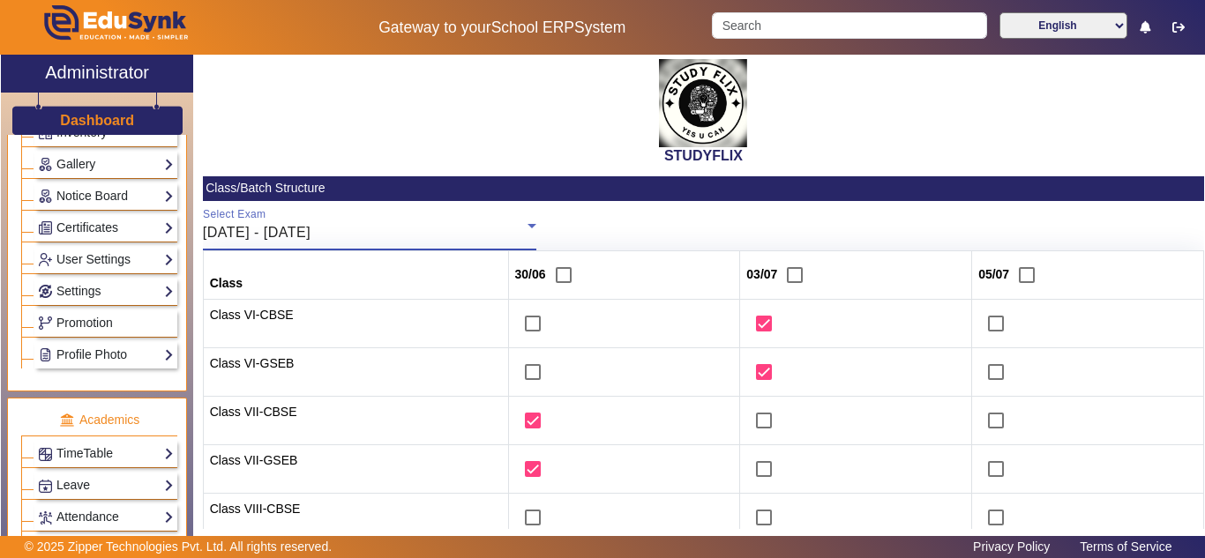
click at [439, 231] on div "30/06/2025 - 05/07/2025" at bounding box center [365, 232] width 325 height 21
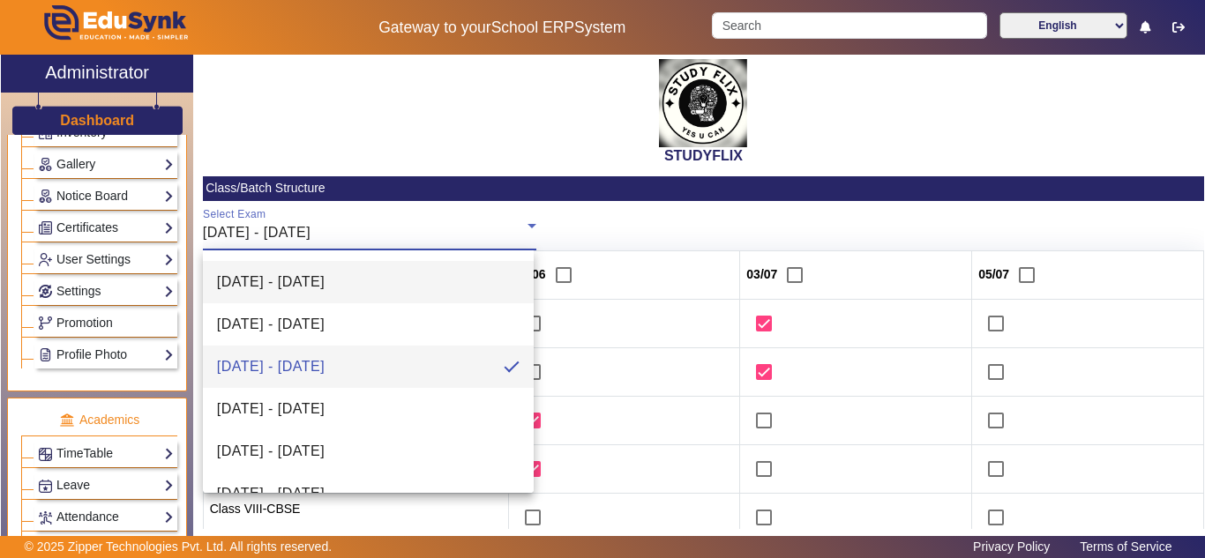
scroll to position [166, 0]
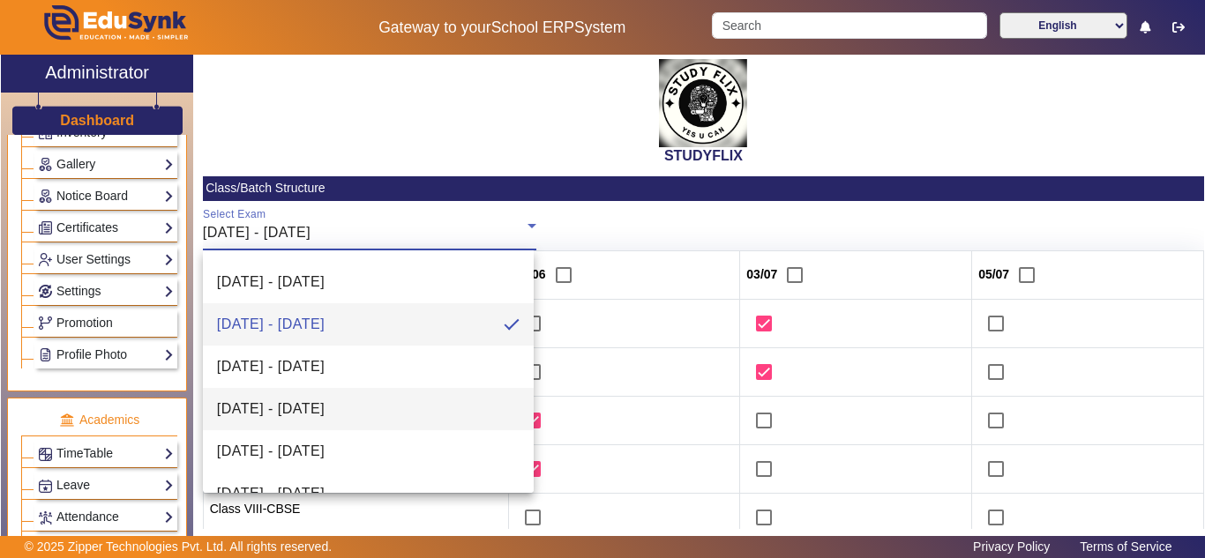
click at [369, 397] on mat-option "14/07/2025 - 19/07/2025" at bounding box center [368, 409] width 331 height 42
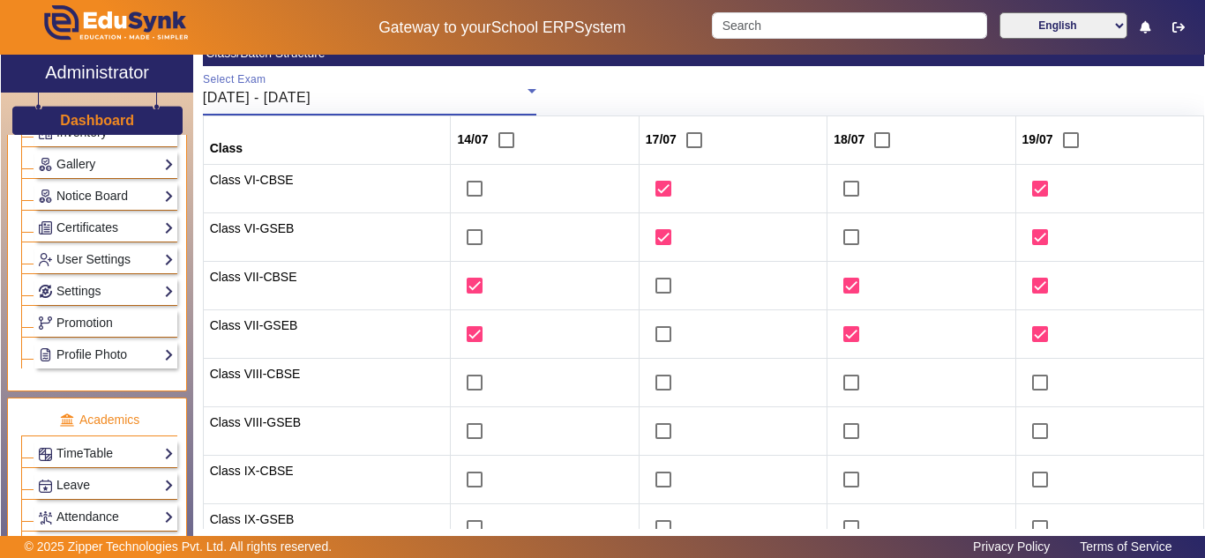
scroll to position [294, 0]
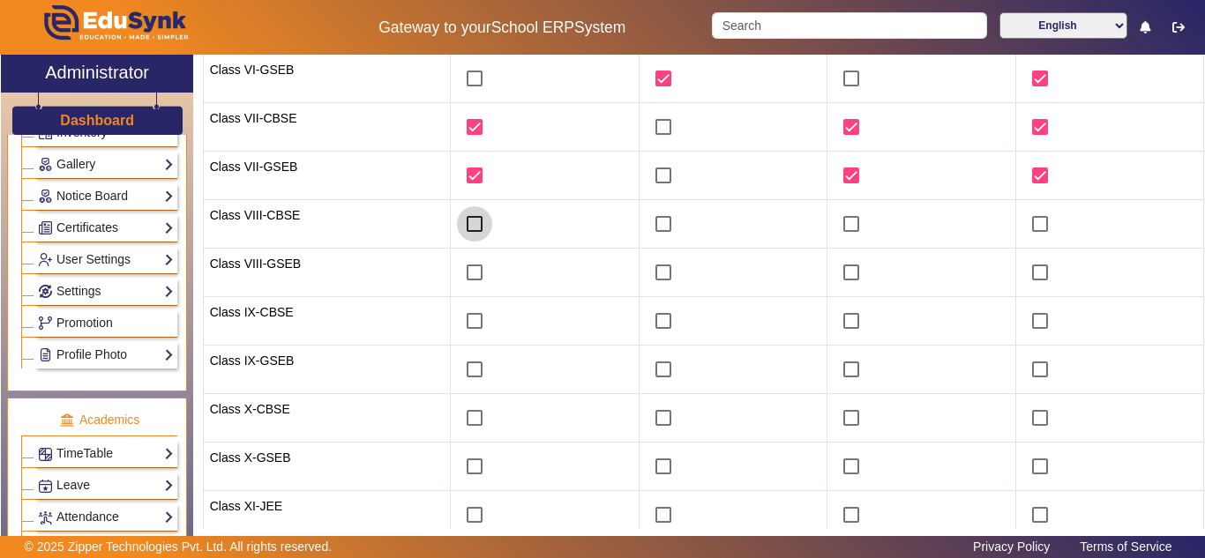
click at [468, 218] on input "checkbox" at bounding box center [474, 223] width 35 height 35
checkbox input "true"
click at [468, 264] on input "checkbox" at bounding box center [474, 272] width 35 height 35
checkbox input "true"
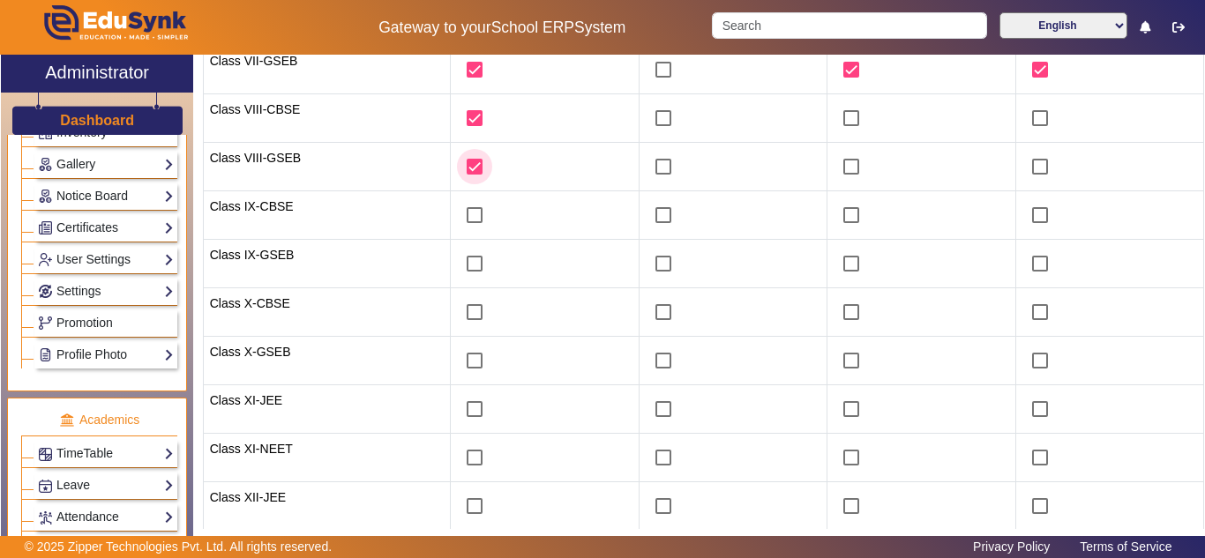
scroll to position [478, 0]
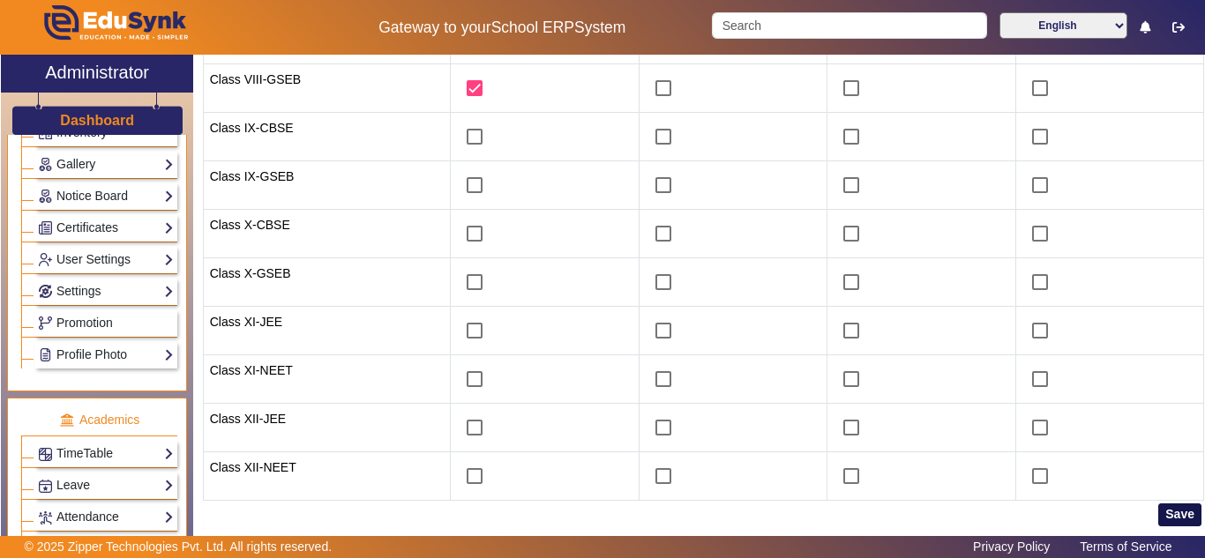
click at [1161, 506] on button "Save" at bounding box center [1179, 515] width 43 height 23
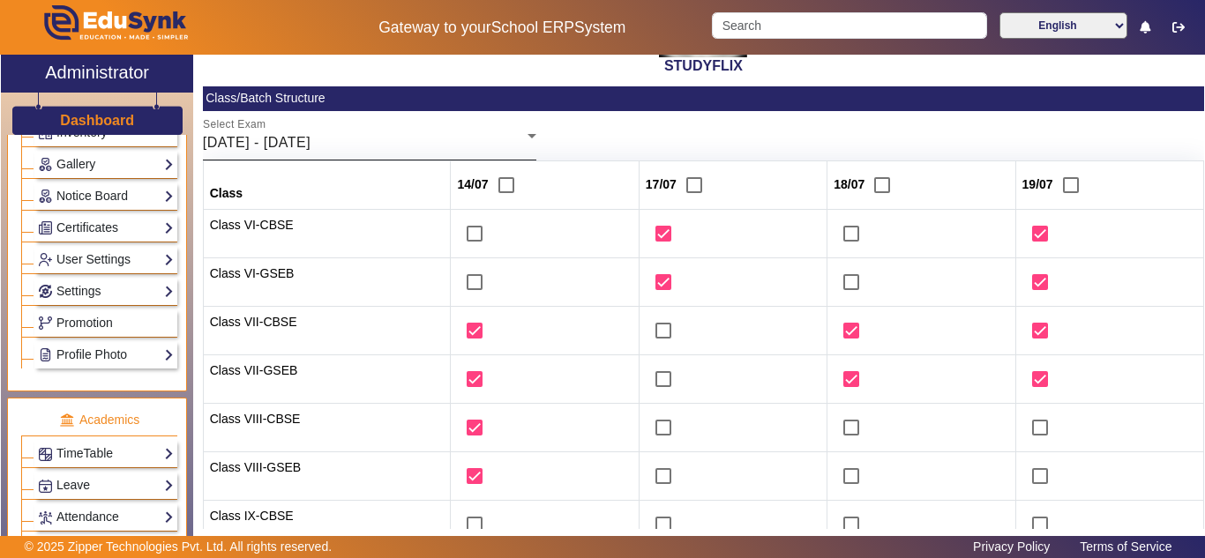
scroll to position [0, 0]
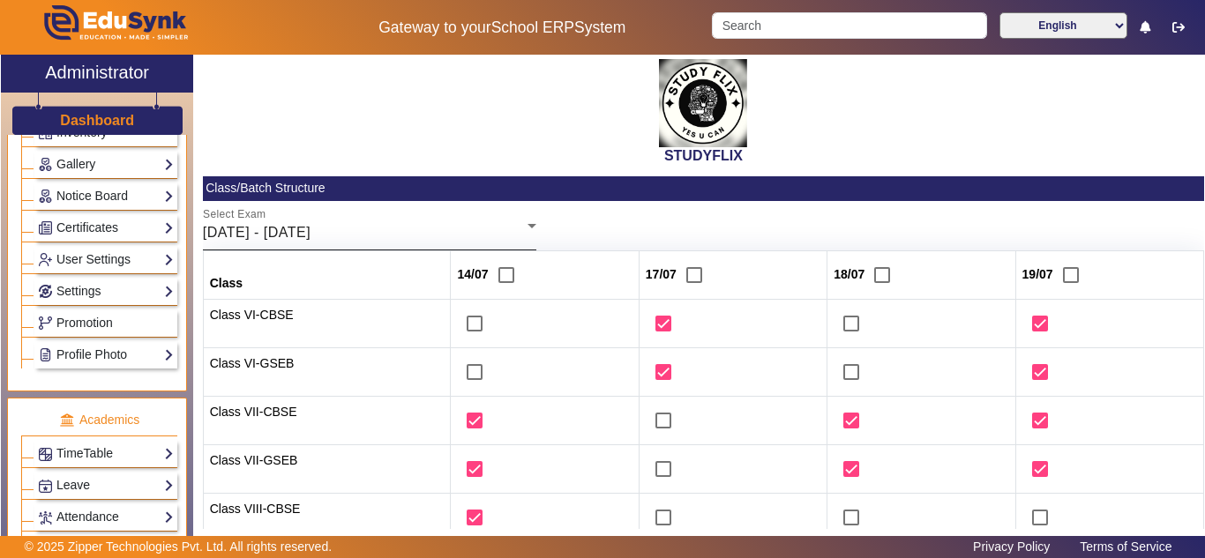
click at [431, 235] on div "14/07/2025 - 19/07/2025" at bounding box center [365, 232] width 325 height 21
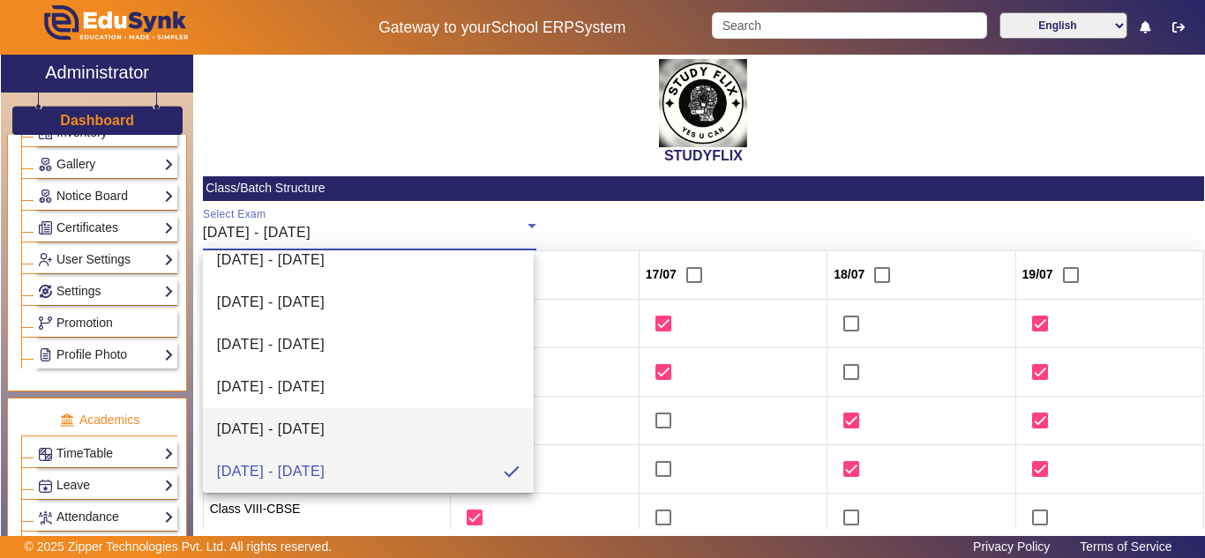
scroll to position [195, 0]
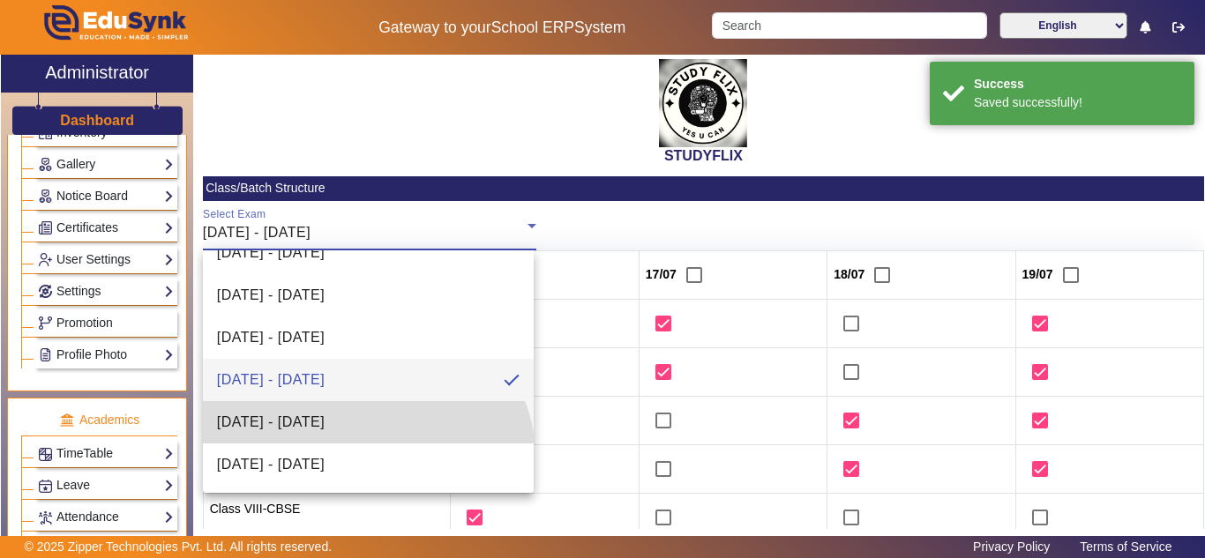
click at [325, 427] on span "21/07/2025 - 26/07/2025" at bounding box center [271, 422] width 108 height 21
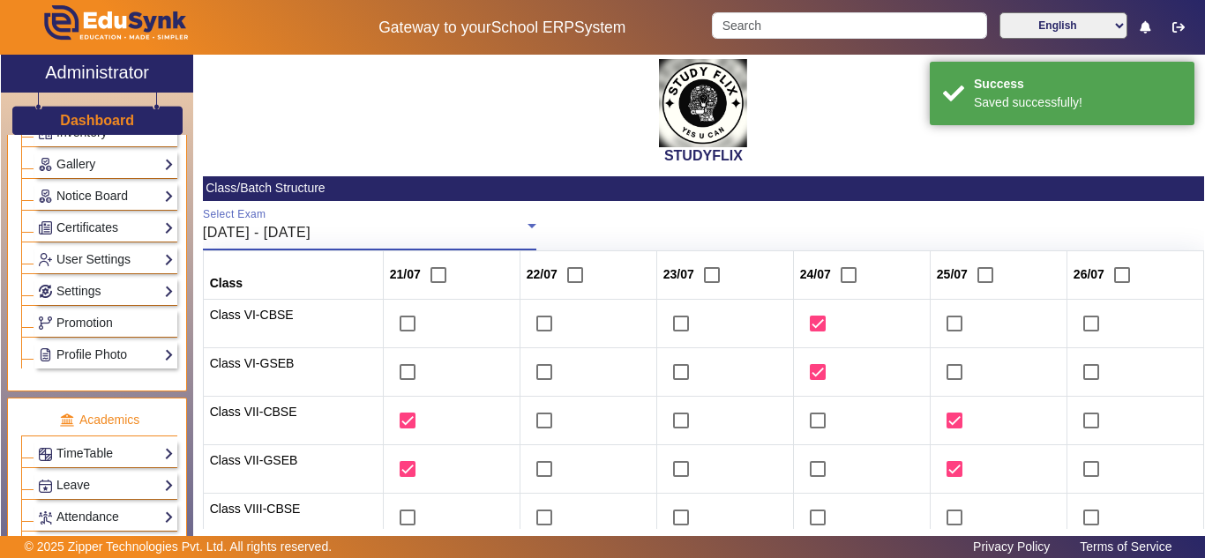
scroll to position [147, 0]
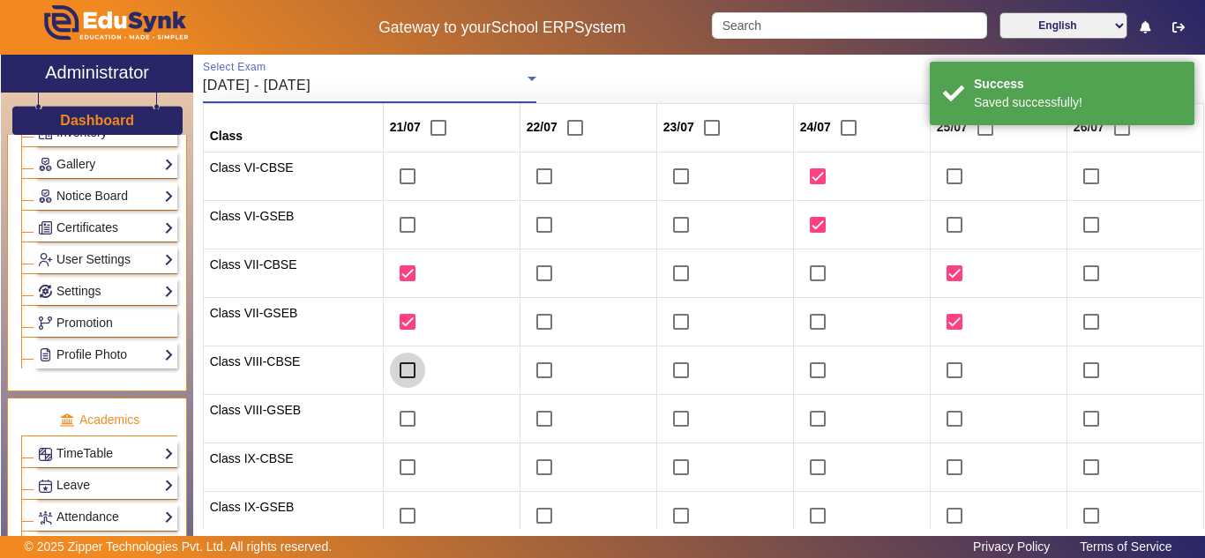
click at [402, 371] on input "checkbox" at bounding box center [407, 370] width 35 height 35
checkbox input "true"
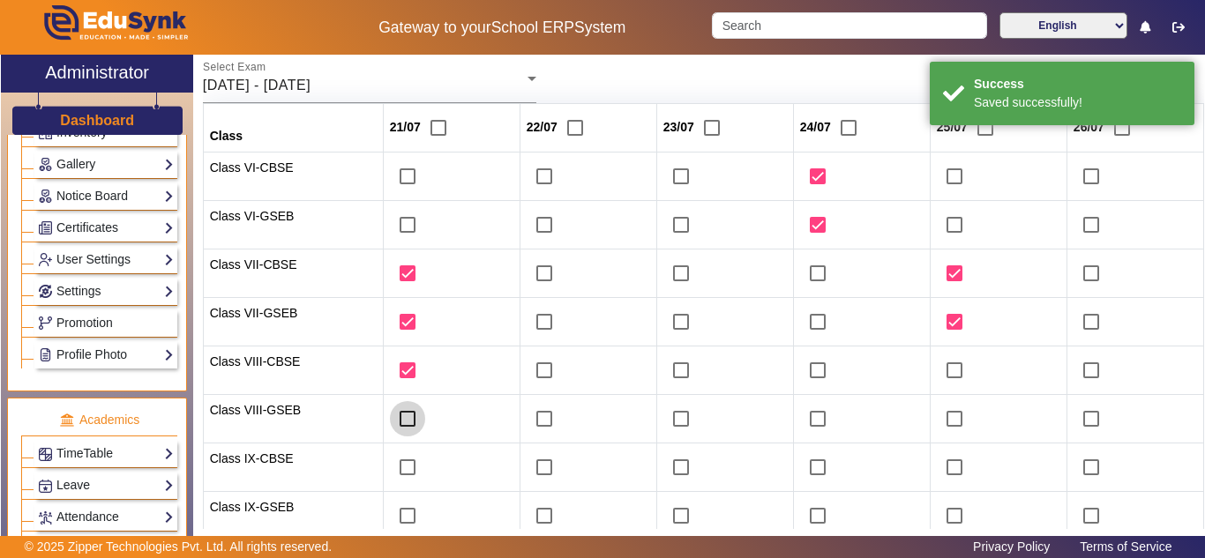
click at [403, 416] on input "checkbox" at bounding box center [407, 418] width 35 height 35
checkbox input "true"
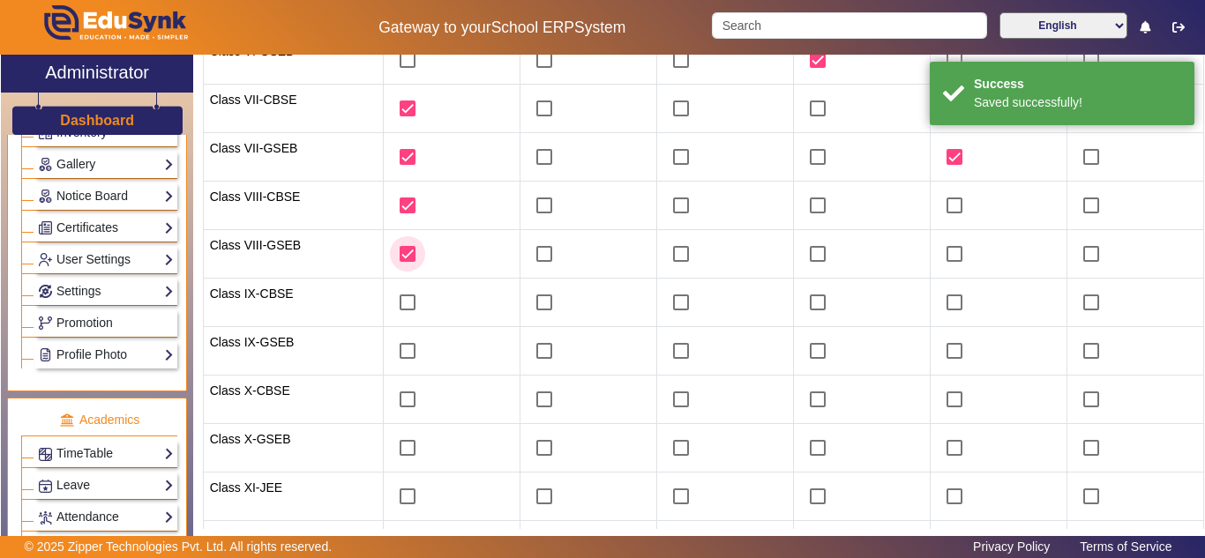
scroll to position [478, 0]
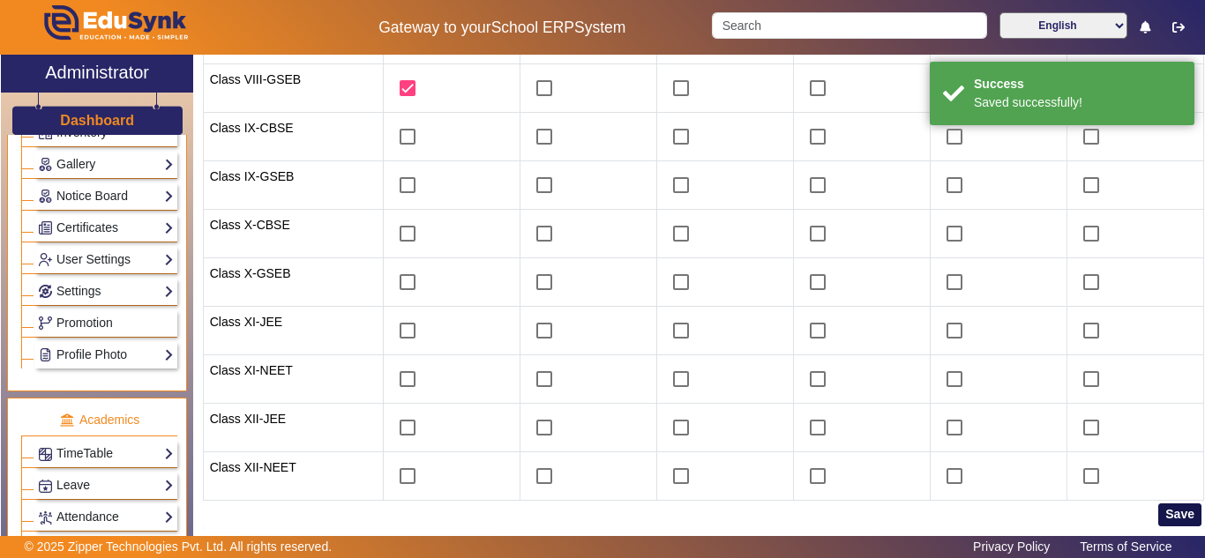
click at [1174, 506] on button "Save" at bounding box center [1179, 515] width 43 height 23
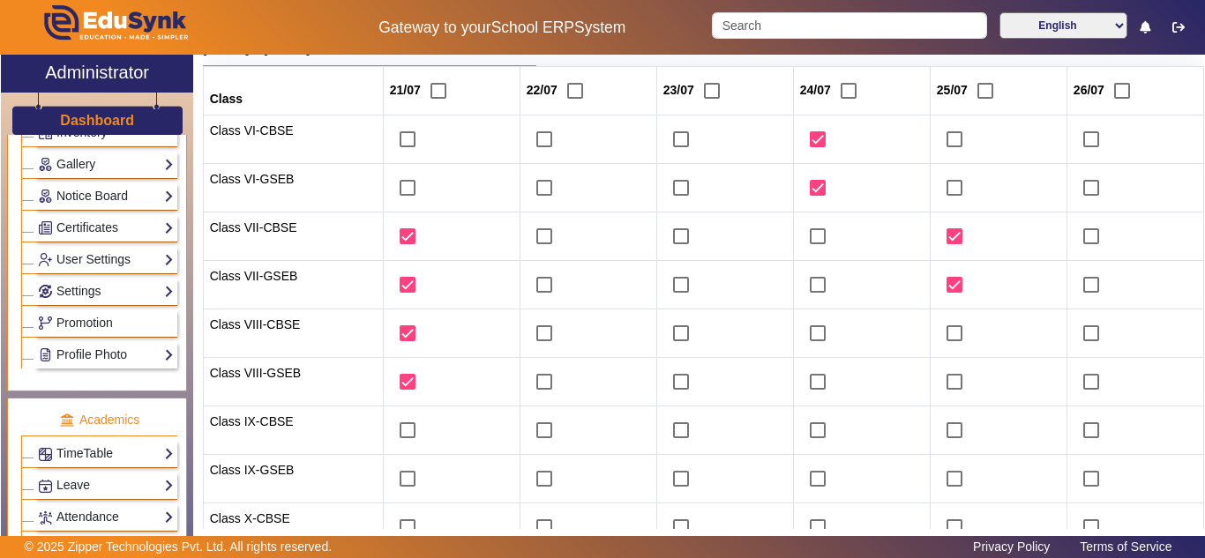
scroll to position [37, 0]
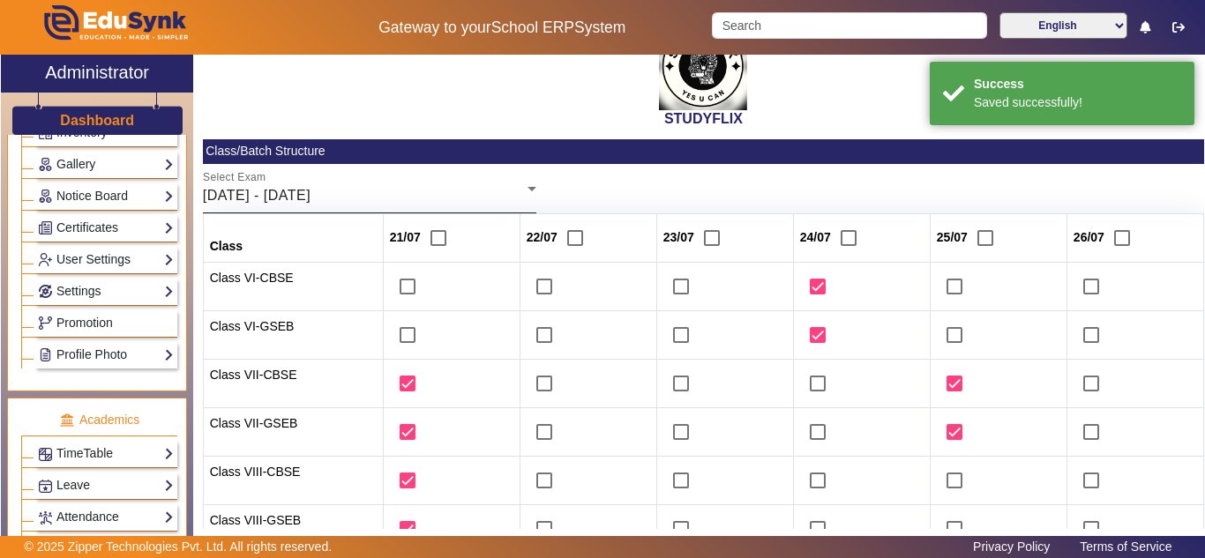
click at [311, 191] on span "21/07/2025 - 26/07/2025" at bounding box center [257, 195] width 108 height 15
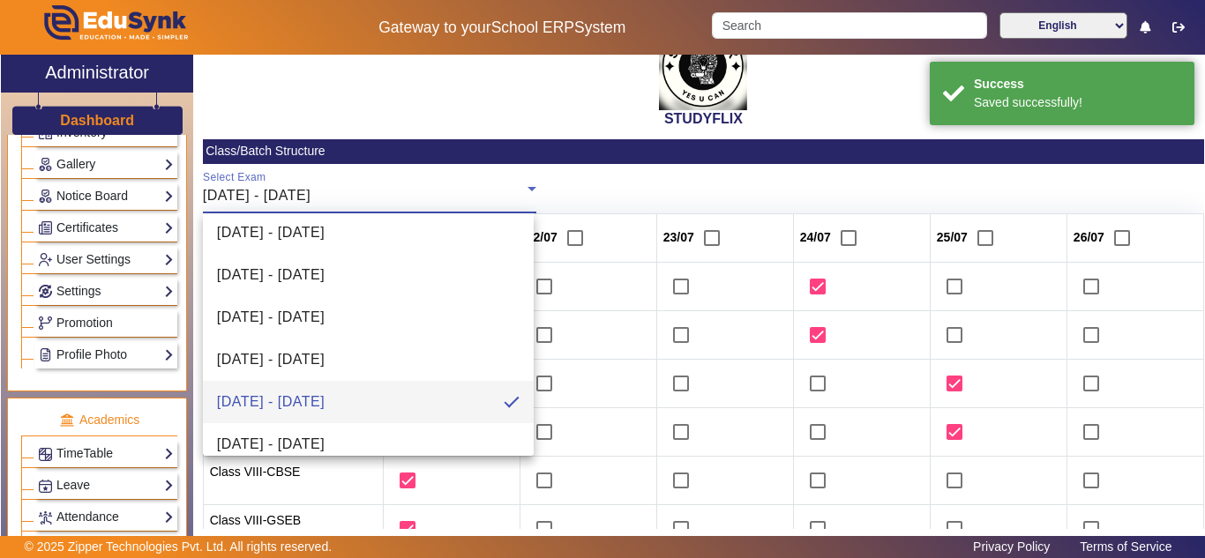
scroll to position [195, 0]
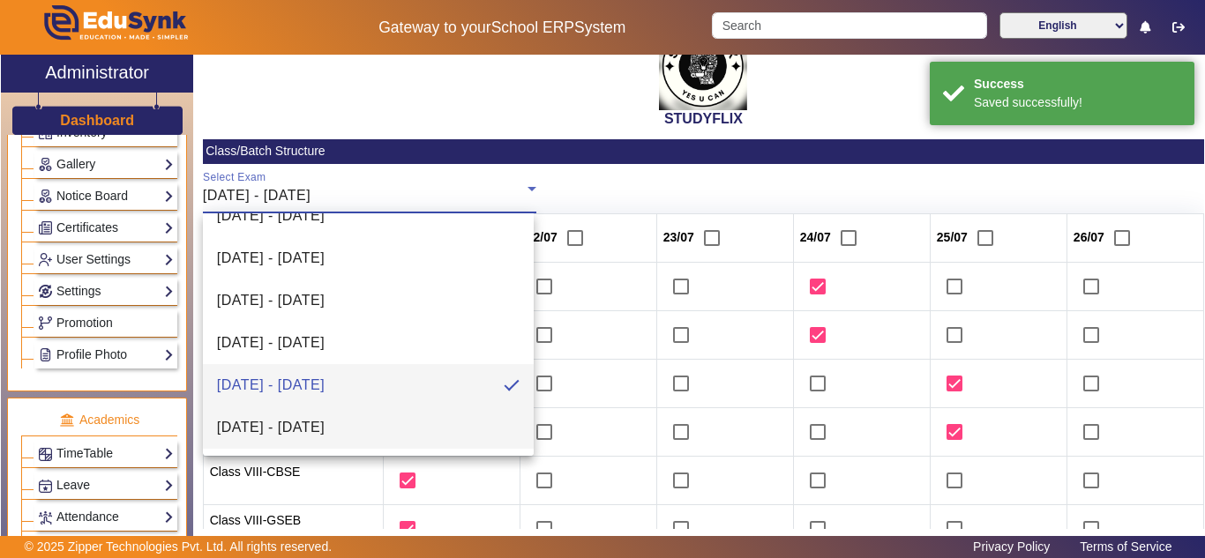
click at [325, 422] on span "28/07/2026 - 02/08/2025" at bounding box center [271, 427] width 108 height 21
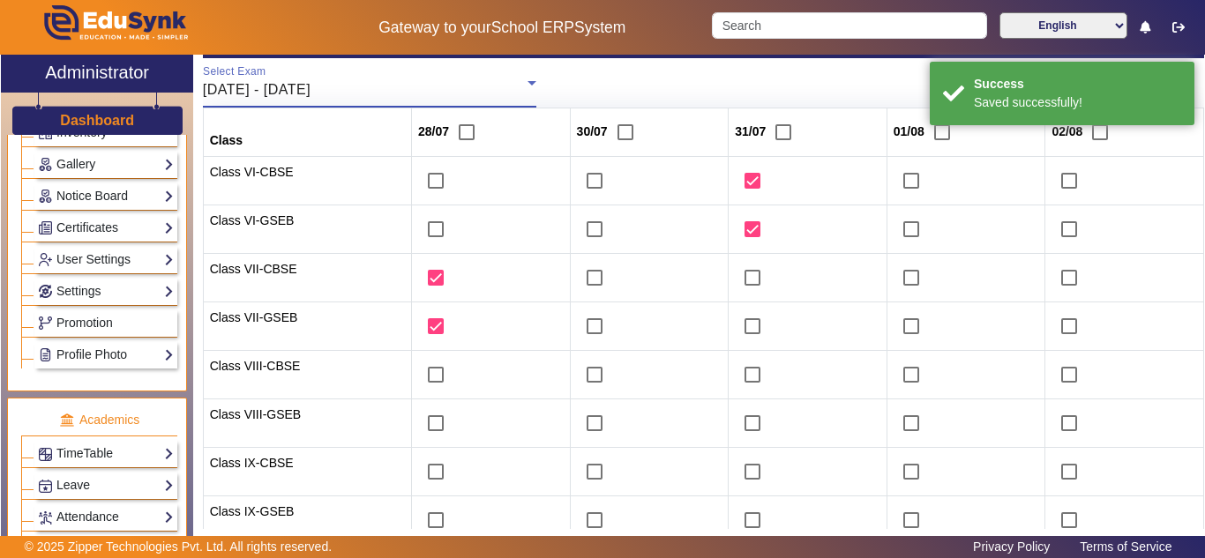
scroll to position [184, 0]
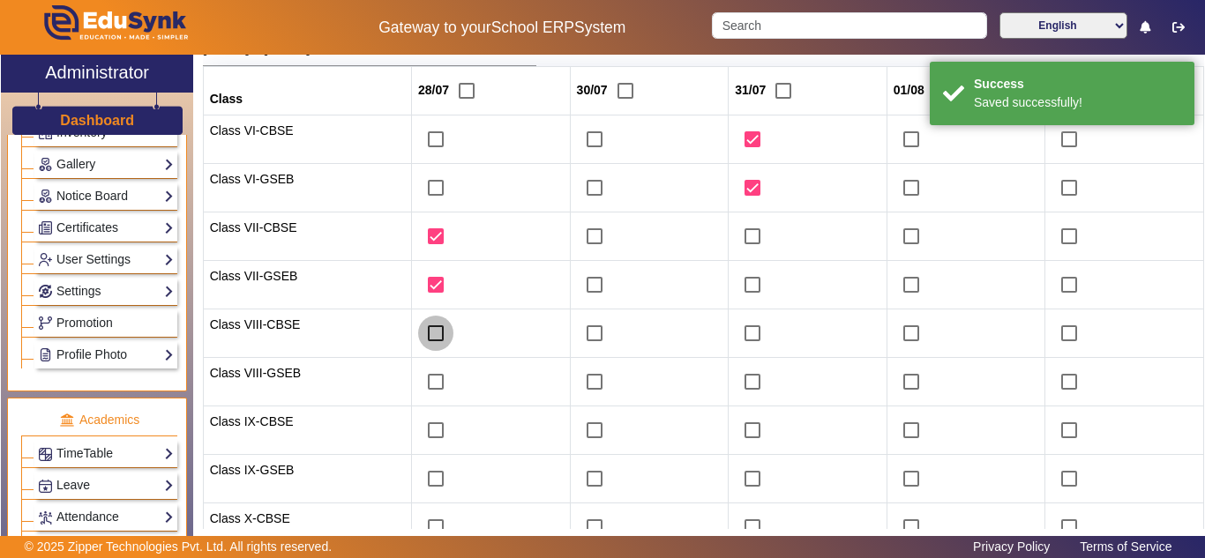
click at [428, 337] on input "checkbox" at bounding box center [435, 333] width 35 height 35
checkbox input "true"
click at [423, 376] on input "checkbox" at bounding box center [435, 381] width 35 height 35
checkbox input "true"
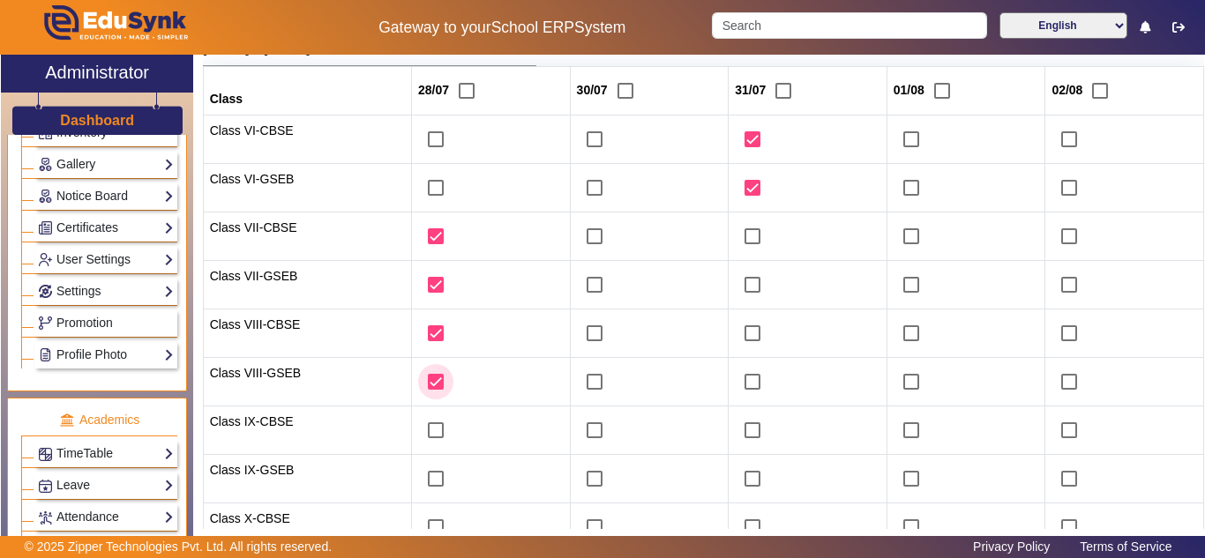
scroll to position [478, 0]
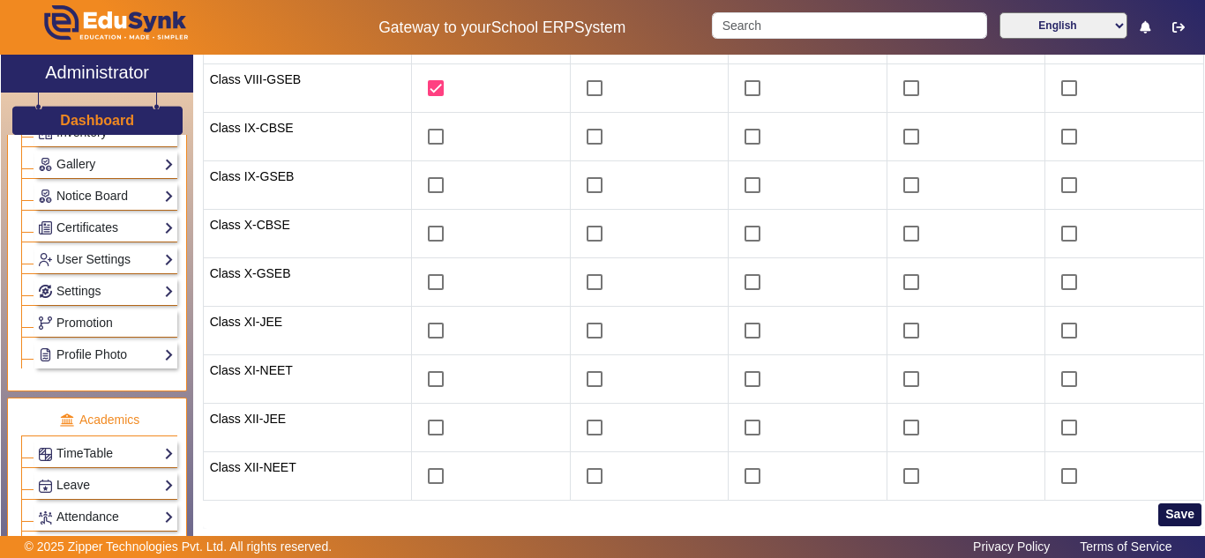
click at [1167, 508] on button "Save" at bounding box center [1179, 515] width 43 height 23
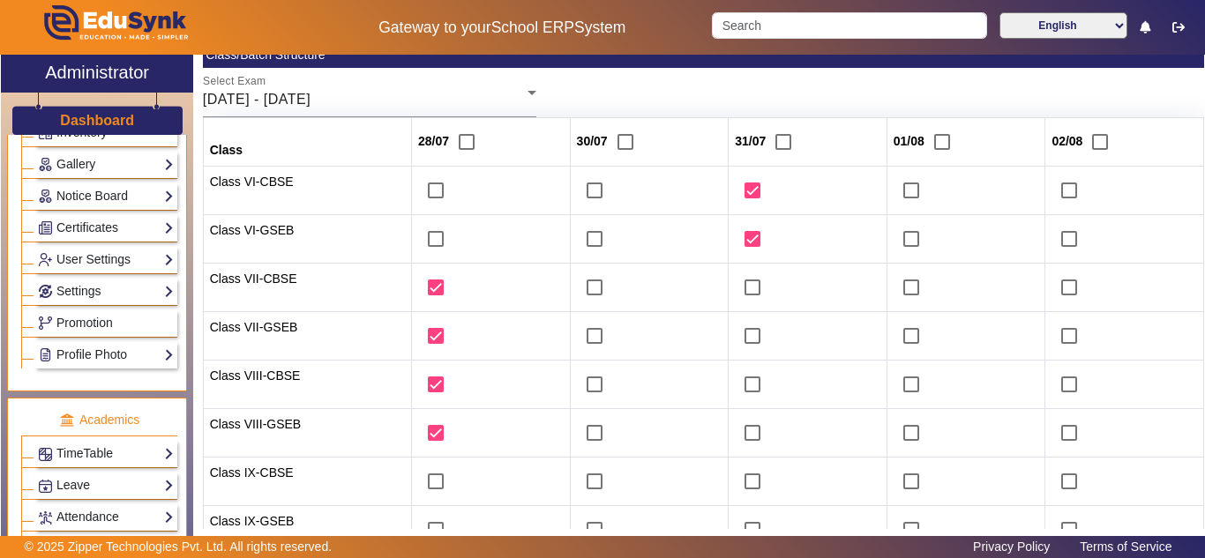
scroll to position [0, 0]
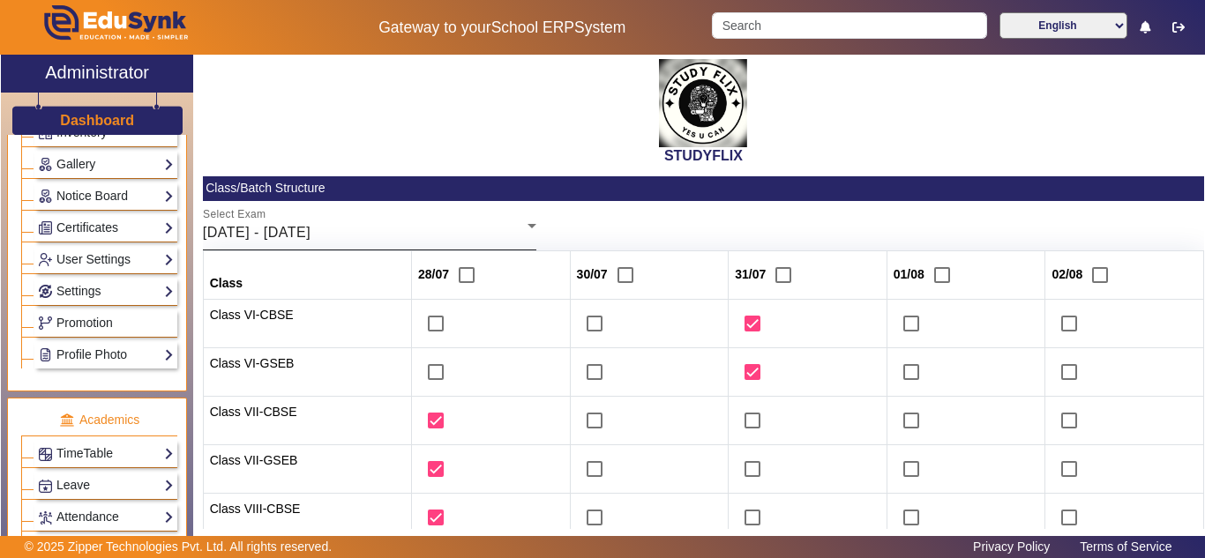
click at [445, 236] on div "28/07/2026 - 02/08/2025" at bounding box center [365, 232] width 325 height 21
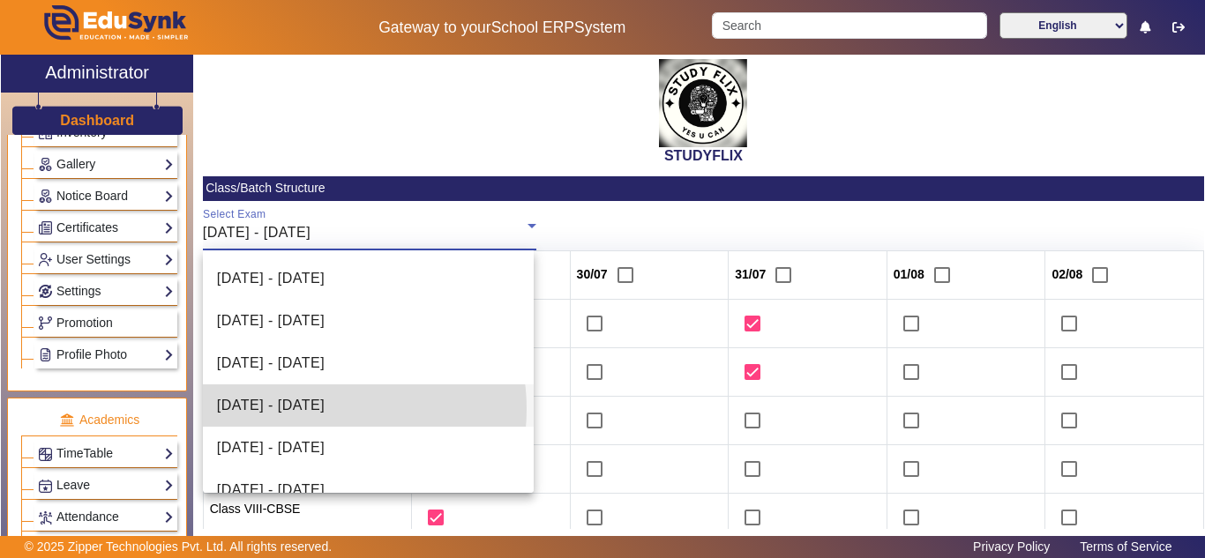
click at [319, 409] on span "16/06/2025 - 21/06/2025" at bounding box center [271, 405] width 108 height 21
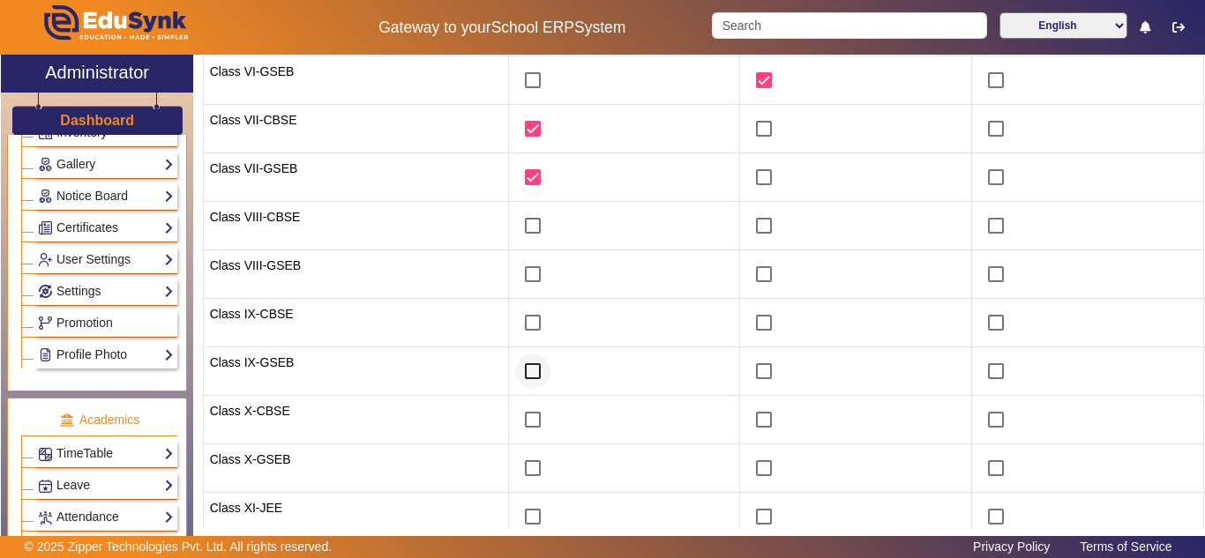
scroll to position [294, 0]
drag, startPoint x: 521, startPoint y: 222, endPoint x: 516, endPoint y: 261, distance: 39.1
click at [521, 223] on input "checkbox" at bounding box center [532, 223] width 35 height 35
checkbox input "true"
click at [517, 262] on input "checkbox" at bounding box center [532, 272] width 35 height 35
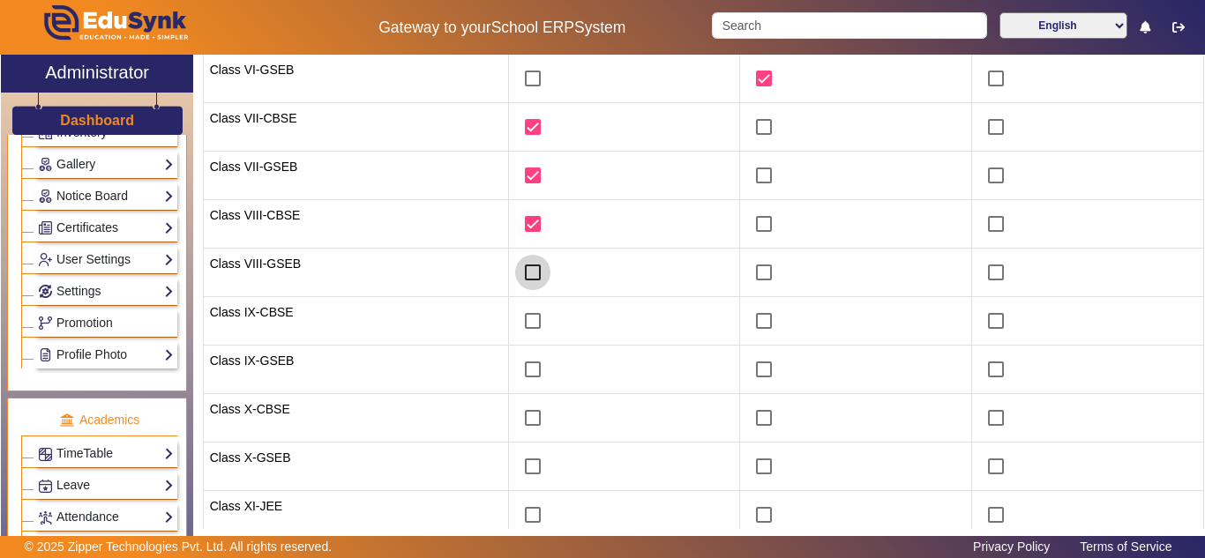
checkbox input "true"
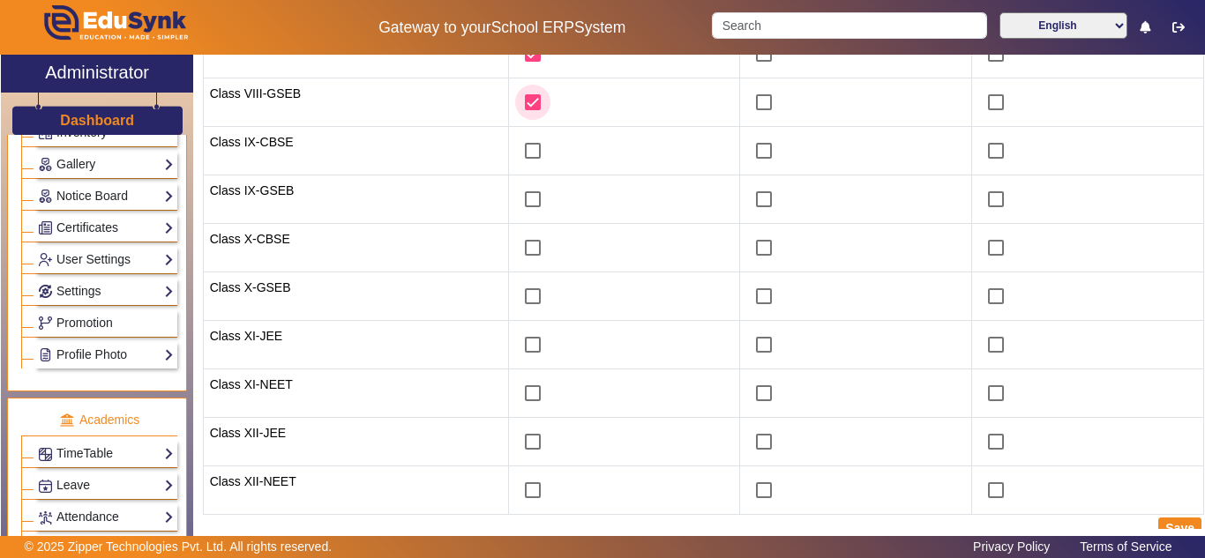
scroll to position [478, 0]
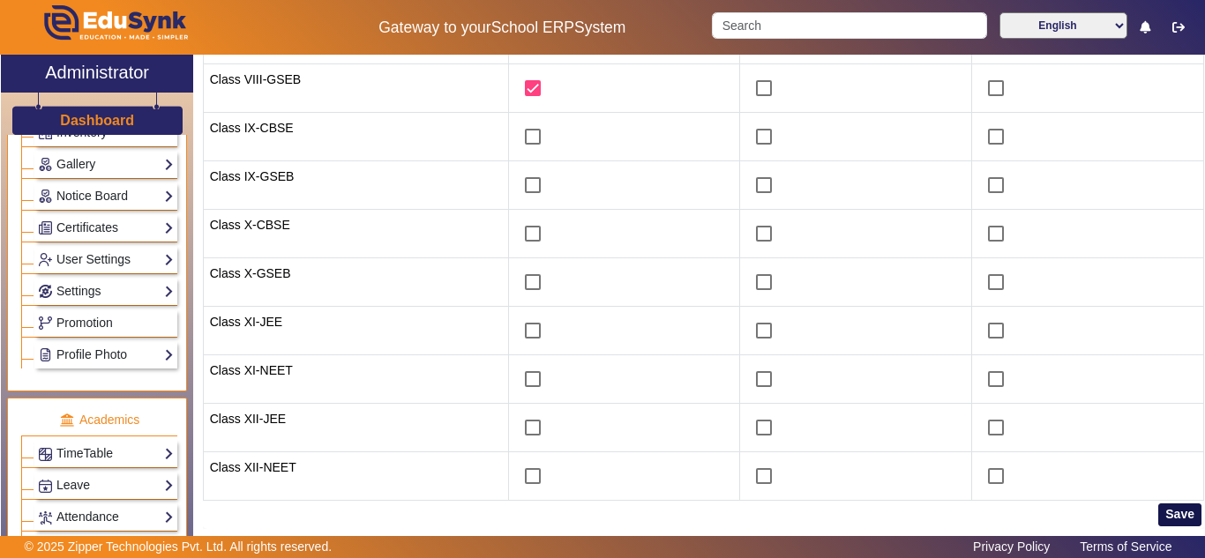
click at [1168, 511] on button "Save" at bounding box center [1179, 515] width 43 height 23
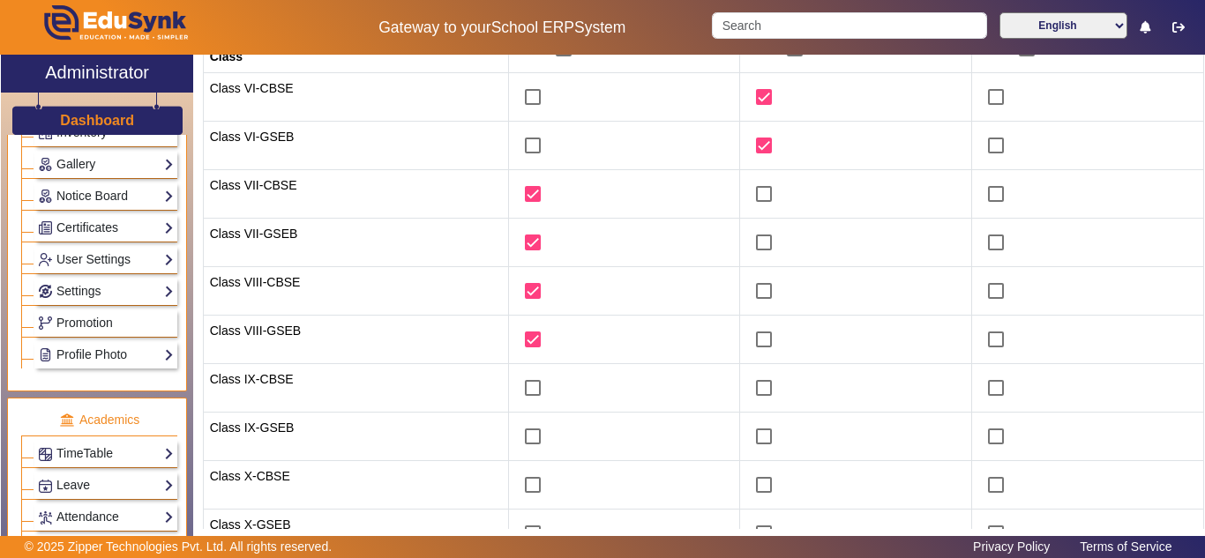
scroll to position [0, 0]
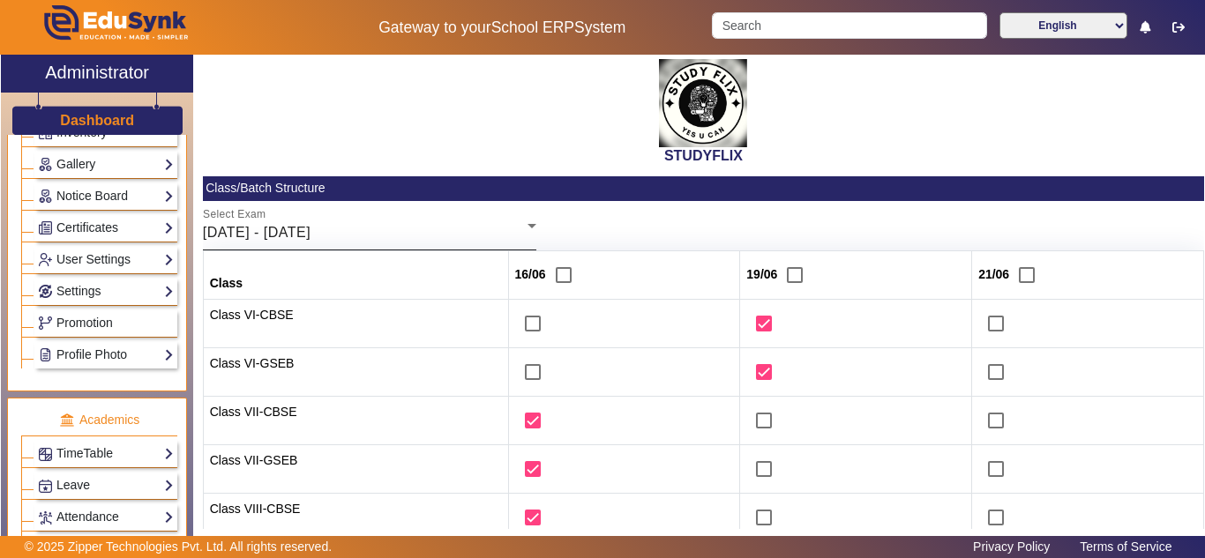
click at [285, 223] on div "16/06/2025 - 21/06/2025" at bounding box center [365, 232] width 325 height 21
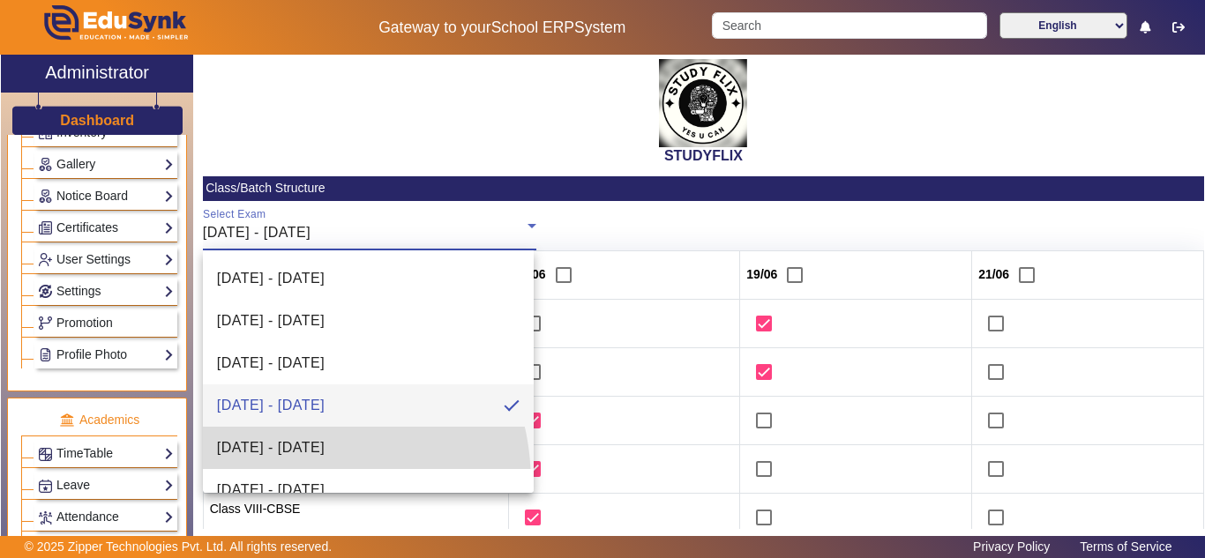
click at [265, 447] on span "23/06/2025 - 28/06/2025" at bounding box center [271, 448] width 108 height 21
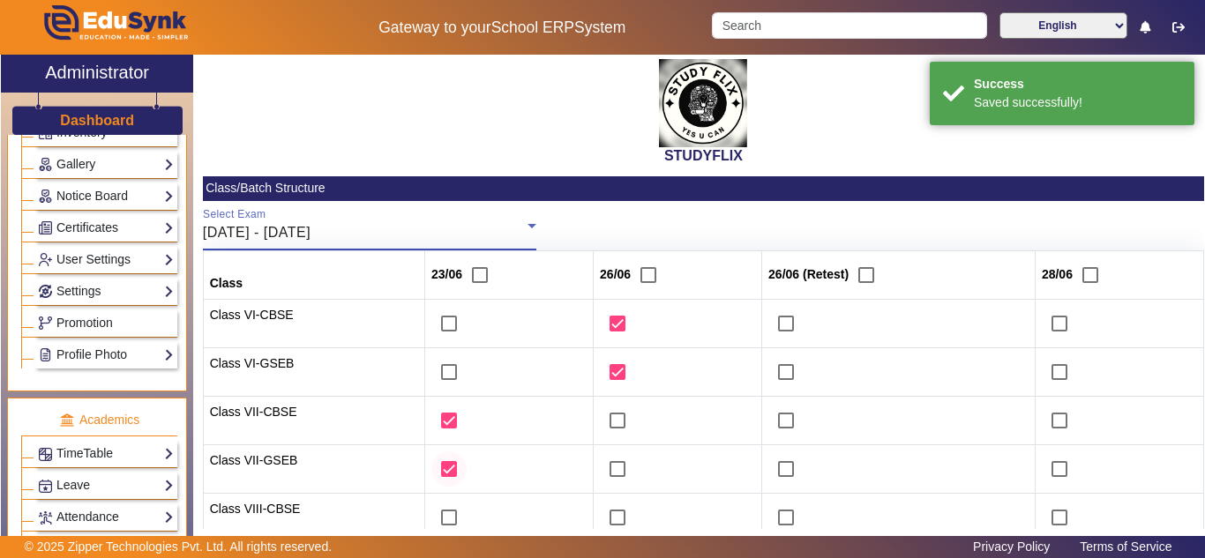
scroll to position [147, 0]
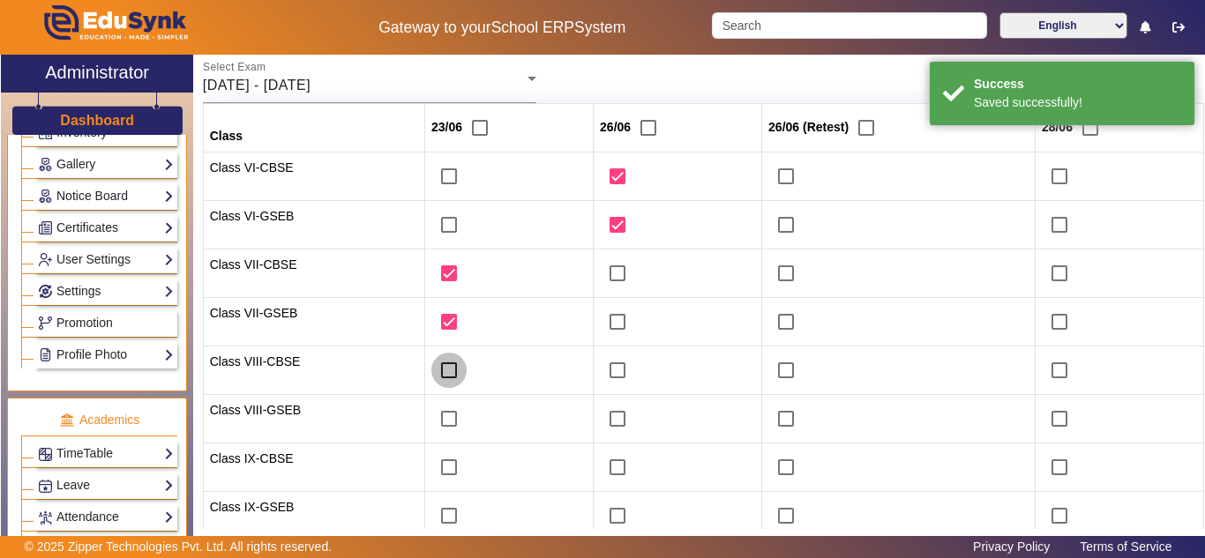
click at [440, 368] on input "checkbox" at bounding box center [448, 370] width 35 height 35
checkbox input "true"
click at [441, 415] on input "checkbox" at bounding box center [448, 418] width 35 height 35
checkbox input "true"
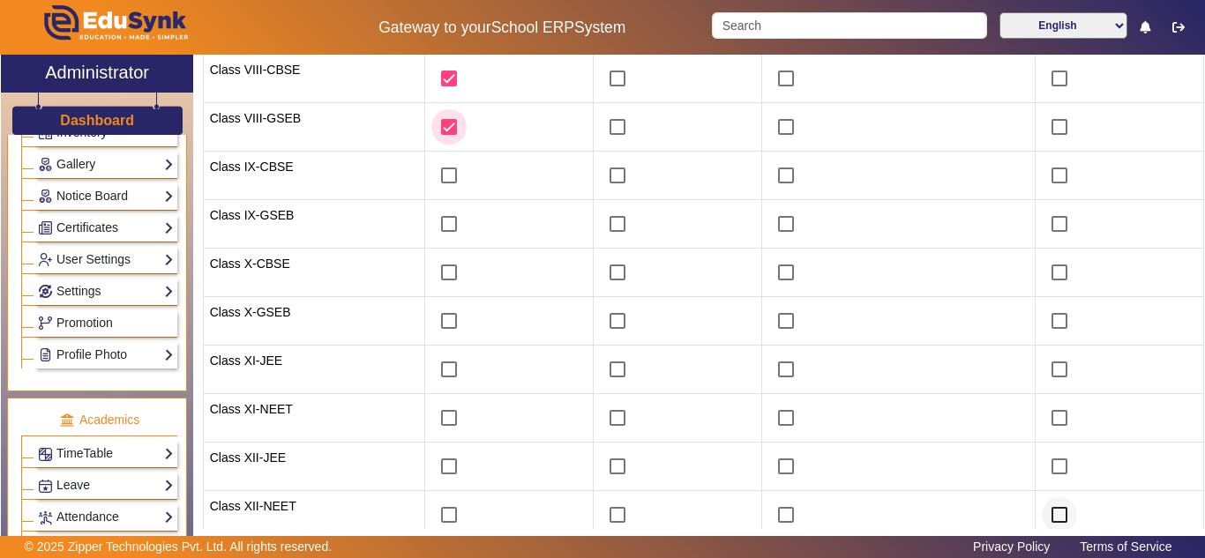
scroll to position [478, 0]
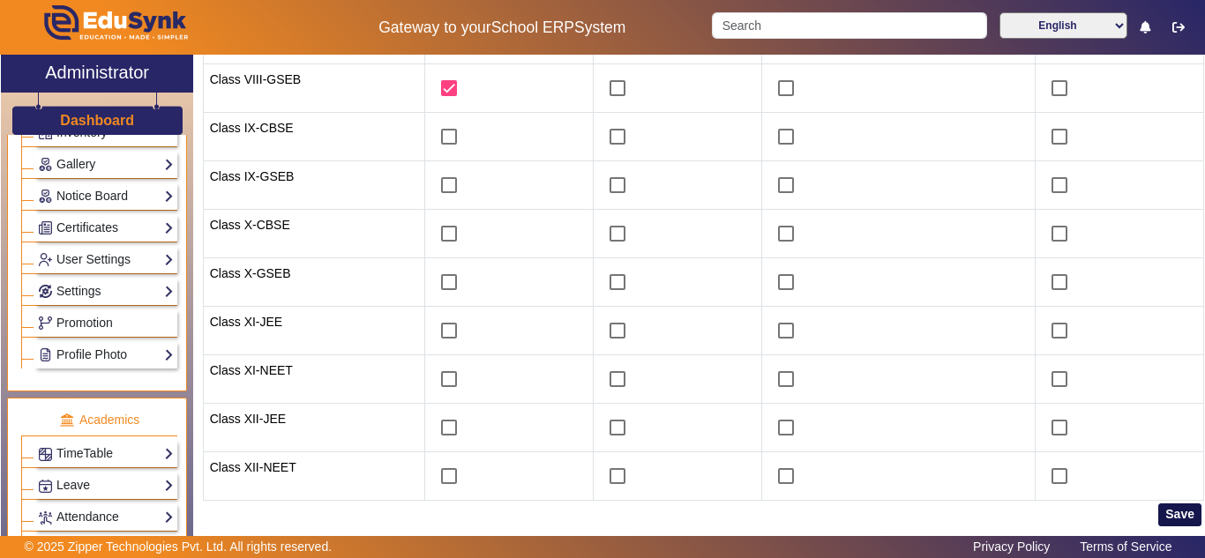
click at [1173, 521] on button "Save" at bounding box center [1179, 515] width 43 height 23
click at [1165, 509] on button "Save" at bounding box center [1179, 515] width 43 height 23
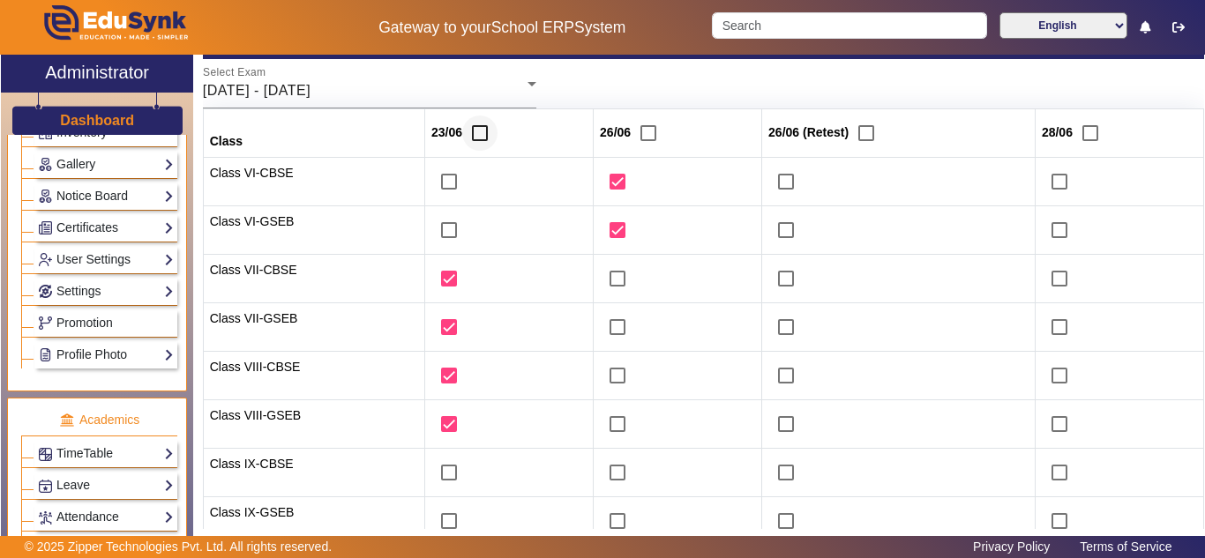
scroll to position [0, 0]
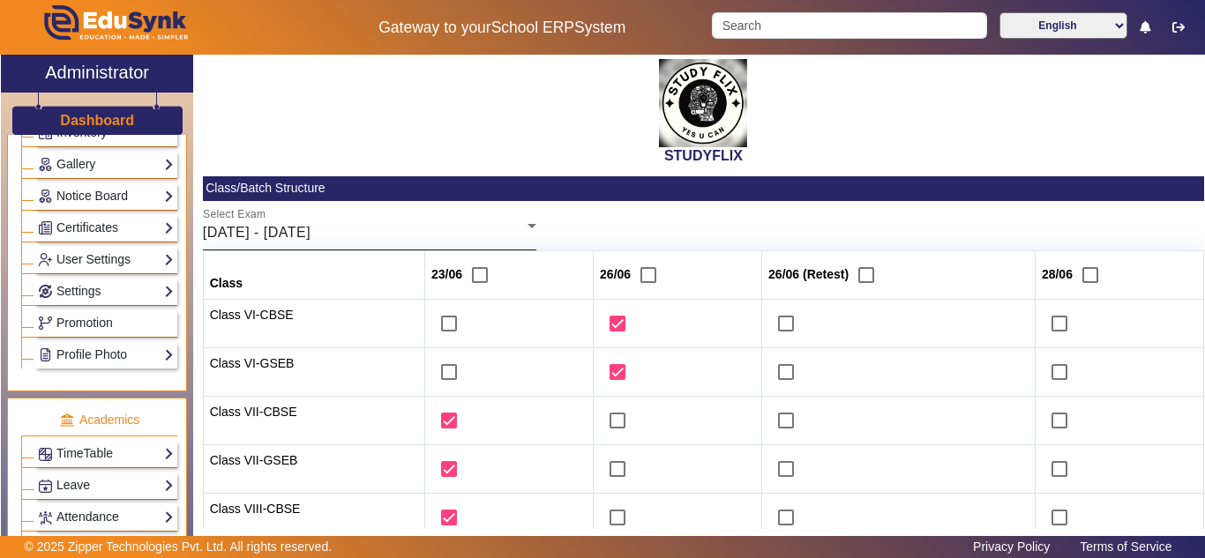
click at [427, 216] on div "Select Exam 23/06/2025 - 28/06/2025" at bounding box center [370, 225] width 334 height 49
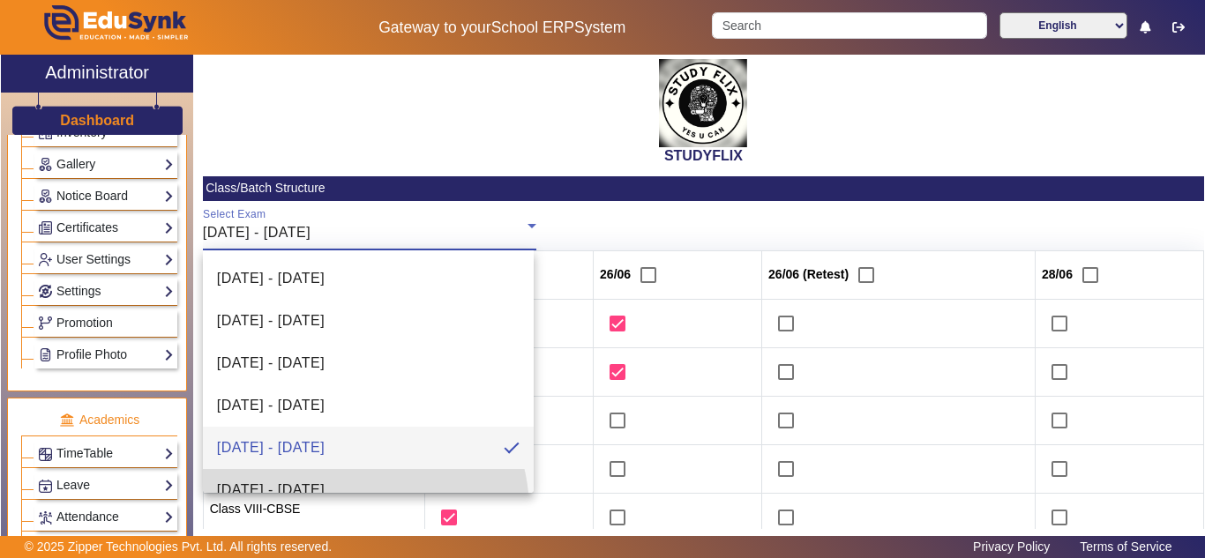
click at [340, 475] on mat-option "30/06/2025 - 05/07/2025" at bounding box center [368, 490] width 331 height 42
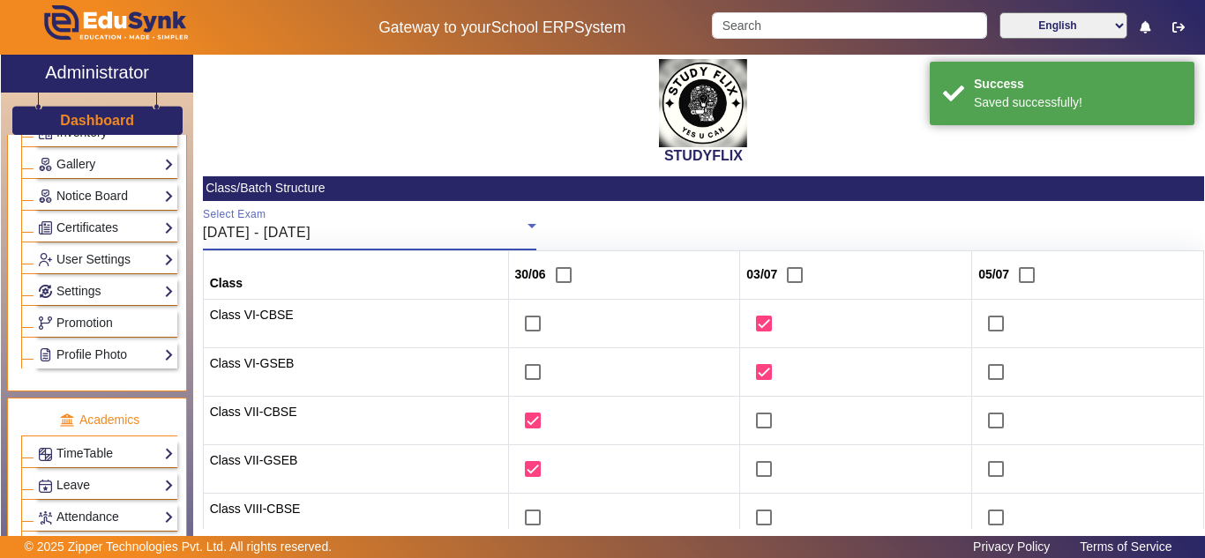
scroll to position [294, 0]
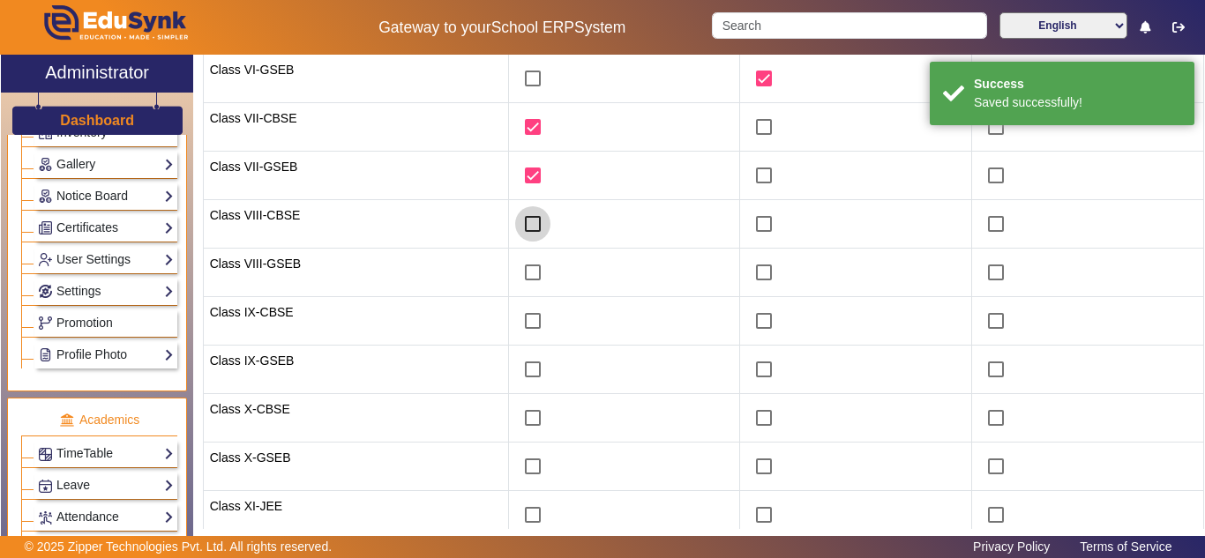
click at [524, 224] on input "checkbox" at bounding box center [532, 223] width 35 height 35
checkbox input "true"
click at [515, 273] on input "checkbox" at bounding box center [532, 272] width 35 height 35
checkbox input "true"
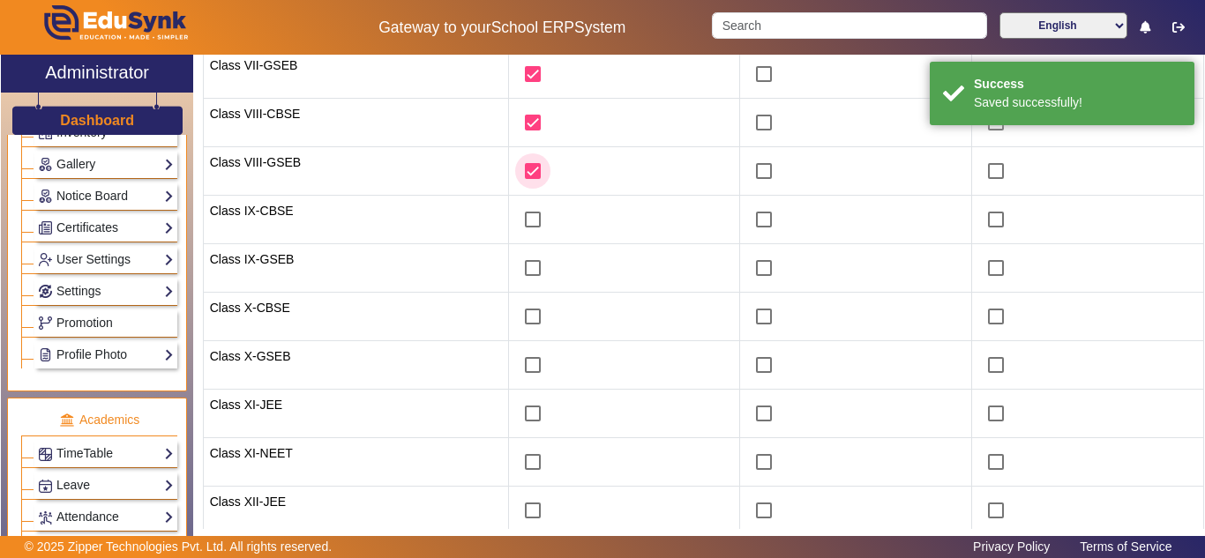
scroll to position [478, 0]
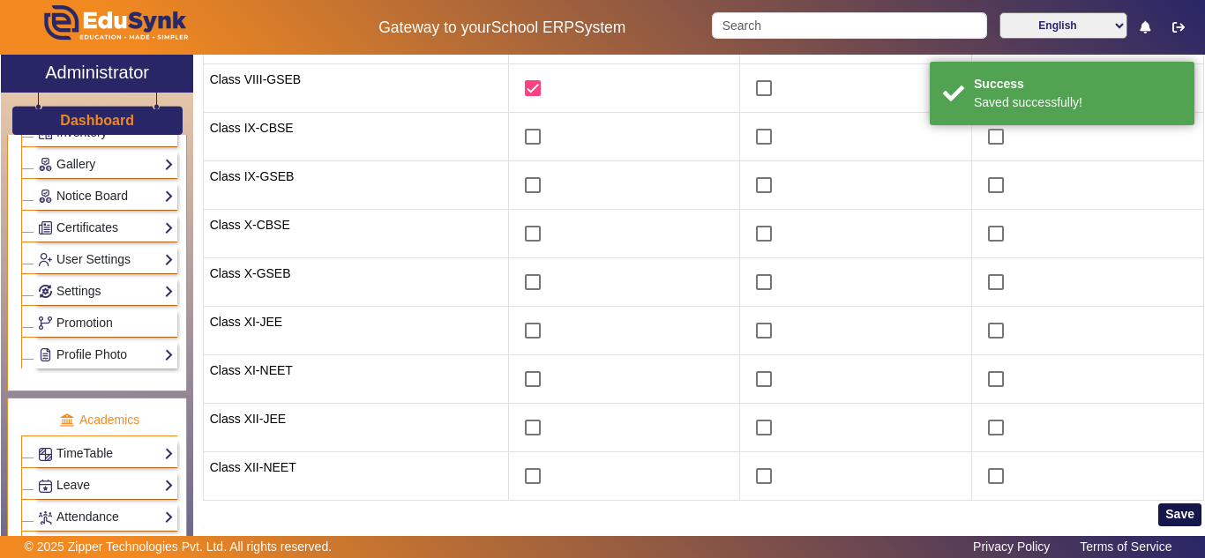
click at [1166, 509] on button "Save" at bounding box center [1179, 515] width 43 height 23
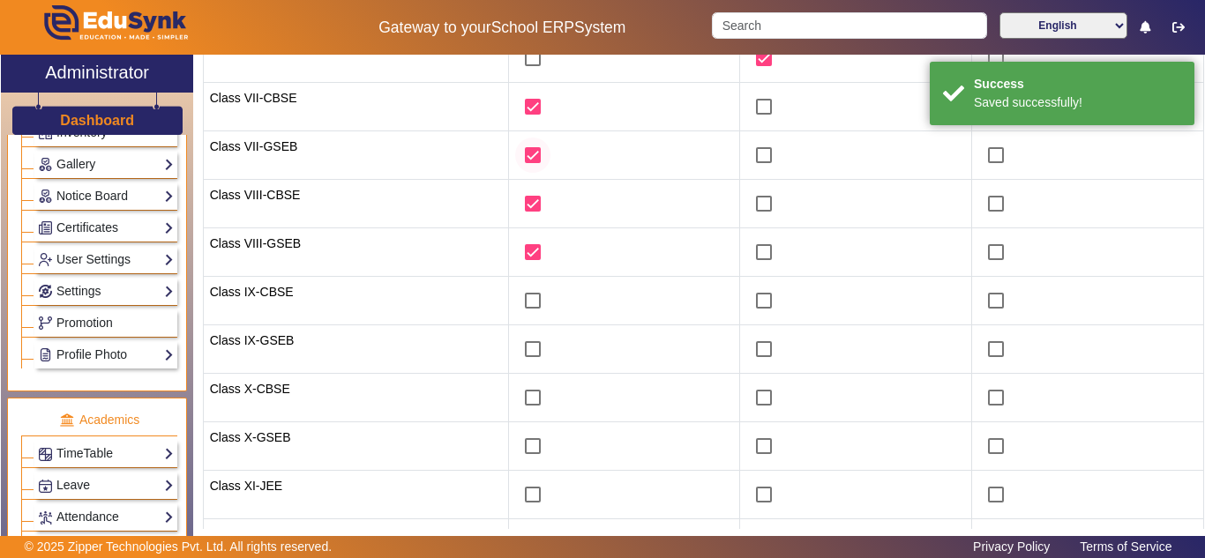
scroll to position [37, 0]
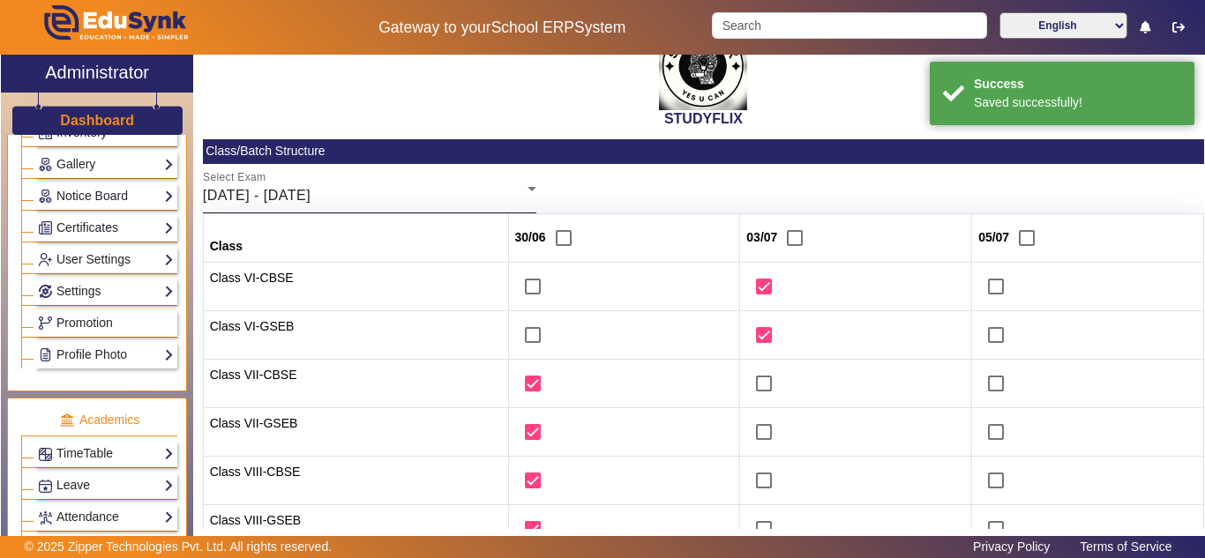
click at [459, 197] on div "30/06/2025 - 05/07/2025" at bounding box center [365, 195] width 325 height 21
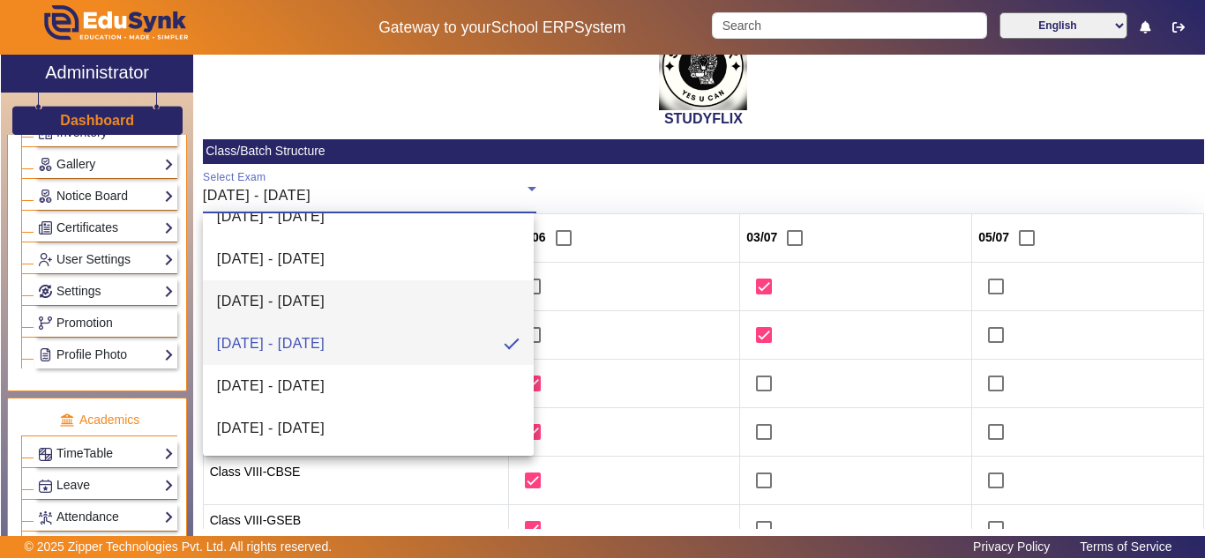
scroll to position [166, 0]
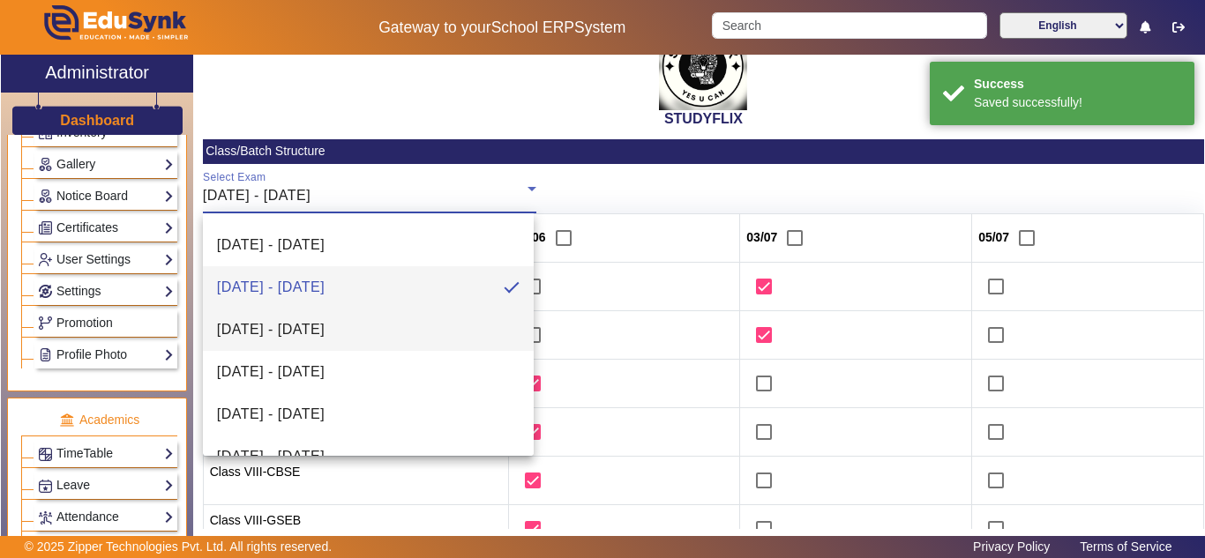
click at [300, 331] on span "07/07/2025 - 12/07/2025" at bounding box center [271, 329] width 108 height 21
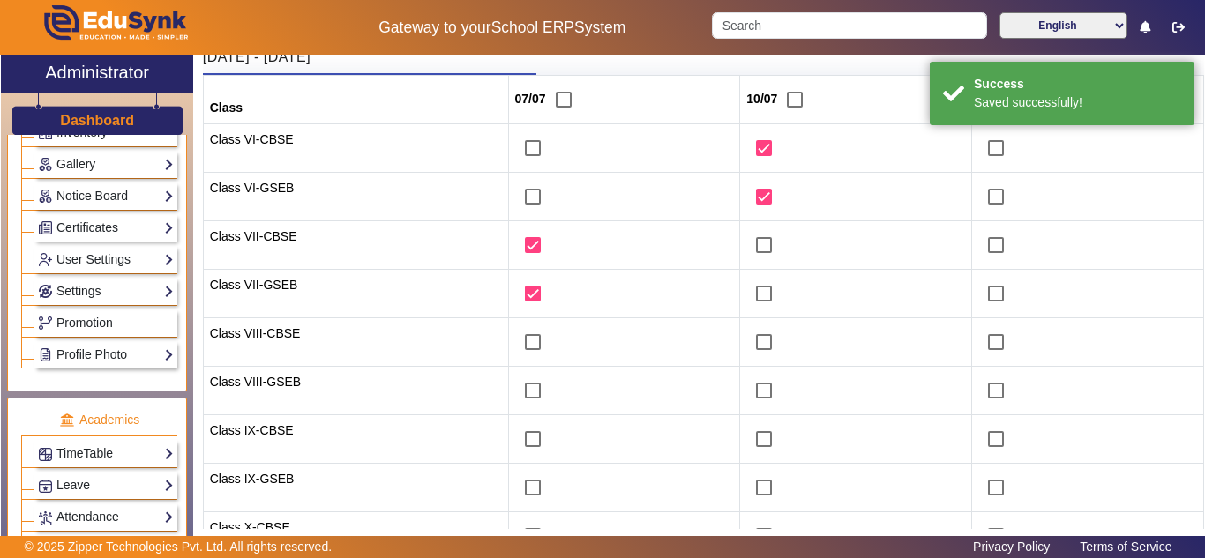
scroll to position [184, 0]
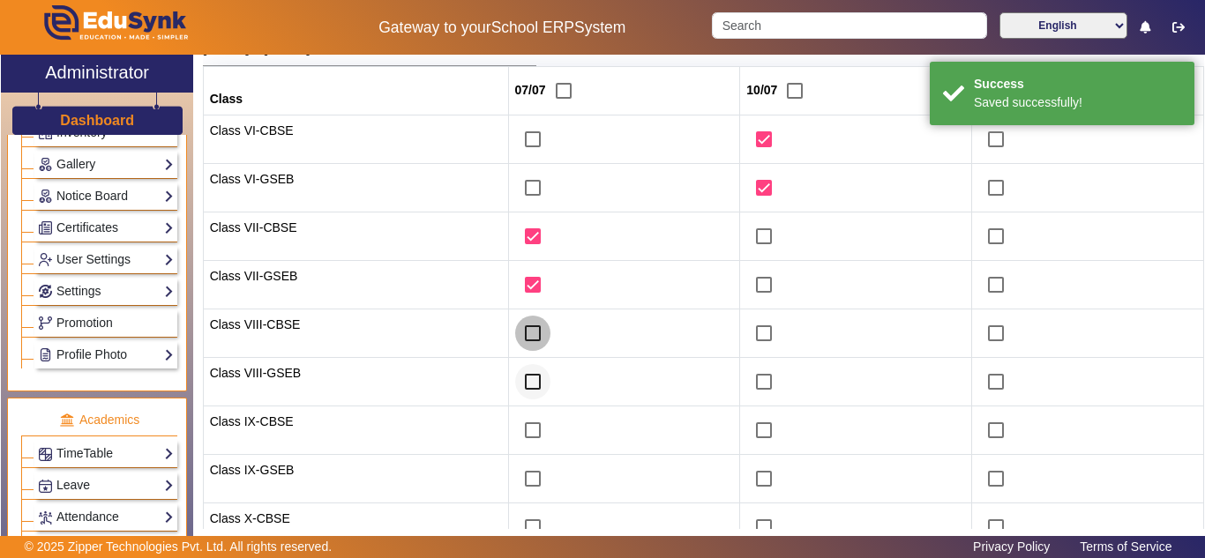
drag, startPoint x: 518, startPoint y: 333, endPoint x: 515, endPoint y: 385, distance: 52.1
click at [518, 335] on input "checkbox" at bounding box center [532, 333] width 35 height 35
checkbox input "true"
click at [518, 386] on input "checkbox" at bounding box center [532, 381] width 35 height 35
checkbox input "true"
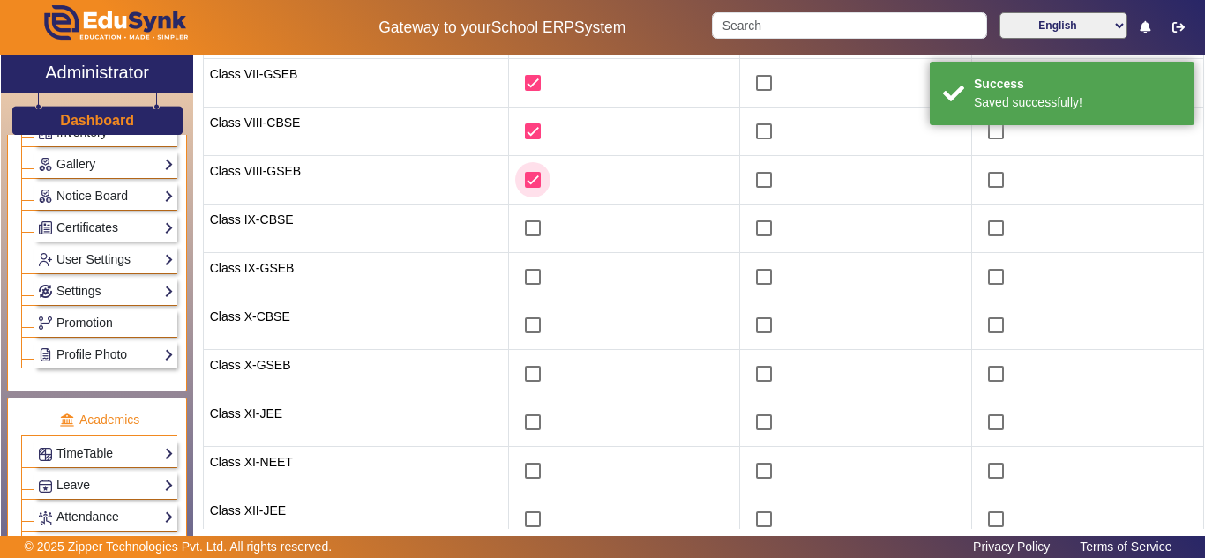
scroll to position [478, 0]
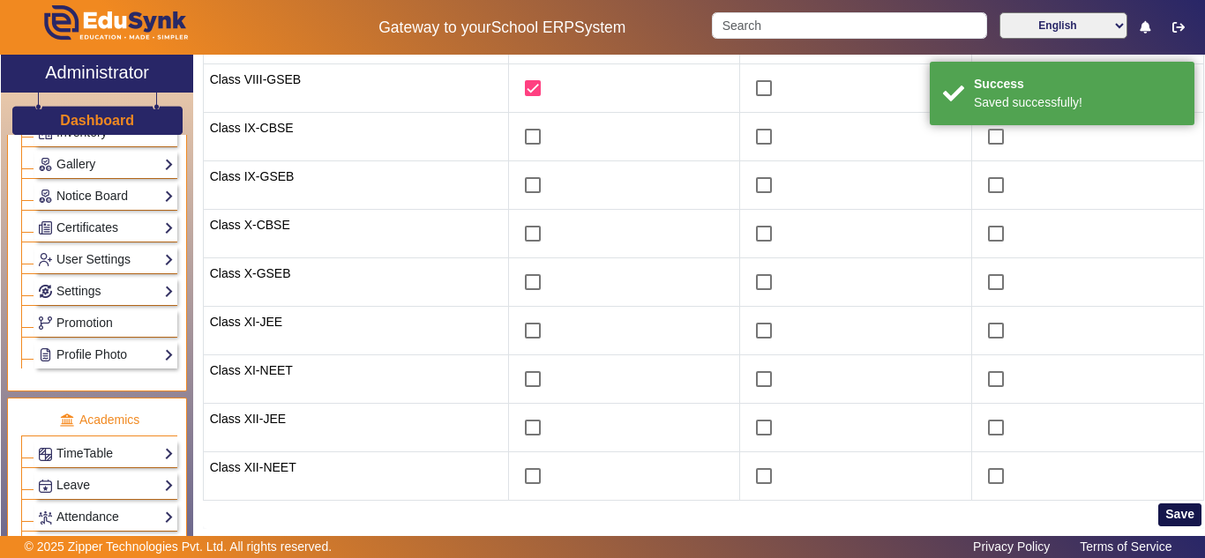
click at [1170, 515] on button "Save" at bounding box center [1179, 515] width 43 height 23
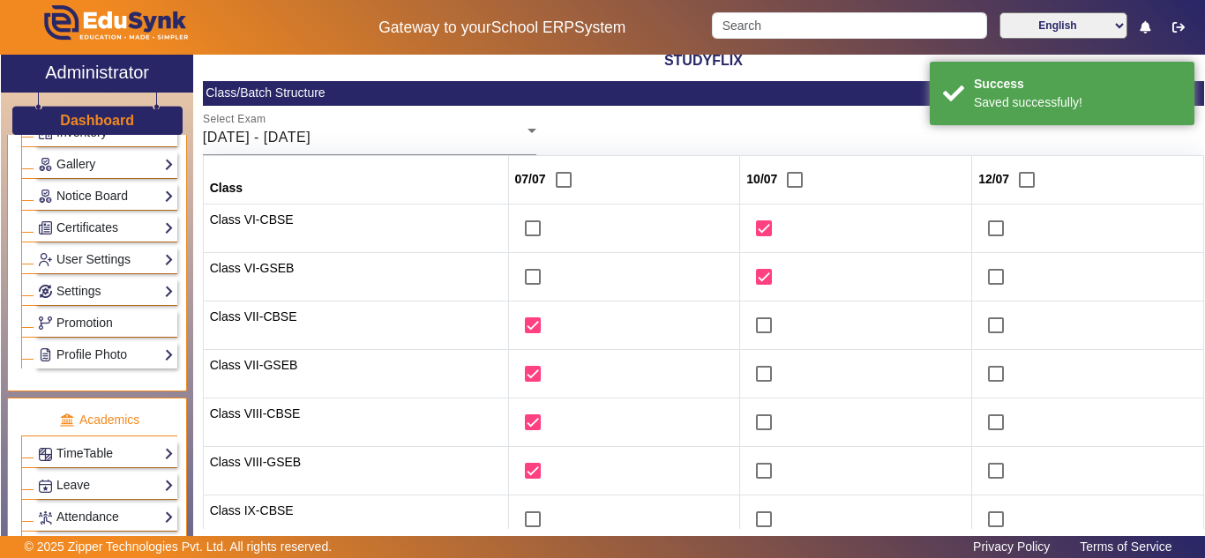
scroll to position [0, 0]
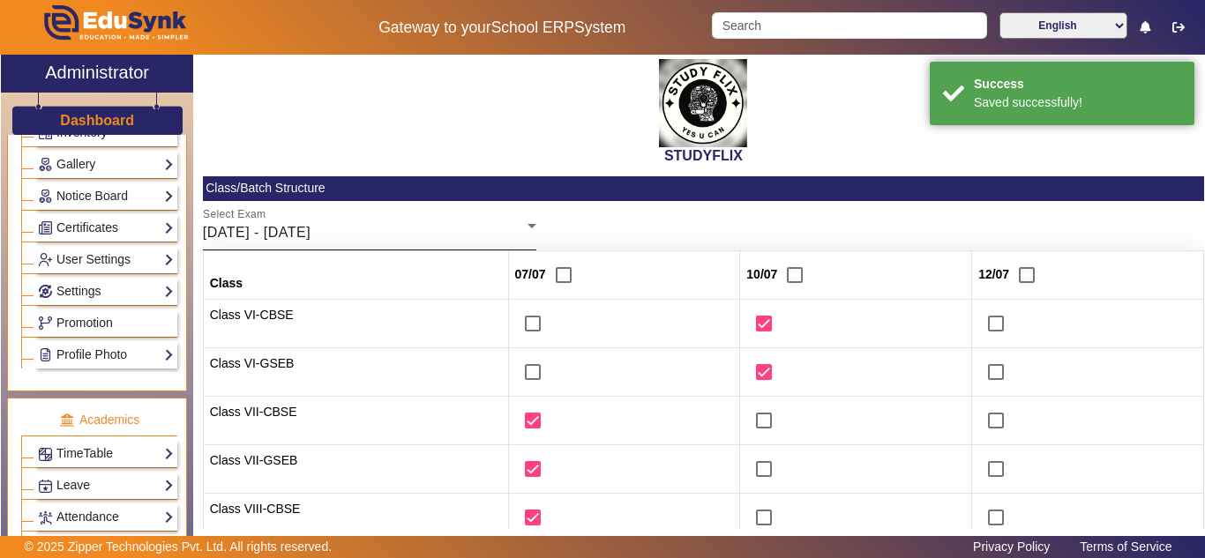
click at [393, 229] on div "07/07/2025 - 12/07/2025" at bounding box center [365, 232] width 325 height 21
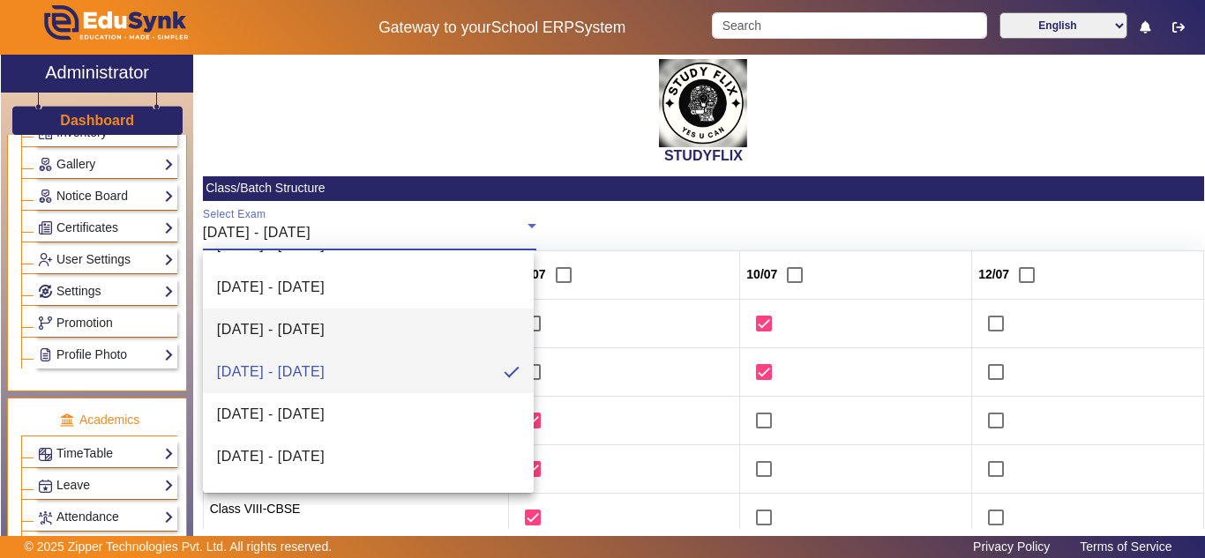
scroll to position [195, 0]
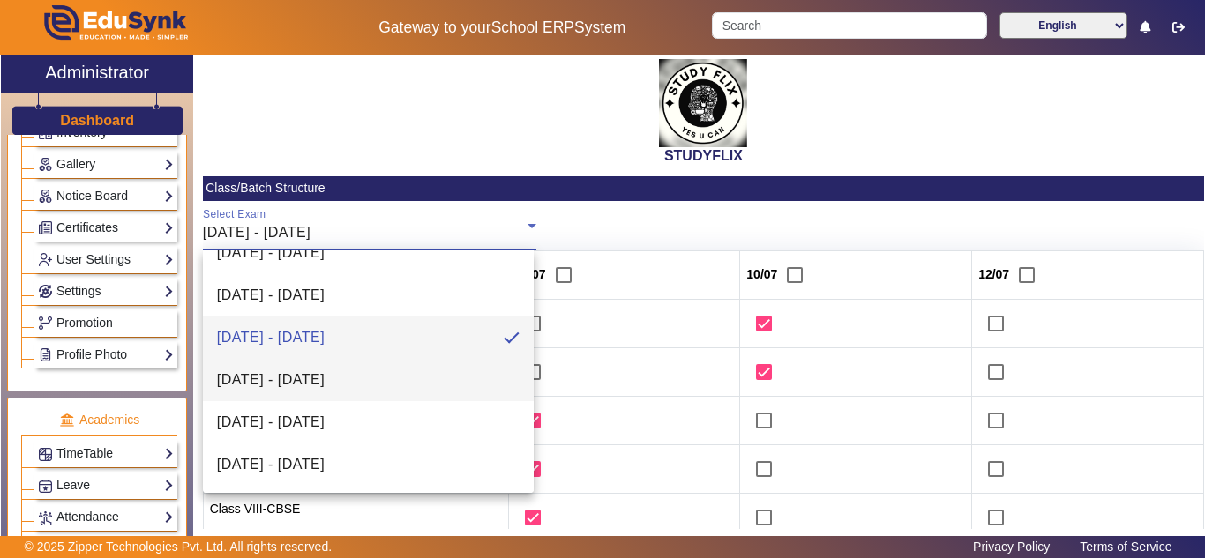
click at [304, 383] on span "14/07/2025 - 19/07/2025" at bounding box center [271, 380] width 108 height 21
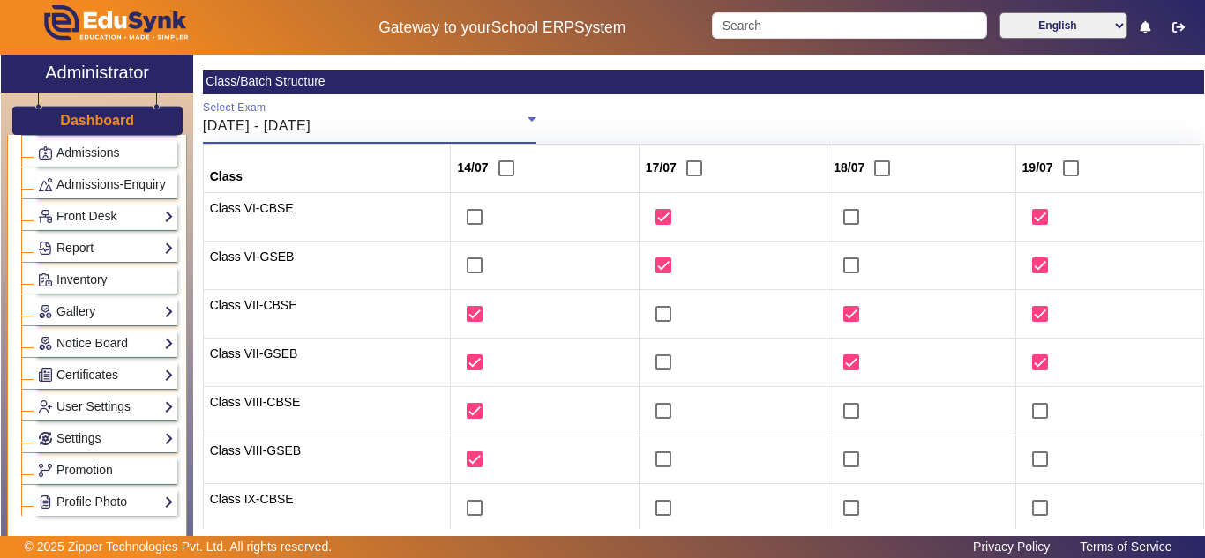
scroll to position [147, 0]
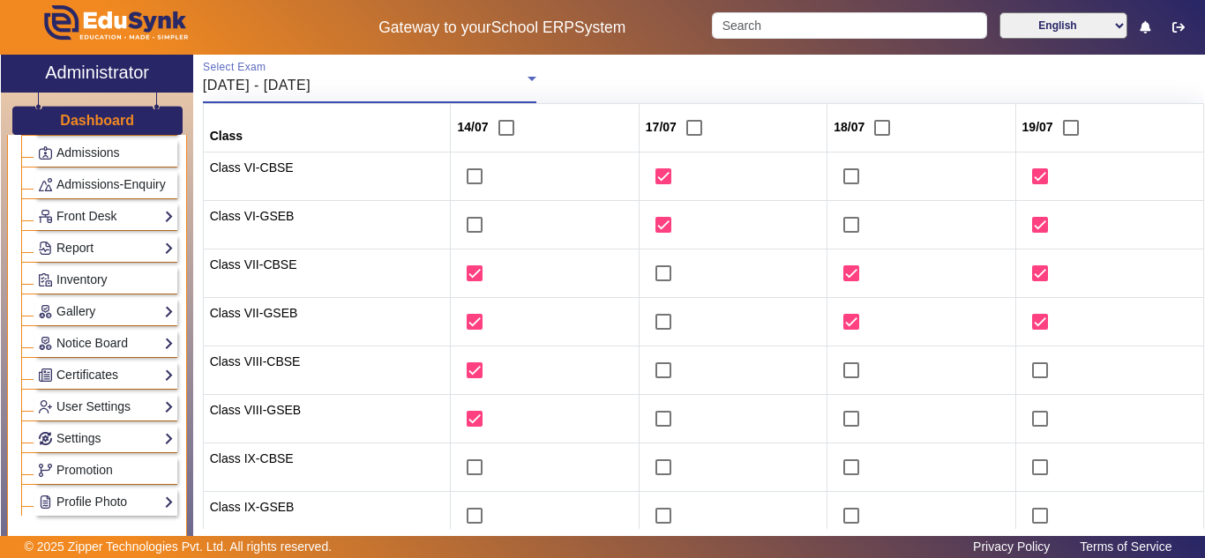
click at [445, 82] on div "14/07/2025 - 19/07/2025" at bounding box center [365, 85] width 325 height 21
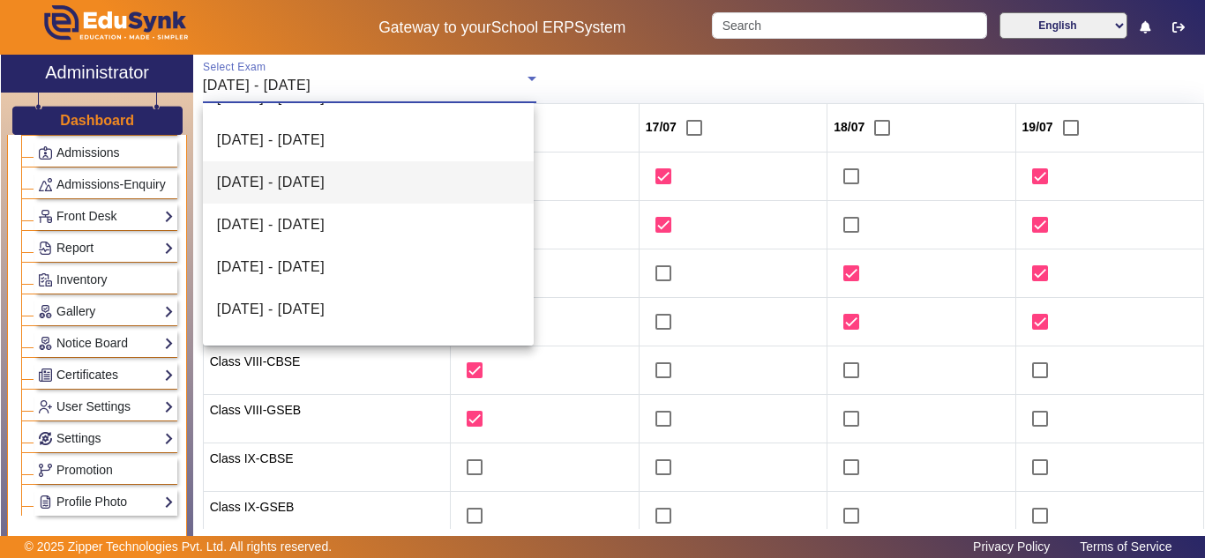
scroll to position [0, 0]
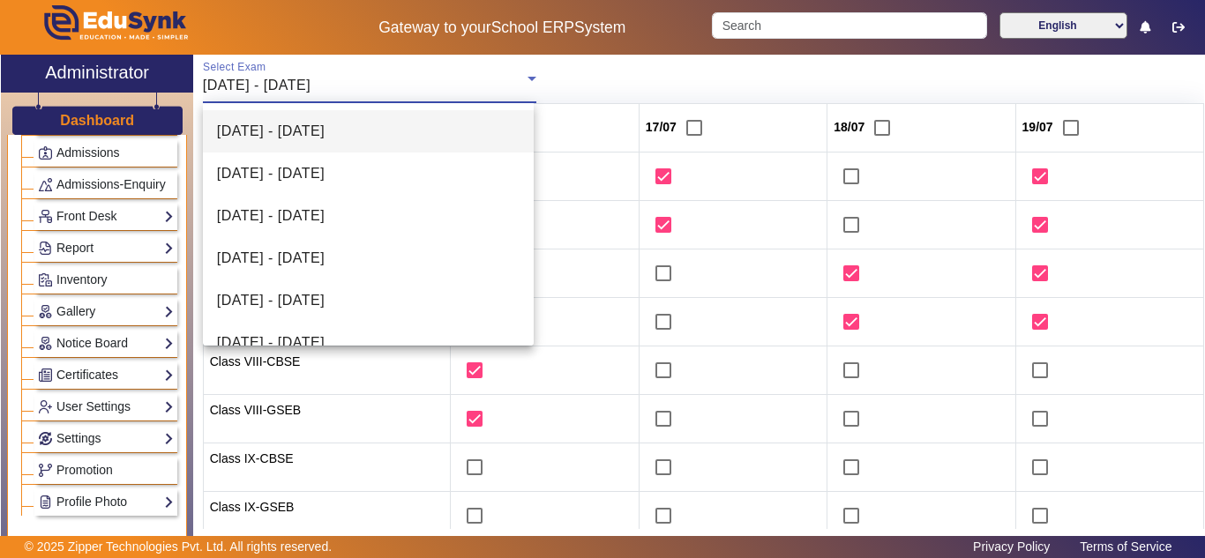
click at [325, 128] on span "26/05/2025 - 31/05/2025" at bounding box center [271, 131] width 108 height 21
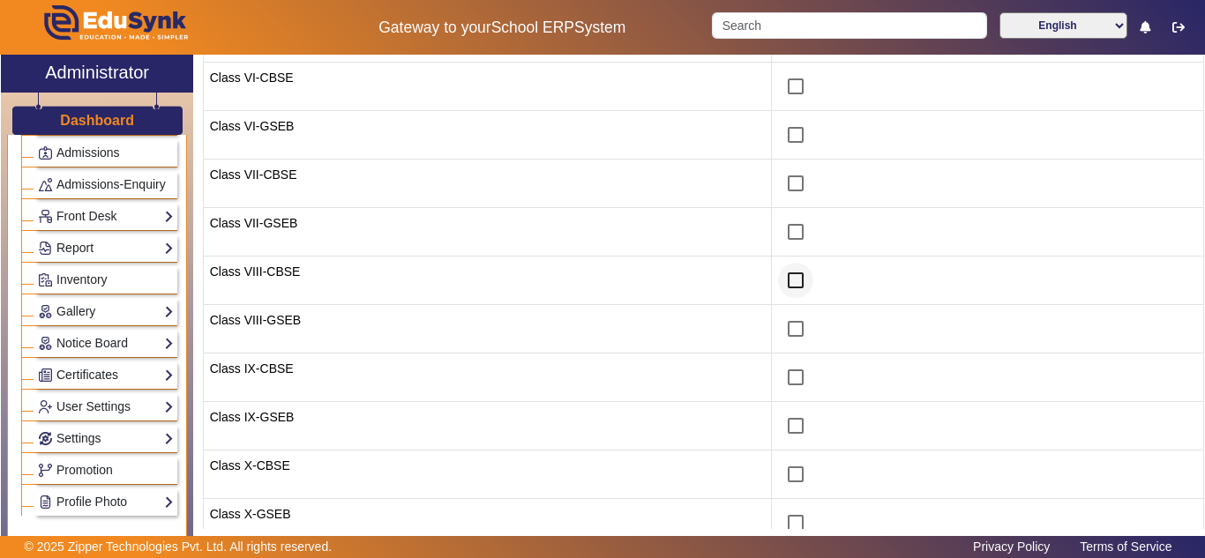
scroll to position [294, 0]
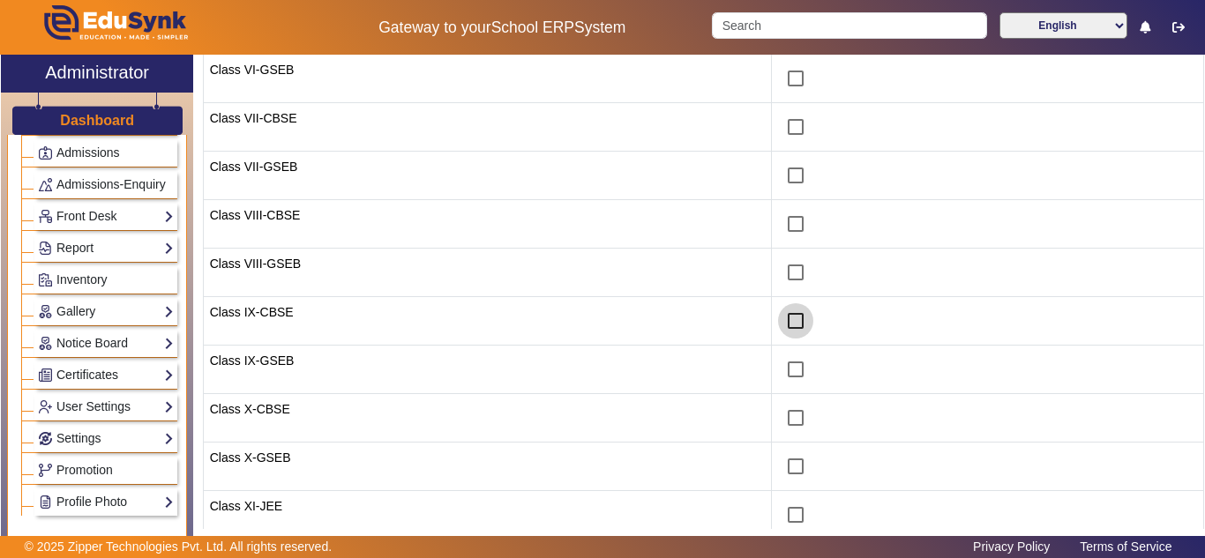
click at [778, 318] on input "checkbox" at bounding box center [795, 321] width 35 height 35
checkbox input "true"
click at [780, 365] on input "checkbox" at bounding box center [795, 369] width 35 height 35
checkbox input "true"
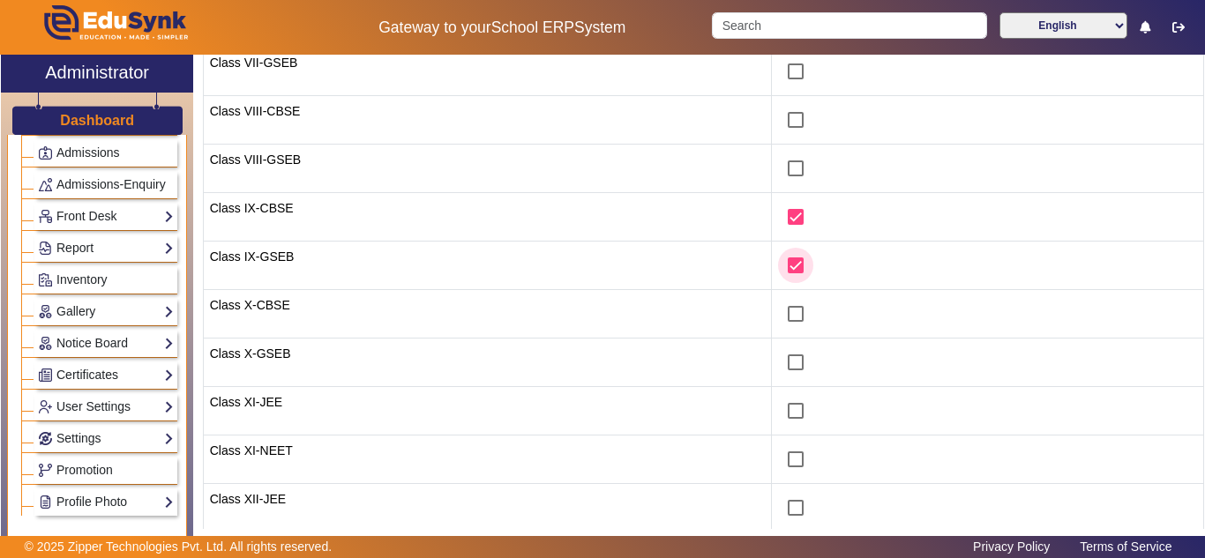
scroll to position [478, 0]
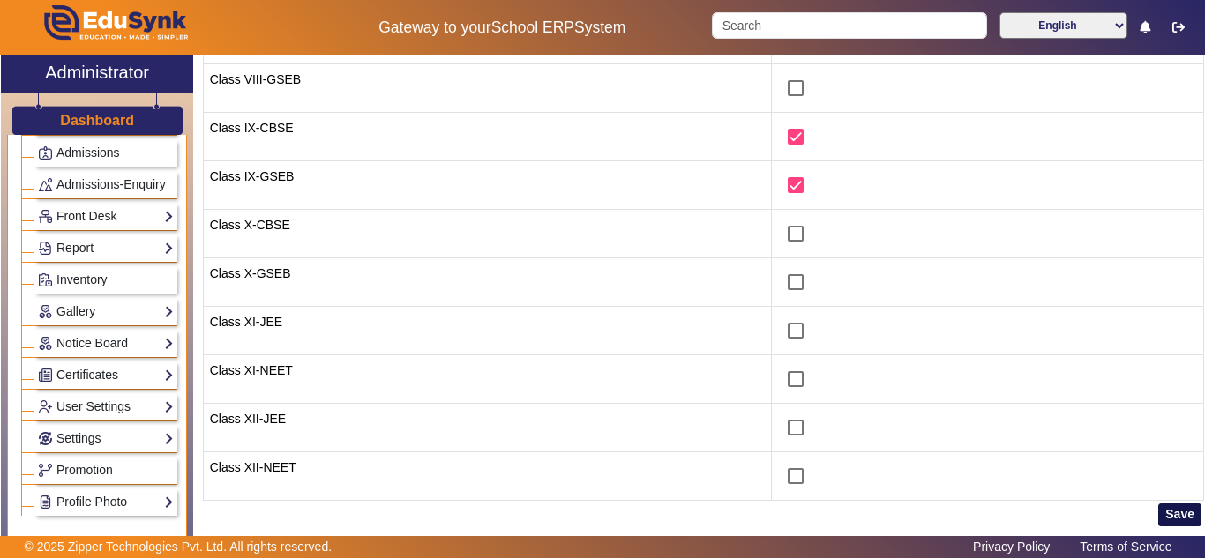
click at [1168, 512] on button "Save" at bounding box center [1179, 515] width 43 height 23
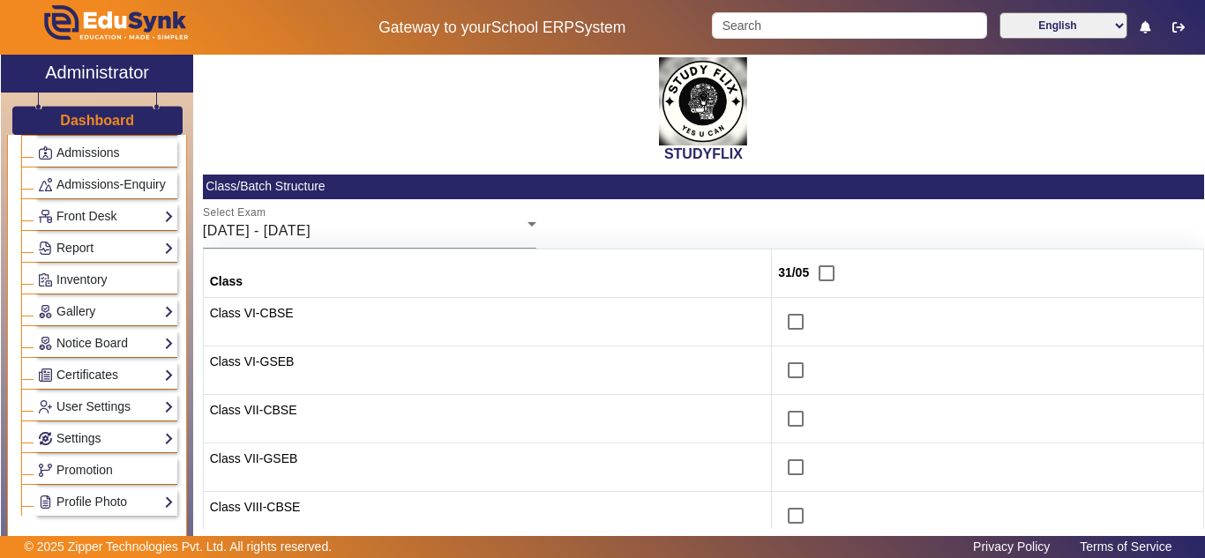
scroll to position [0, 0]
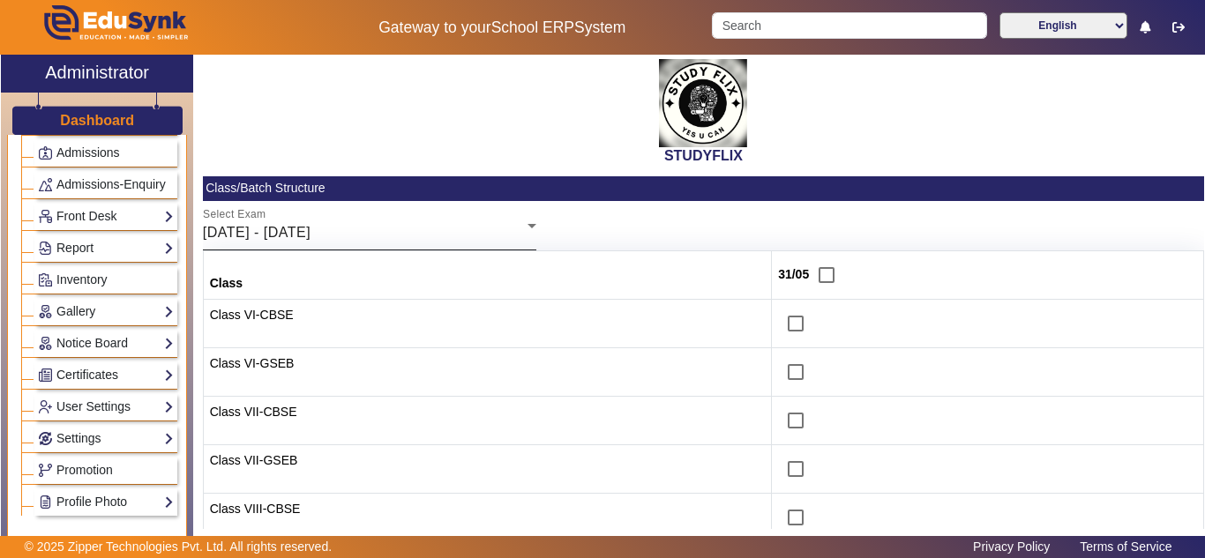
click at [311, 234] on span "26/05/2025 - 31/05/2025" at bounding box center [257, 232] width 108 height 15
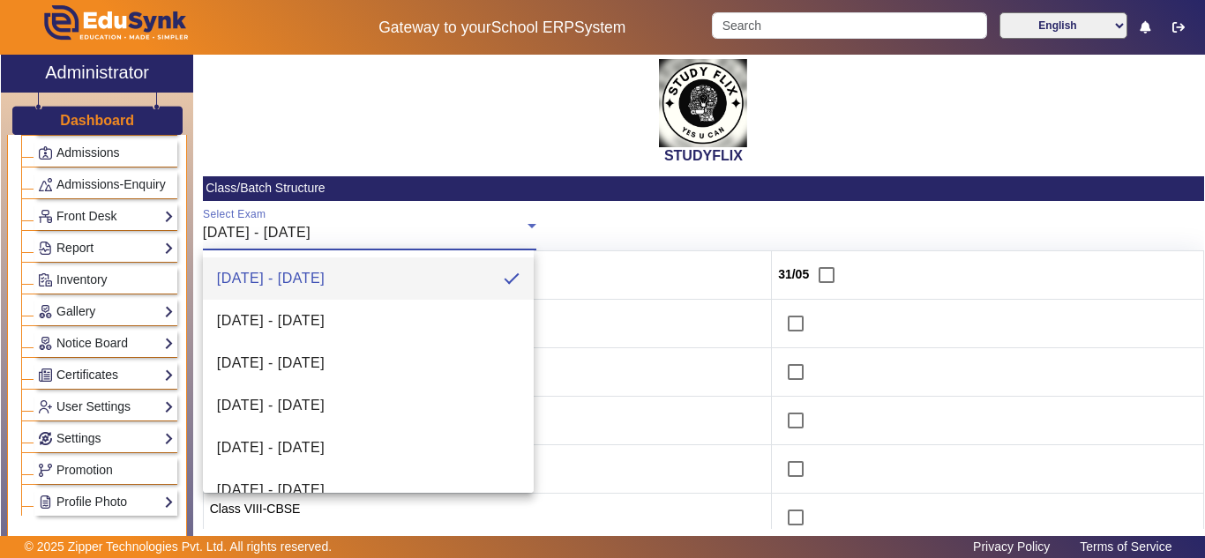
click at [325, 328] on span "02/06/2025 - 07/06/2025" at bounding box center [271, 321] width 108 height 21
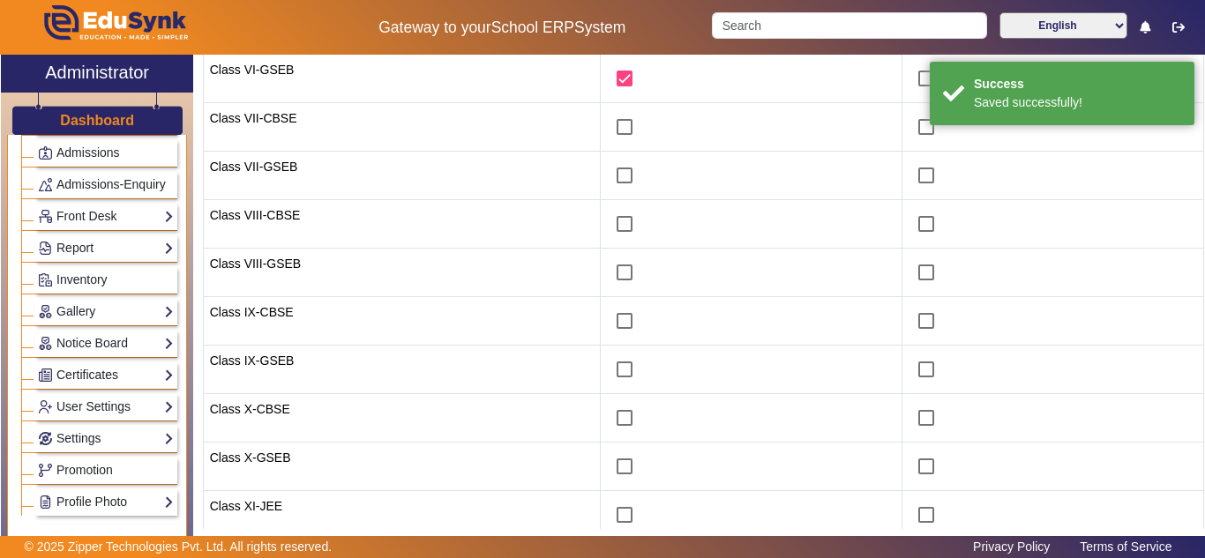
scroll to position [147, 0]
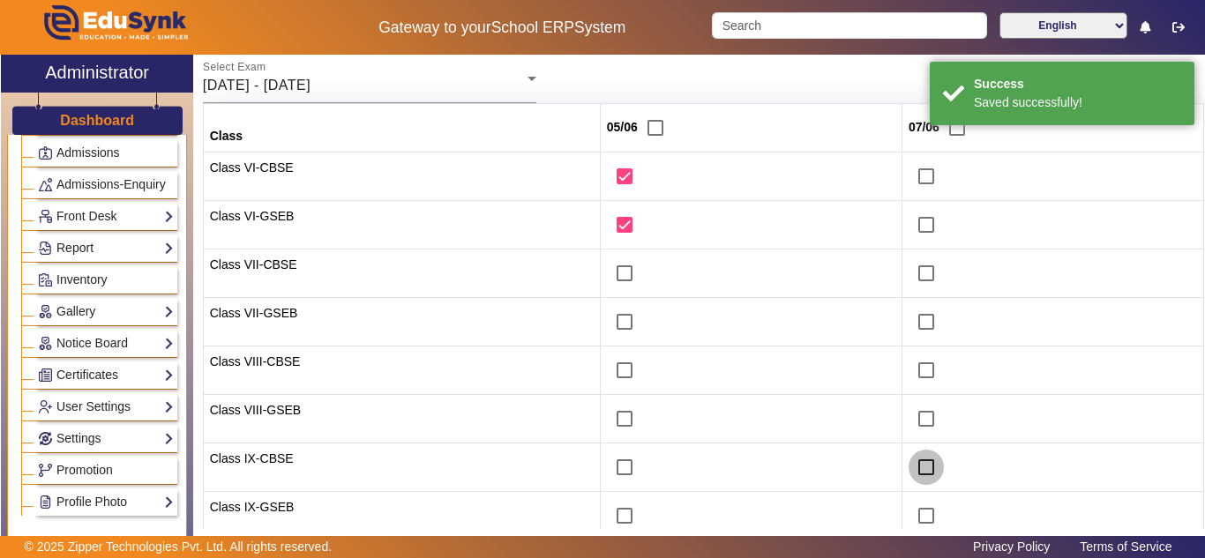
click at [918, 461] on input "checkbox" at bounding box center [926, 467] width 35 height 35
checkbox input "true"
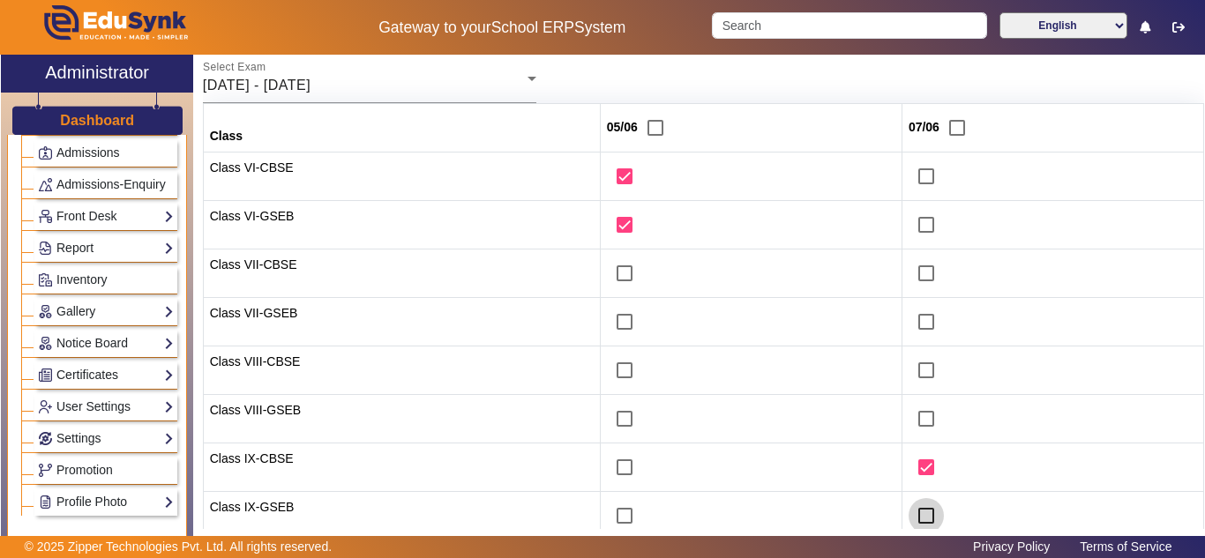
click at [918, 513] on input "checkbox" at bounding box center [926, 515] width 35 height 35
checkbox input "true"
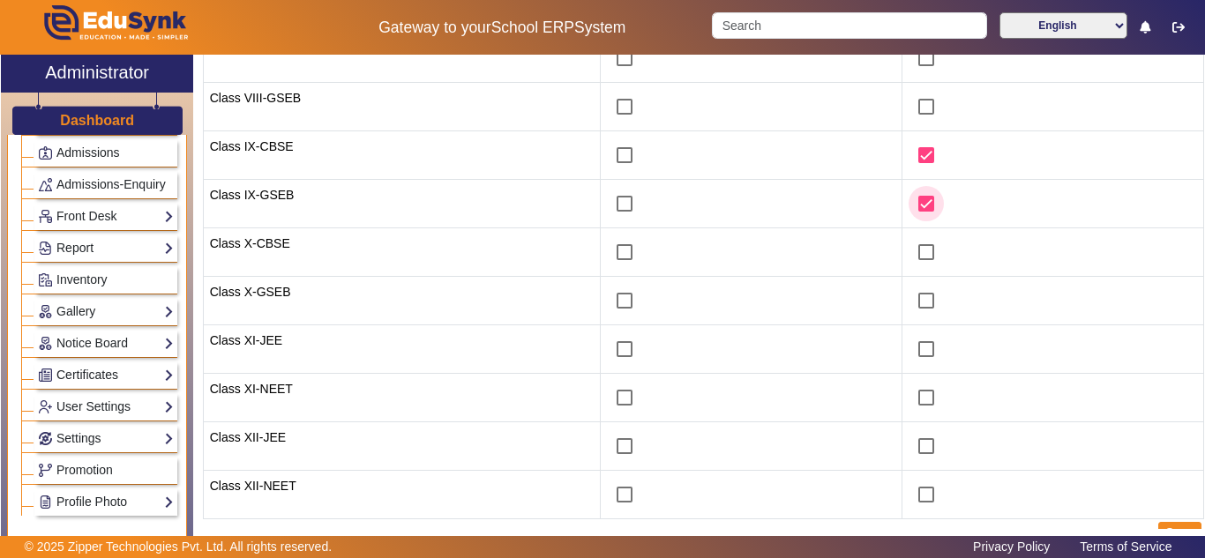
scroll to position [478, 0]
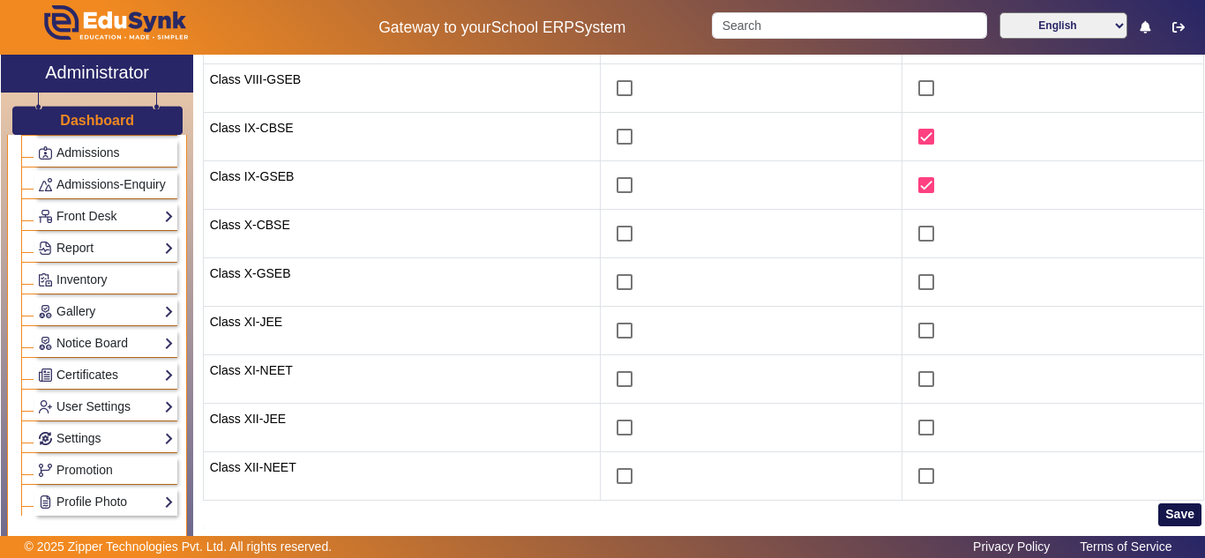
click at [1176, 516] on button "Save" at bounding box center [1179, 515] width 43 height 23
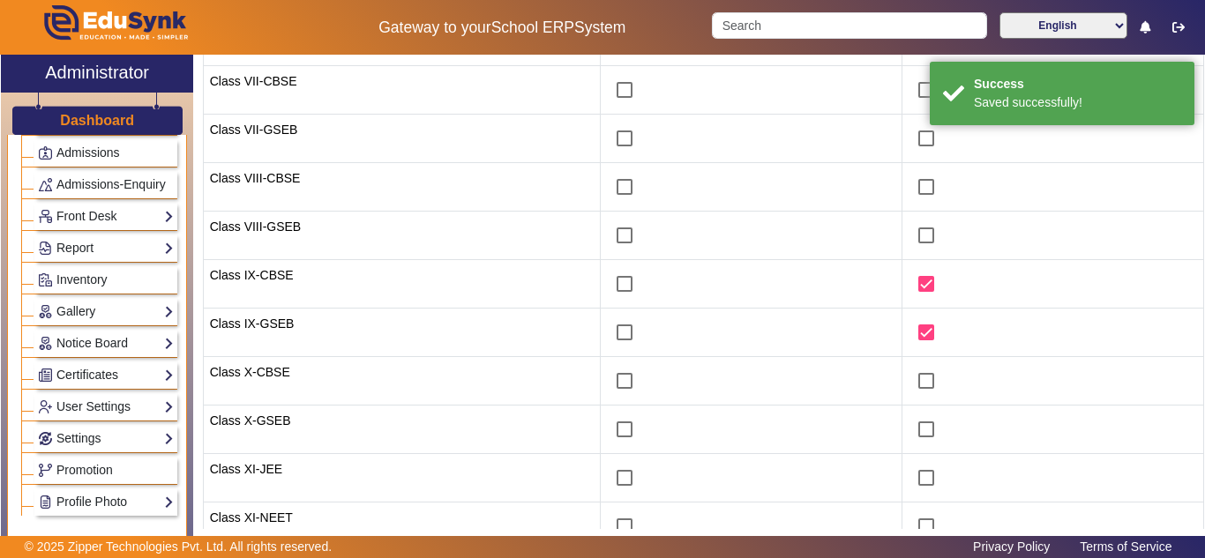
scroll to position [0, 0]
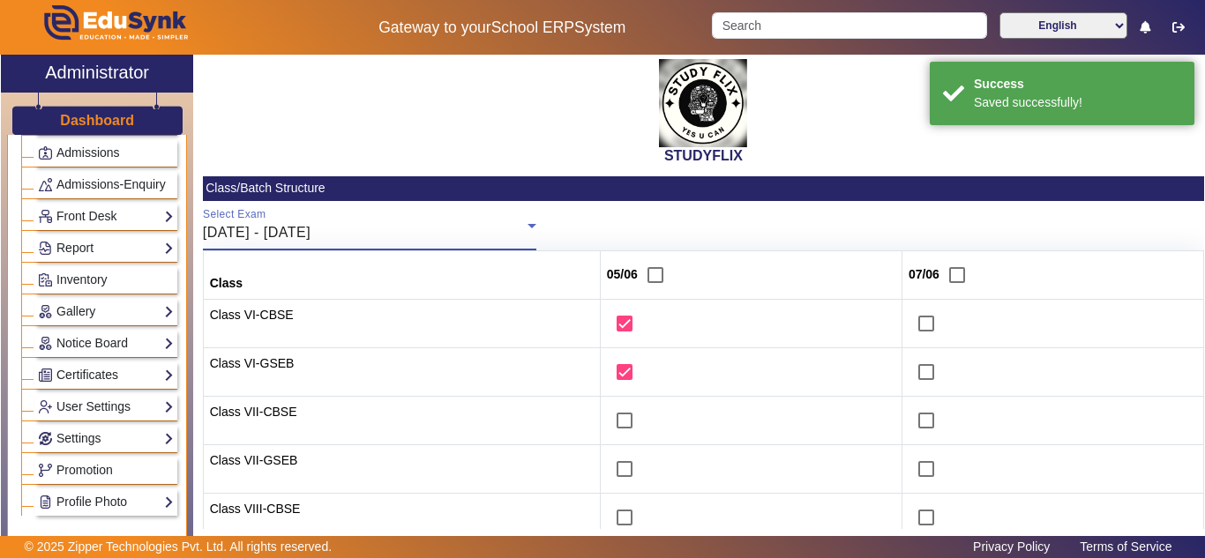
click at [365, 223] on div "02/06/2025 - 07/06/2025" at bounding box center [365, 232] width 325 height 21
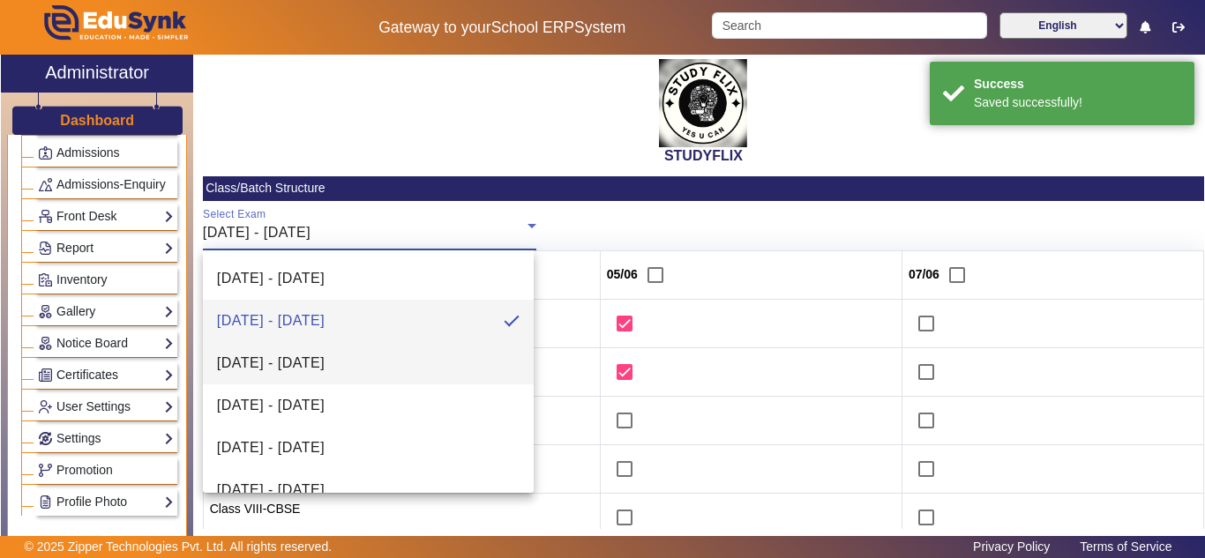
click at [325, 366] on span "09/06/2025 - 14/06/2025" at bounding box center [271, 363] width 108 height 21
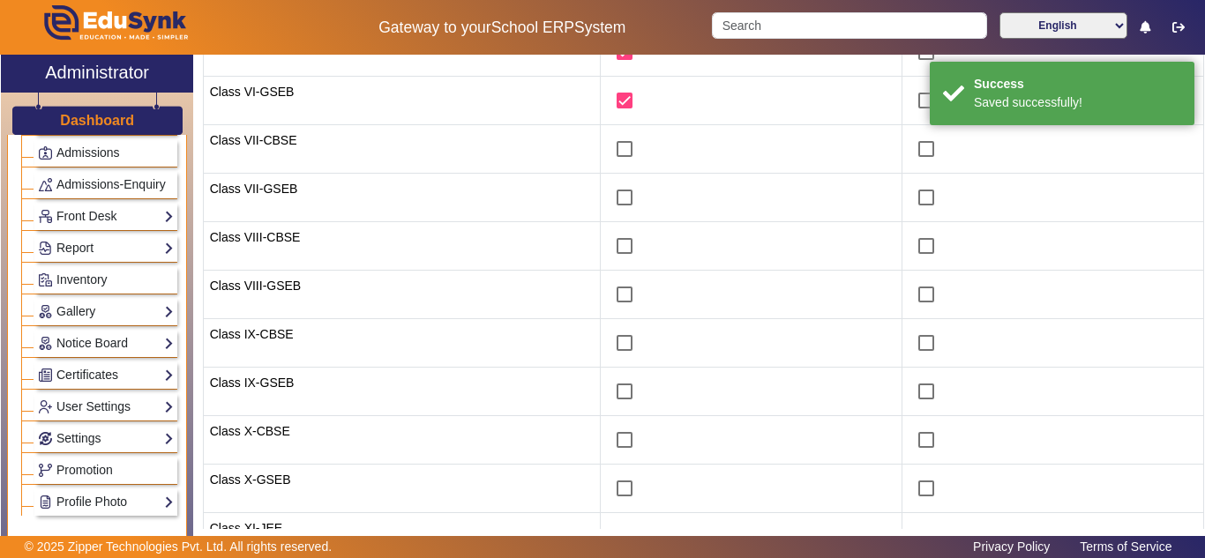
scroll to position [294, 0]
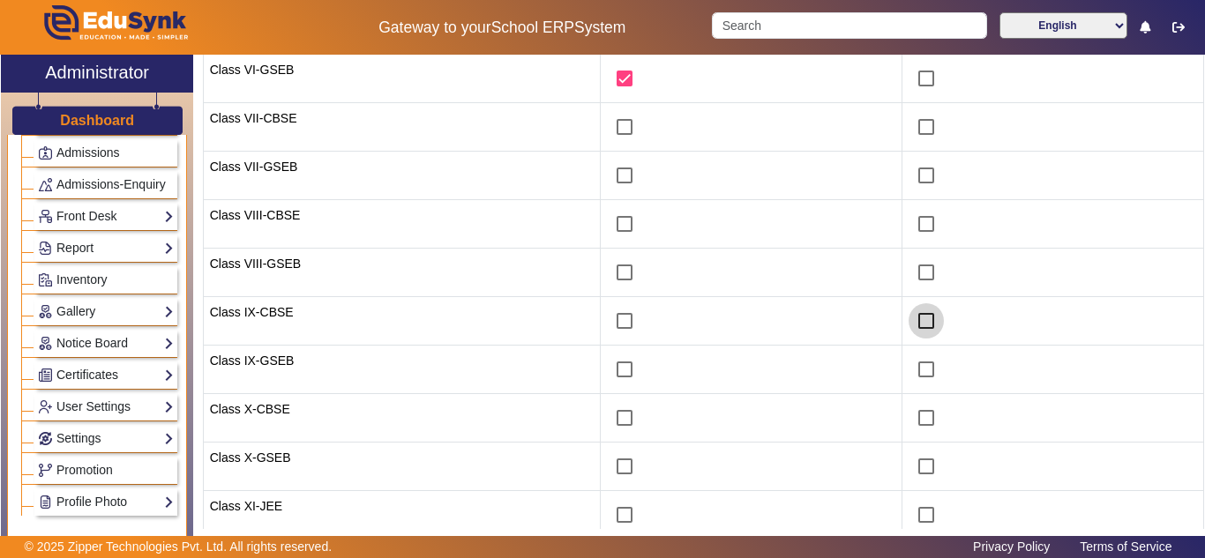
click at [920, 318] on input "checkbox" at bounding box center [926, 321] width 35 height 35
checkbox input "true"
click at [918, 357] on input "checkbox" at bounding box center [926, 369] width 35 height 35
checkbox input "true"
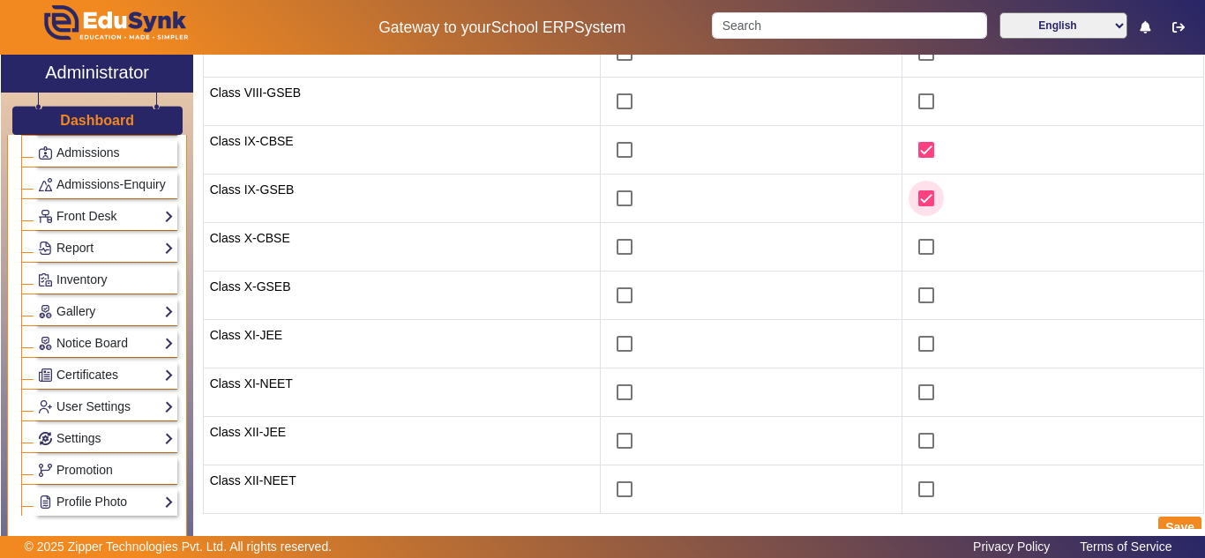
scroll to position [478, 0]
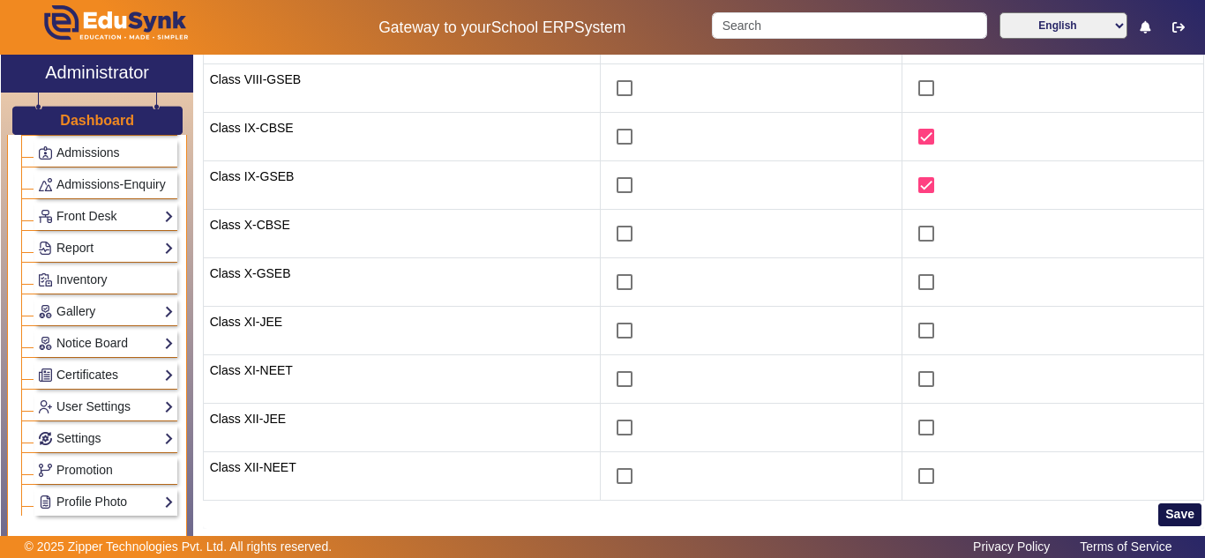
click at [1179, 510] on button "Save" at bounding box center [1179, 515] width 43 height 23
click at [1162, 511] on button "Save" at bounding box center [1179, 515] width 43 height 23
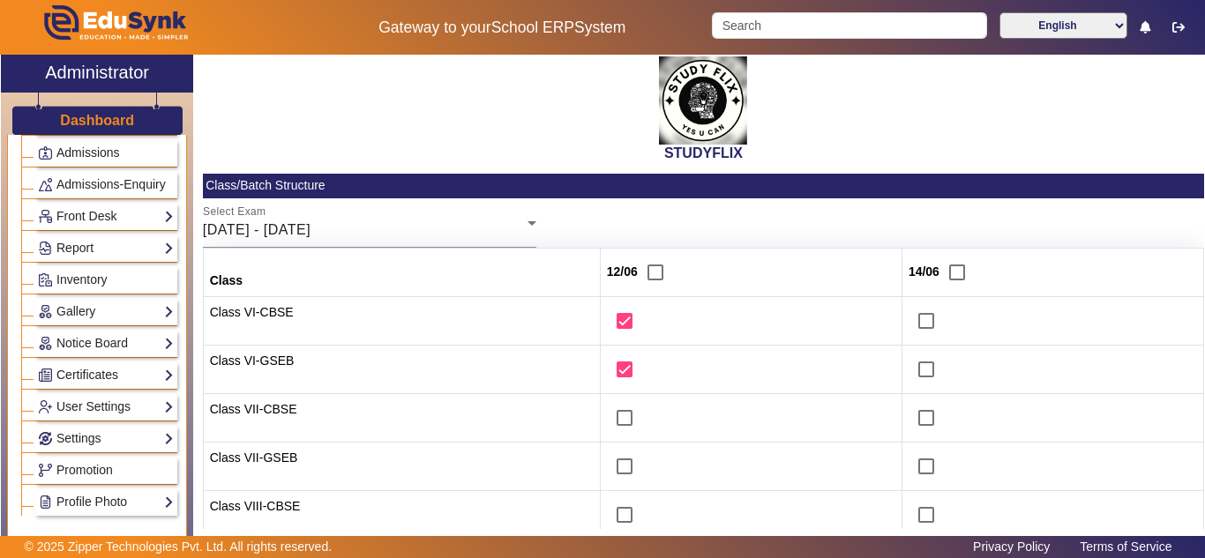
scroll to position [0, 0]
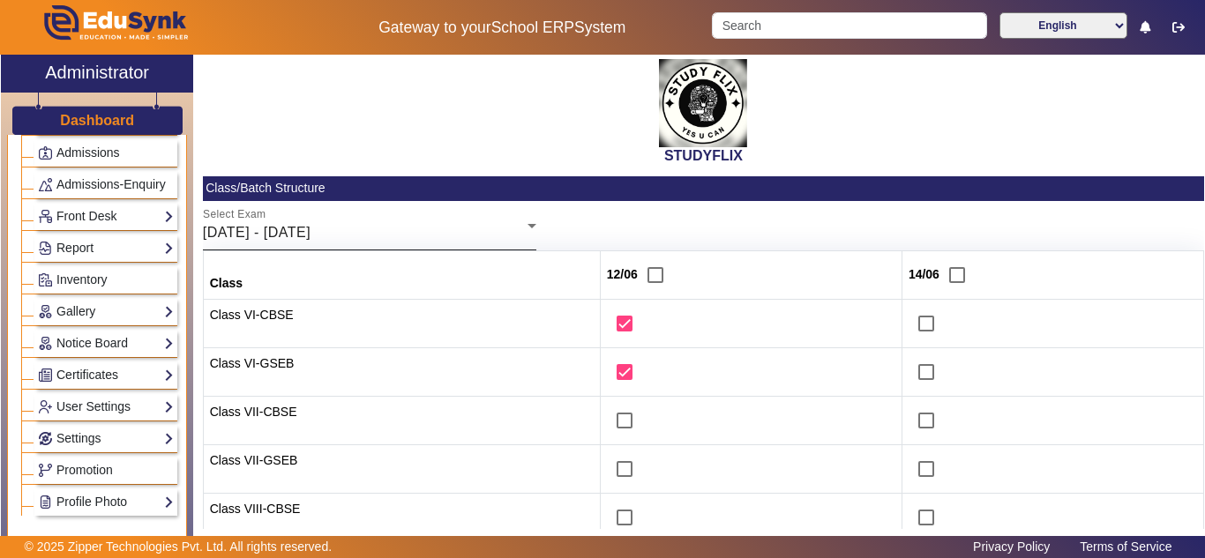
click at [311, 235] on span "09/06/2025 - 14/06/2025" at bounding box center [257, 232] width 108 height 15
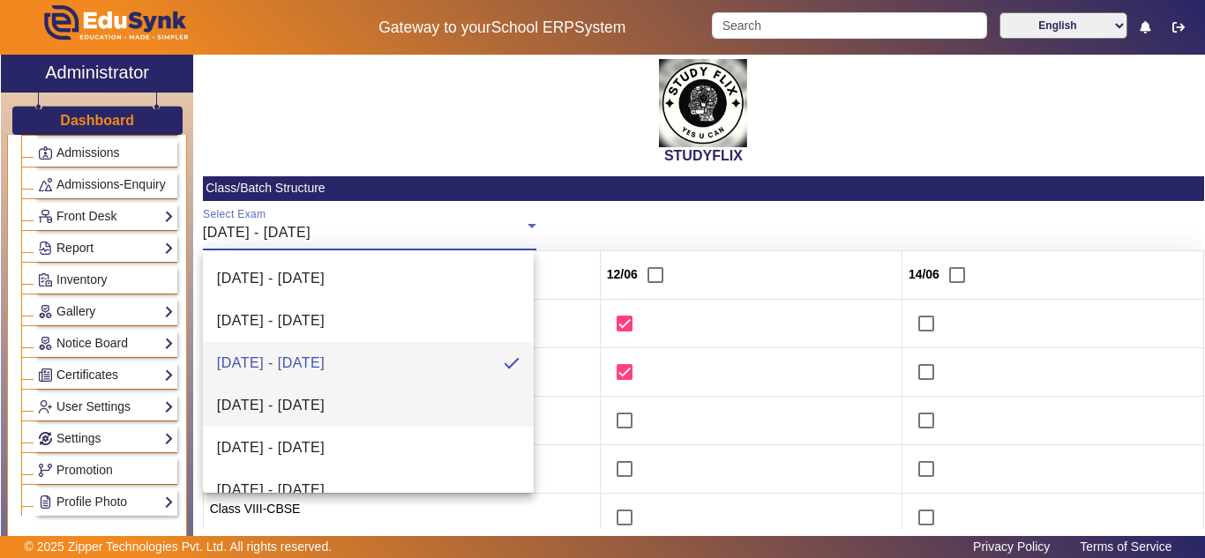
click at [325, 403] on span "16/06/2025 - 21/06/2025" at bounding box center [271, 405] width 108 height 21
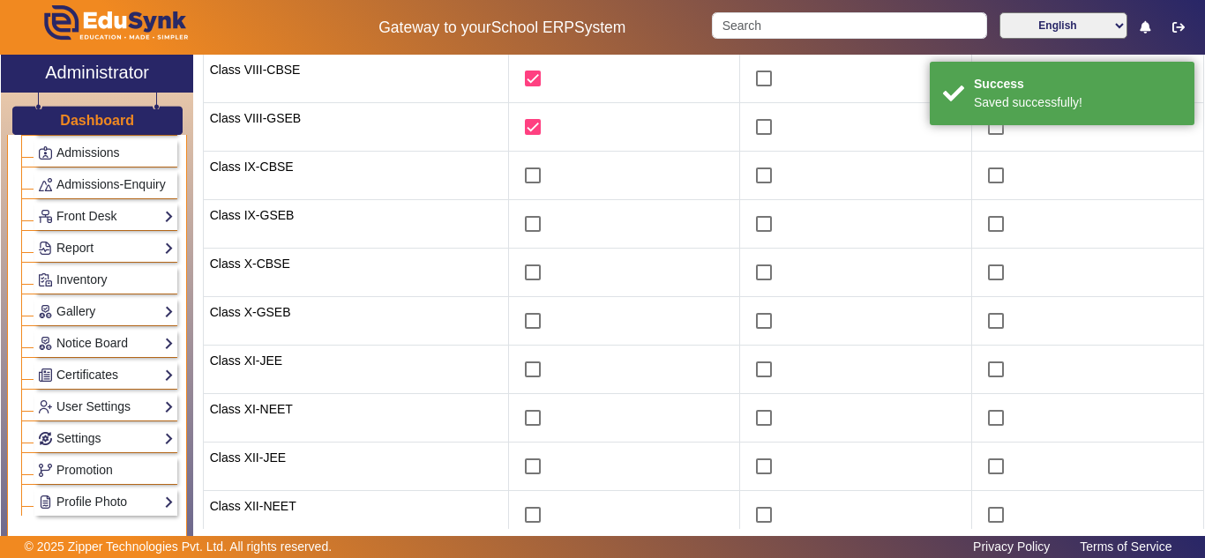
scroll to position [441, 0]
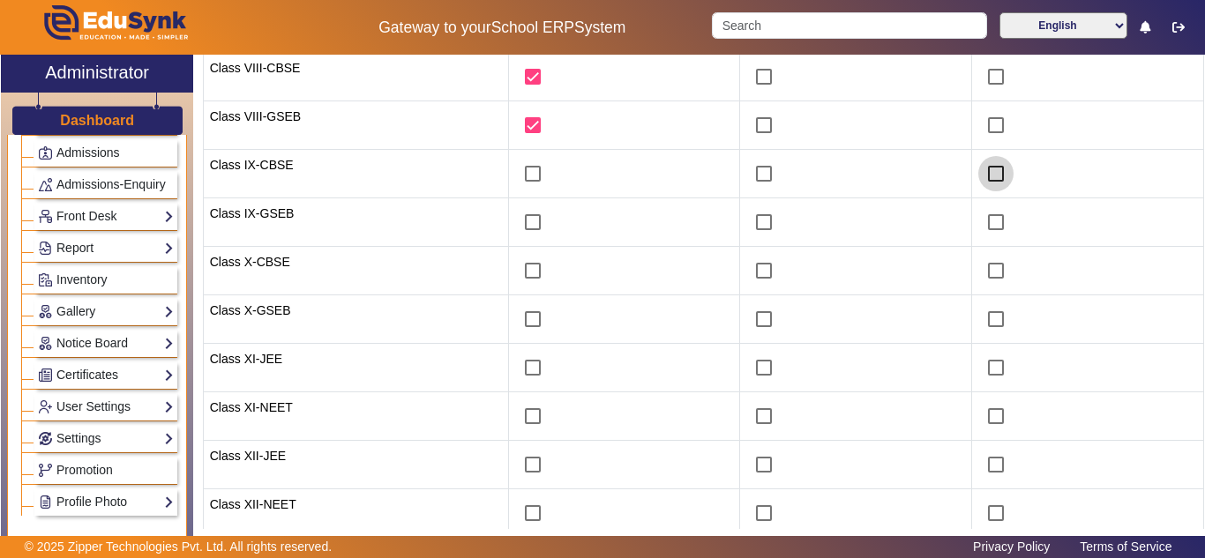
click at [989, 174] on input "checkbox" at bounding box center [995, 173] width 35 height 35
checkbox input "true"
click at [979, 221] on input "checkbox" at bounding box center [995, 222] width 35 height 35
checkbox input "true"
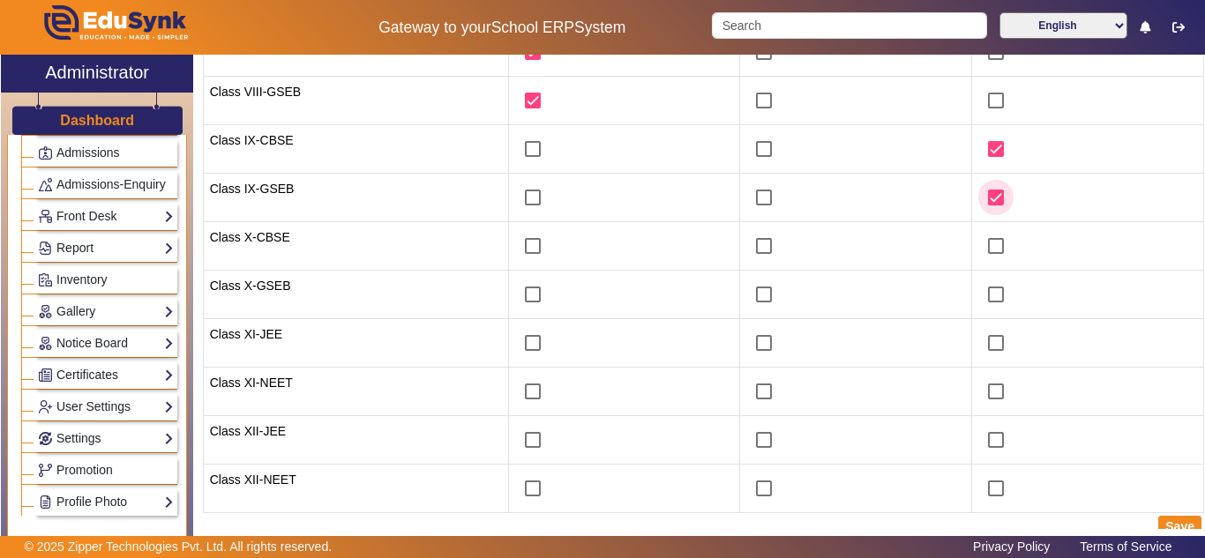
scroll to position [478, 0]
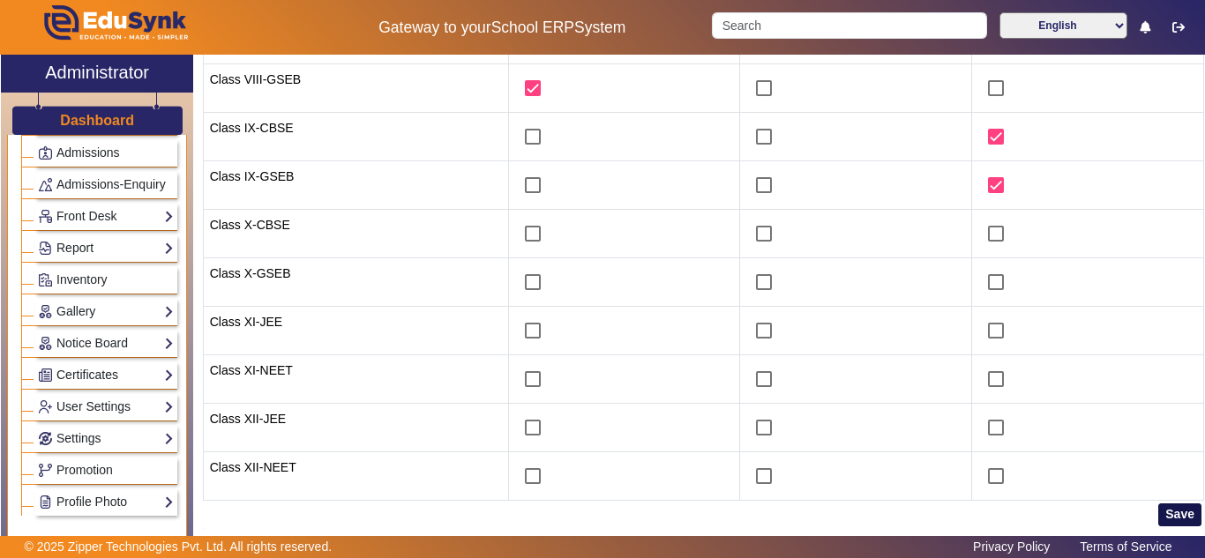
click at [1173, 507] on button "Save" at bounding box center [1179, 515] width 43 height 23
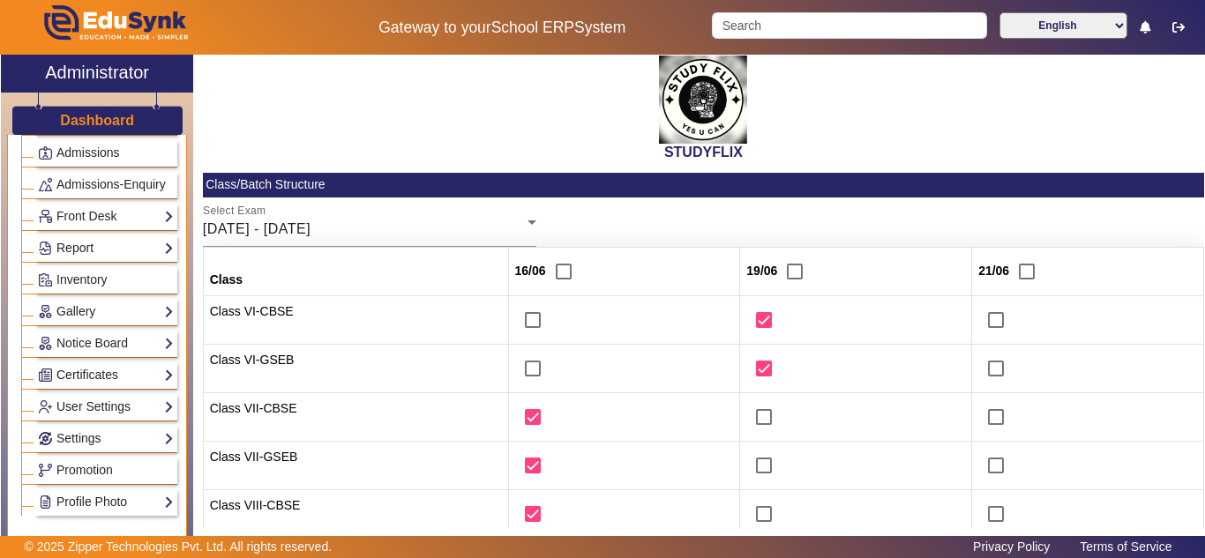
scroll to position [0, 0]
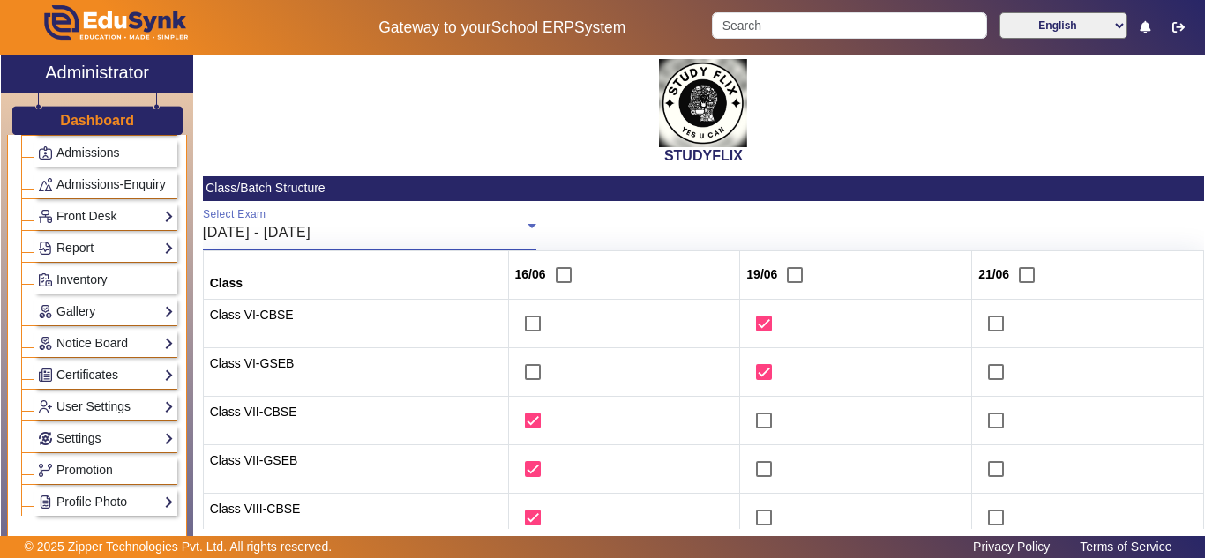
click at [391, 234] on div "16/06/2025 - 21/06/2025" at bounding box center [365, 232] width 325 height 21
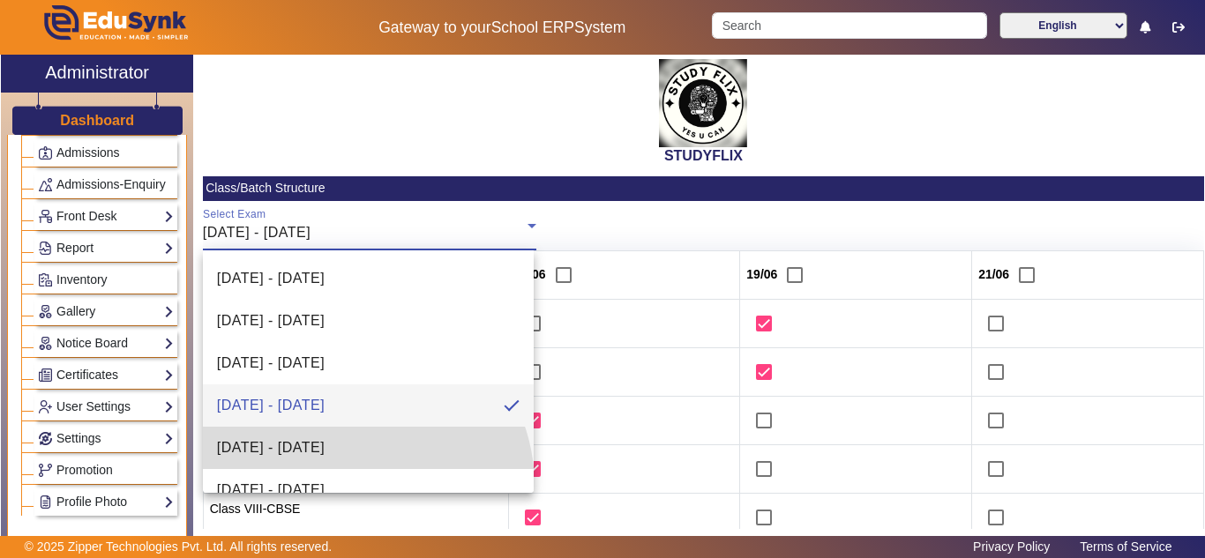
click at [325, 449] on span "23/06/2025 - 28/06/2025" at bounding box center [271, 448] width 108 height 21
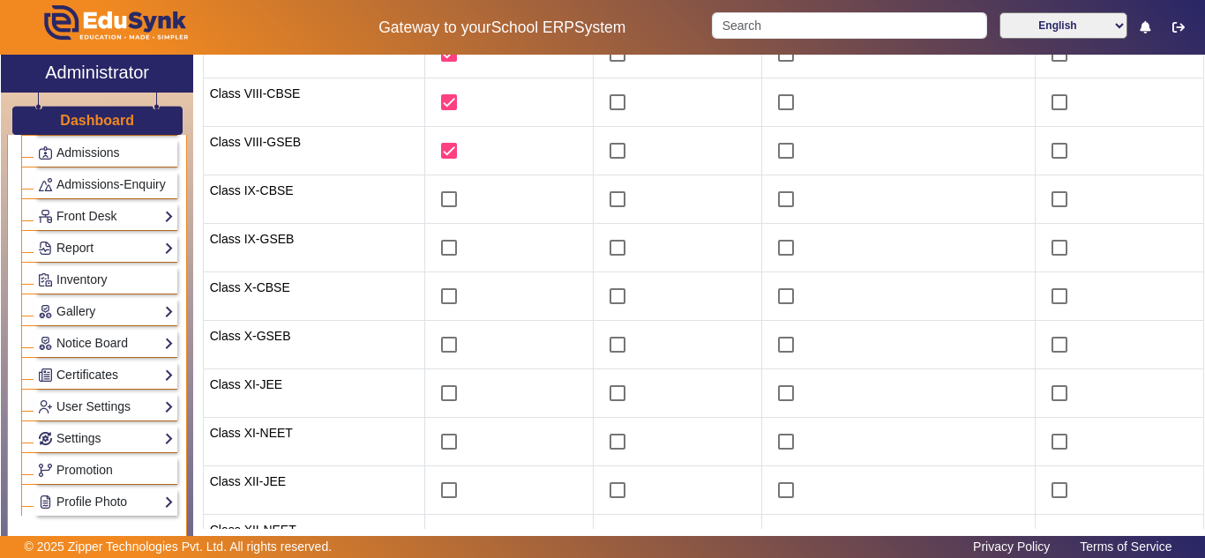
scroll to position [441, 0]
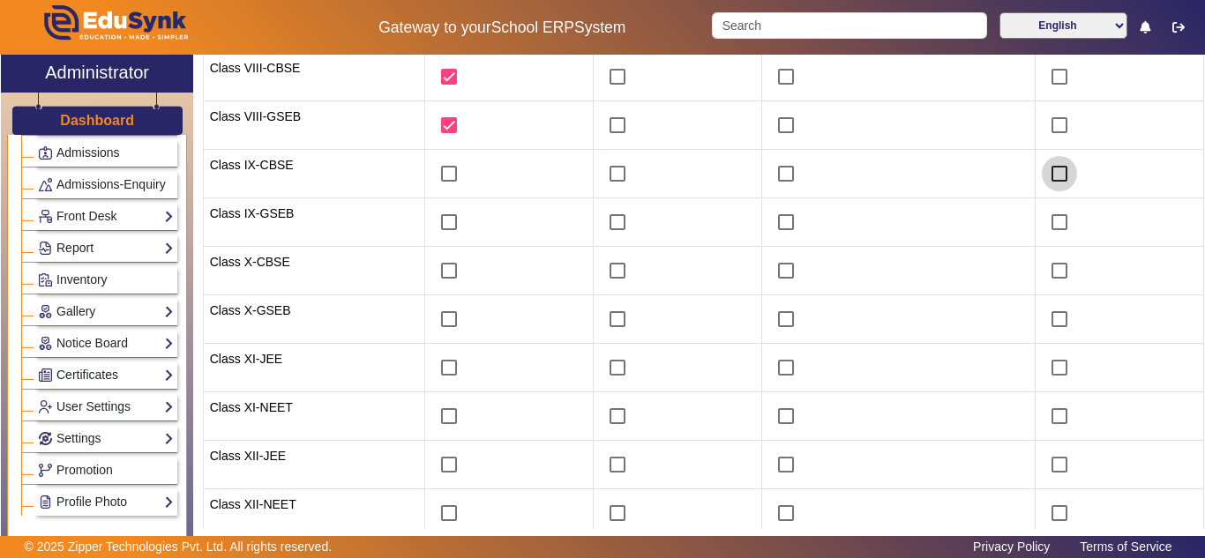
click at [1046, 179] on input "checkbox" at bounding box center [1059, 173] width 35 height 35
checkbox input "true"
click at [1050, 224] on input "checkbox" at bounding box center [1059, 222] width 35 height 35
checkbox input "true"
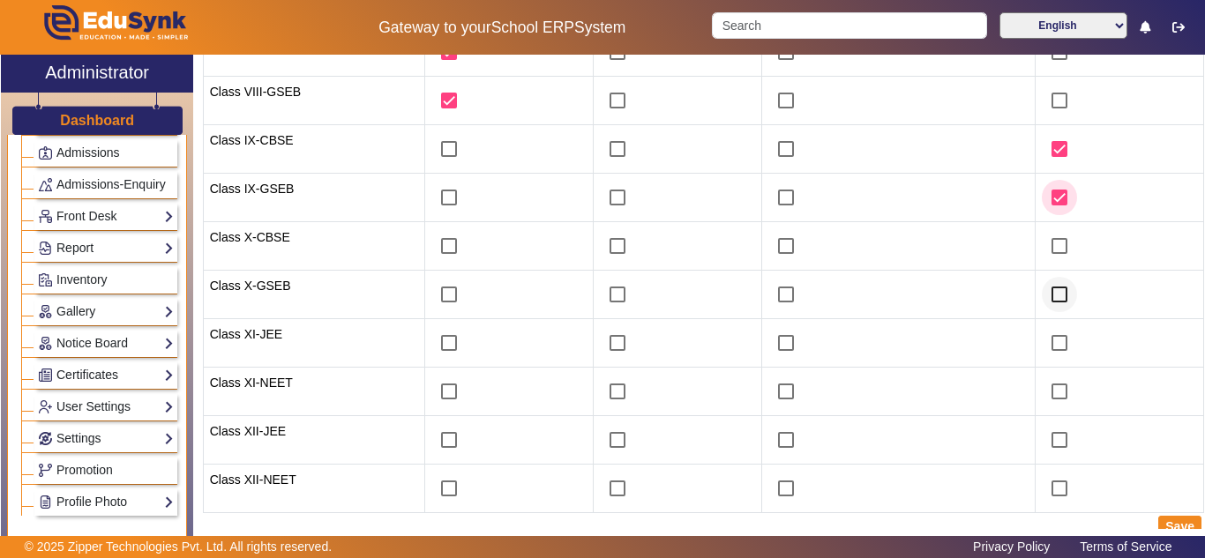
scroll to position [478, 0]
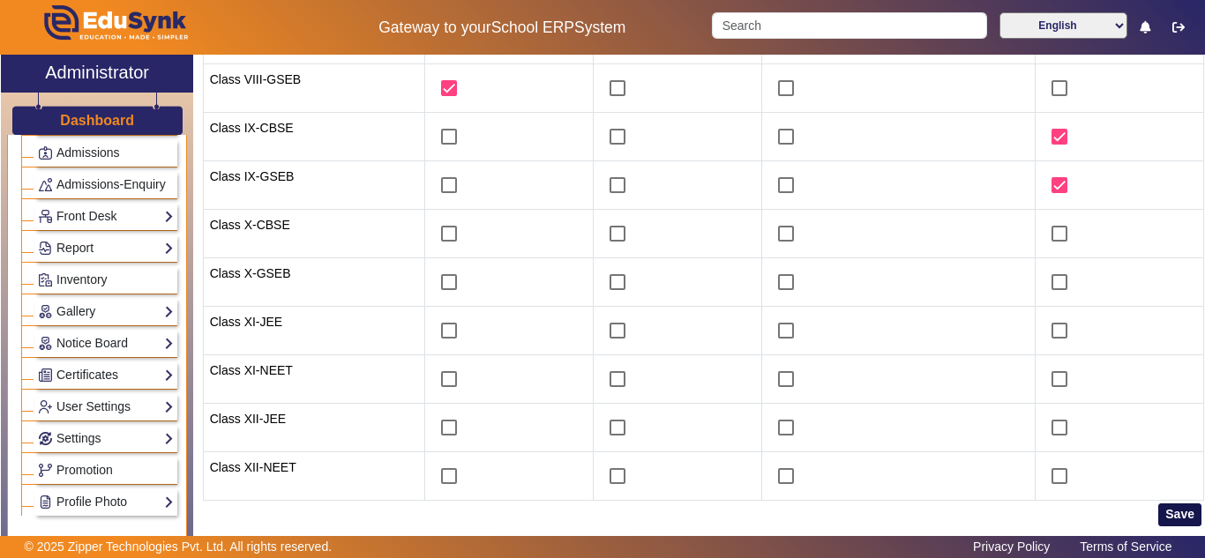
click at [1165, 510] on button "Save" at bounding box center [1179, 515] width 43 height 23
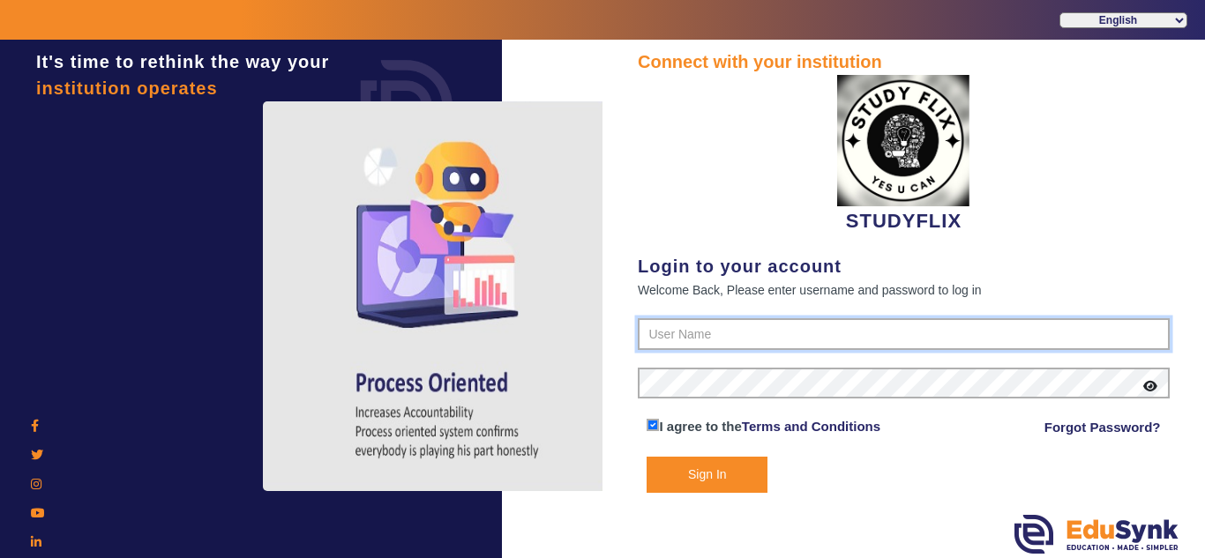
type input "6354922771"
click at [736, 470] on button "Sign In" at bounding box center [707, 475] width 121 height 36
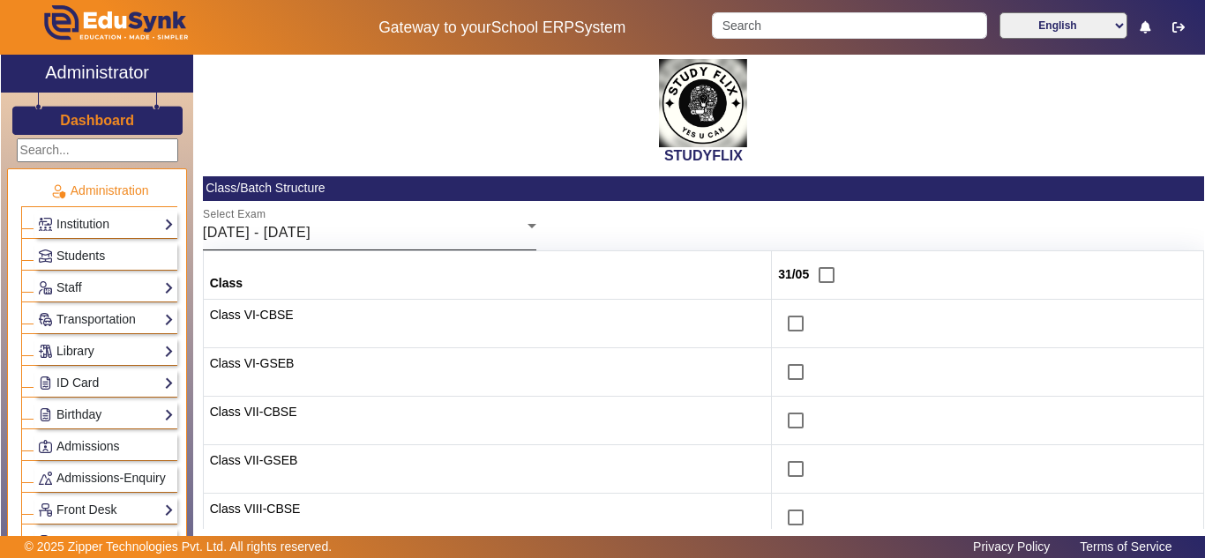
click at [371, 227] on div "26/05/2025 - 31/05/2025" at bounding box center [365, 232] width 325 height 21
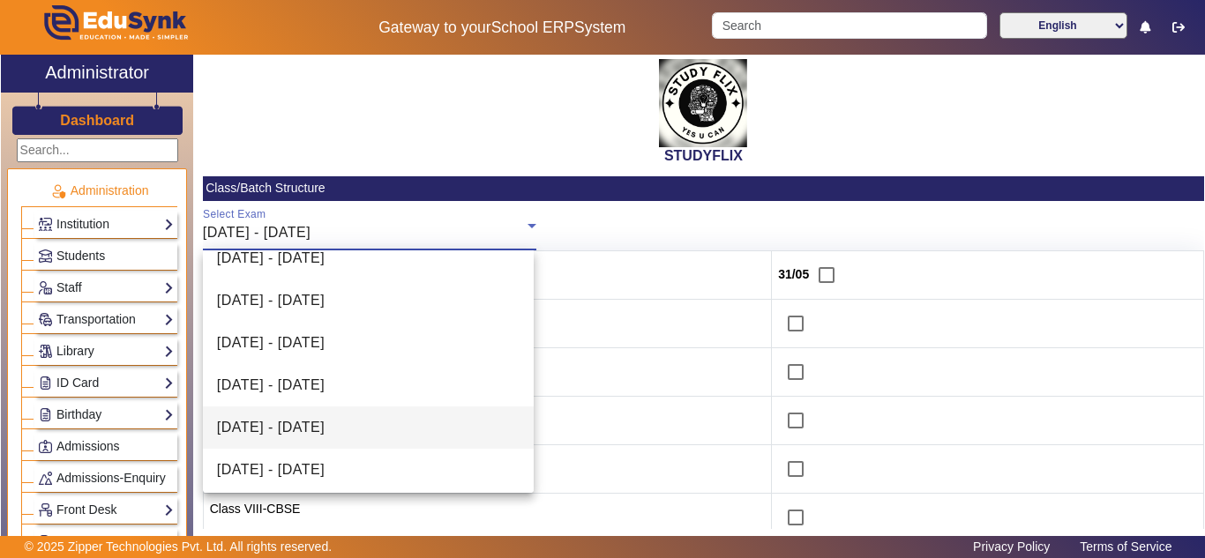
scroll to position [195, 0]
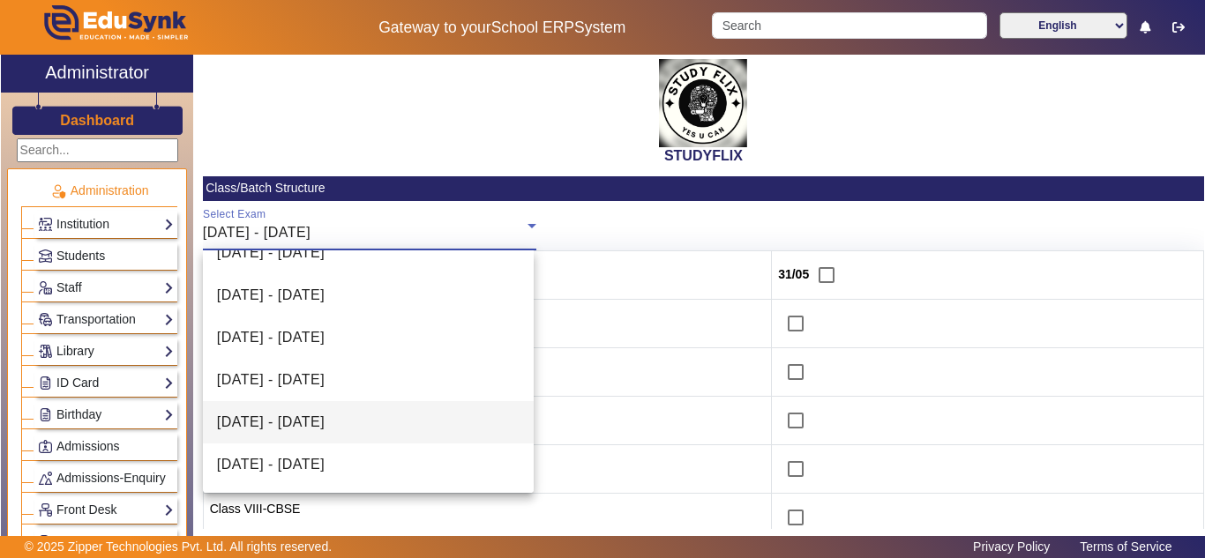
click at [294, 416] on span "21/07/2025 - 26/07/2025" at bounding box center [271, 422] width 108 height 21
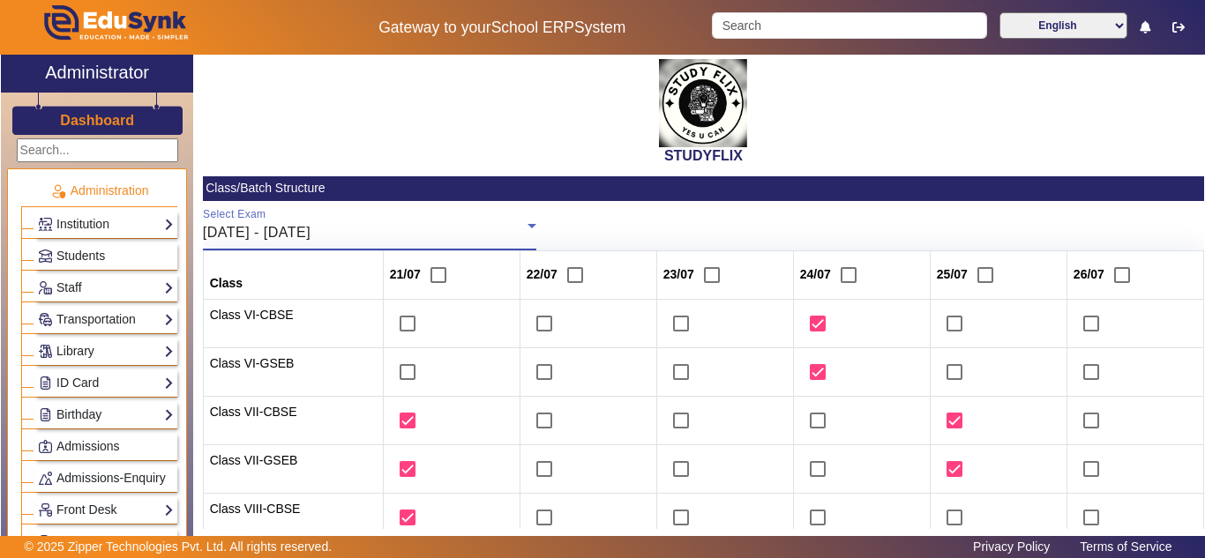
click at [407, 225] on div "21/07/2025 - 26/07/2025" at bounding box center [365, 232] width 325 height 21
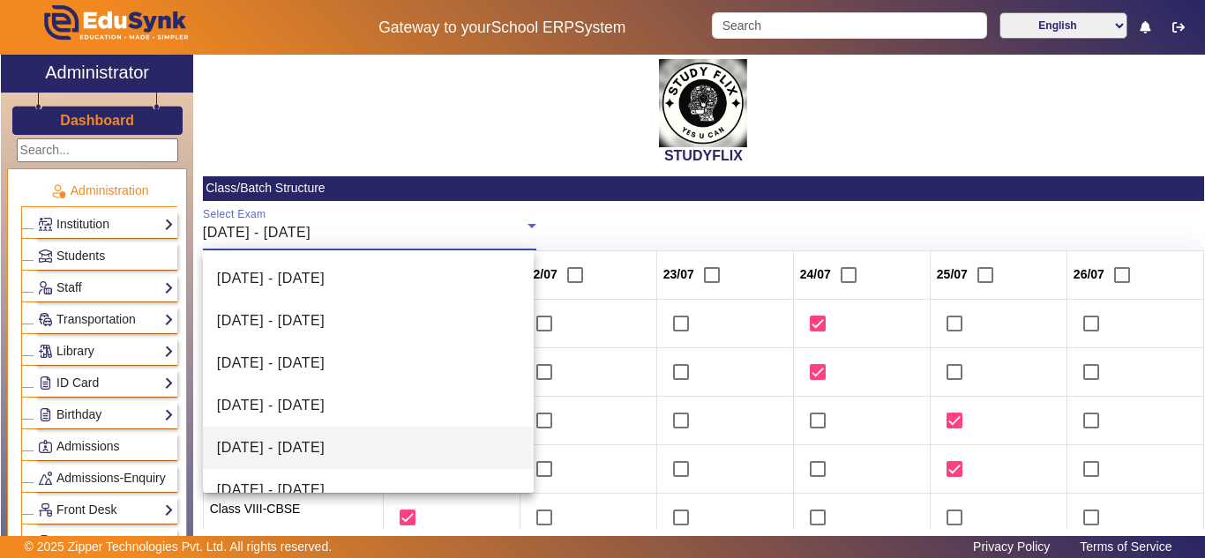
scroll to position [146, 0]
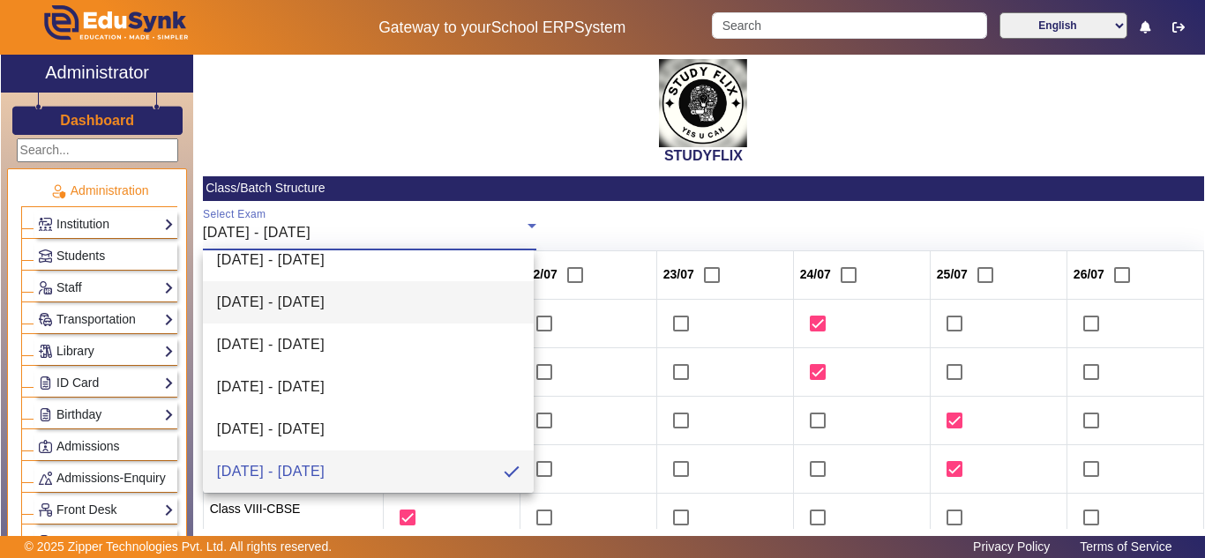
click at [381, 301] on mat-option "23/06/2025 - 28/06/2025" at bounding box center [368, 302] width 331 height 42
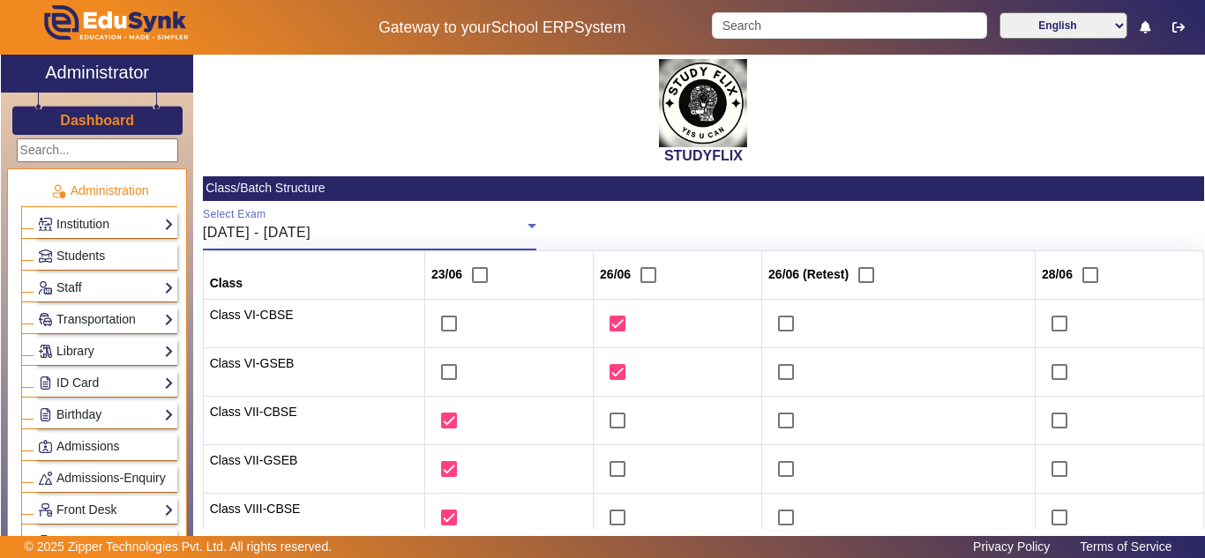
scroll to position [294, 0]
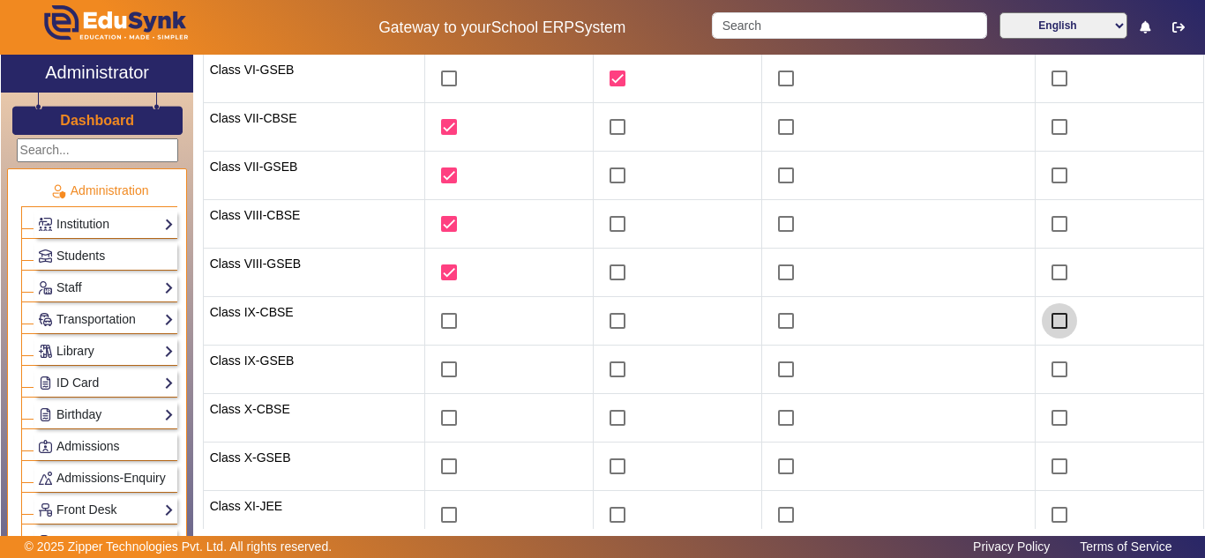
click at [1046, 321] on input "checkbox" at bounding box center [1059, 321] width 35 height 35
checkbox input "true"
drag, startPoint x: 1052, startPoint y: 371, endPoint x: 1039, endPoint y: 371, distance: 12.4
click at [1053, 371] on input "checkbox" at bounding box center [1059, 369] width 35 height 35
checkbox input "true"
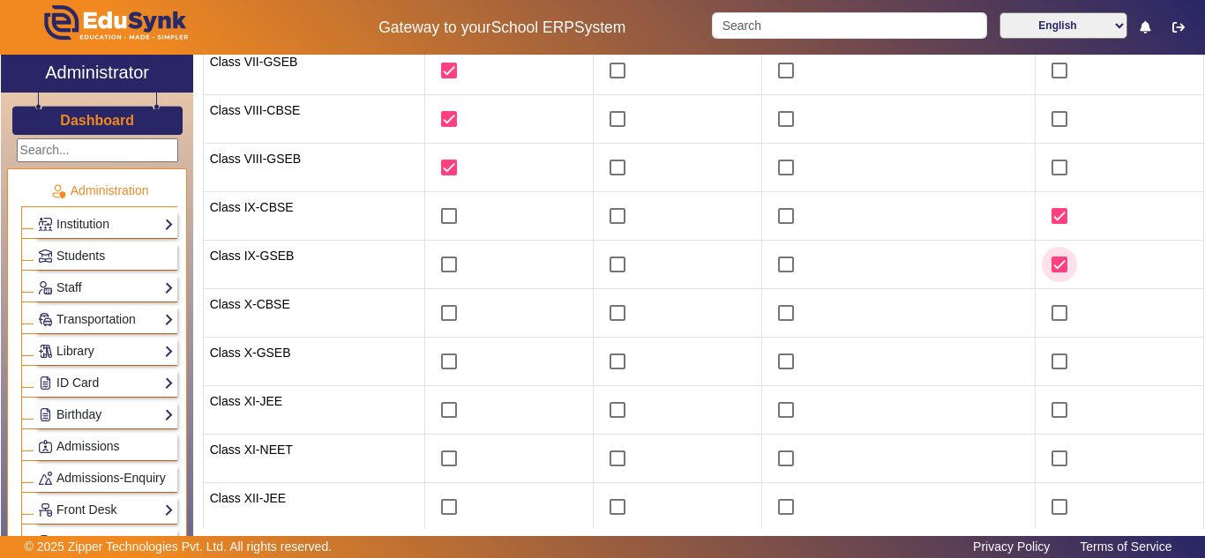
scroll to position [478, 0]
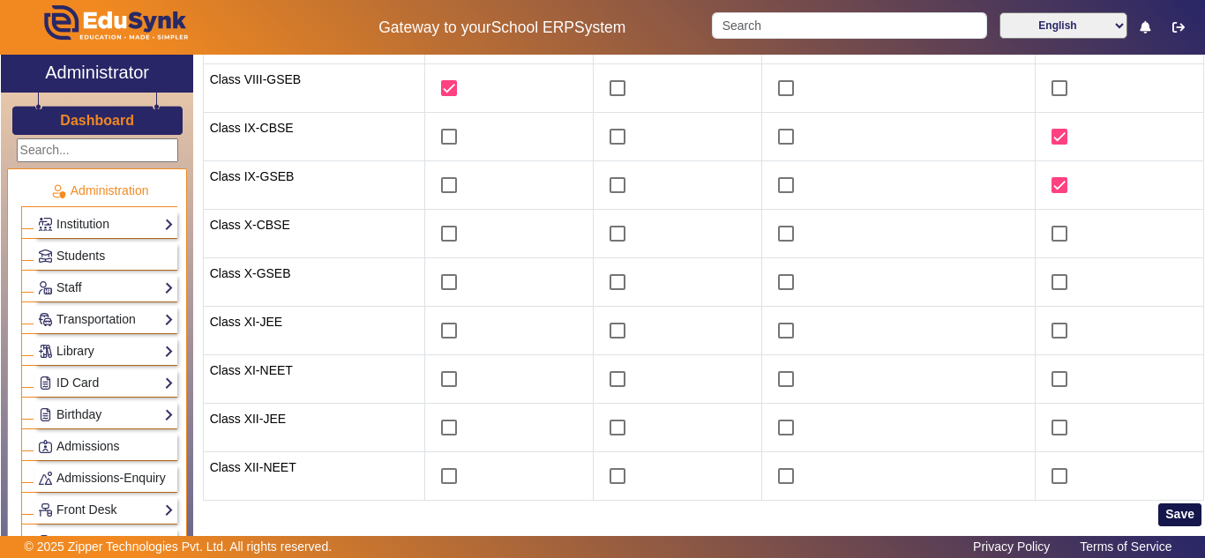
click at [1160, 513] on button "Save" at bounding box center [1179, 515] width 43 height 23
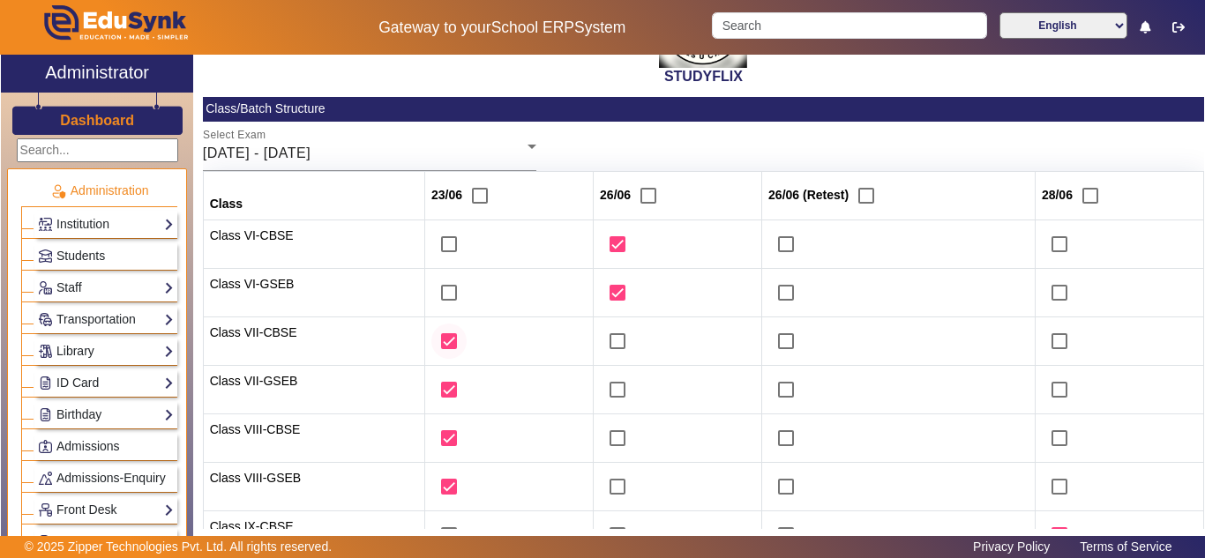
scroll to position [0, 0]
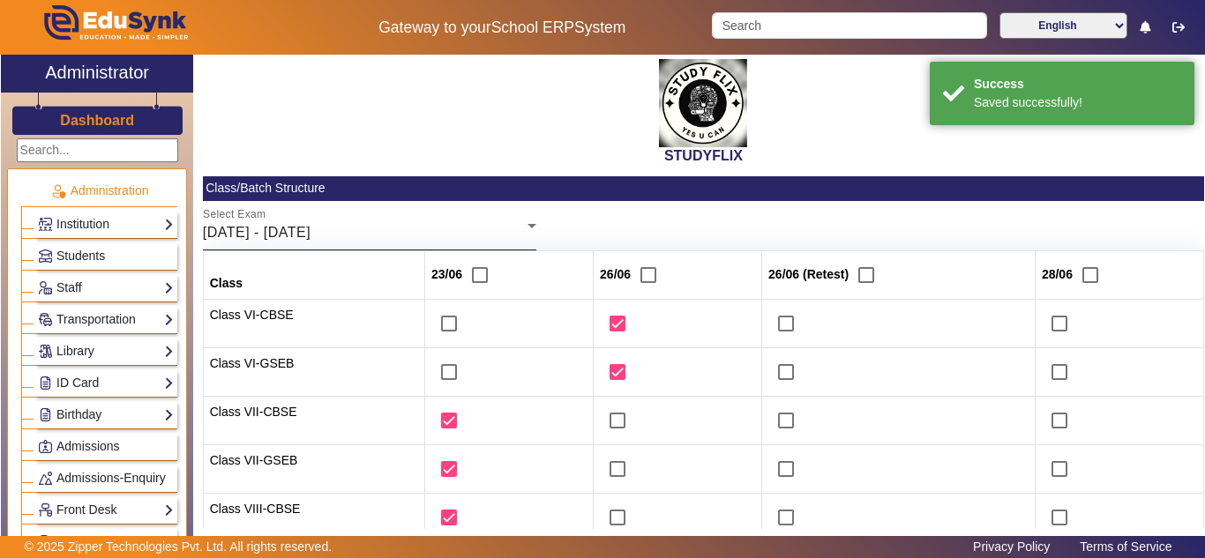
click at [415, 220] on div "Select Exam 23/06/2025 - 28/06/2025" at bounding box center [370, 225] width 334 height 49
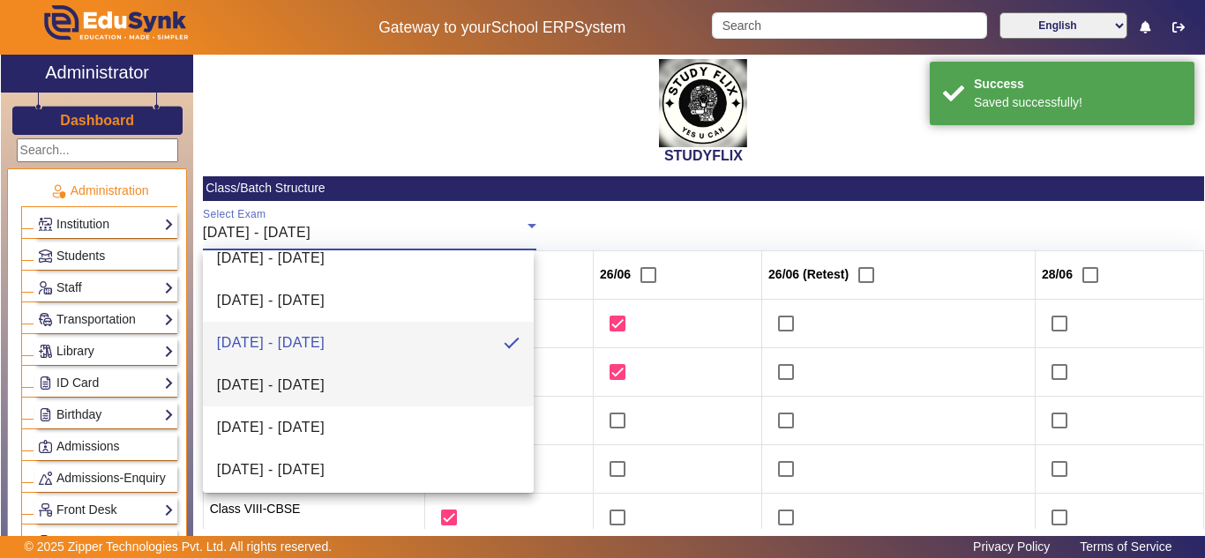
scroll to position [147, 0]
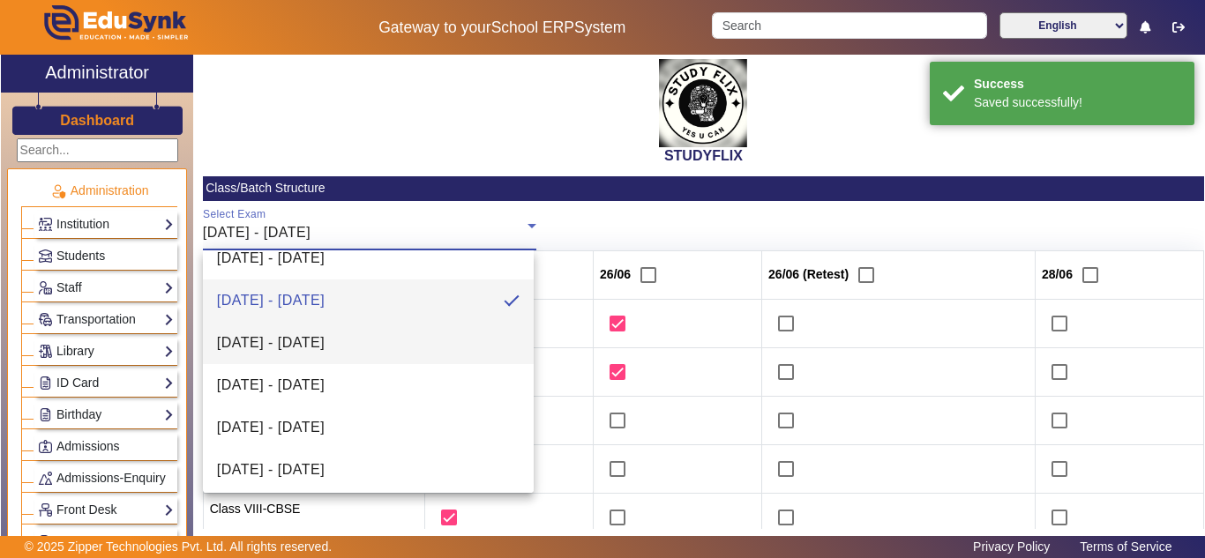
click at [325, 337] on span "30/06/2025 - 05/07/2025" at bounding box center [271, 343] width 108 height 21
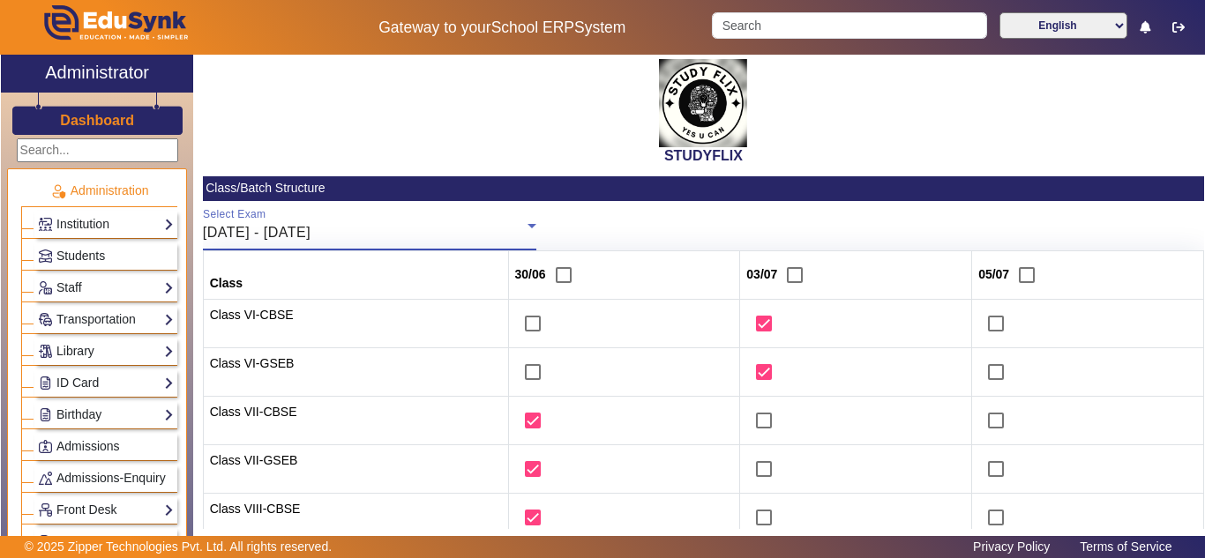
click at [461, 234] on div "30/06/2025 - 05/07/2025" at bounding box center [365, 232] width 325 height 21
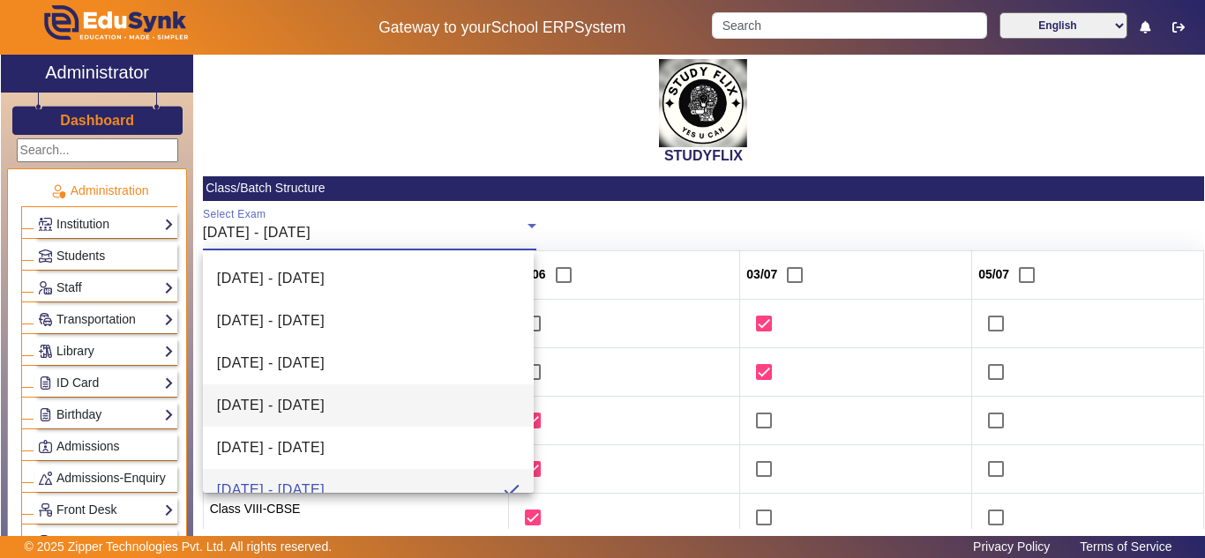
scroll to position [19, 0]
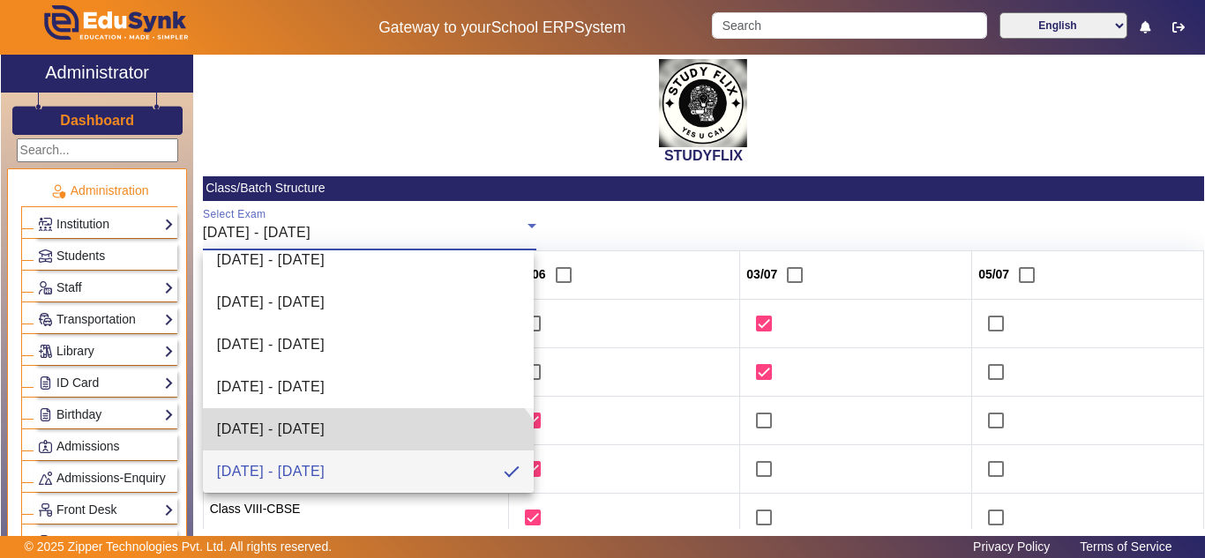
click at [356, 415] on mat-option "23/06/2025 - 28/06/2025" at bounding box center [368, 429] width 331 height 42
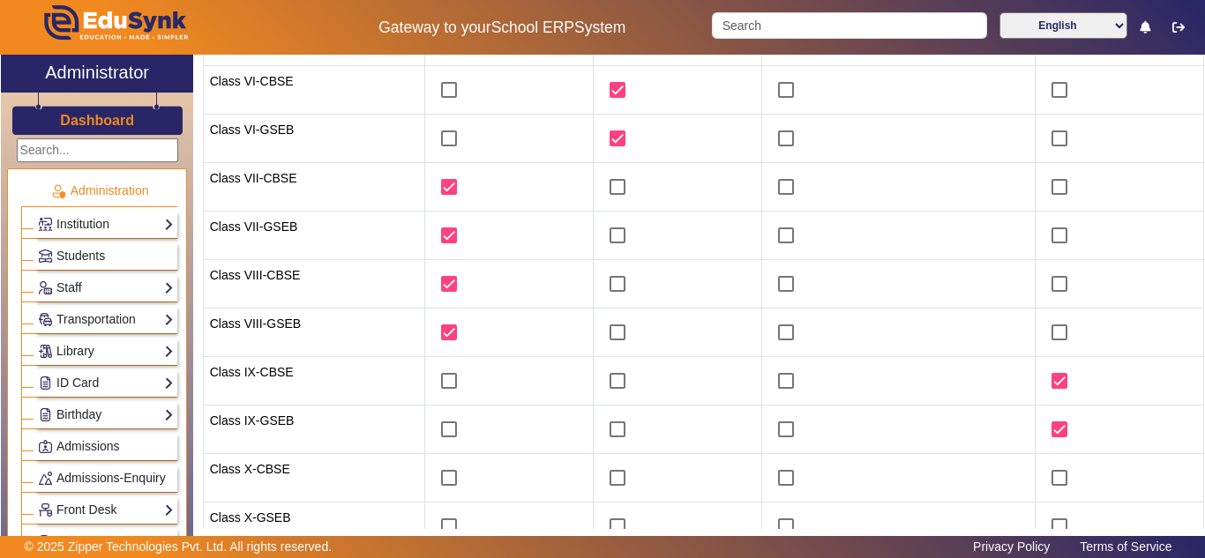
scroll to position [294, 0]
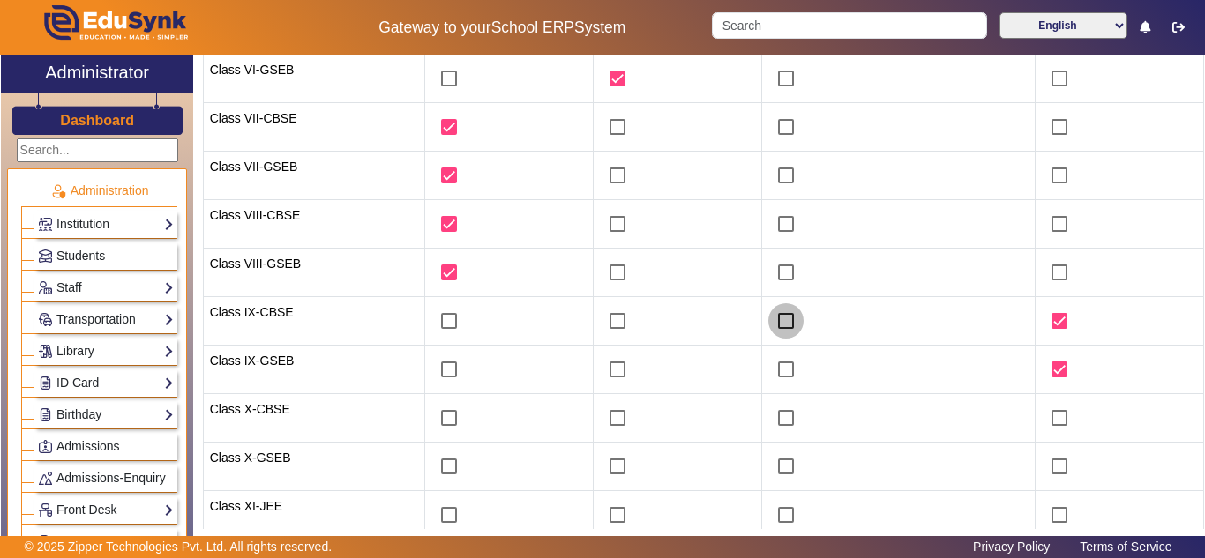
click at [778, 319] on input "checkbox" at bounding box center [785, 321] width 35 height 35
checkbox input "true"
click at [786, 368] on input "checkbox" at bounding box center [785, 369] width 35 height 35
checkbox input "true"
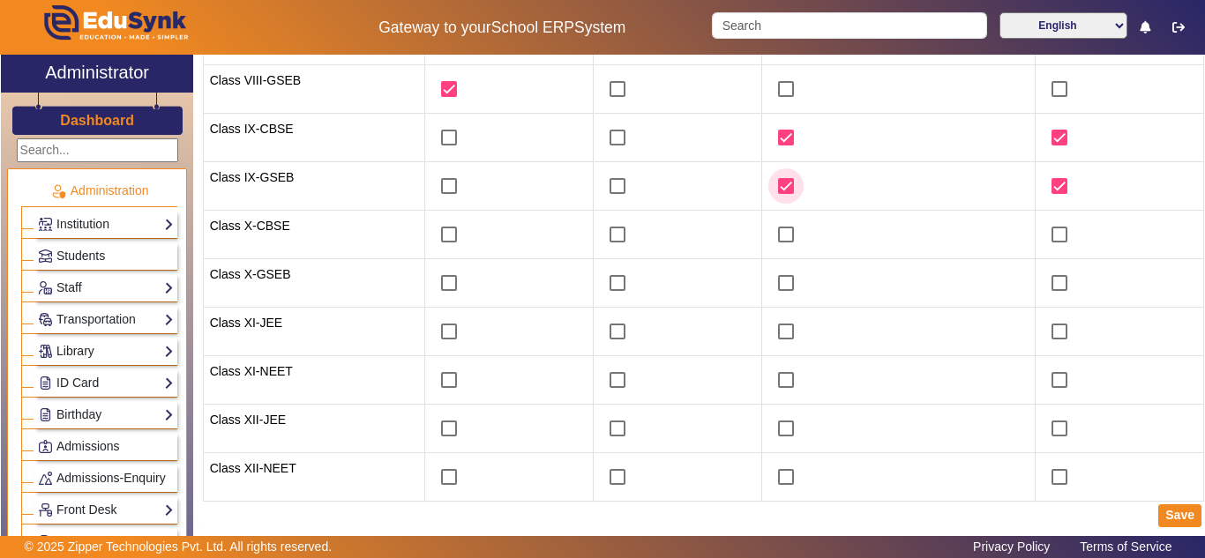
scroll to position [478, 0]
click at [1176, 514] on button "Save" at bounding box center [1179, 515] width 43 height 23
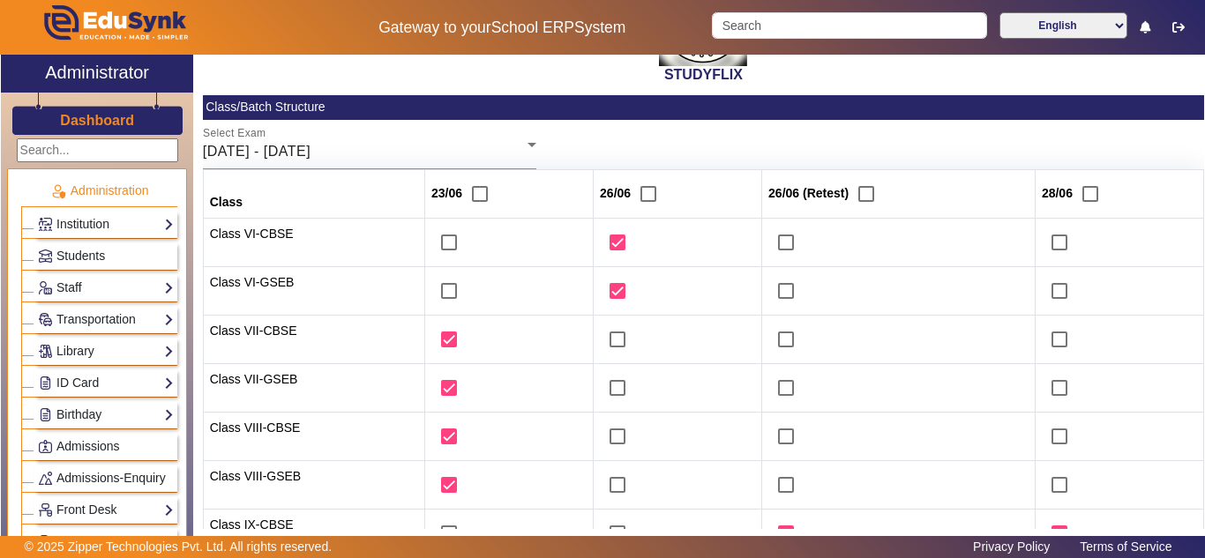
scroll to position [37, 0]
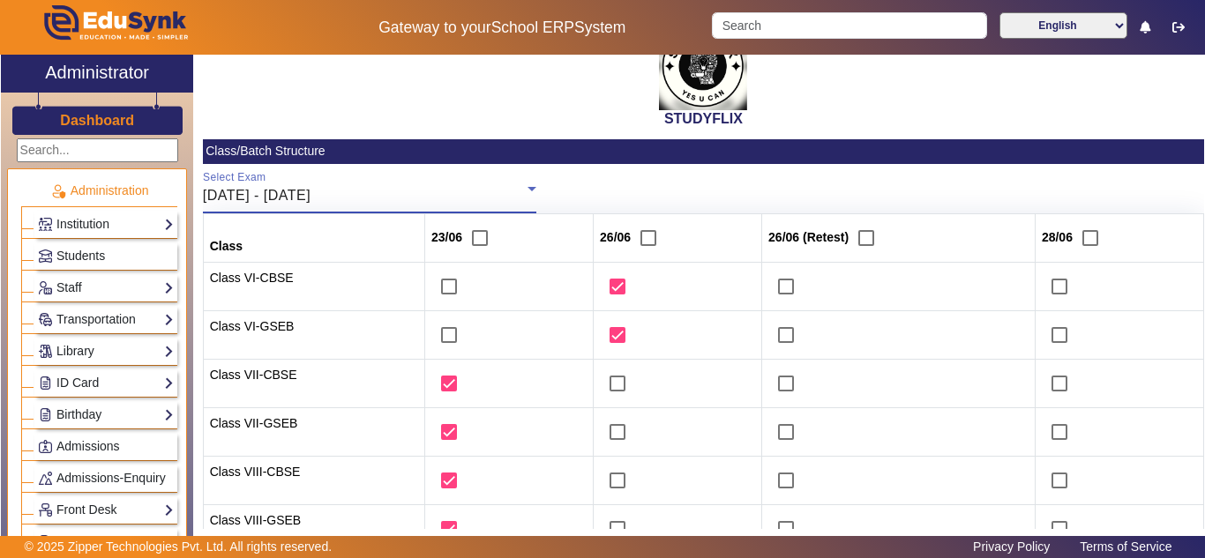
click at [488, 191] on div "23/06/2025 - 28/06/2025" at bounding box center [365, 195] width 325 height 21
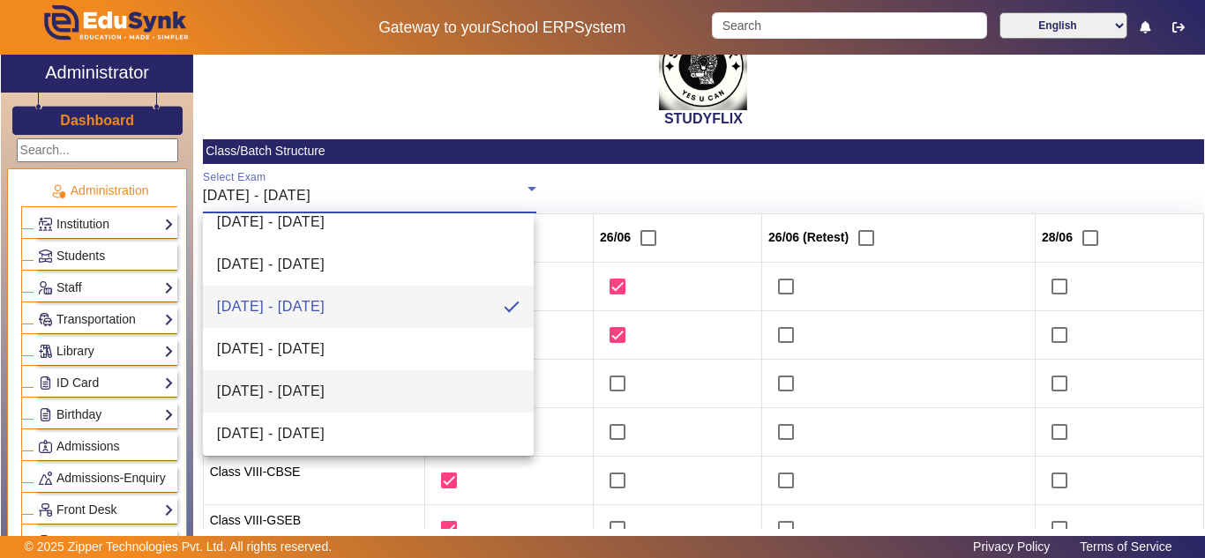
scroll to position [147, 0]
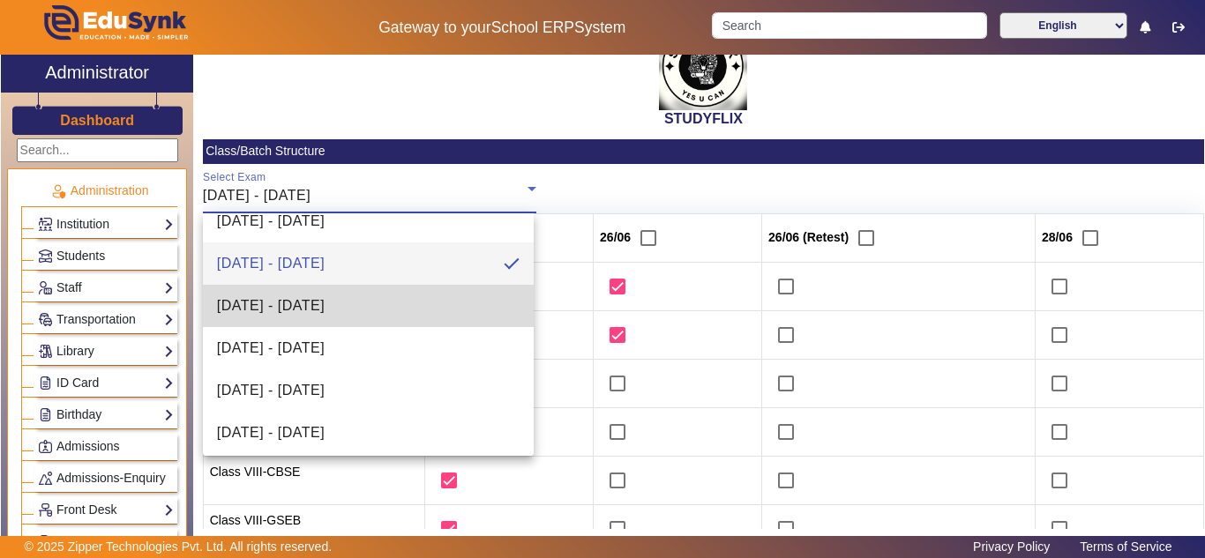
click at [325, 309] on span "30/06/2025 - 05/07/2025" at bounding box center [271, 306] width 108 height 21
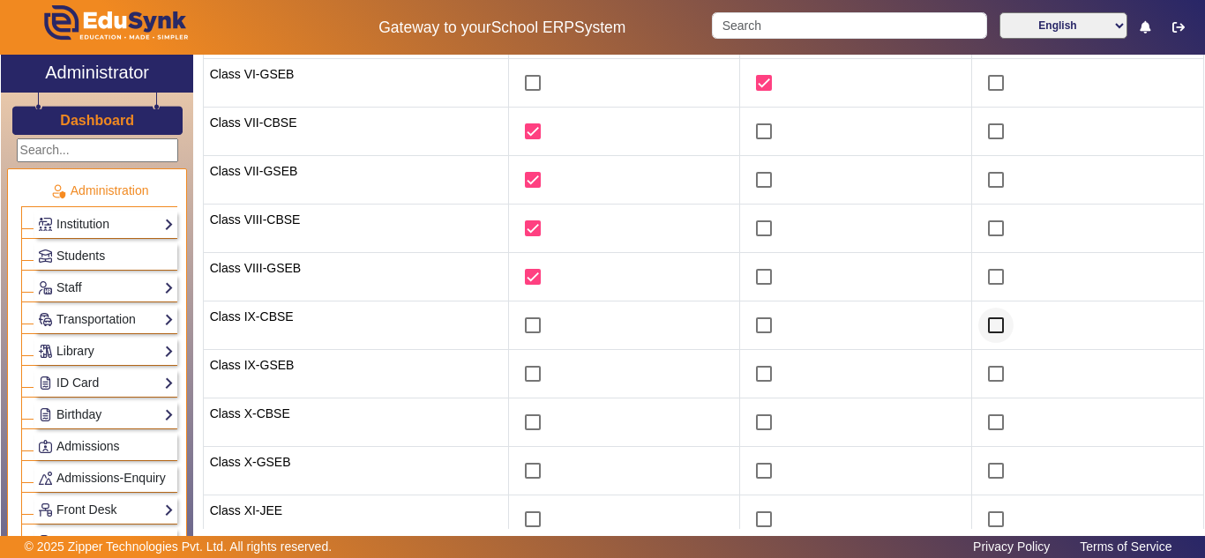
scroll to position [331, 0]
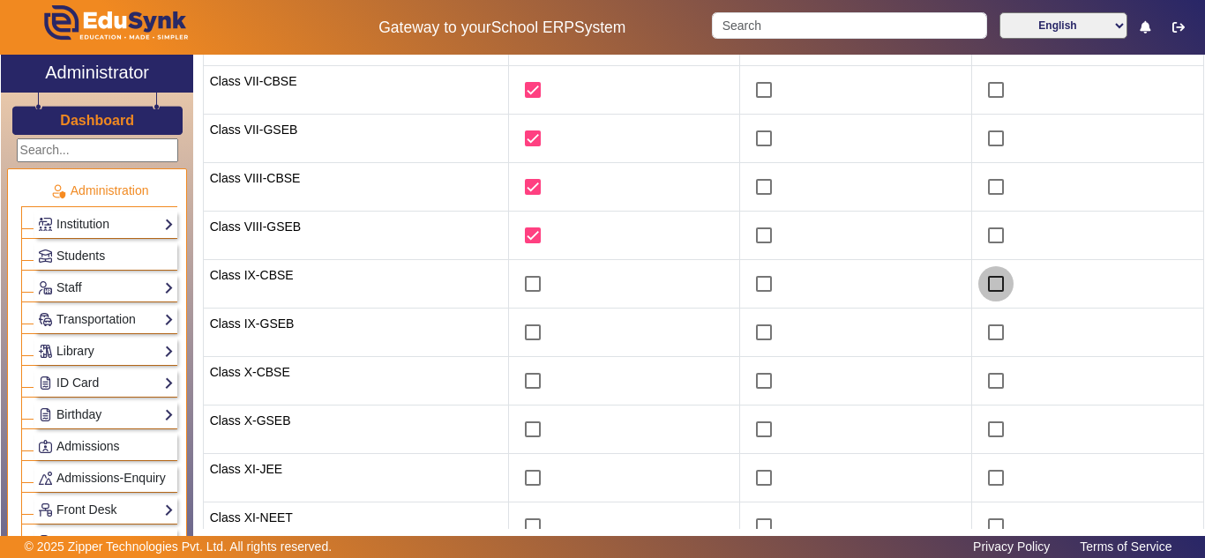
click at [987, 288] on input "checkbox" at bounding box center [995, 283] width 35 height 35
checkbox input "true"
click at [986, 332] on input "checkbox" at bounding box center [995, 332] width 35 height 35
checkbox input "true"
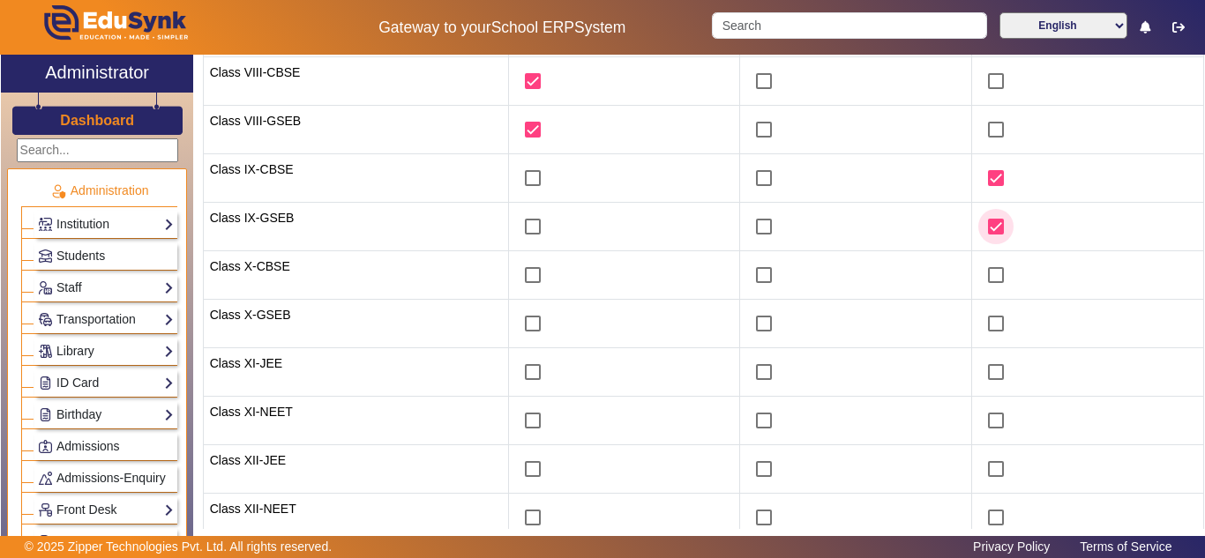
scroll to position [478, 0]
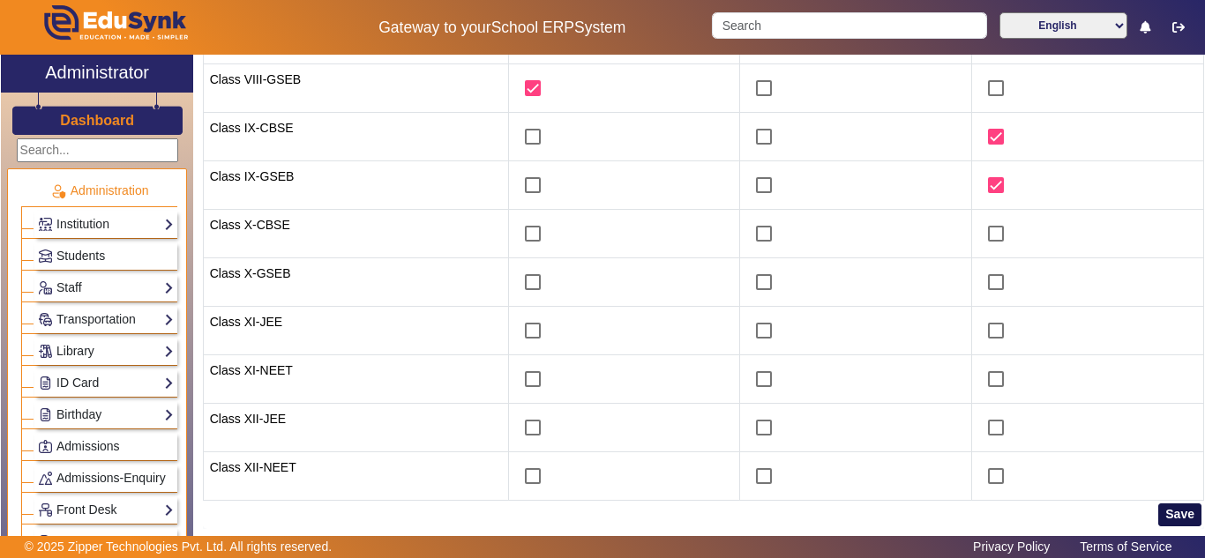
click at [1181, 514] on button "Save" at bounding box center [1179, 515] width 43 height 23
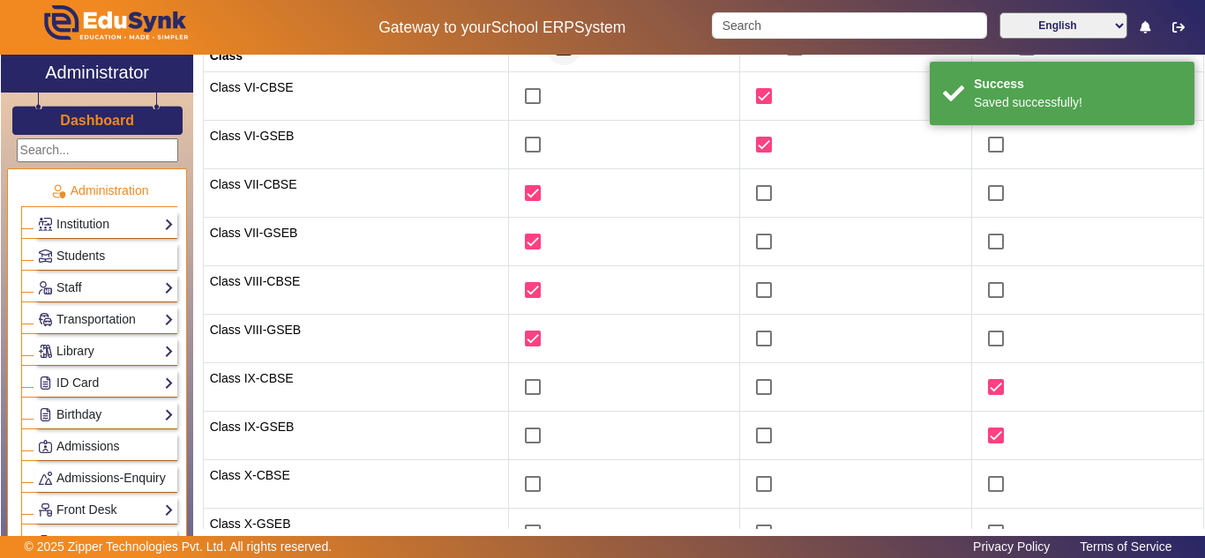
scroll to position [0, 0]
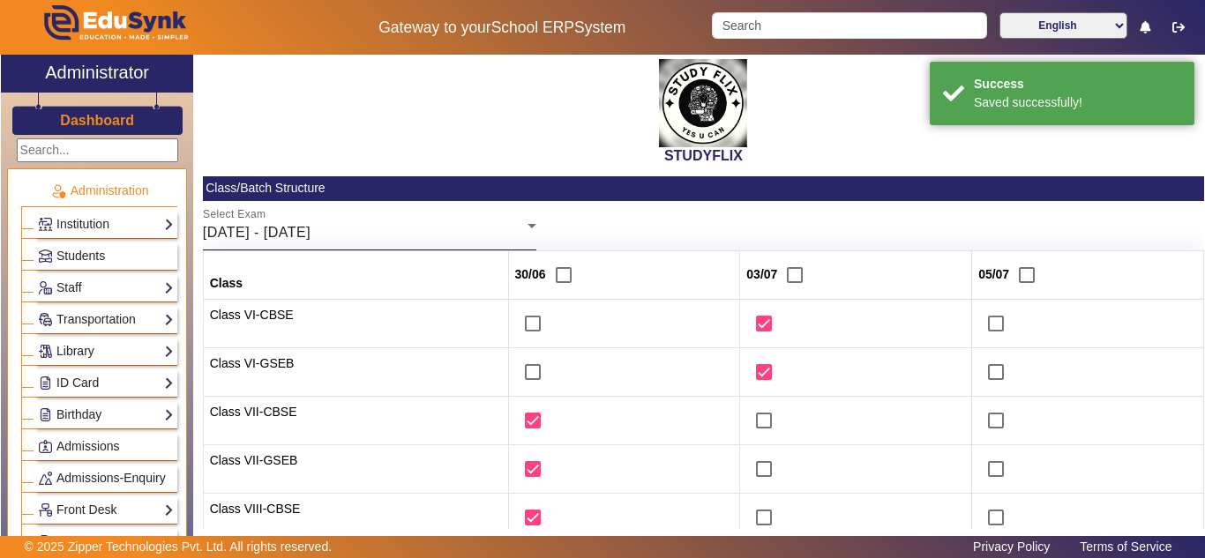
click at [367, 233] on div "30/06/2025 - 05/07/2025" at bounding box center [365, 232] width 325 height 21
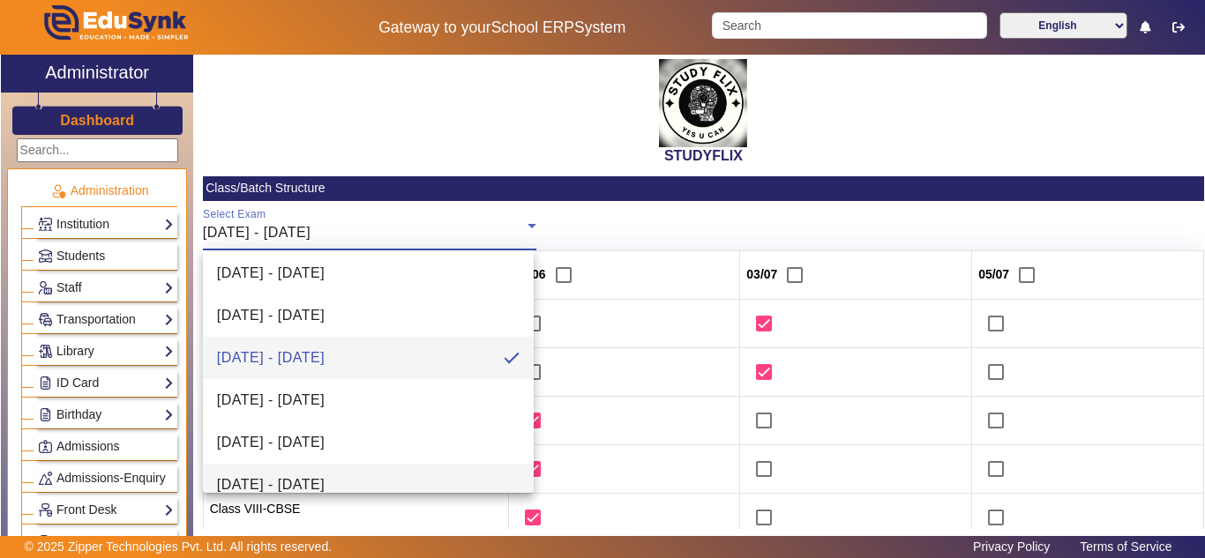
scroll to position [166, 0]
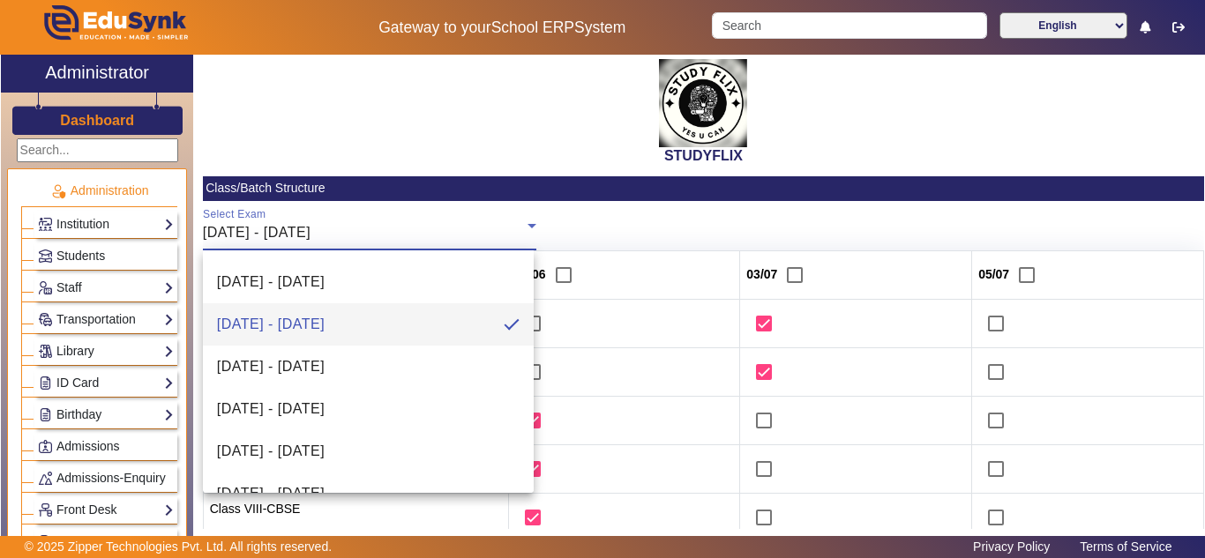
click at [325, 371] on span "07/07/2025 - 12/07/2025" at bounding box center [271, 366] width 108 height 21
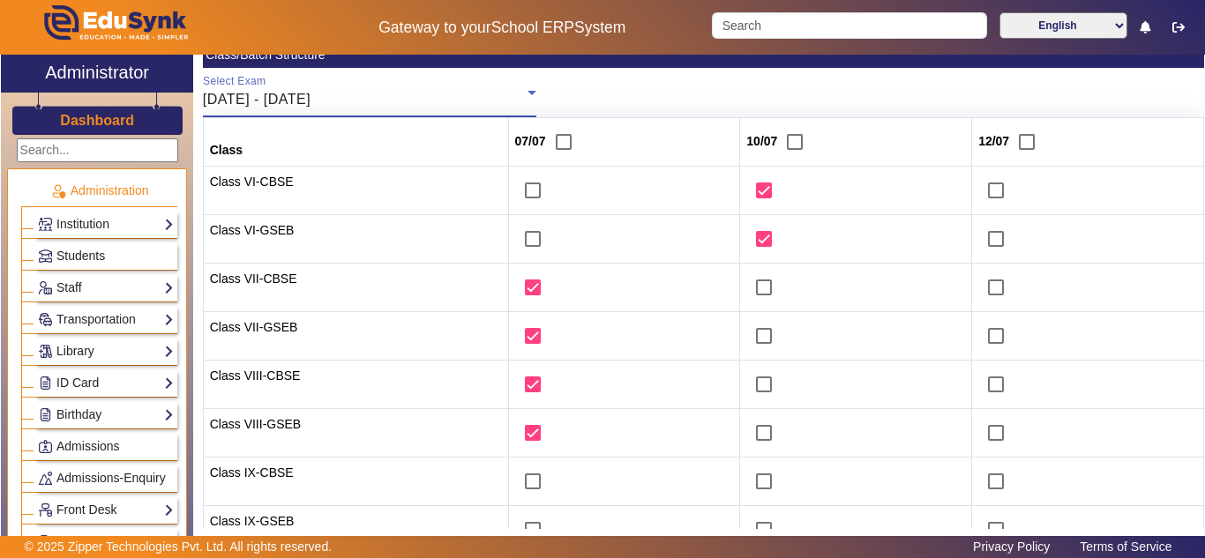
scroll to position [294, 0]
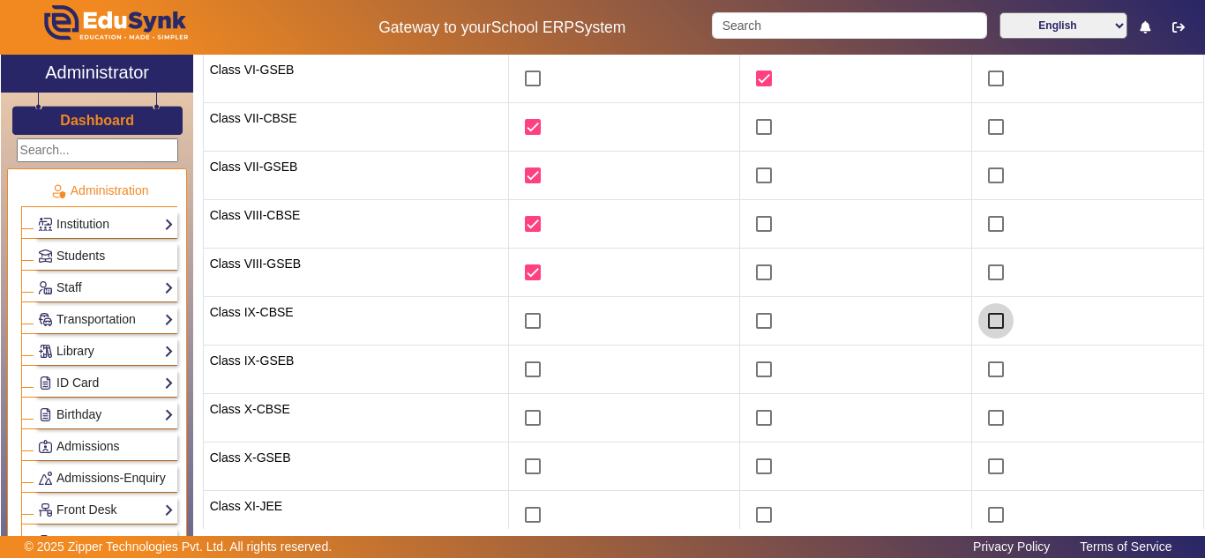
click at [981, 320] on input "checkbox" at bounding box center [995, 321] width 35 height 35
checkbox input "true"
click at [992, 373] on input "checkbox" at bounding box center [995, 369] width 35 height 35
checkbox input "true"
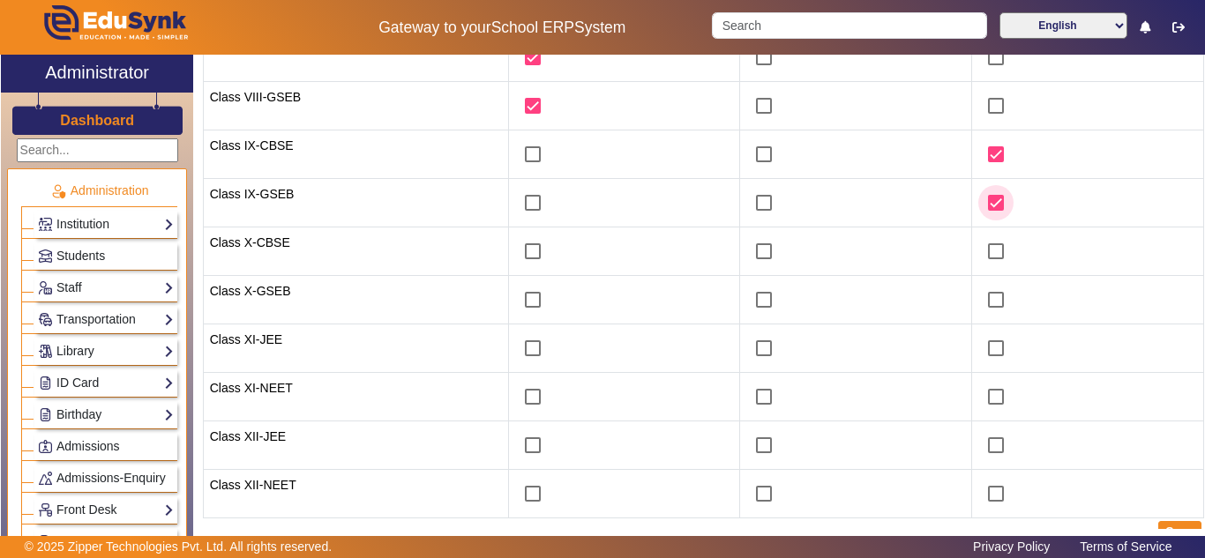
scroll to position [478, 0]
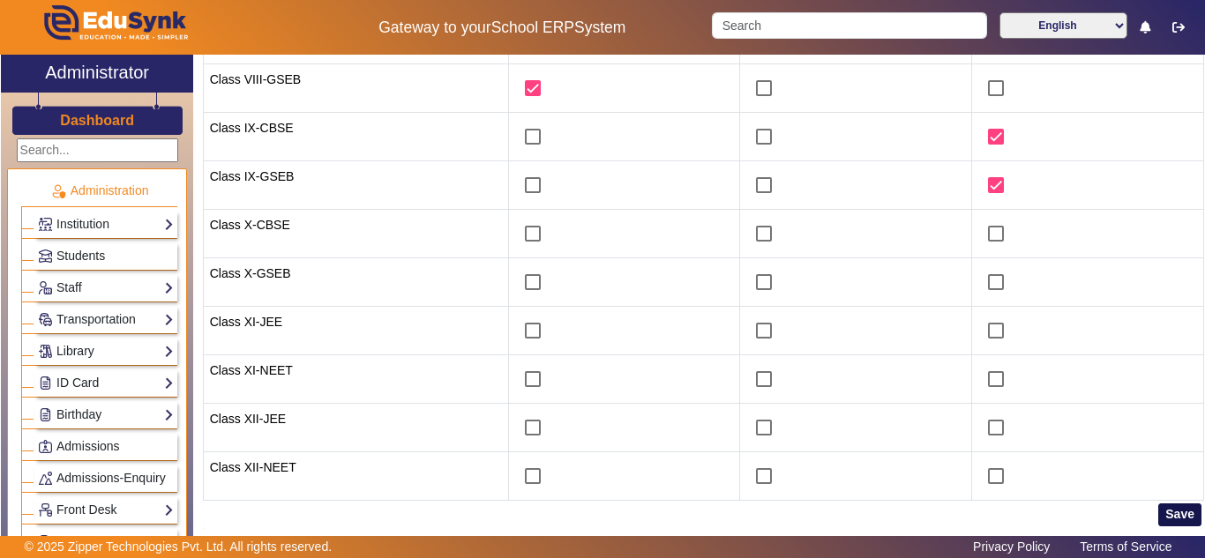
click at [1180, 511] on button "Save" at bounding box center [1179, 515] width 43 height 23
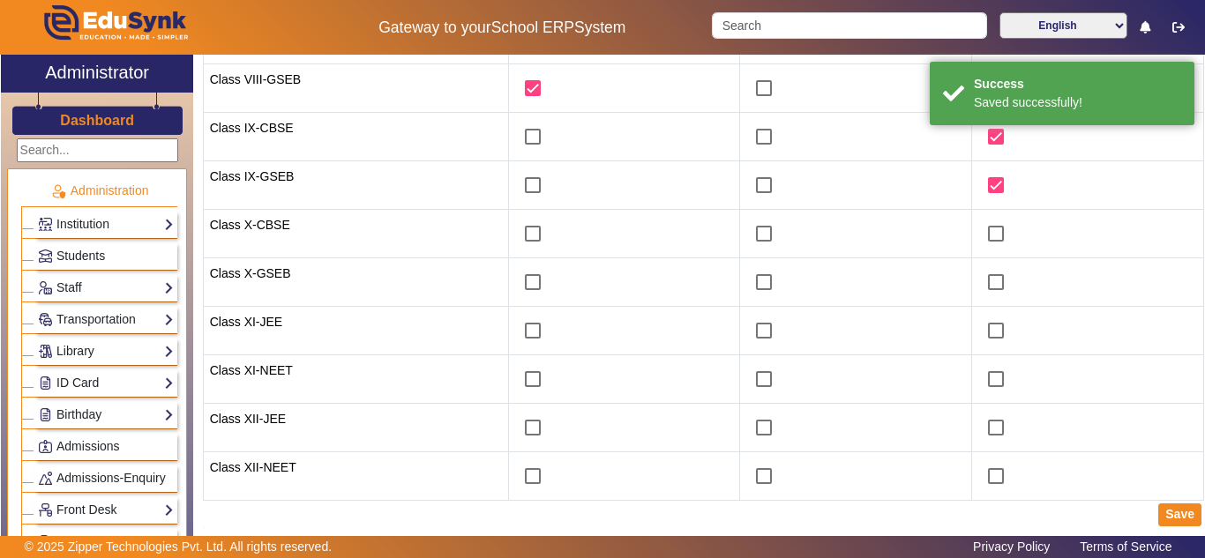
scroll to position [0, 0]
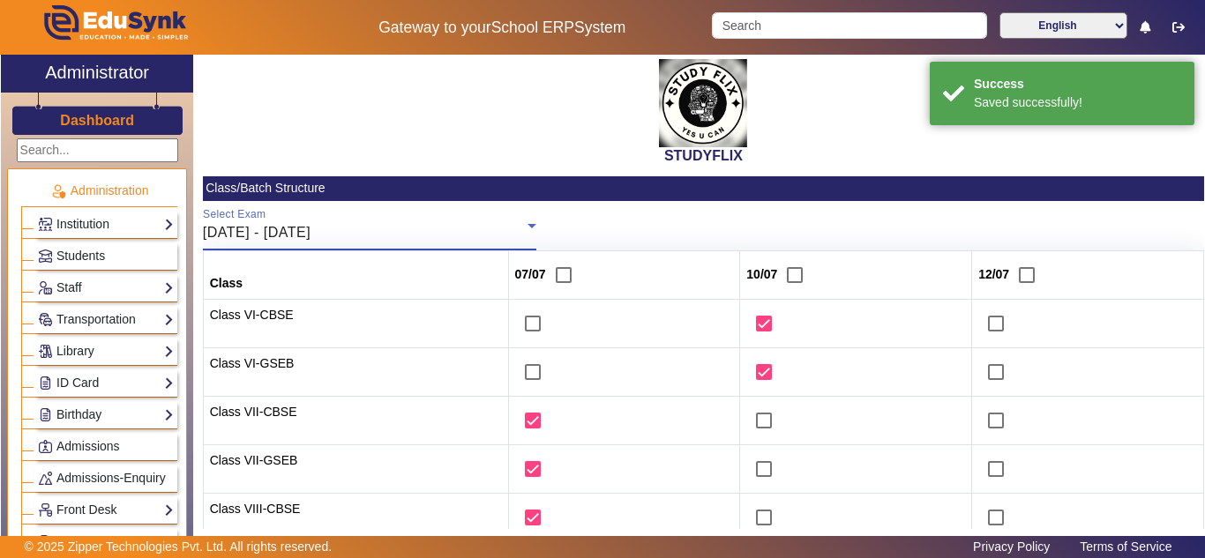
click at [311, 236] on span "07/07/2025 - 12/07/2025" at bounding box center [257, 232] width 108 height 15
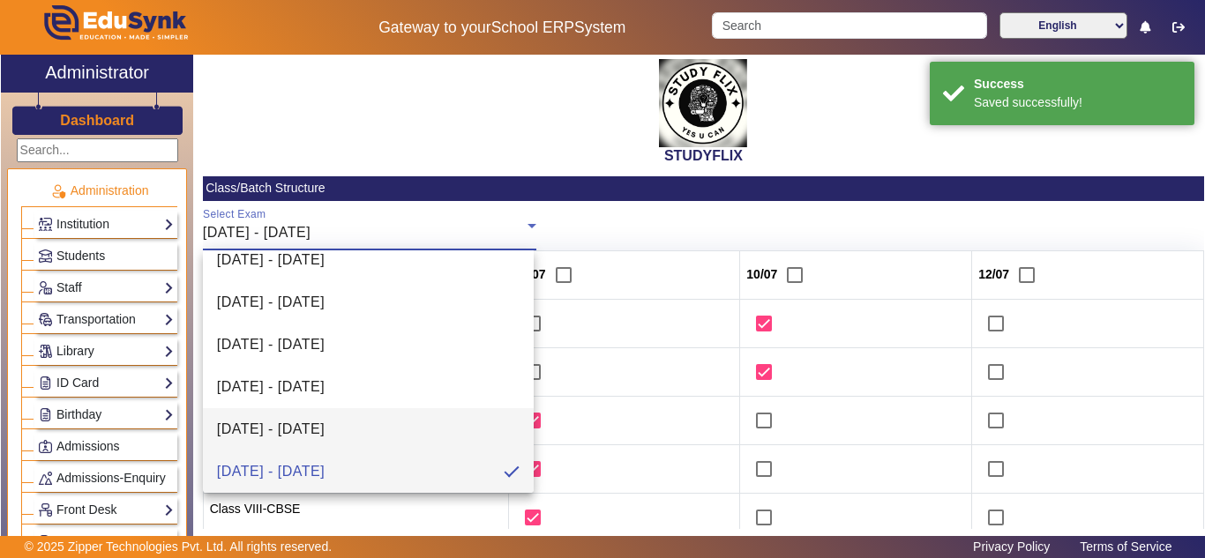
scroll to position [195, 0]
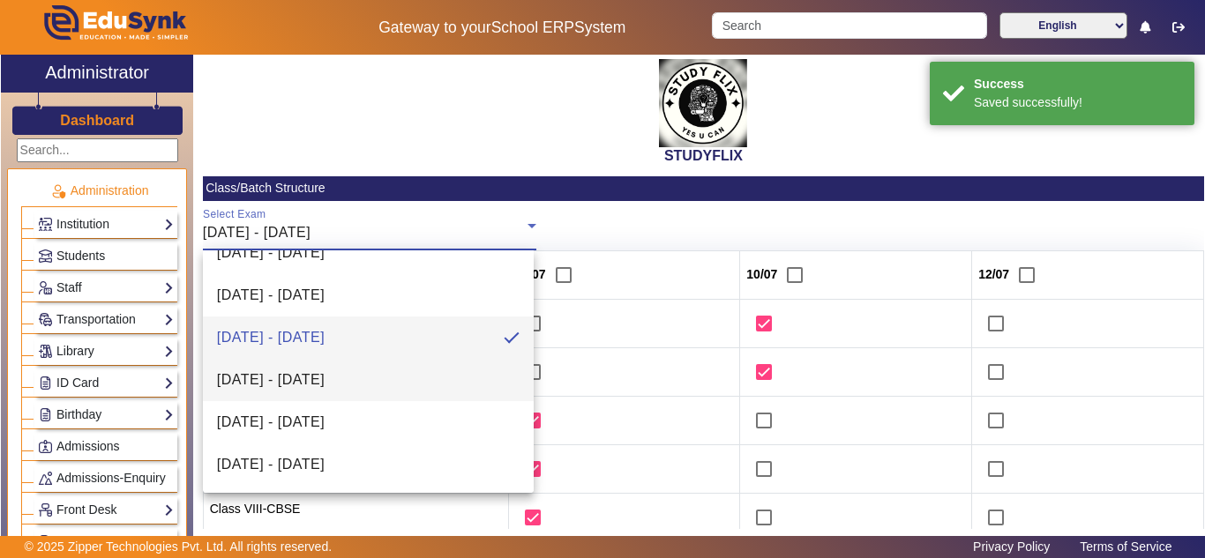
click at [325, 384] on span "14/07/2025 - 19/07/2025" at bounding box center [271, 380] width 108 height 21
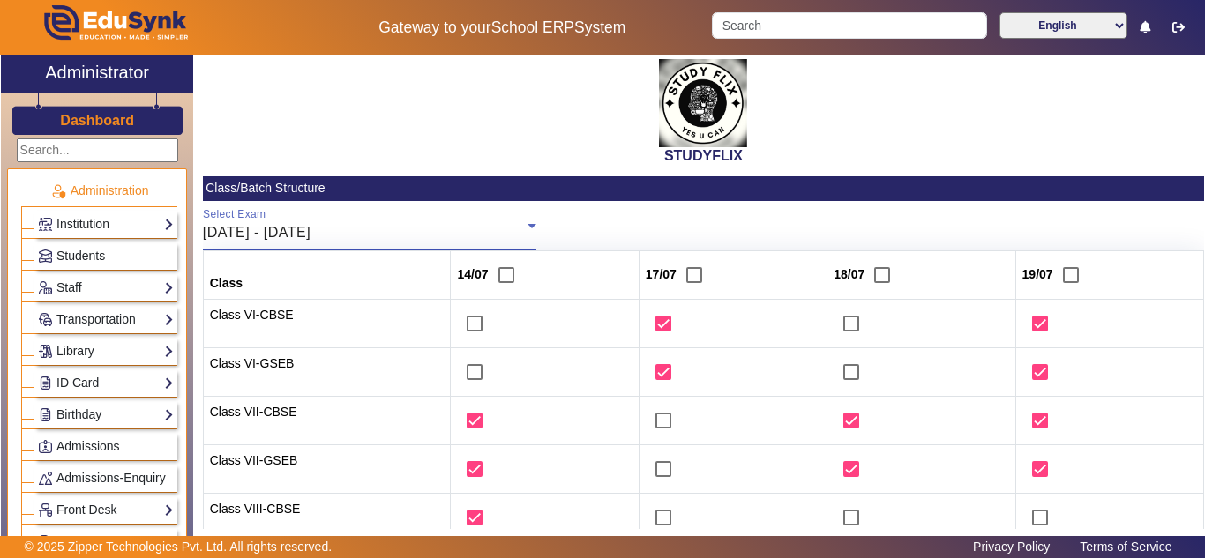
click at [492, 232] on div "14/07/2025 - 19/07/2025" at bounding box center [365, 232] width 325 height 21
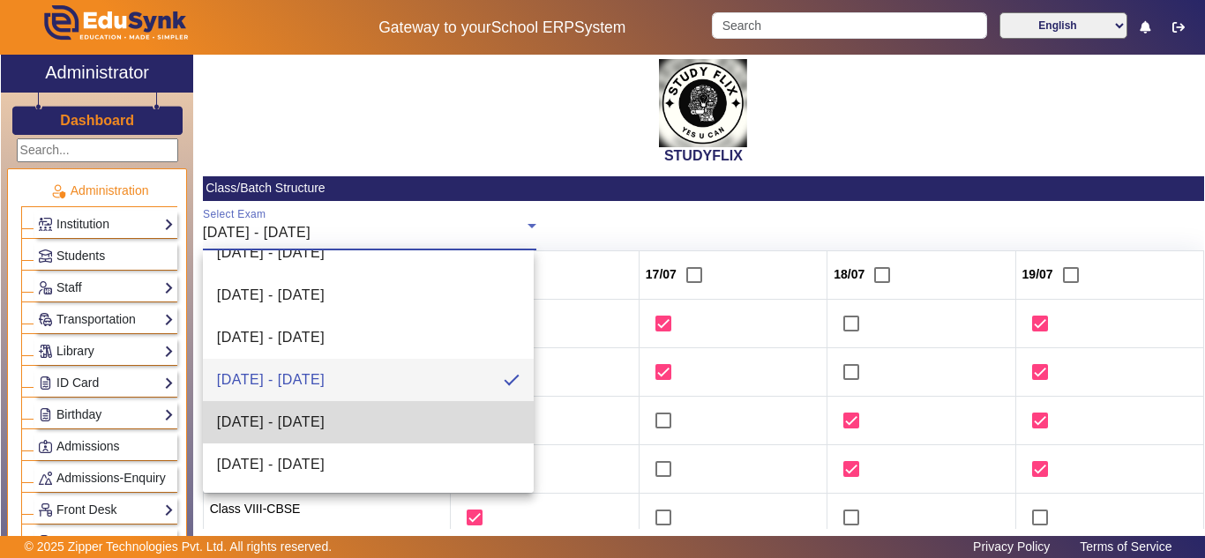
click at [325, 414] on span "21/07/2025 - 26/07/2025" at bounding box center [271, 422] width 108 height 21
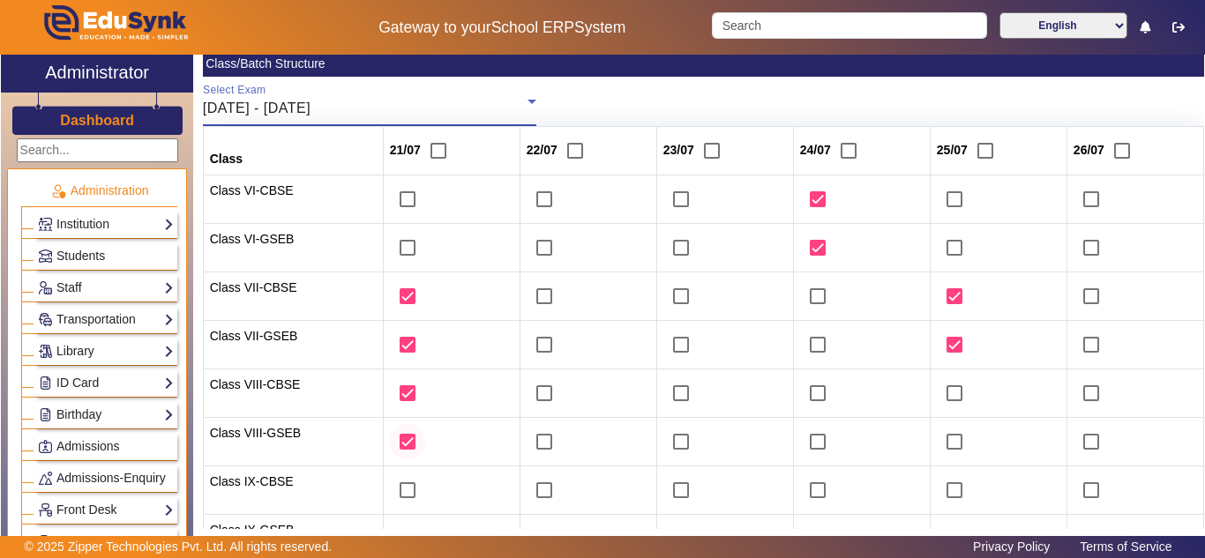
scroll to position [294, 0]
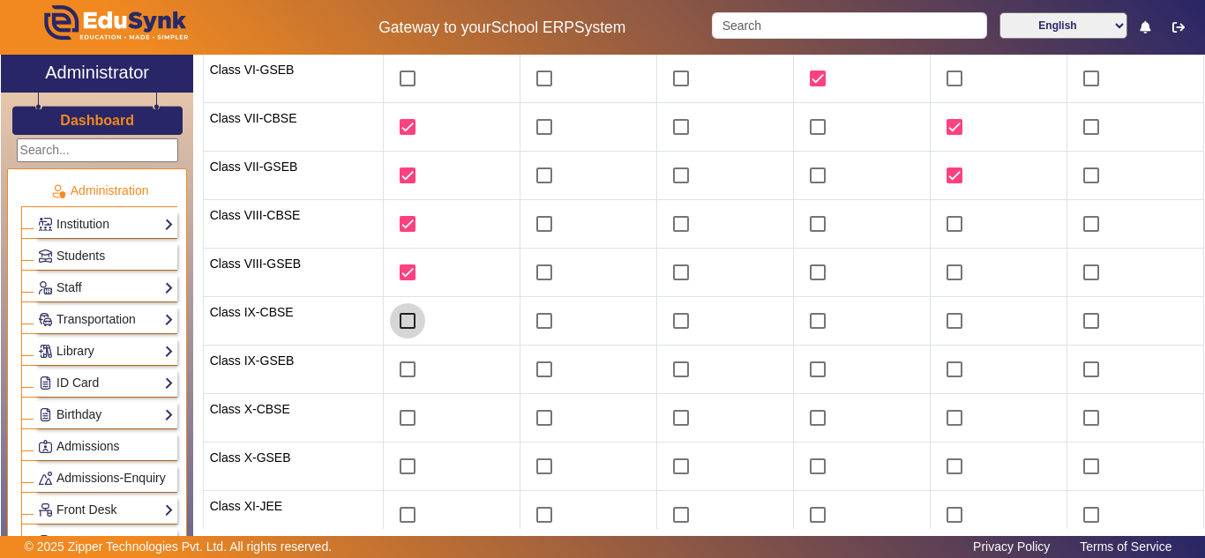
click at [401, 328] on input "checkbox" at bounding box center [407, 321] width 35 height 35
checkbox input "true"
click at [398, 364] on input "checkbox" at bounding box center [407, 369] width 35 height 35
checkbox input "true"
click at [534, 328] on input "checkbox" at bounding box center [544, 321] width 35 height 35
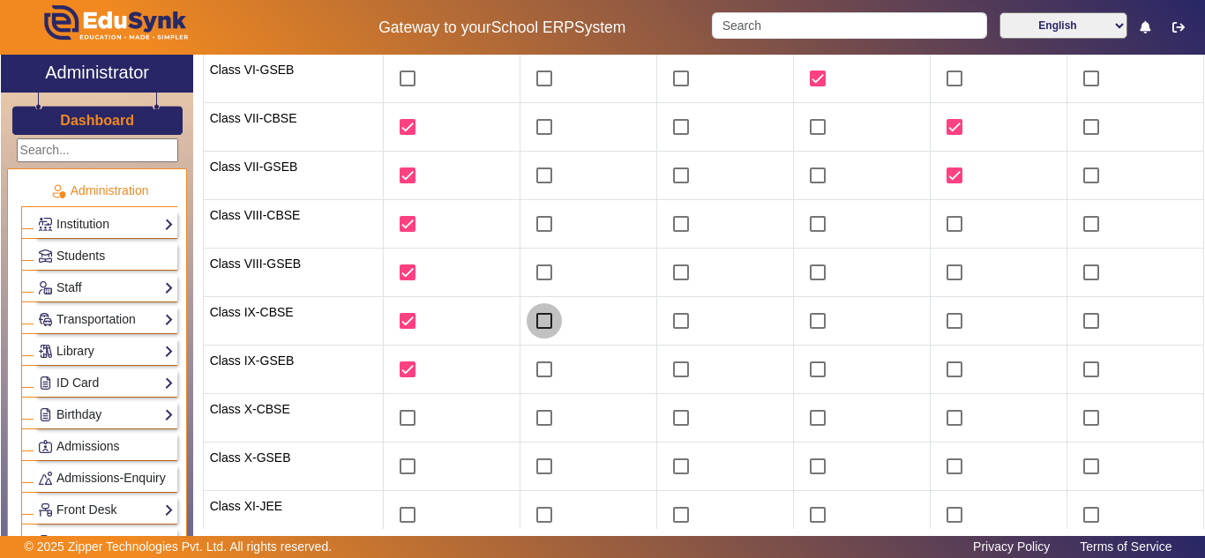
checkbox input "true"
click at [536, 373] on input "checkbox" at bounding box center [544, 369] width 35 height 35
checkbox input "true"
click at [673, 322] on input "checkbox" at bounding box center [680, 321] width 35 height 35
checkbox input "true"
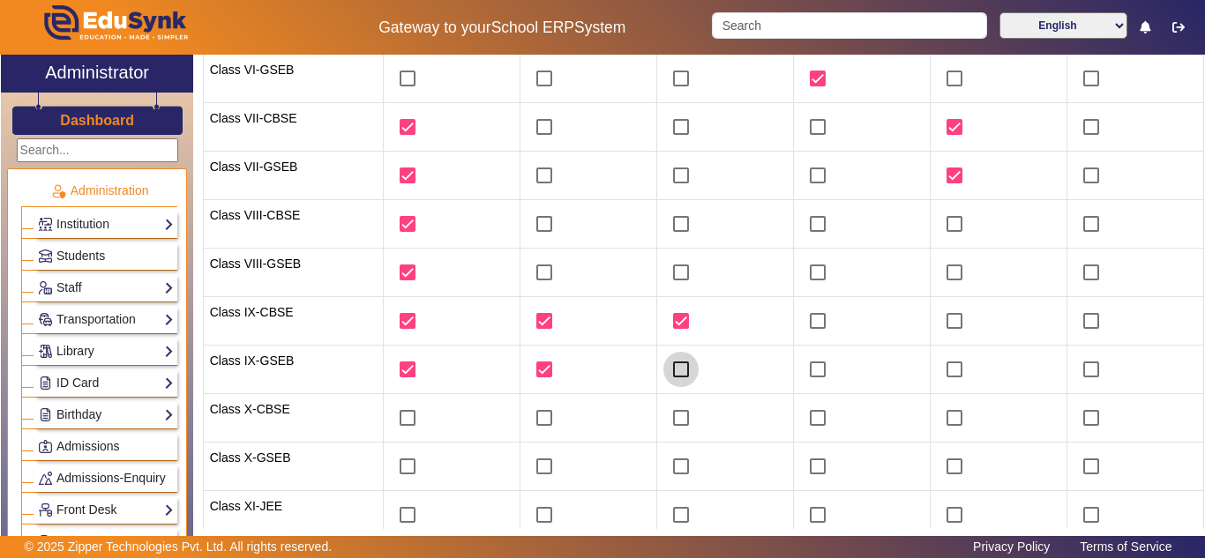
click at [671, 369] on input "checkbox" at bounding box center [680, 369] width 35 height 35
checkbox input "true"
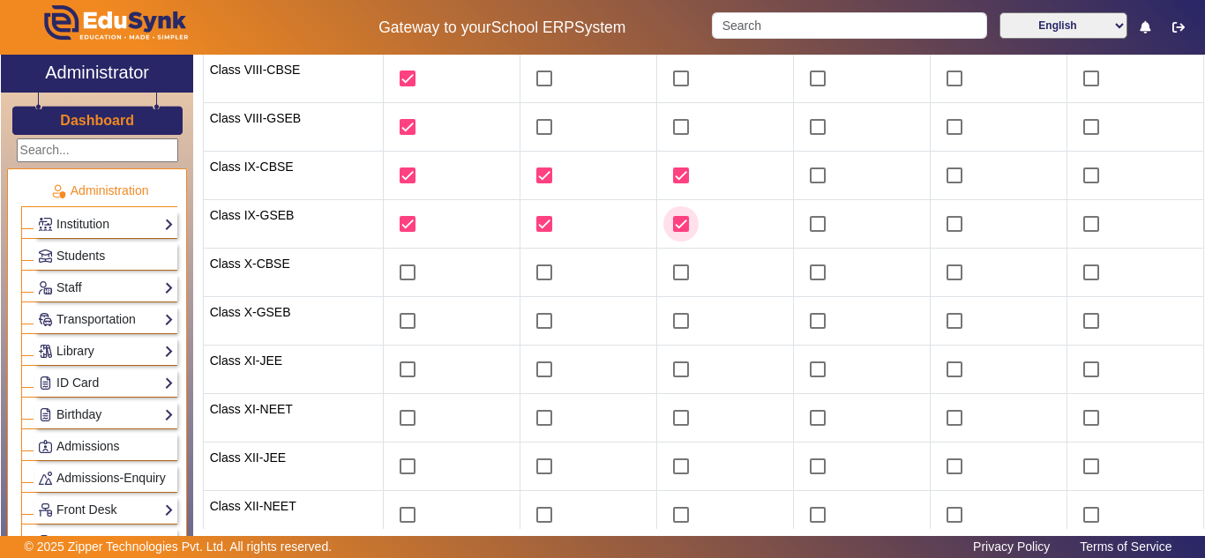
scroll to position [441, 0]
click at [947, 169] on input "checkbox" at bounding box center [954, 173] width 35 height 35
checkbox input "true"
click at [941, 227] on input "checkbox" at bounding box center [954, 222] width 35 height 35
checkbox input "true"
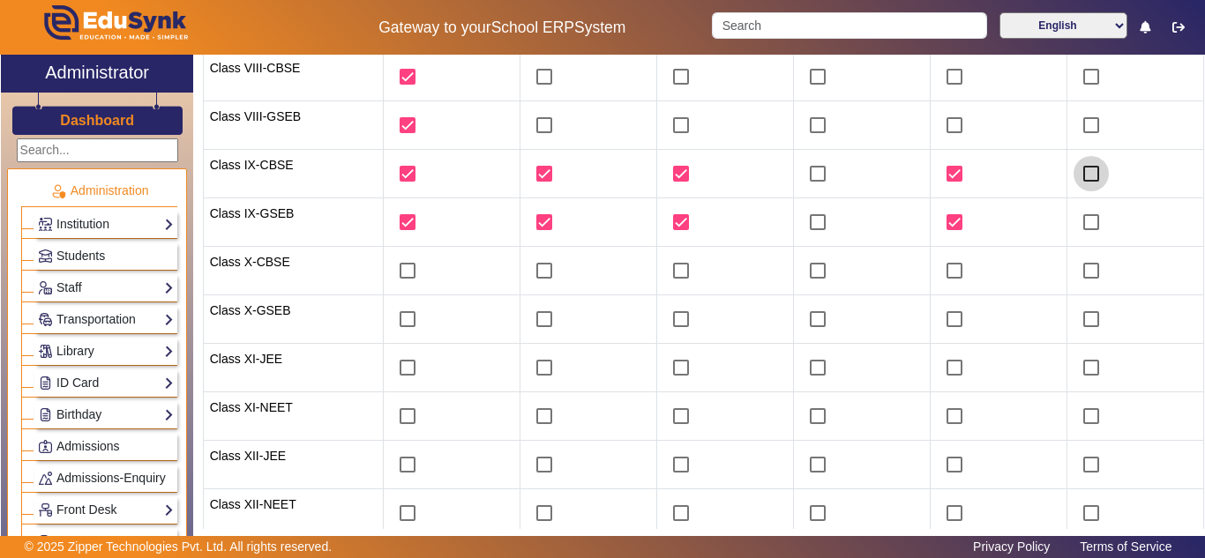
click at [1085, 175] on input "checkbox" at bounding box center [1091, 173] width 35 height 35
checkbox input "true"
click at [1079, 222] on input "checkbox" at bounding box center [1091, 222] width 35 height 35
checkbox input "true"
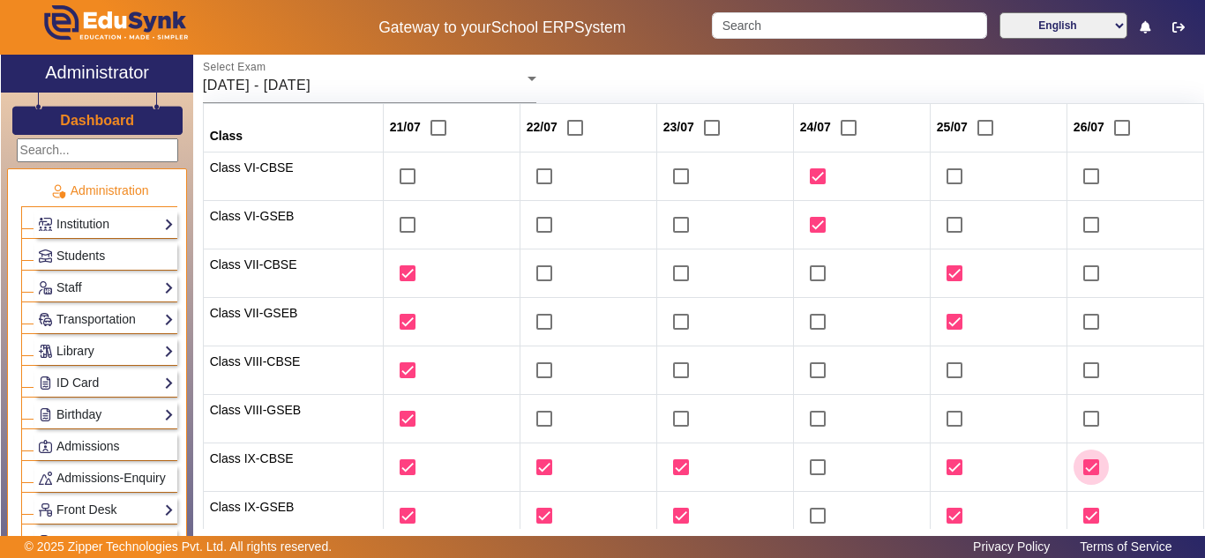
click at [1086, 467] on input "checkbox" at bounding box center [1091, 467] width 35 height 35
checkbox input "false"
click at [1083, 514] on input "checkbox" at bounding box center [1091, 515] width 35 height 35
checkbox input "false"
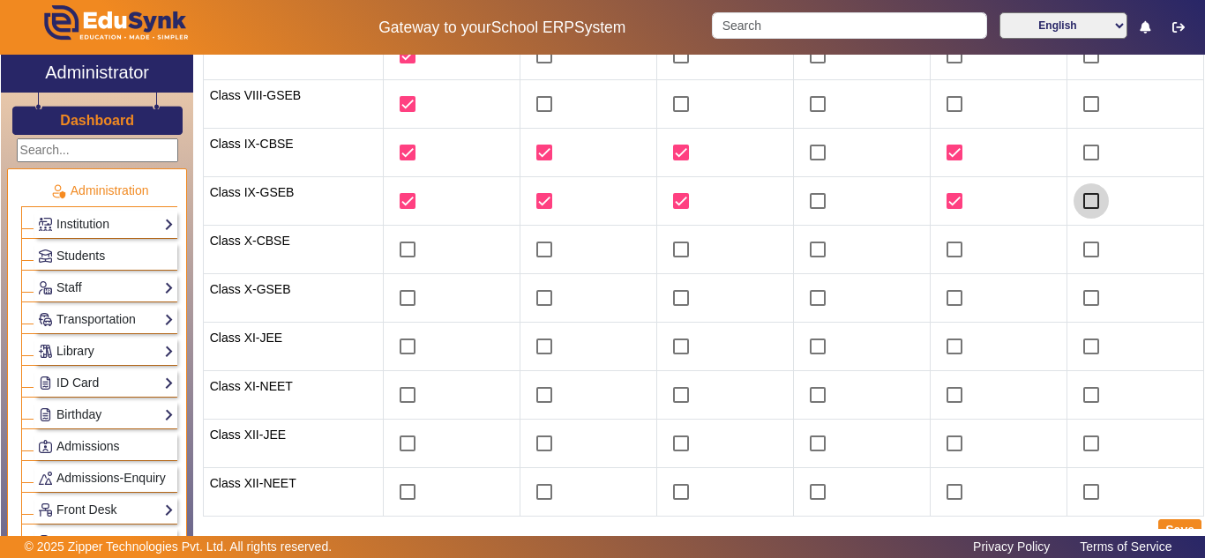
scroll to position [478, 0]
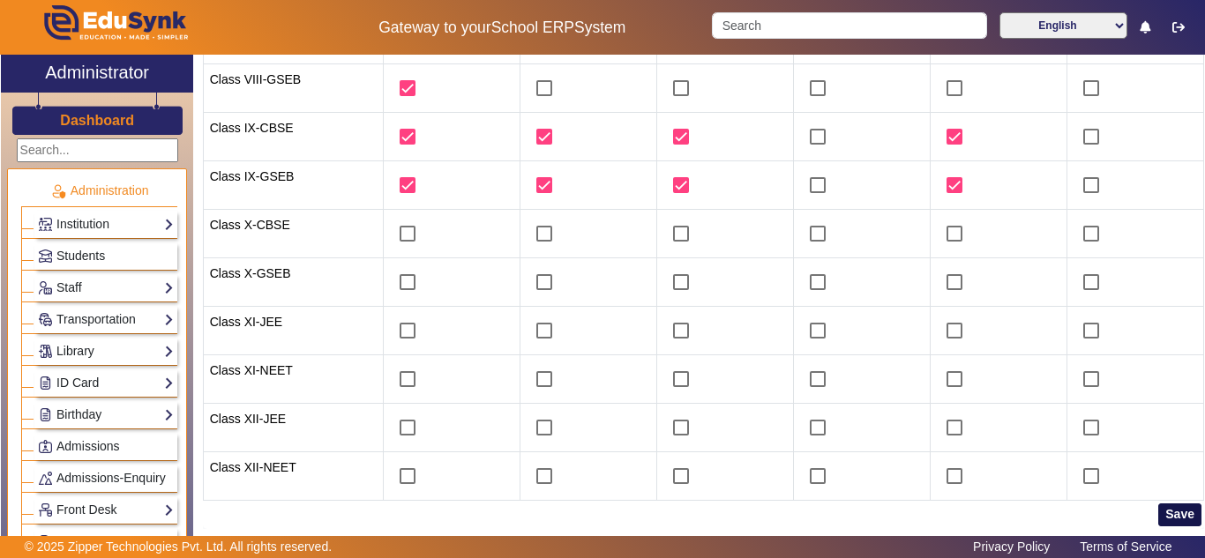
click at [1174, 512] on button "Save" at bounding box center [1179, 515] width 43 height 23
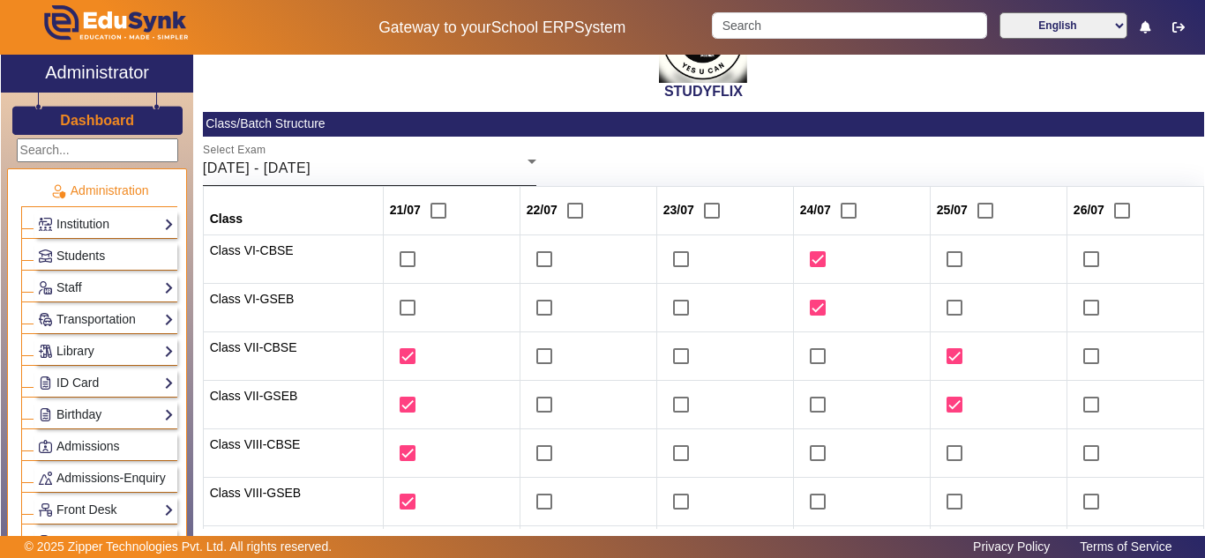
scroll to position [0, 0]
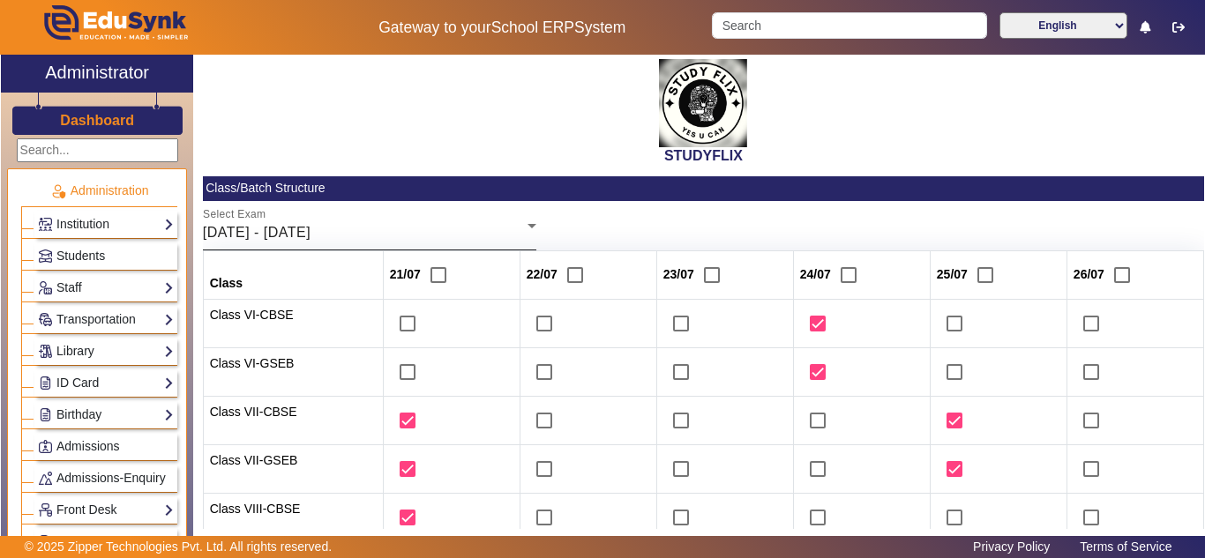
click at [467, 226] on div "21/07/2025 - 26/07/2025" at bounding box center [365, 232] width 325 height 21
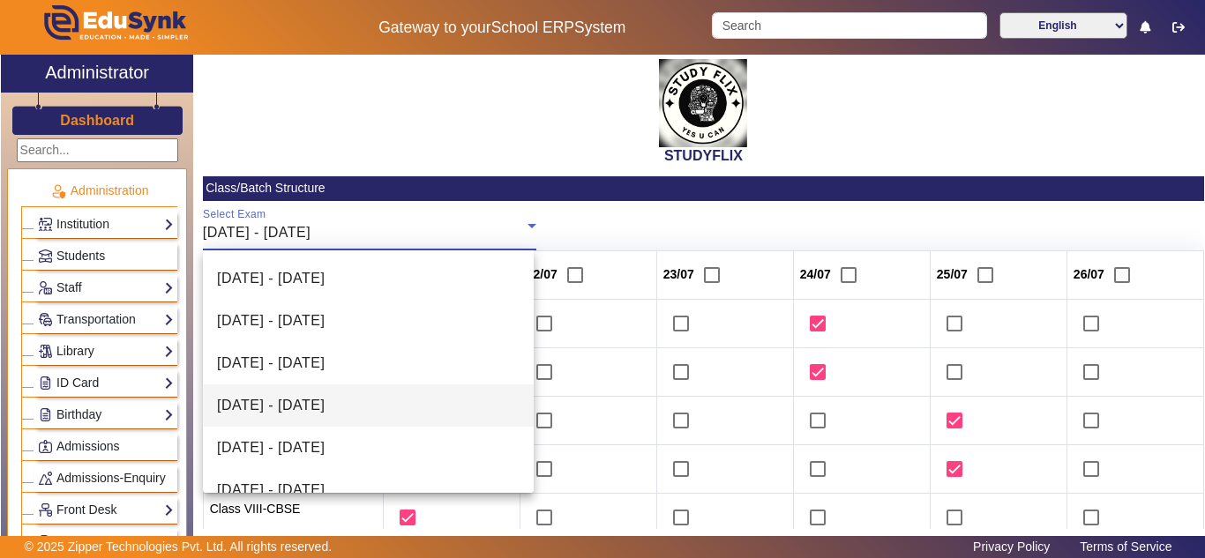
scroll to position [146, 0]
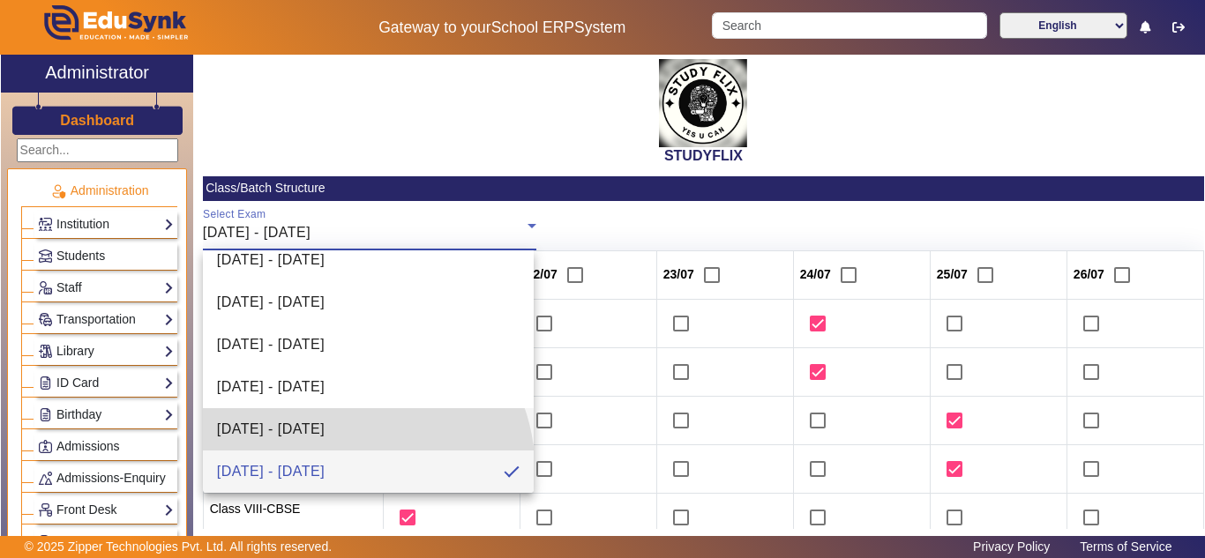
click at [325, 424] on span "14/07/2025 - 19/07/2025" at bounding box center [271, 429] width 108 height 21
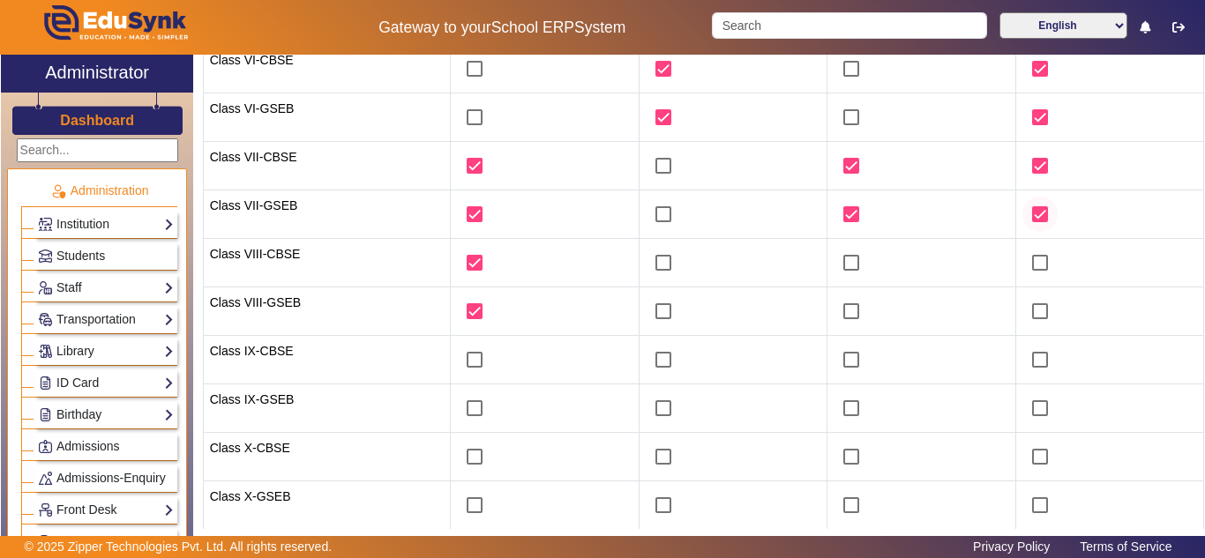
scroll to position [294, 0]
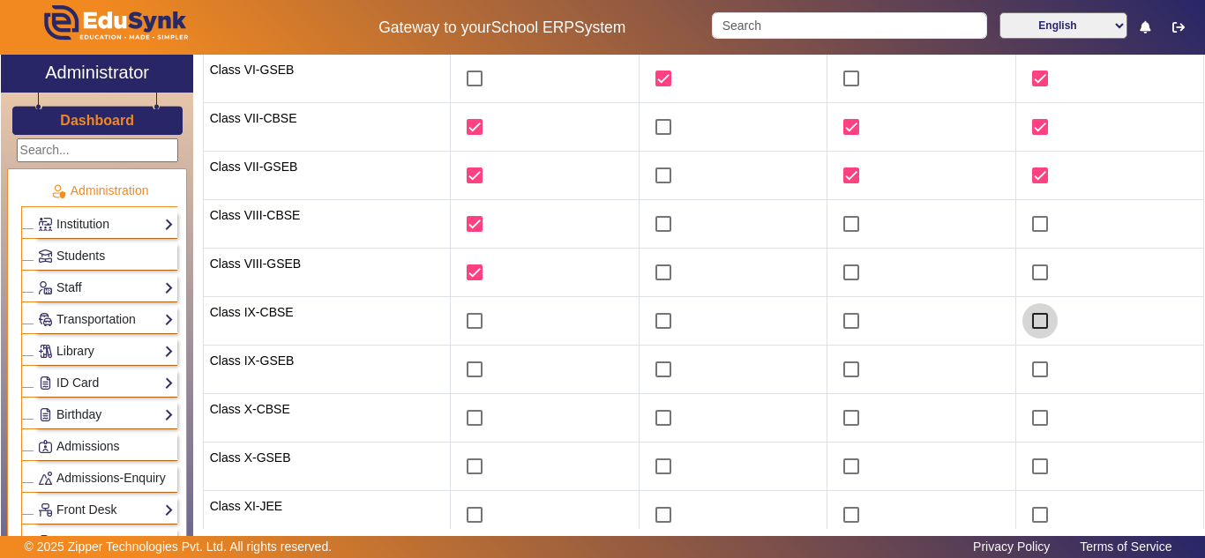
click at [1037, 317] on input "checkbox" at bounding box center [1040, 321] width 35 height 35
checkbox input "true"
click at [1024, 376] on input "checkbox" at bounding box center [1040, 369] width 35 height 35
checkbox input "true"
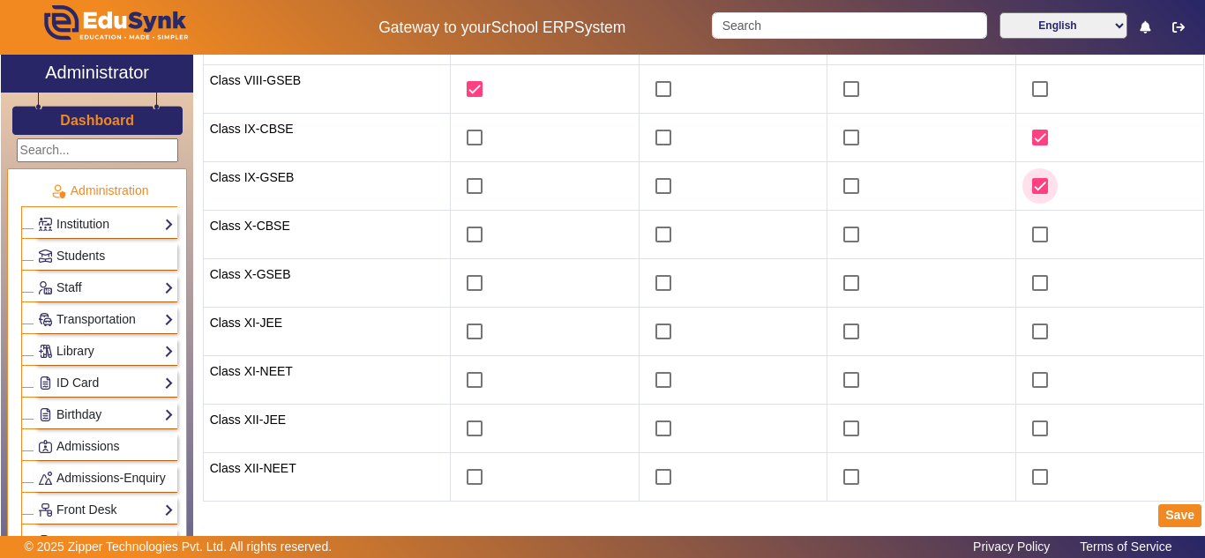
scroll to position [478, 0]
click at [1173, 515] on button "Save" at bounding box center [1179, 515] width 43 height 23
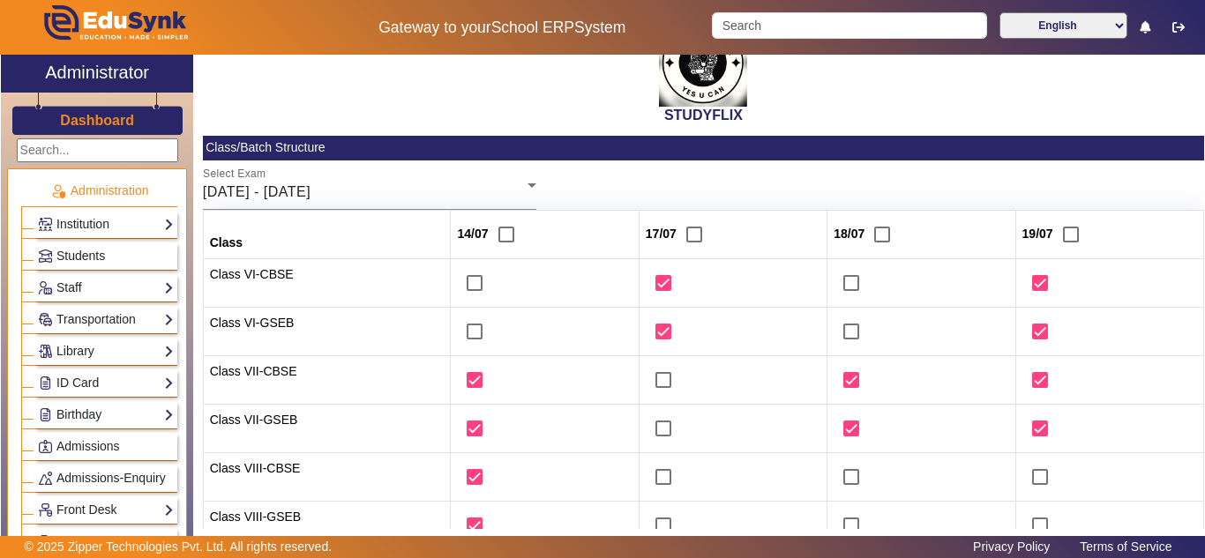
scroll to position [37, 0]
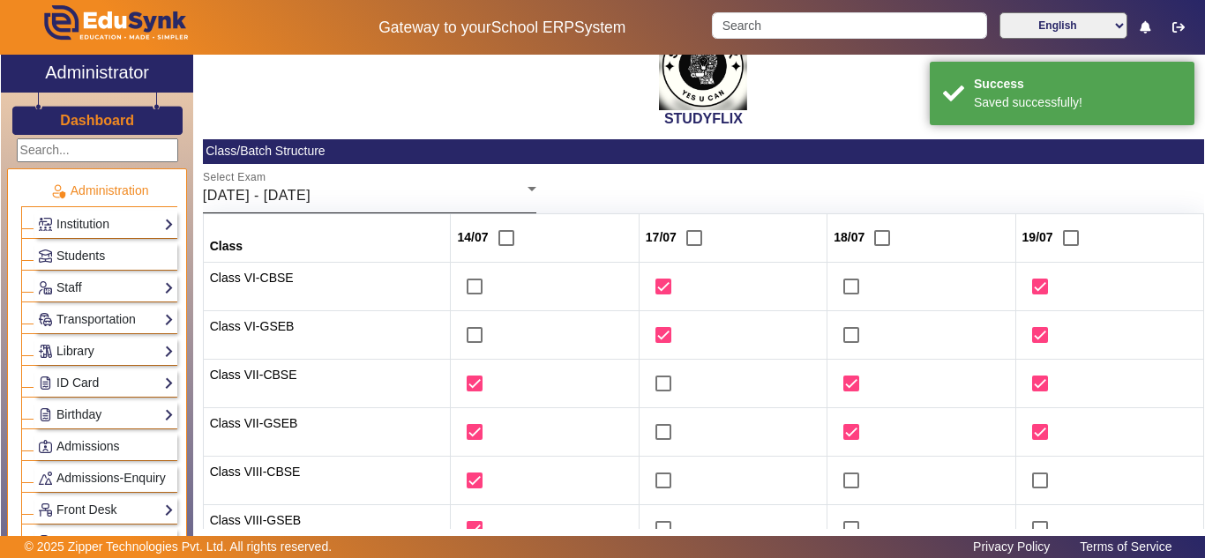
click at [311, 188] on span "14/07/2025 - 19/07/2025" at bounding box center [257, 195] width 108 height 15
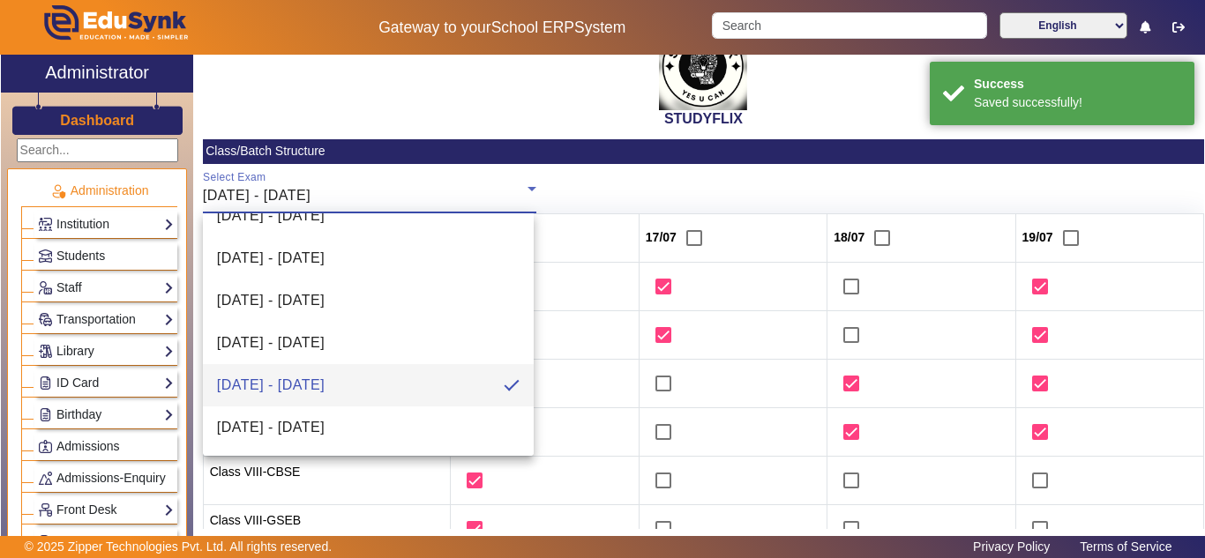
scroll to position [195, 0]
click at [325, 383] on span "21/07/2025 - 26/07/2025" at bounding box center [271, 385] width 108 height 21
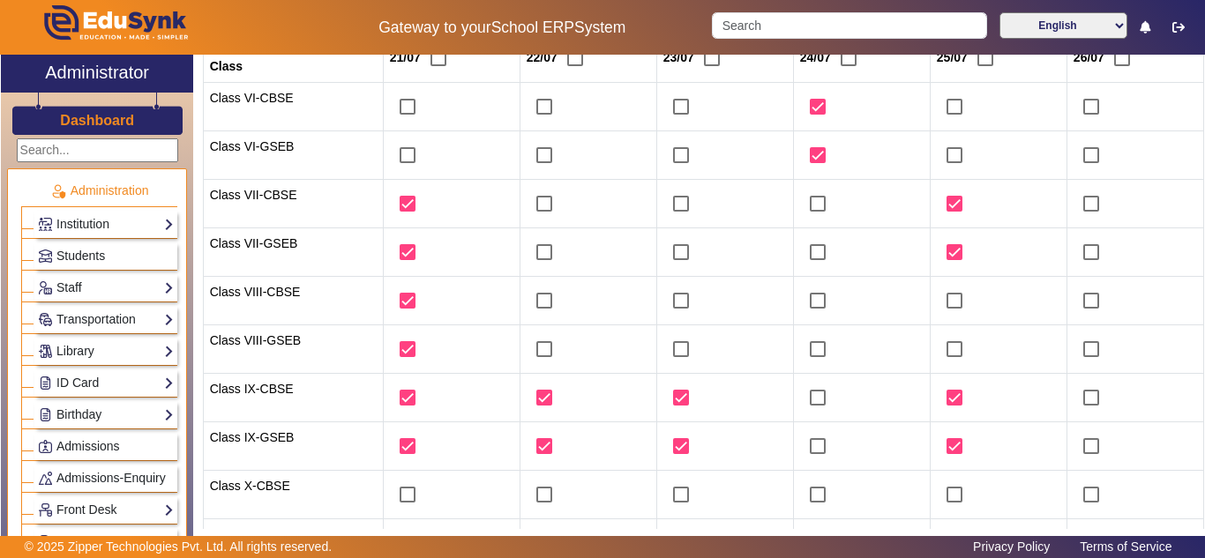
scroll to position [184, 0]
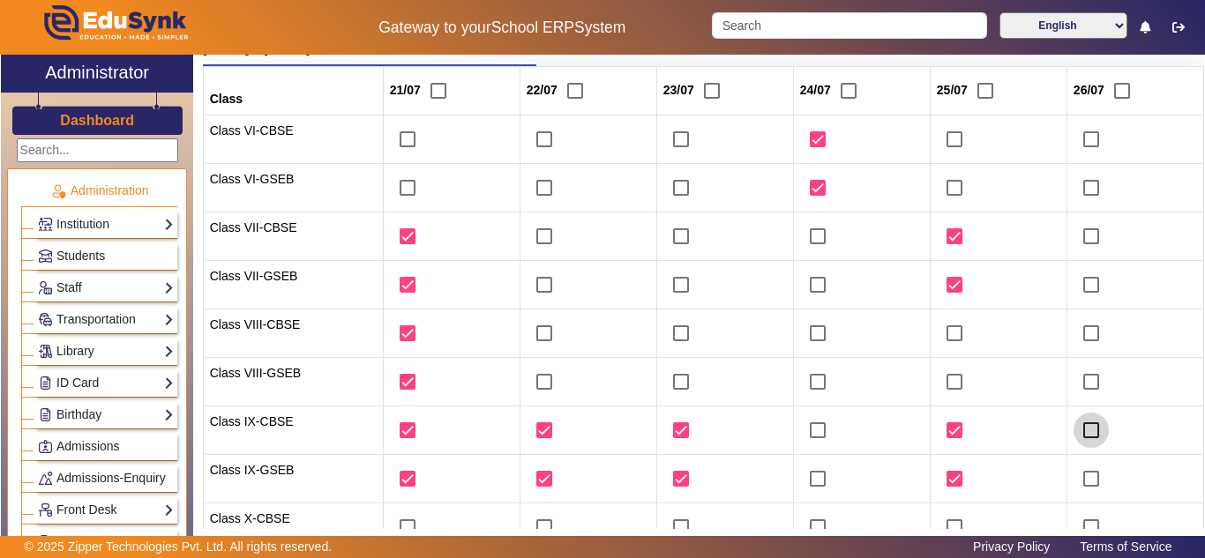
click at [1083, 433] on input "checkbox" at bounding box center [1091, 430] width 35 height 35
checkbox input "true"
click at [1086, 480] on input "checkbox" at bounding box center [1091, 478] width 35 height 35
checkbox input "true"
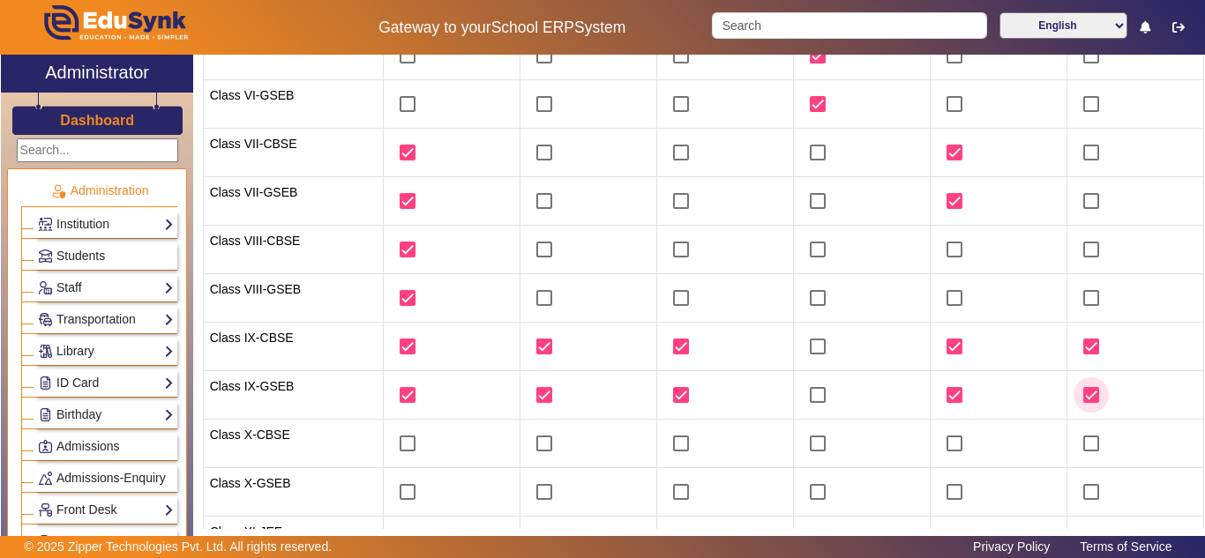
scroll to position [478, 0]
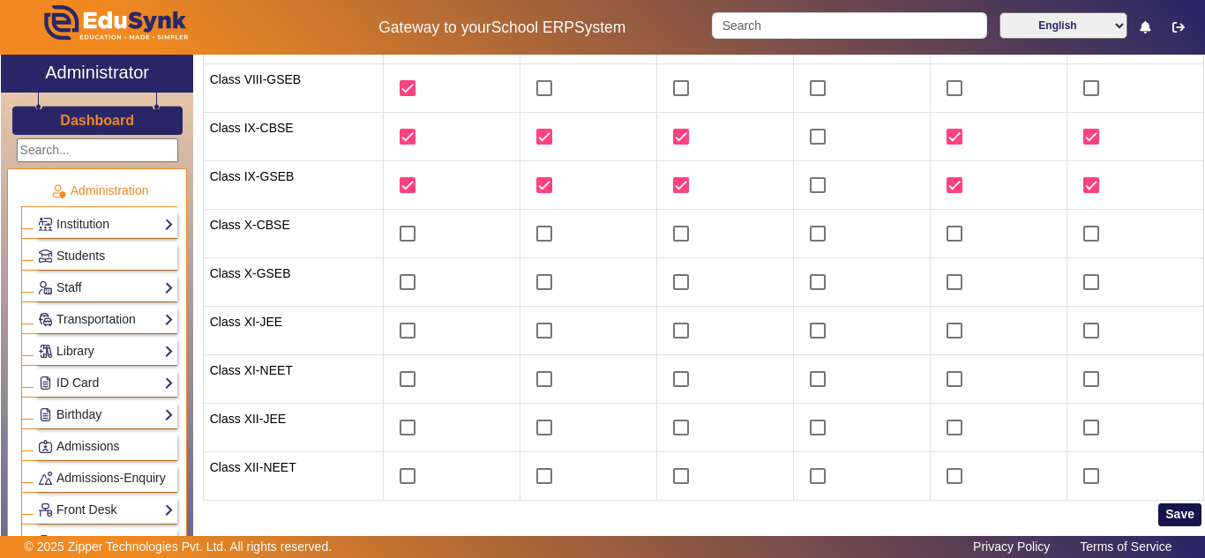
click at [1175, 521] on button "Save" at bounding box center [1179, 515] width 43 height 23
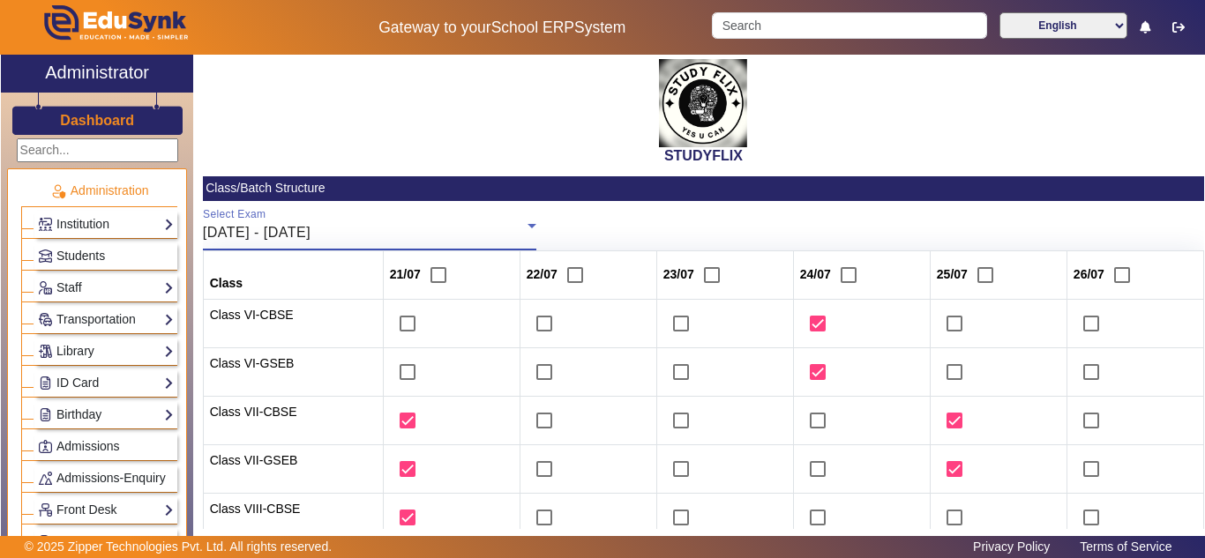
click at [427, 228] on div "21/07/2025 - 26/07/2025" at bounding box center [365, 232] width 325 height 21
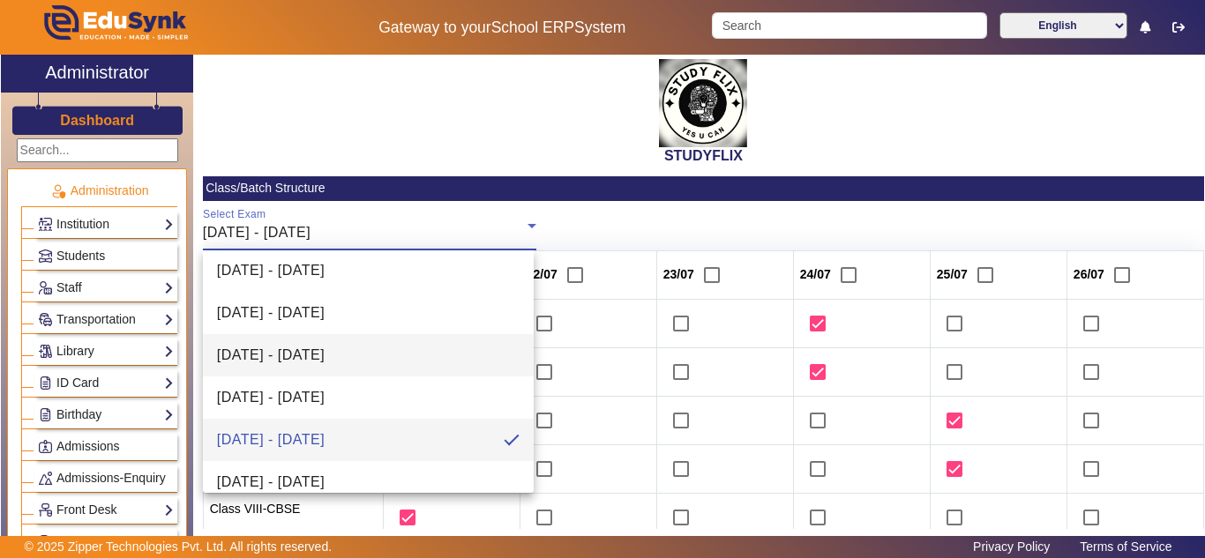
scroll to position [195, 0]
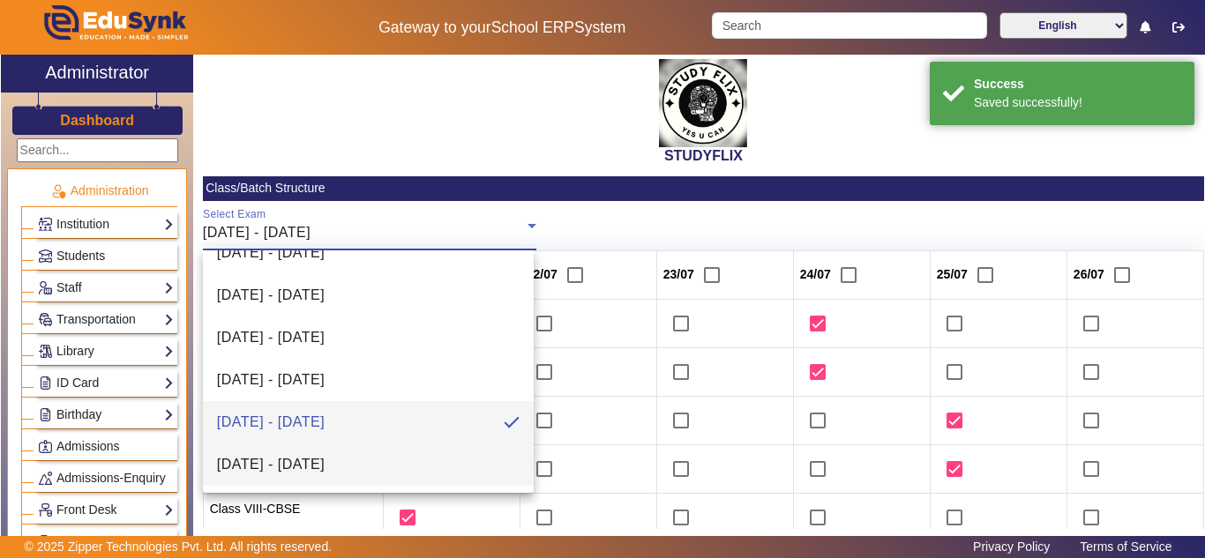
click at [325, 460] on span "28/07/2026 - 02/08/2025" at bounding box center [271, 464] width 108 height 21
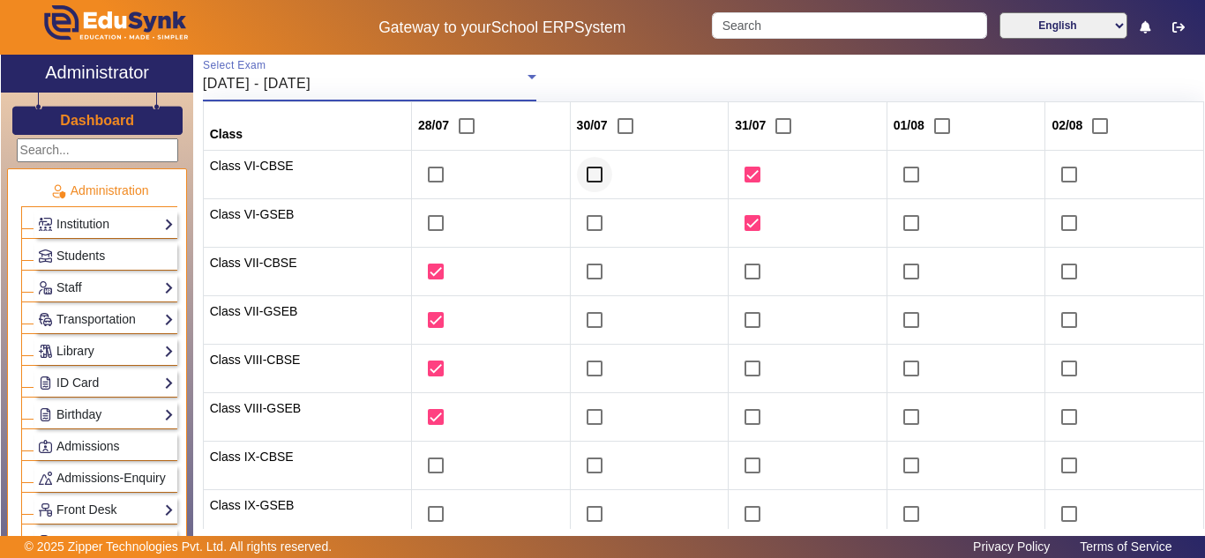
scroll to position [294, 0]
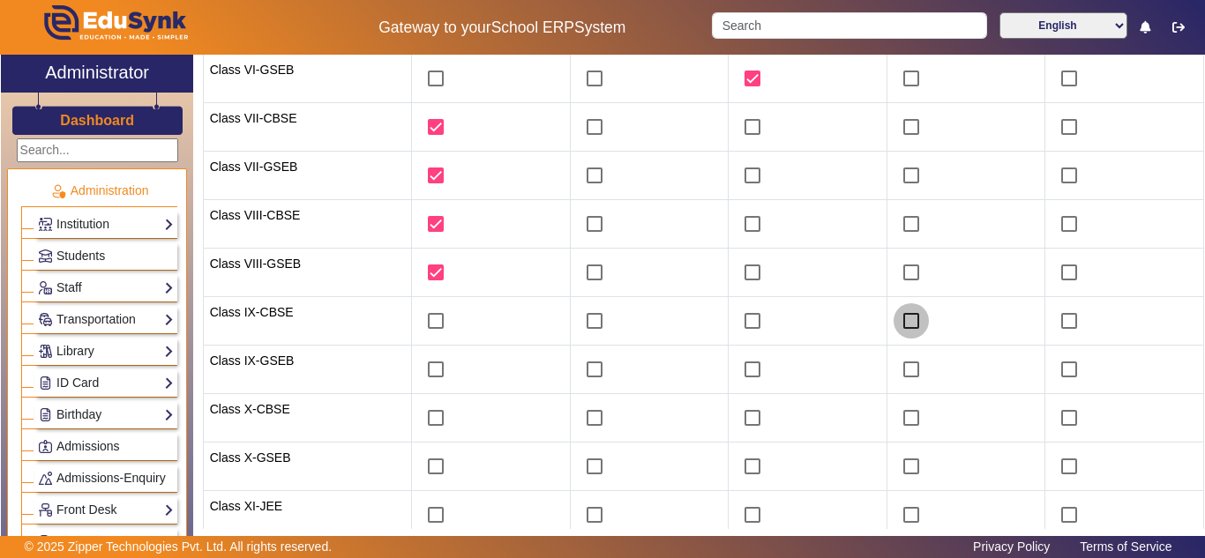
click at [908, 323] on input "checkbox" at bounding box center [911, 321] width 35 height 35
checkbox input "true"
click at [904, 368] on input "checkbox" at bounding box center [911, 369] width 35 height 35
checkbox input "true"
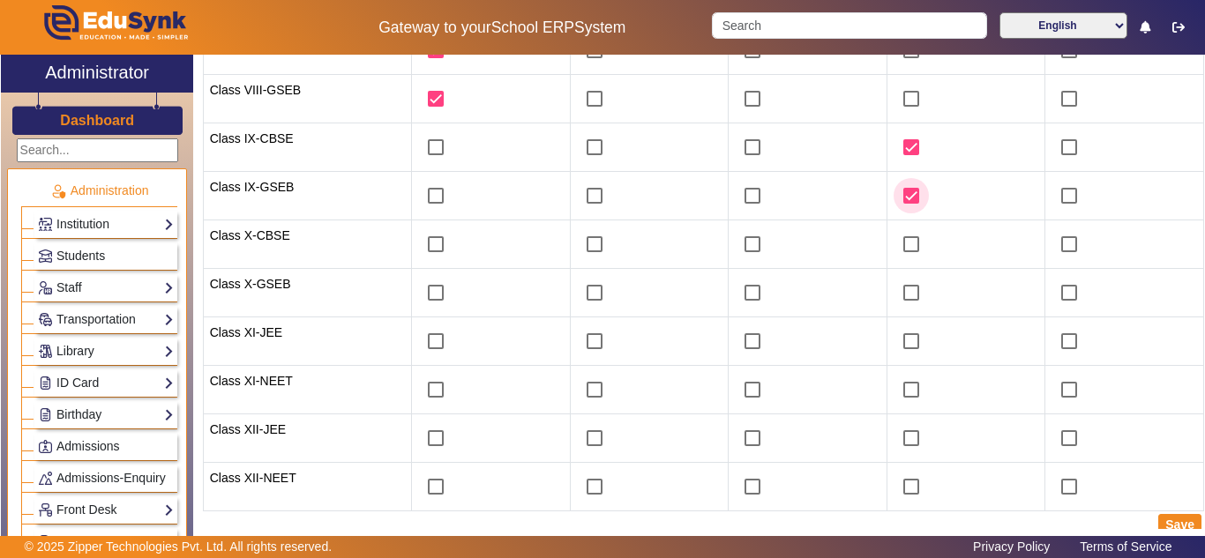
scroll to position [478, 0]
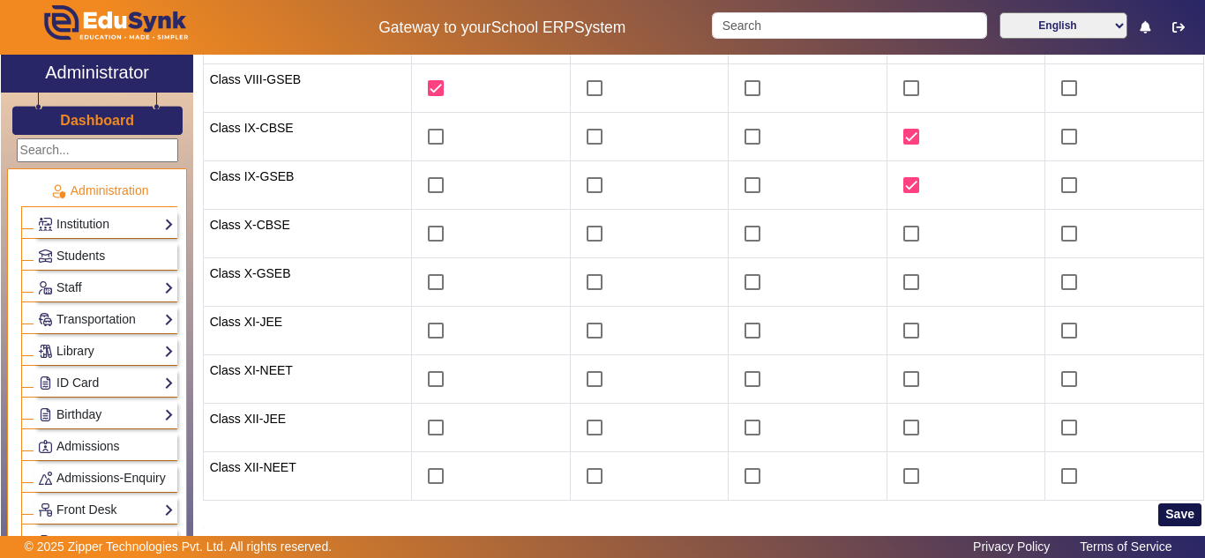
click at [1173, 515] on button "Save" at bounding box center [1179, 515] width 43 height 23
click at [1181, 508] on button "Save" at bounding box center [1179, 515] width 43 height 23
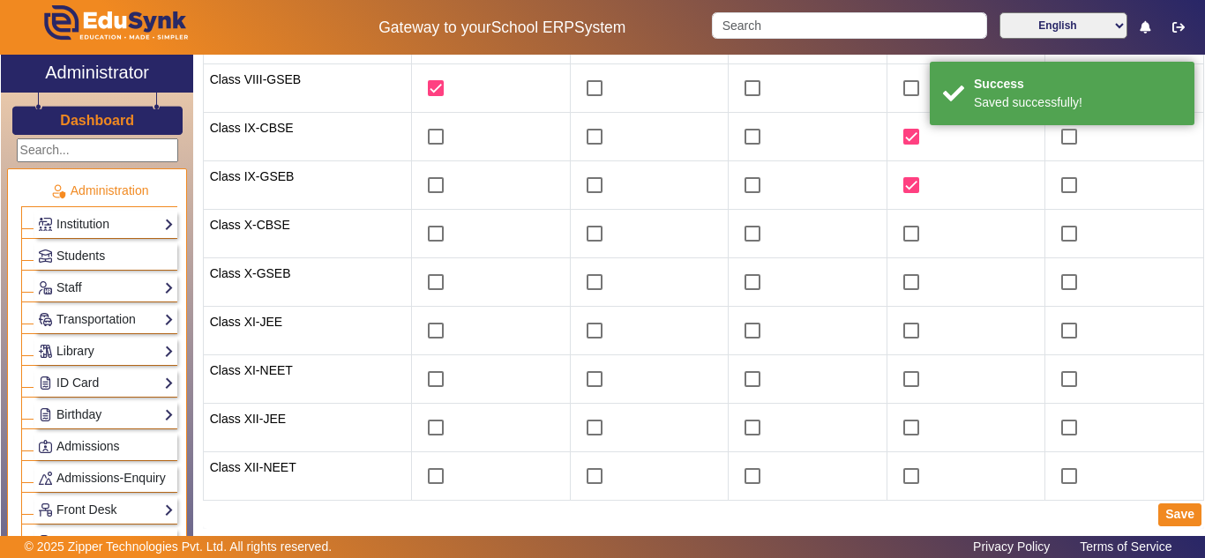
scroll to position [0, 0]
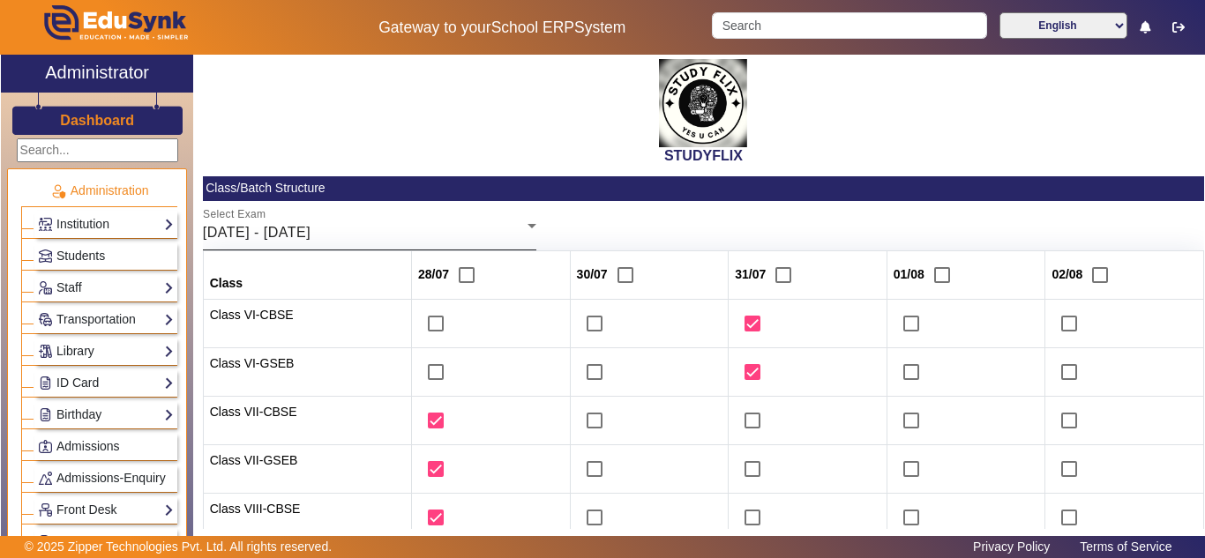
click at [336, 220] on div "Select Exam 28/07/2026 - 02/08/2025" at bounding box center [370, 225] width 334 height 49
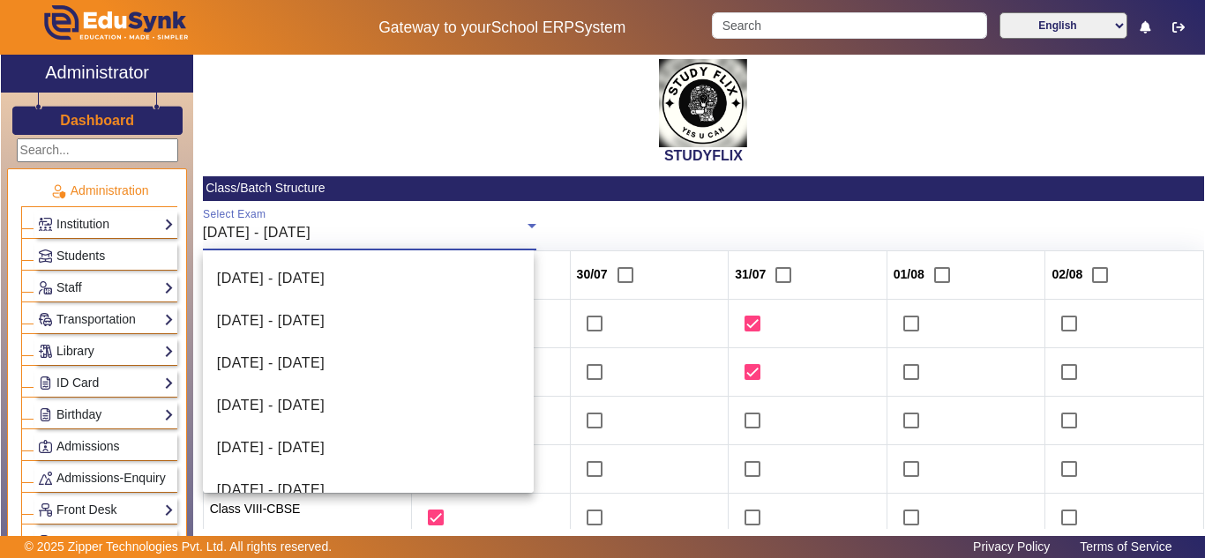
scroll to position [188, 0]
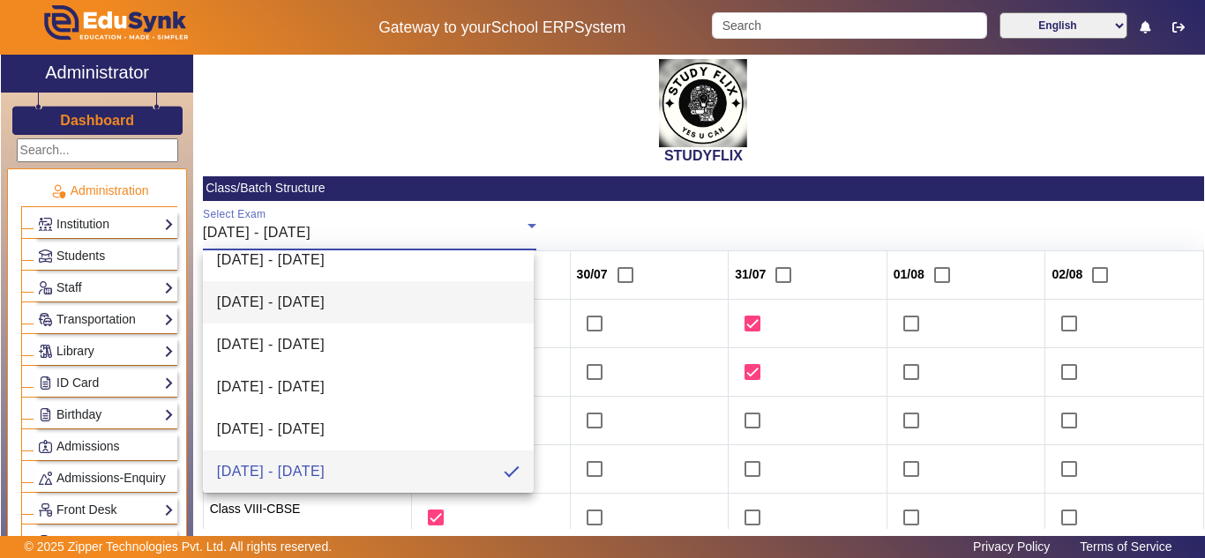
click at [324, 296] on span "30/06/2025 - 05/07/2025" at bounding box center [271, 302] width 108 height 21
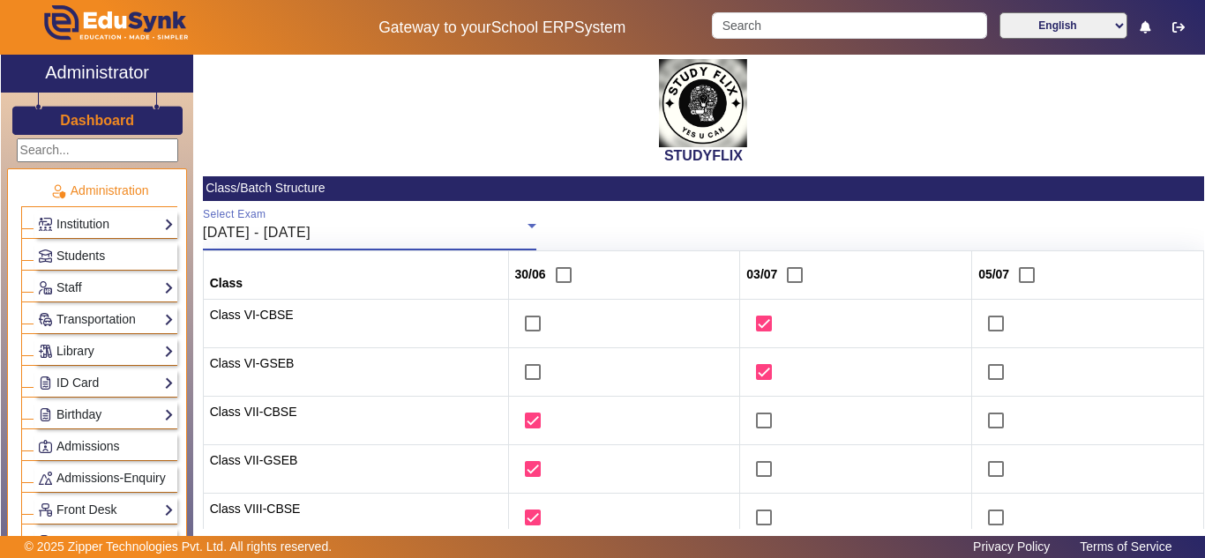
click at [391, 230] on div "30/06/2025 - 05/07/2025" at bounding box center [365, 232] width 325 height 21
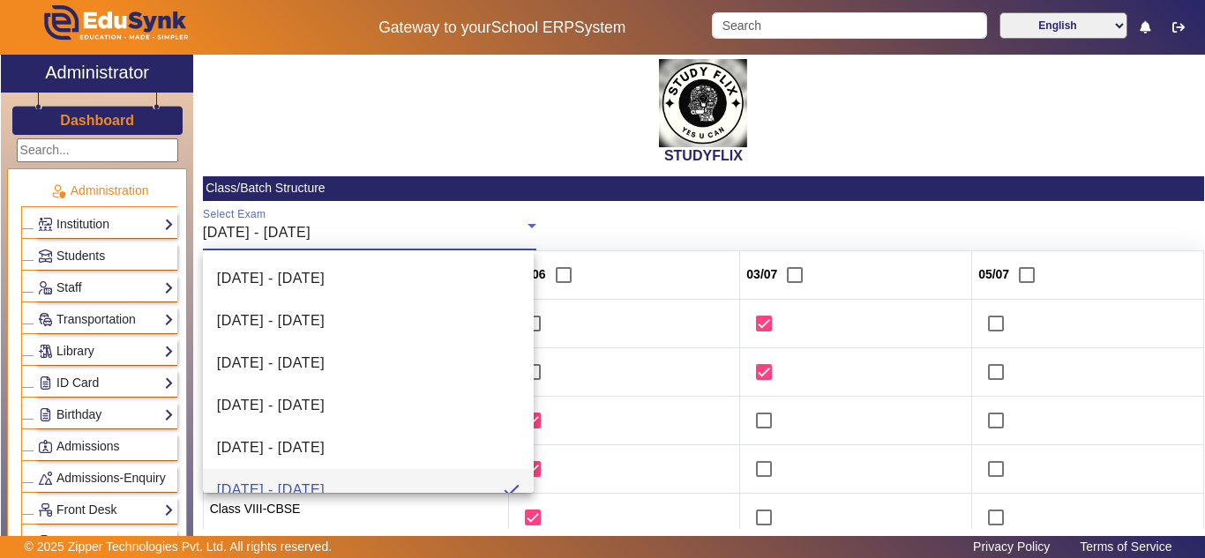
scroll to position [0, 0]
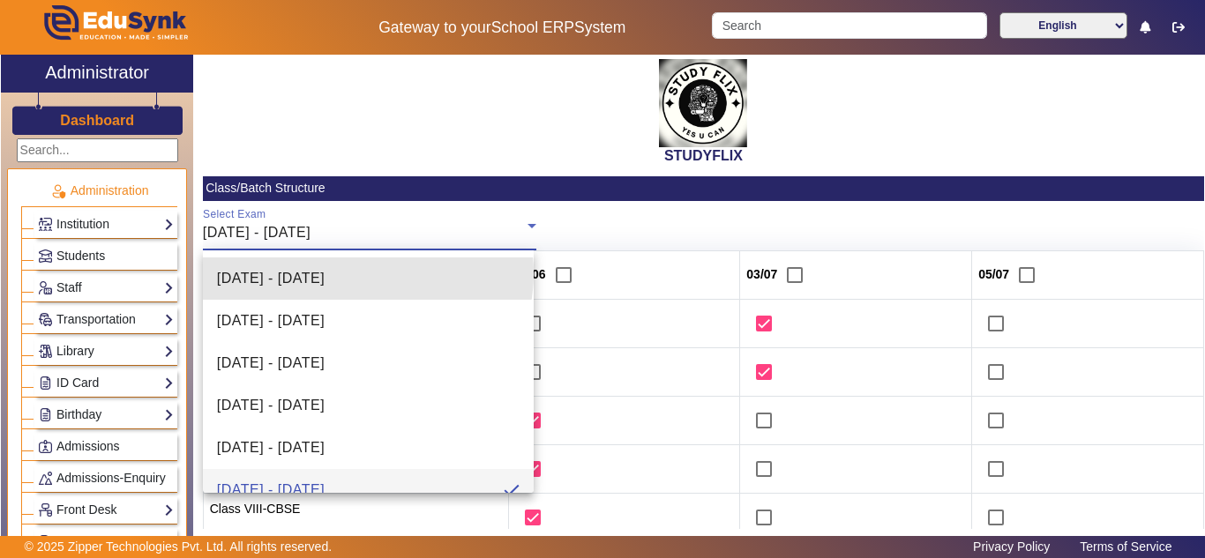
click at [325, 274] on span "26/05/2025 - 31/05/2025" at bounding box center [271, 278] width 108 height 21
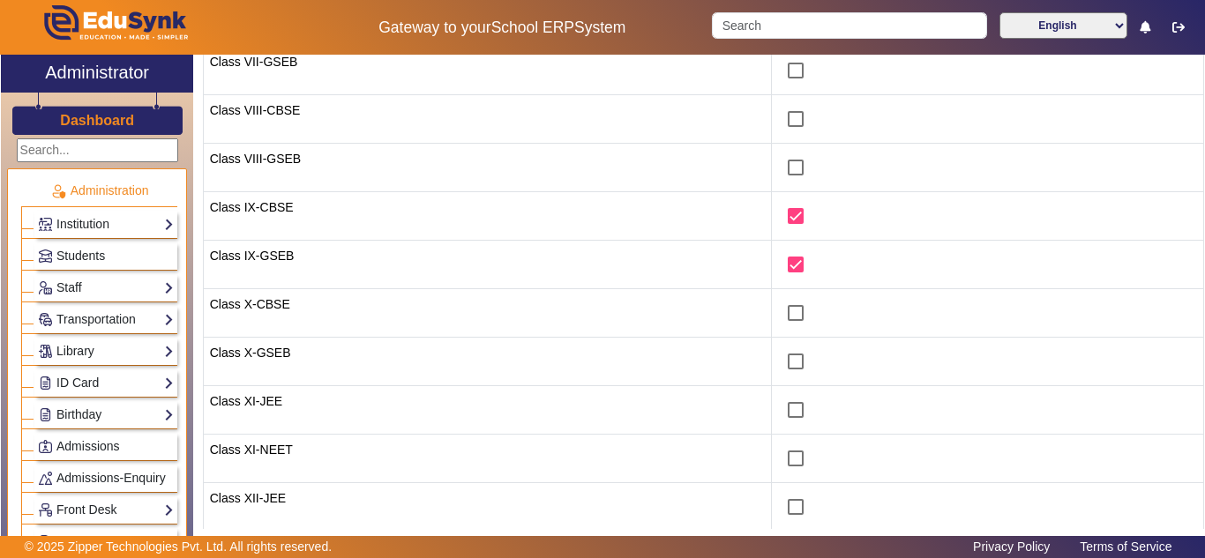
scroll to position [478, 0]
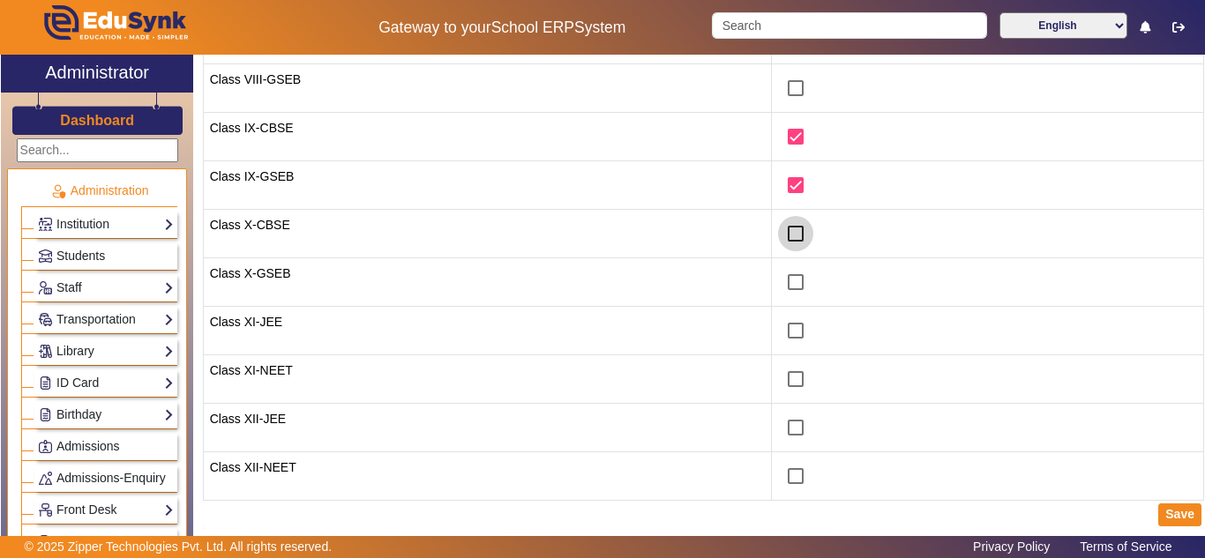
click at [783, 230] on input "checkbox" at bounding box center [795, 233] width 35 height 35
checkbox input "true"
click at [779, 281] on input "checkbox" at bounding box center [795, 282] width 35 height 35
checkbox input "true"
click at [1180, 513] on button "Save" at bounding box center [1179, 515] width 43 height 23
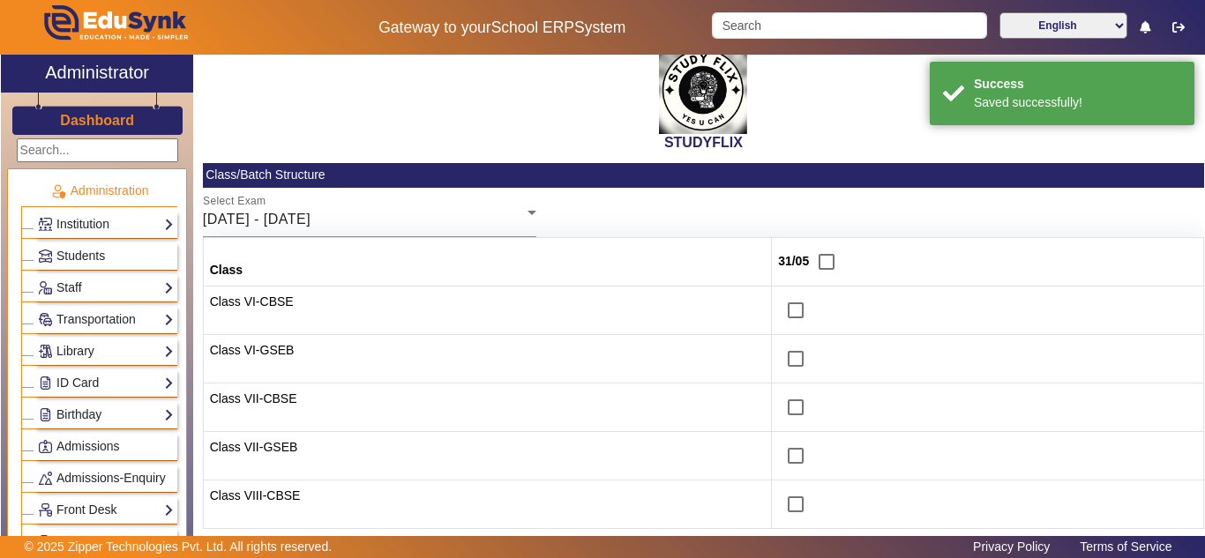
scroll to position [0, 0]
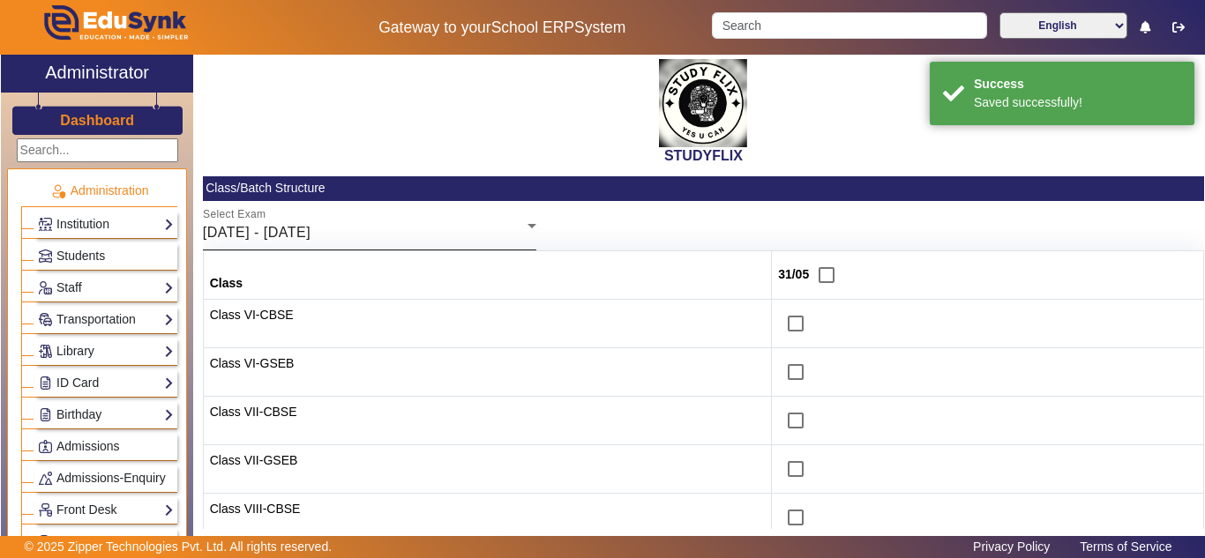
click at [384, 238] on div "26/05/2025 - 31/05/2025" at bounding box center [365, 232] width 325 height 21
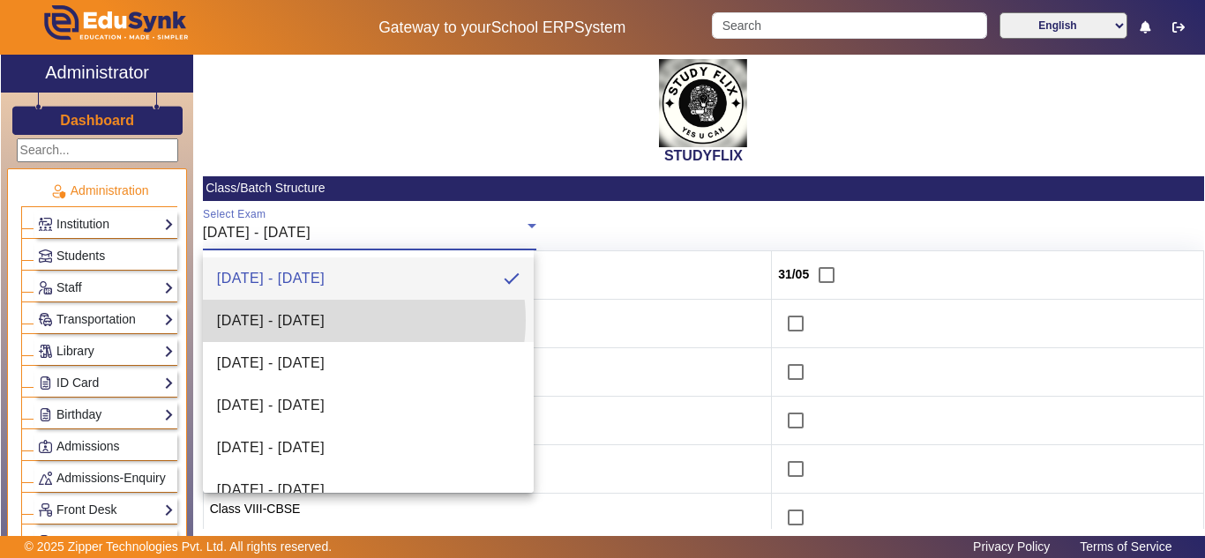
click at [325, 320] on span "02/06/2025 - 07/06/2025" at bounding box center [271, 321] width 108 height 21
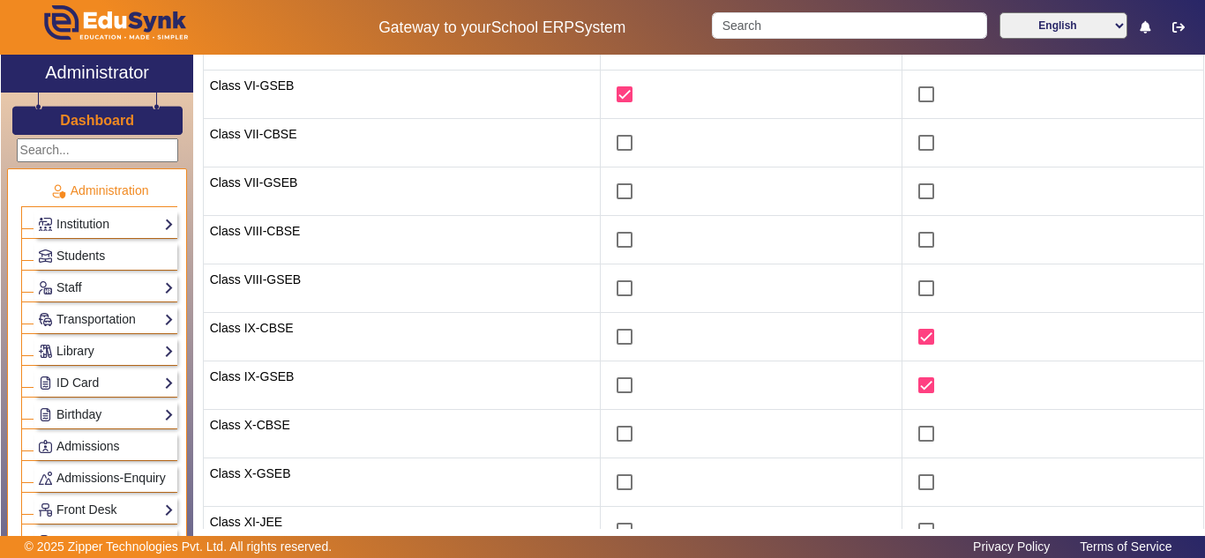
scroll to position [441, 0]
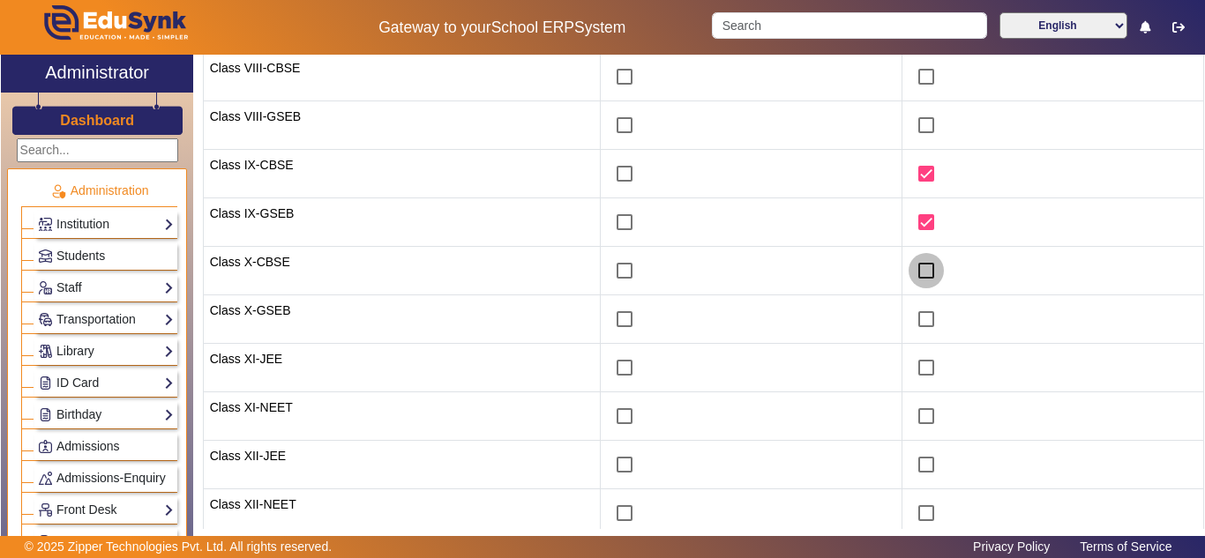
click at [918, 271] on input "checkbox" at bounding box center [926, 270] width 35 height 35
checkbox input "true"
click at [912, 323] on input "checkbox" at bounding box center [926, 319] width 35 height 35
checkbox input "true"
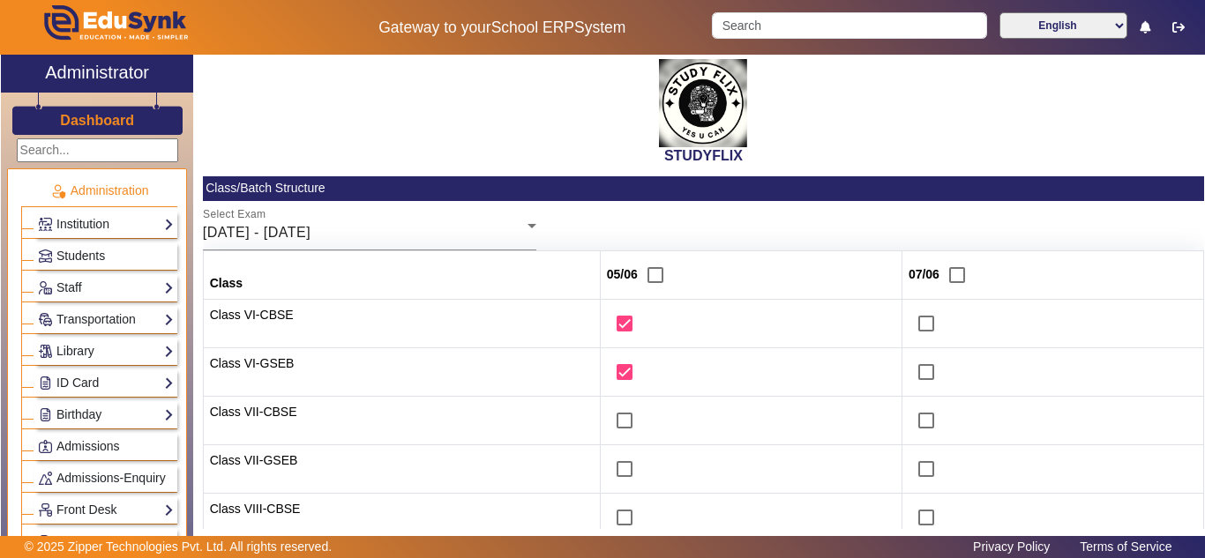
scroll to position [478, 0]
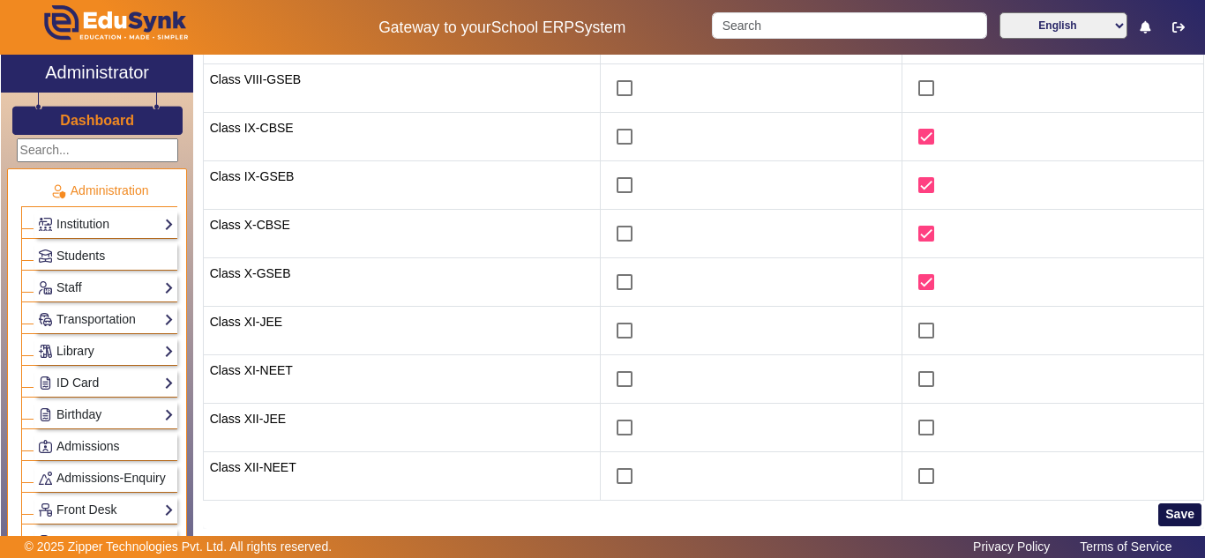
click at [1161, 515] on button "Save" at bounding box center [1179, 515] width 43 height 23
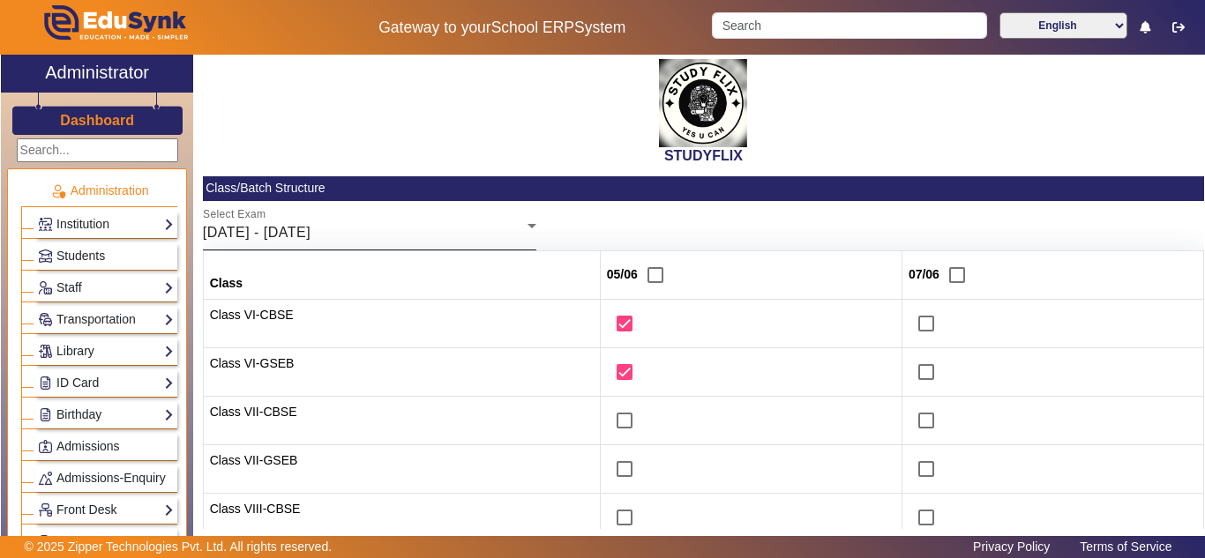
click at [447, 236] on div "02/06/2025 - 07/06/2025" at bounding box center [365, 232] width 325 height 21
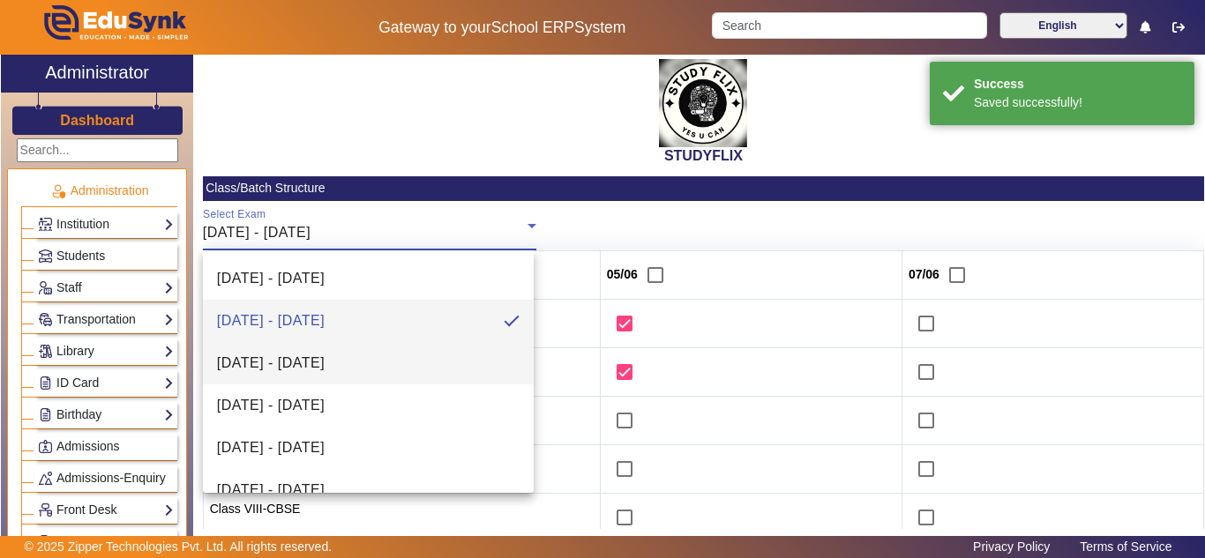
click at [381, 368] on mat-option "09/06/2025 - 14/06/2025" at bounding box center [368, 363] width 331 height 42
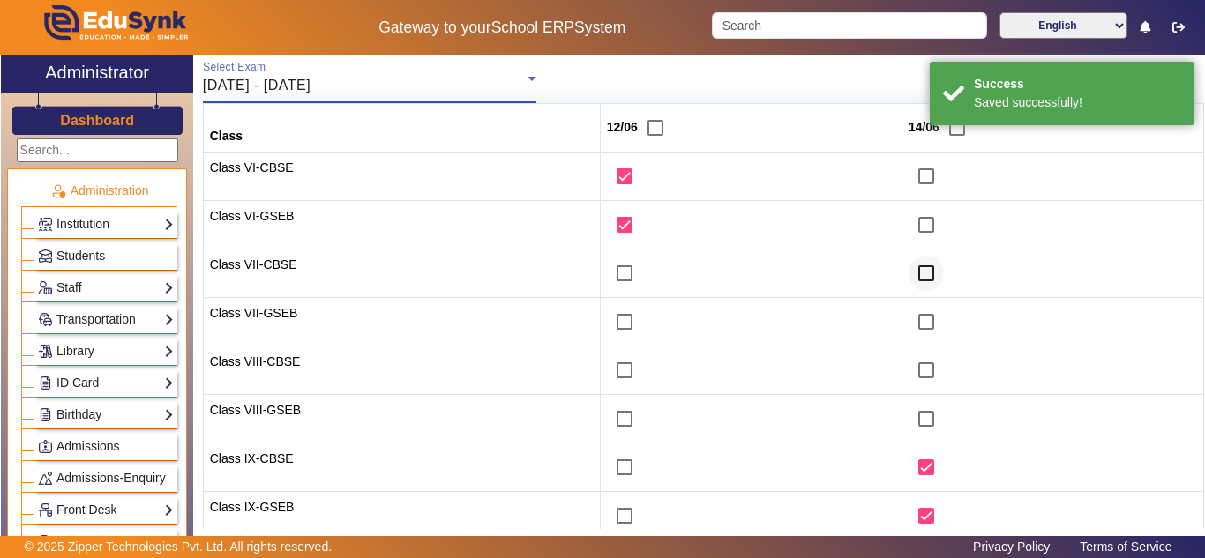
scroll to position [294, 0]
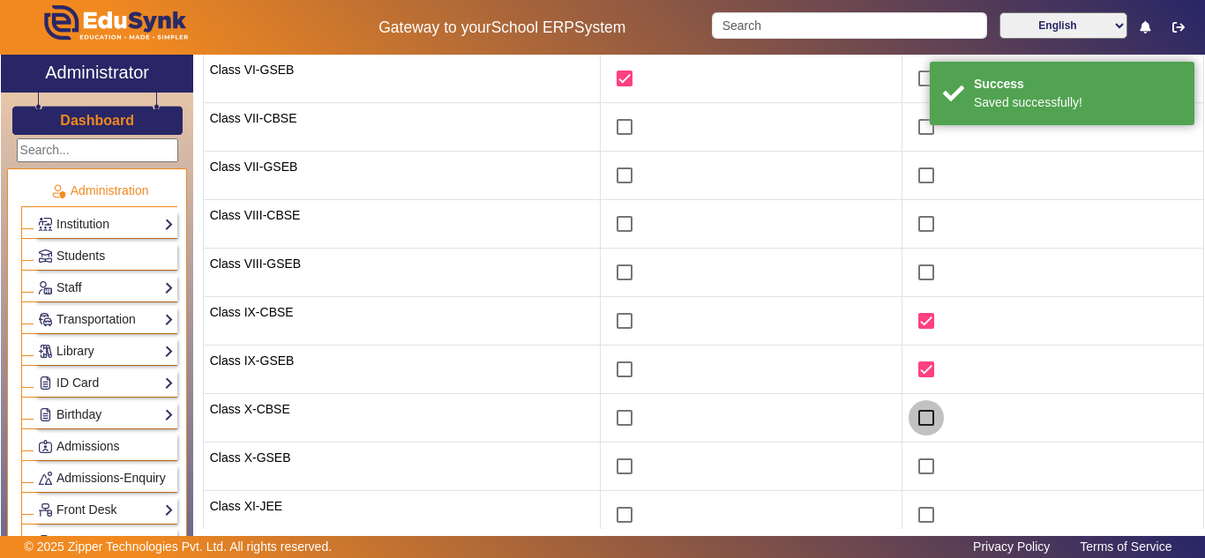
click at [918, 420] on input "checkbox" at bounding box center [926, 418] width 35 height 35
checkbox input "true"
click at [917, 461] on input "checkbox" at bounding box center [926, 466] width 35 height 35
checkbox input "true"
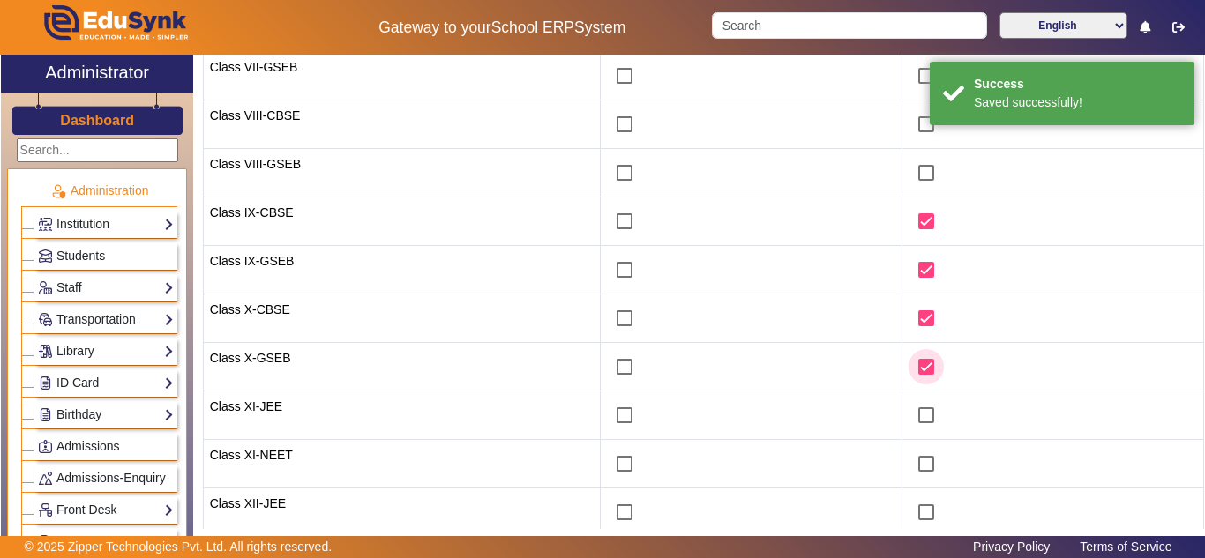
scroll to position [478, 0]
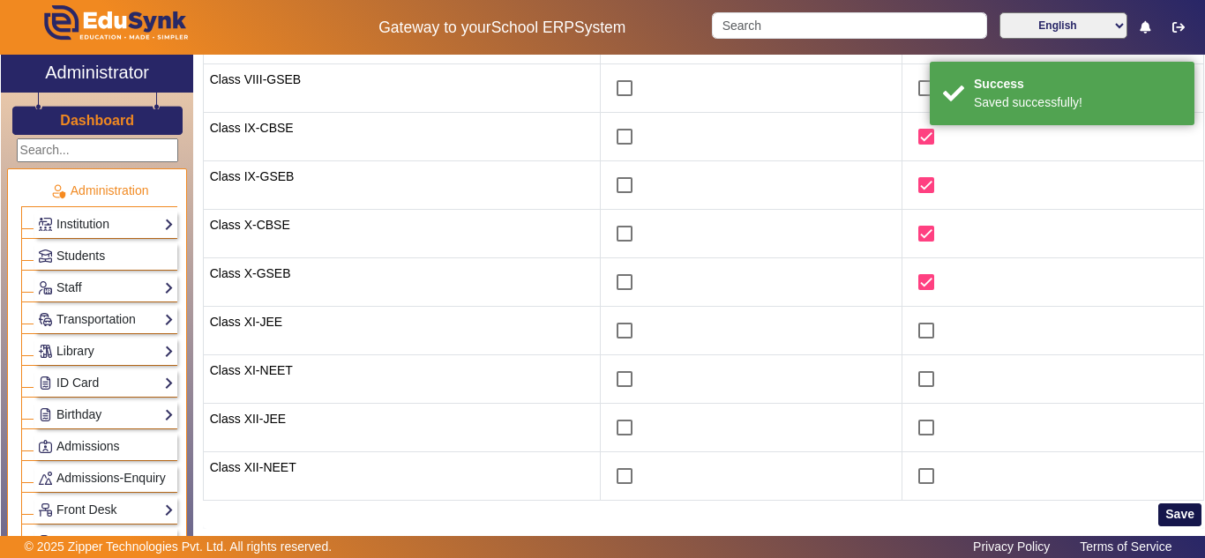
click at [1182, 511] on button "Save" at bounding box center [1179, 515] width 43 height 23
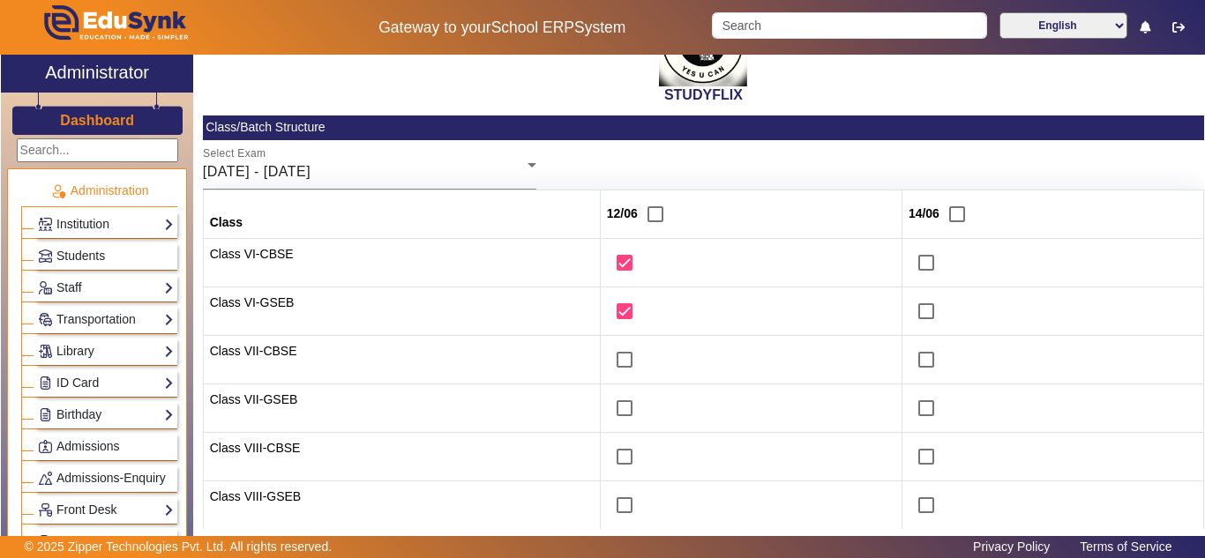
scroll to position [37, 0]
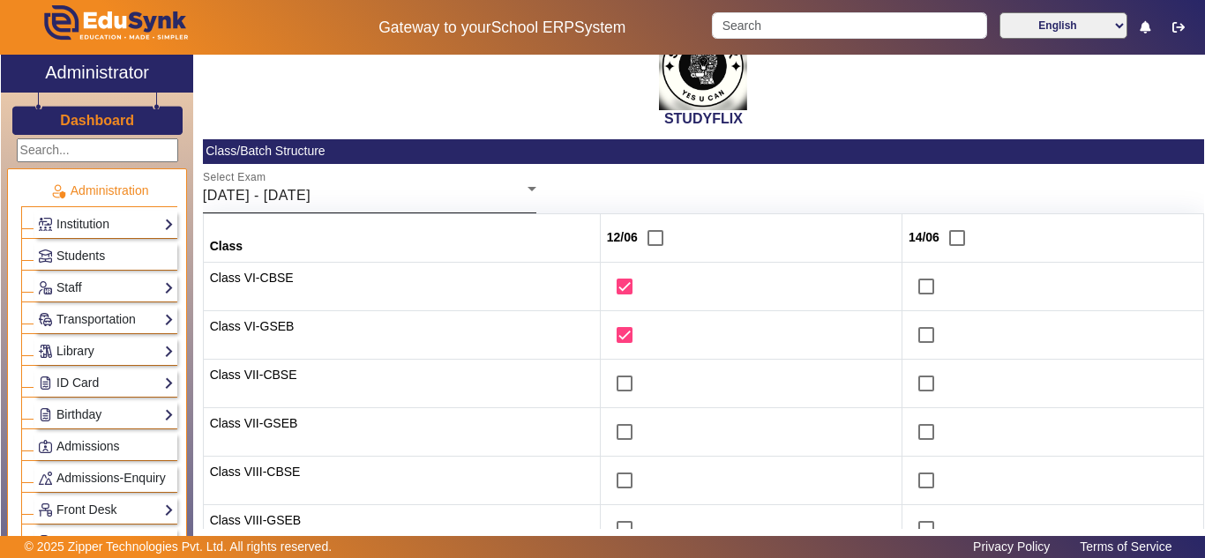
click at [453, 190] on div "09/06/2025 - 14/06/2025" at bounding box center [365, 195] width 325 height 21
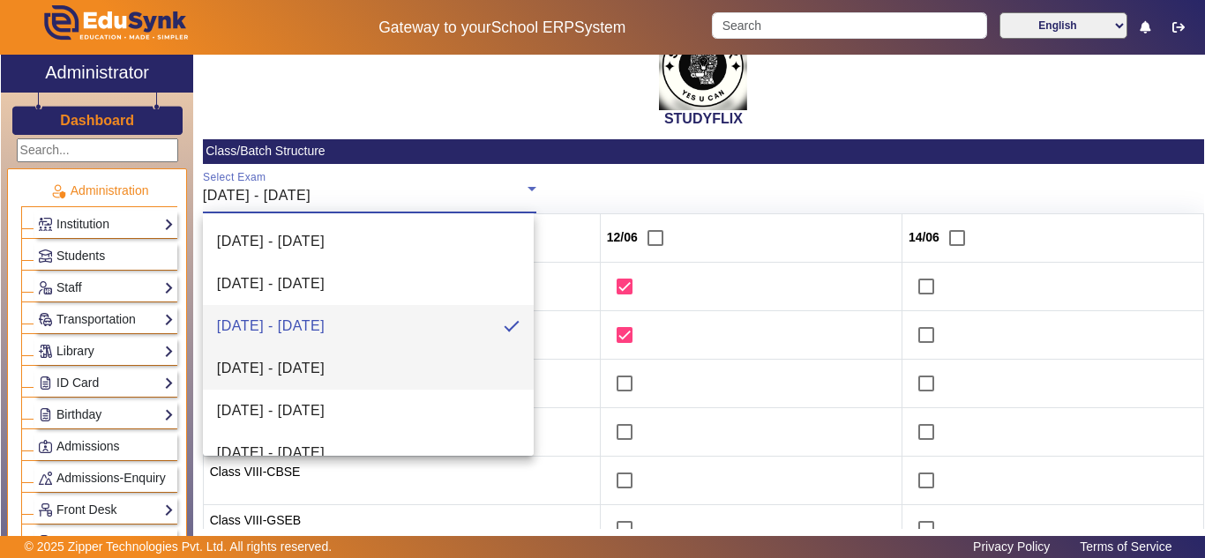
click at [325, 370] on span "16/06/2025 - 21/06/2025" at bounding box center [271, 368] width 108 height 21
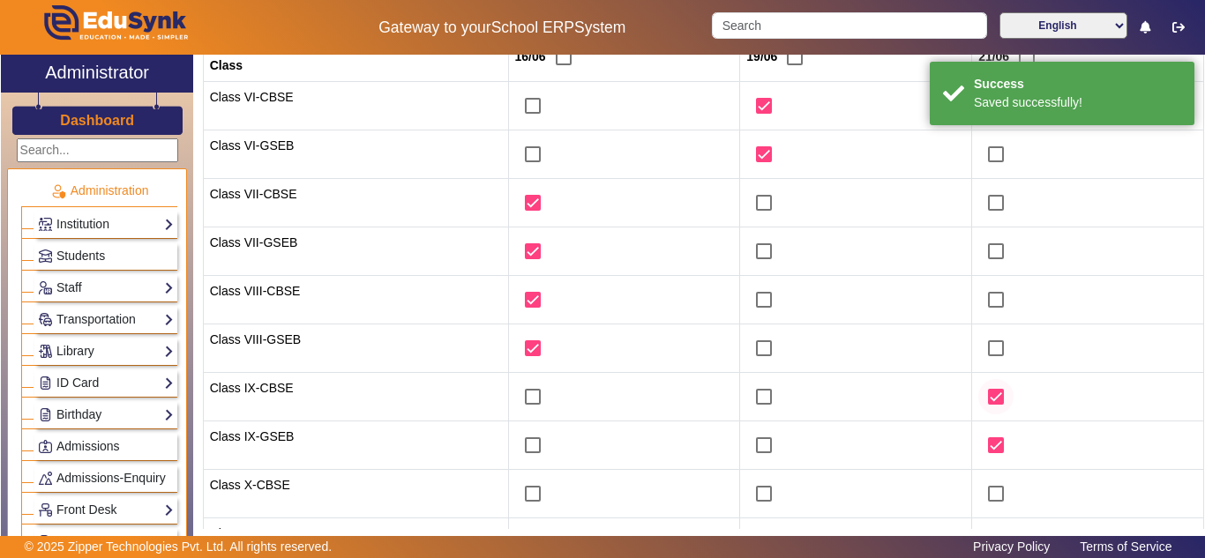
scroll to position [331, 0]
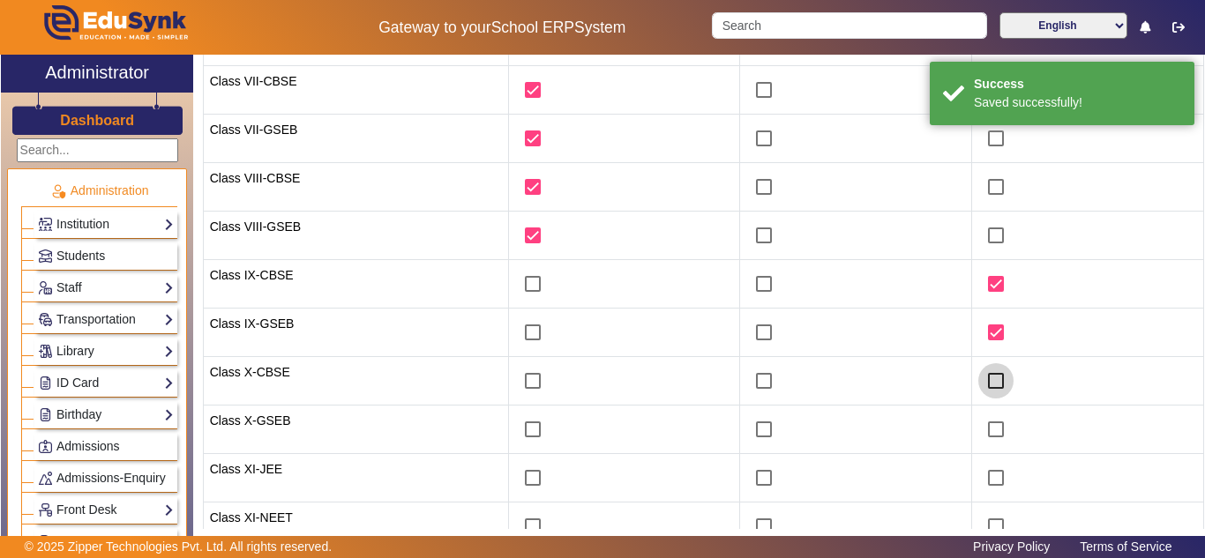
click at [981, 379] on input "checkbox" at bounding box center [995, 381] width 35 height 35
checkbox input "true"
click at [988, 433] on input "checkbox" at bounding box center [995, 429] width 35 height 35
checkbox input "true"
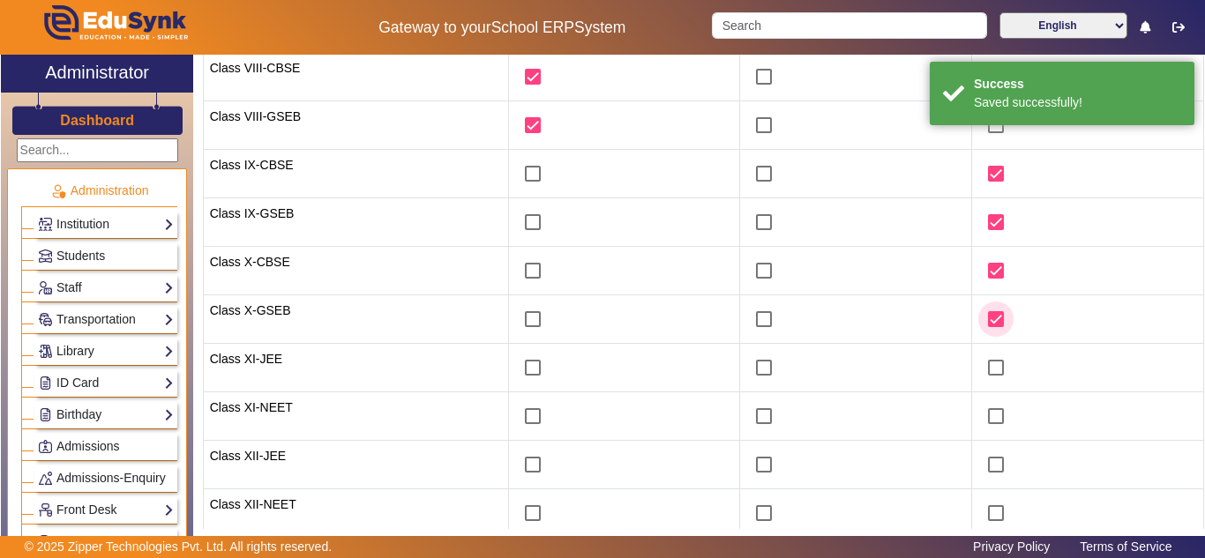
scroll to position [478, 0]
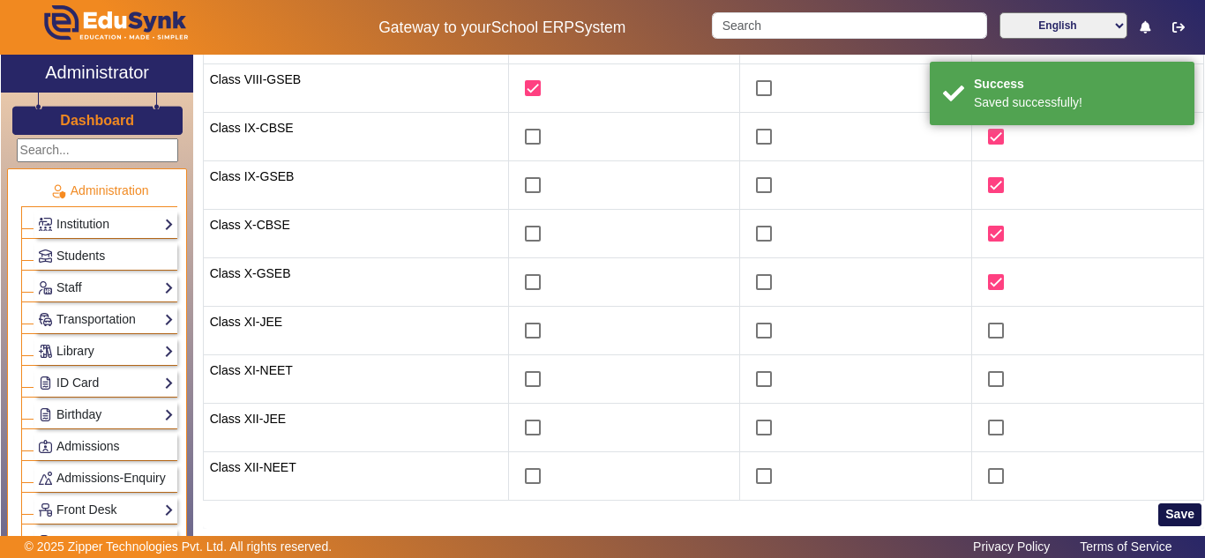
click at [1168, 509] on button "Save" at bounding box center [1179, 515] width 43 height 23
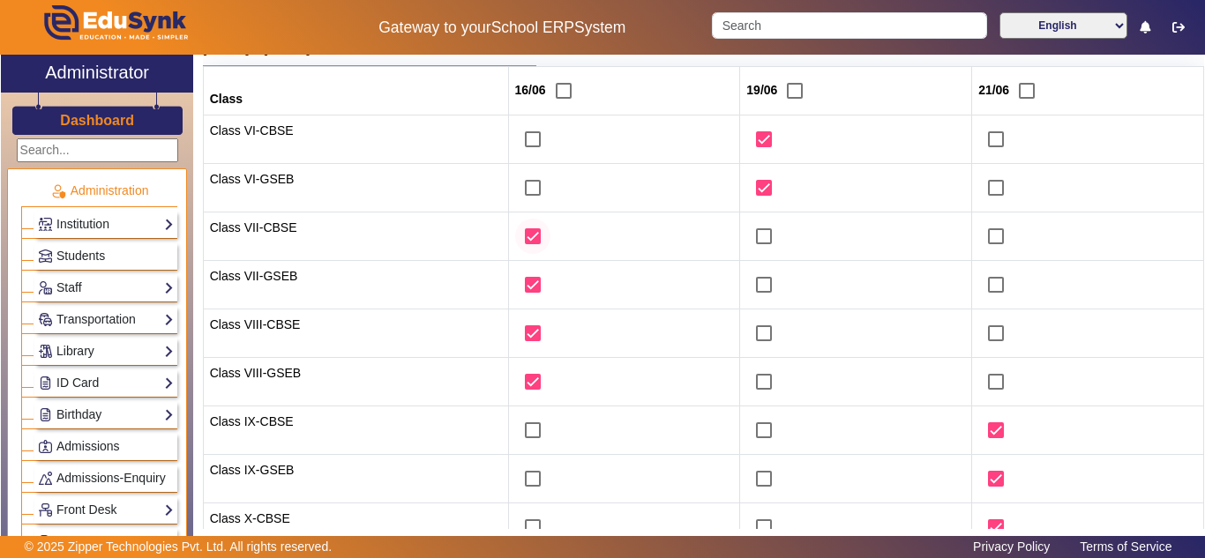
scroll to position [0, 0]
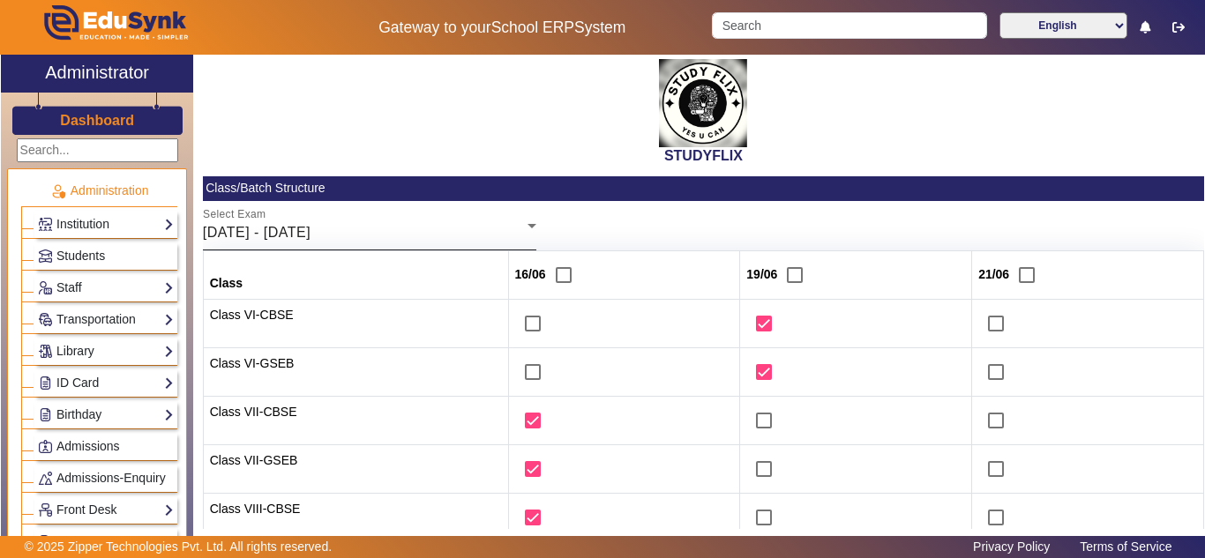
click at [452, 223] on div "16/06/2025 - 21/06/2025" at bounding box center [365, 232] width 325 height 21
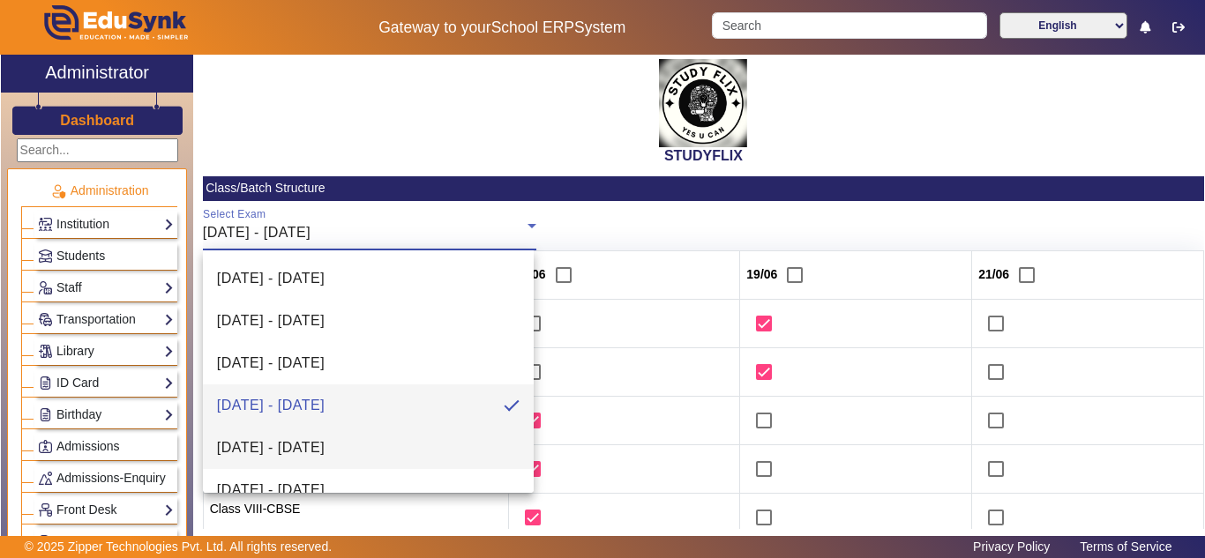
click at [325, 445] on span "23/06/2025 - 28/06/2025" at bounding box center [271, 448] width 108 height 21
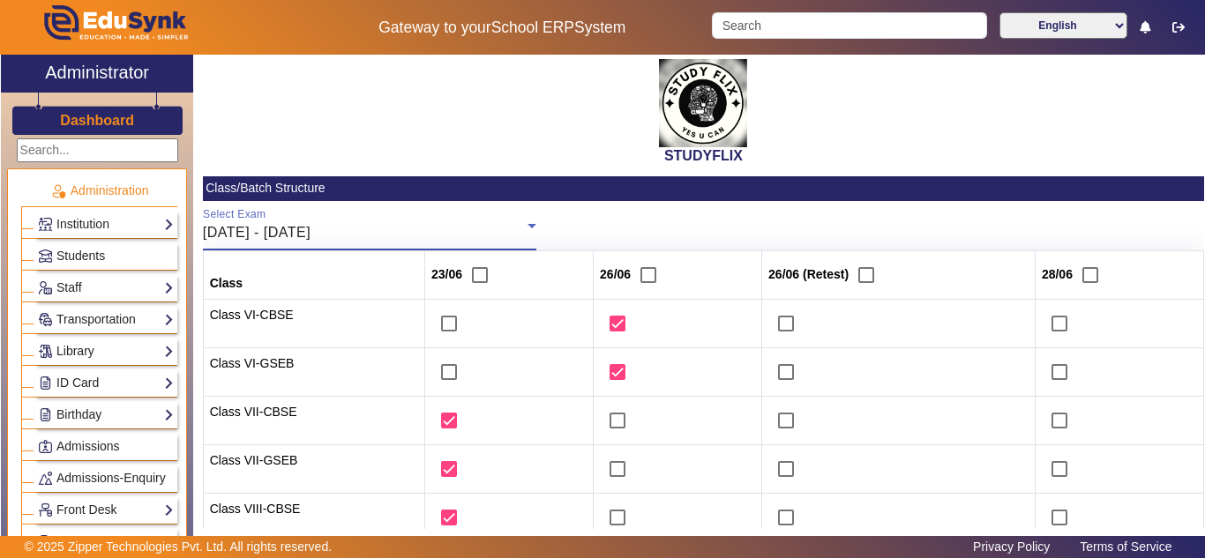
scroll to position [441, 0]
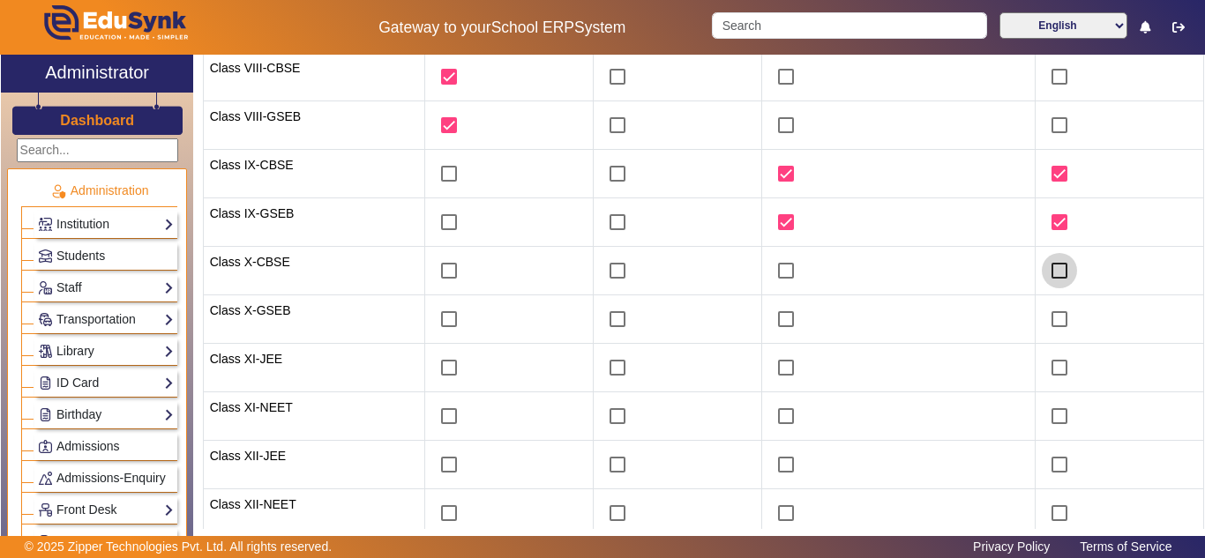
click at [1050, 269] on input "checkbox" at bounding box center [1059, 270] width 35 height 35
checkbox input "true"
click at [1047, 317] on input "checkbox" at bounding box center [1059, 319] width 35 height 35
checkbox input "true"
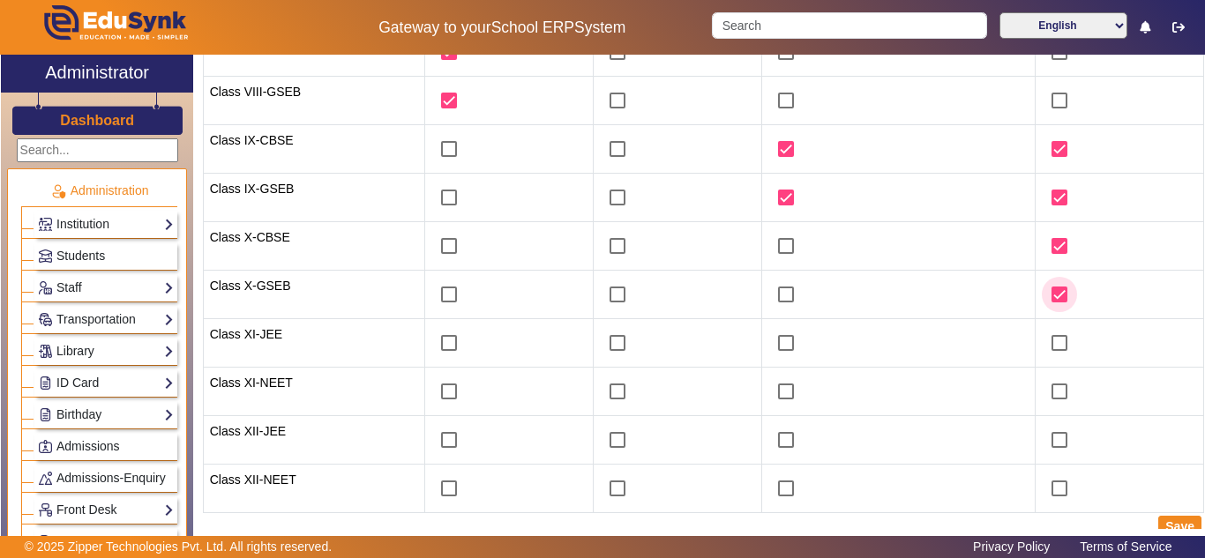
scroll to position [478, 0]
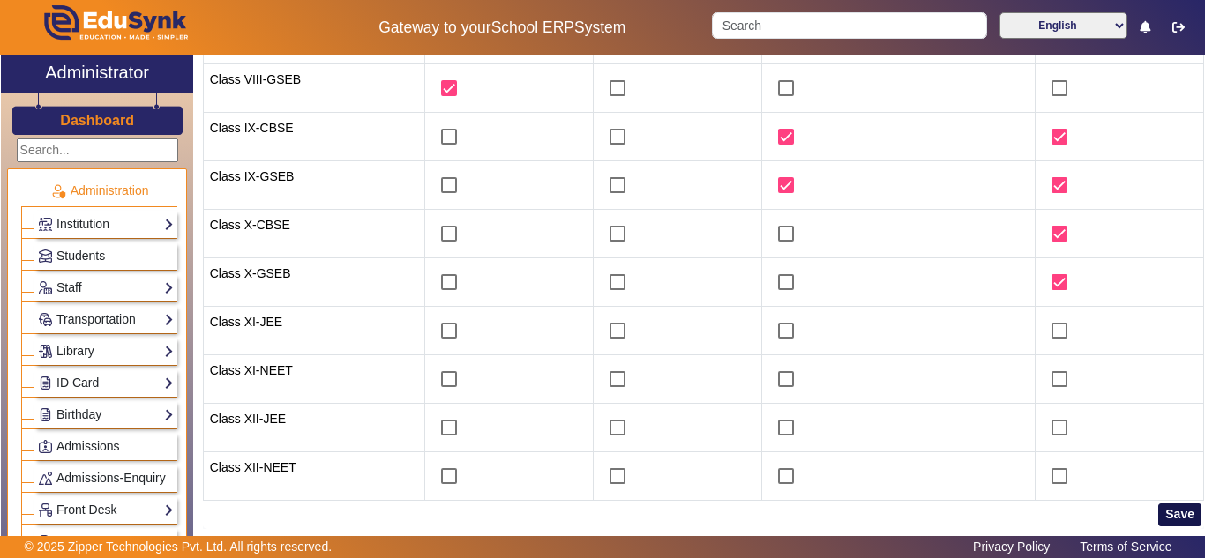
click at [1164, 518] on button "Save" at bounding box center [1179, 515] width 43 height 23
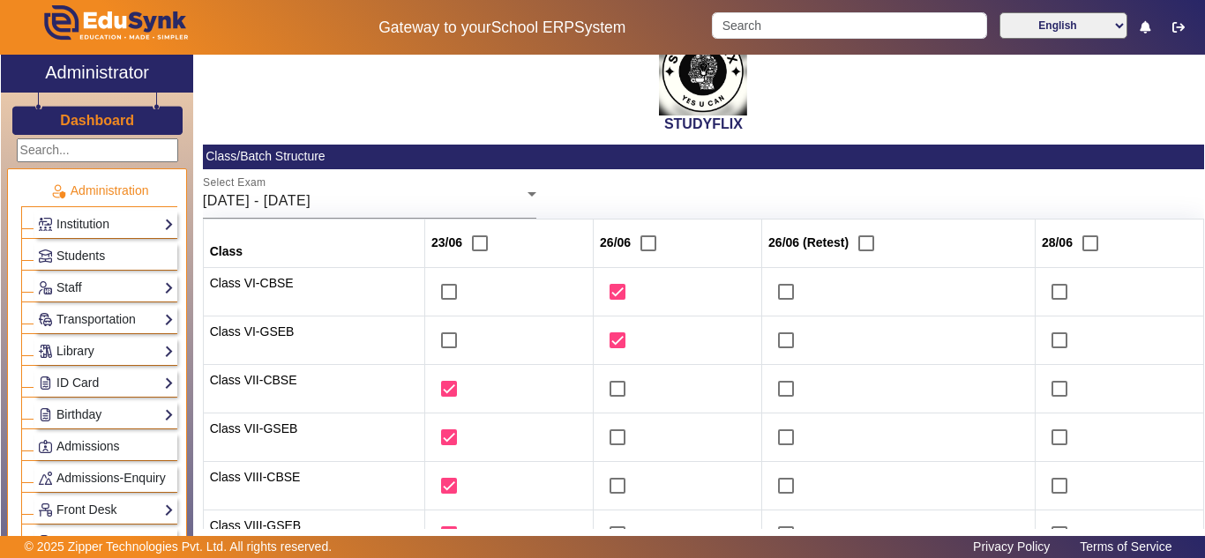
scroll to position [0, 0]
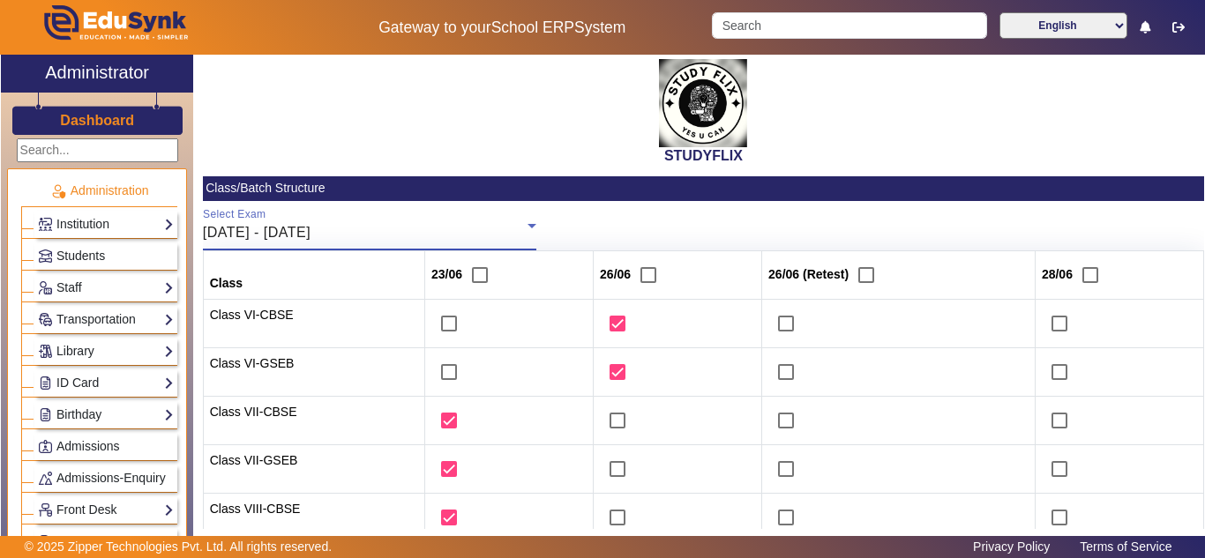
click at [425, 236] on div "23/06/2025 - 28/06/2025" at bounding box center [365, 232] width 325 height 21
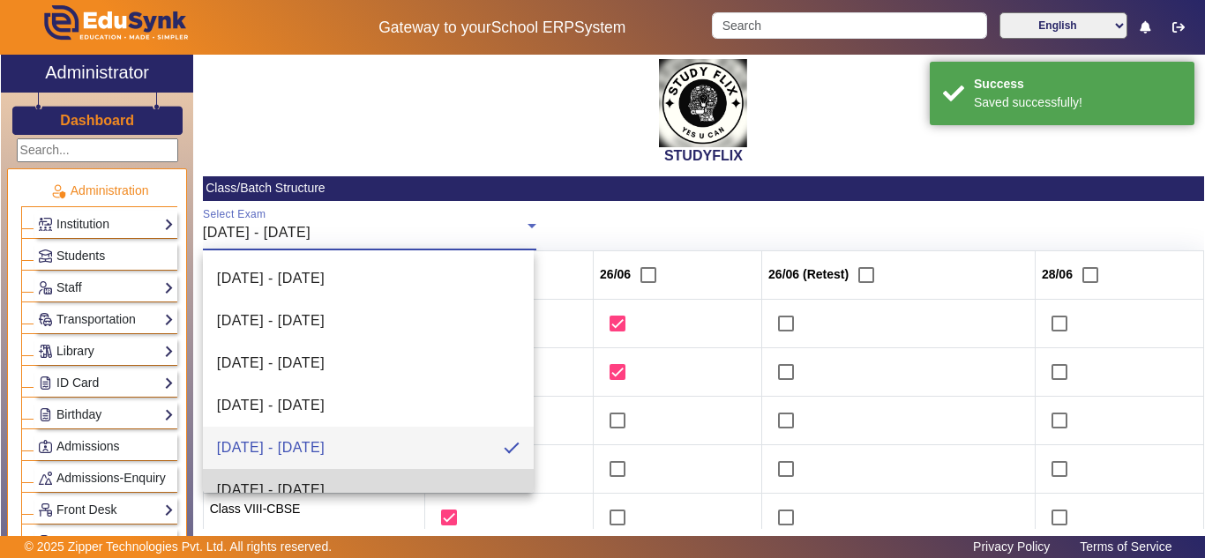
click at [404, 485] on mat-option "30/06/2025 - 05/07/2025" at bounding box center [368, 490] width 331 height 42
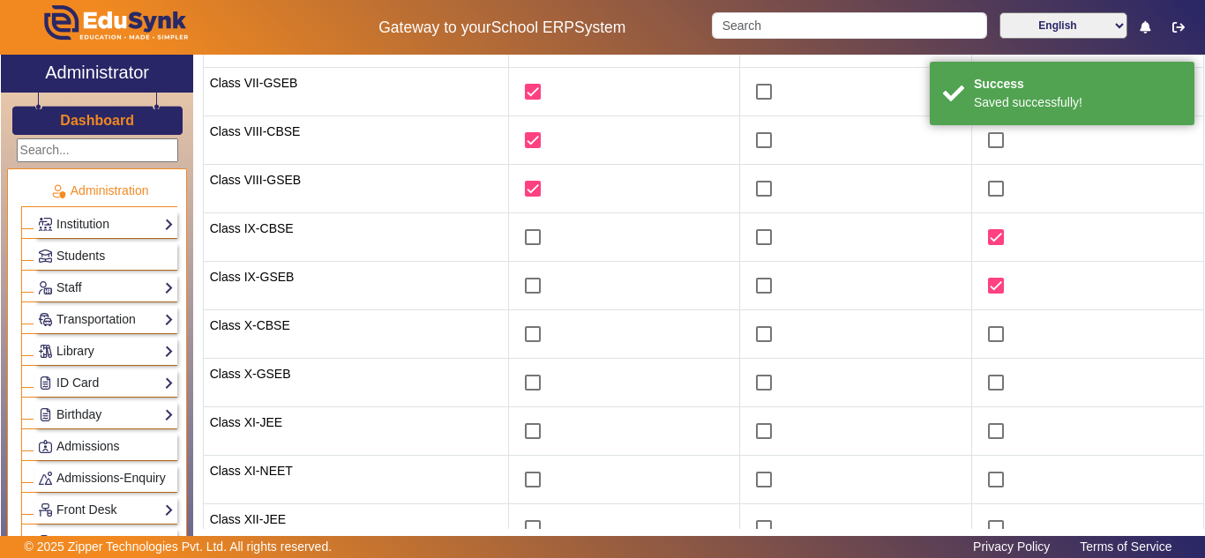
scroll to position [441, 0]
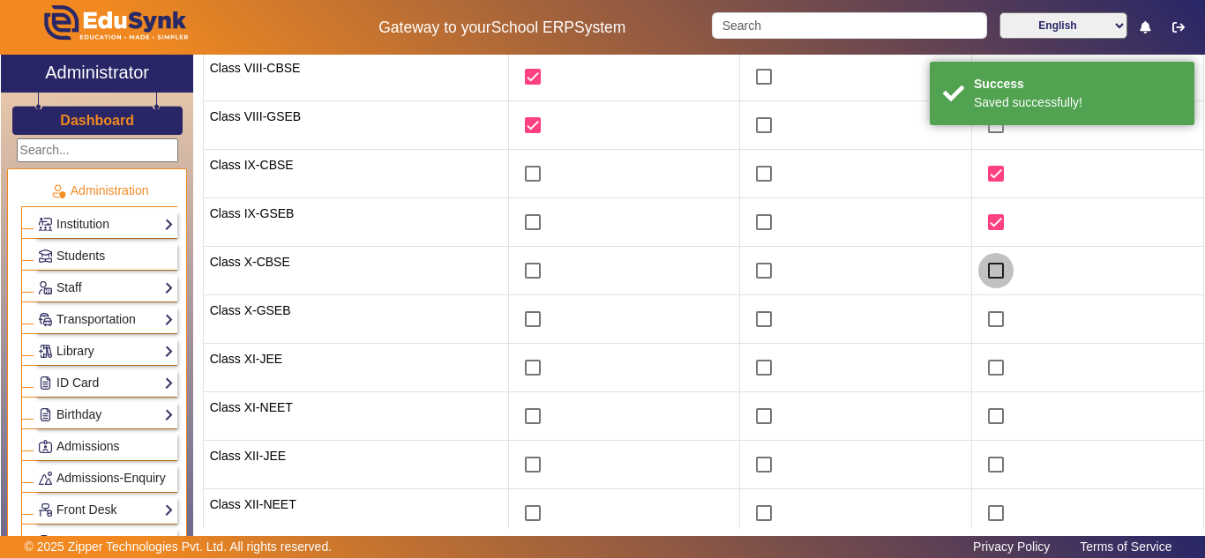
click at [992, 272] on input "checkbox" at bounding box center [995, 270] width 35 height 35
checkbox input "true"
click at [986, 326] on input "checkbox" at bounding box center [995, 319] width 35 height 35
checkbox input "true"
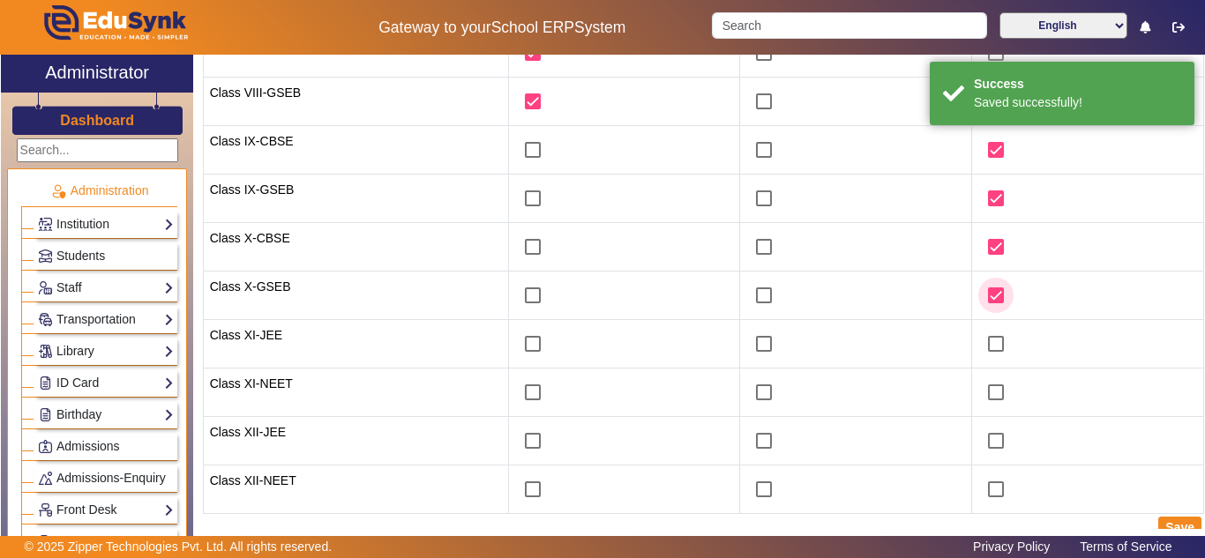
scroll to position [478, 0]
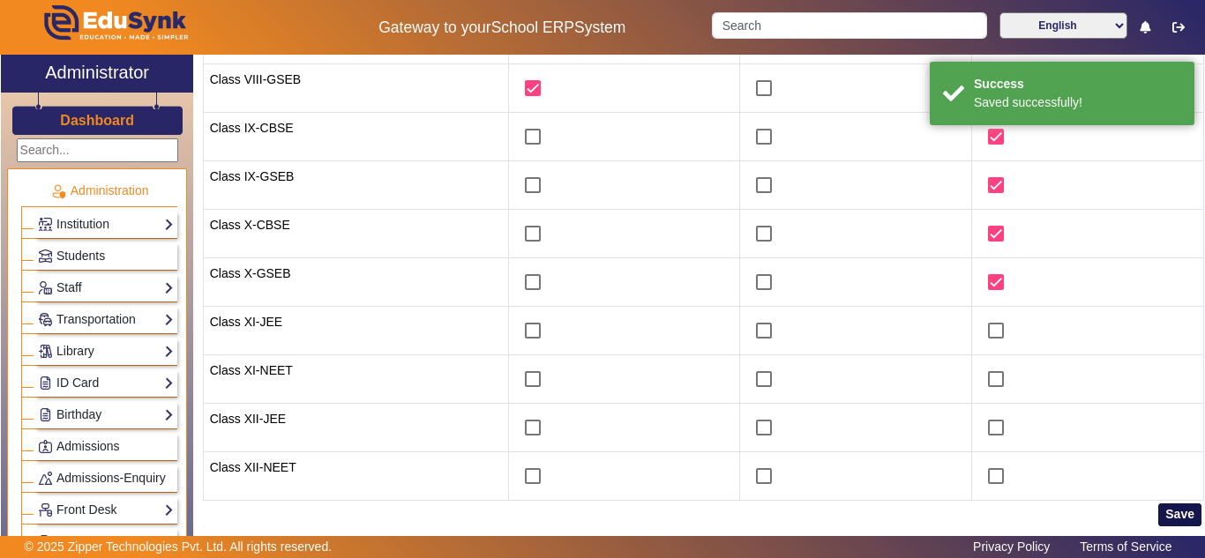
click at [1158, 513] on button "Save" at bounding box center [1179, 515] width 43 height 23
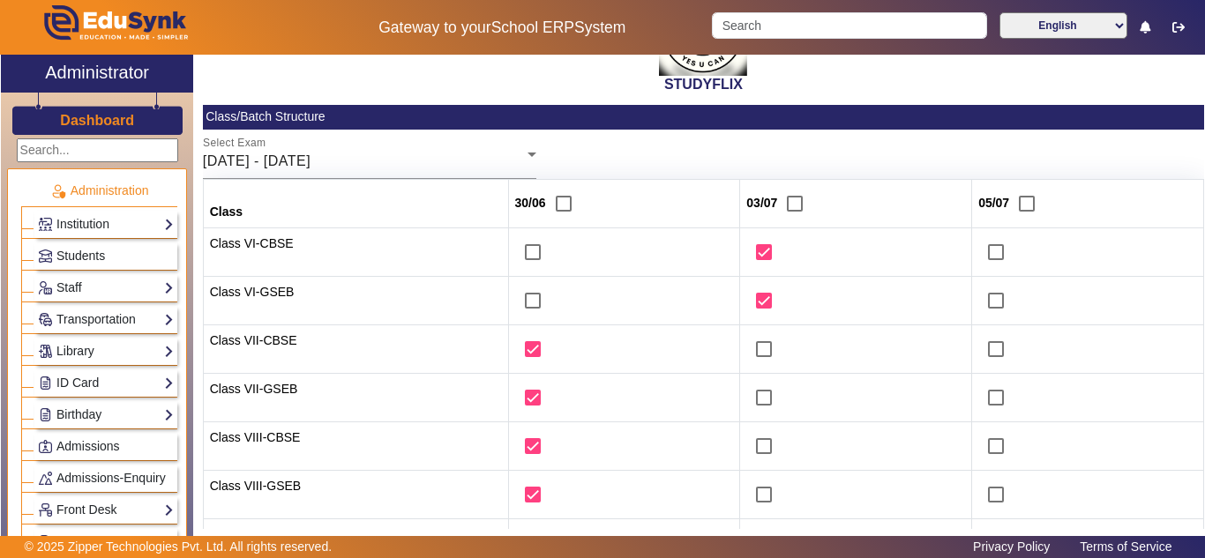
scroll to position [37, 0]
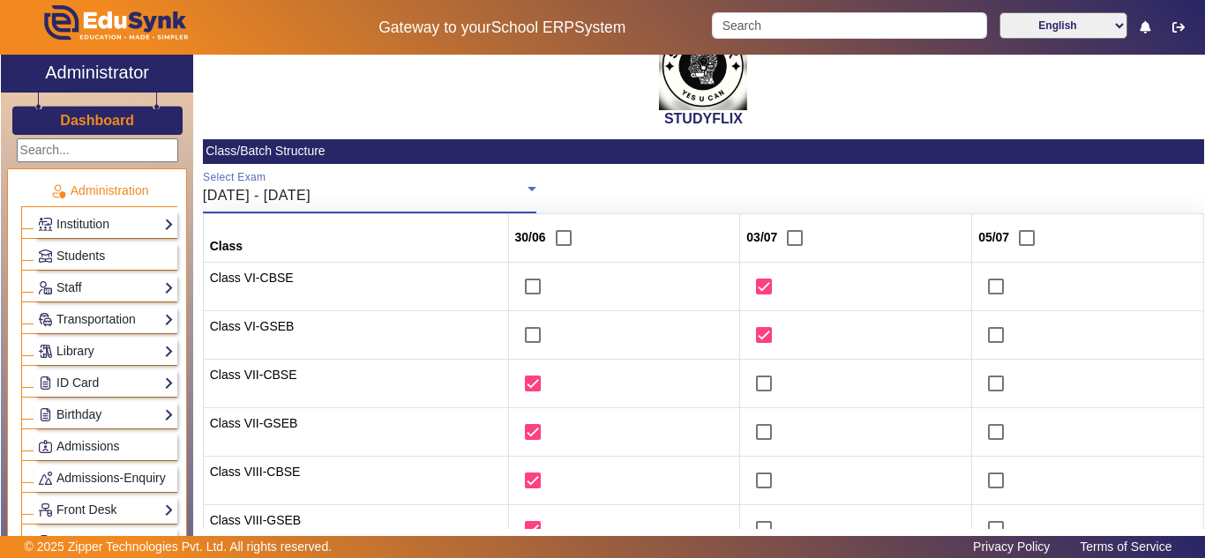
click at [368, 187] on div "30/06/2025 - 05/07/2025" at bounding box center [365, 195] width 325 height 21
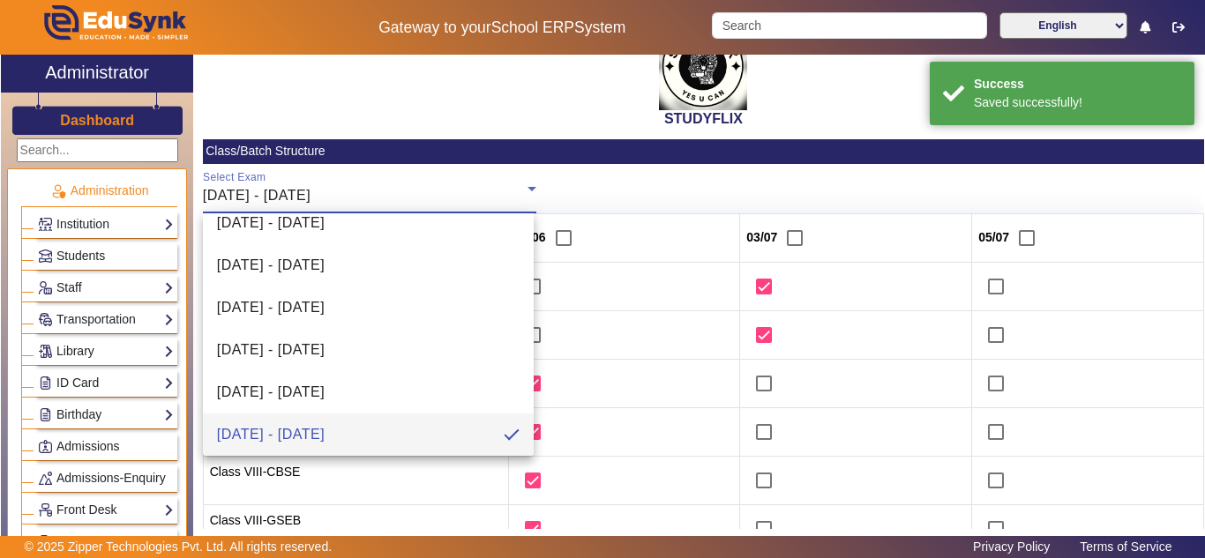
scroll to position [166, 0]
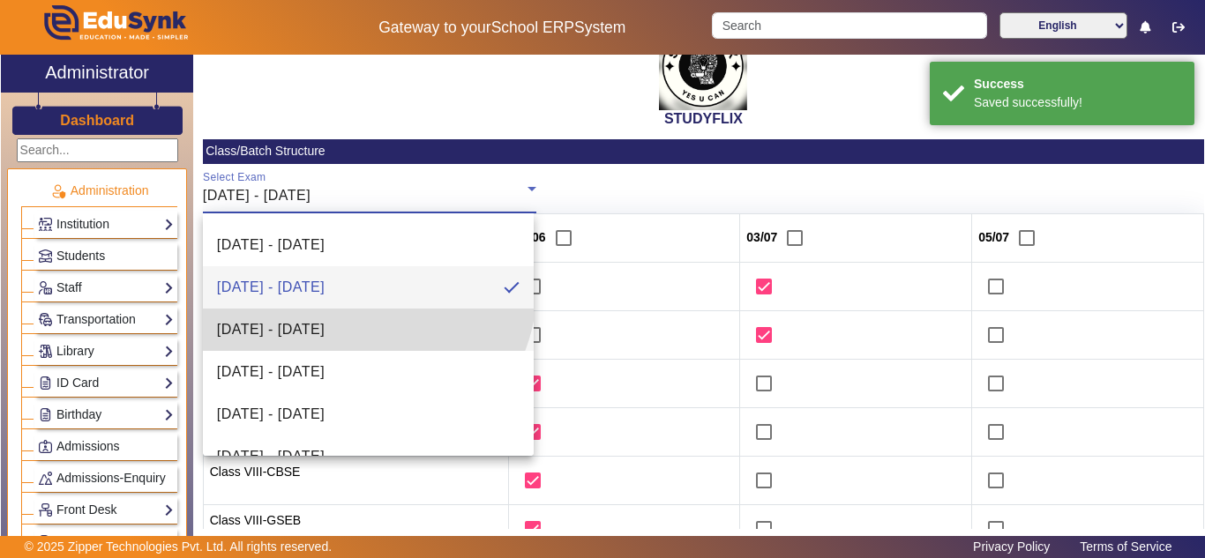
click at [325, 322] on span "07/07/2025 - 12/07/2025" at bounding box center [271, 329] width 108 height 21
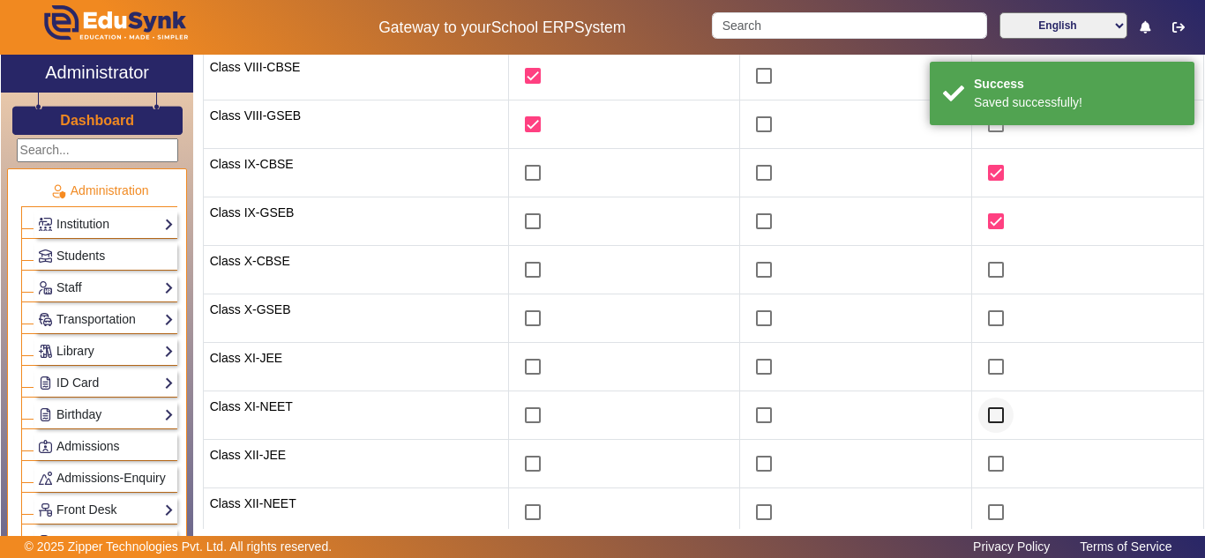
scroll to position [478, 0]
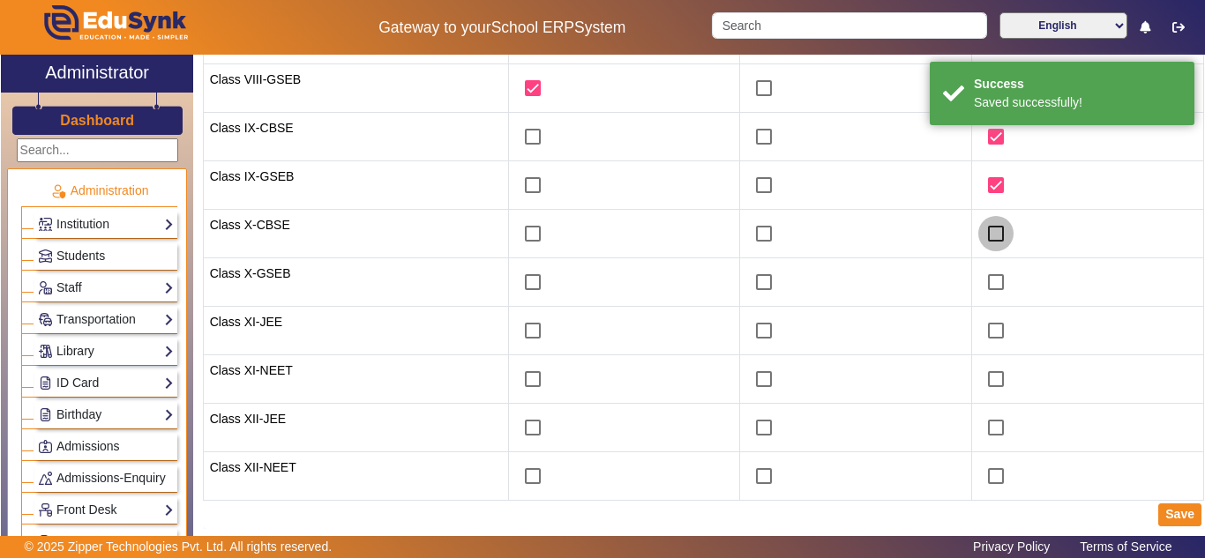
click at [992, 222] on input "checkbox" at bounding box center [995, 233] width 35 height 35
checkbox input "true"
click at [986, 282] on input "checkbox" at bounding box center [995, 282] width 35 height 35
checkbox input "true"
click at [1167, 515] on button "Save" at bounding box center [1179, 515] width 43 height 23
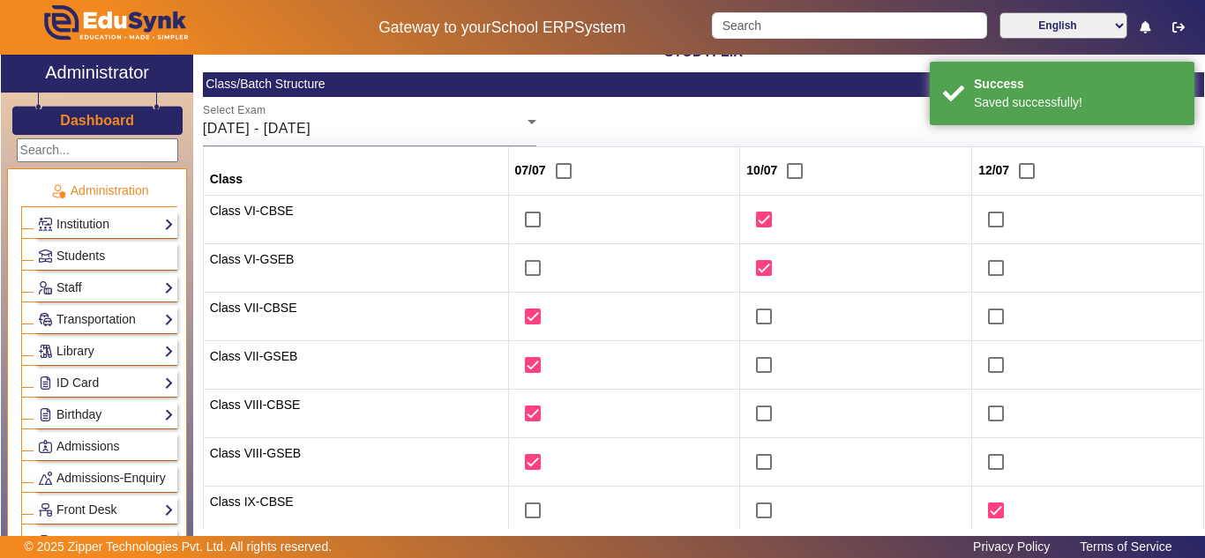
scroll to position [0, 0]
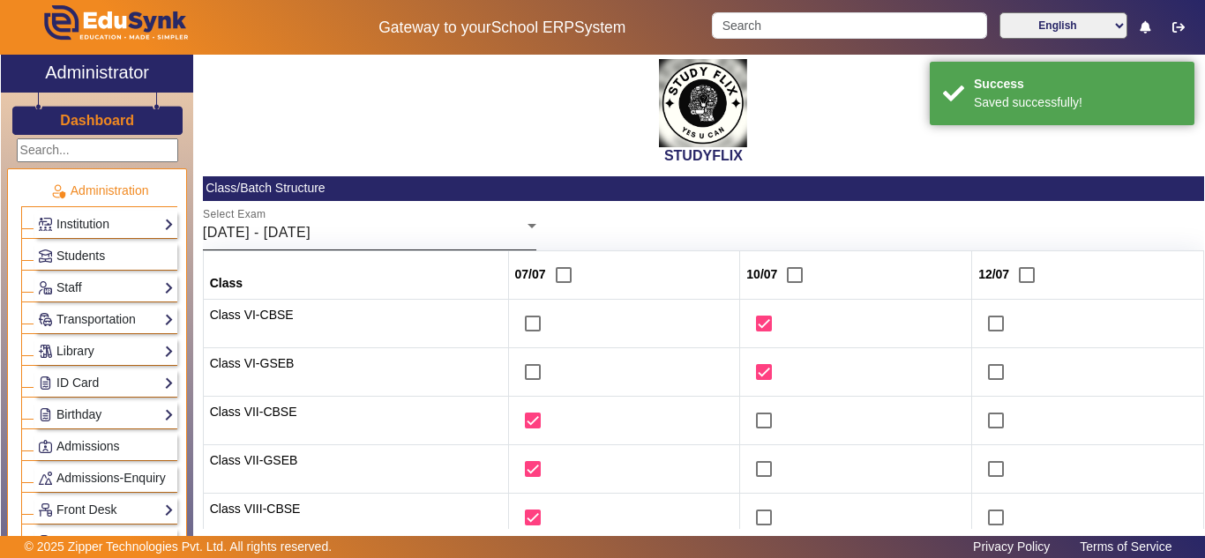
click at [375, 215] on div "Select Exam 07/07/2025 - 12/07/2025" at bounding box center [370, 225] width 334 height 49
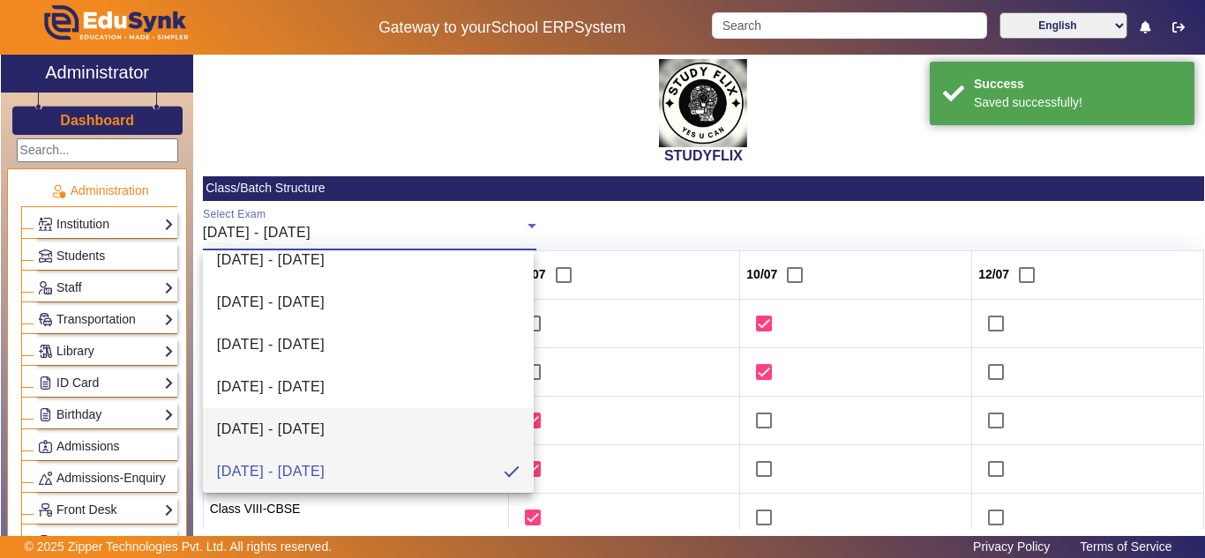
scroll to position [195, 0]
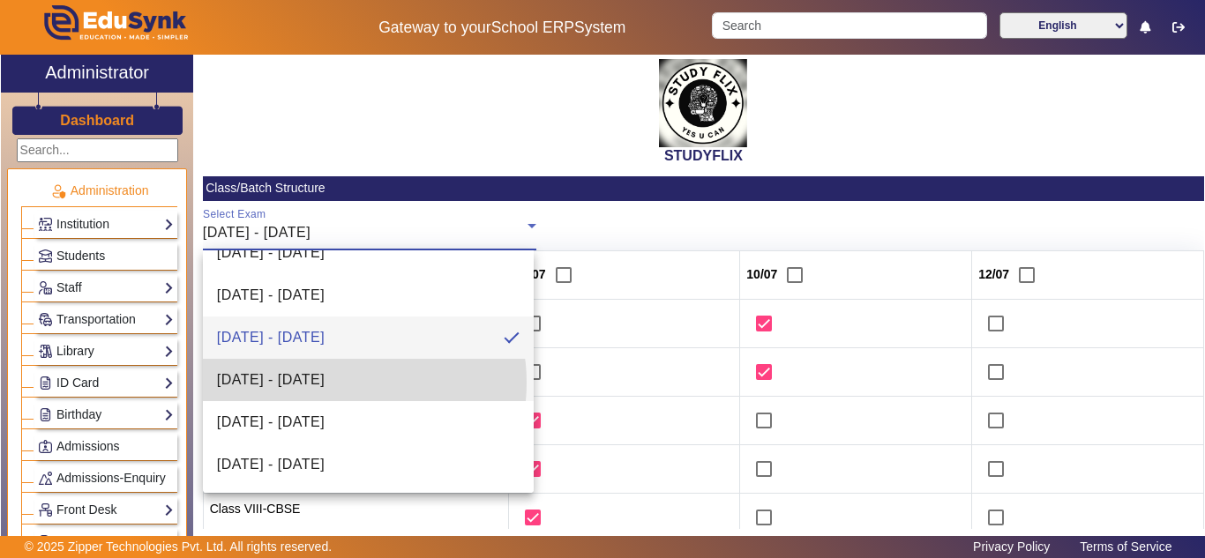
click at [325, 382] on span "14/07/2025 - 19/07/2025" at bounding box center [271, 380] width 108 height 21
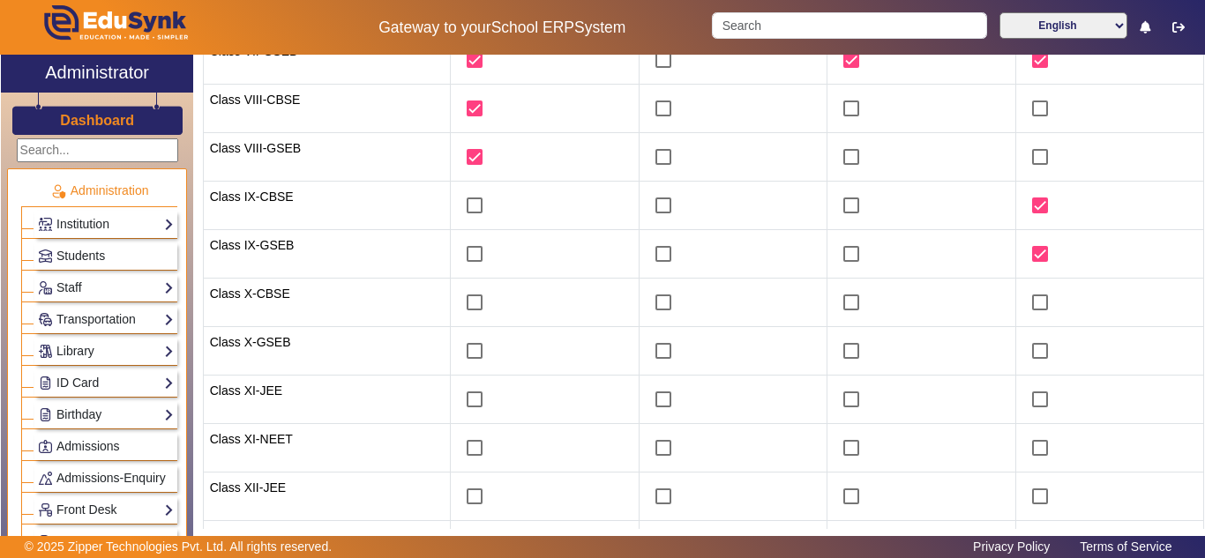
scroll to position [441, 0]
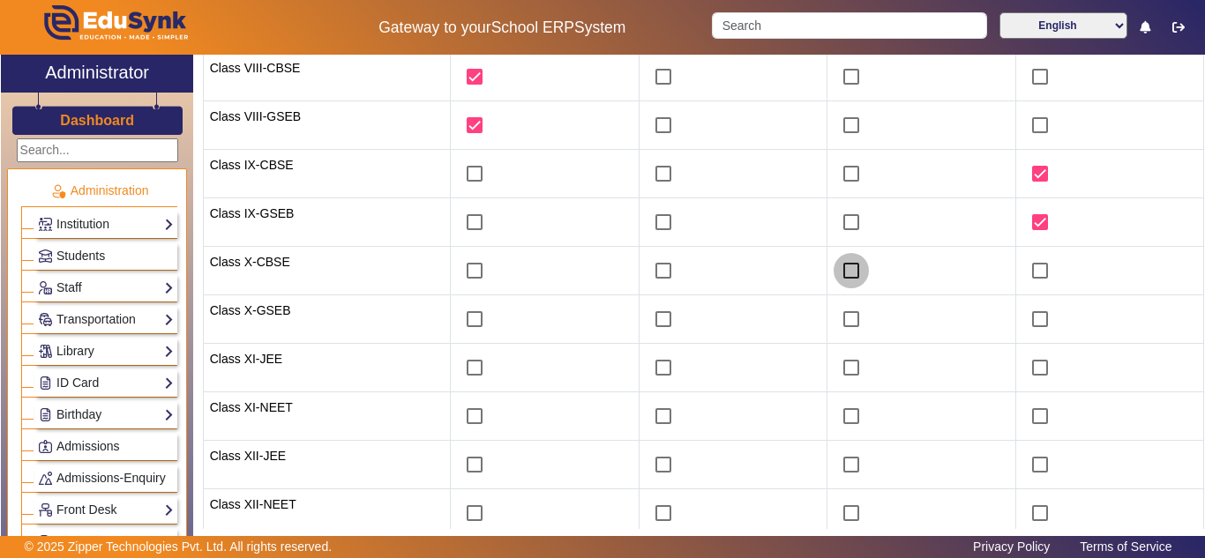
click at [843, 278] on input "checkbox" at bounding box center [851, 270] width 35 height 35
checkbox input "true"
click at [843, 315] on input "checkbox" at bounding box center [851, 319] width 35 height 35
checkbox input "true"
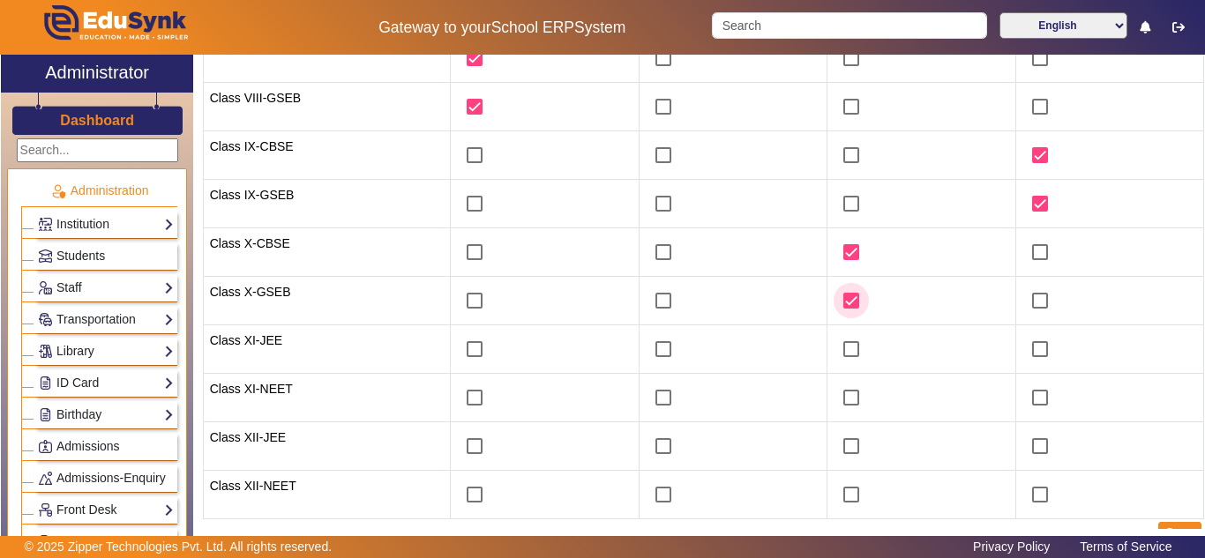
scroll to position [478, 0]
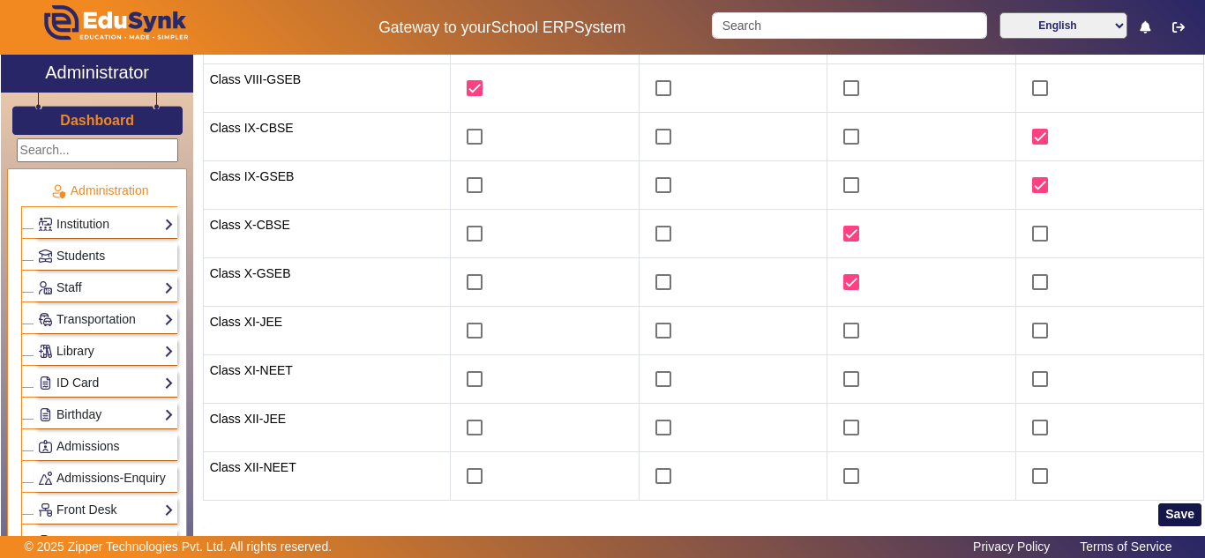
click at [1171, 515] on button "Save" at bounding box center [1179, 515] width 43 height 23
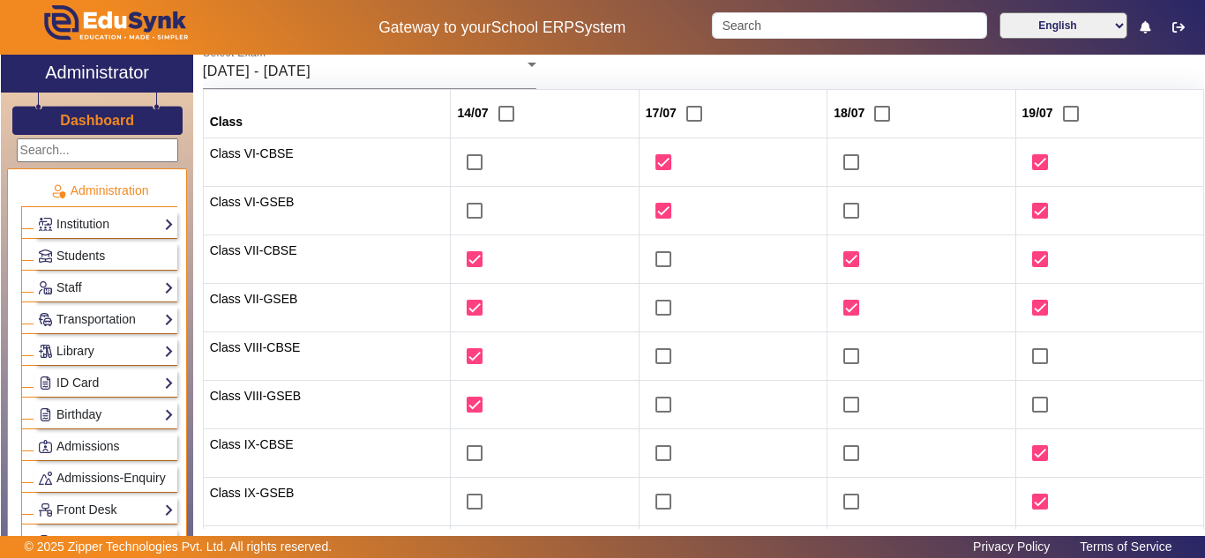
scroll to position [0, 0]
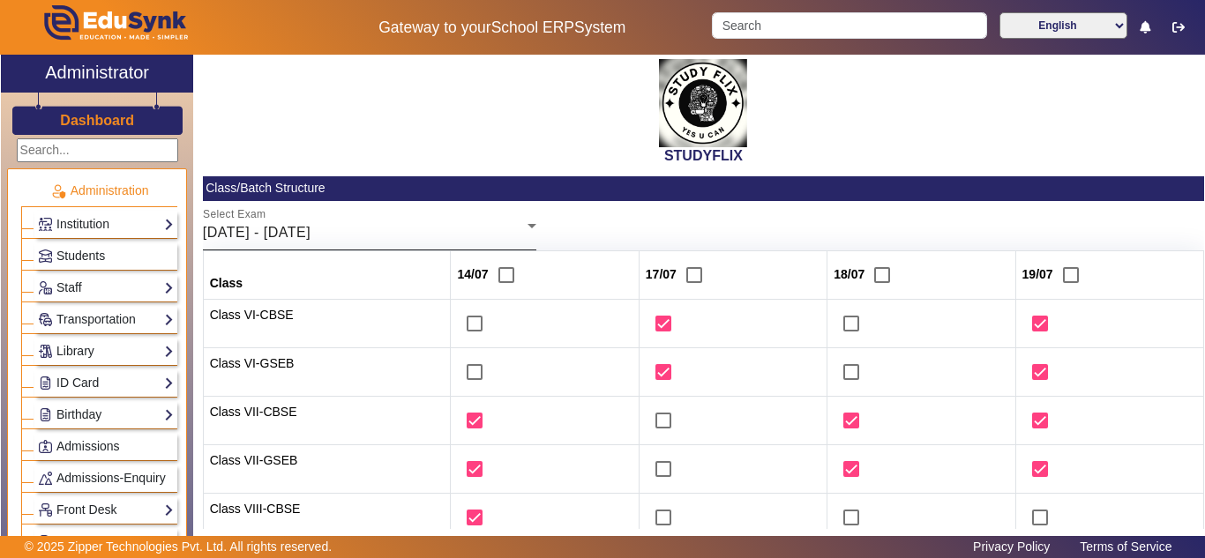
click at [311, 234] on span "14/07/2025 - 19/07/2025" at bounding box center [257, 232] width 108 height 15
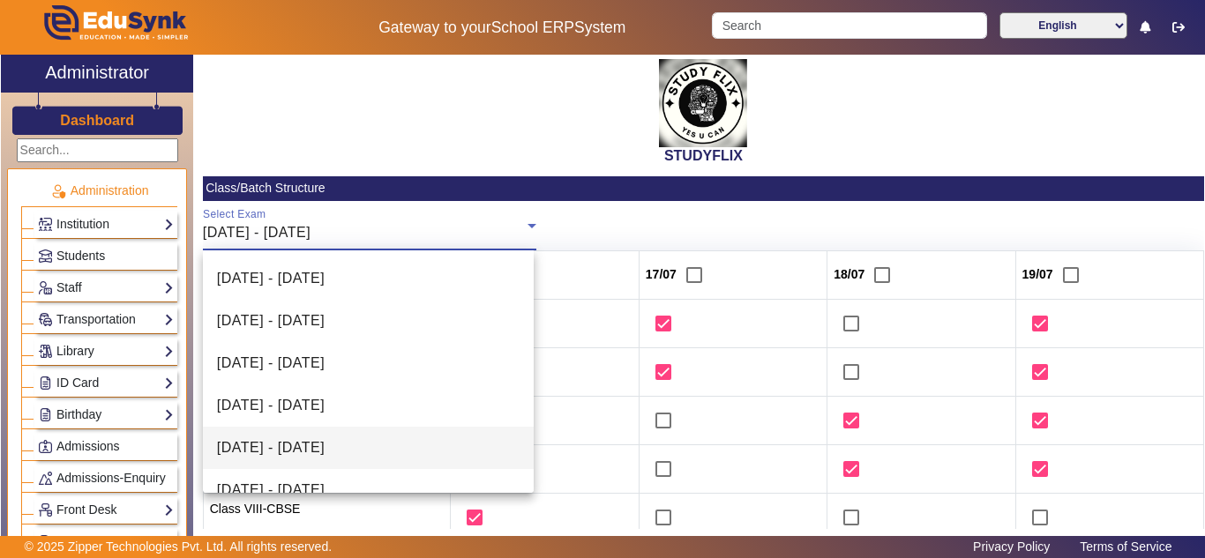
click at [277, 446] on span "23/06/2025 - 28/06/2025" at bounding box center [271, 448] width 108 height 21
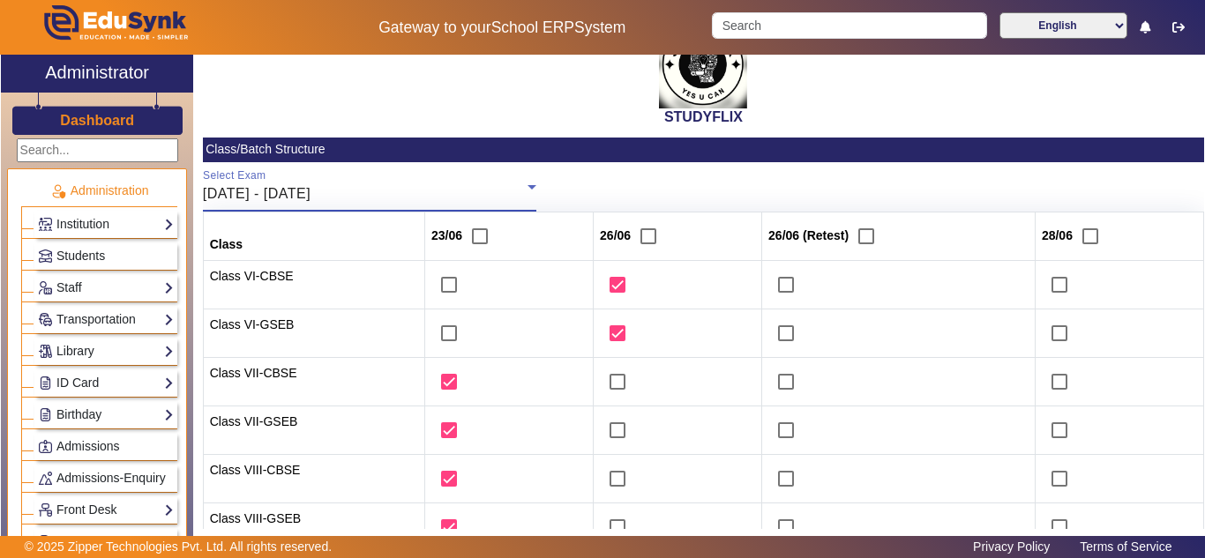
scroll to position [37, 0]
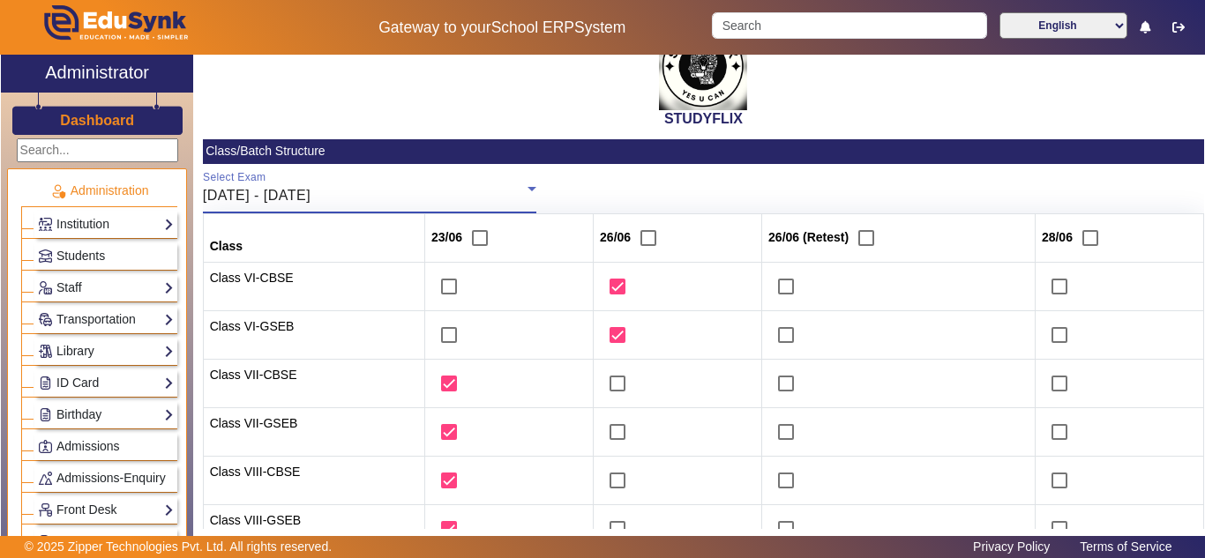
click at [386, 191] on div "23/06/2025 - 28/06/2025" at bounding box center [365, 195] width 325 height 21
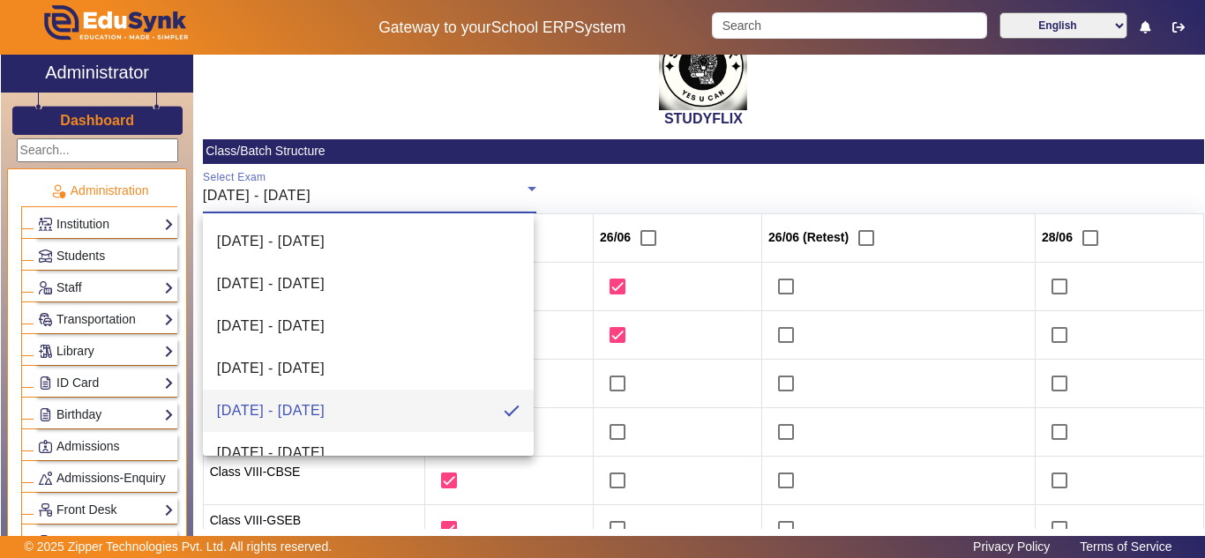
scroll to position [147, 0]
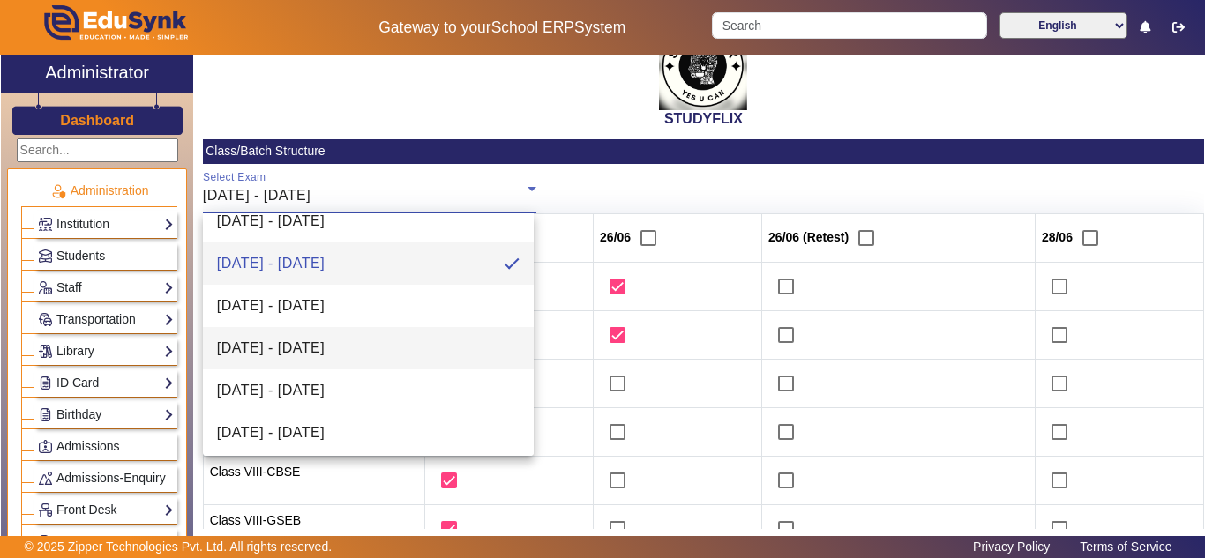
click at [325, 341] on span "07/07/2025 - 12/07/2025" at bounding box center [271, 348] width 108 height 21
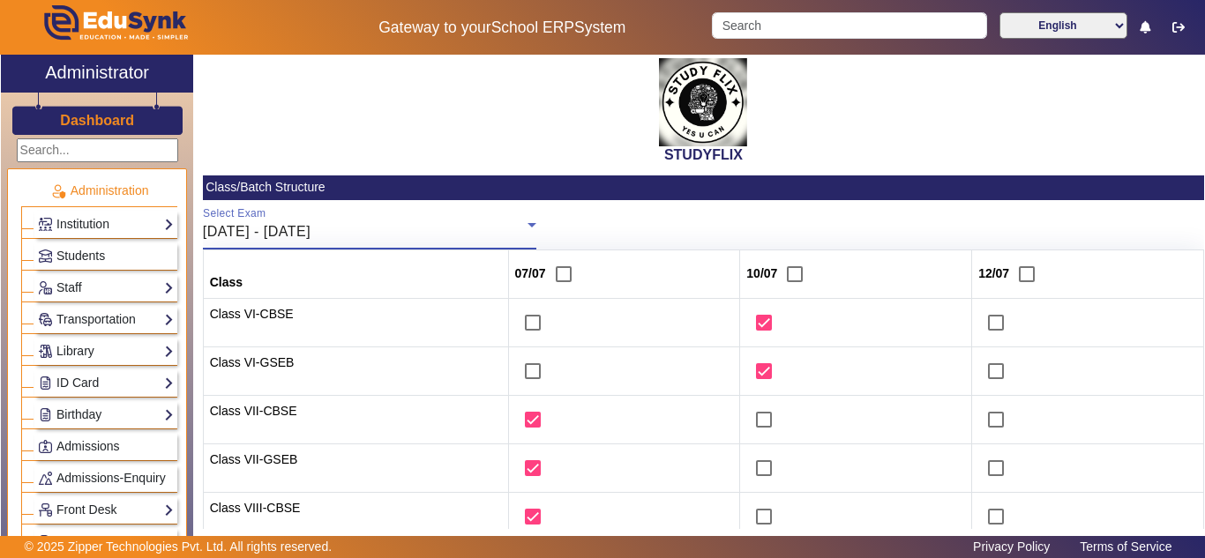
scroll to position [0, 0]
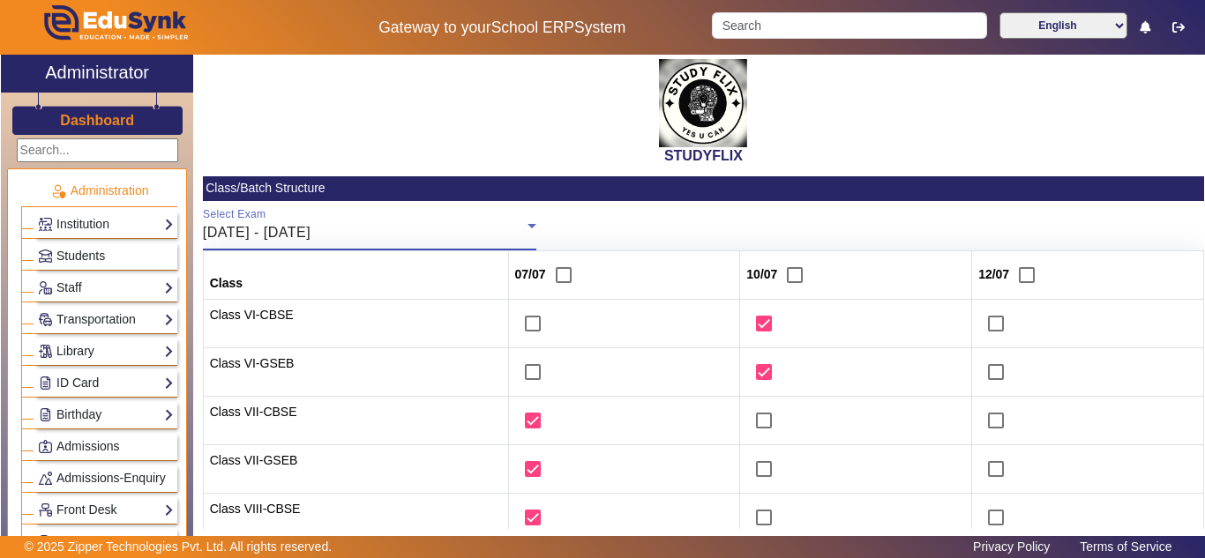
click at [311, 230] on span "07/07/2025 - 12/07/2025" at bounding box center [257, 232] width 108 height 15
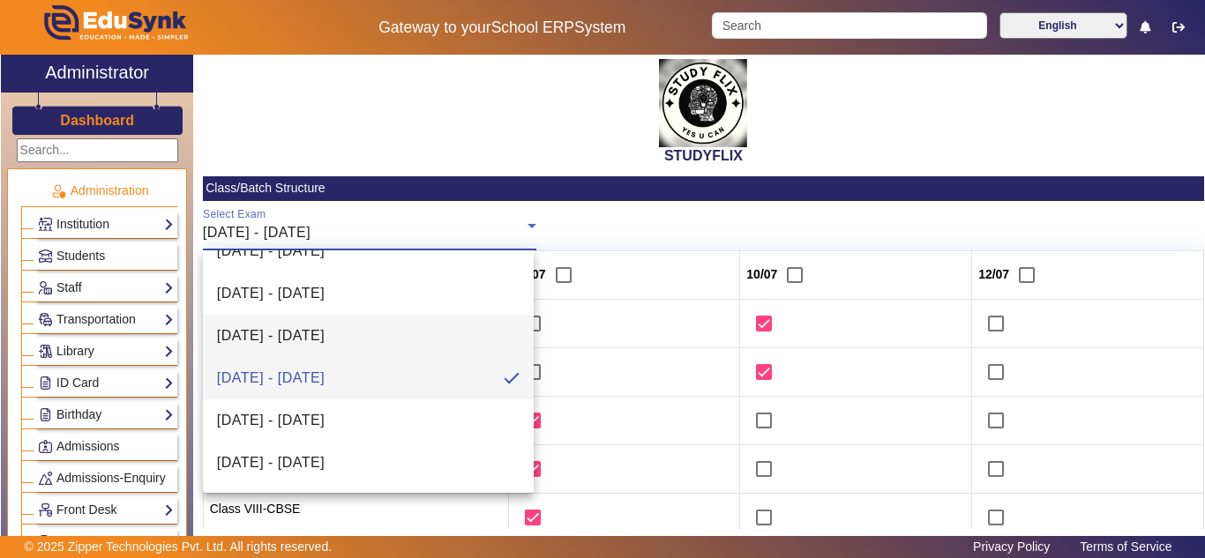
scroll to position [195, 0]
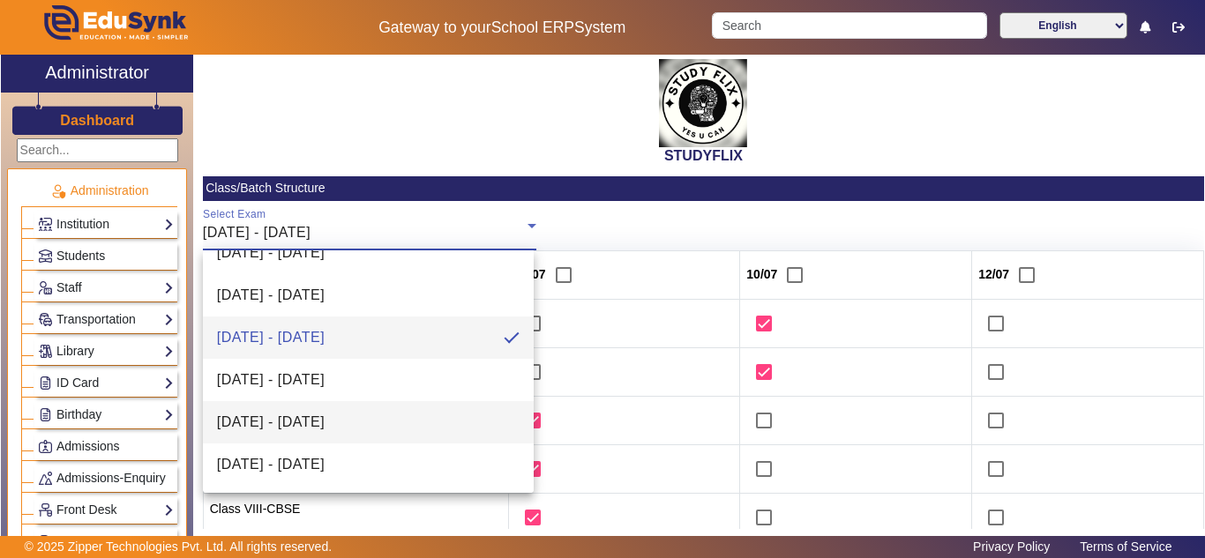
click at [325, 416] on span "21/07/2025 - 26/07/2025" at bounding box center [271, 422] width 108 height 21
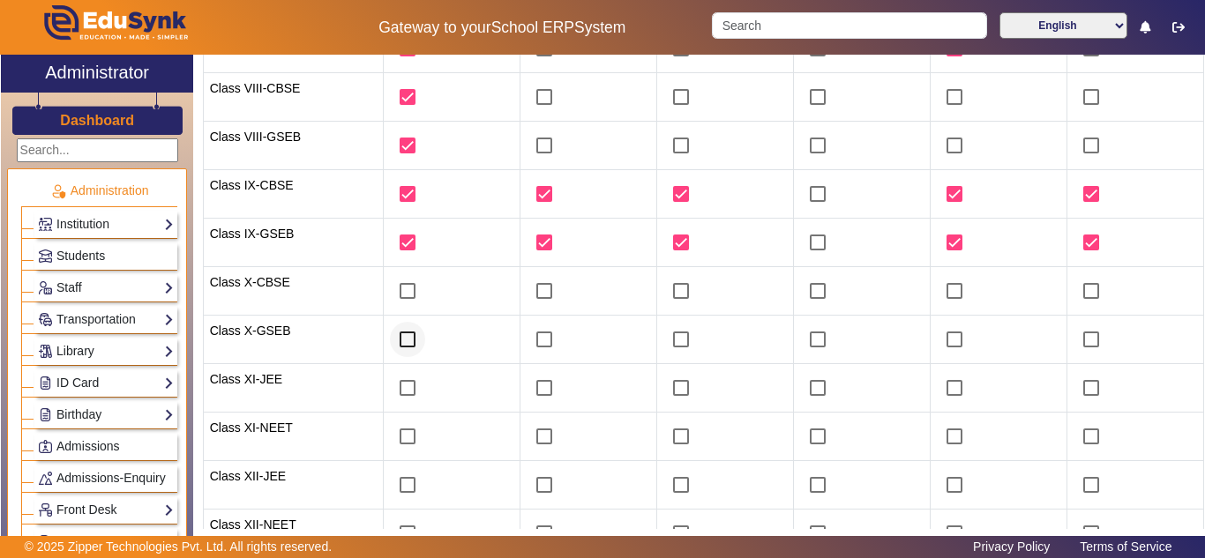
scroll to position [441, 0]
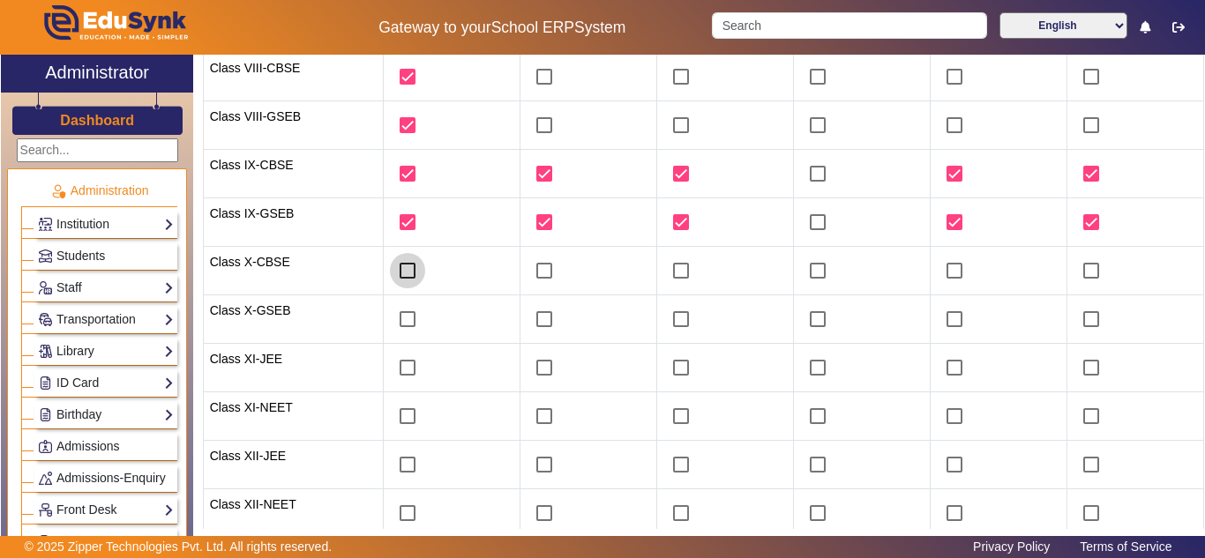
click at [404, 274] on input "checkbox" at bounding box center [407, 270] width 35 height 35
checkbox input "true"
click at [397, 314] on input "checkbox" at bounding box center [407, 319] width 35 height 35
checkbox input "true"
drag, startPoint x: 675, startPoint y: 273, endPoint x: 679, endPoint y: 315, distance: 42.6
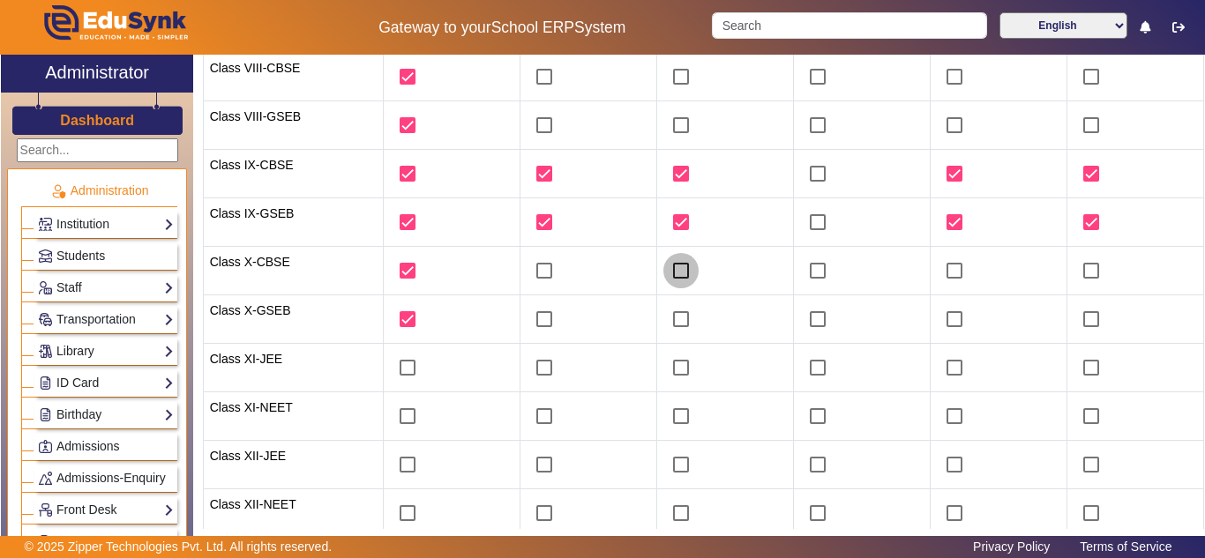
click at [675, 274] on input "checkbox" at bounding box center [680, 270] width 35 height 35
checkbox input "true"
click at [680, 317] on input "checkbox" at bounding box center [680, 319] width 35 height 35
checkbox input "true"
click at [952, 269] on input "checkbox" at bounding box center [954, 270] width 35 height 35
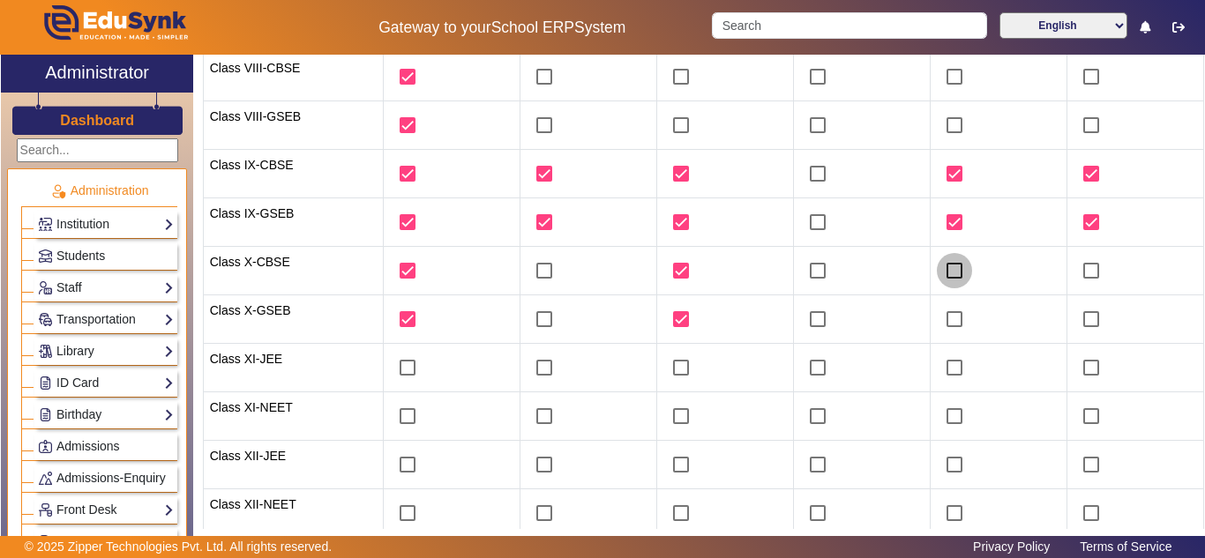
checkbox input "true"
click at [948, 310] on input "checkbox" at bounding box center [954, 319] width 35 height 35
checkbox input "true"
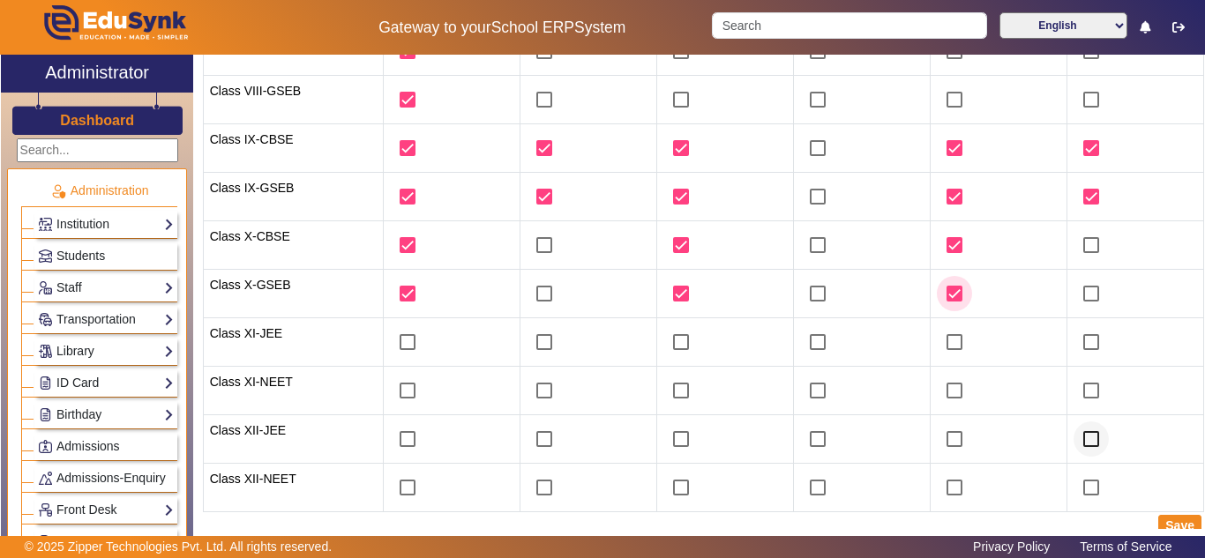
scroll to position [478, 0]
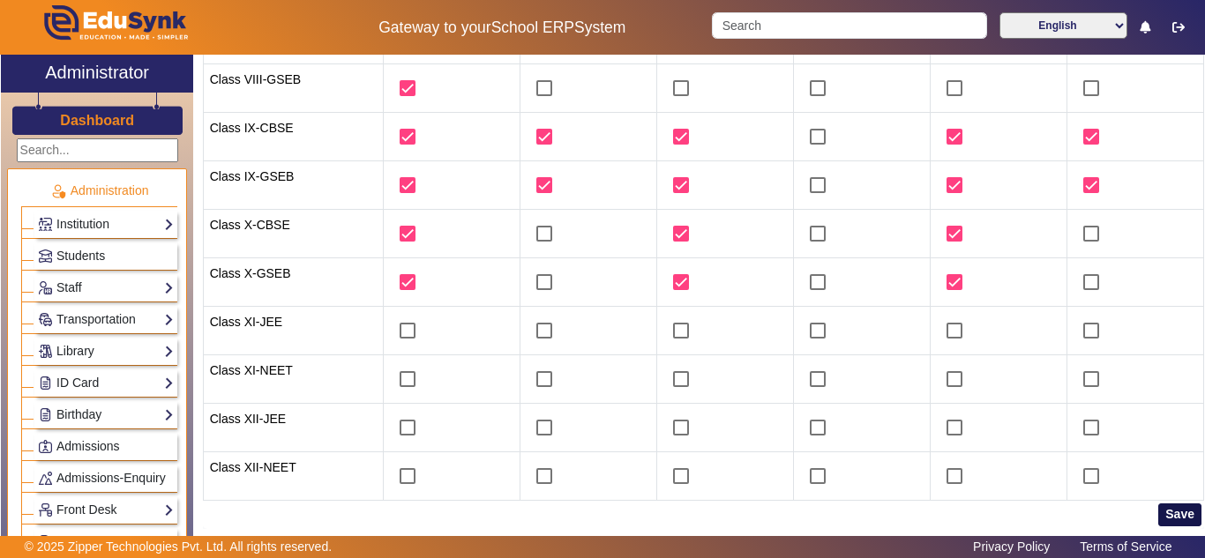
click at [1161, 519] on button "Save" at bounding box center [1179, 515] width 43 height 23
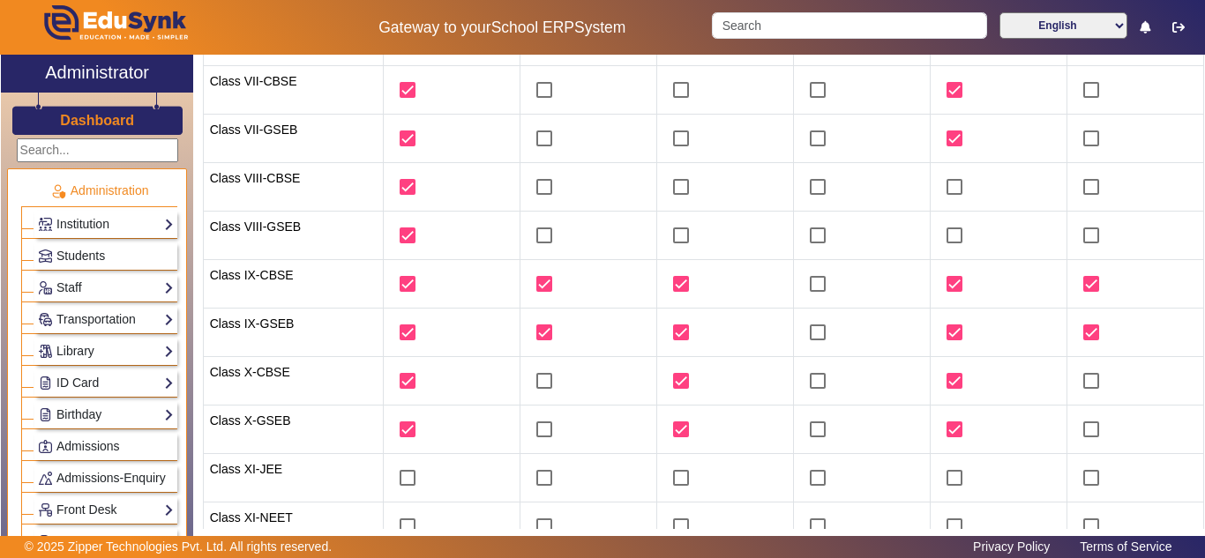
scroll to position [37, 0]
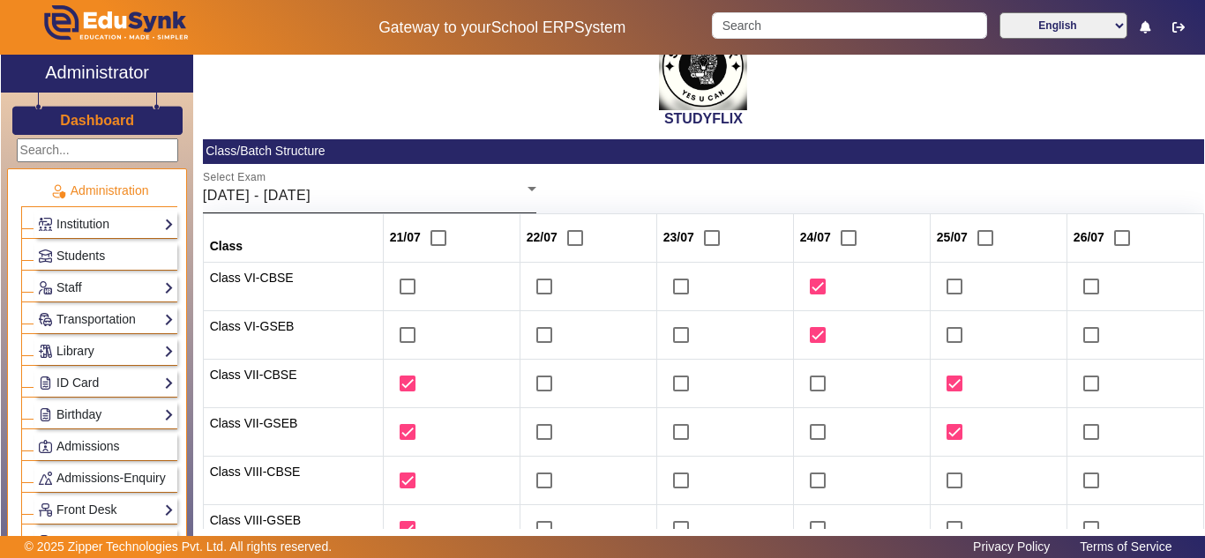
click at [428, 184] on div "Select Exam 21/07/2025 - 26/07/2025" at bounding box center [370, 188] width 334 height 49
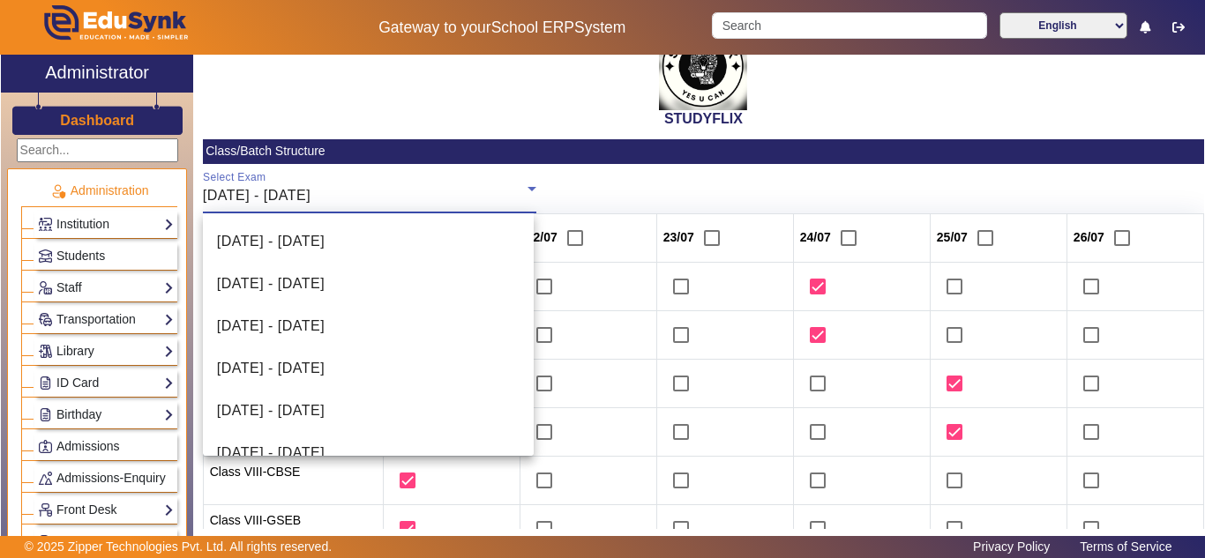
scroll to position [146, 0]
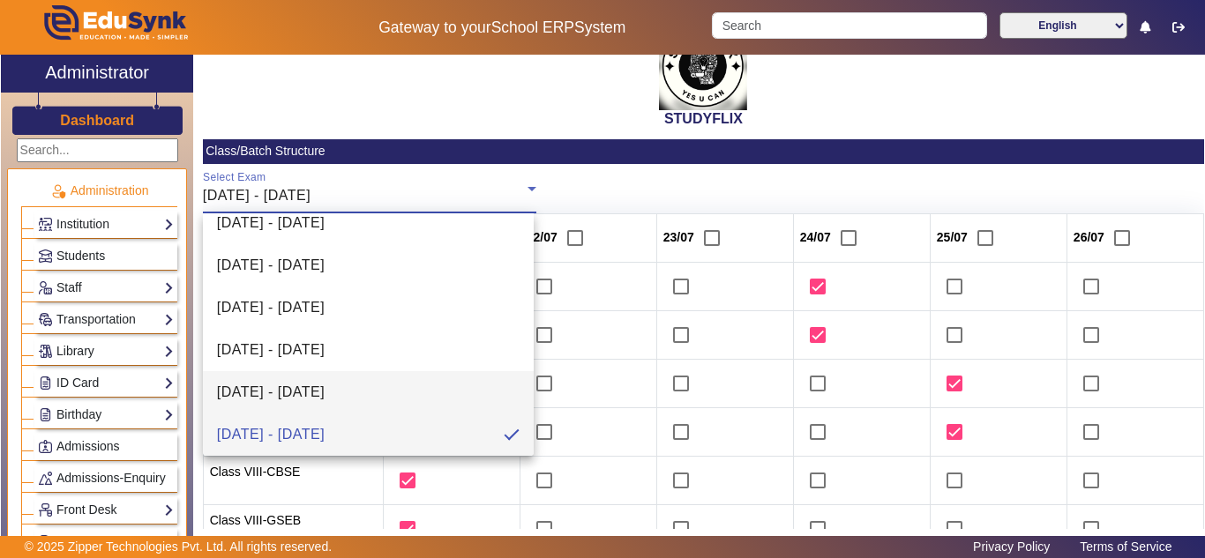
click at [325, 392] on span "14/07/2025 - 19/07/2025" at bounding box center [271, 392] width 108 height 21
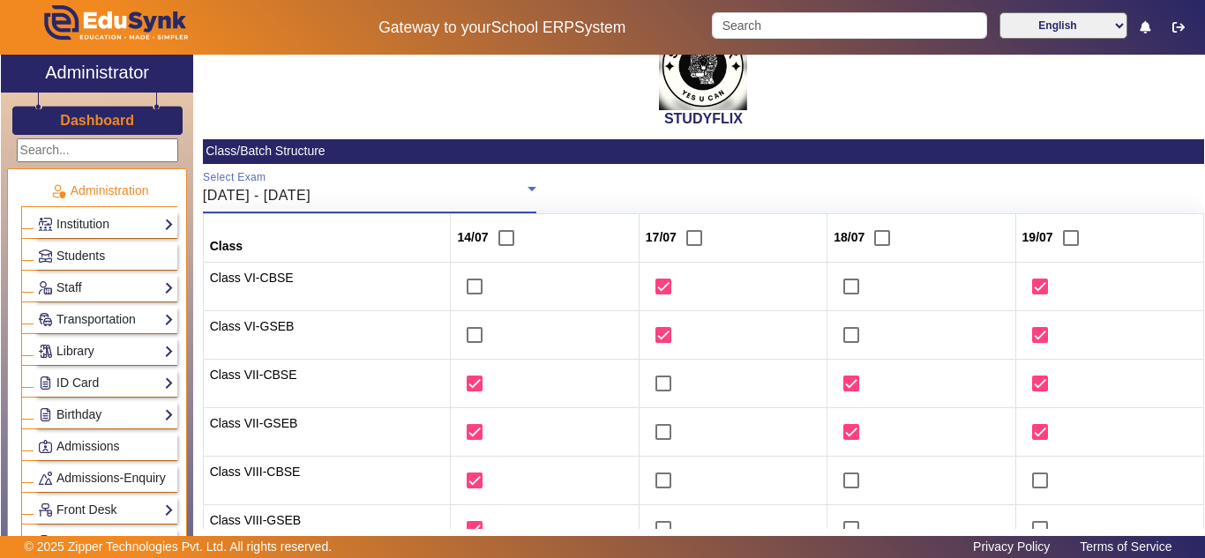
scroll to position [331, 0]
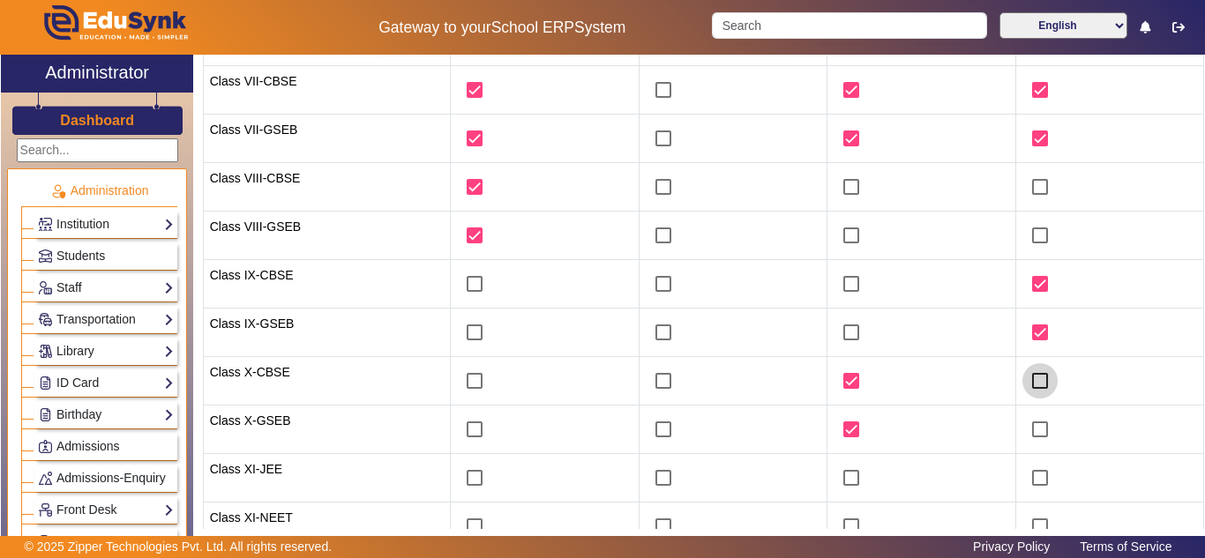
click at [1036, 383] on input "checkbox" at bounding box center [1040, 381] width 35 height 35
checkbox input "true"
click at [1032, 427] on input "checkbox" at bounding box center [1040, 429] width 35 height 35
checkbox input "true"
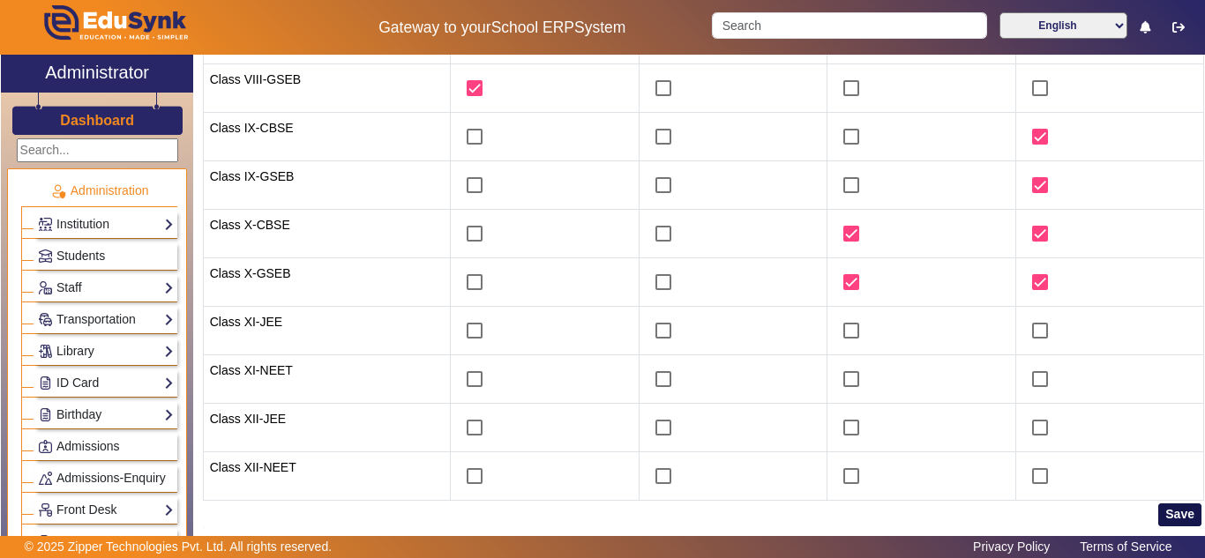
click at [1162, 511] on button "Save" at bounding box center [1179, 515] width 43 height 23
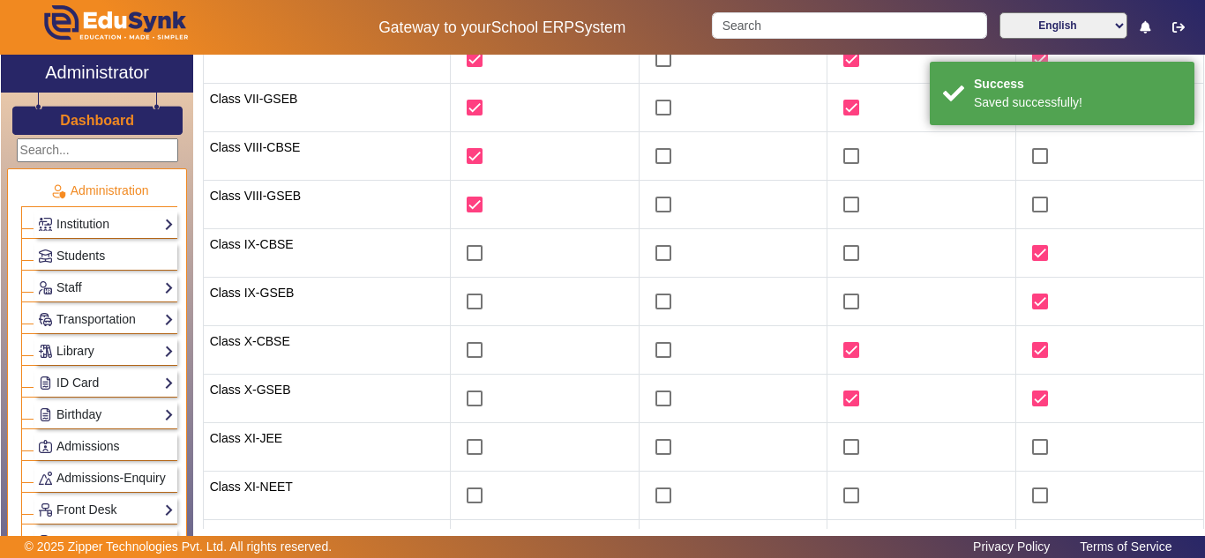
scroll to position [37, 0]
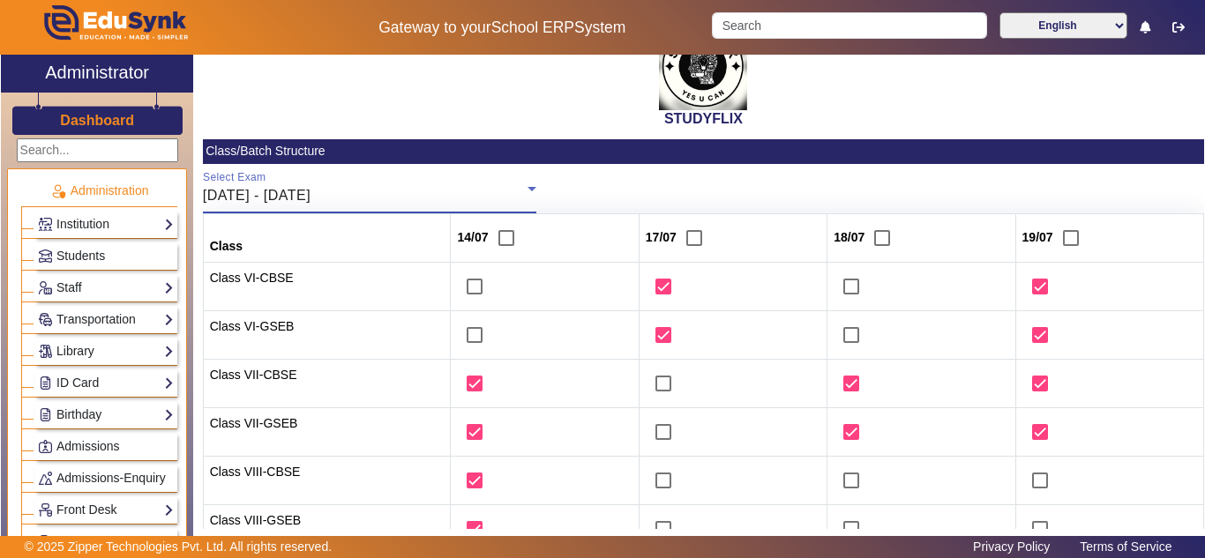
click at [367, 187] on div "14/07/2025 - 19/07/2025" at bounding box center [365, 195] width 325 height 21
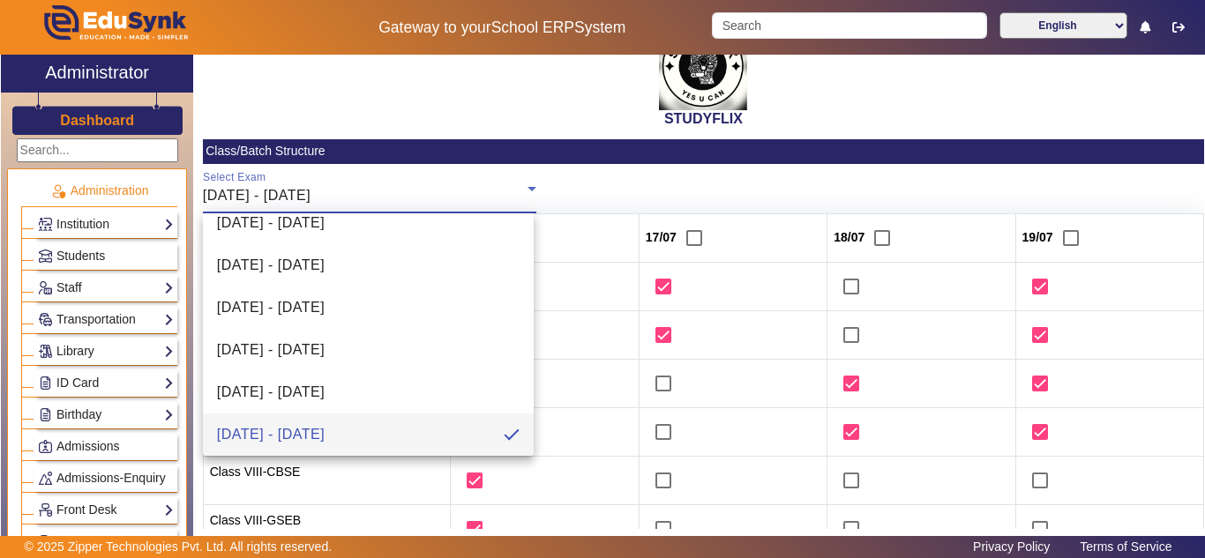
scroll to position [195, 0]
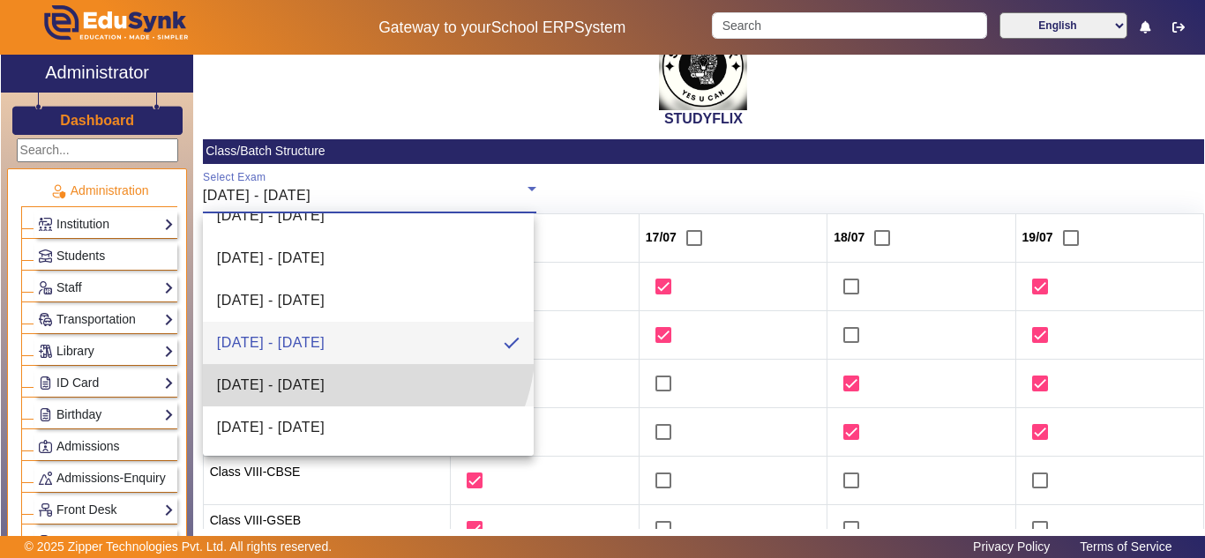
click at [325, 383] on span "21/07/2025 - 26/07/2025" at bounding box center [271, 385] width 108 height 21
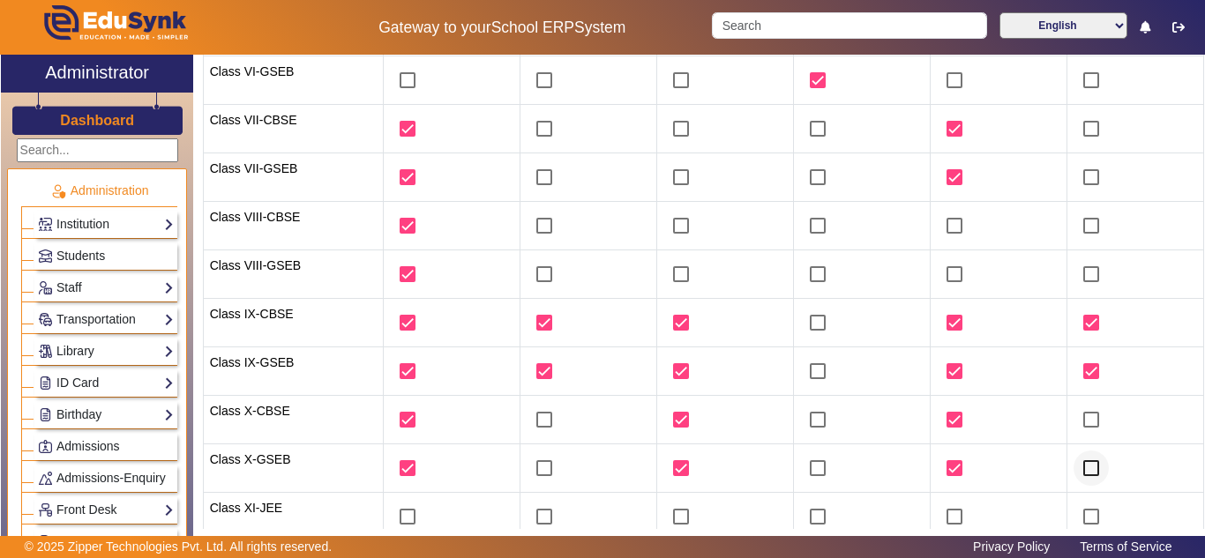
scroll to position [331, 0]
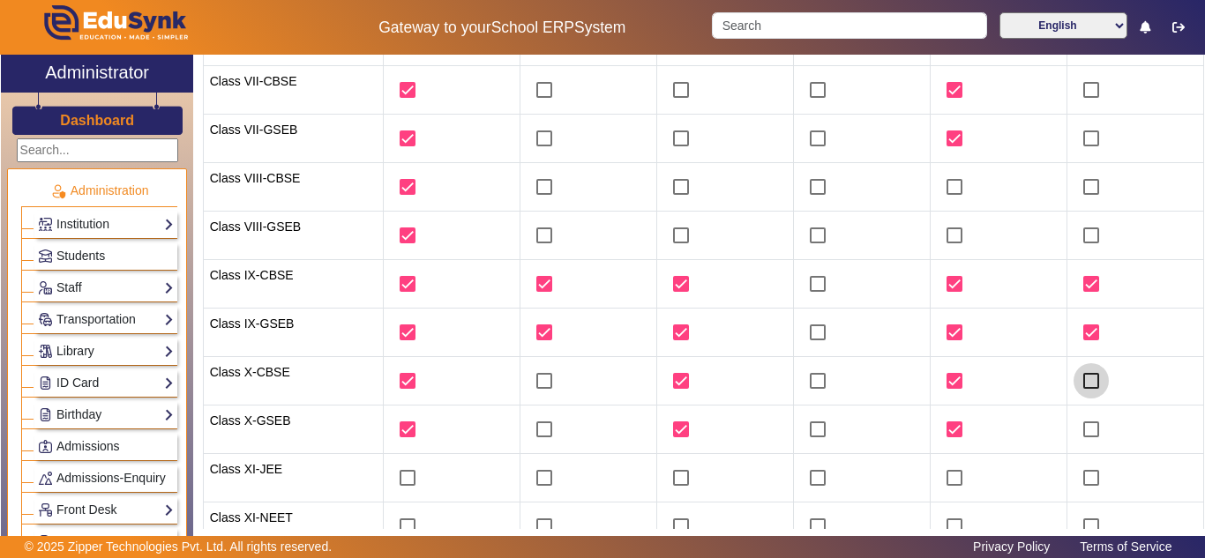
click at [1083, 380] on input "checkbox" at bounding box center [1091, 381] width 35 height 35
checkbox input "true"
click at [1084, 423] on input "checkbox" at bounding box center [1091, 429] width 35 height 35
checkbox input "true"
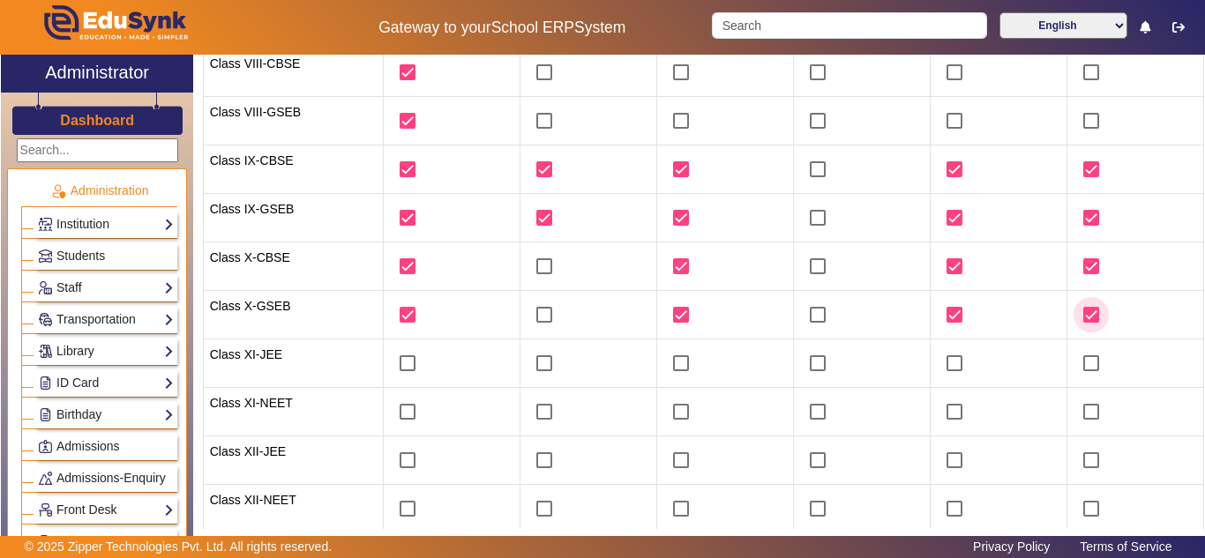
scroll to position [478, 0]
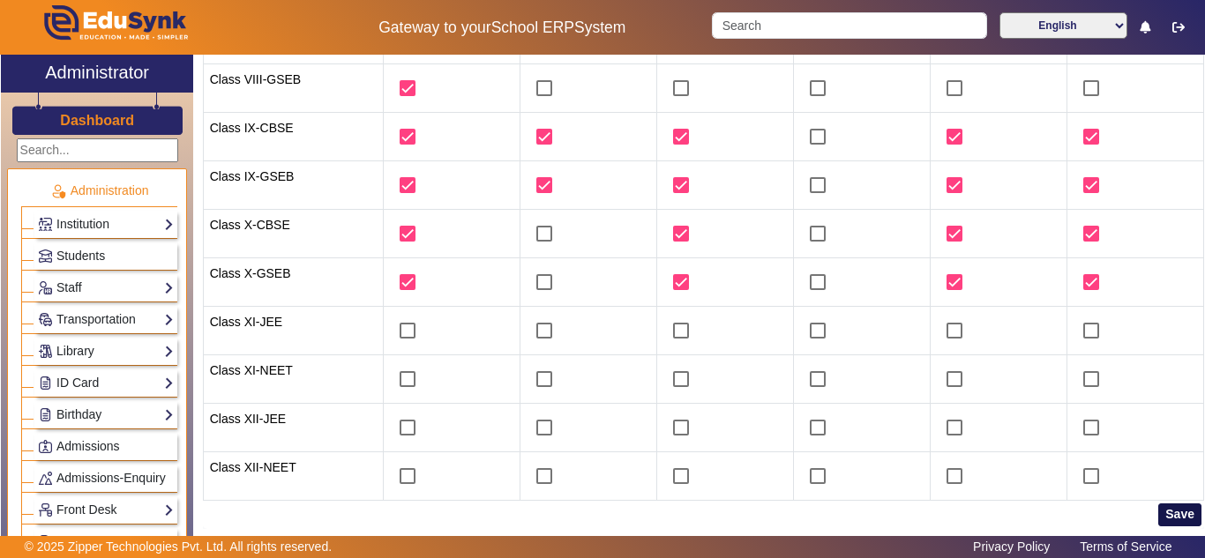
click at [1169, 514] on button "Save" at bounding box center [1179, 515] width 43 height 23
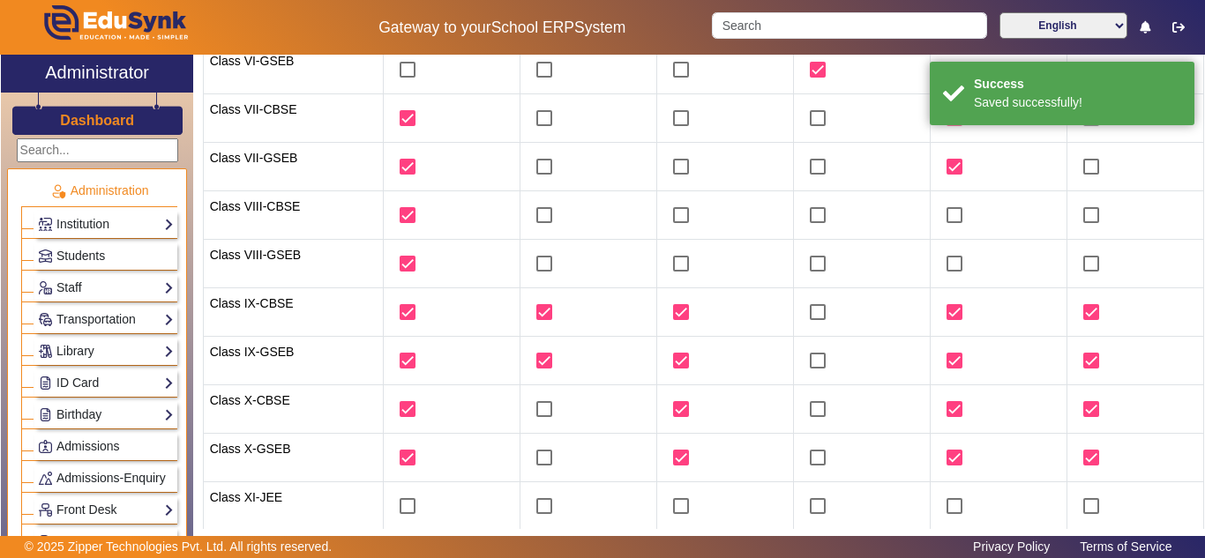
scroll to position [0, 0]
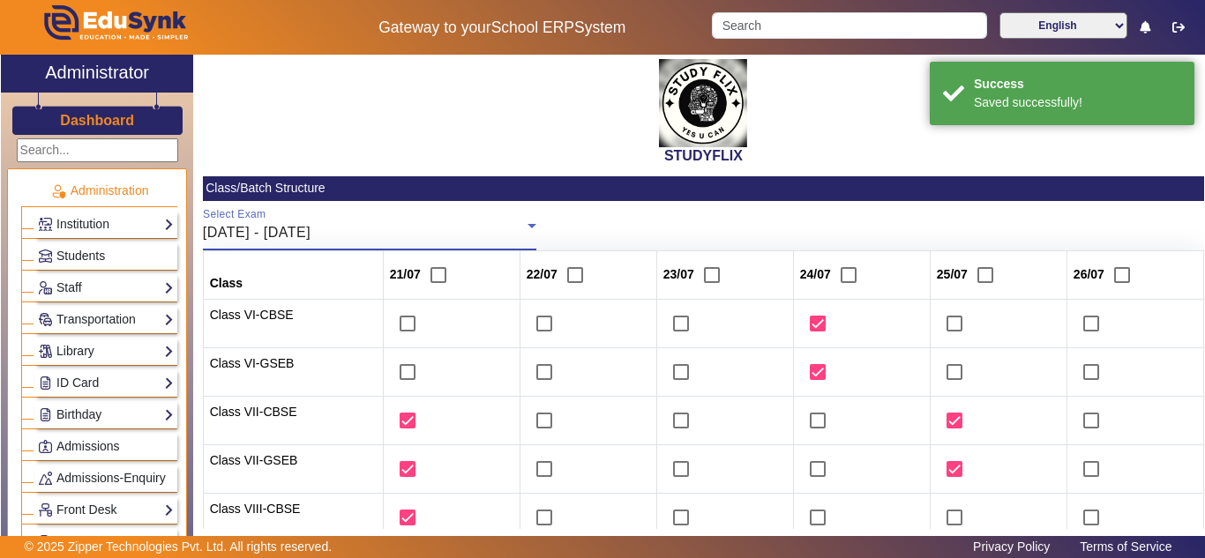
click at [417, 224] on div "21/07/2025 - 26/07/2025" at bounding box center [365, 232] width 325 height 21
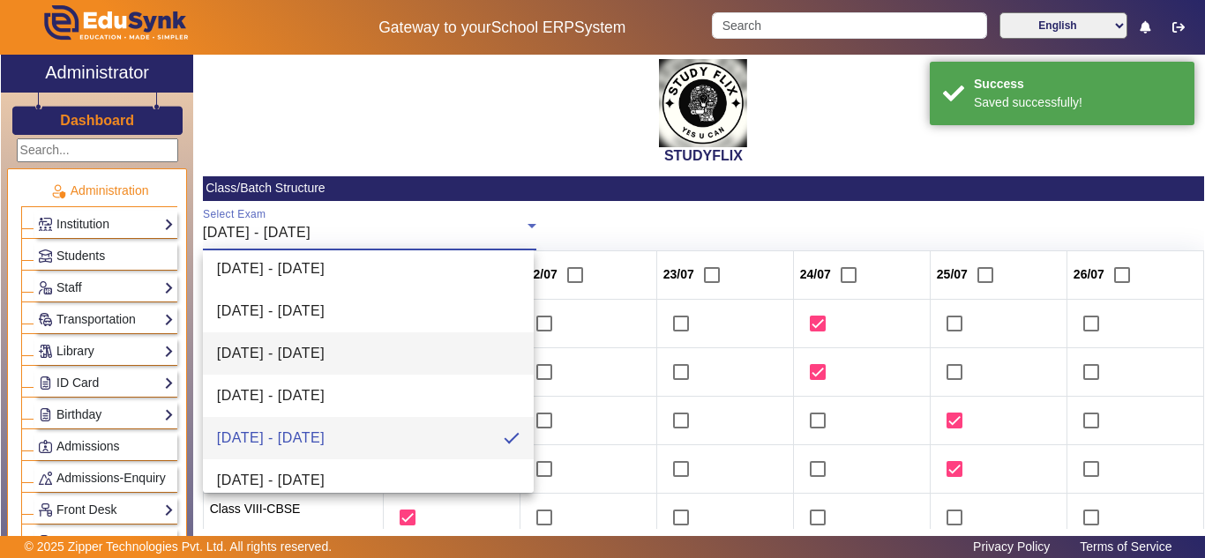
scroll to position [195, 0]
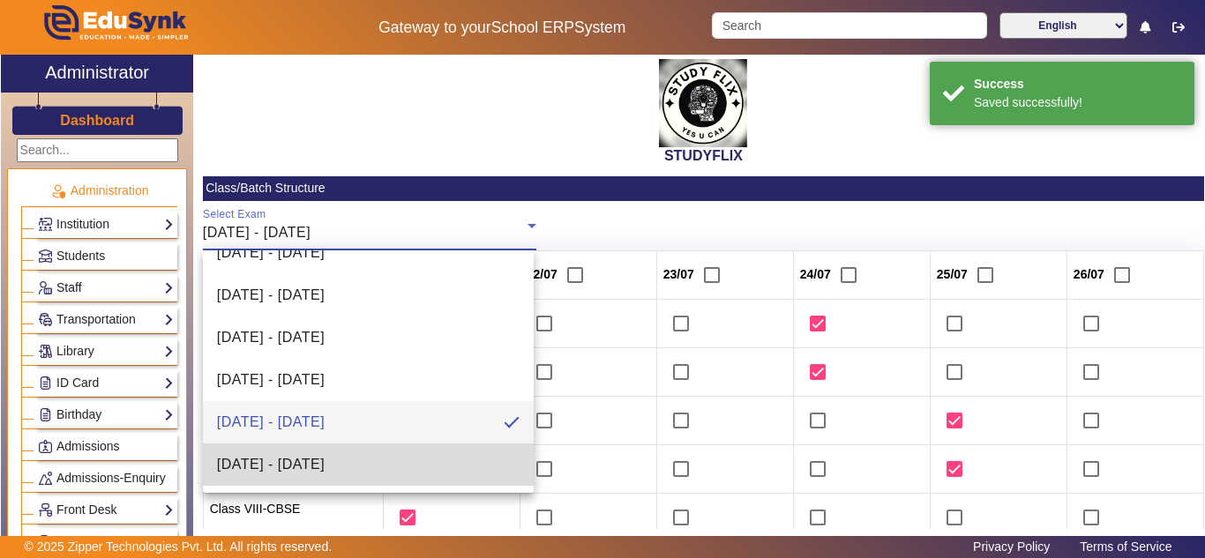
click at [325, 464] on span "28/07/2026 - 02/08/2025" at bounding box center [271, 464] width 108 height 21
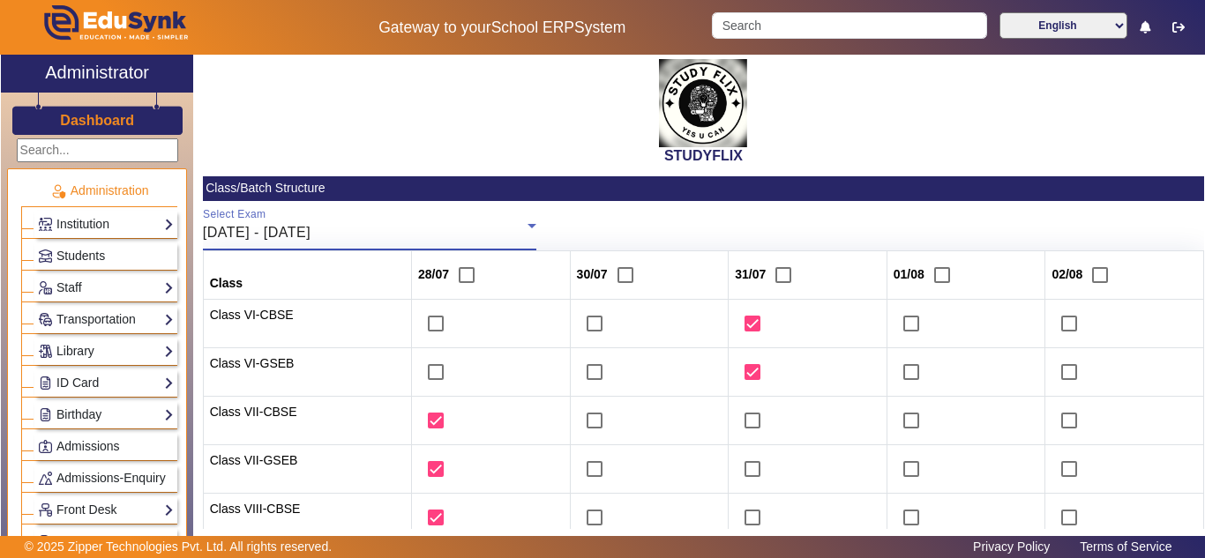
scroll to position [441, 0]
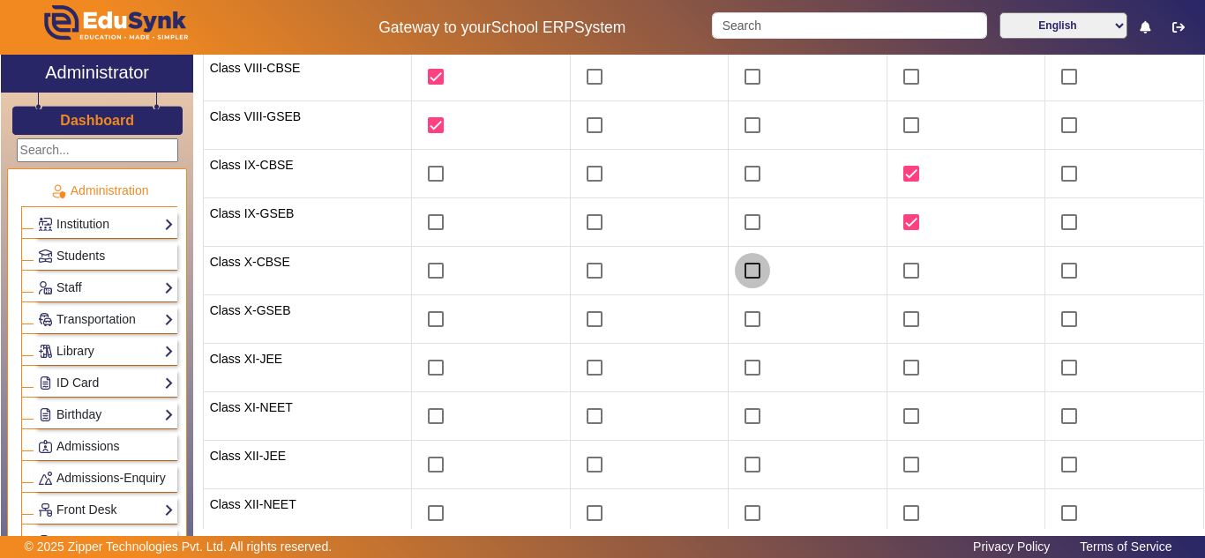
click at [749, 270] on input "checkbox" at bounding box center [752, 270] width 35 height 35
checkbox input "true"
click at [735, 312] on input "checkbox" at bounding box center [752, 319] width 35 height 35
checkbox input "true"
click at [1061, 263] on input "checkbox" at bounding box center [1069, 270] width 35 height 35
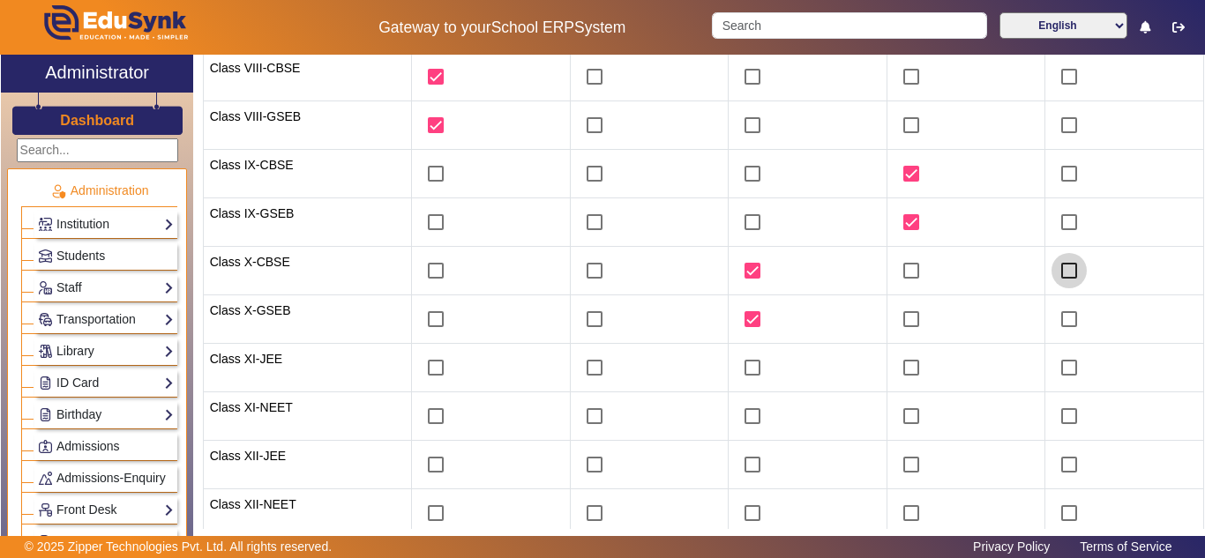
checkbox input "true"
click at [1058, 316] on input "checkbox" at bounding box center [1069, 319] width 35 height 35
checkbox input "true"
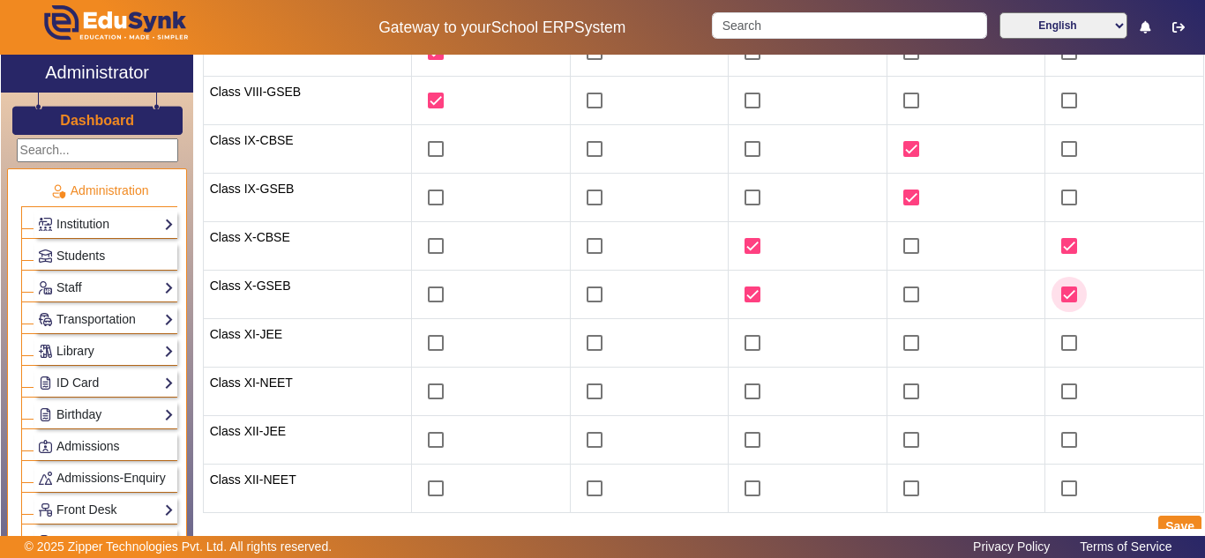
scroll to position [478, 0]
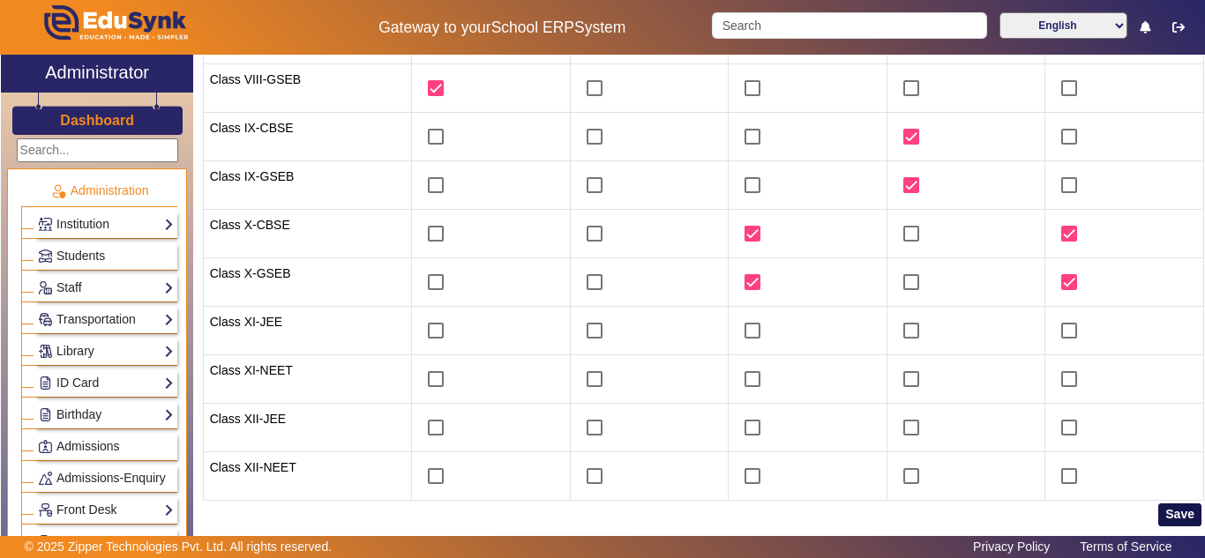
click at [1180, 510] on button "Save" at bounding box center [1179, 515] width 43 height 23
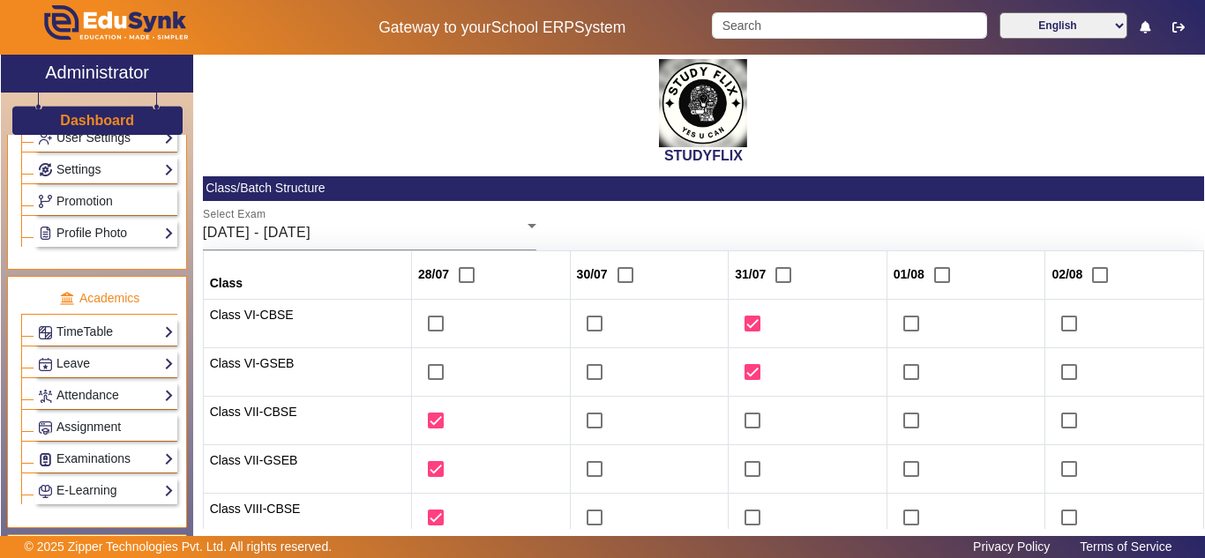
scroll to position [588, 0]
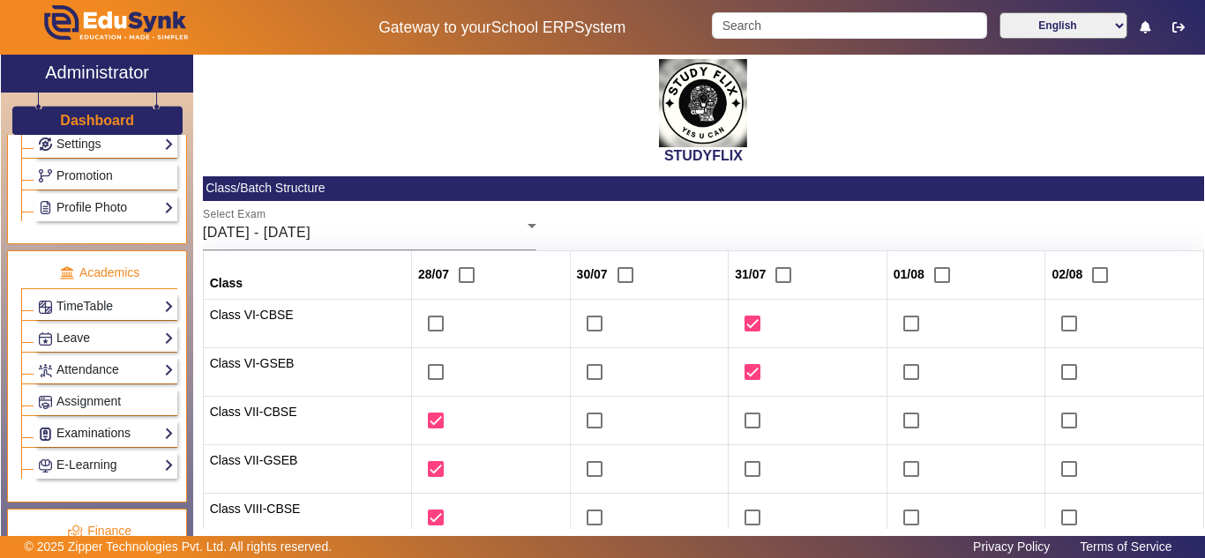
click at [81, 444] on link "Examinations" at bounding box center [106, 433] width 136 height 20
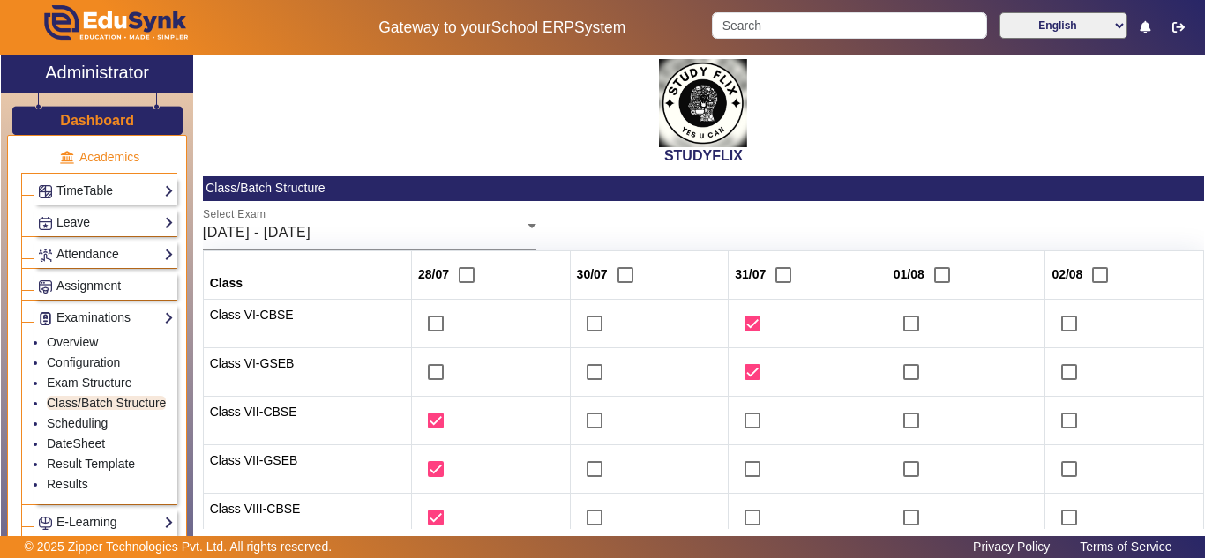
scroll to position [882, 0]
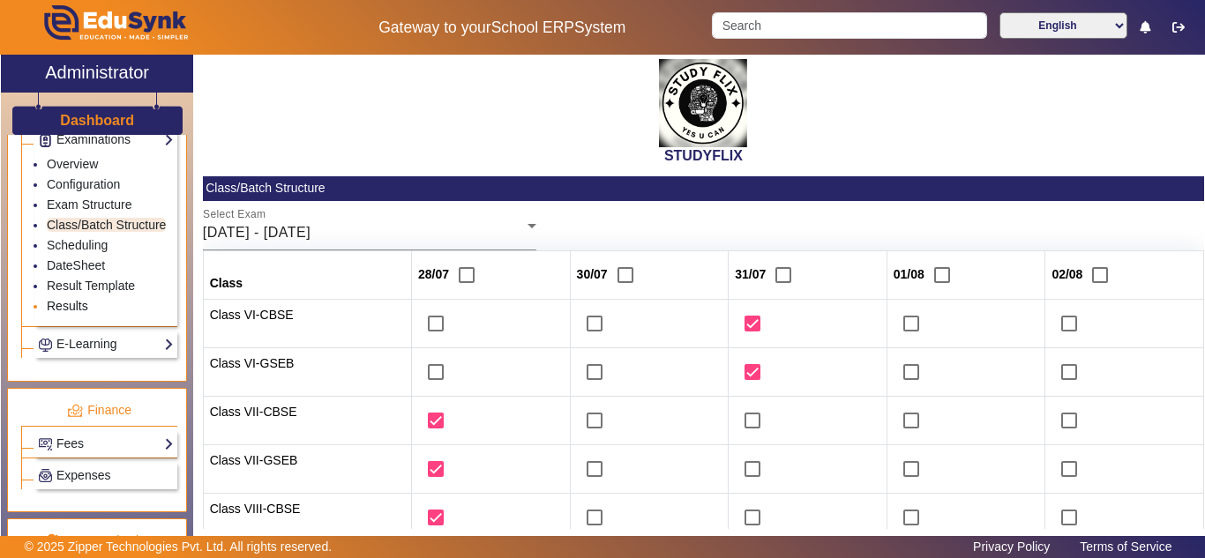
click at [73, 313] on link "Results" at bounding box center [67, 306] width 41 height 14
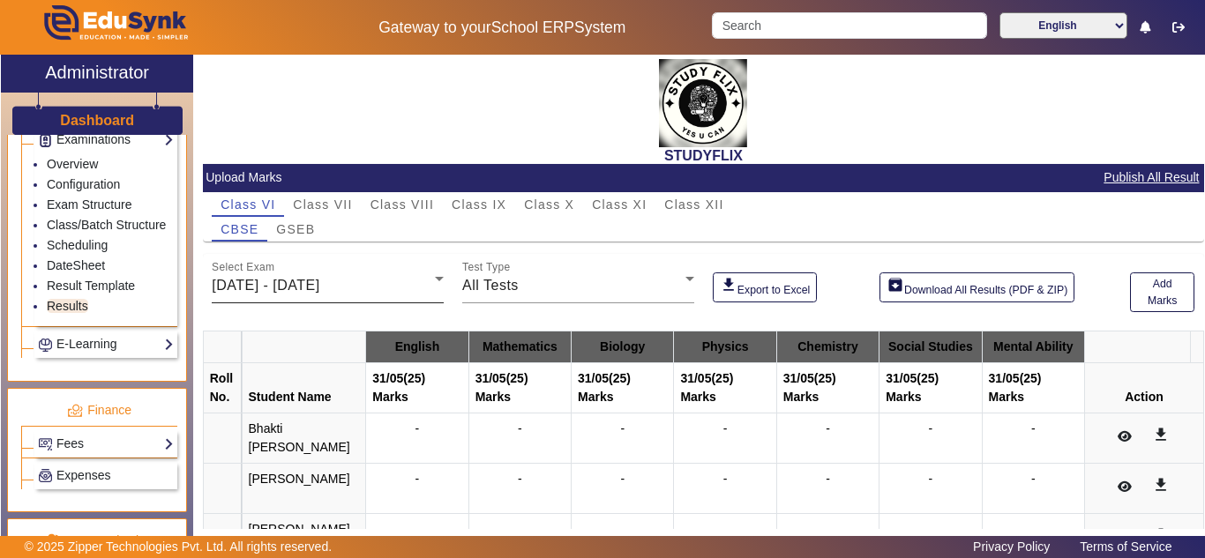
click at [348, 293] on div "26/05/2025 - 31/05/2025" at bounding box center [323, 285] width 223 height 21
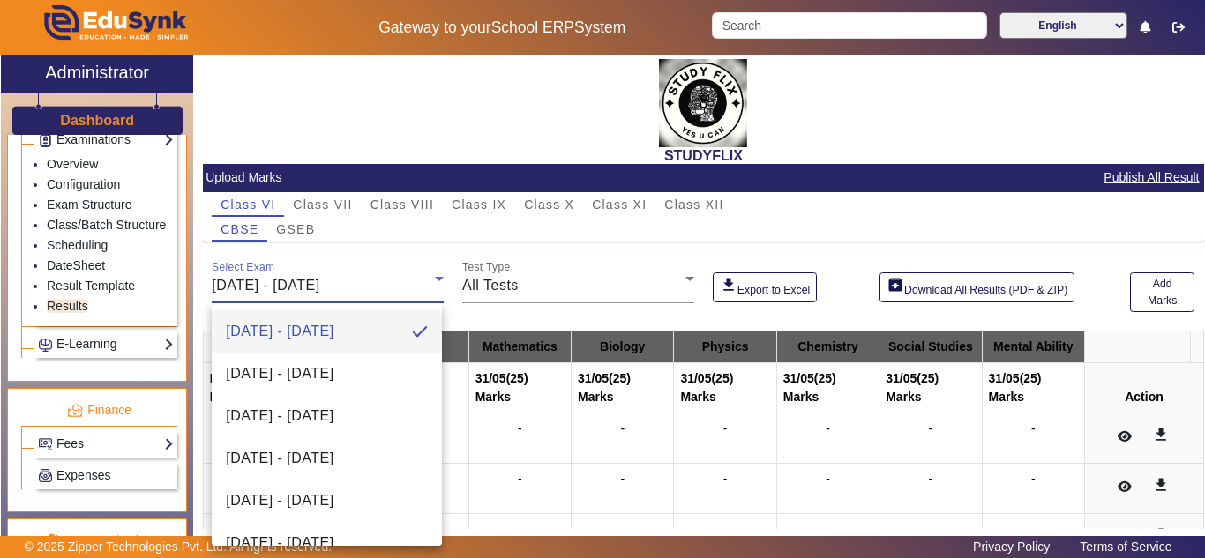
click at [348, 293] on div at bounding box center [602, 279] width 1205 height 558
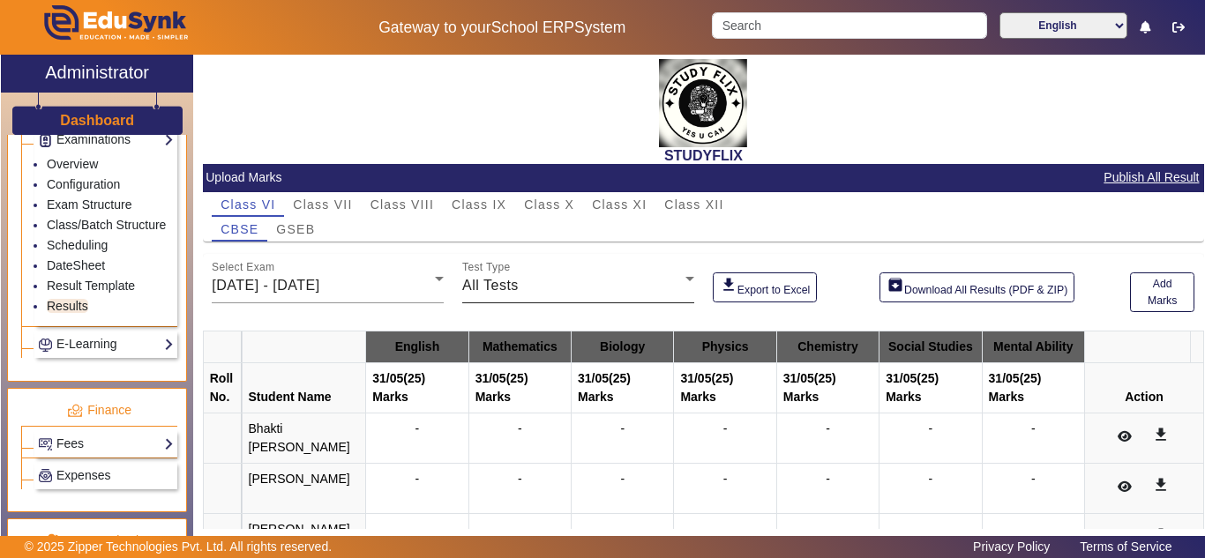
click at [581, 292] on div "All Tests" at bounding box center [573, 285] width 223 height 21
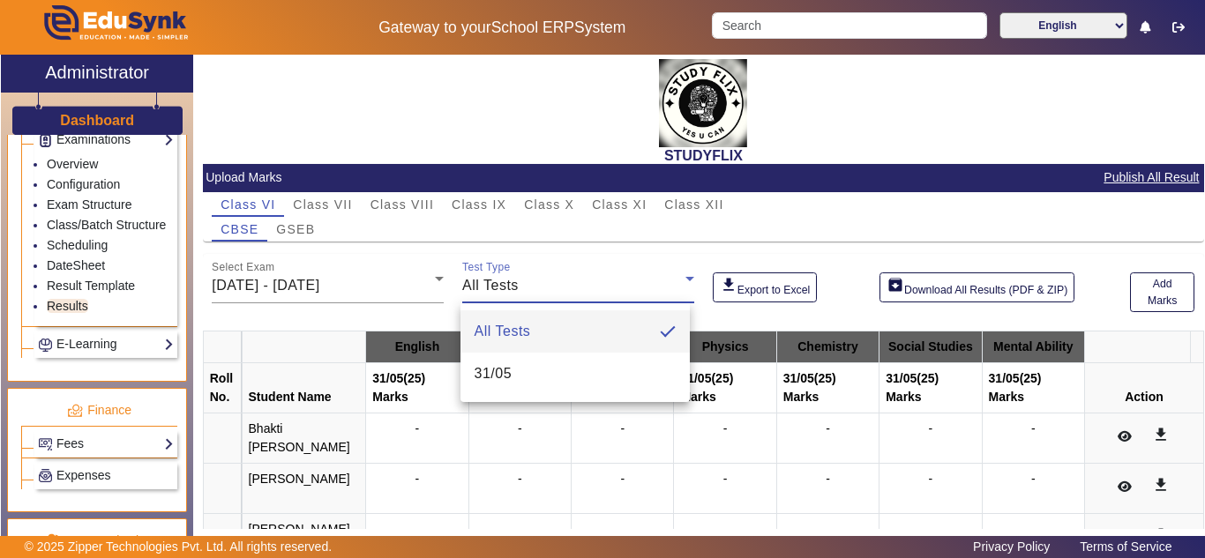
click at [582, 292] on div at bounding box center [602, 279] width 1205 height 558
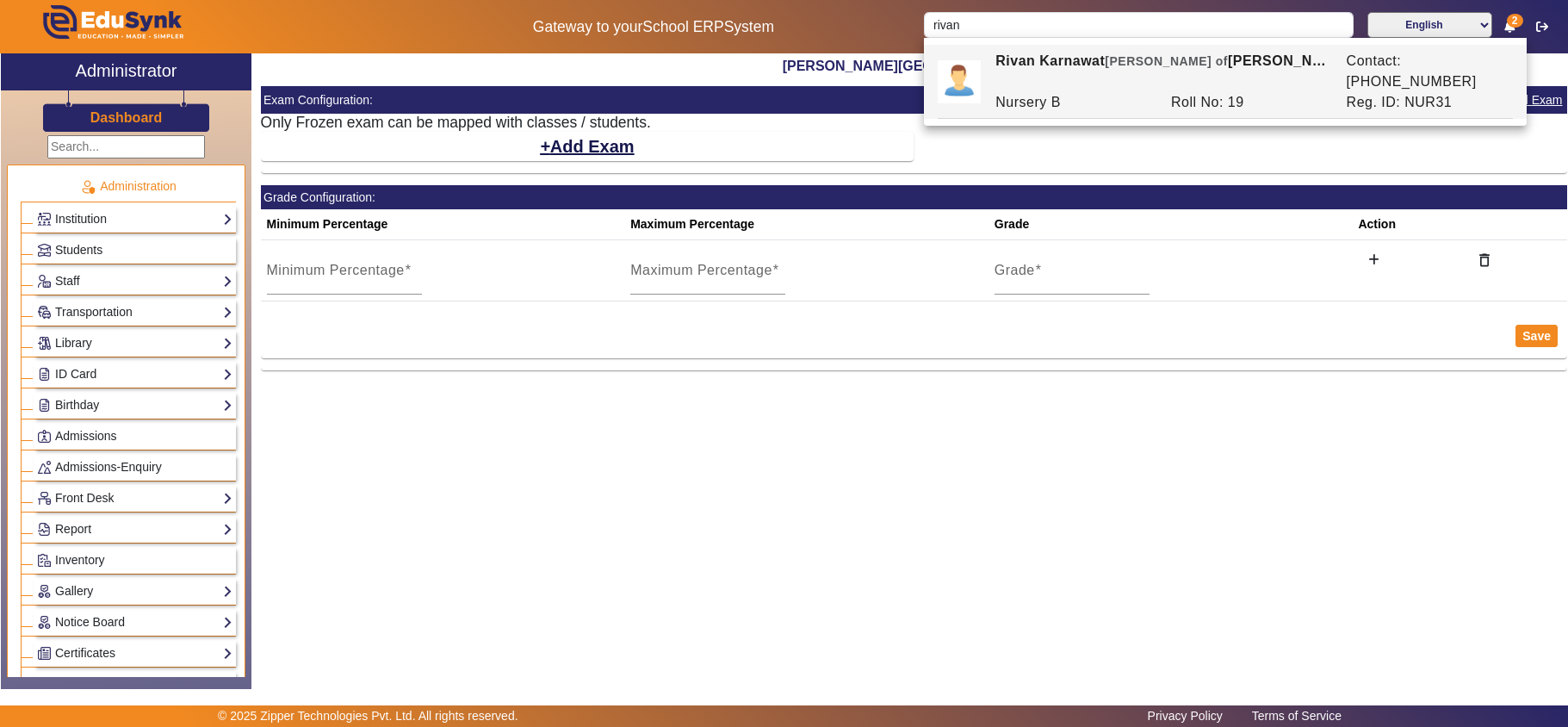
click at [868, 28] on div "Gateway to your School ERP System rivan English हिंदी (Hindi) ಕನ್ನಡ (Kannada) த…" at bounding box center [784, 26] width 1566 height 54
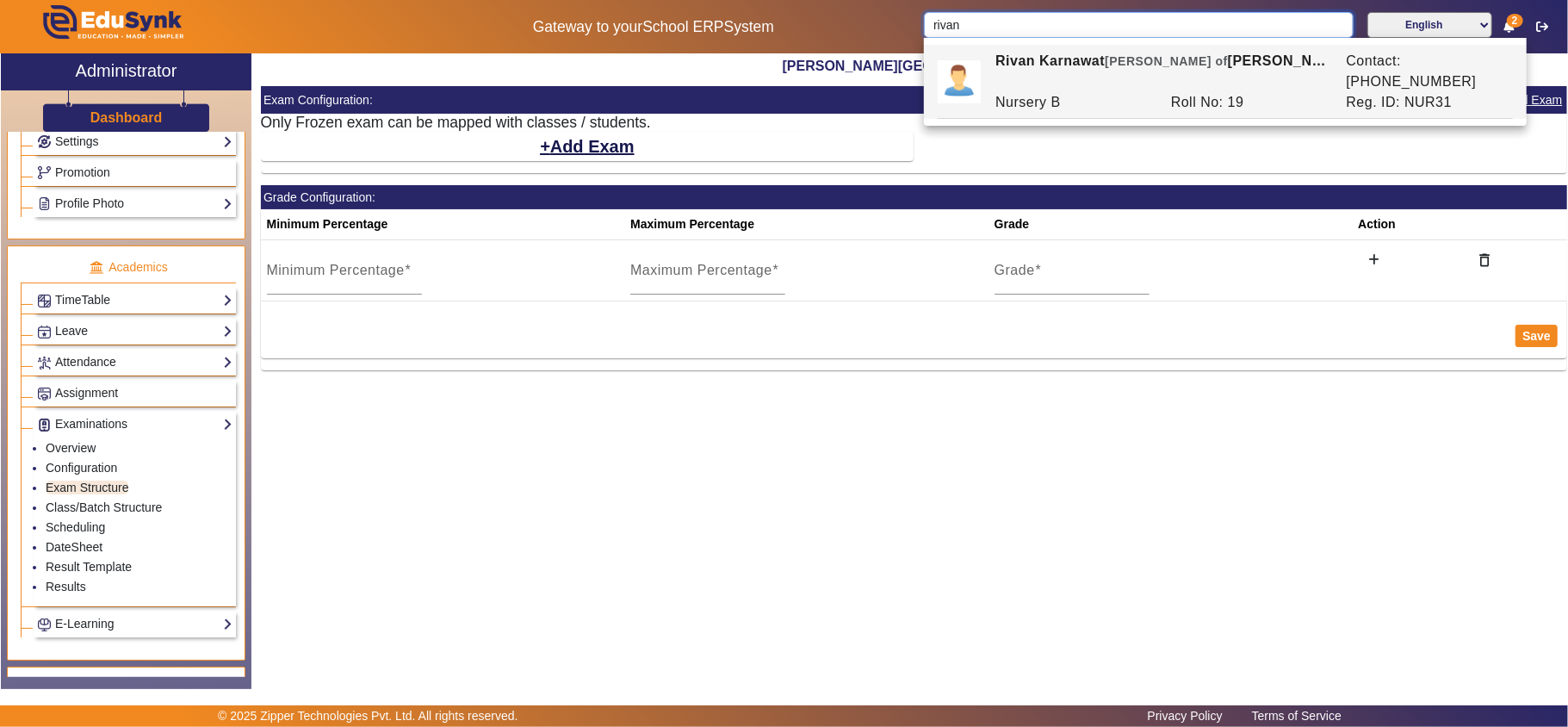
click at [1108, 32] on input "rivan" at bounding box center [1139, 24] width 429 height 25
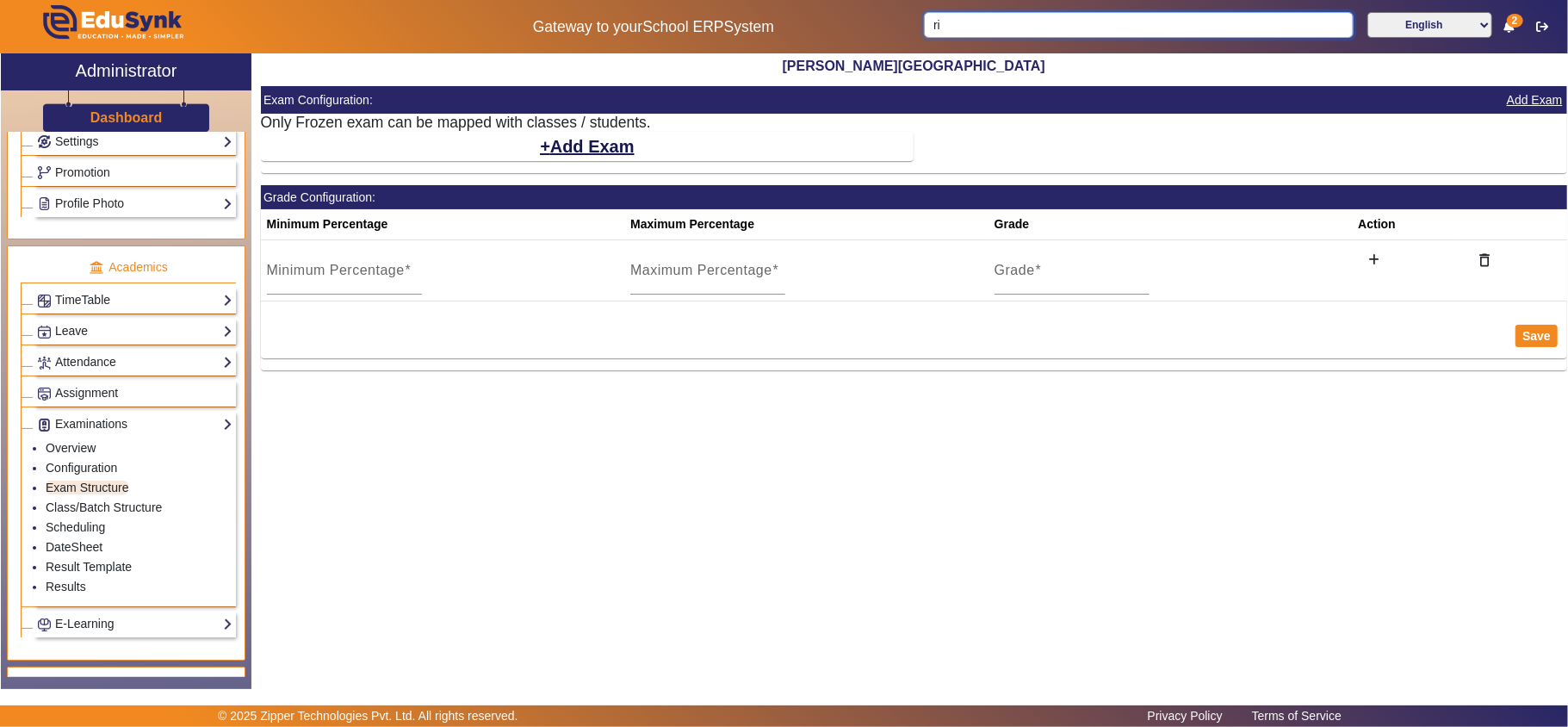
type input "r"
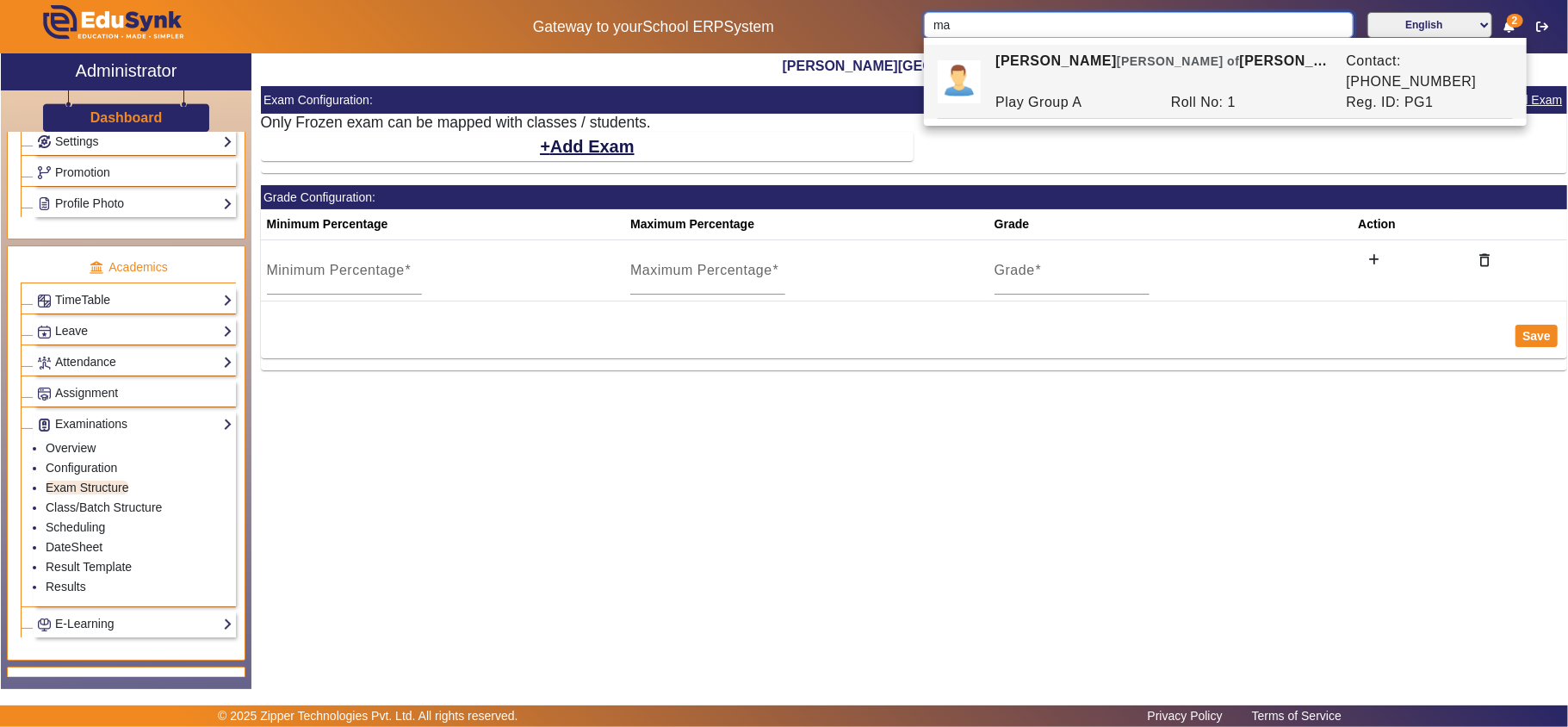
type input "m"
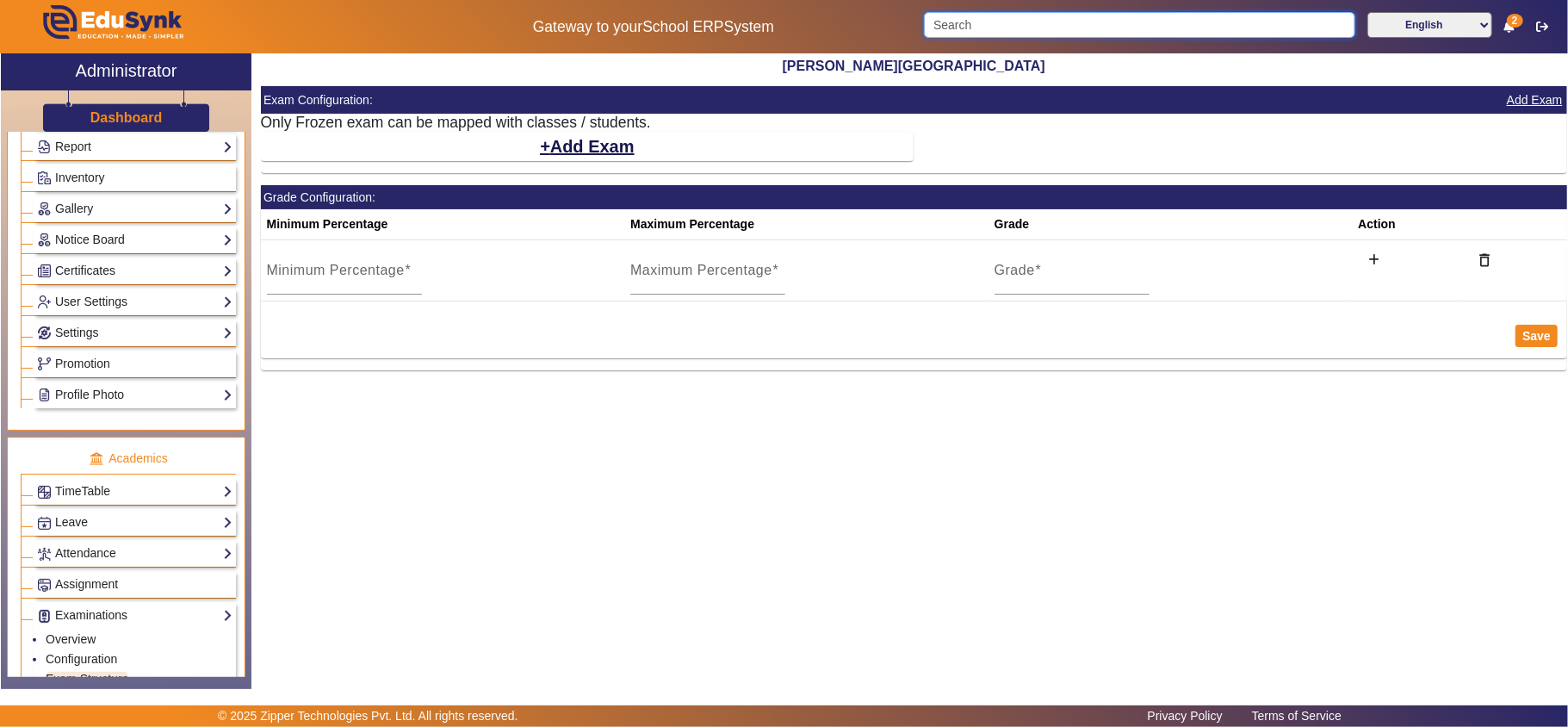
scroll to position [0, 0]
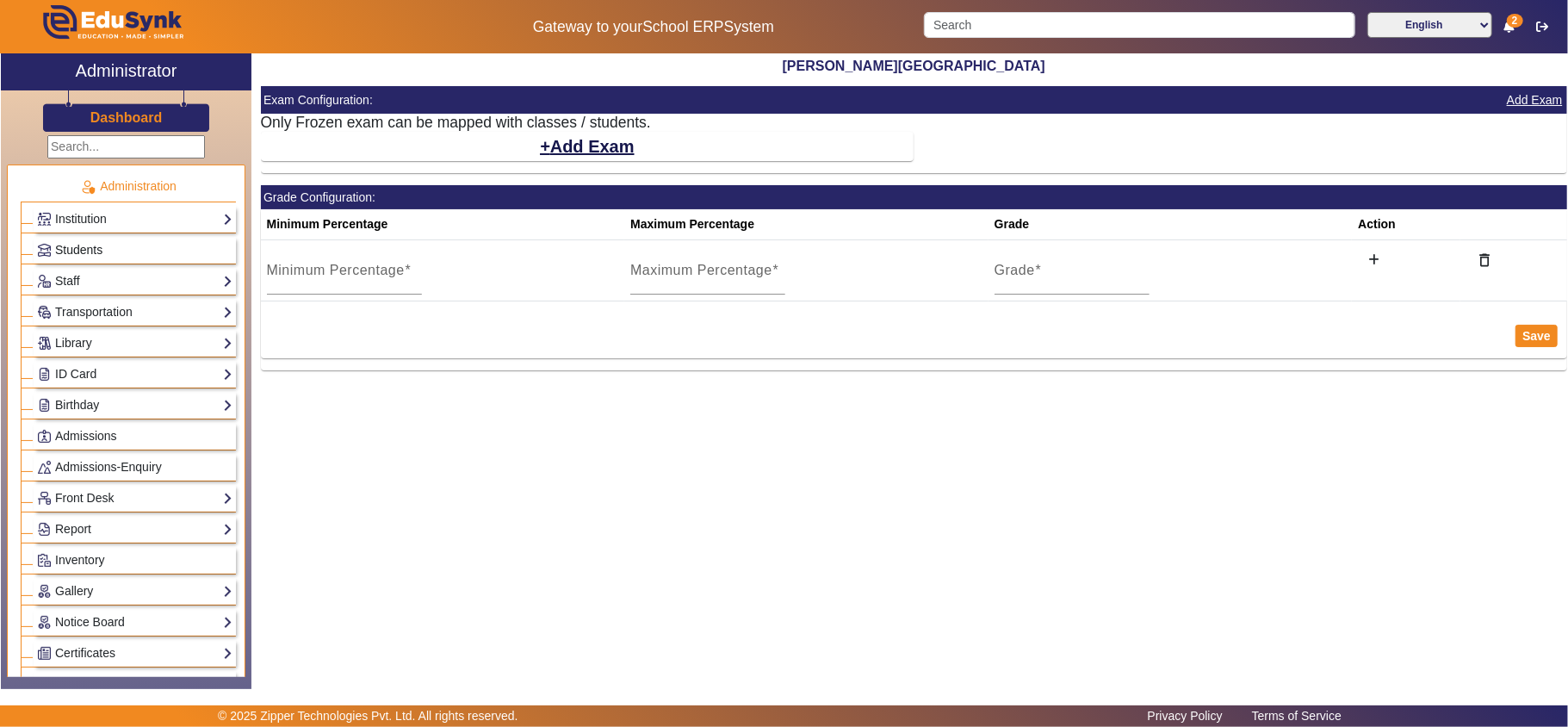
click at [84, 241] on link "Students" at bounding box center [135, 250] width 195 height 20
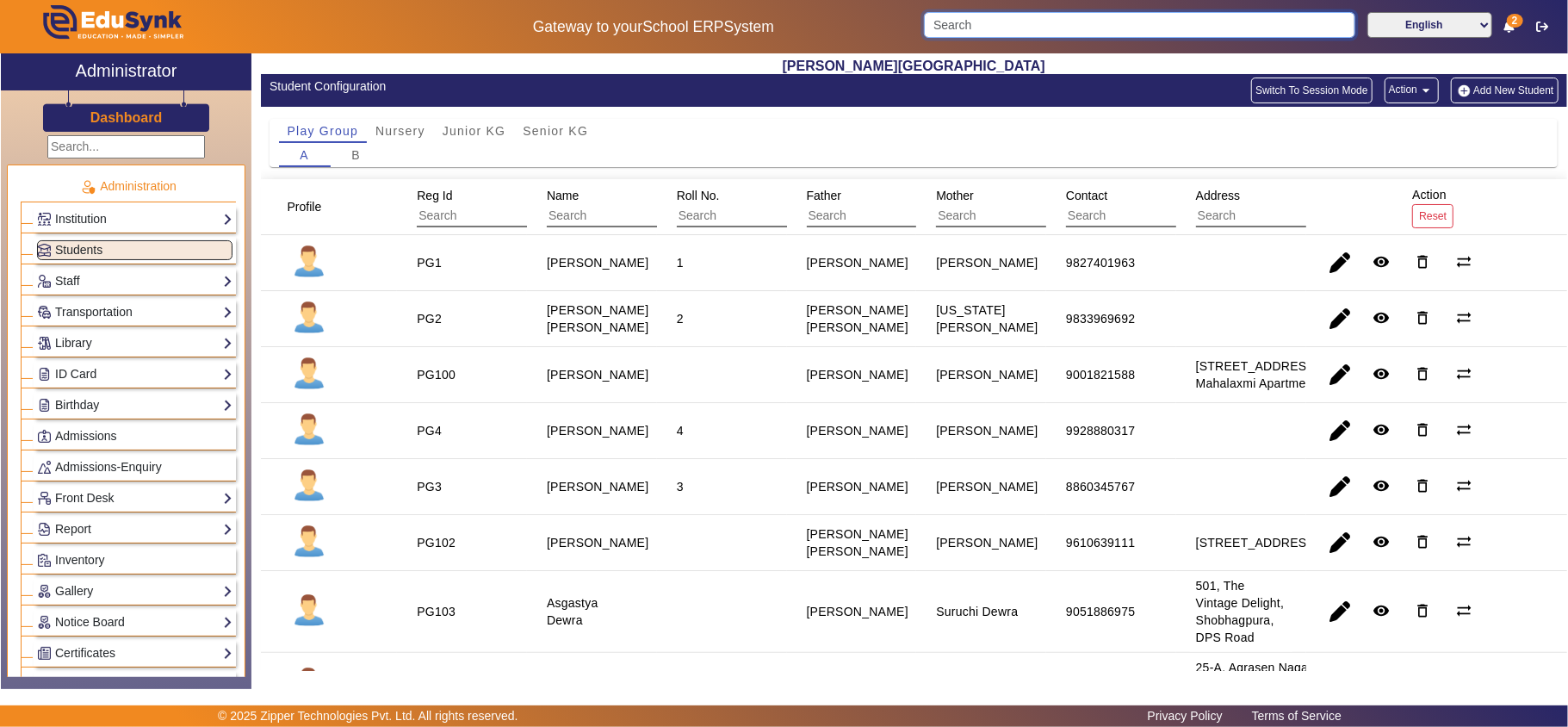
click at [950, 25] on input "Search" at bounding box center [1140, 24] width 431 height 25
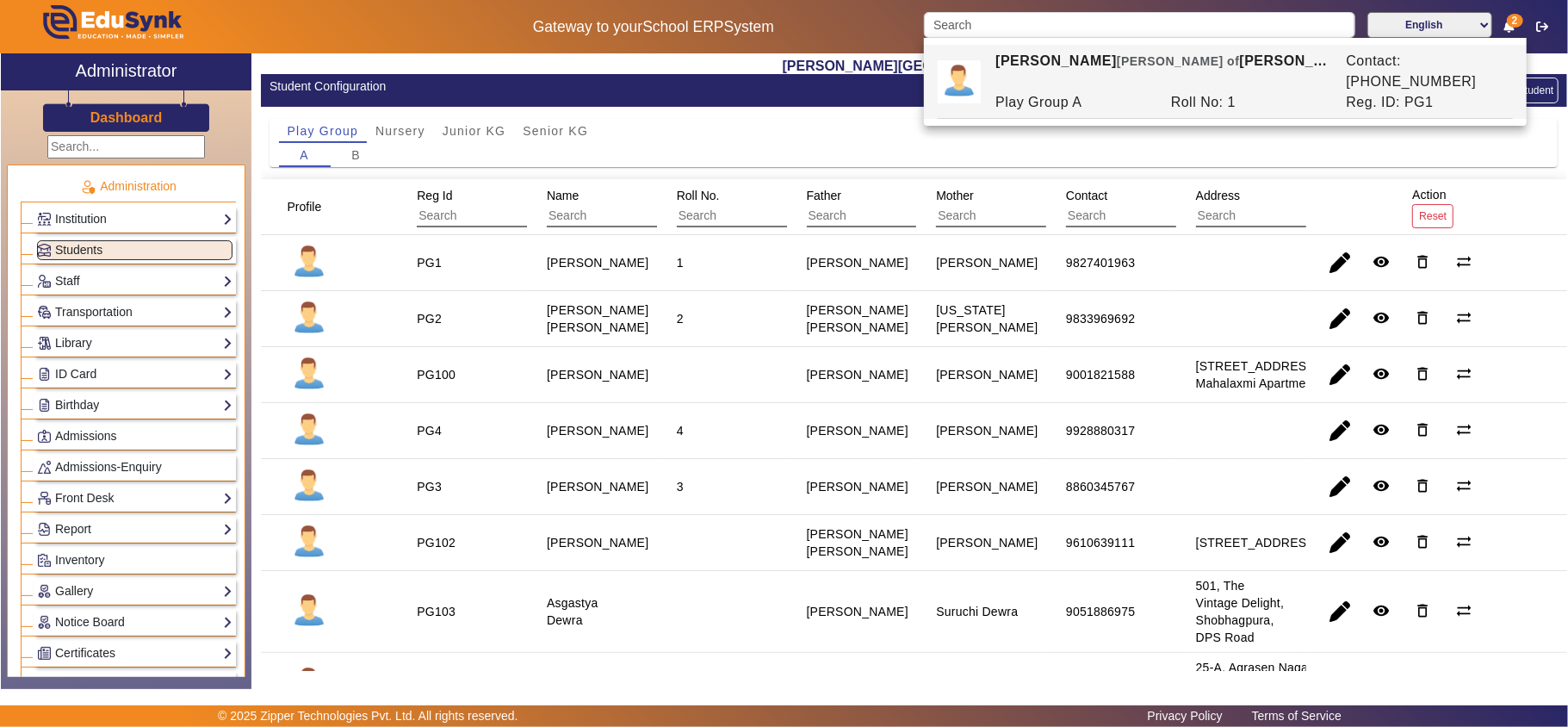
click at [687, 74] on div "Student Configuration Switch To Session Mode Action arrow_drop_down Add New Stu…" at bounding box center [913, 91] width 1306 height 33
click at [1025, 29] on input "Search" at bounding box center [1140, 24] width 431 height 25
click at [1025, 29] on input "[PERSON_NAME]" at bounding box center [1139, 24] width 429 height 25
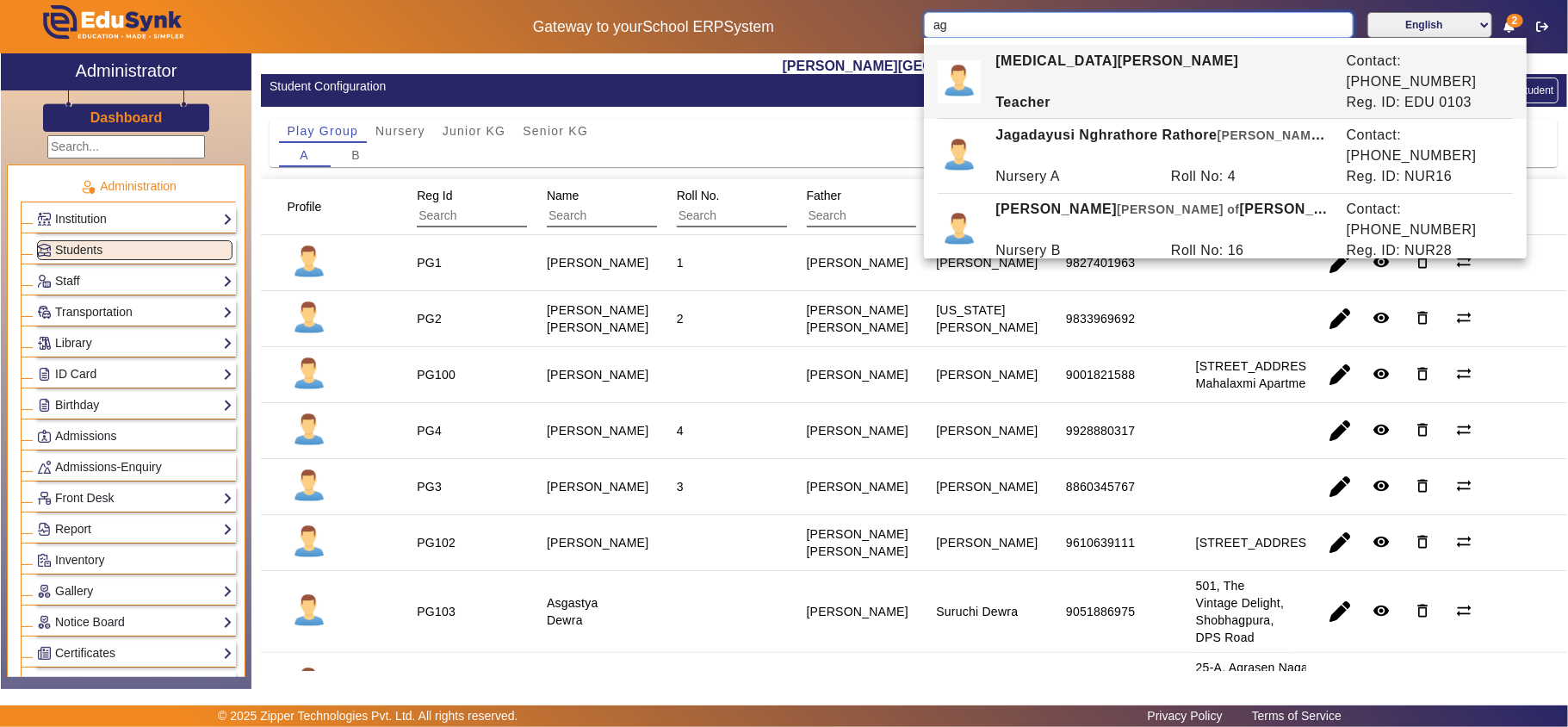
type input "a"
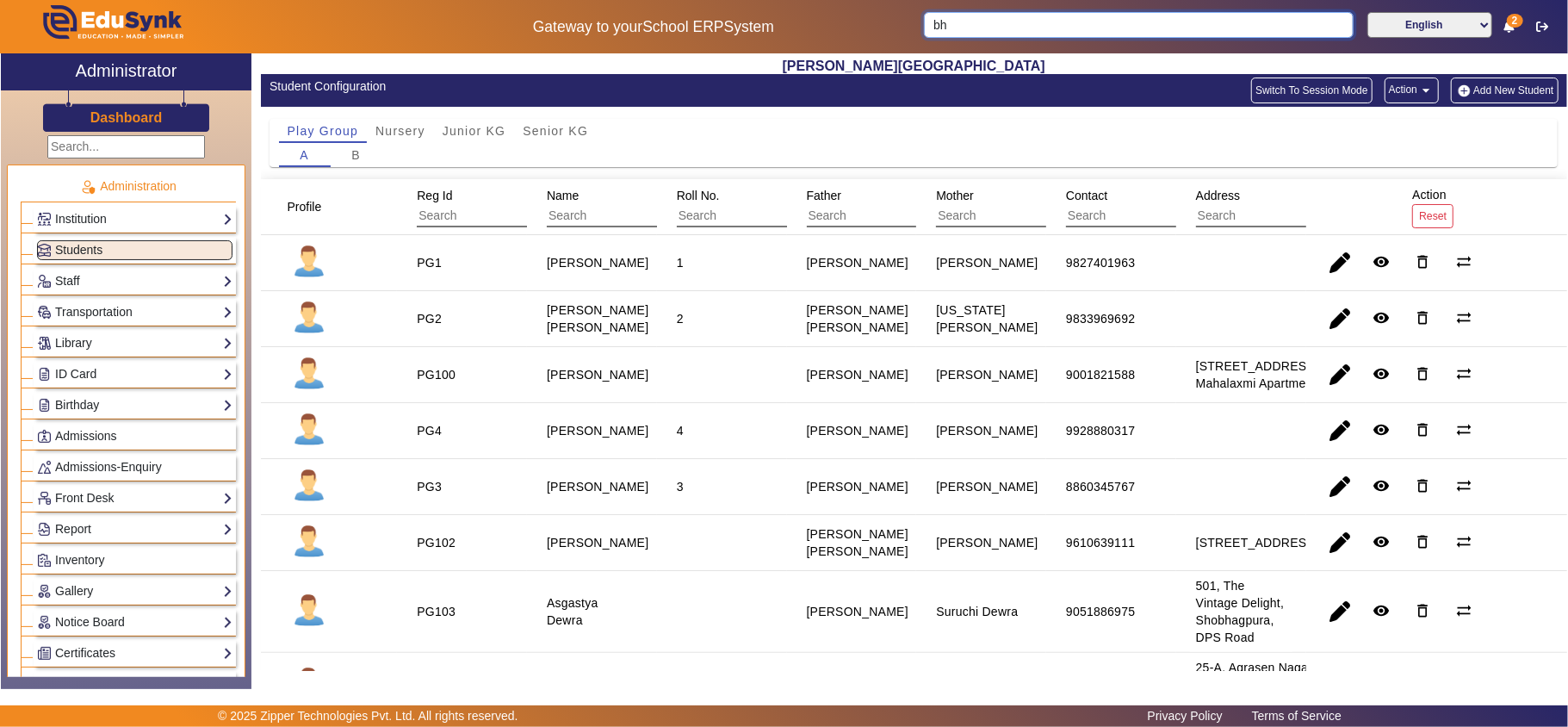
type input "b"
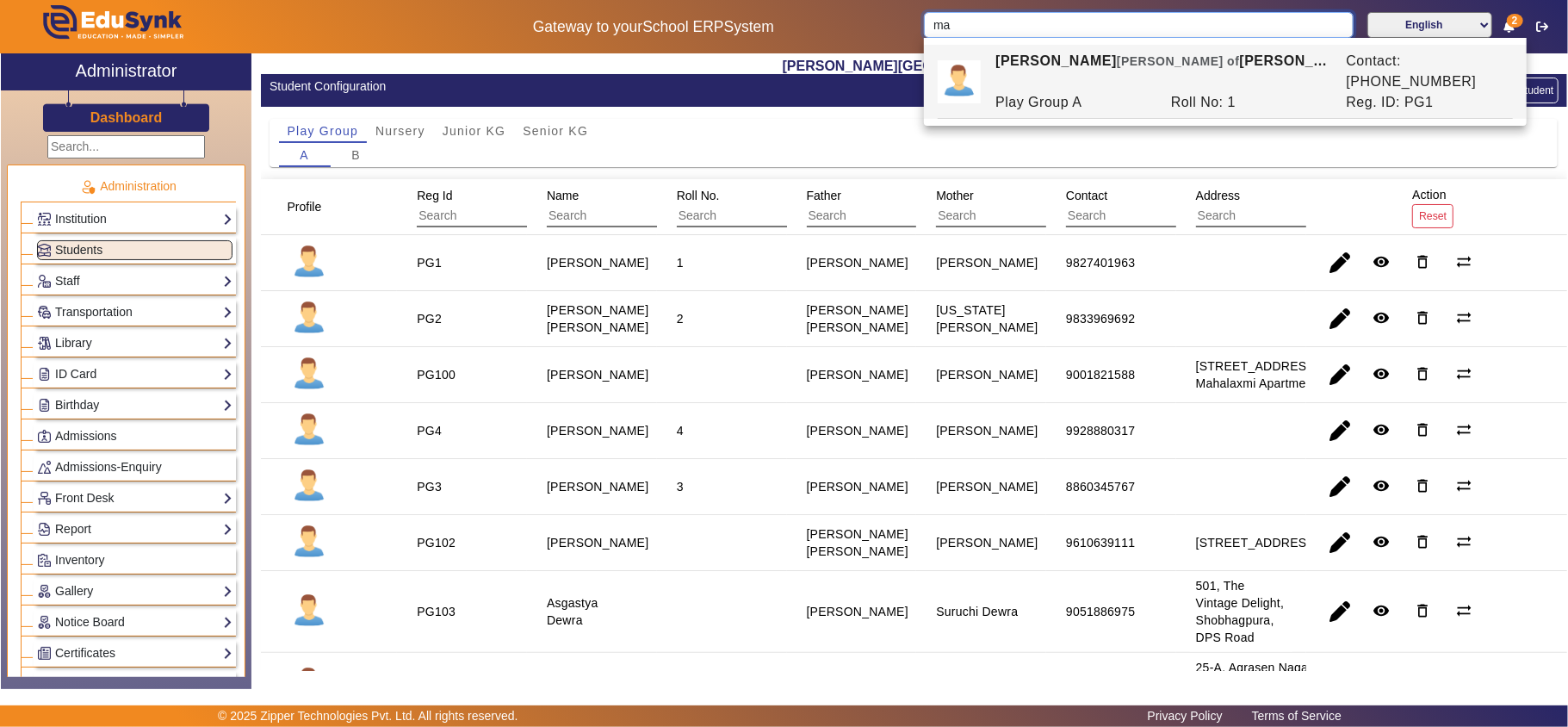
type input "m"
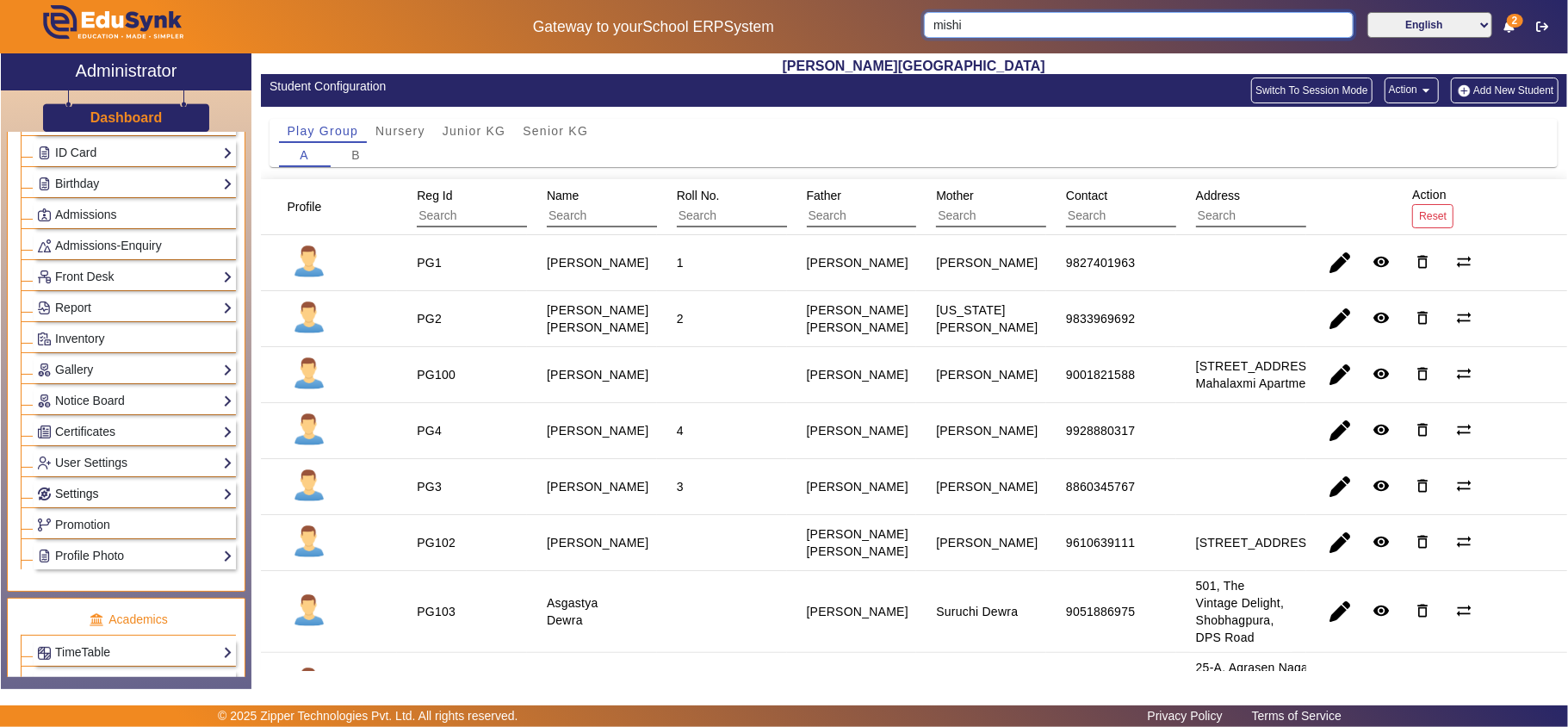
scroll to position [191, 0]
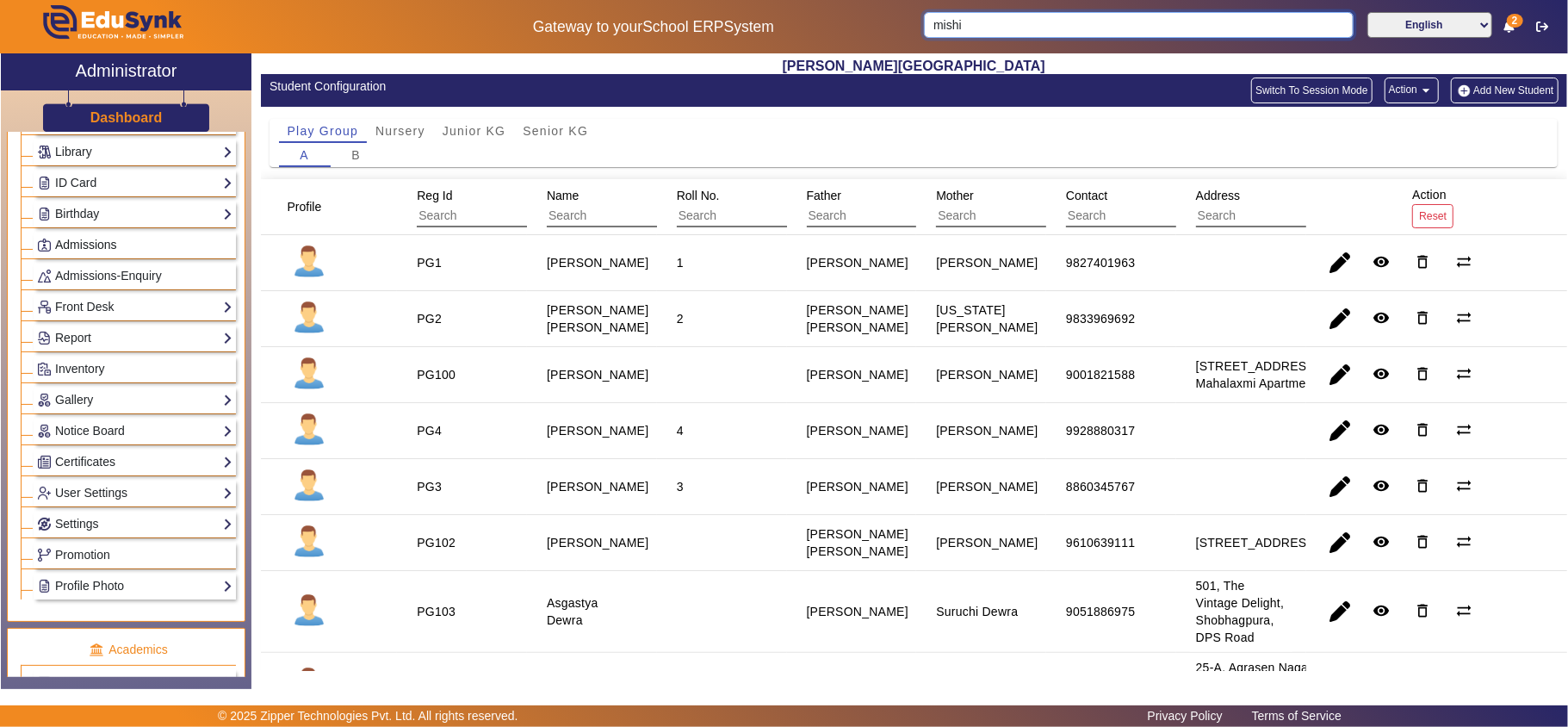
type input "mishi"
click at [91, 242] on span "Admissions" at bounding box center [86, 245] width 62 height 14
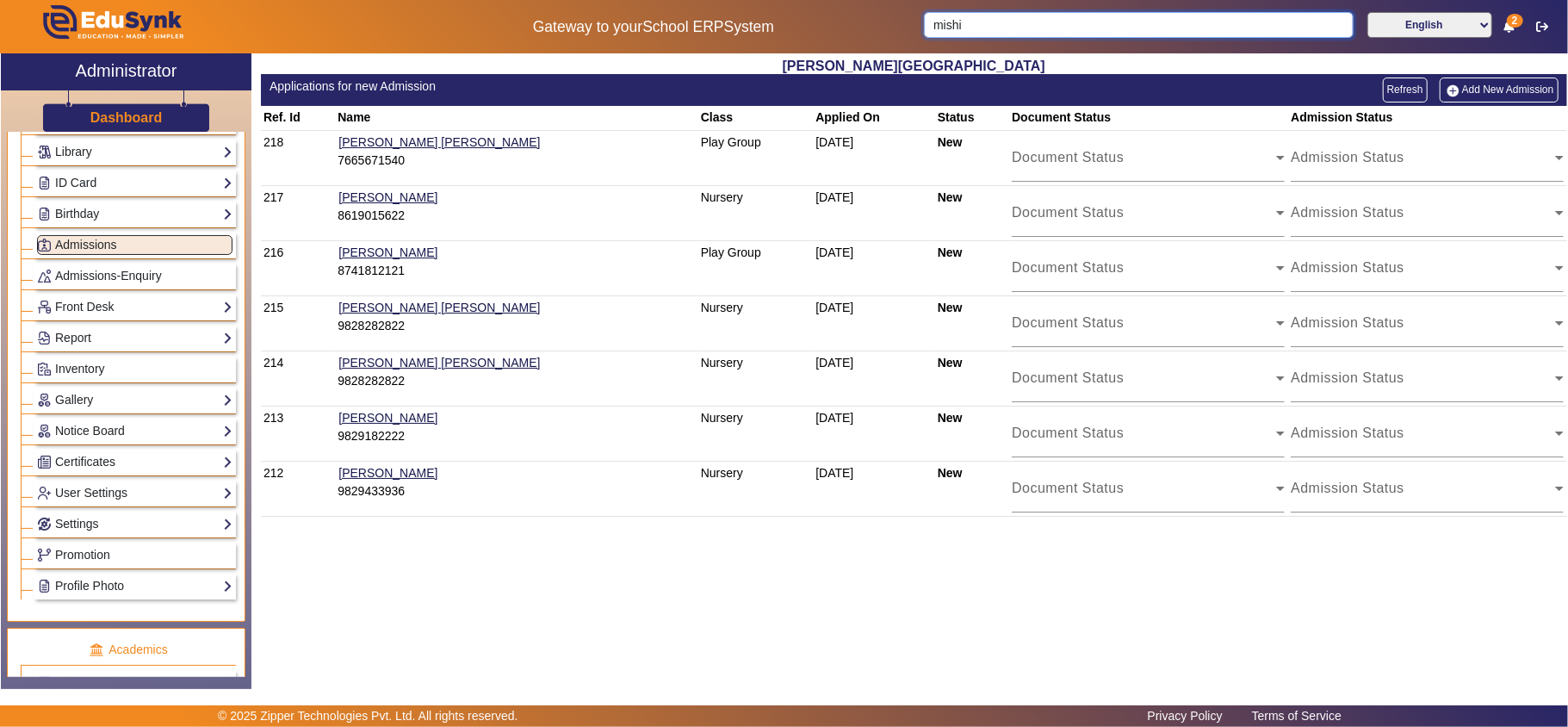
click at [979, 21] on input "mishi" at bounding box center [1139, 24] width 429 height 25
click at [1436, 395] on div "Admission Status" at bounding box center [1423, 384] width 264 height 20
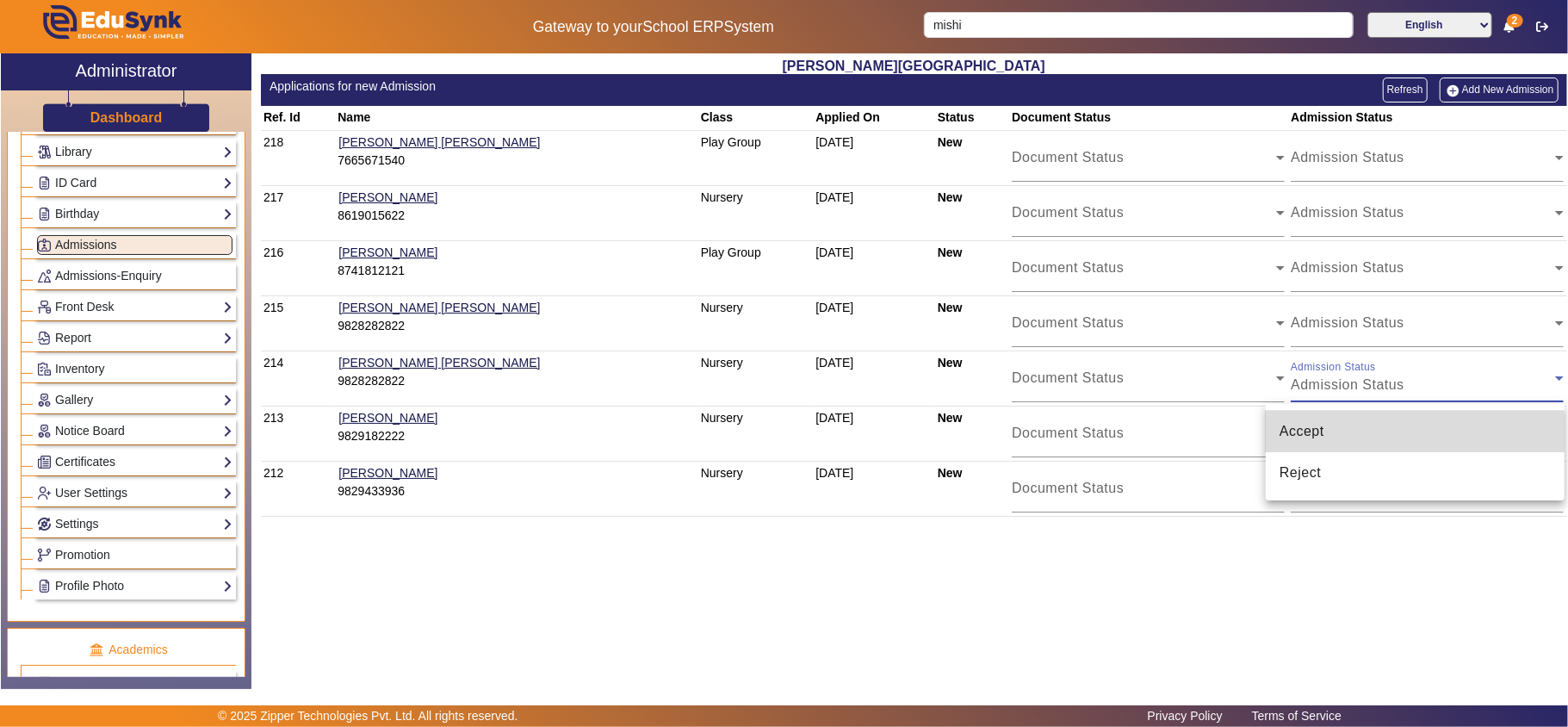
click at [1364, 432] on mat-option "Accept" at bounding box center [1415, 431] width 299 height 41
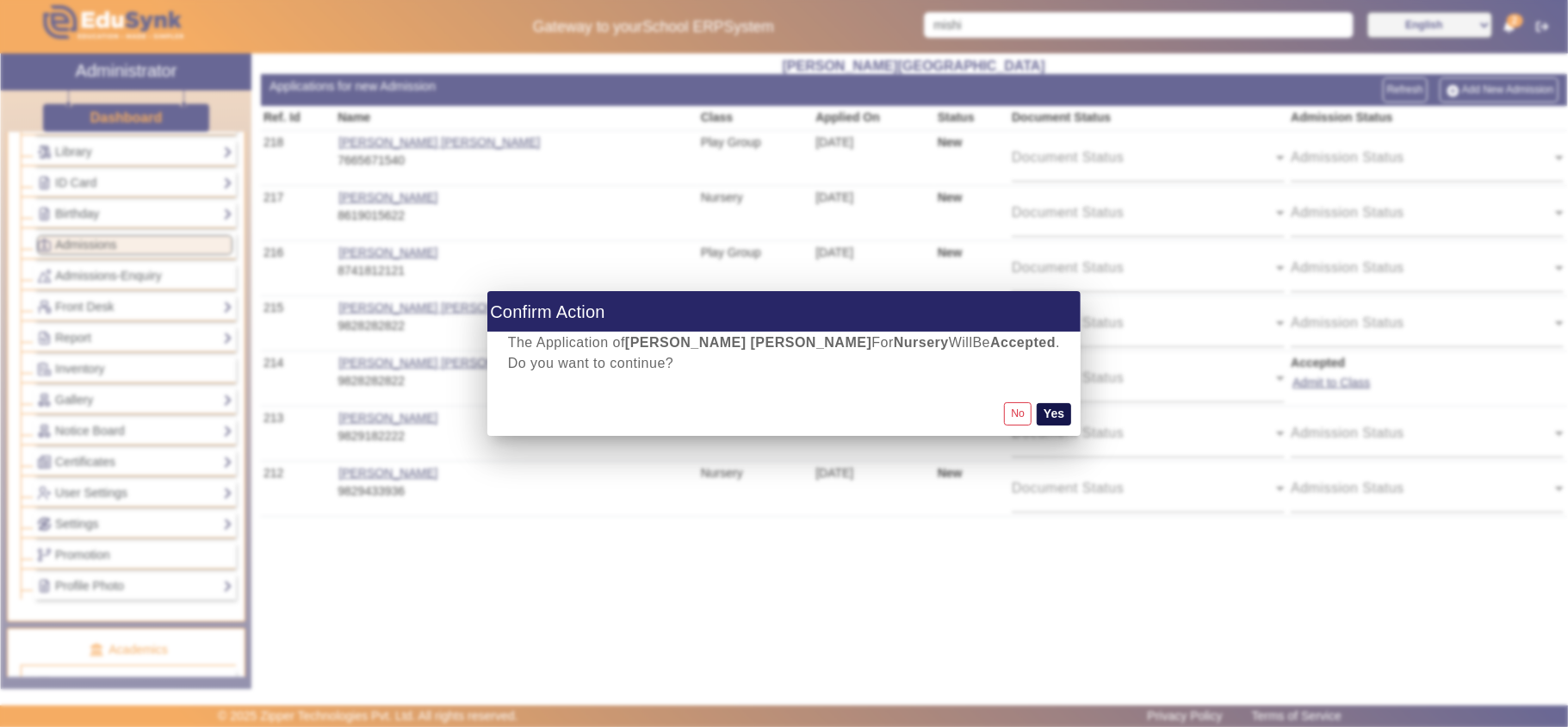
click at [1036, 415] on button "Yes" at bounding box center [1053, 414] width 34 height 22
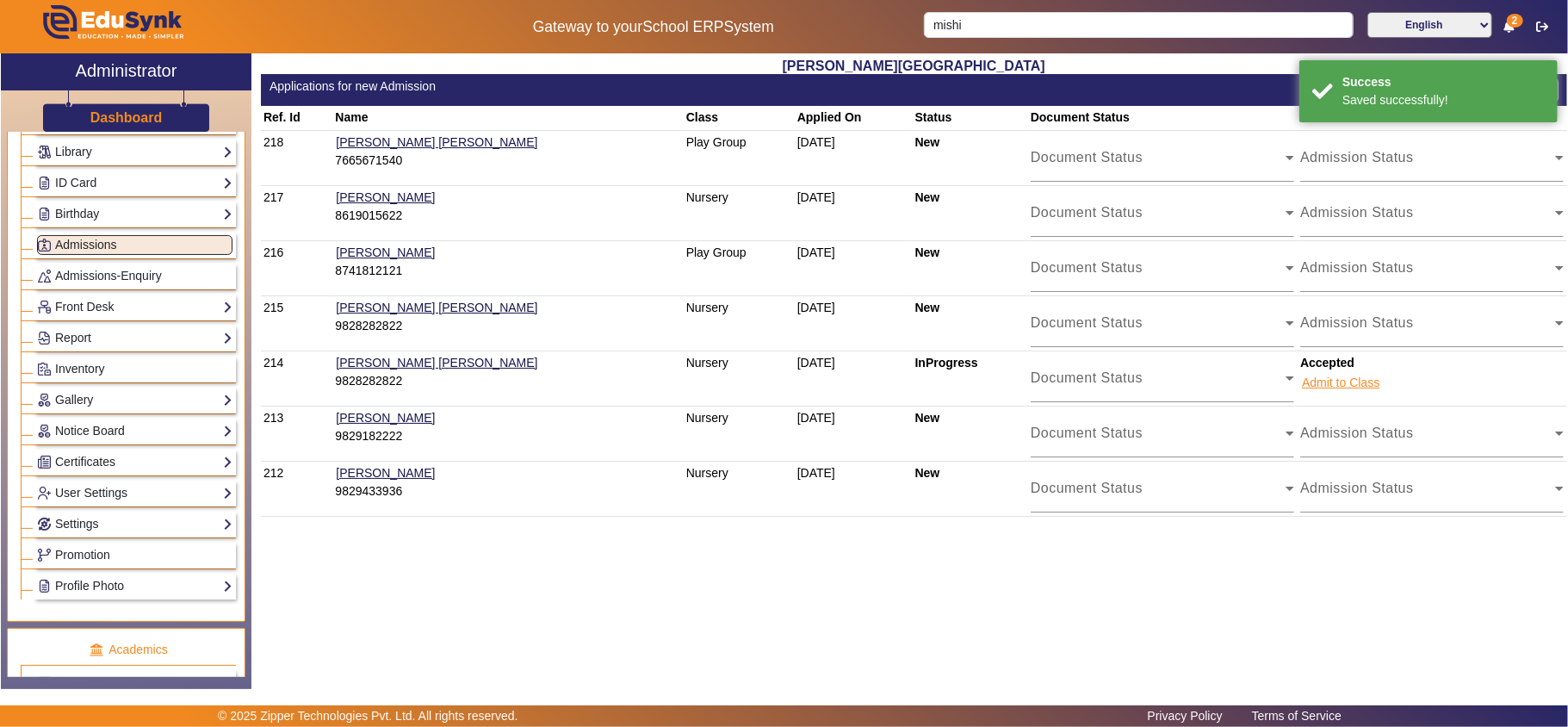
click at [1326, 384] on button "Admit to Class" at bounding box center [1340, 383] width 81 height 21
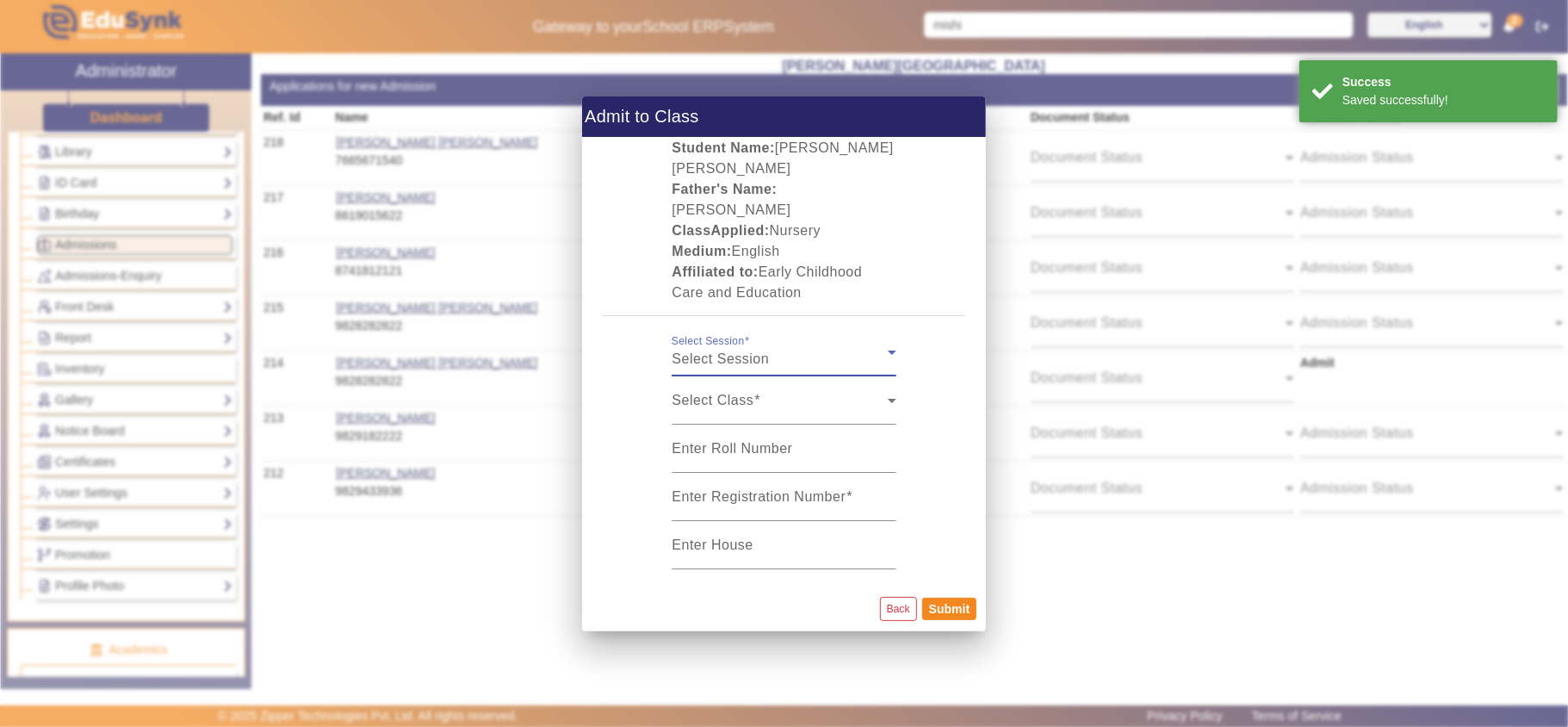
click at [860, 348] on div "Select Session" at bounding box center [779, 358] width 216 height 20
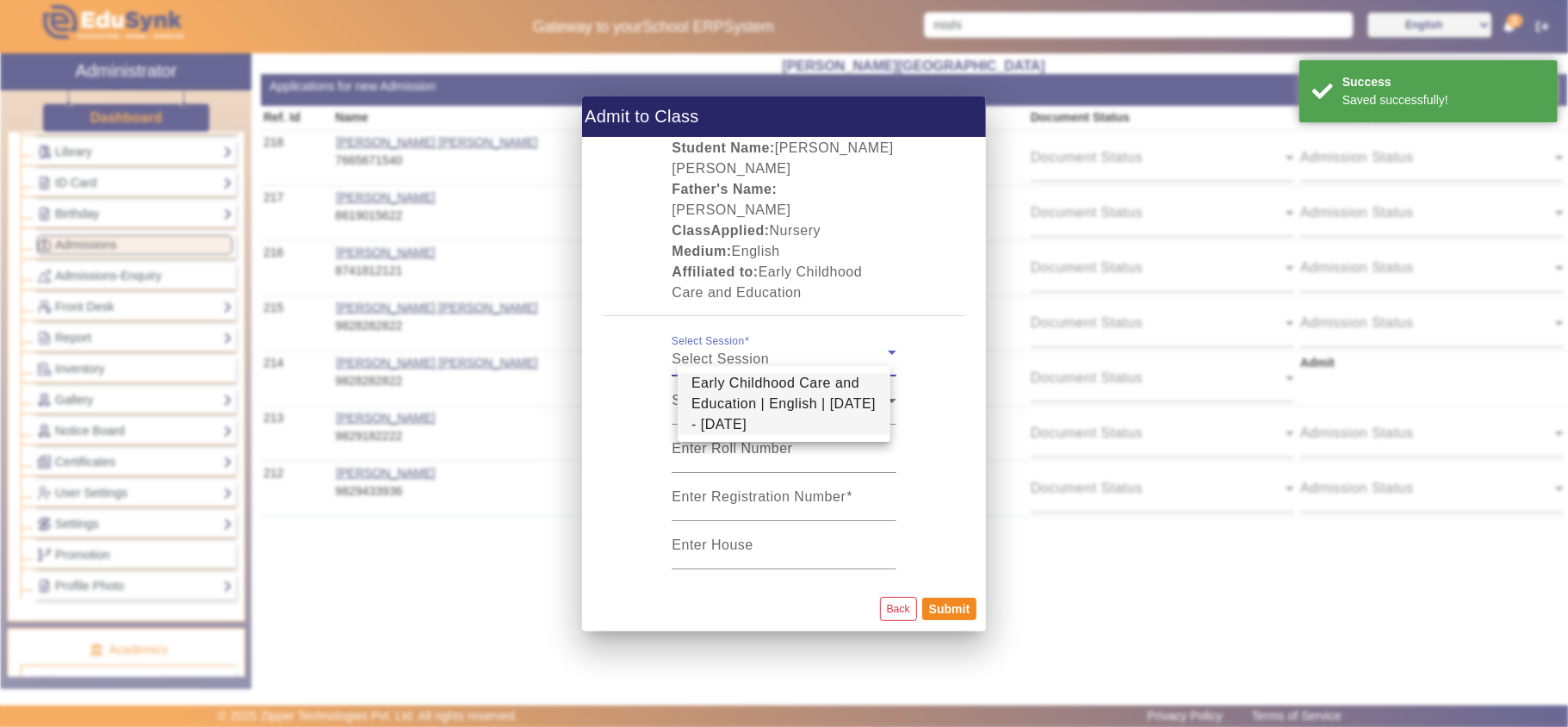
click at [809, 396] on span "Early Childhood Care and Education | English | [DATE] - [DATE]" at bounding box center [784, 404] width 185 height 62
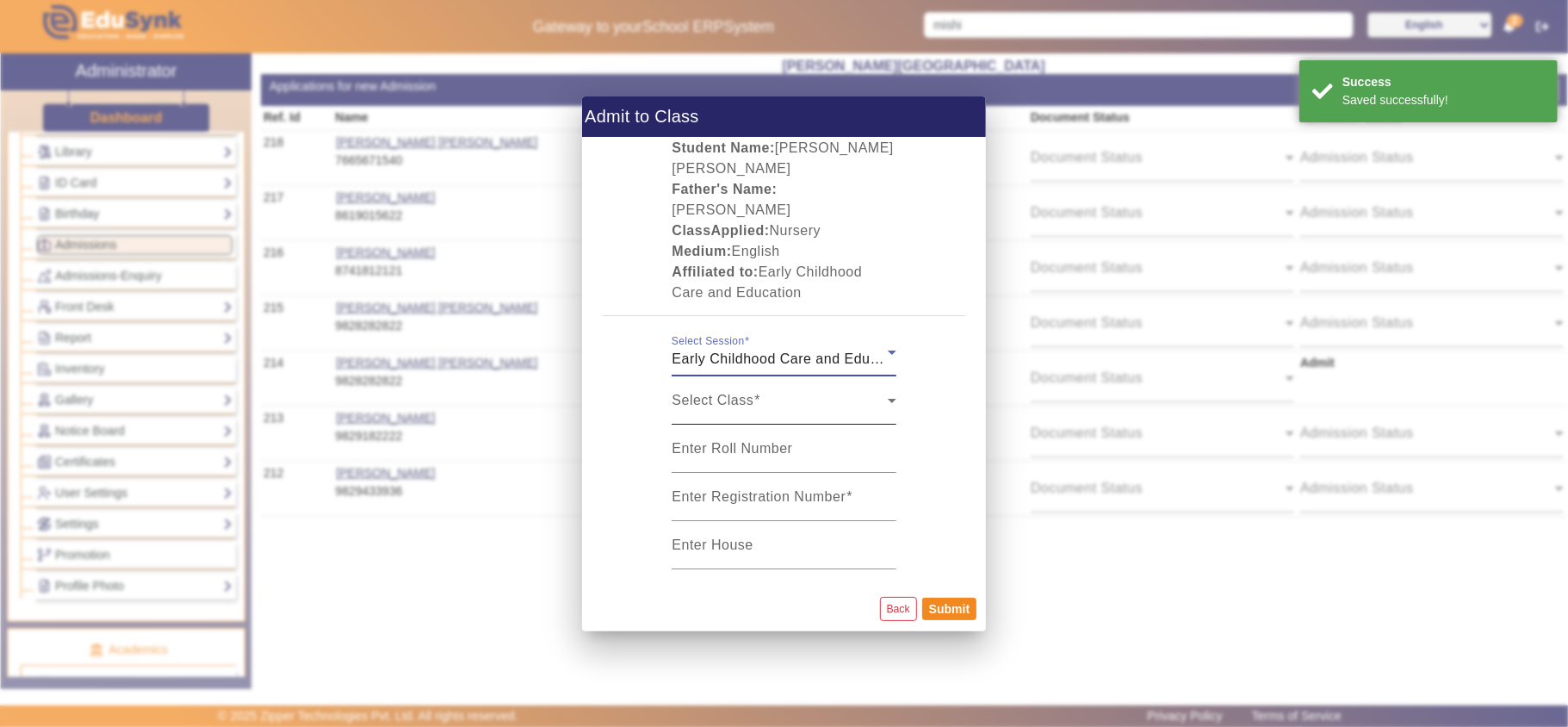
click at [814, 384] on div "Select Class Select Class" at bounding box center [783, 400] width 223 height 48
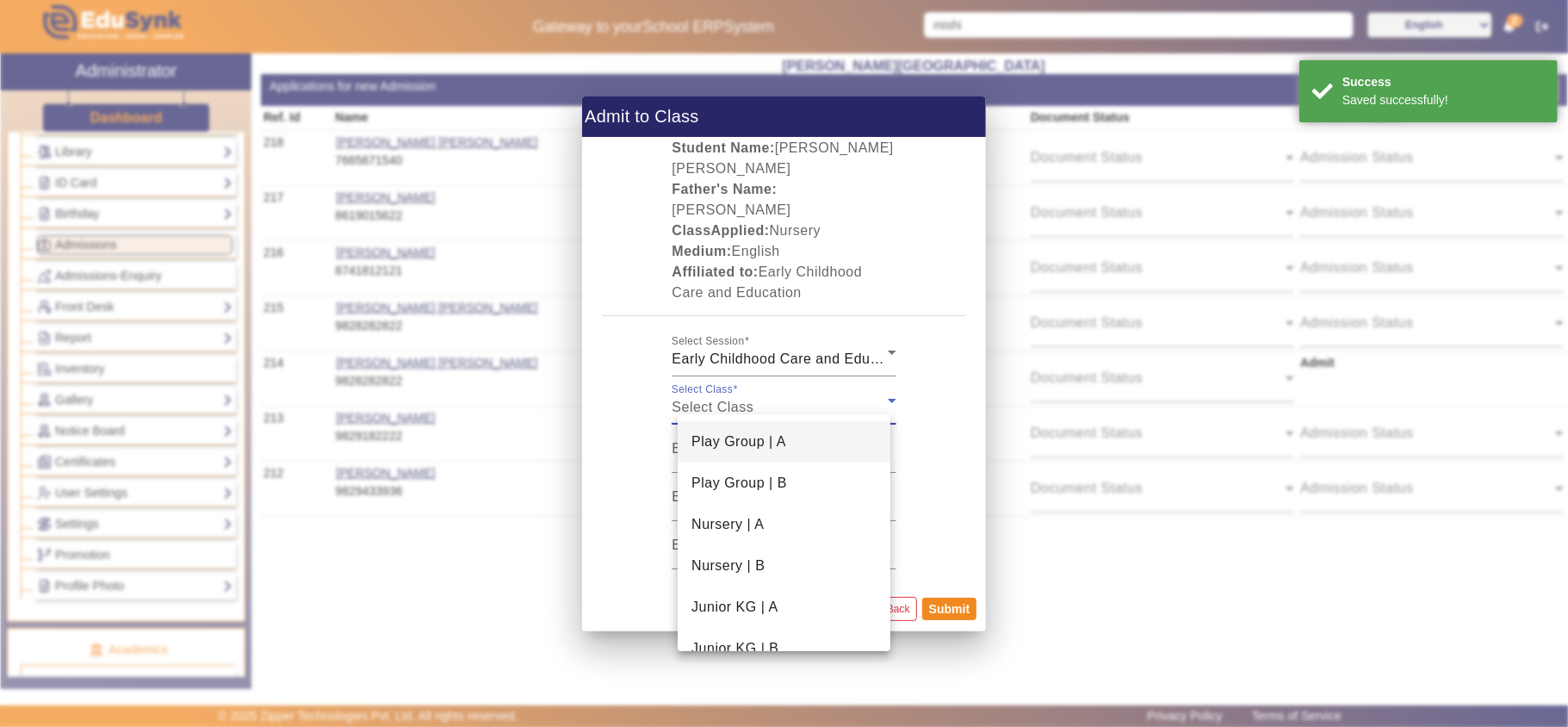
click at [962, 510] on div at bounding box center [784, 363] width 1568 height 727
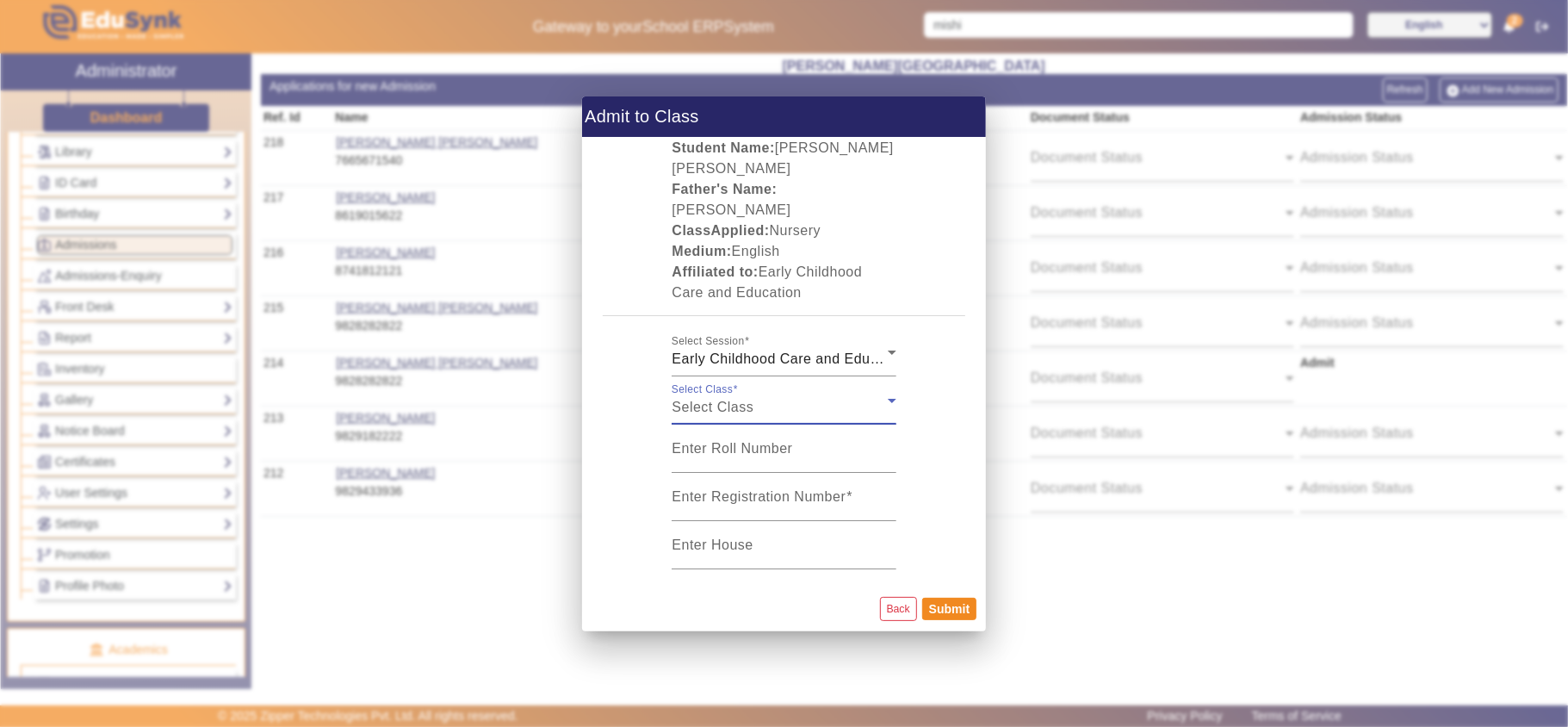
click at [753, 399] on span "Select Class" at bounding box center [712, 406] width 82 height 15
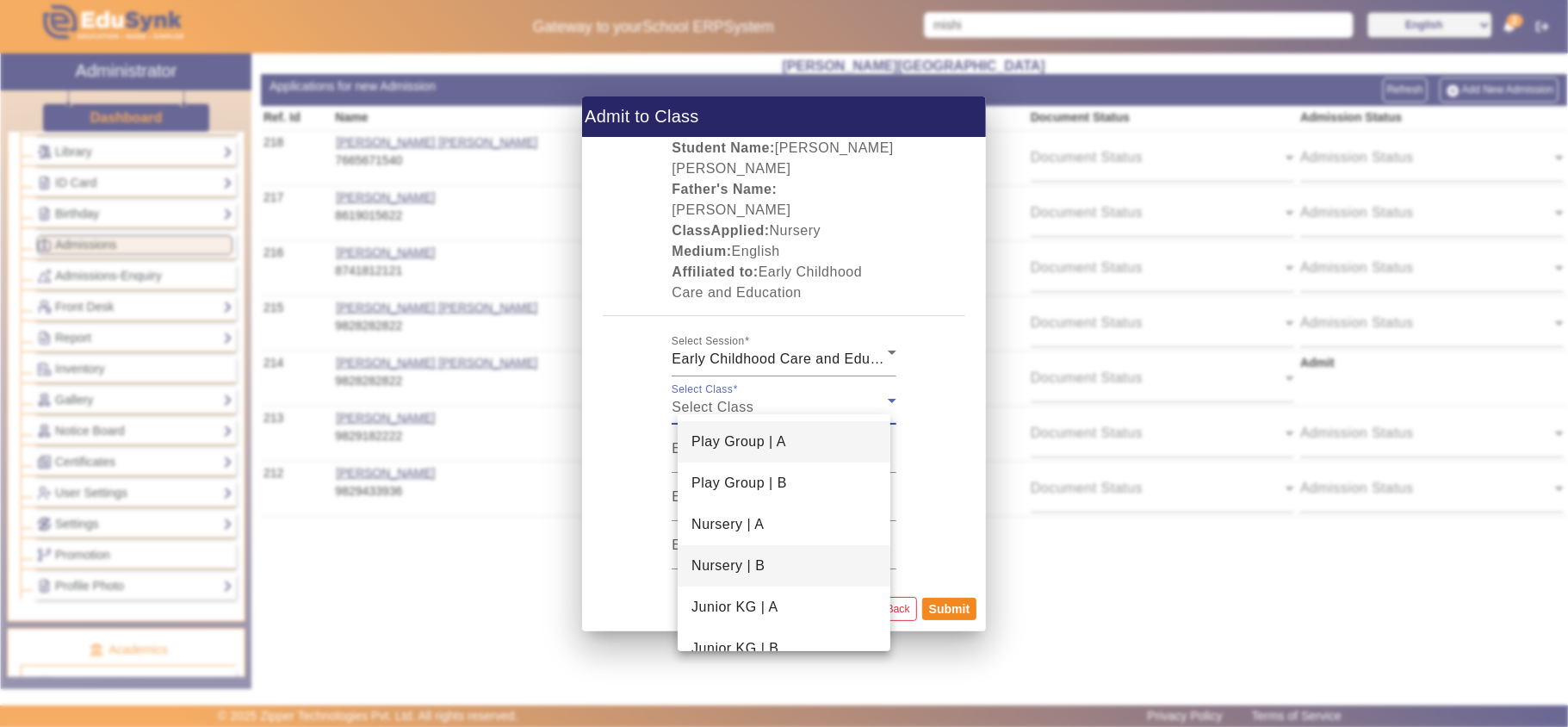
click at [755, 567] on span "Nursery | B" at bounding box center [727, 565] width 73 height 20
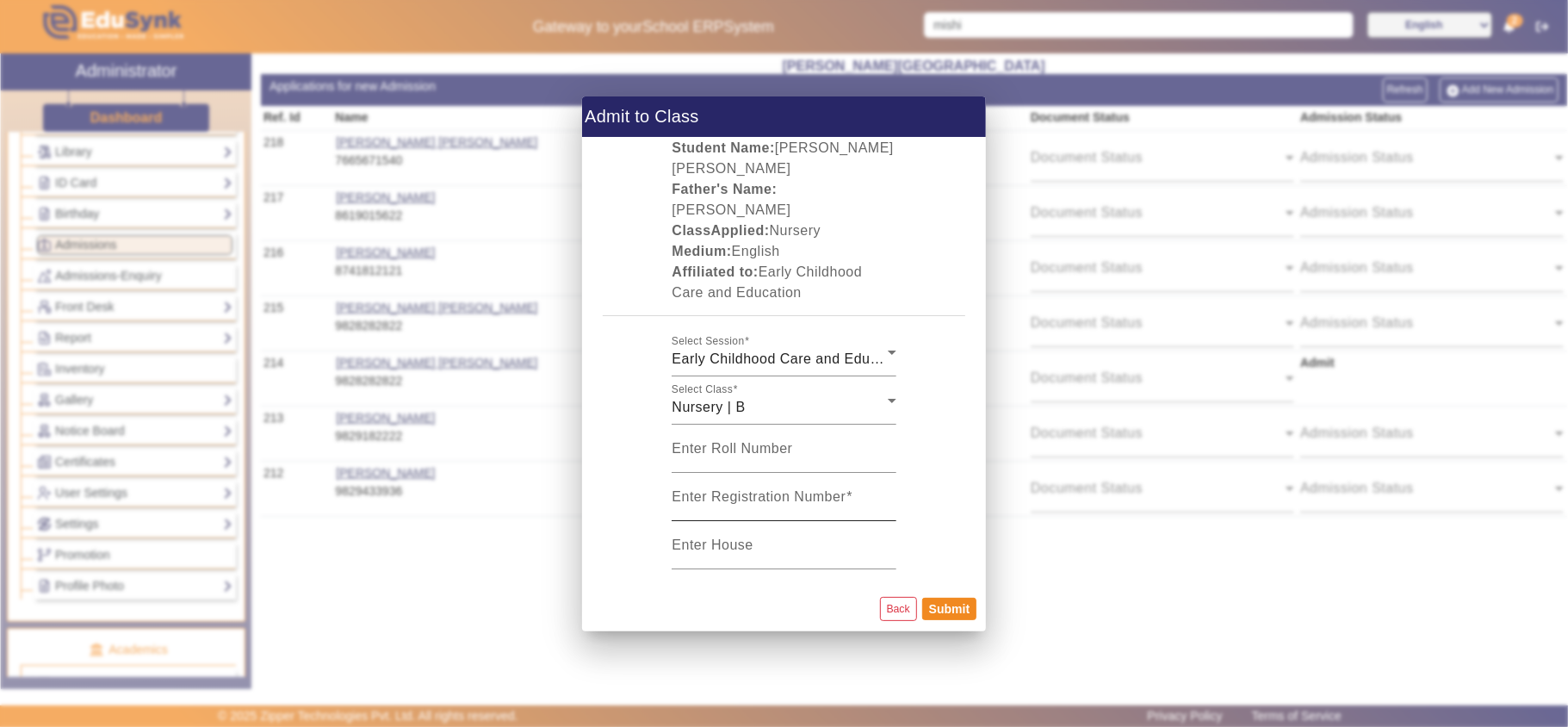
click at [809, 493] on mat-label "Enter Registration Number" at bounding box center [758, 496] width 174 height 15
click at [809, 494] on input "Enter Registration Number" at bounding box center [783, 504] width 223 height 20
type input "NUR111"
click at [928, 597] on button "Submit" at bounding box center [949, 608] width 55 height 22
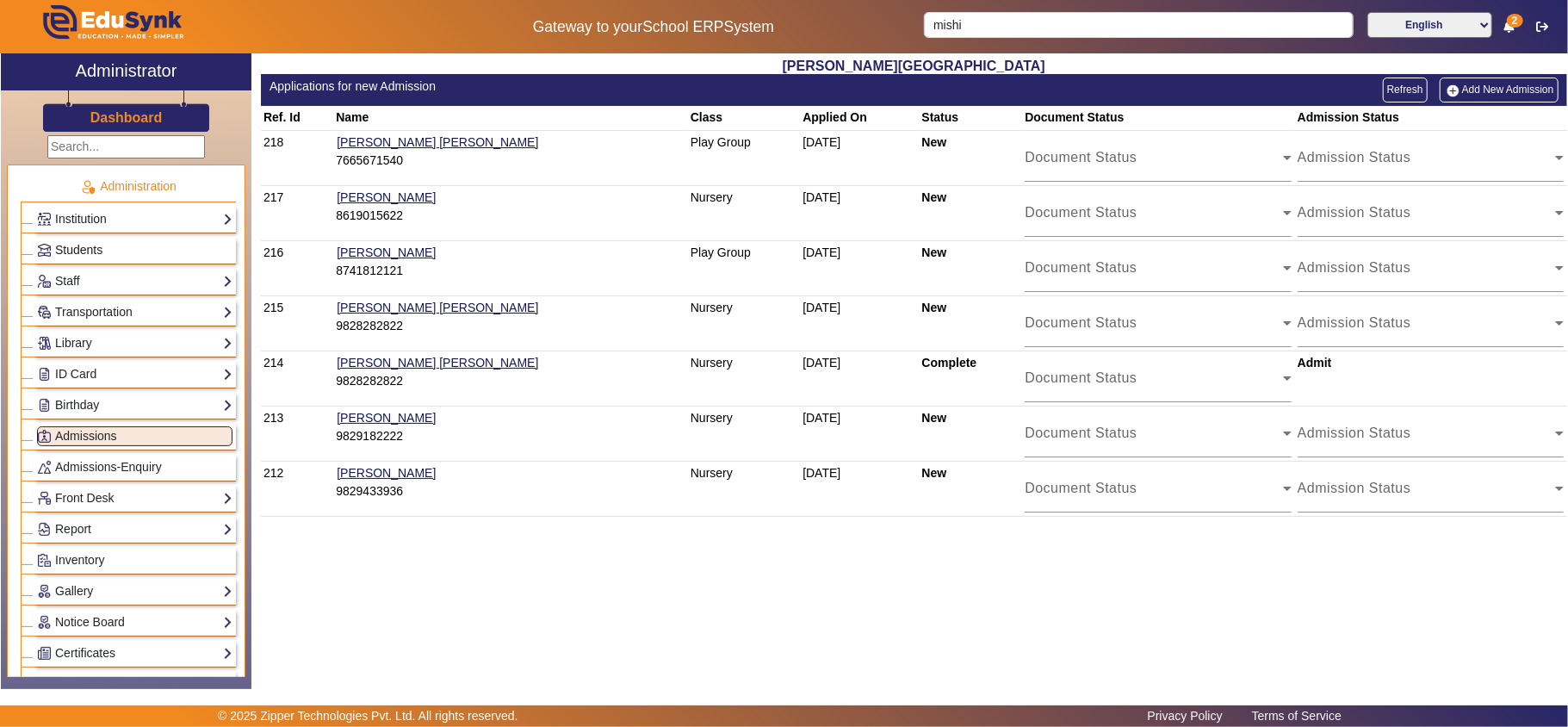
click at [90, 252] on span "Students" at bounding box center [78, 250] width 48 height 14
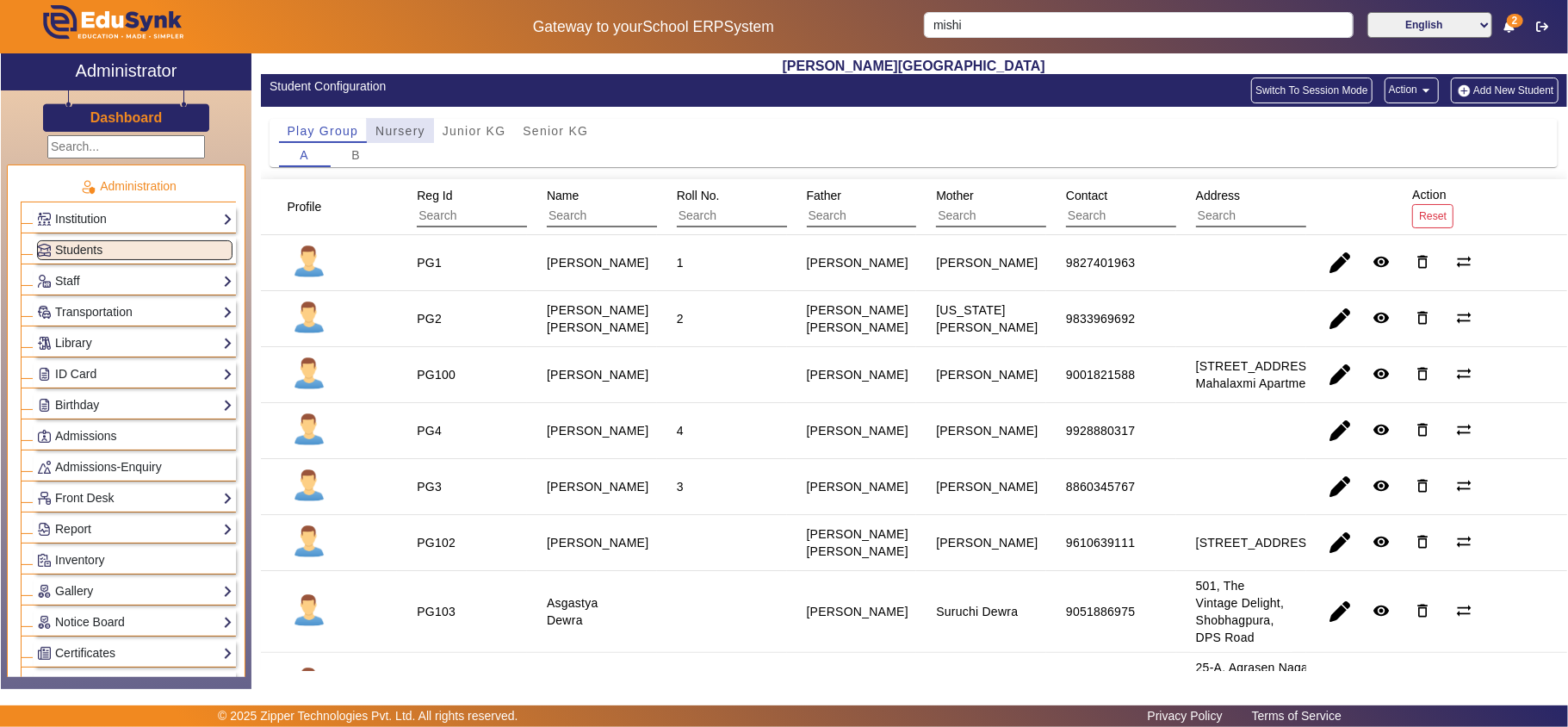
click at [396, 129] on span "Nursery" at bounding box center [400, 131] width 50 height 12
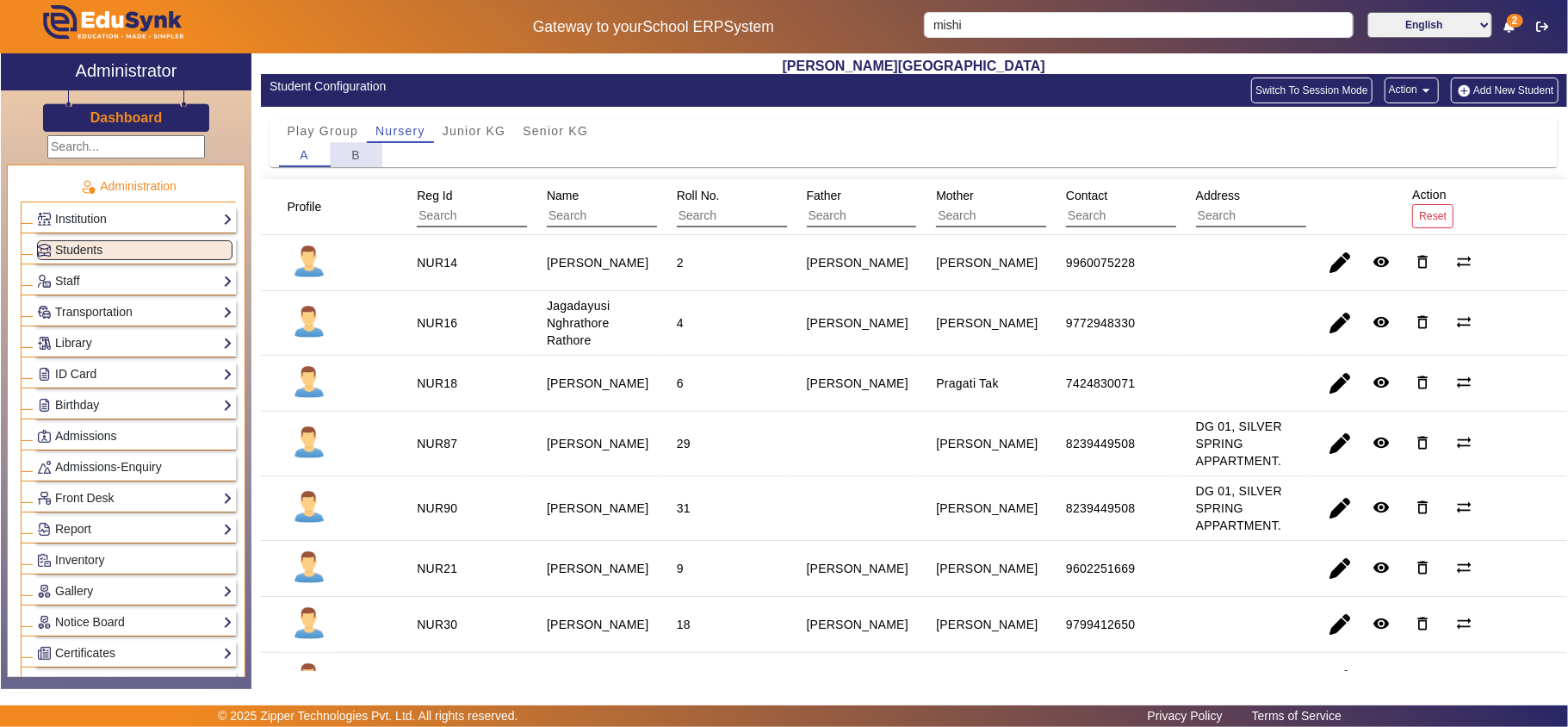
click at [349, 158] on div "B" at bounding box center [356, 154] width 52 height 24
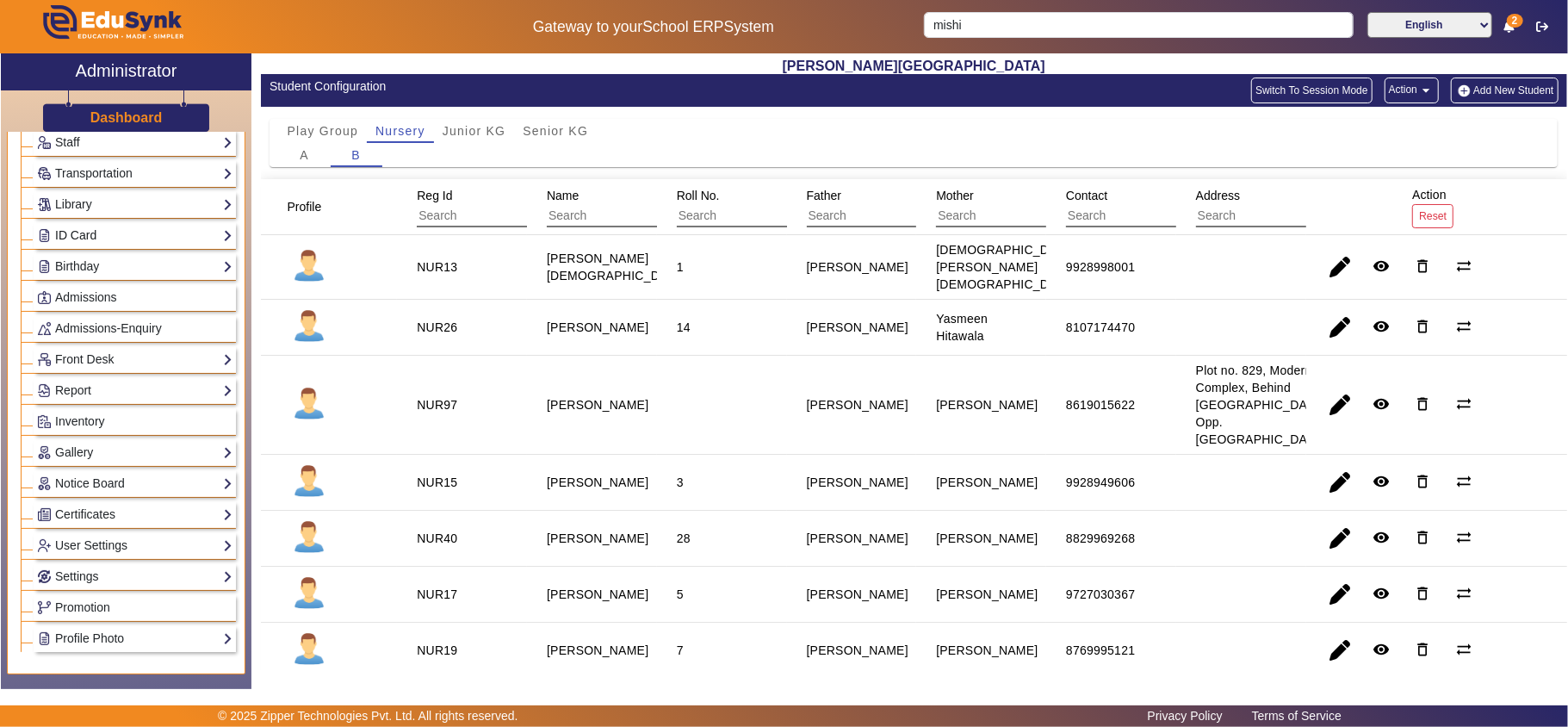
scroll to position [191, 0]
